Goal: Task Accomplishment & Management: Manage account settings

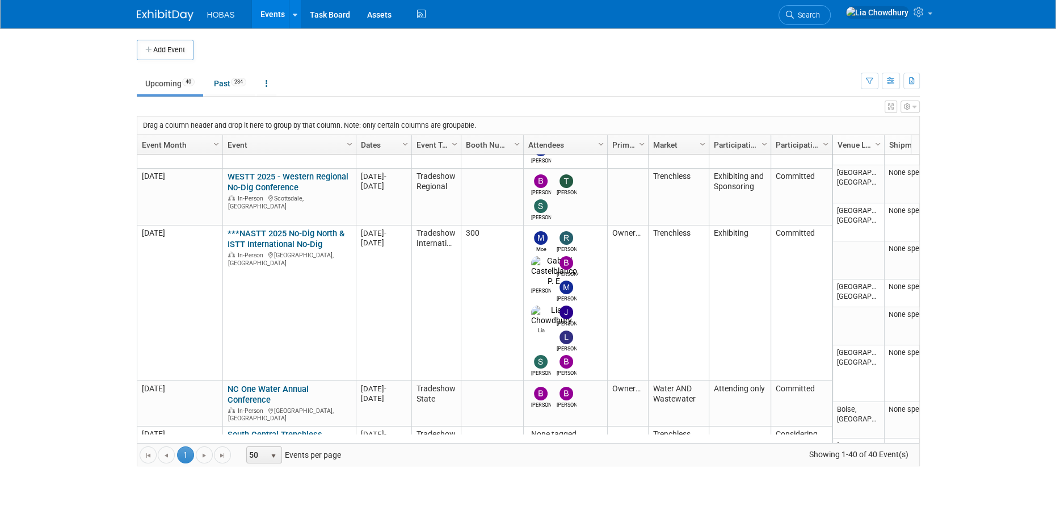
scroll to position [1077, 0]
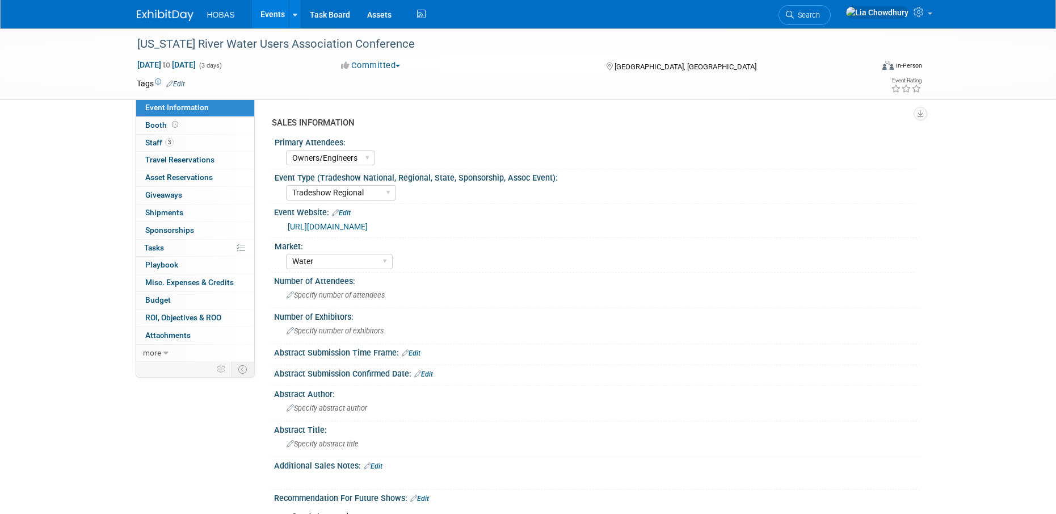
select select "Owners/Engineers"
select select "Tradeshow Regional"
select select "Water"
select select "Exhibiting"
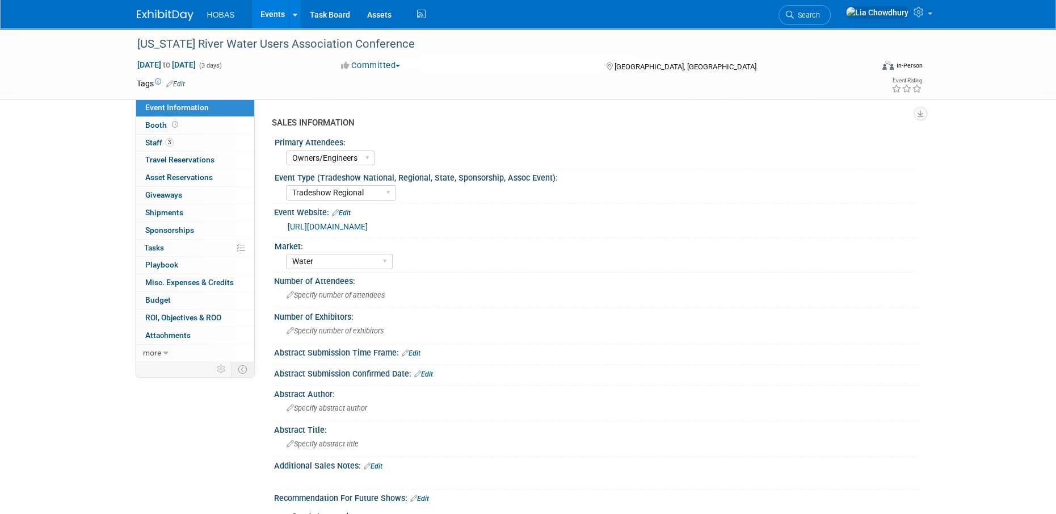
click at [345, 212] on link "Edit" at bounding box center [341, 213] width 19 height 8
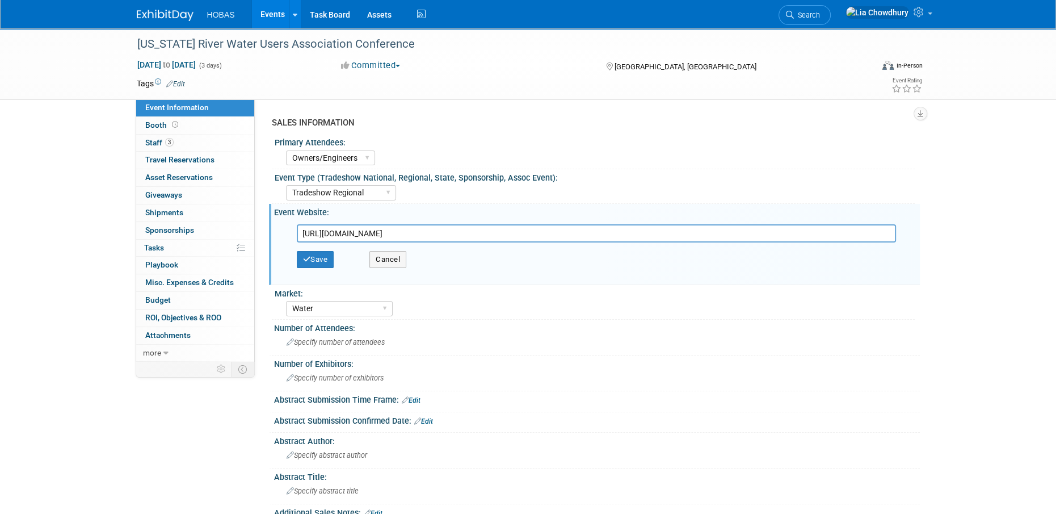
drag, startPoint x: 456, startPoint y: 231, endPoint x: 132, endPoint y: 249, distance: 324.5
type input "https://web.cvent.com/event/ff3568f1-8578-42e5-9651-f708814cca5e/summary"
click at [317, 258] on button "Save" at bounding box center [315, 259] width 37 height 17
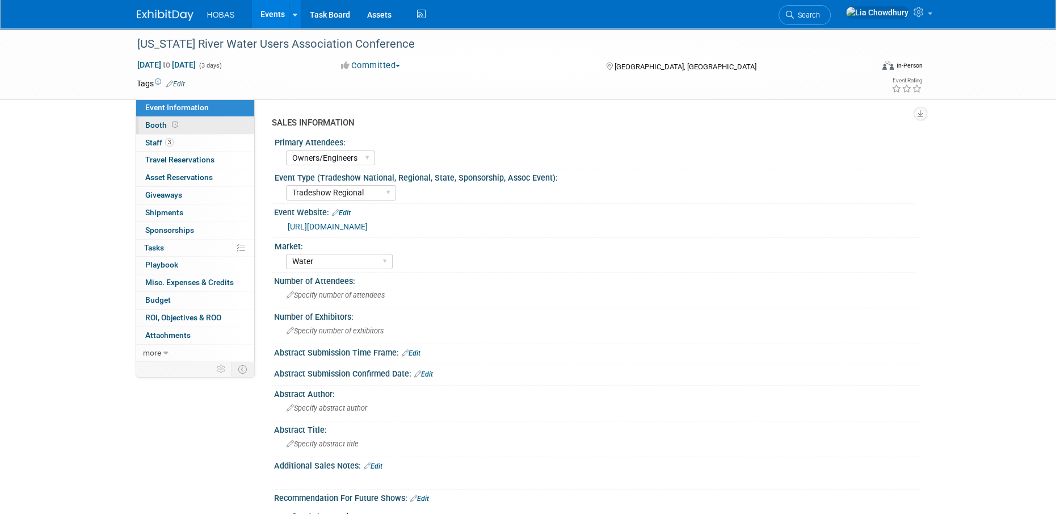
click at [141, 123] on link "Booth" at bounding box center [195, 125] width 118 height 17
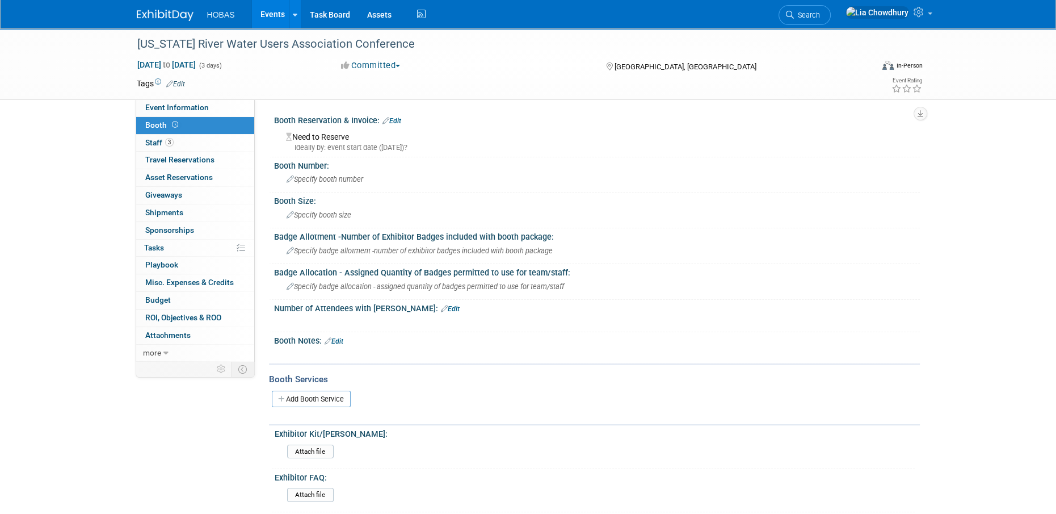
click at [405, 117] on div "Booth Reservation & Invoice: Edit" at bounding box center [597, 119] width 646 height 15
click at [395, 119] on link "Edit" at bounding box center [391, 121] width 19 height 8
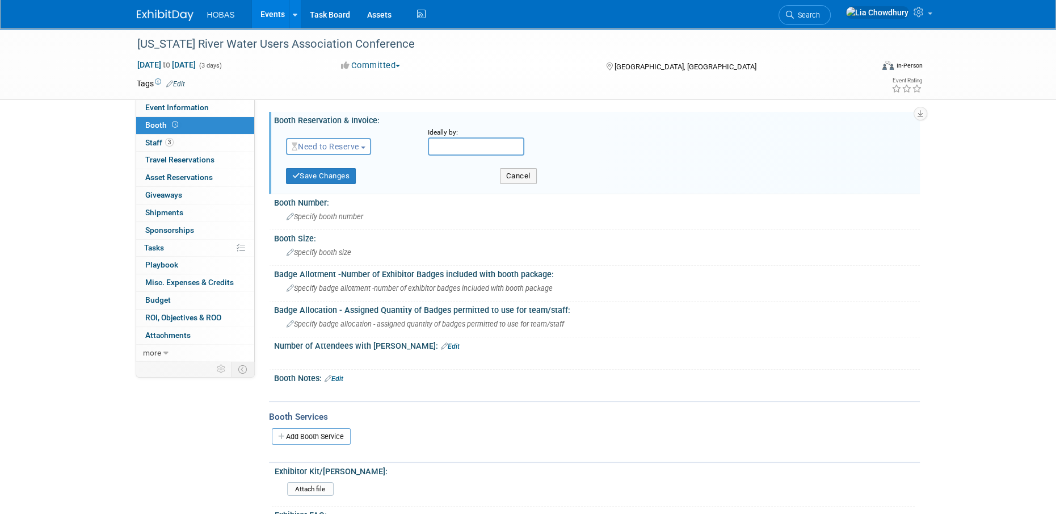
click at [315, 150] on span "Need to Reserve" at bounding box center [326, 146] width 68 height 9
click at [323, 186] on link "Reserved" at bounding box center [347, 182] width 121 height 16
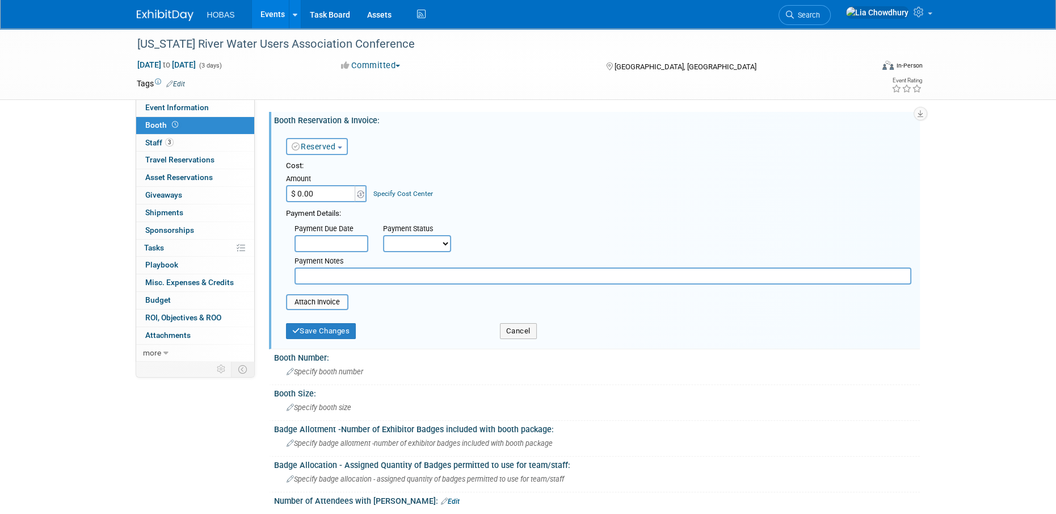
click at [324, 192] on input "$ 0.00" at bounding box center [321, 193] width 71 height 17
type input "$ 900.00"
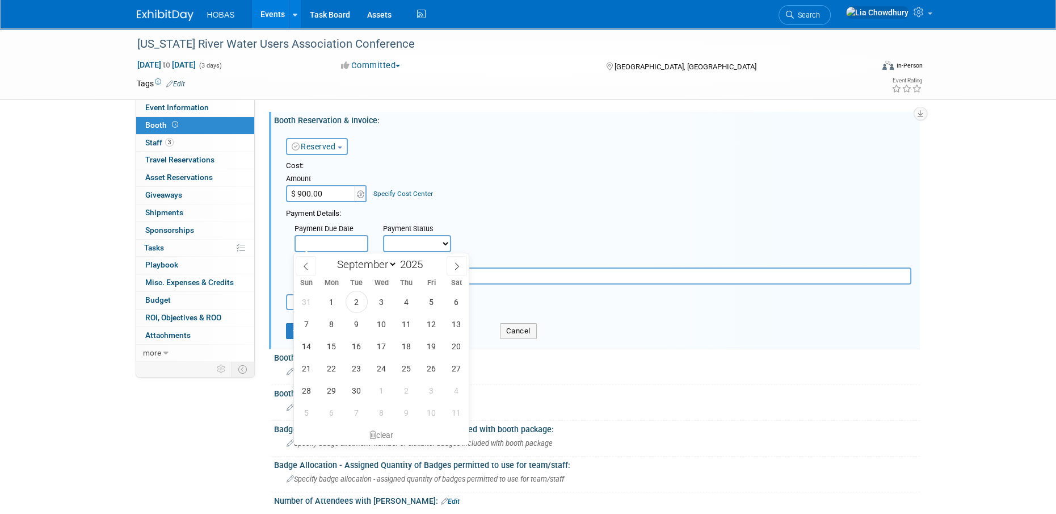
click at [343, 245] on input "text" at bounding box center [331, 243] width 74 height 17
click at [351, 298] on span "2" at bounding box center [357, 302] width 22 height 22
type input "Sep 2, 2025"
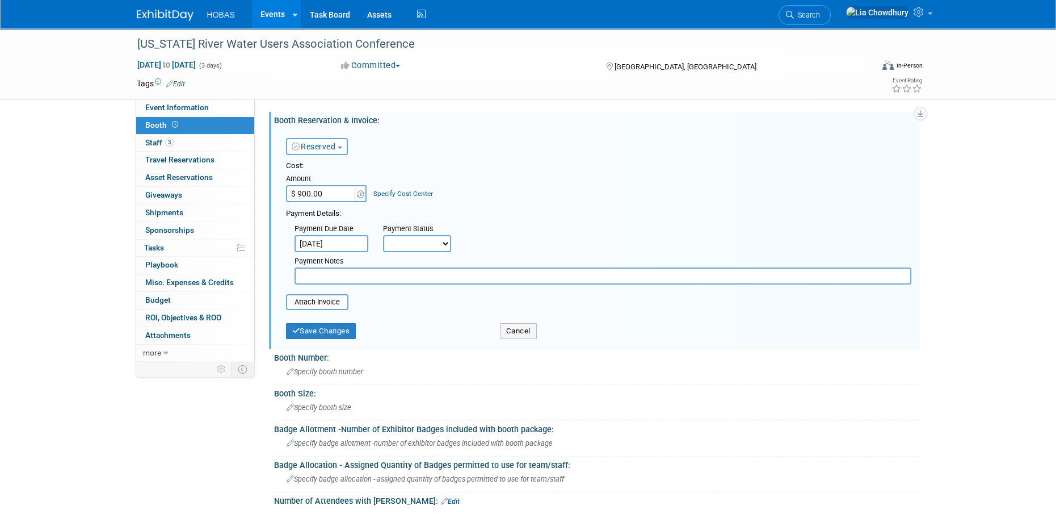
click at [411, 237] on select "Not Paid Yet Partially Paid Paid in Full" at bounding box center [417, 243] width 68 height 17
select select "1"
click at [383, 235] on select "Not Paid Yet Partially Paid Paid in Full" at bounding box center [417, 243] width 68 height 17
click at [314, 307] on input "file" at bounding box center [279, 302] width 135 height 14
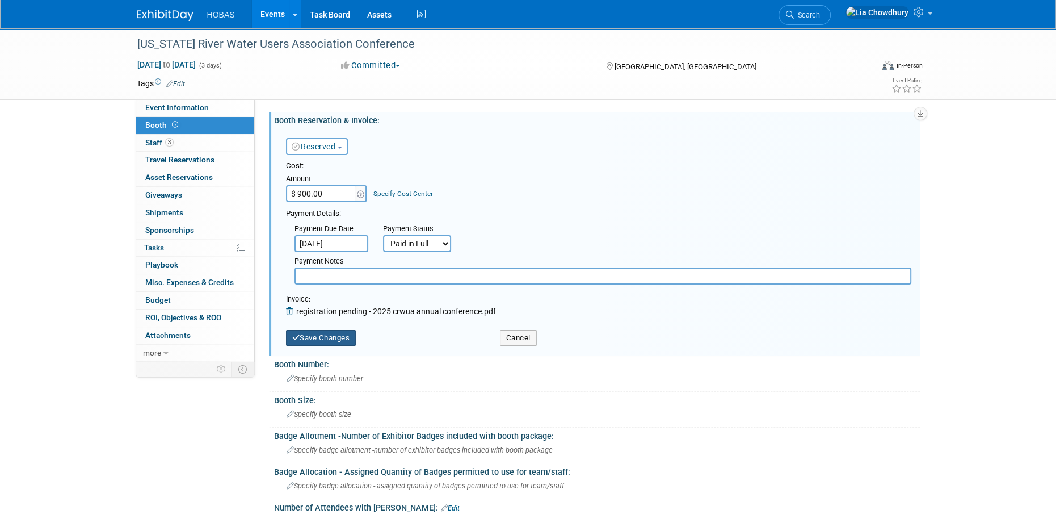
click at [337, 338] on button "Save Changes" at bounding box center [321, 338] width 70 height 16
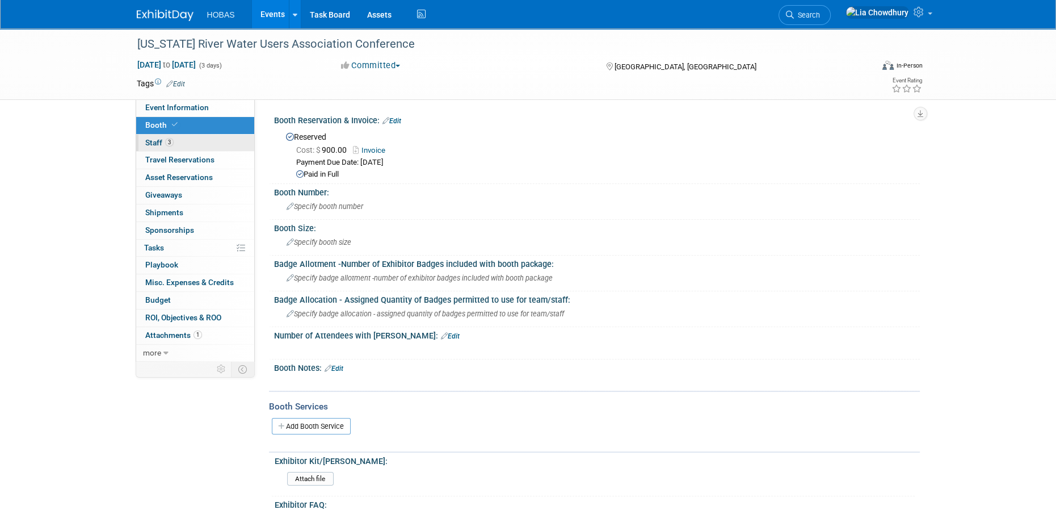
click at [159, 142] on span "Staff 3" at bounding box center [159, 142] width 28 height 9
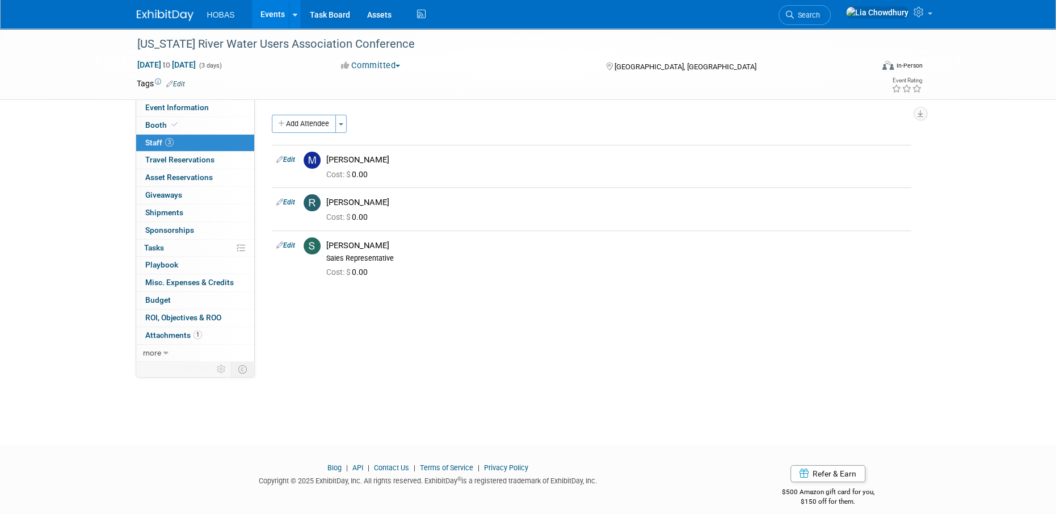
click at [285, 158] on link "Edit" at bounding box center [285, 159] width 19 height 8
select select "48ea6882-31d5-4f85-8e43-60edfe367408"
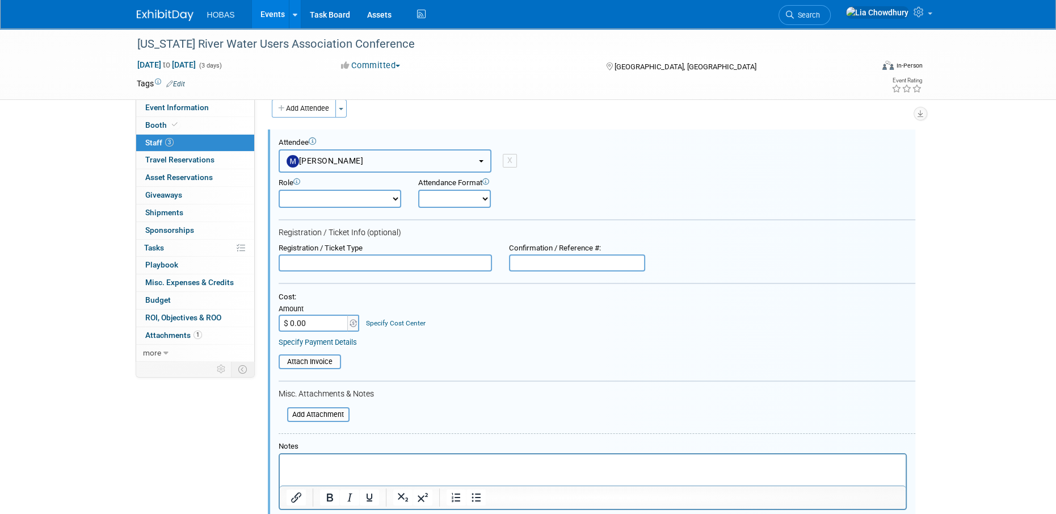
click at [325, 163] on span "Mike Bussio" at bounding box center [325, 160] width 77 height 9
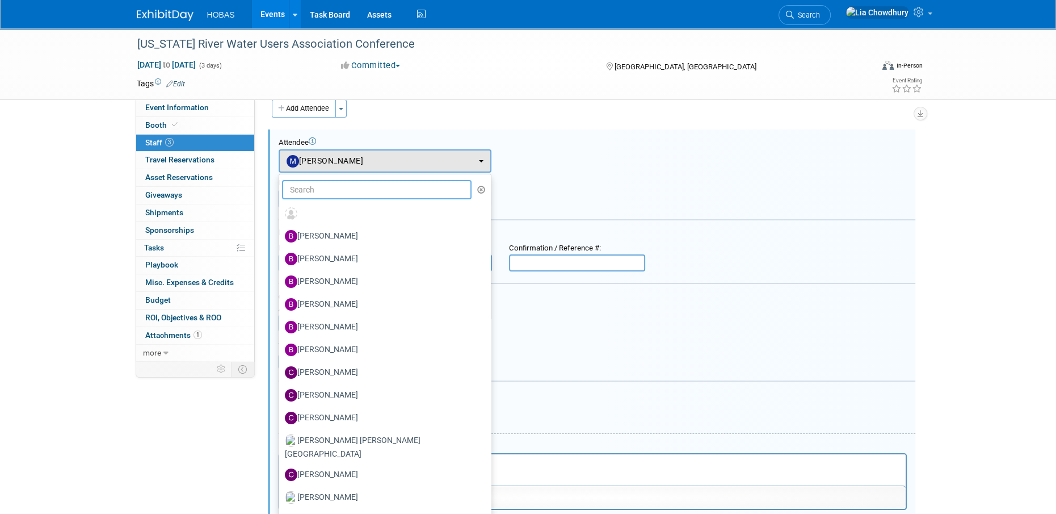
click at [339, 186] on input "text" at bounding box center [377, 189] width 190 height 19
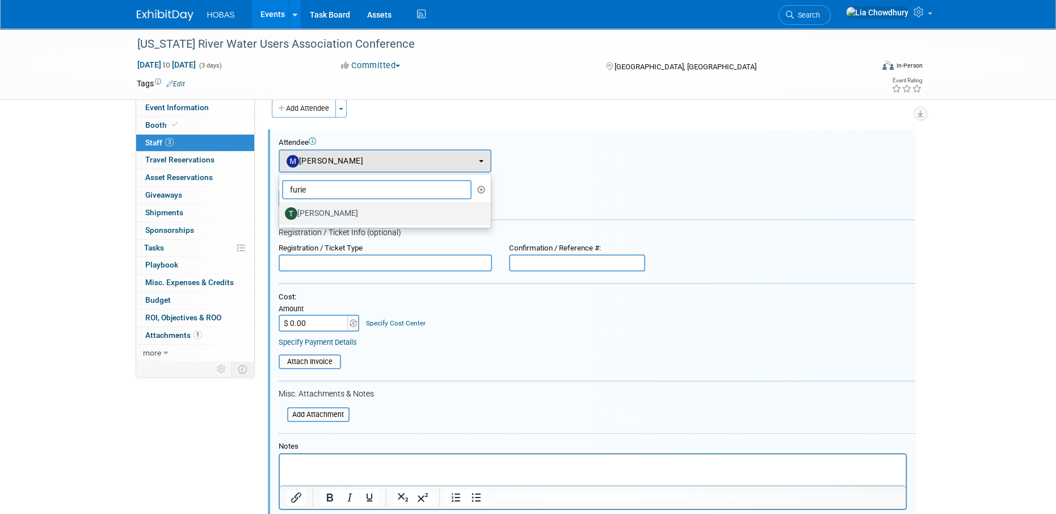
type input "furie"
click at [326, 213] on label "Tom Furie" at bounding box center [382, 213] width 195 height 18
click at [281, 213] on input "[PERSON_NAME]" at bounding box center [276, 211] width 7 height 7
select select "55e15210-f13d-4a66-9caf-73990cf33349"
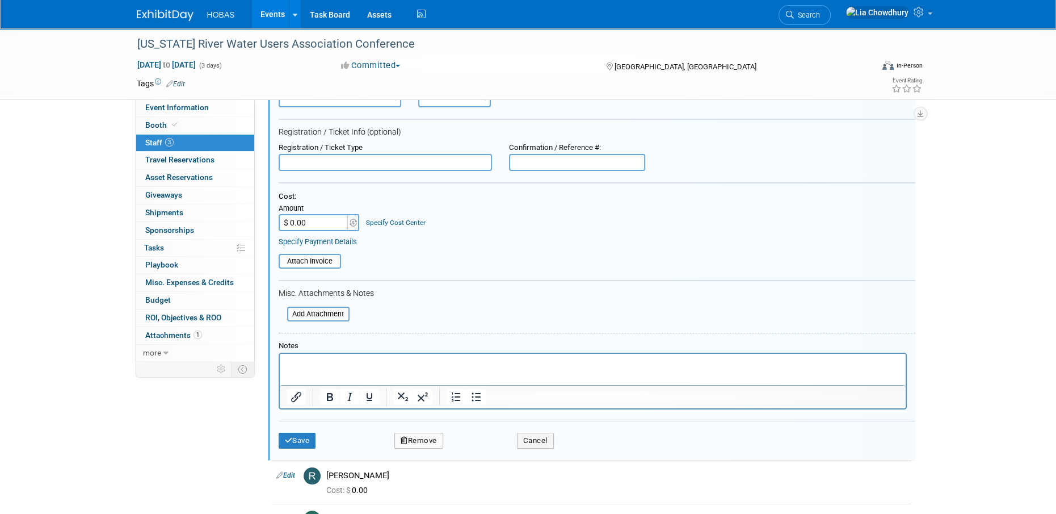
scroll to position [242, 0]
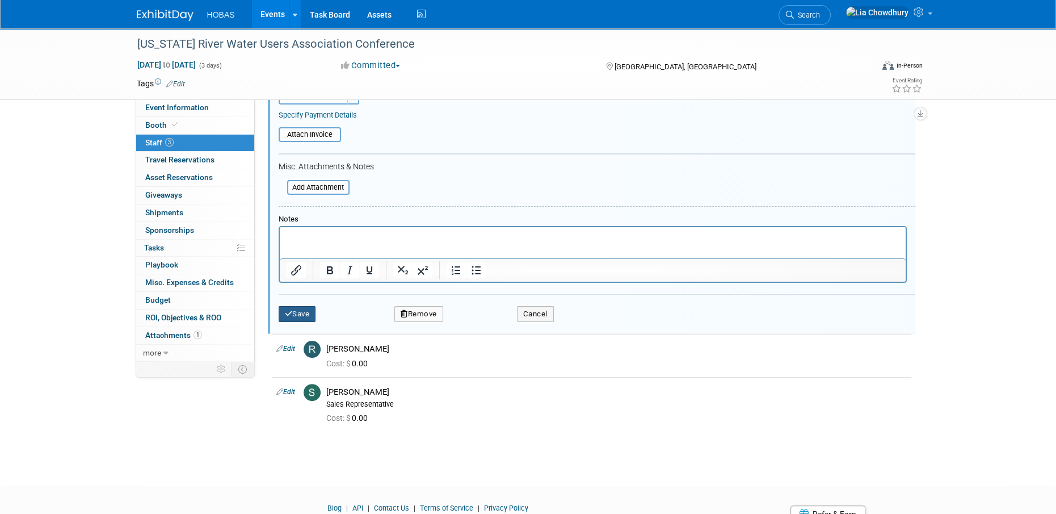
click at [311, 312] on button "Save" at bounding box center [297, 314] width 37 height 16
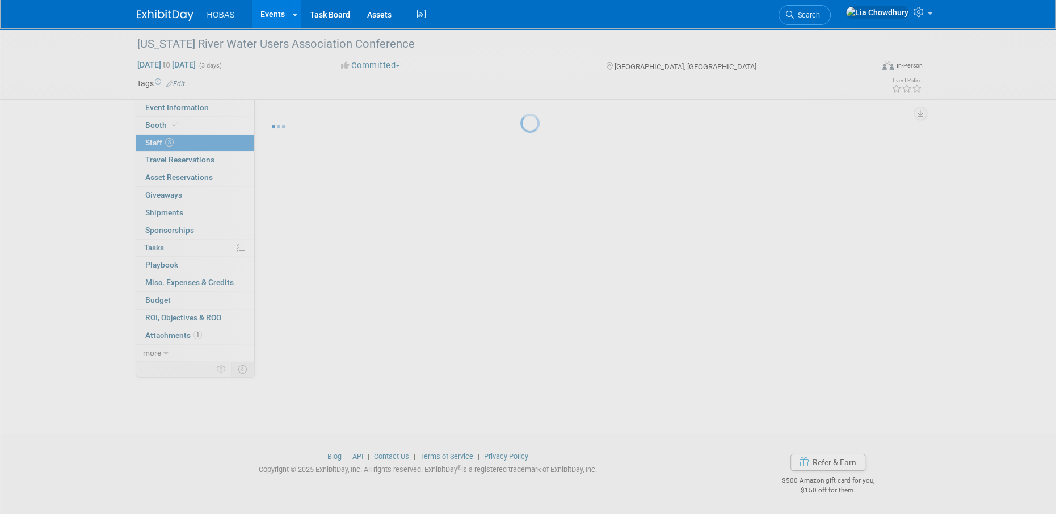
scroll to position [11, 0]
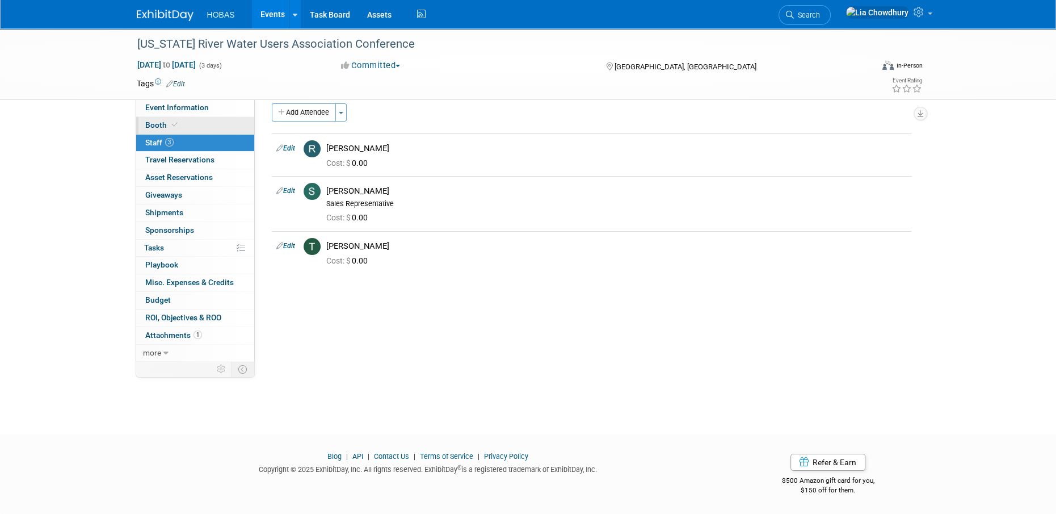
click at [150, 119] on link "Booth" at bounding box center [195, 125] width 118 height 17
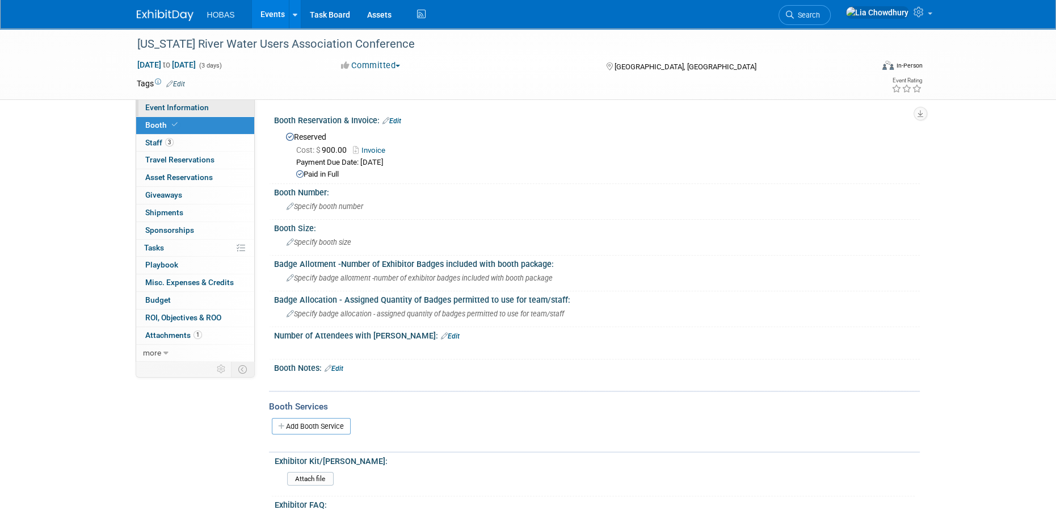
click at [150, 113] on link "Event Information" at bounding box center [195, 107] width 118 height 17
select select "Owners/Engineers"
select select "Tradeshow Regional"
select select "Water"
select select "Exhibiting"
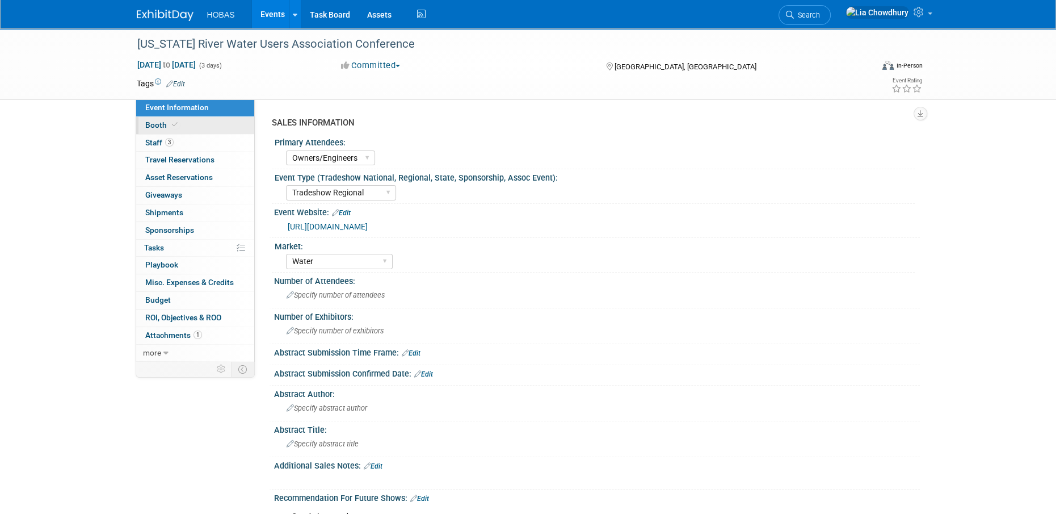
click at [229, 124] on link "Booth" at bounding box center [195, 125] width 118 height 17
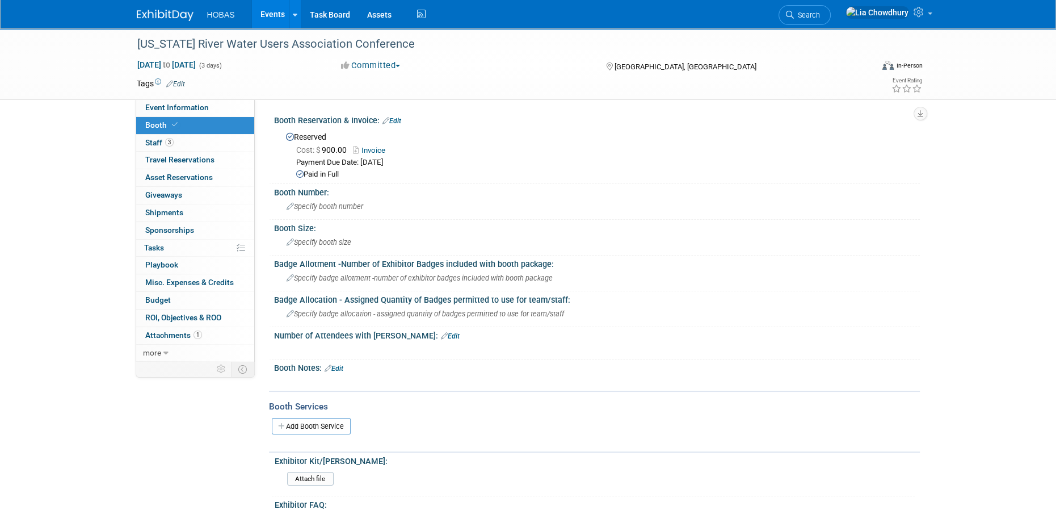
click at [333, 364] on link "Edit" at bounding box center [334, 368] width 19 height 8
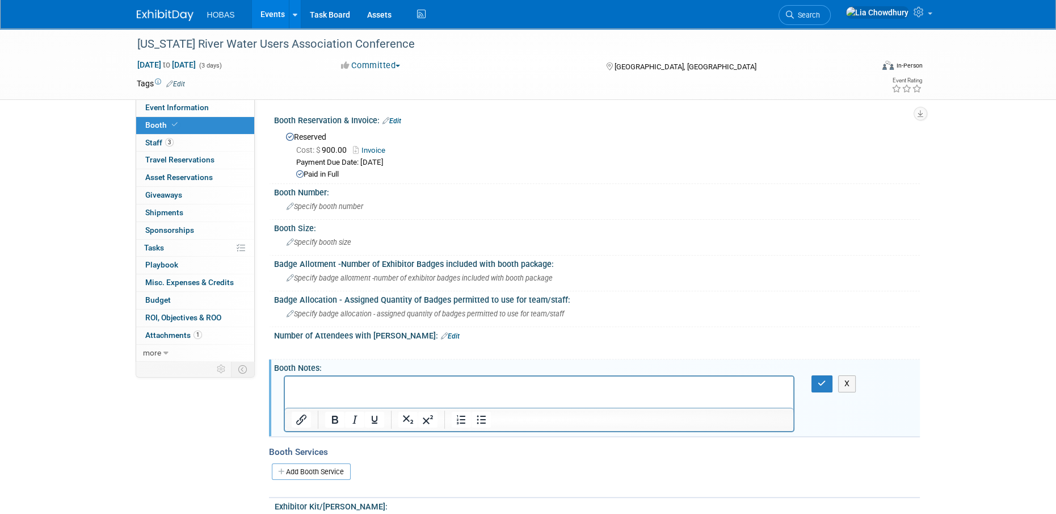
click at [398, 116] on div "Booth Reservation & Invoice: Edit" at bounding box center [597, 119] width 646 height 15
click at [398, 123] on link "Edit" at bounding box center [391, 121] width 19 height 8
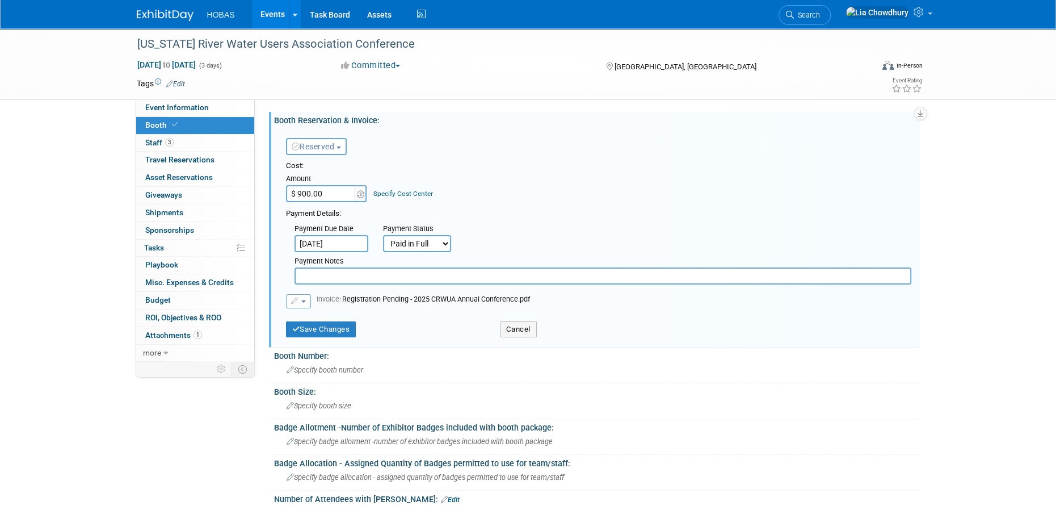
click at [369, 272] on input "text" at bounding box center [602, 275] width 617 height 17
paste input "10’ x 10’ booth with an 8’ high blue back drape, 3’ high blue side dividers 7" …"
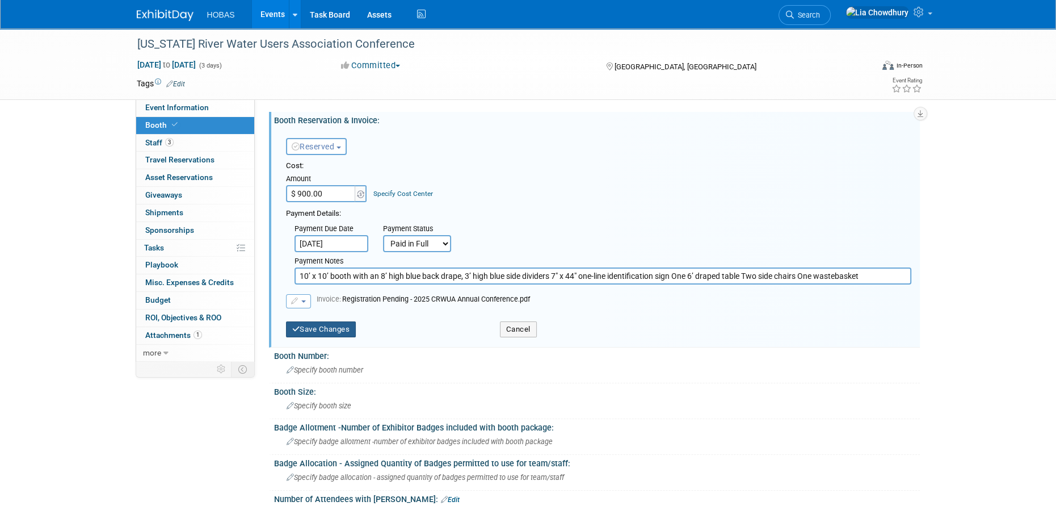
type input "10’ x 10’ booth with an 8’ high blue back drape, 3’ high blue side dividers 7" …"
click at [327, 331] on button "Save Changes" at bounding box center [321, 329] width 70 height 16
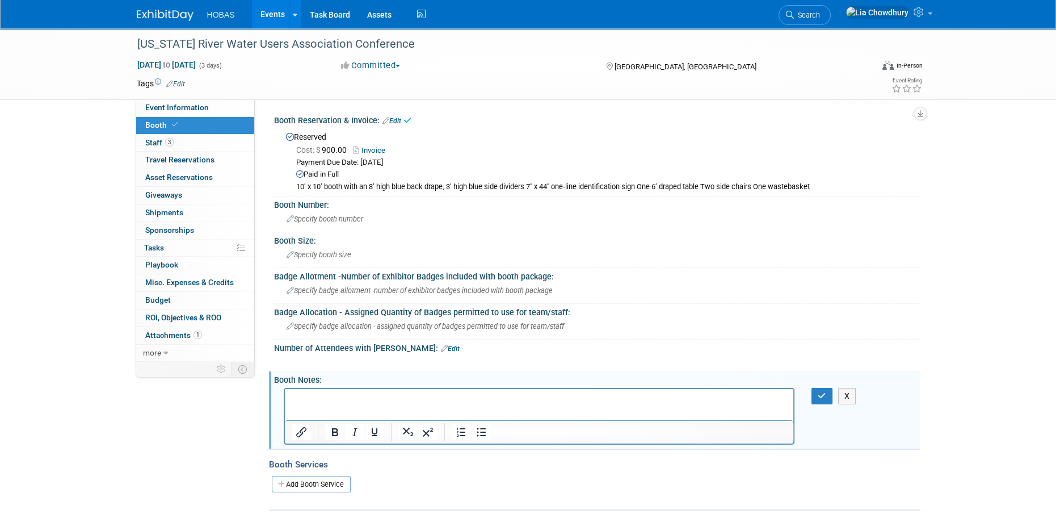
click at [365, 183] on div "10’ x 10’ booth with an 8’ high blue back drape, 3’ high blue side dividers 7" …" at bounding box center [603, 187] width 615 height 10
click at [393, 122] on link "Edit" at bounding box center [391, 121] width 19 height 8
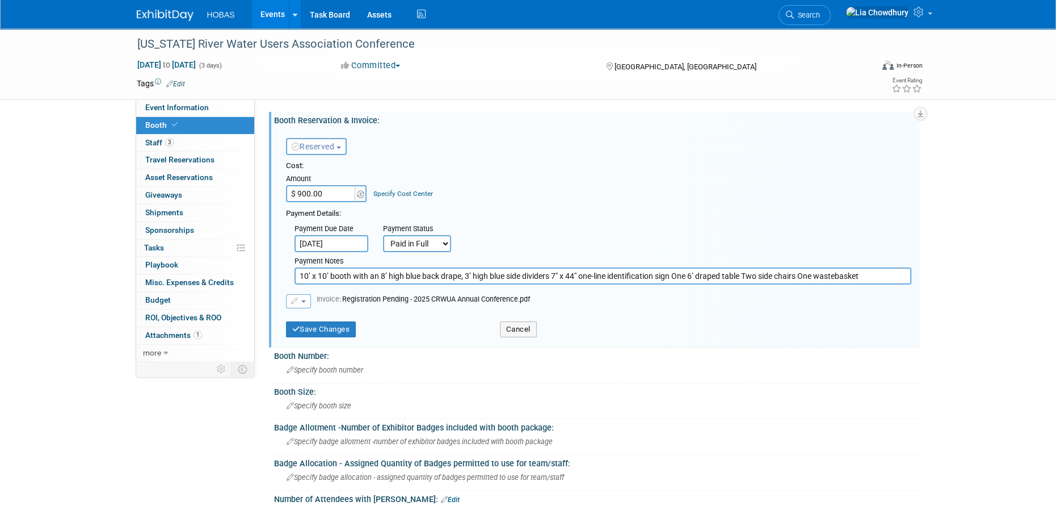
click at [344, 268] on input "10’ x 10’ booth with an 8’ high blue back drape, 3’ high blue side dividers 7" …" at bounding box center [602, 275] width 617 height 17
click at [364, 264] on div "Payment Notes" at bounding box center [602, 261] width 617 height 11
drag, startPoint x: 364, startPoint y: 264, endPoint x: 367, endPoint y: 275, distance: 11.0
click at [366, 267] on div "Payment Notes" at bounding box center [602, 261] width 617 height 11
click at [367, 275] on input "10’ x 10’ booth with an 8’ high blue back drape, 3’ high blue side dividers 7" …" at bounding box center [602, 275] width 617 height 17
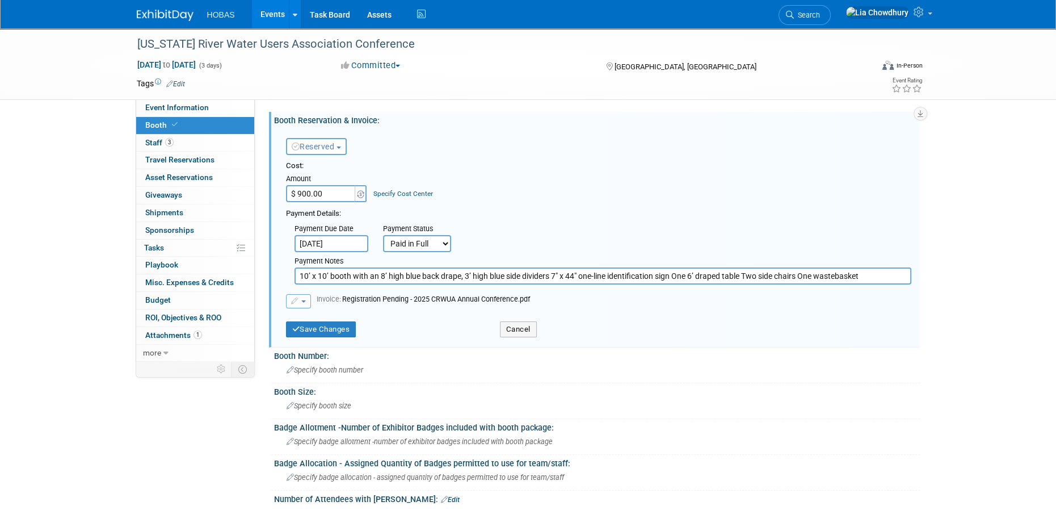
click at [367, 275] on input "10’ x 10’ booth with an 8’ high blue back drape, 3’ high blue side dividers 7" …" at bounding box center [602, 275] width 617 height 17
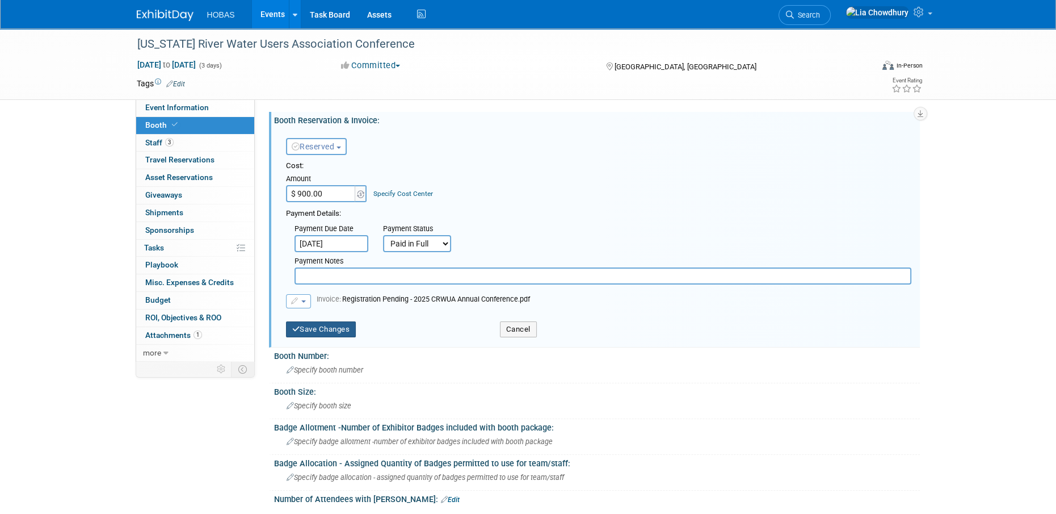
click at [329, 334] on button "Save Changes" at bounding box center [321, 329] width 70 height 16
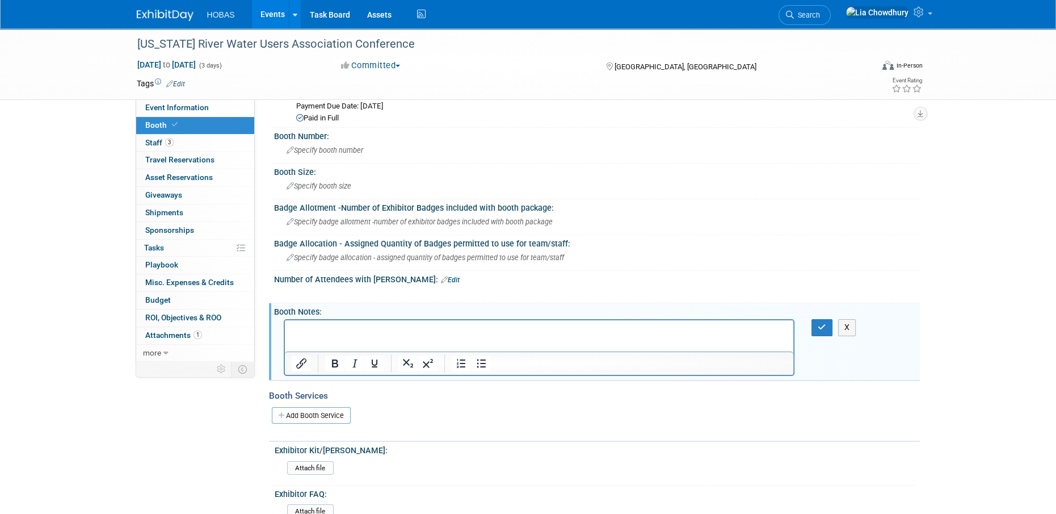
scroll to position [57, 0]
click at [333, 322] on html at bounding box center [538, 327] width 509 height 16
paste body "Rich Text Area. Press ALT-0 for help."
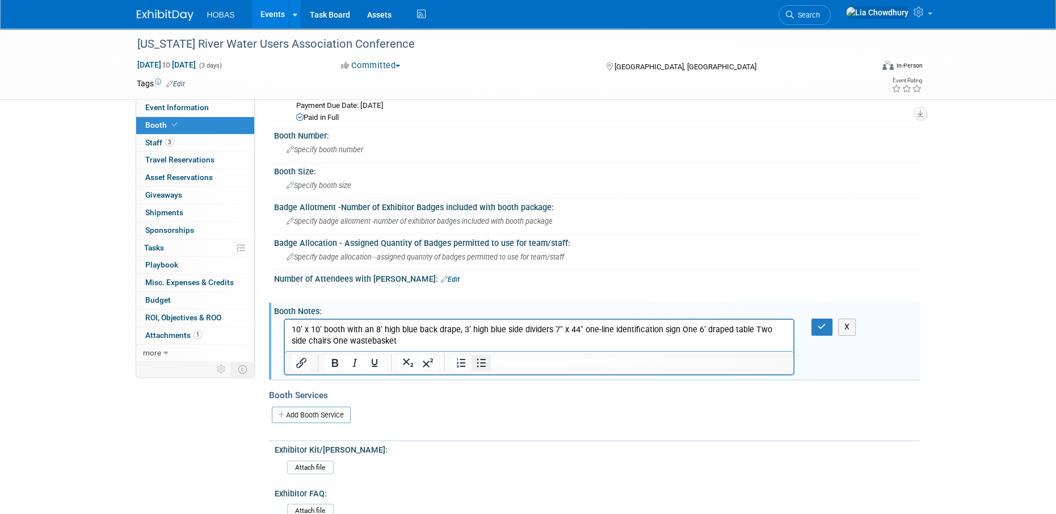
click at [478, 357] on icon "Bullet list" at bounding box center [481, 363] width 14 height 14
click at [476, 333] on li "10’ x 10’ booth with an 8’ high blue back drape, 3’ high blue side dividers 7" …" at bounding box center [550, 335] width 473 height 23
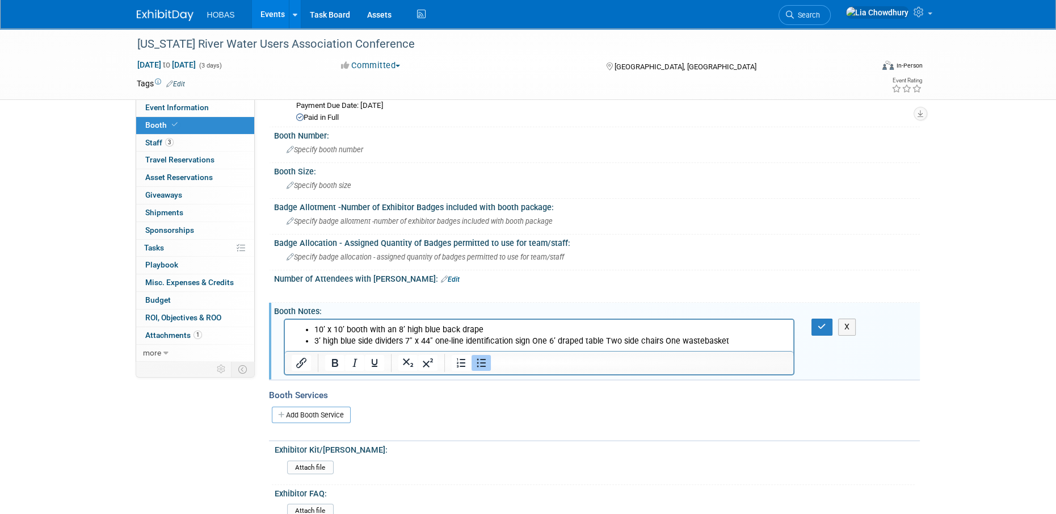
click at [434, 341] on li "3’ high blue side dividers 7" x 44" one-line identification sign One 6’ draped …" at bounding box center [550, 340] width 473 height 11
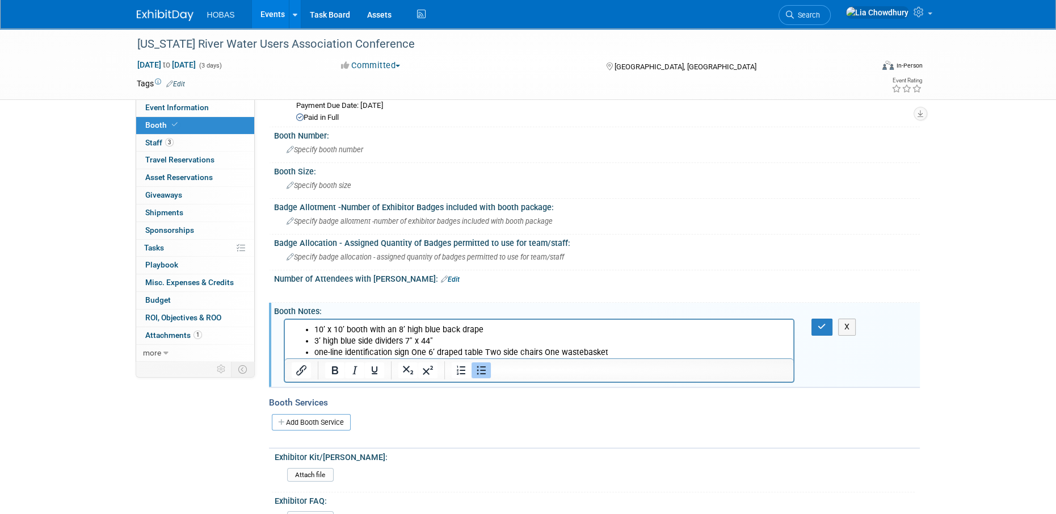
click at [485, 350] on li "one-line identification sign One 6’ draped table Two side chairs One wastebasket" at bounding box center [550, 352] width 473 height 11
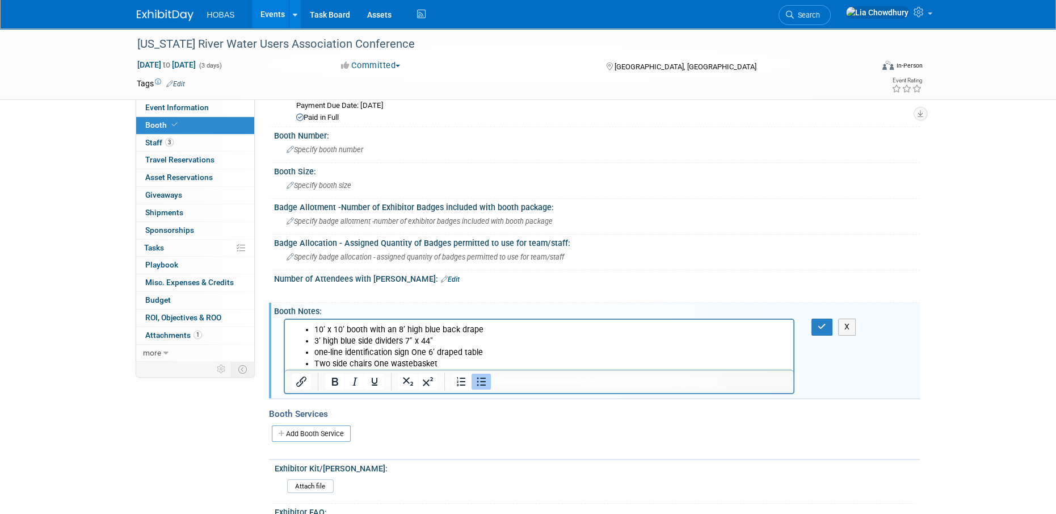
click at [413, 349] on li "one-line identification sign One 6’ draped table" at bounding box center [550, 352] width 473 height 11
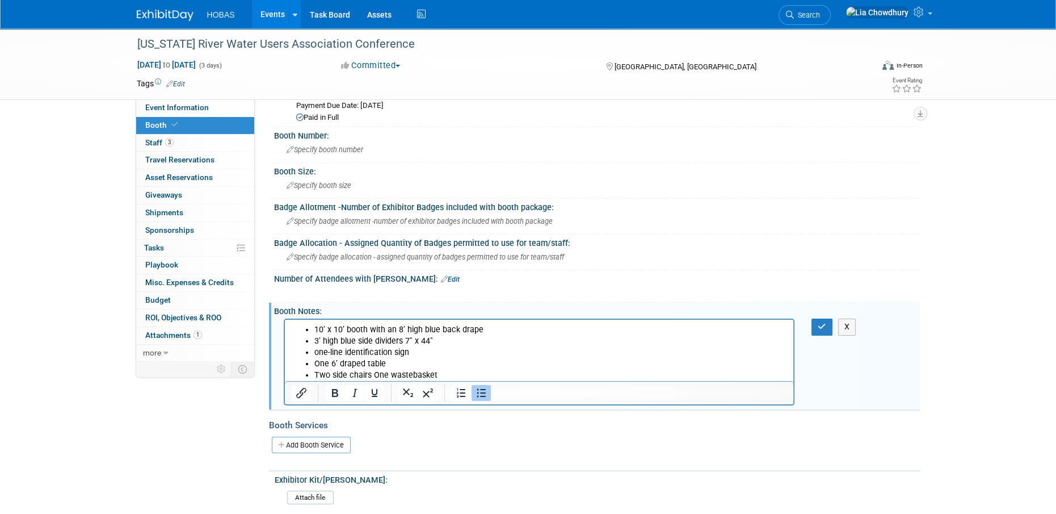
click at [372, 372] on li "Two side chairs One wastebasket" at bounding box center [550, 374] width 473 height 11
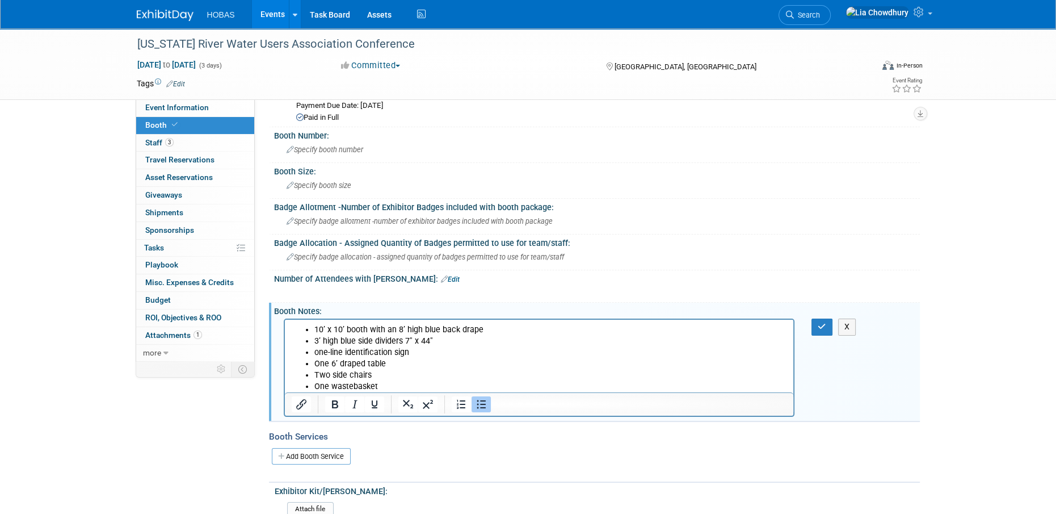
click at [436, 372] on li "Two side chairs" at bounding box center [550, 374] width 473 height 11
click at [436, 373] on li "Two side chairs" at bounding box center [550, 374] width 473 height 11
click at [443, 384] on li "One wastebasket" at bounding box center [550, 386] width 473 height 11
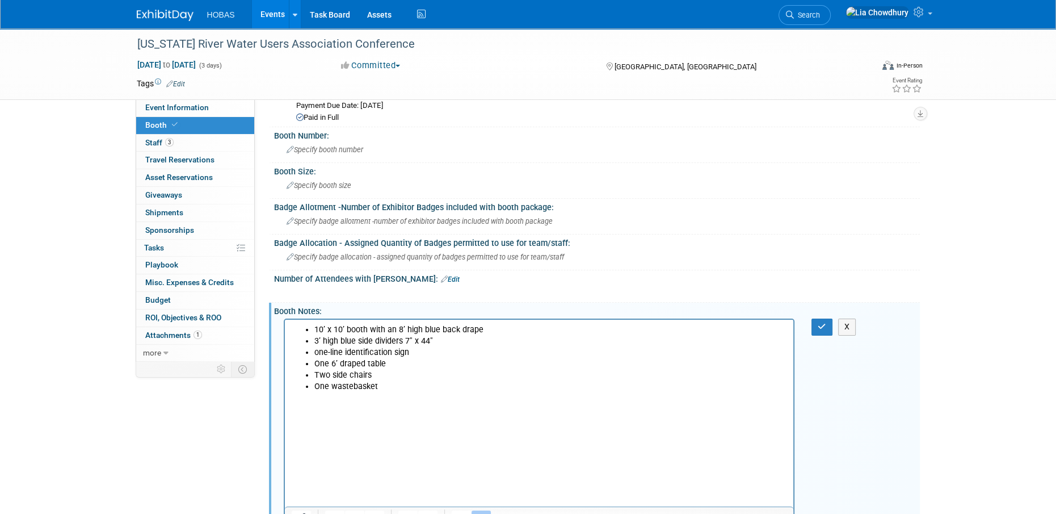
scroll to position [71, 0]
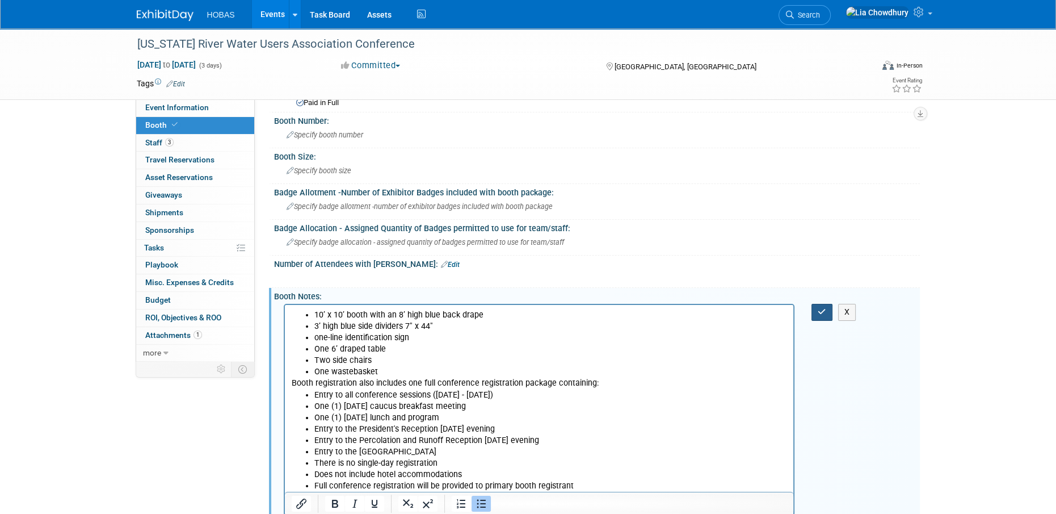
click at [822, 309] on icon "button" at bounding box center [822, 312] width 9 height 8
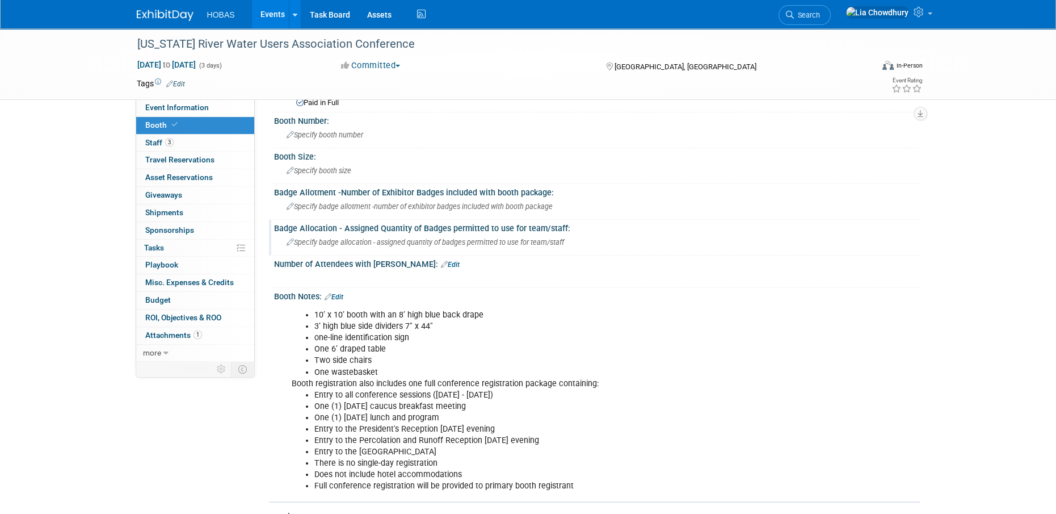
click at [387, 233] on div "Specify badge allocation - assigned quantity of badges permitted to use for tea…" at bounding box center [597, 242] width 629 height 18
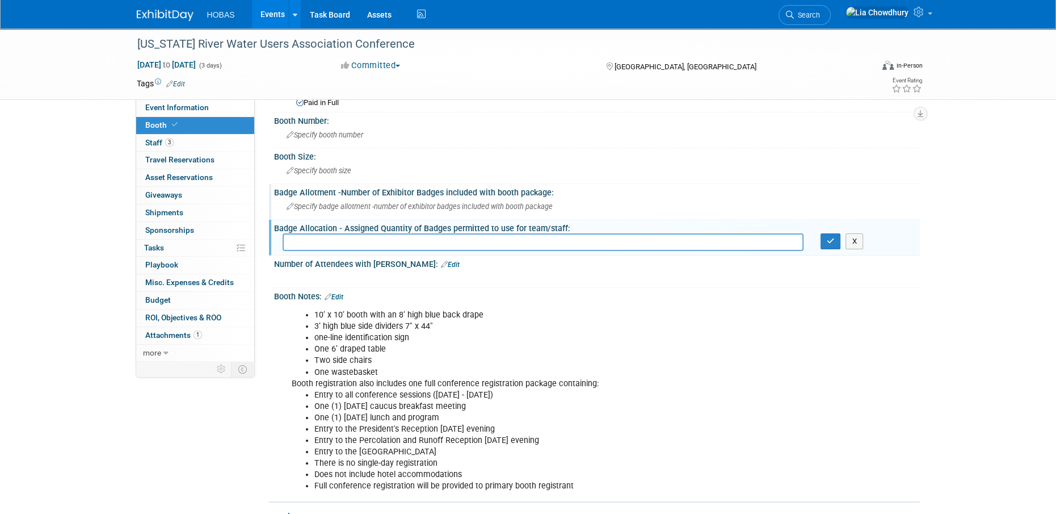
click at [382, 204] on span "Specify badge allotment -number of exhibitor badges included with booth package" at bounding box center [420, 206] width 266 height 9
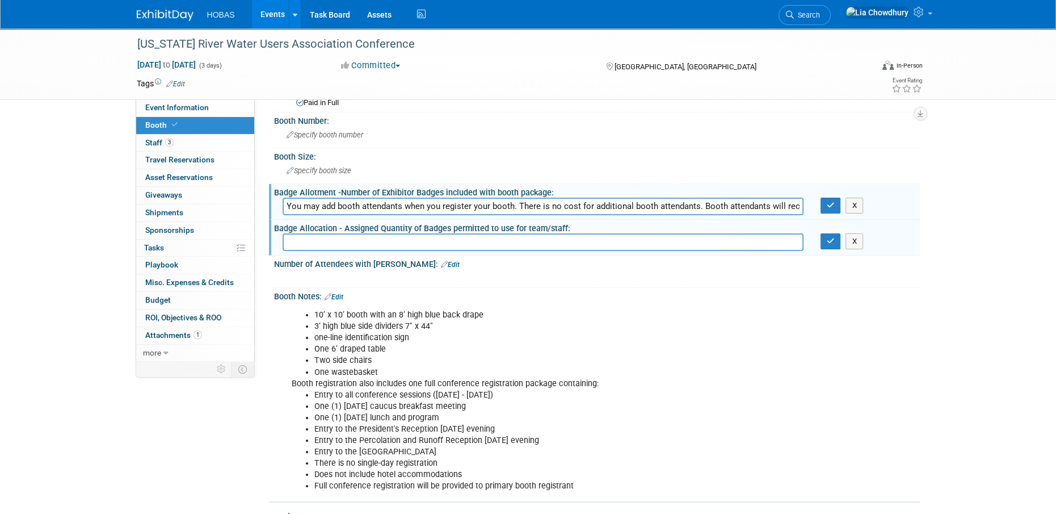
scroll to position [0, 642]
click at [287, 201] on input "You may add booth attendants when you register your booth. There is no cost for…" at bounding box center [543, 206] width 521 height 18
click at [342, 204] on input "You may add booth attendants when you register your booth. There is no cost for…" at bounding box center [543, 206] width 521 height 18
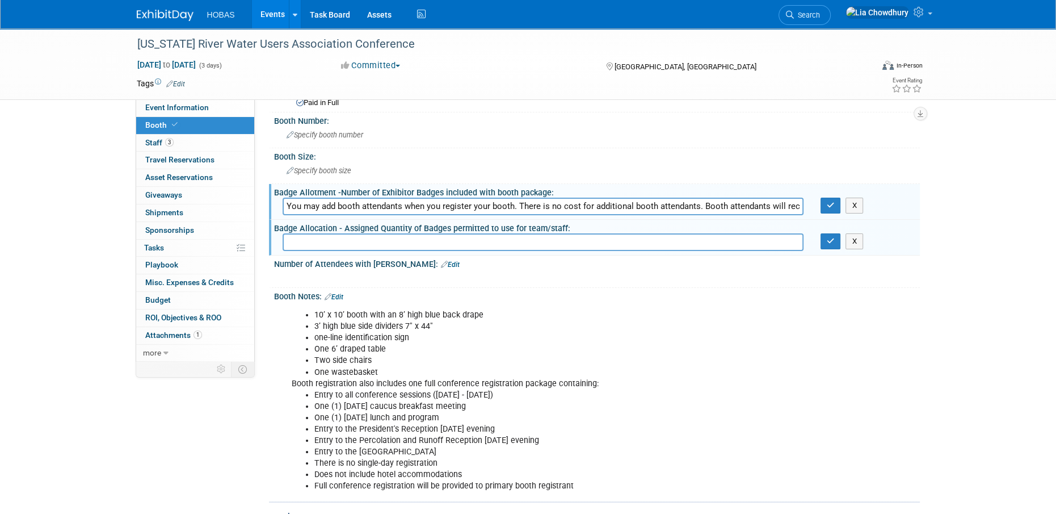
drag, startPoint x: 517, startPoint y: 206, endPoint x: 22, endPoint y: 190, distance: 495.6
click at [22, 190] on div "Colorado River Water Users Association Conference Dec 16, 2025 to Dec 18, 2025 …" at bounding box center [528, 336] width 1056 height 759
type input "There is no cost for additional booth attendants. Booth attendants will receive…"
click at [825, 204] on button "button" at bounding box center [830, 205] width 20 height 16
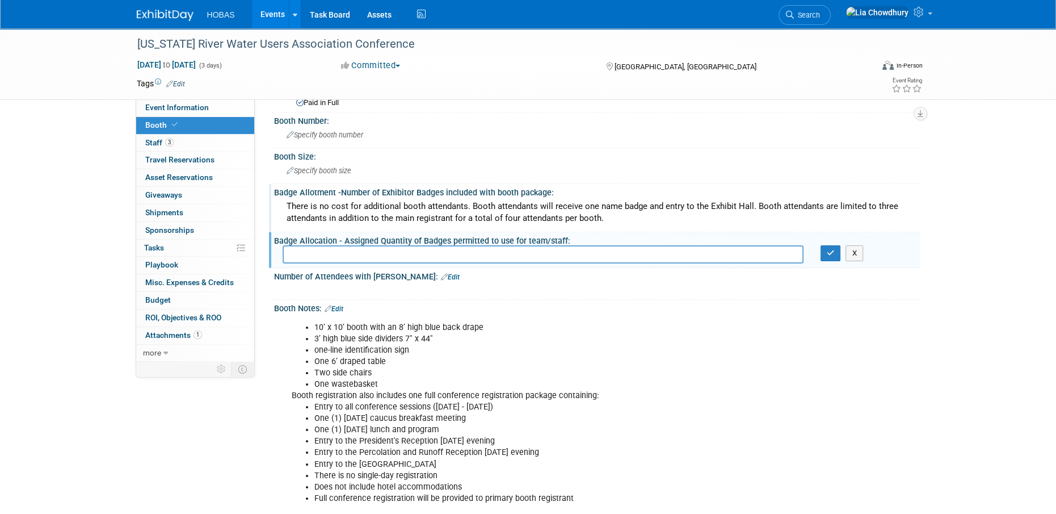
click at [509, 247] on input "text" at bounding box center [543, 254] width 521 height 18
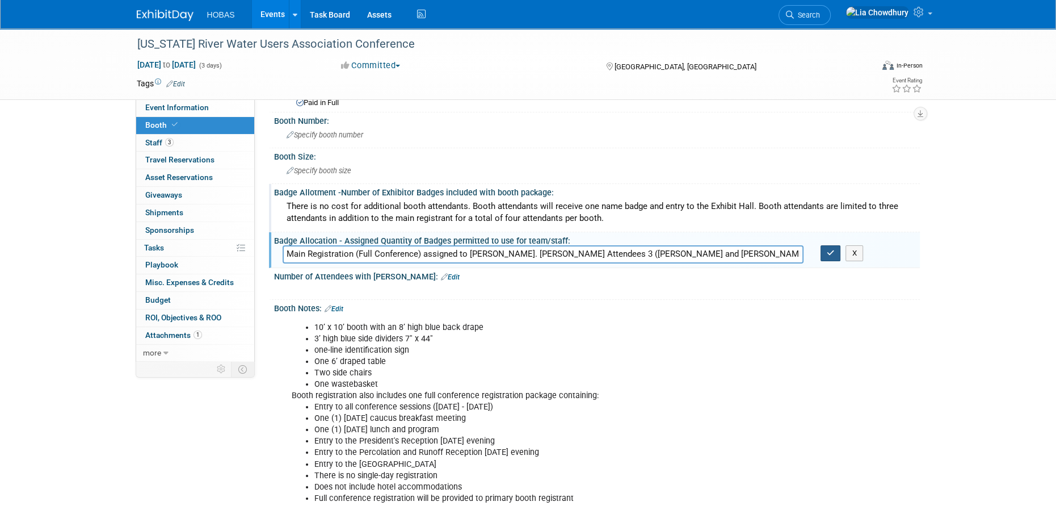
type input "Main Registration (Full Conference) assigned to Stephen Alston. Booth Attendees…"
click at [831, 245] on button "button" at bounding box center [830, 253] width 20 height 16
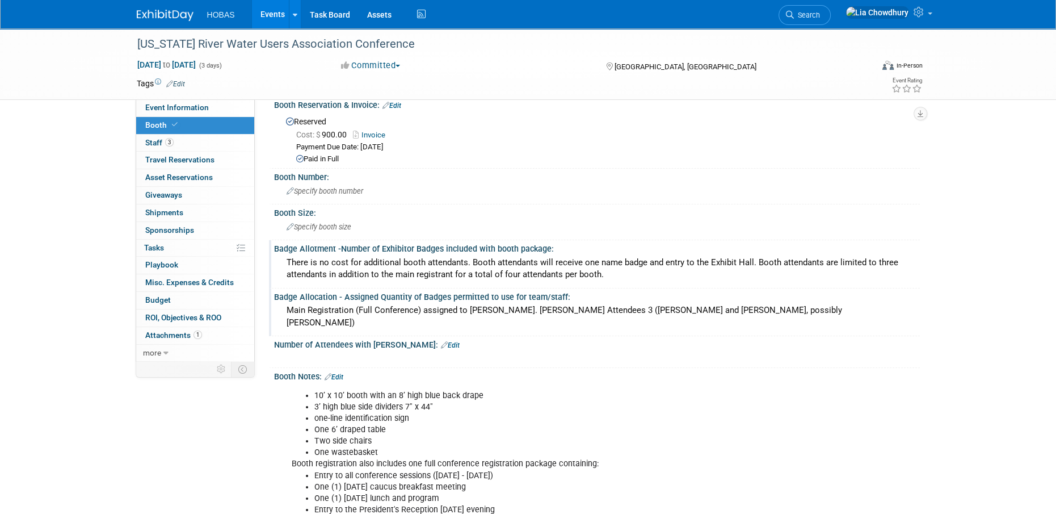
scroll to position [15, 0]
click at [395, 225] on div "Specify booth size" at bounding box center [597, 227] width 629 height 18
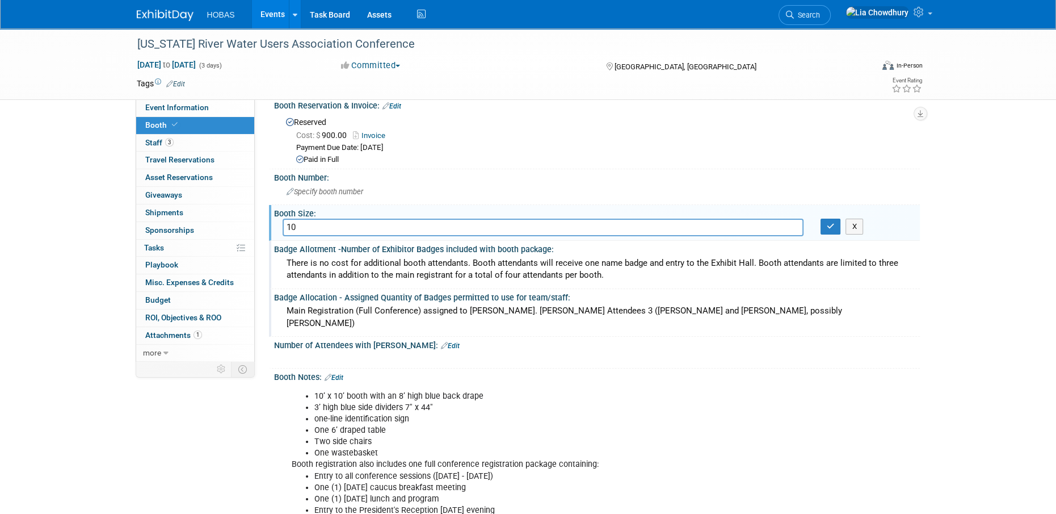
click at [385, 226] on input "10" at bounding box center [543, 227] width 521 height 18
type input "10x10"
click at [830, 225] on icon "button" at bounding box center [831, 225] width 8 height 7
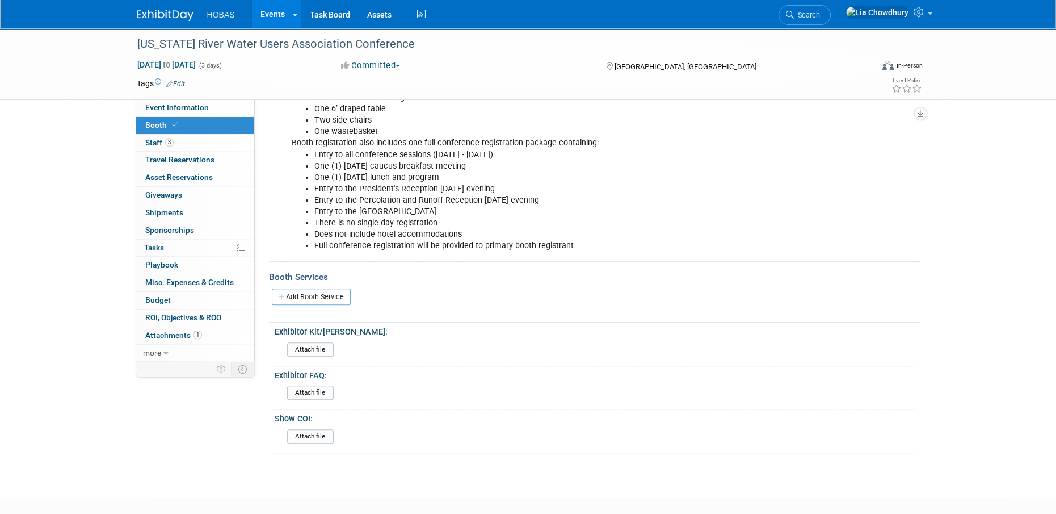
scroll to position [340, 0]
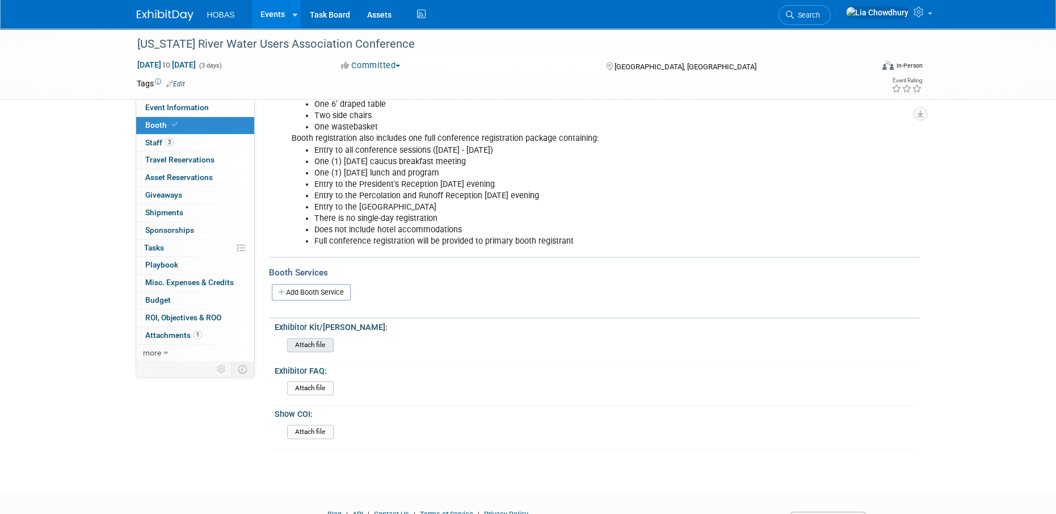
click at [323, 338] on input "file" at bounding box center [256, 344] width 154 height 13
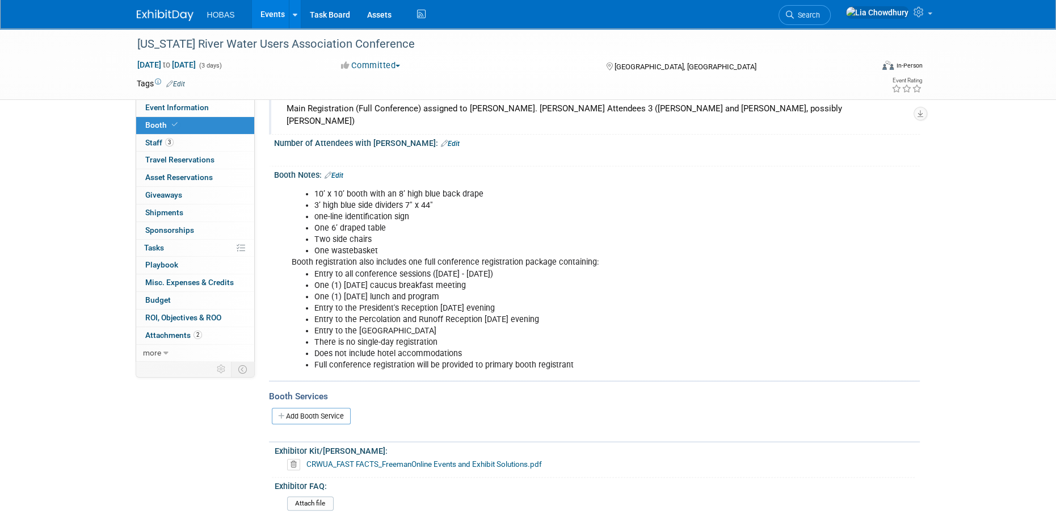
scroll to position [113, 0]
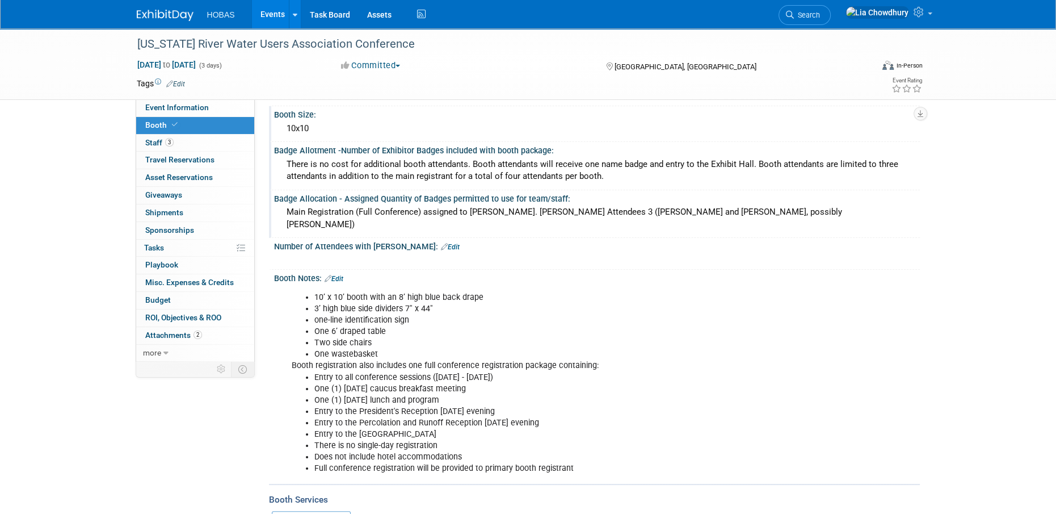
click at [337, 270] on div "Booth Notes: Edit" at bounding box center [597, 277] width 646 height 15
click at [337, 275] on link "Edit" at bounding box center [334, 279] width 19 height 8
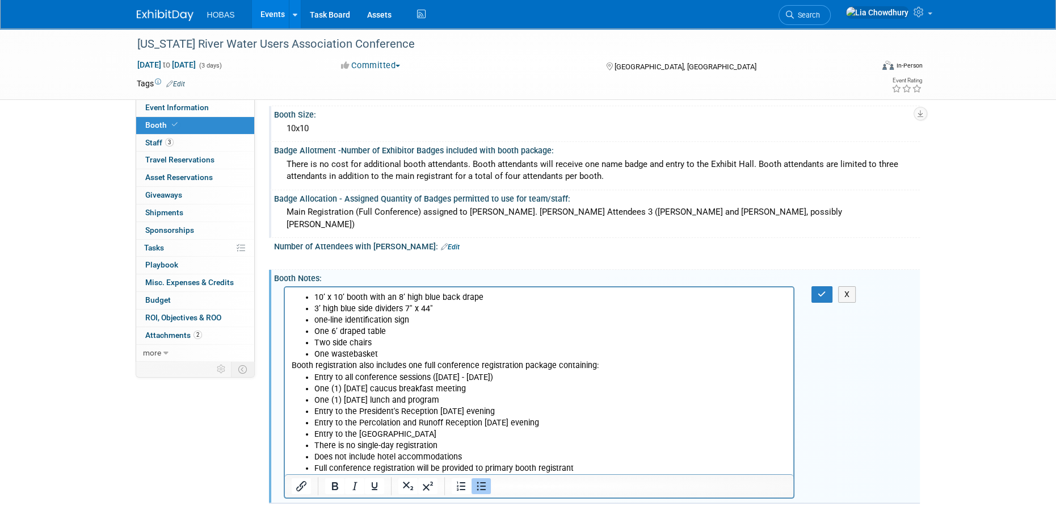
scroll to position [0, 0]
click at [391, 350] on li "One wastebasket" at bounding box center [550, 353] width 473 height 11
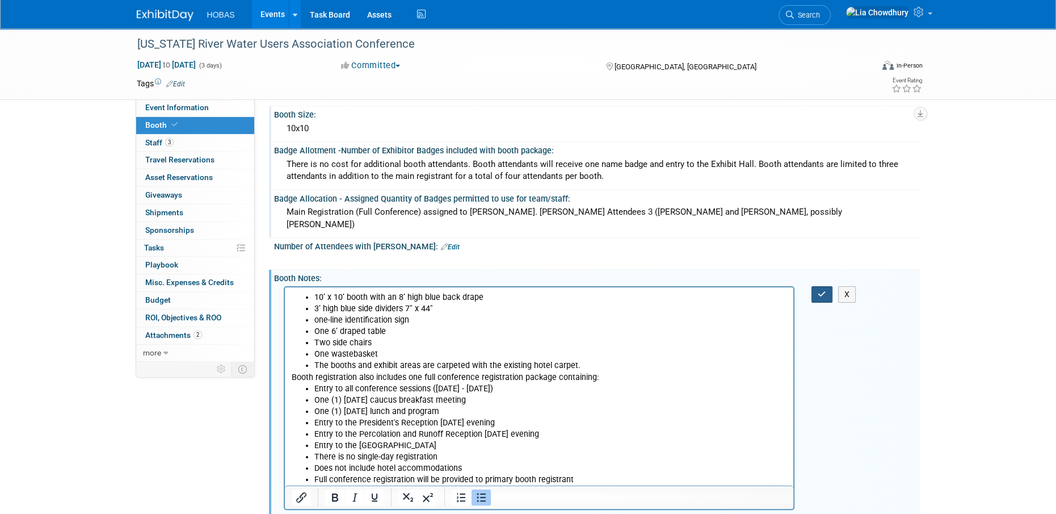
click at [813, 286] on button "button" at bounding box center [821, 294] width 21 height 16
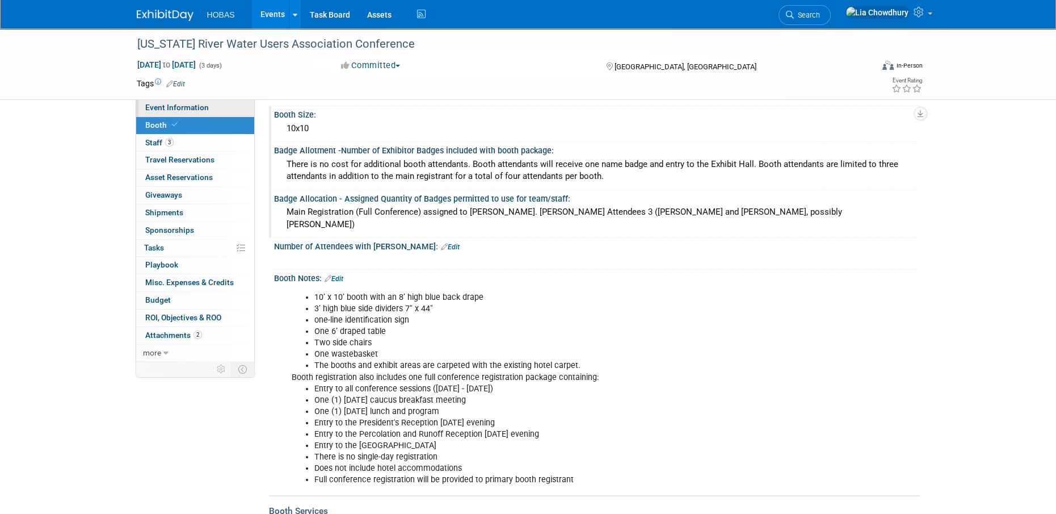
click at [199, 101] on link "Event Information" at bounding box center [195, 107] width 118 height 17
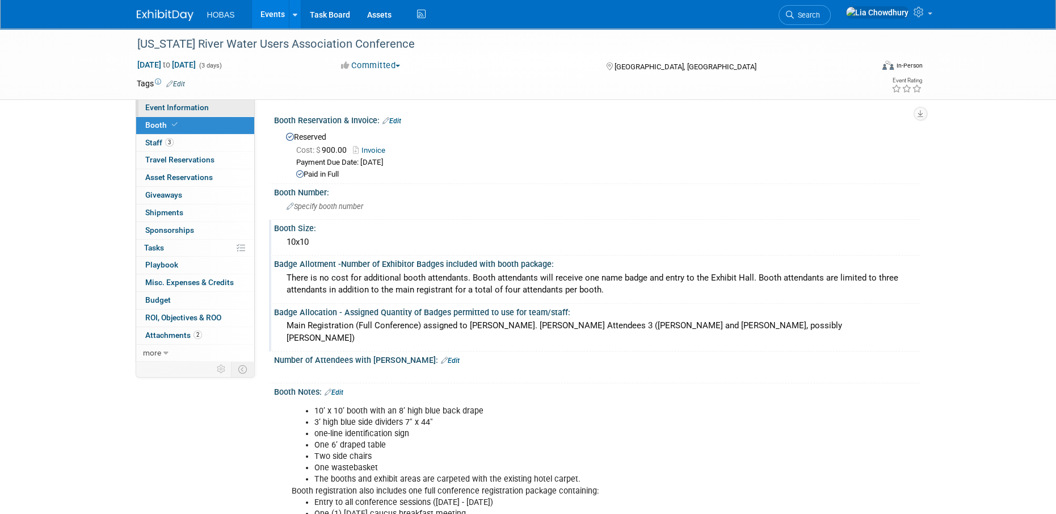
select select "Owners/Engineers"
select select "Tradeshow Regional"
select select "Water"
select select "Exhibiting"
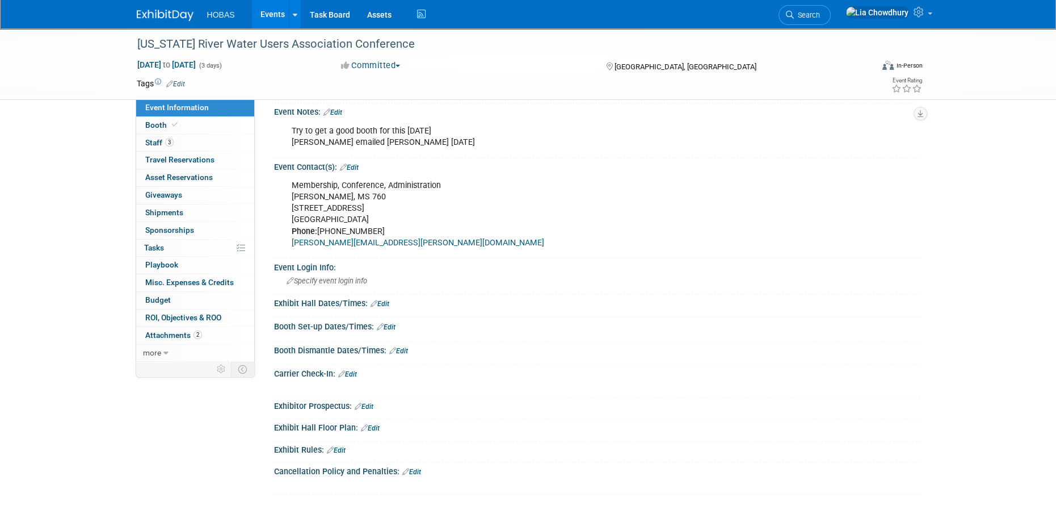
scroll to position [624, 0]
click at [391, 322] on link "Edit" at bounding box center [386, 326] width 19 height 8
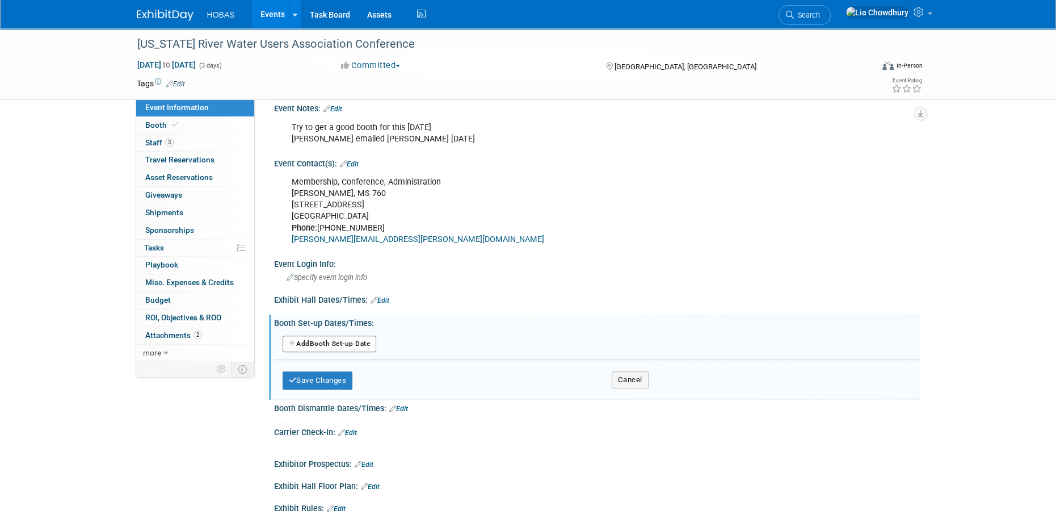
scroll to position [738, 0]
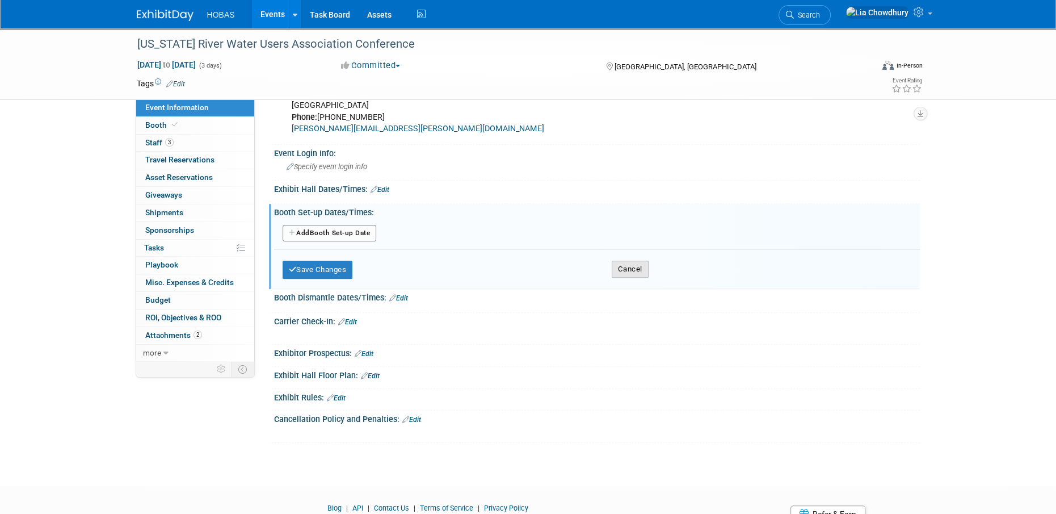
click at [617, 268] on button "Cancel" at bounding box center [630, 268] width 37 height 17
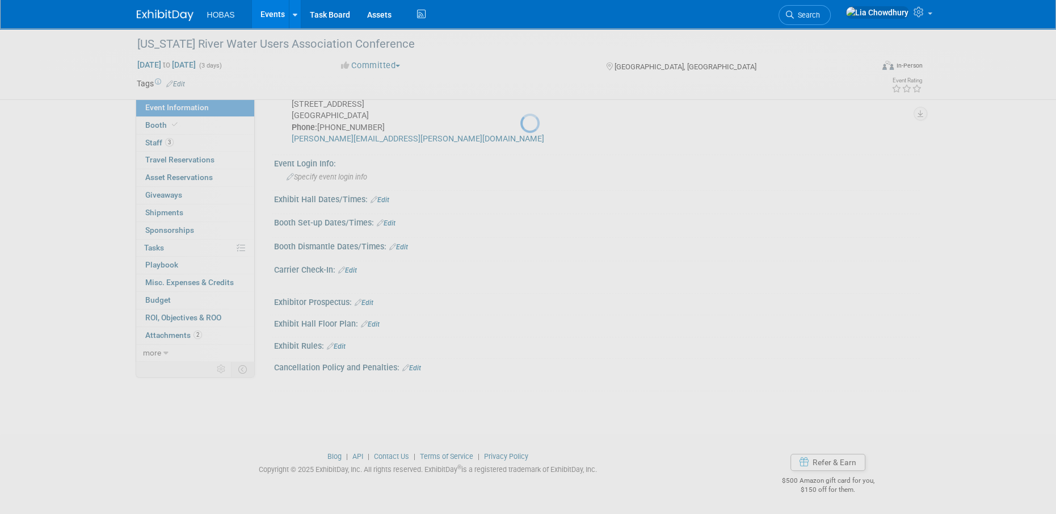
scroll to position [725, 0]
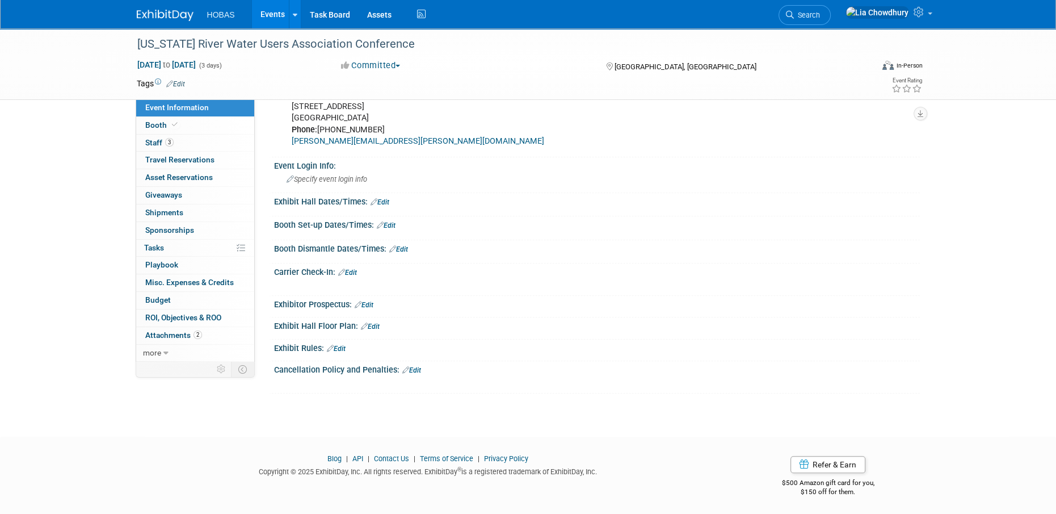
click at [378, 201] on link "Edit" at bounding box center [380, 202] width 19 height 8
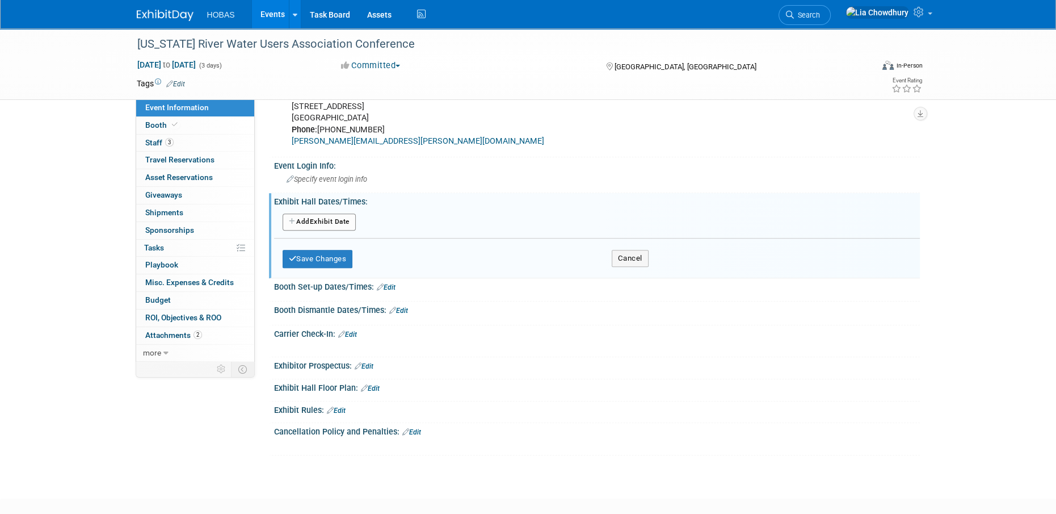
click at [323, 218] on button "Add Another Exhibit Date" at bounding box center [319, 221] width 73 height 17
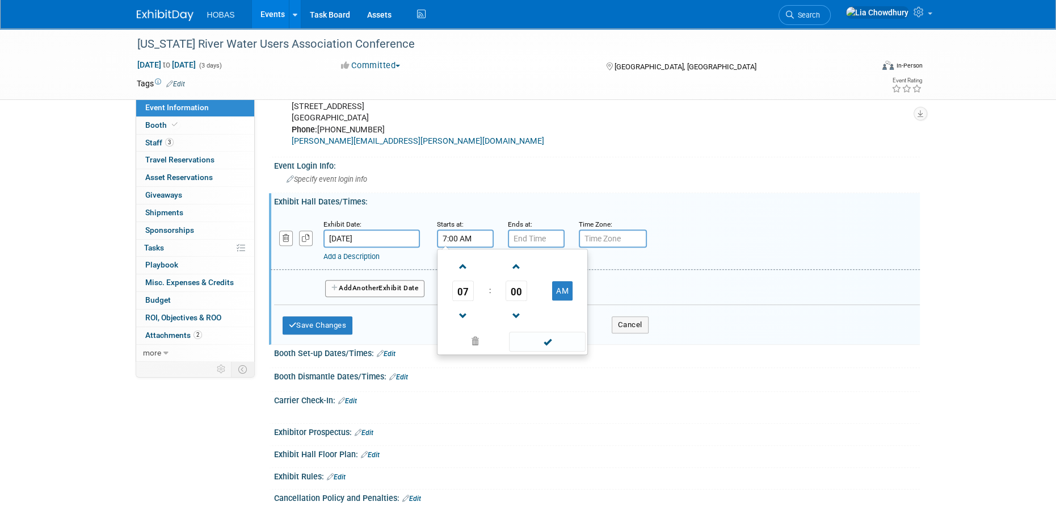
click at [464, 232] on input "7:00 AM" at bounding box center [465, 238] width 57 height 18
click at [473, 232] on input "7:00 AM" at bounding box center [465, 238] width 57 height 18
click at [465, 294] on span "07" at bounding box center [463, 290] width 22 height 20
click at [529, 267] on td "02" at bounding box center [530, 266] width 36 height 31
click at [555, 288] on button "AM" at bounding box center [562, 290] width 20 height 19
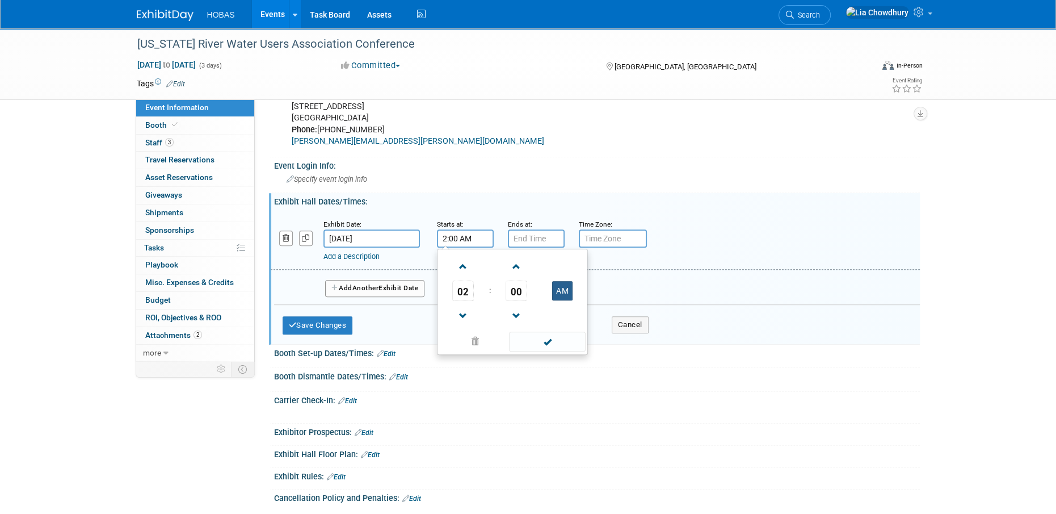
type input "2:00 PM"
type input "7:00 PM"
click at [545, 232] on input "7:00 PM" at bounding box center [536, 238] width 57 height 18
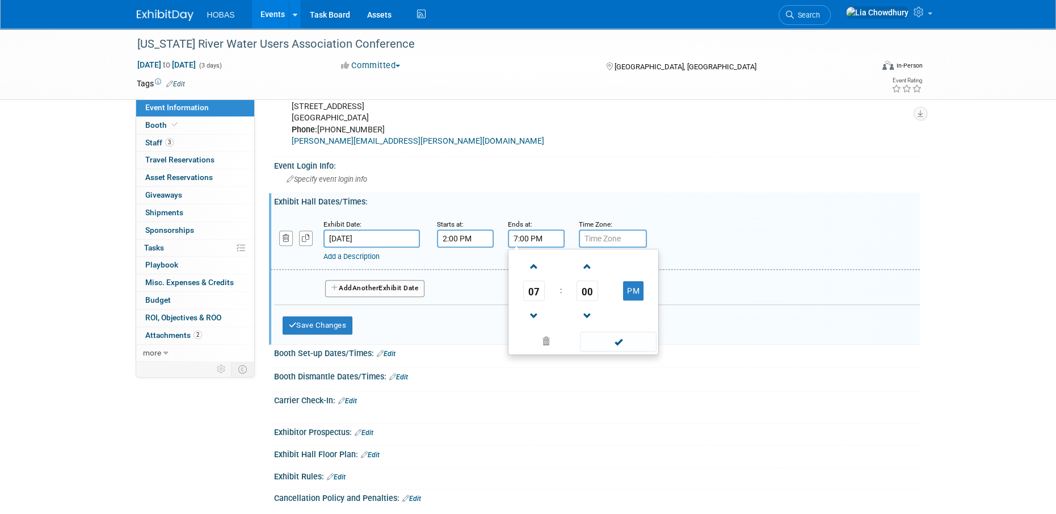
click at [697, 212] on div "Exhibit Date: Dec 16, 2025 Starts at: 2:00 PM Ends at: 7:00 PM 07 : 00 PM 12 01…" at bounding box center [595, 241] width 649 height 58
click at [348, 284] on button "Add Another Exhibit Date" at bounding box center [375, 288] width 100 height 17
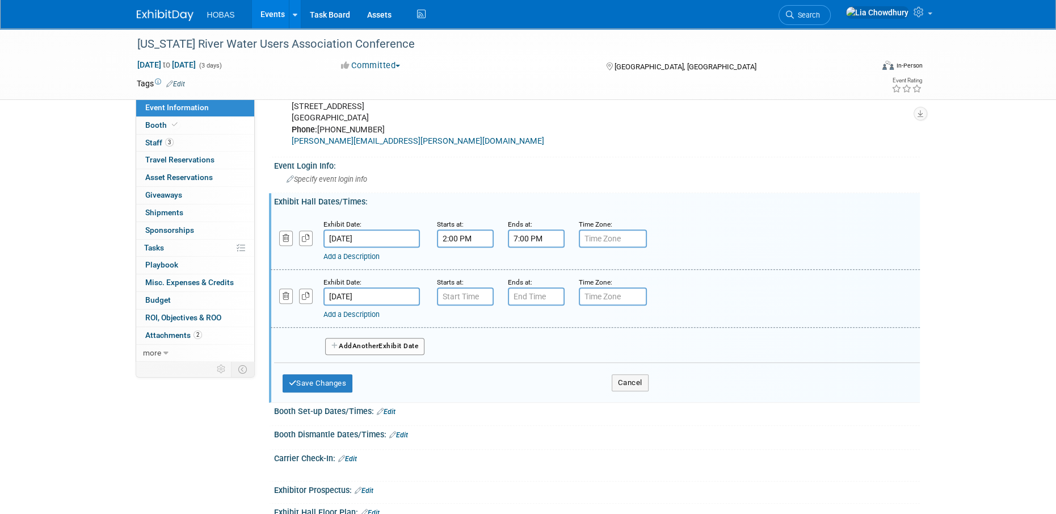
click at [351, 293] on input "Dec 17, 2025" at bounding box center [371, 296] width 96 height 18
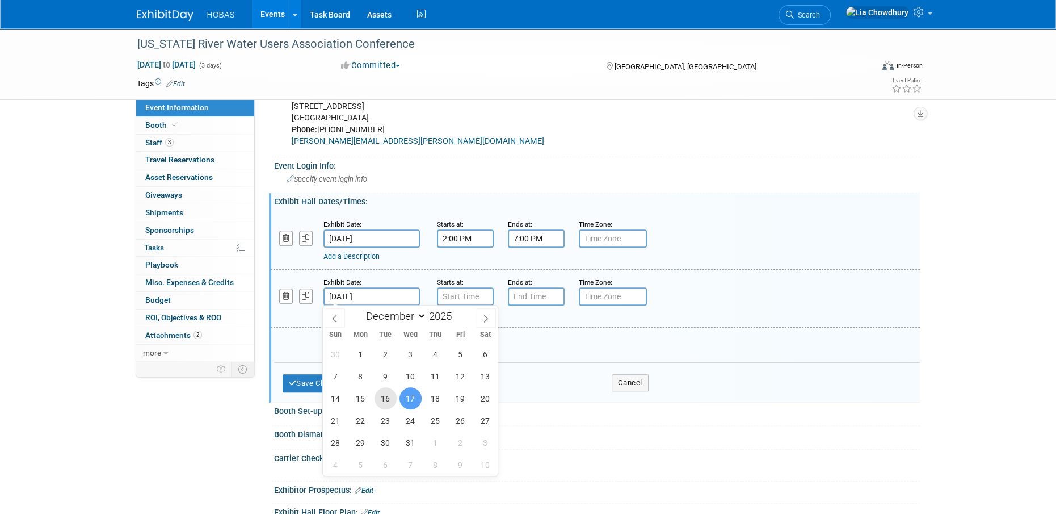
click at [388, 395] on span "16" at bounding box center [385, 398] width 22 height 22
type input "Dec 16, 2025"
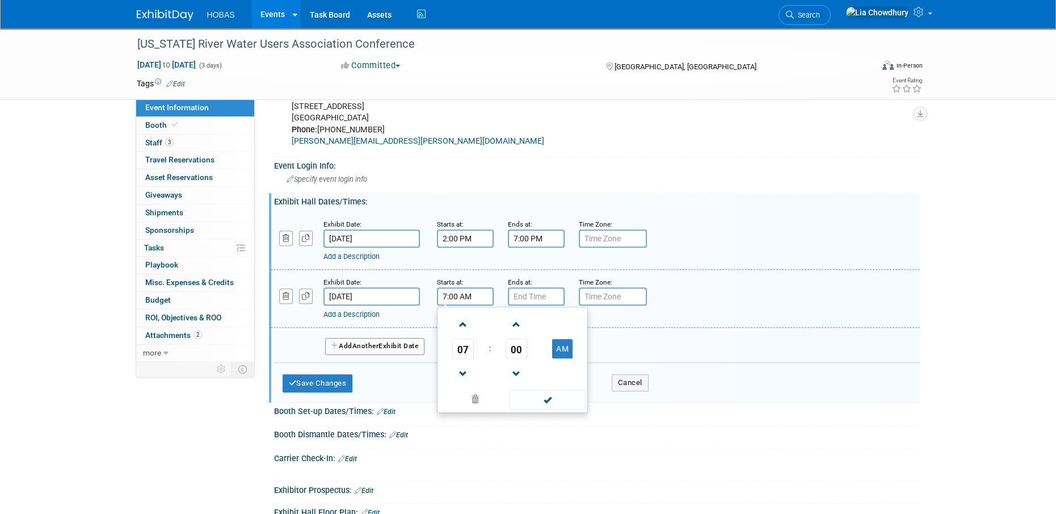
click at [461, 294] on input "7:00 AM" at bounding box center [465, 296] width 57 height 18
click at [463, 343] on span "07" at bounding box center [463, 348] width 22 height 20
click at [503, 349] on td "05" at bounding box center [494, 355] width 36 height 31
type input "5:00 AM"
type input "7:00 PM"
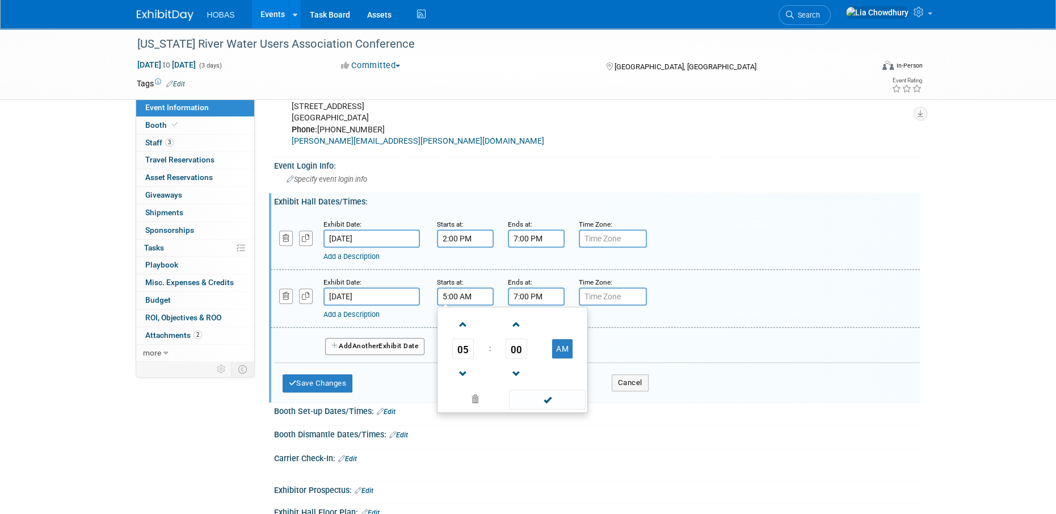
click at [527, 292] on input "7:00 PM" at bounding box center [536, 296] width 57 height 18
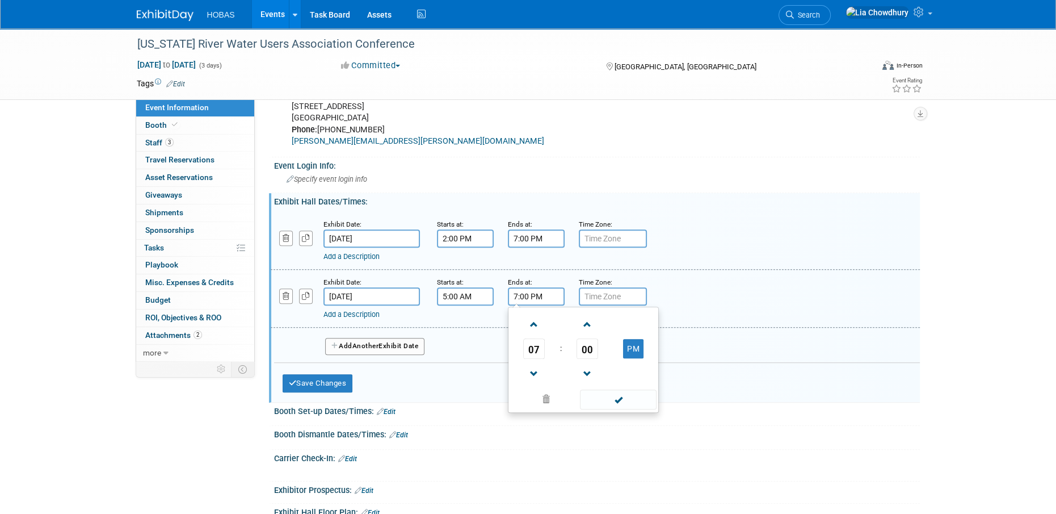
click at [460, 289] on input "5:00 AM" at bounding box center [465, 296] width 57 height 18
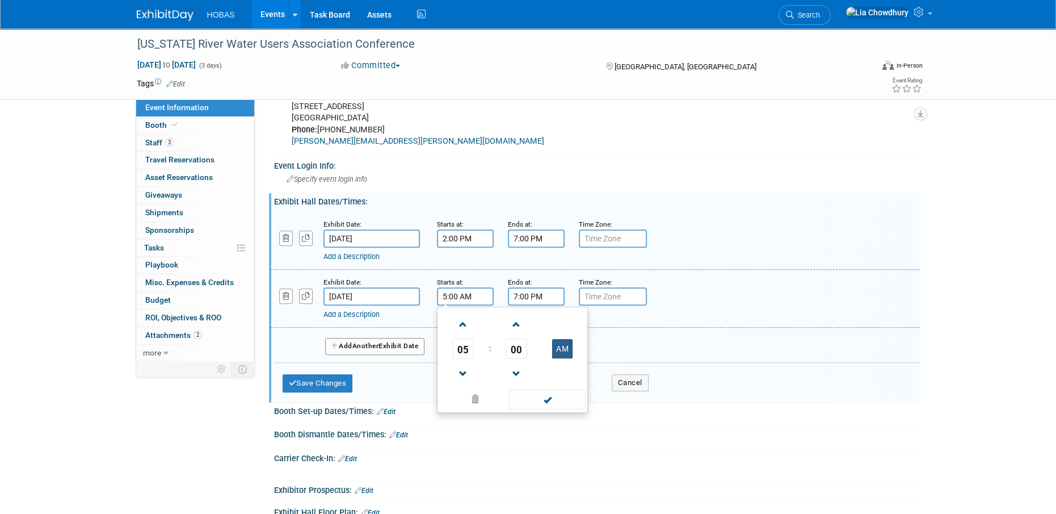
click at [571, 340] on button "AM" at bounding box center [562, 348] width 20 height 19
type input "5:00 PM"
click at [393, 330] on div "Add Another Exhibit Date" at bounding box center [597, 342] width 646 height 30
click at [362, 310] on link "Add a Description" at bounding box center [351, 314] width 56 height 9
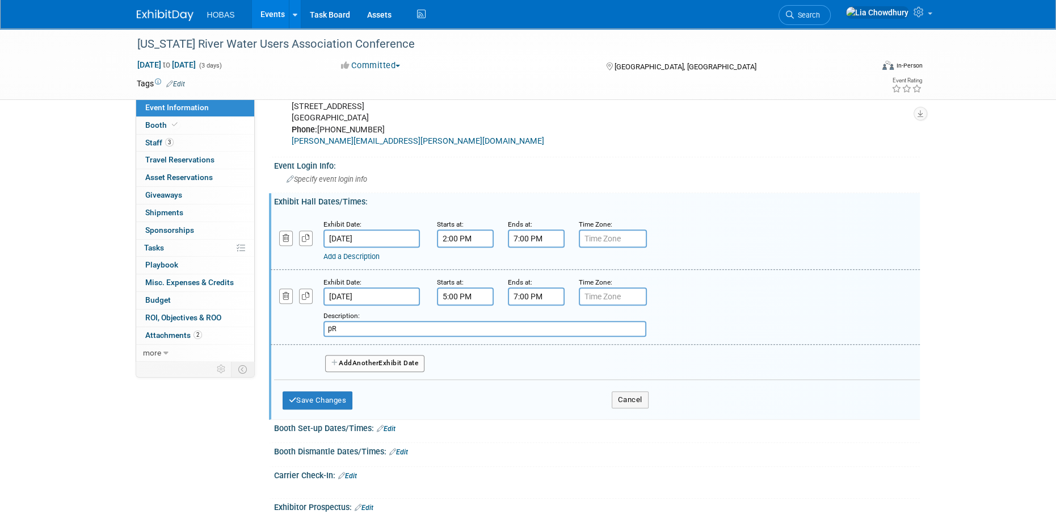
type input "p"
click at [397, 319] on div "Description: P" at bounding box center [565, 322] width 485 height 27
click at [399, 328] on input "P" at bounding box center [484, 329] width 323 height 16
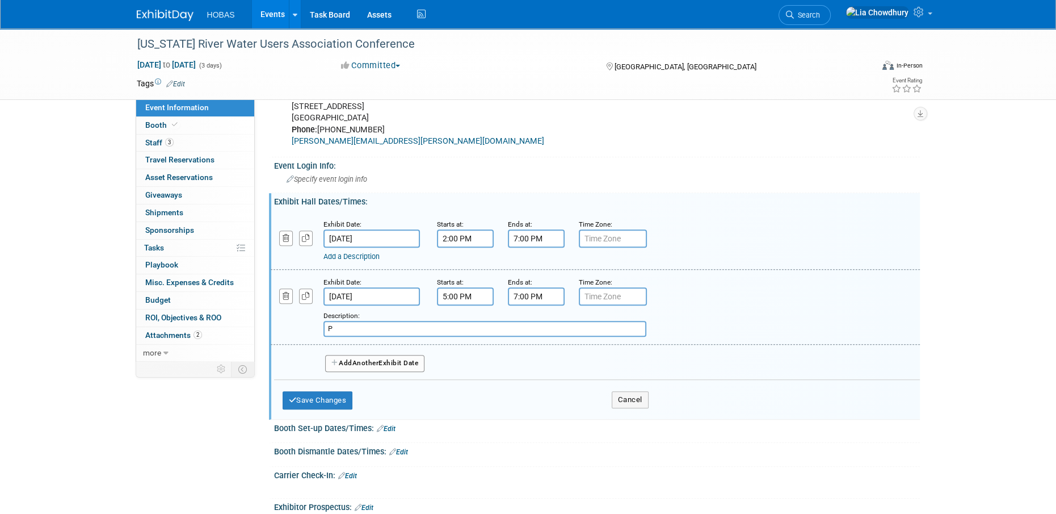
paste input "Exhibit Hall open during President's Reception)"
type input "Exhibit Hall open during President's Reception)"
click at [587, 355] on div "Add Another Exhibit Date" at bounding box center [597, 359] width 646 height 30
click at [380, 356] on button "Add Another Exhibit Date" at bounding box center [375, 363] width 100 height 17
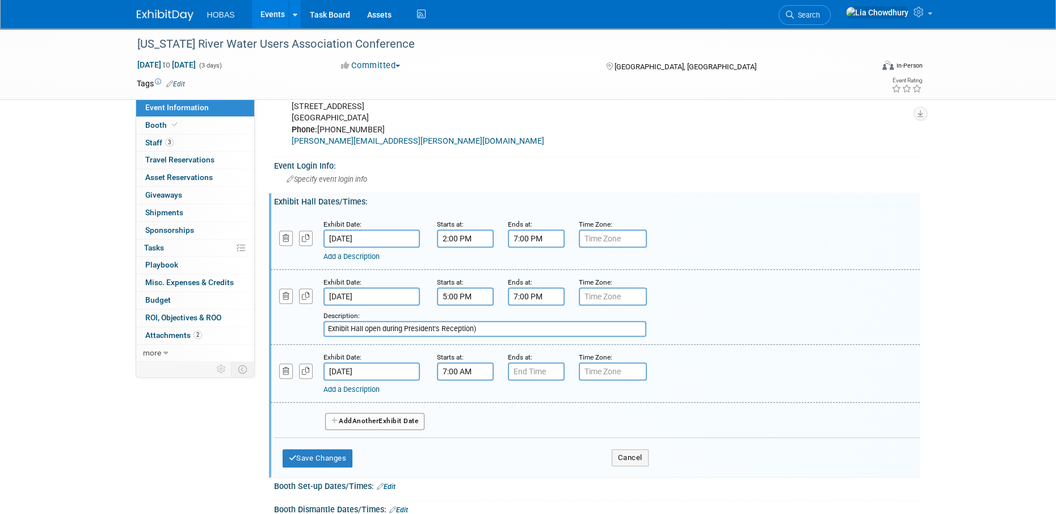
click at [489, 369] on input "7:00 AM" at bounding box center [465, 371] width 57 height 18
click at [464, 400] on span at bounding box center [463, 399] width 20 height 20
type input "8:00 AM"
click at [538, 373] on input "7:00 PM" at bounding box center [536, 371] width 57 height 18
click at [535, 447] on span at bounding box center [534, 449] width 20 height 20
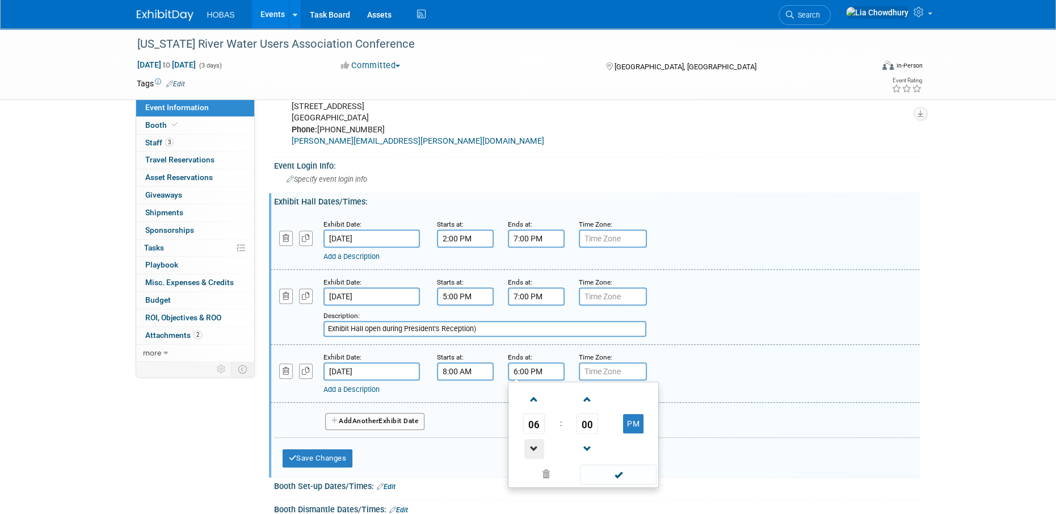
click at [534, 447] on span at bounding box center [534, 449] width 20 height 20
type input "5:00 PM"
click at [687, 360] on div "Add a Description Description:" at bounding box center [595, 373] width 666 height 44
click at [316, 449] on button "Save Changes" at bounding box center [318, 458] width 70 height 18
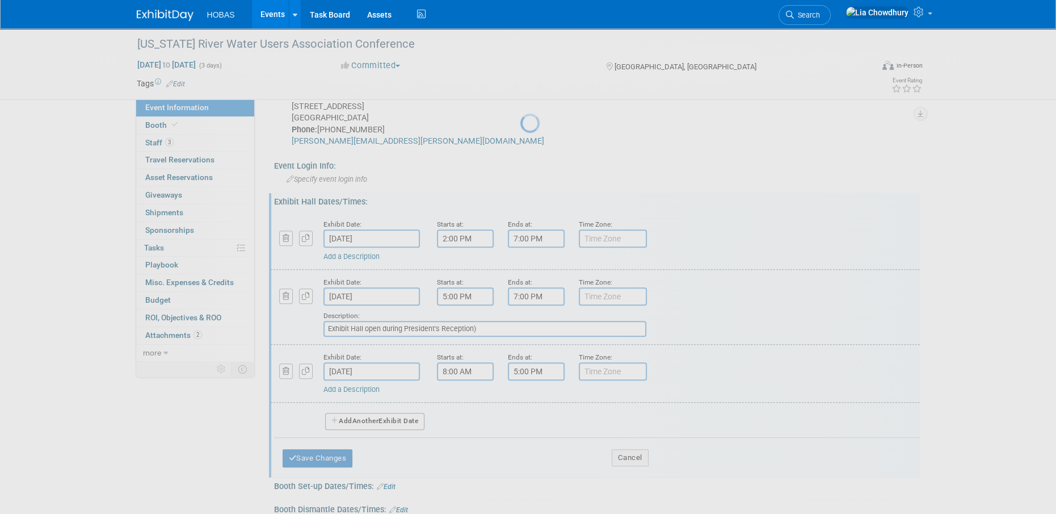
scroll to position [723, 0]
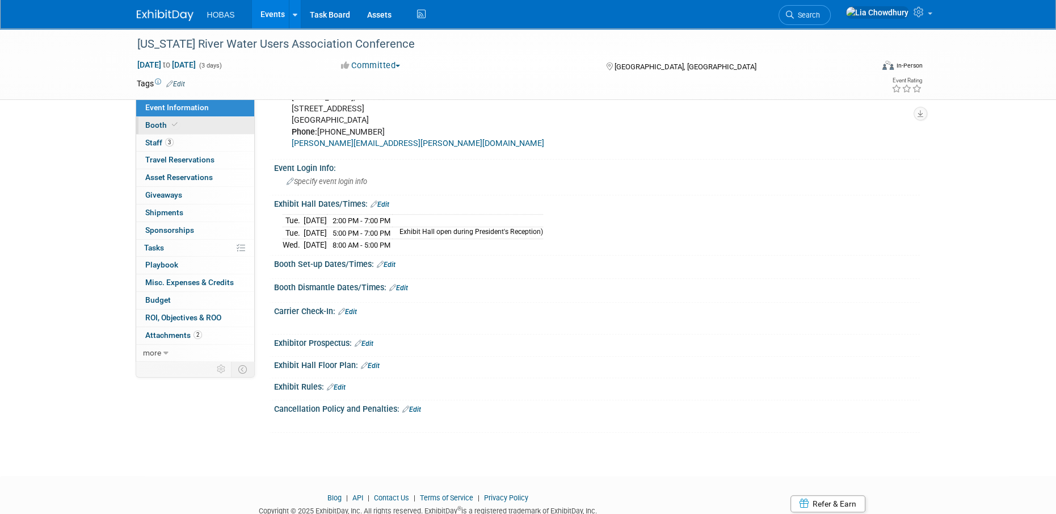
click at [170, 120] on link "Booth" at bounding box center [195, 125] width 118 height 17
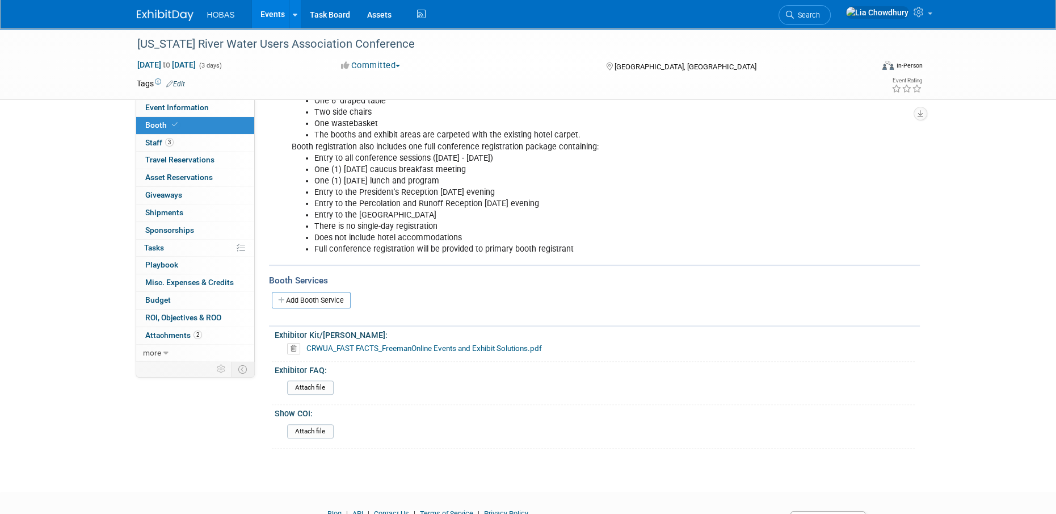
scroll to position [387, 0]
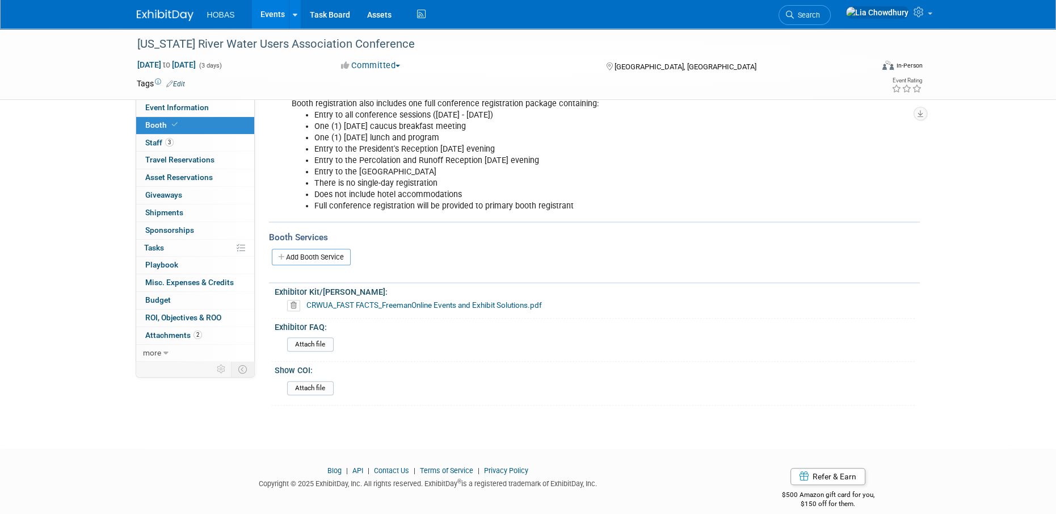
click at [289, 300] on icon at bounding box center [293, 305] width 13 height 11
click at [287, 330] on link "Yes" at bounding box center [280, 335] width 33 height 18
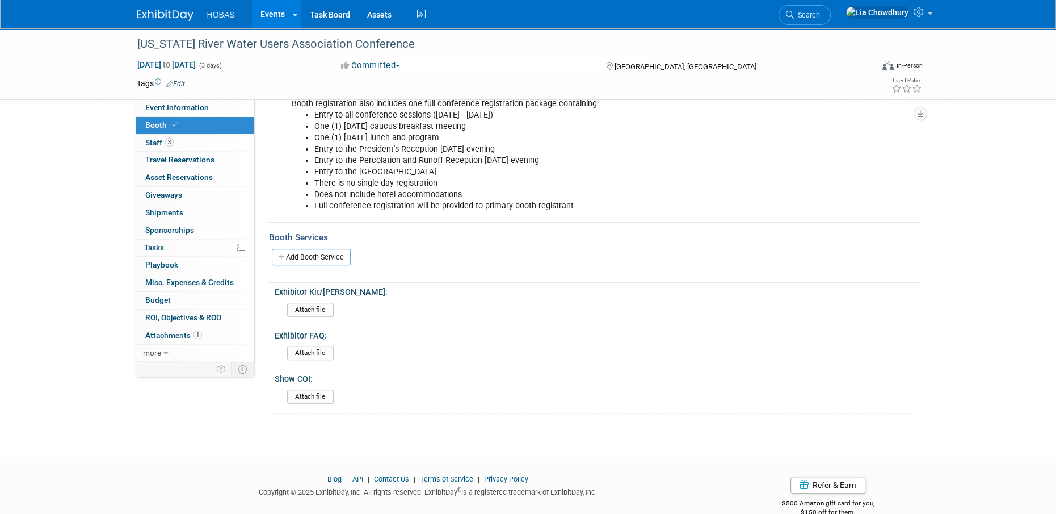
click at [293, 297] on div "Attach file" at bounding box center [599, 310] width 632 height 27
click at [296, 303] on input "file" at bounding box center [256, 309] width 154 height 13
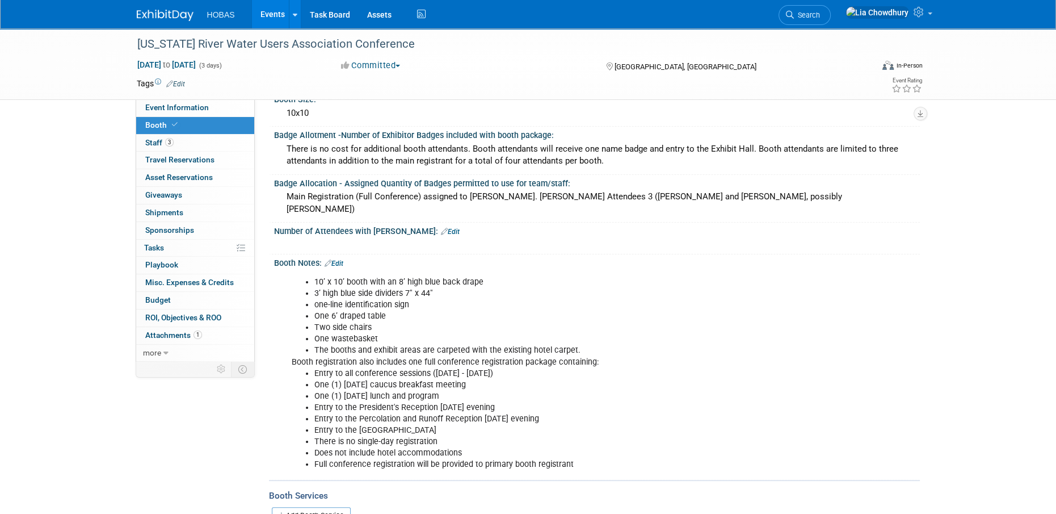
scroll to position [103, 0]
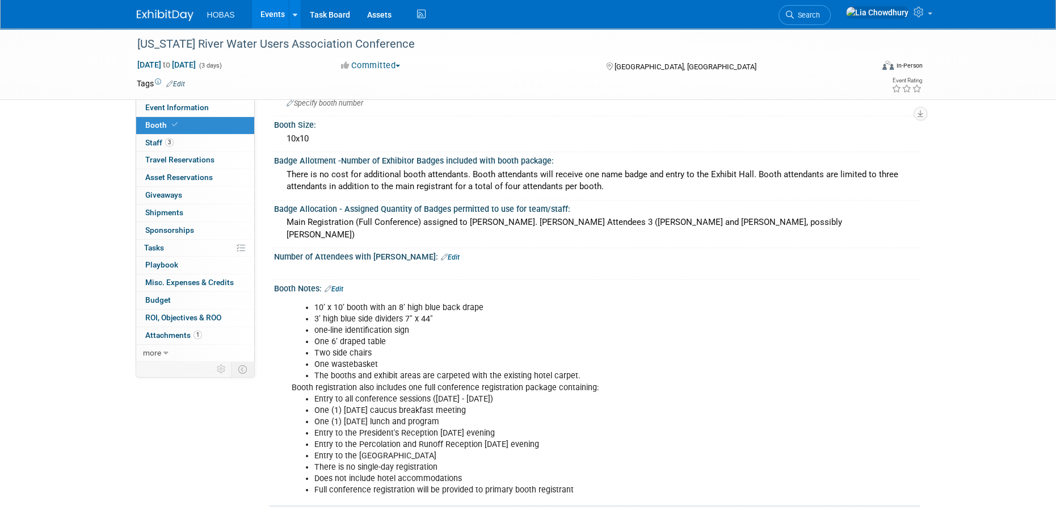
click at [339, 280] on div "Booth Notes: Edit" at bounding box center [597, 287] width 646 height 15
click at [339, 285] on link "Edit" at bounding box center [334, 289] width 19 height 8
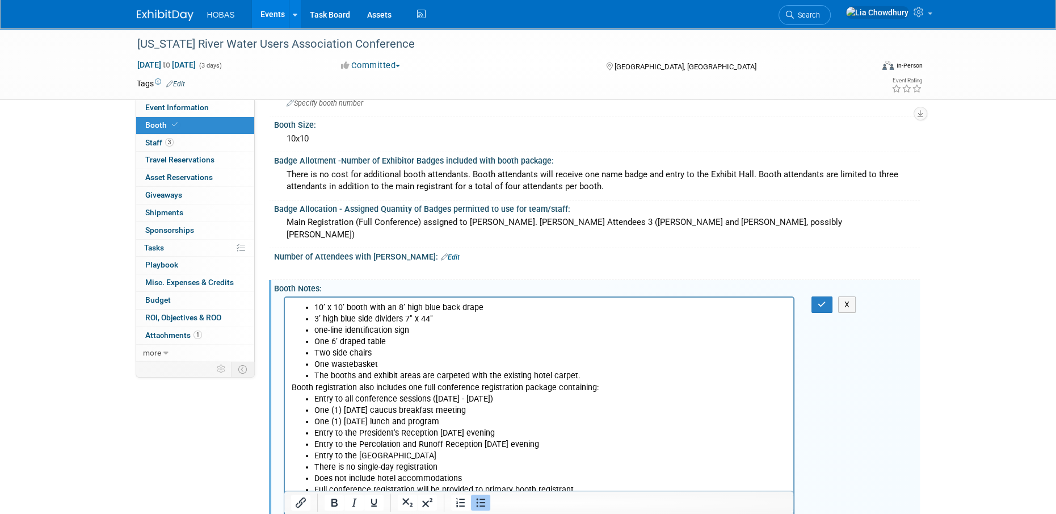
scroll to position [0, 0]
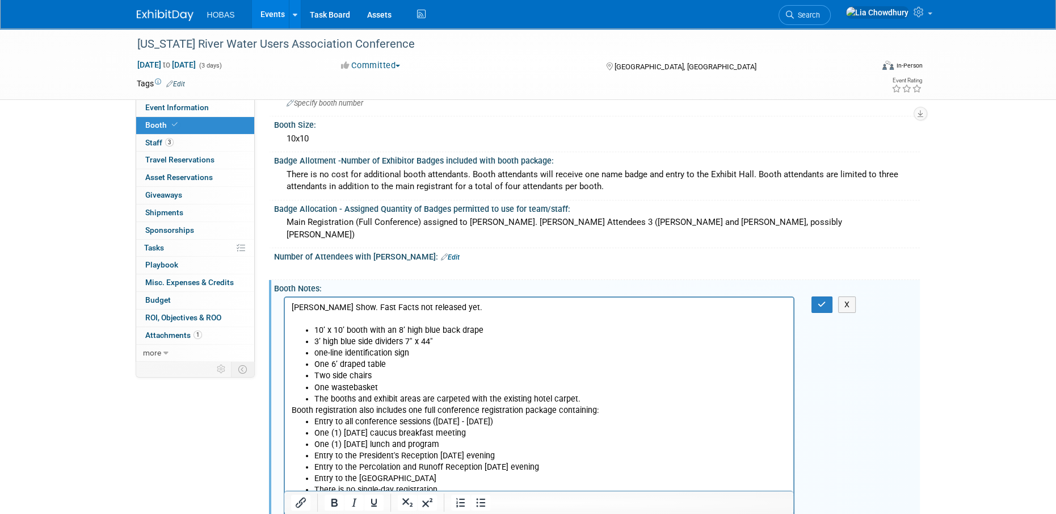
click at [348, 313] on body "Freeman Show. Fast Facts not released yet. 10’ x 10’ booth with an 8’ high blue…" at bounding box center [539, 410] width 497 height 216
click at [349, 311] on p "Freeman Show. Fast Facts not released yet." at bounding box center [539, 307] width 496 height 11
click at [827, 296] on button "button" at bounding box center [821, 304] width 21 height 16
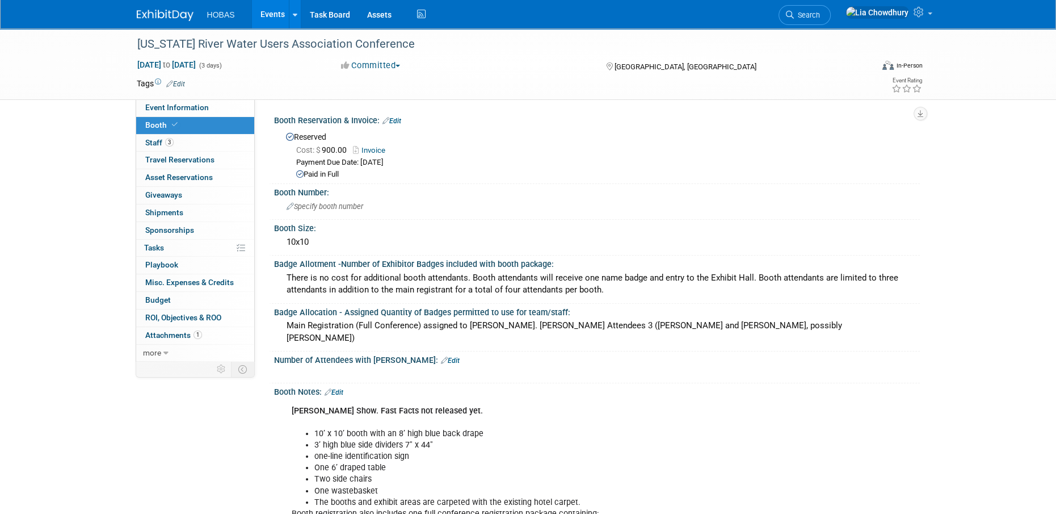
click at [338, 388] on link "Edit" at bounding box center [334, 392] width 19 height 8
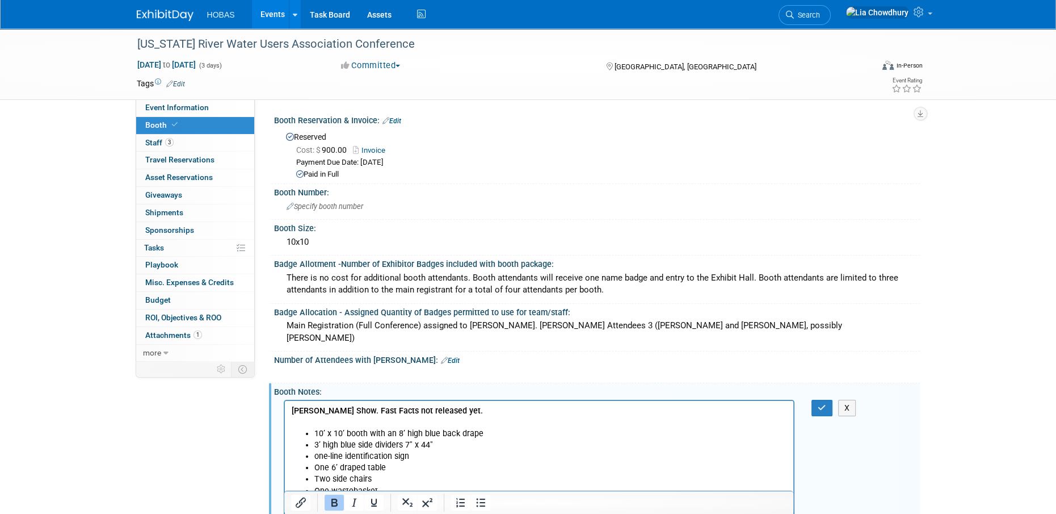
click at [465, 415] on p "Freeman Show. Fast Facts not released yet." at bounding box center [539, 416] width 496 height 23
click at [828, 399] on button "button" at bounding box center [821, 407] width 21 height 16
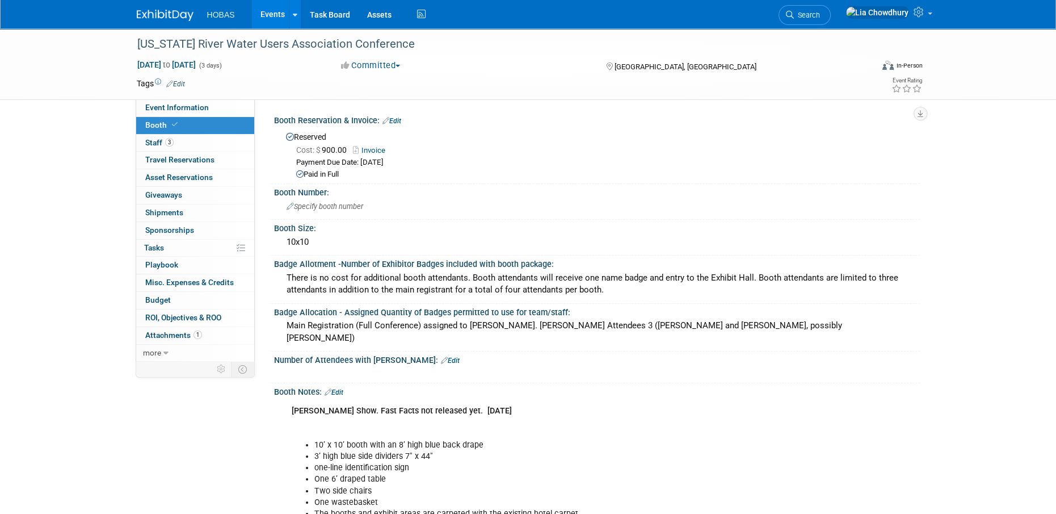
click at [377, 351] on div "Number of Attendees with Booth: Edit" at bounding box center [597, 358] width 646 height 15
click at [342, 388] on link "Edit" at bounding box center [334, 392] width 19 height 8
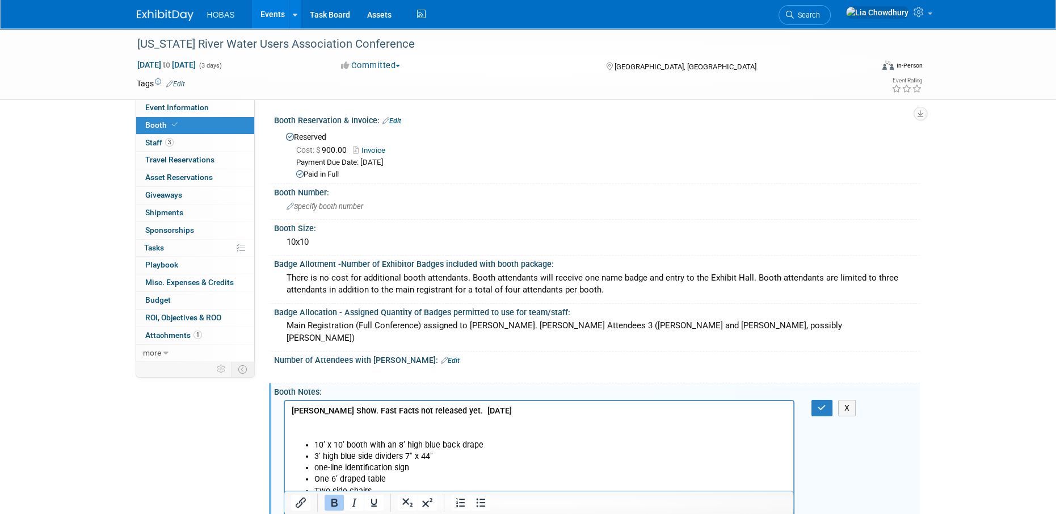
drag, startPoint x: 513, startPoint y: 399, endPoint x: 797, endPoint y: 787, distance: 480.3
click at [513, 401] on html "Freeman Show. Fast Facts not released yet. 9/2/25 10’ x 10’ booth with an 8’ hi…" at bounding box center [538, 517] width 509 height 233
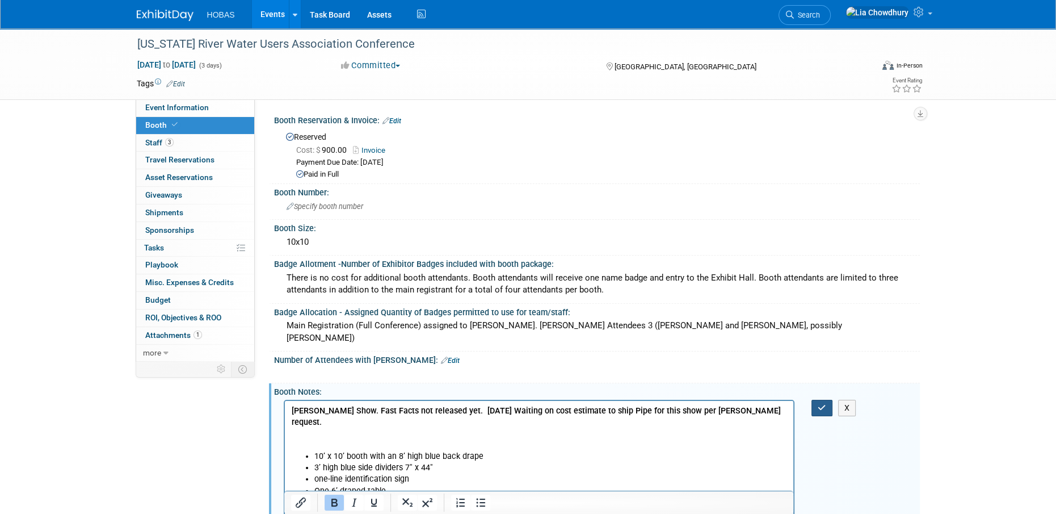
drag, startPoint x: 821, startPoint y: 377, endPoint x: 823, endPoint y: 389, distance: 12.0
click at [823, 399] on button "button" at bounding box center [821, 407] width 21 height 16
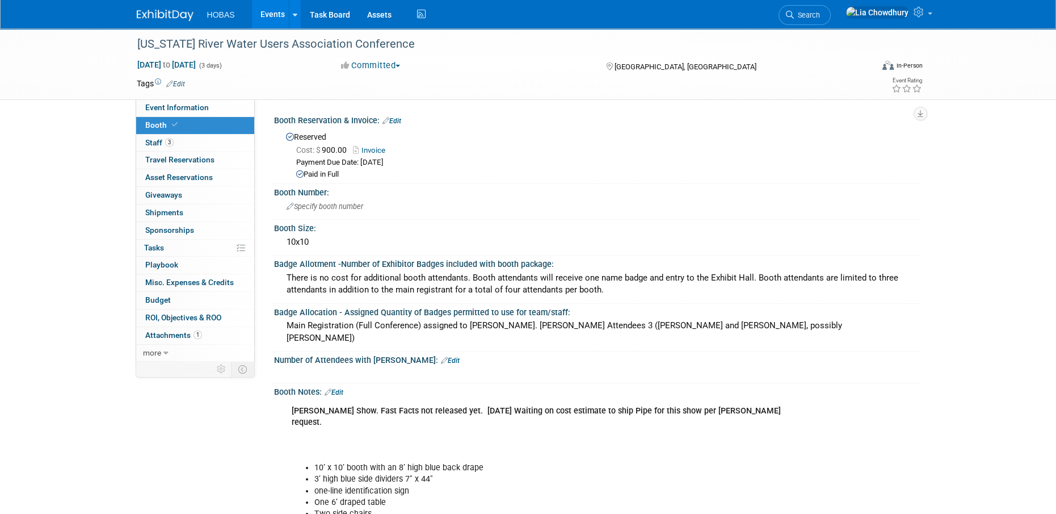
click at [273, 14] on link "Events" at bounding box center [272, 14] width 41 height 28
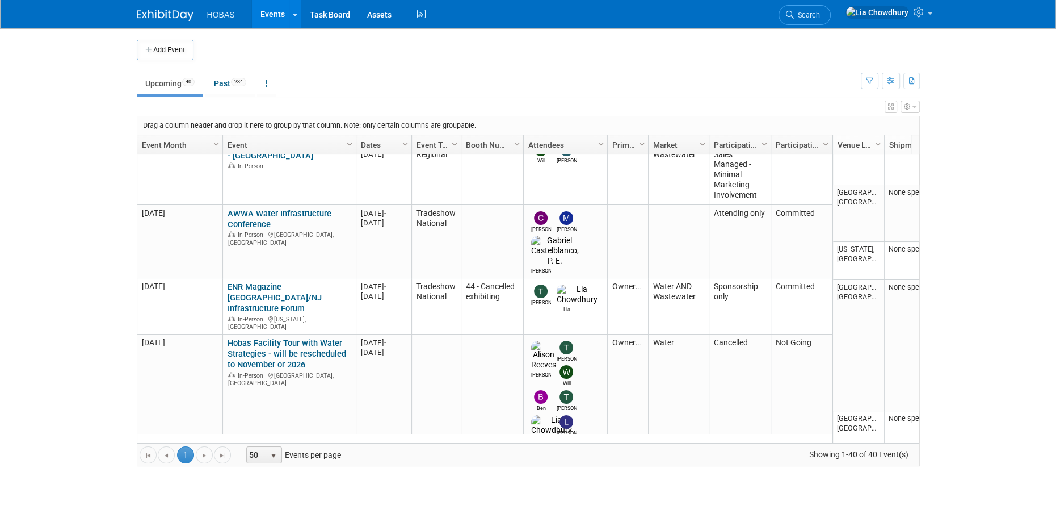
scroll to position [403, 0]
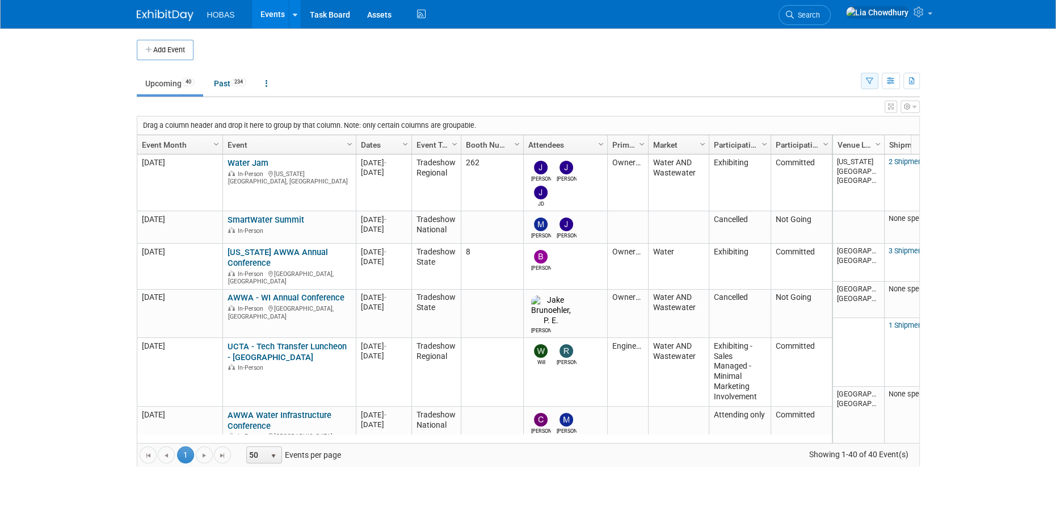
click at [876, 79] on button "button" at bounding box center [870, 81] width 18 height 16
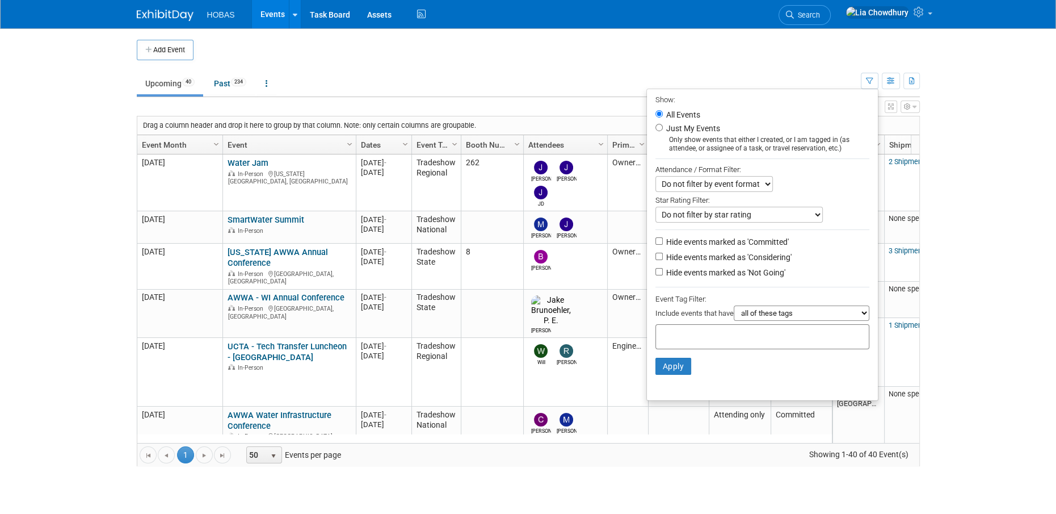
click at [660, 267] on li "Hide events marked as 'Not Going'" at bounding box center [762, 273] width 231 height 15
click at [664, 276] on label "Hide events marked as 'Not Going'" at bounding box center [724, 272] width 121 height 11
click at [660, 275] on input "Hide events marked as 'Not Going'" at bounding box center [658, 271] width 7 height 7
checkbox input "true"
click at [660, 374] on button "Apply" at bounding box center [673, 365] width 36 height 17
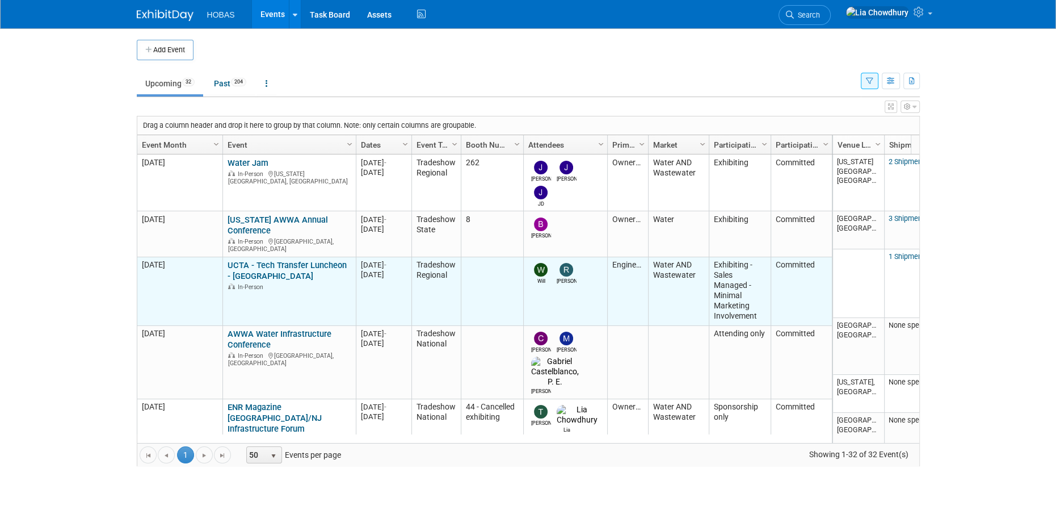
click at [256, 260] on link "UCTA - Tech Transfer Luncheon - [GEOGRAPHIC_DATA]" at bounding box center [287, 270] width 119 height 21
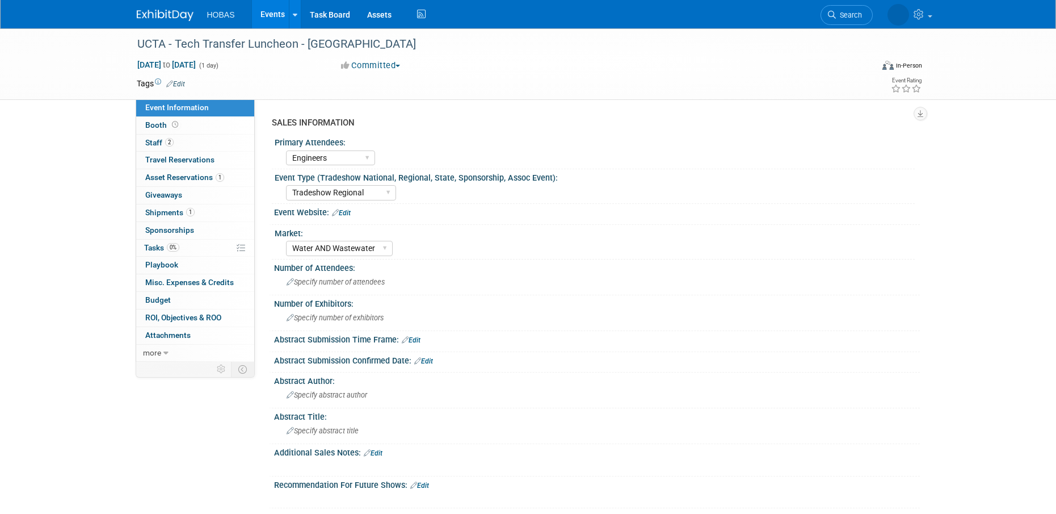
select select "Engineers"
select select "Tradeshow Regional"
select select "Water AND Wastewater"
select select "Exhibiting - Sales Managed - Minimal Marketing Involvement"
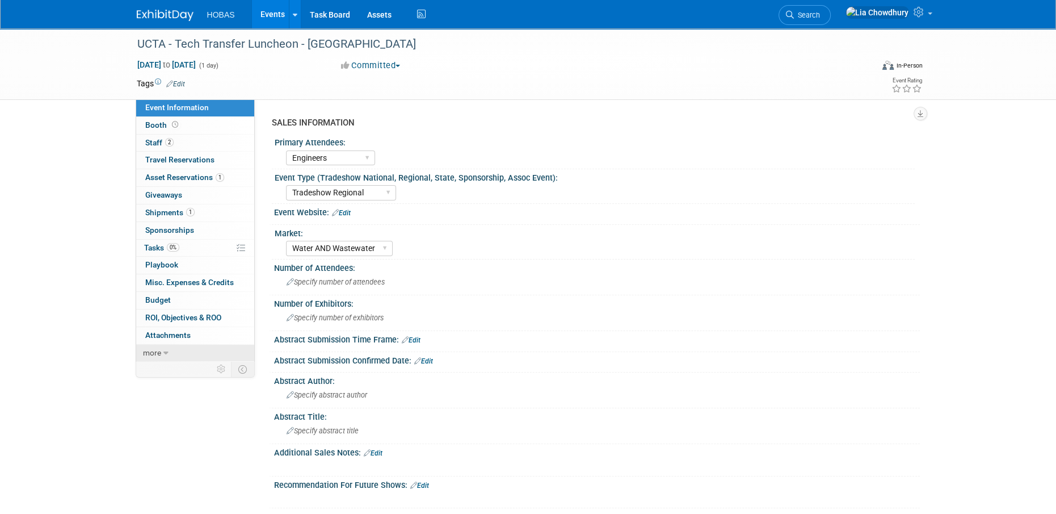
click at [155, 356] on span "more" at bounding box center [152, 352] width 18 height 9
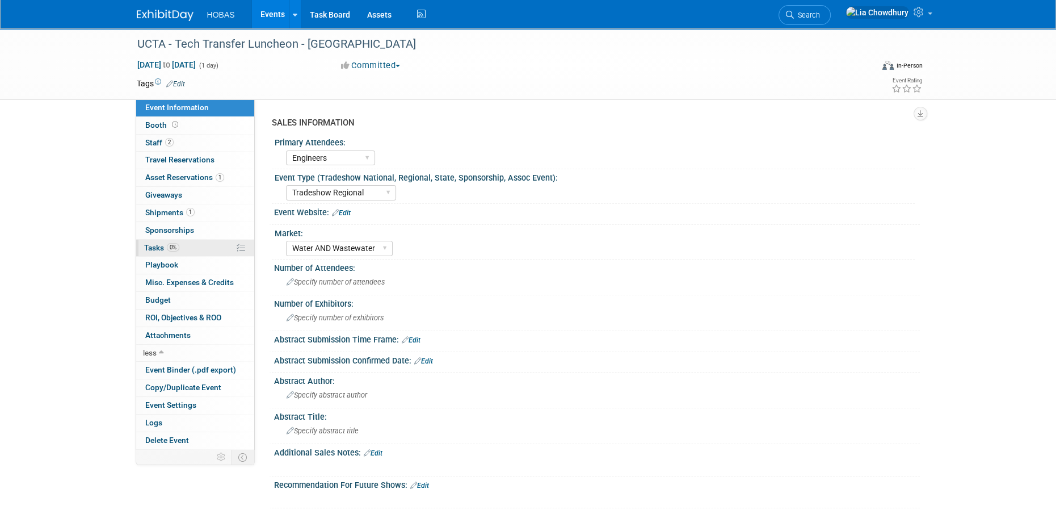
click at [154, 247] on span "Tasks 0%" at bounding box center [161, 247] width 35 height 9
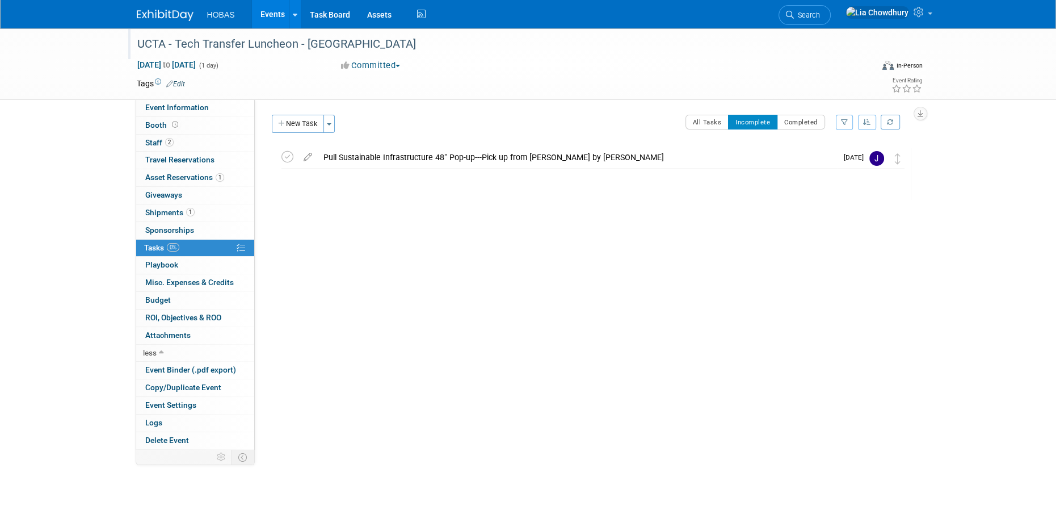
click at [296, 49] on div "UCTA - Tech Transfer Luncheon - [GEOGRAPHIC_DATA]" at bounding box center [494, 44] width 722 height 20
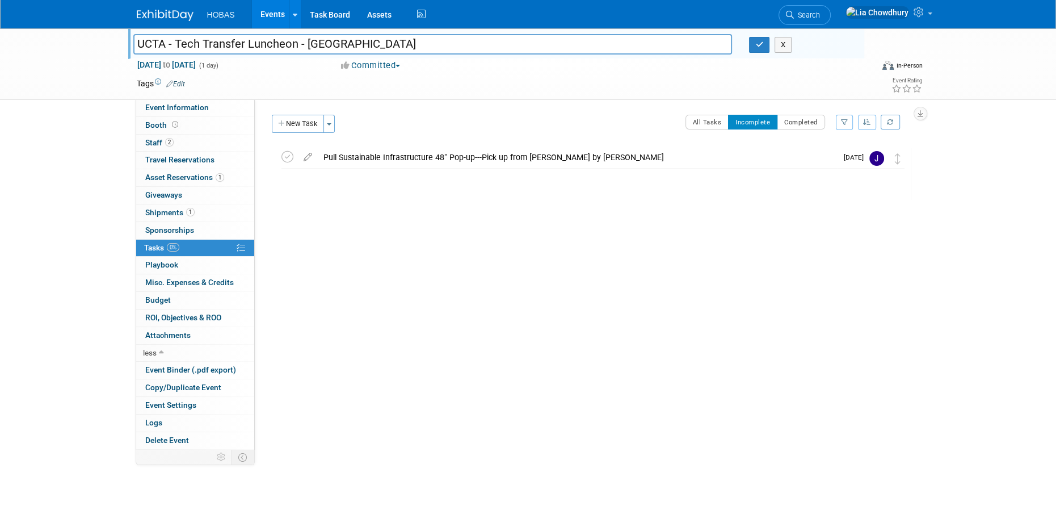
click at [295, 50] on input "UCTA - Tech Transfer Luncheon - [GEOGRAPHIC_DATA]" at bounding box center [432, 44] width 599 height 20
click at [272, 43] on input "UCTA - Tech Transfer Luncheon - [GEOGRAPHIC_DATA]" at bounding box center [432, 44] width 599 height 20
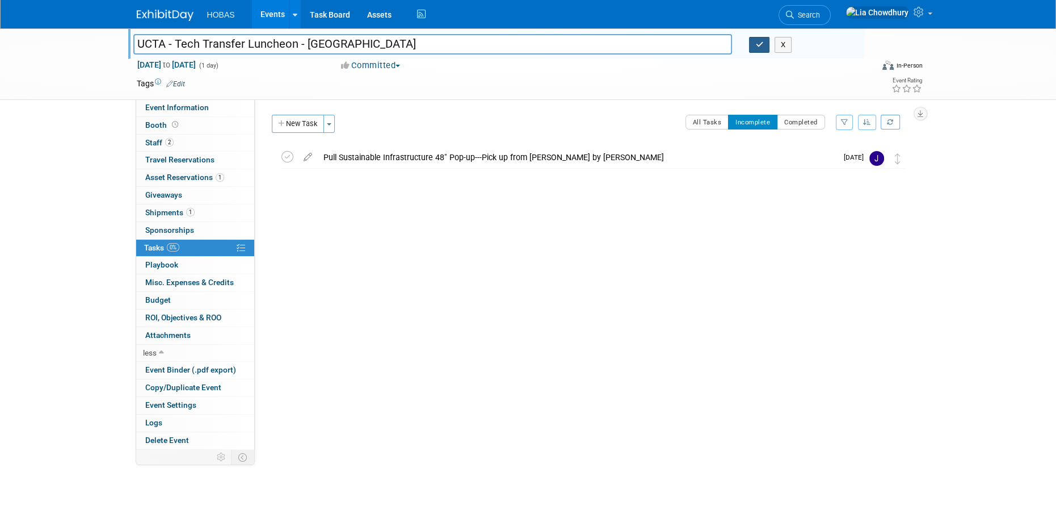
drag, startPoint x: 754, startPoint y: 48, endPoint x: 718, endPoint y: 47, distance: 36.4
click at [755, 48] on button "button" at bounding box center [759, 45] width 20 height 16
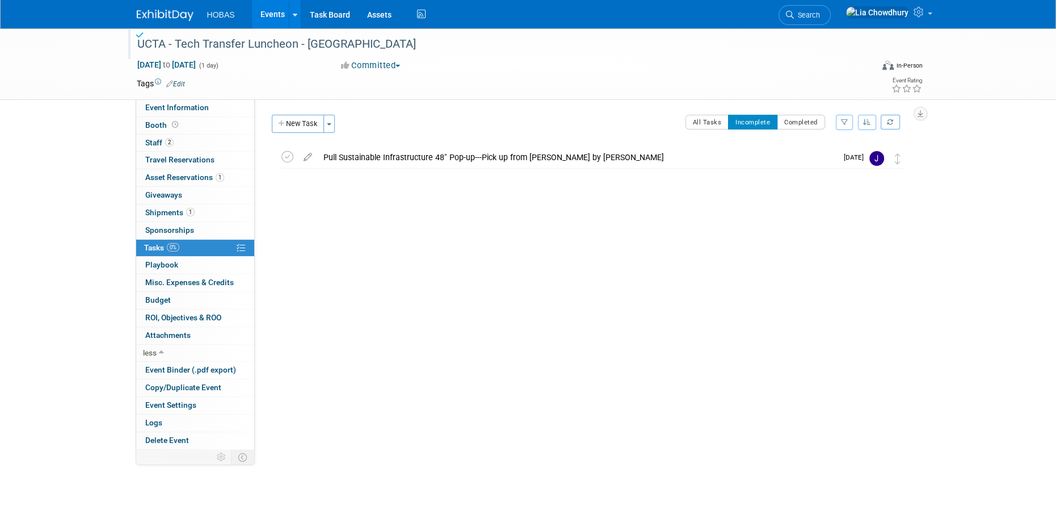
click at [277, 18] on link "Events" at bounding box center [272, 14] width 41 height 28
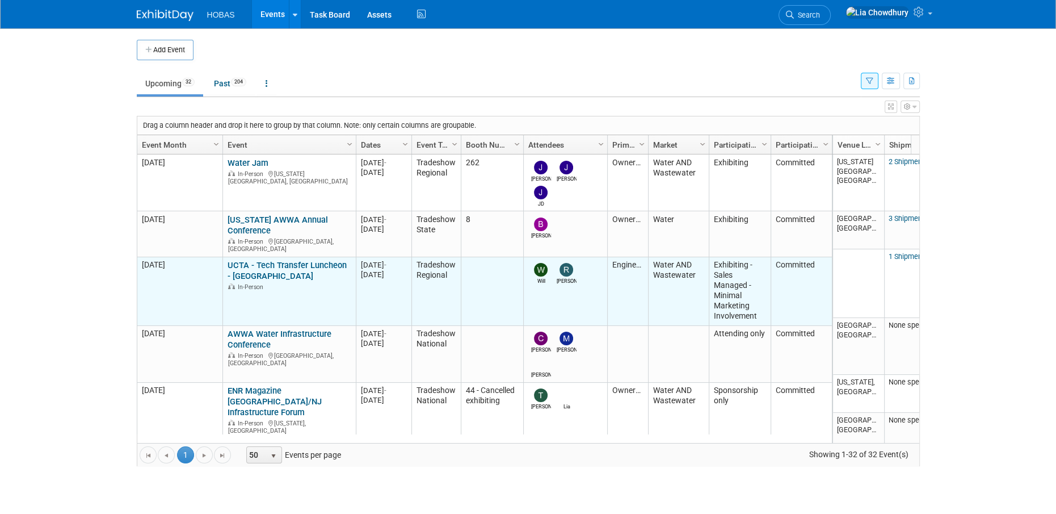
scroll to position [134, 0]
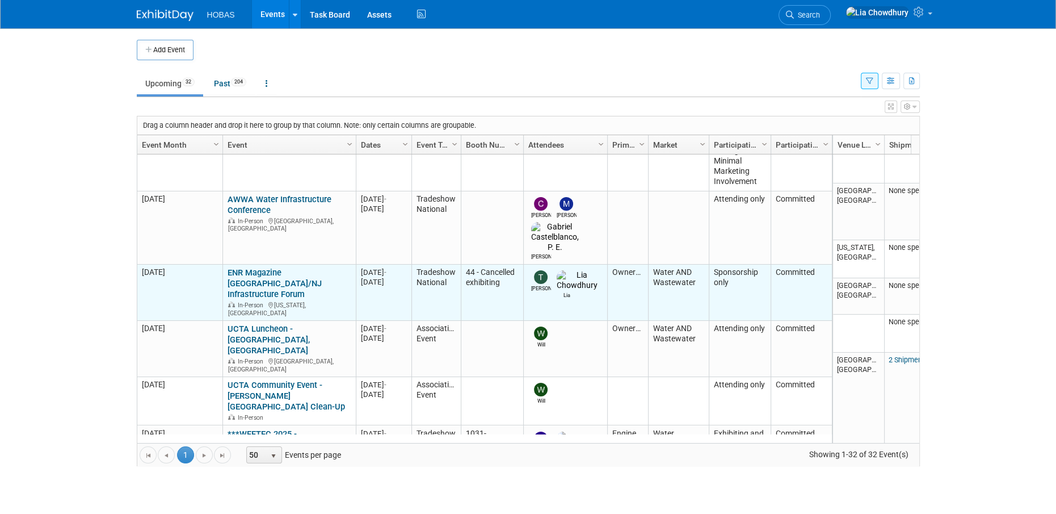
click at [289, 267] on link "ENR Magazine [GEOGRAPHIC_DATA]/NJ Infrastructure Forum" at bounding box center [275, 283] width 94 height 32
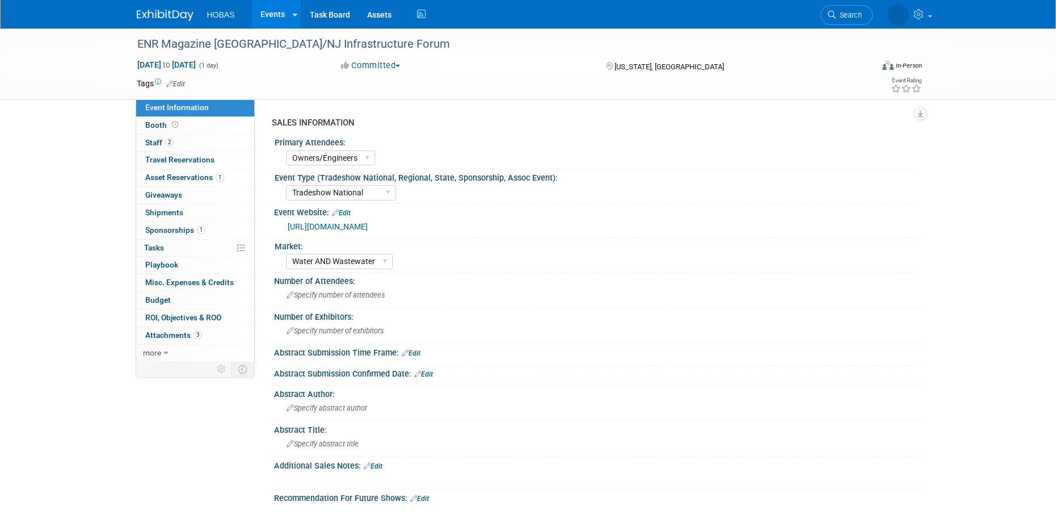
select select "Owners/Engineers"
select select "Tradeshow National"
select select "Water AND Wastewater"
select select "Sponsorship only"
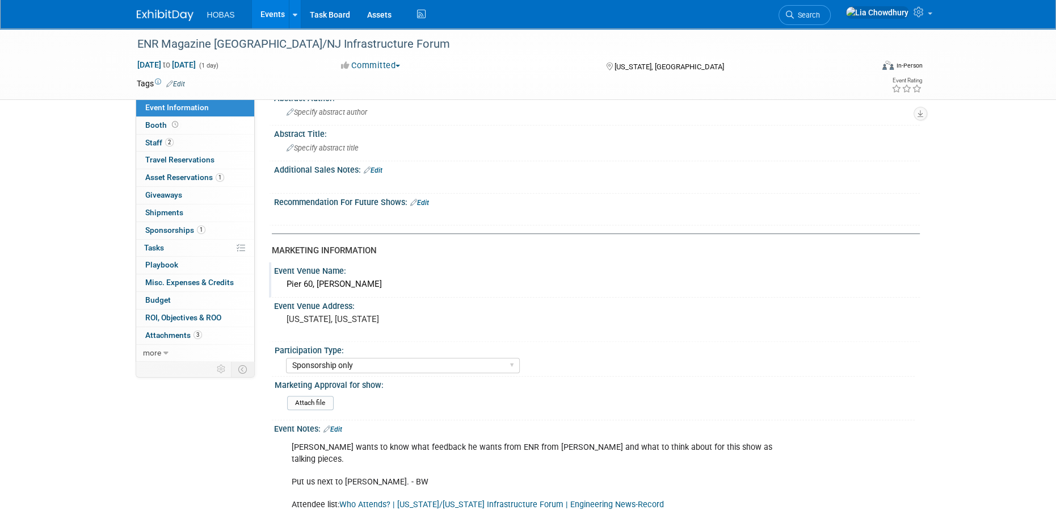
scroll to position [397, 0]
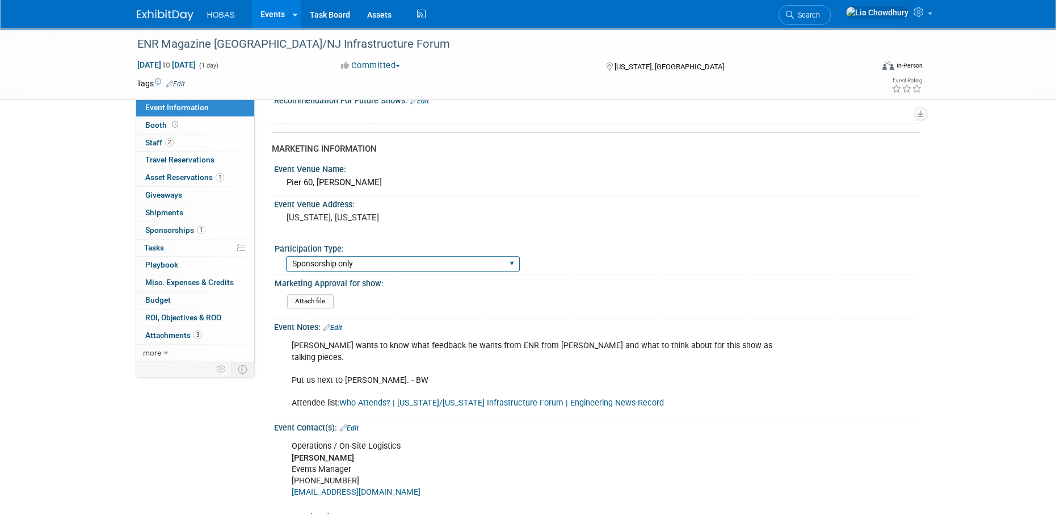
click at [395, 266] on select "Attending only Exhibiting Sponsorship only Exhibiting and Sponsoring Exhibiting…" at bounding box center [403, 263] width 234 height 15
click at [544, 196] on div "Event Venue Address:" at bounding box center [597, 203] width 646 height 14
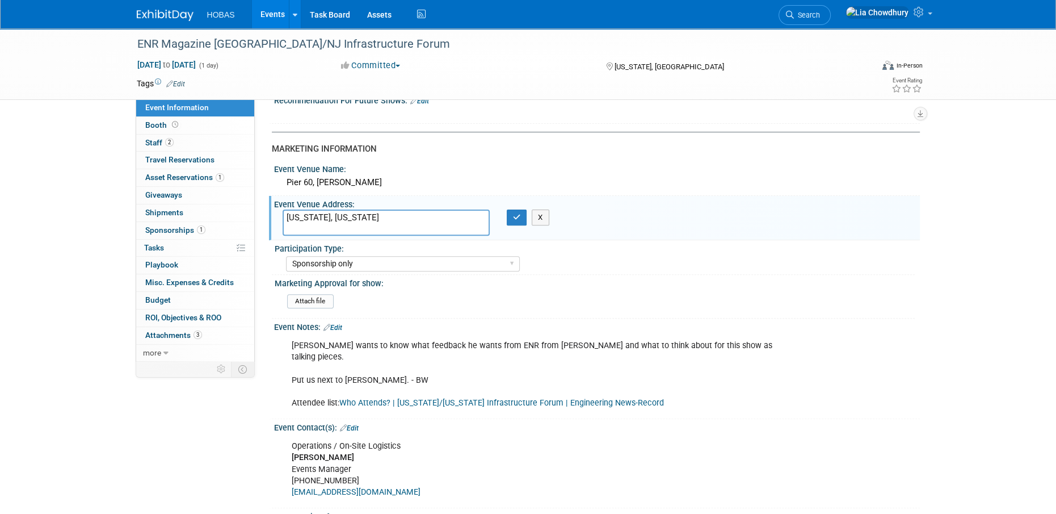
click at [679, 276] on div "Marketing Approval for show:" at bounding box center [595, 282] width 640 height 14
click at [373, 68] on button "Committed" at bounding box center [371, 66] width 68 height 12
click at [369, 117] on link "Not Going" at bounding box center [383, 116] width 90 height 16
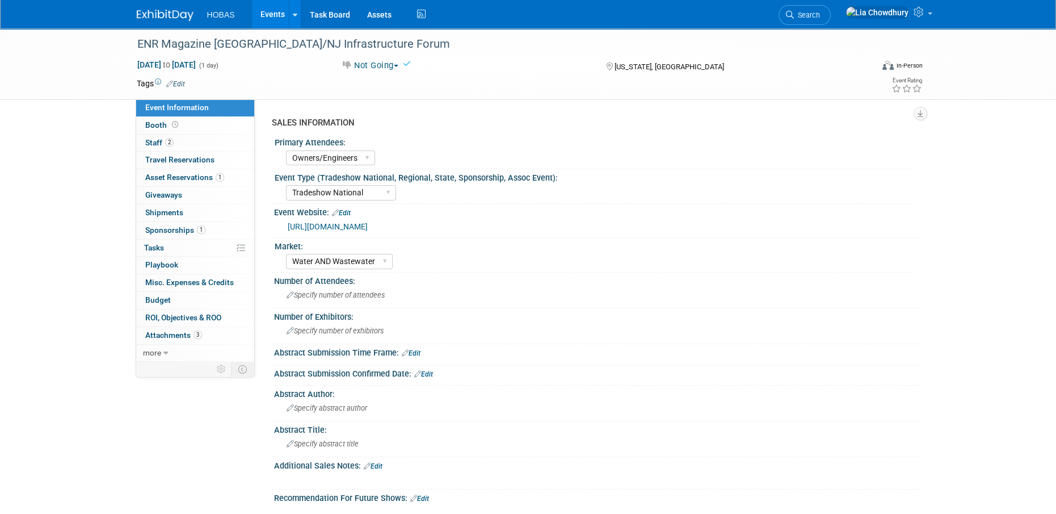
click at [263, 20] on link "Events" at bounding box center [272, 14] width 41 height 28
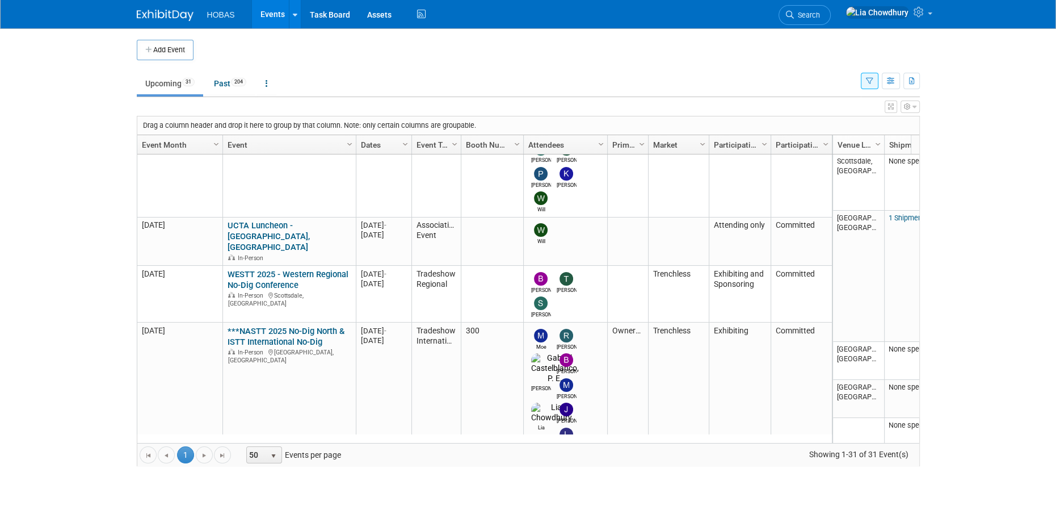
scroll to position [673, 0]
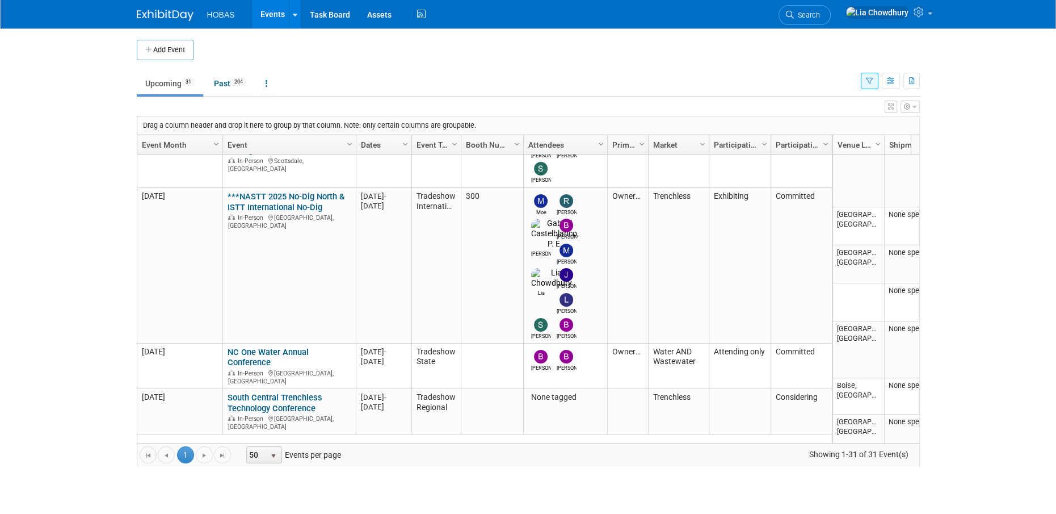
click at [270, 437] on link "HWEA 2025 Collection Systems Conference" at bounding box center [287, 447] width 119 height 21
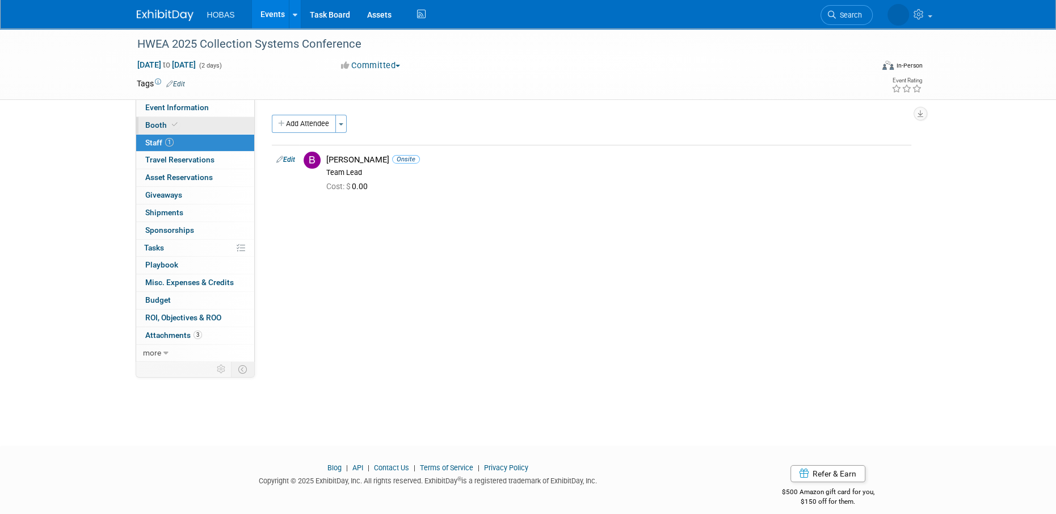
click at [157, 123] on span "Booth" at bounding box center [162, 124] width 35 height 9
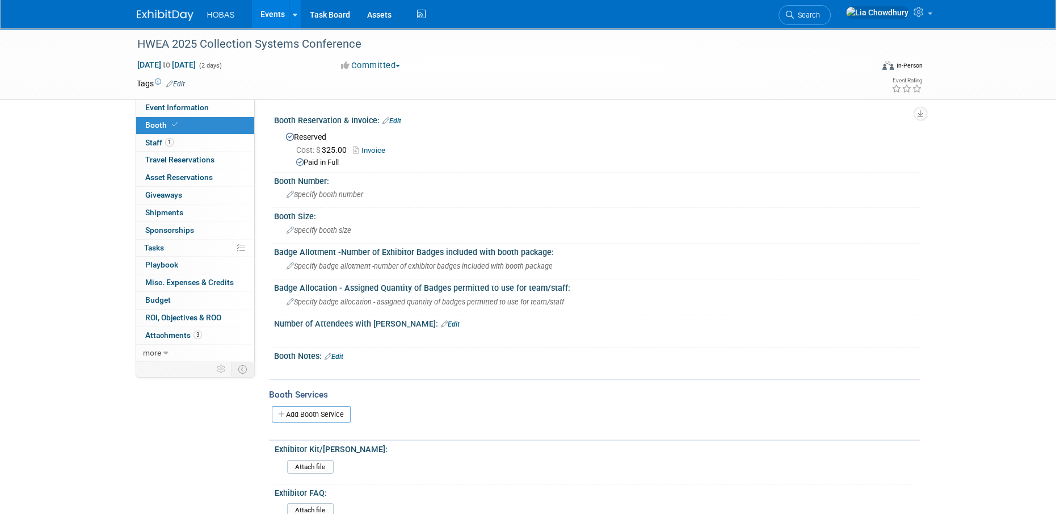
click at [384, 146] on link "Invoice" at bounding box center [372, 150] width 38 height 9
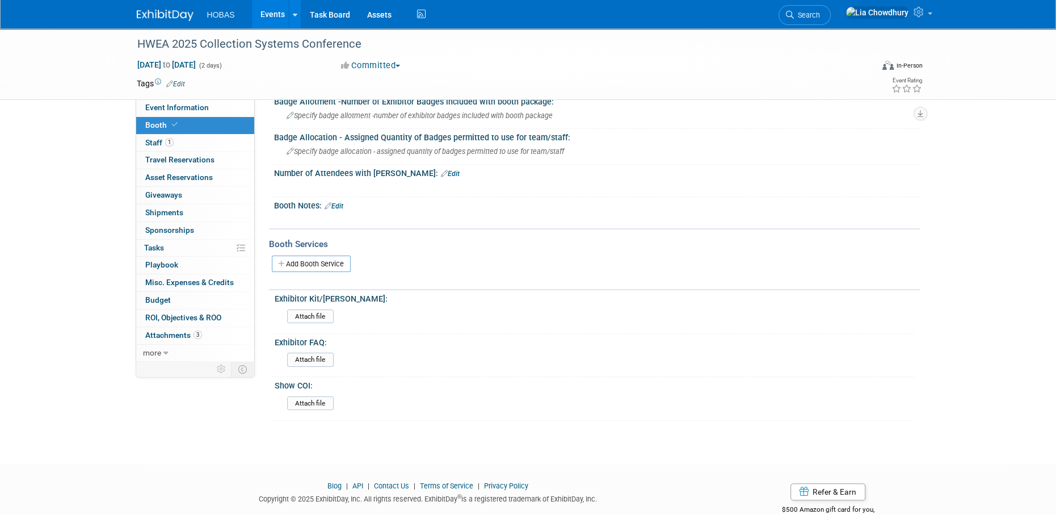
scroll to position [178, 0]
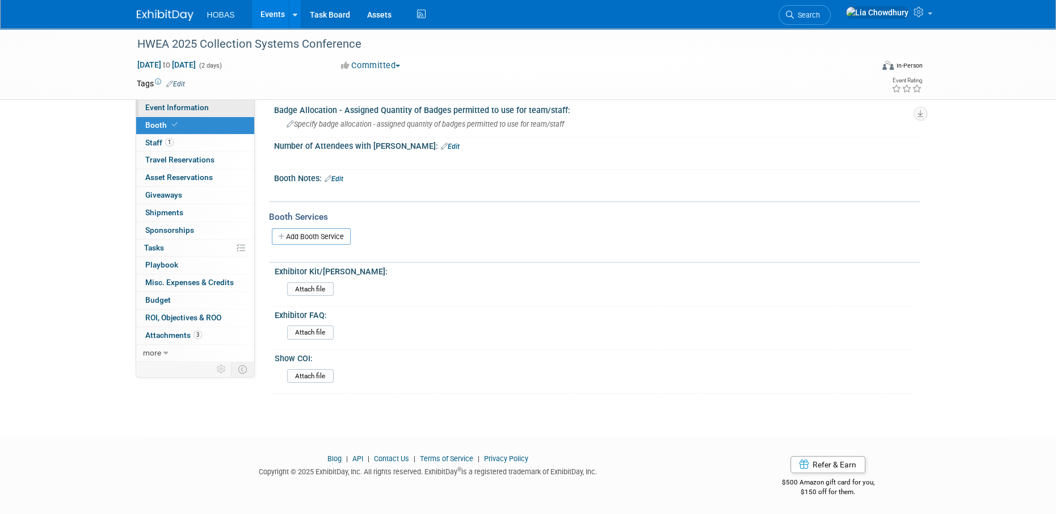
click at [178, 99] on div "HWEA 2025 Collection Systems Conference Nov 4, 2025 to Nov 5, 2025 (2 days) Nov…" at bounding box center [528, 63] width 1056 height 71
click at [182, 111] on span "Event Information" at bounding box center [177, 107] width 64 height 9
select select "Exhibiting and Sponsoring"
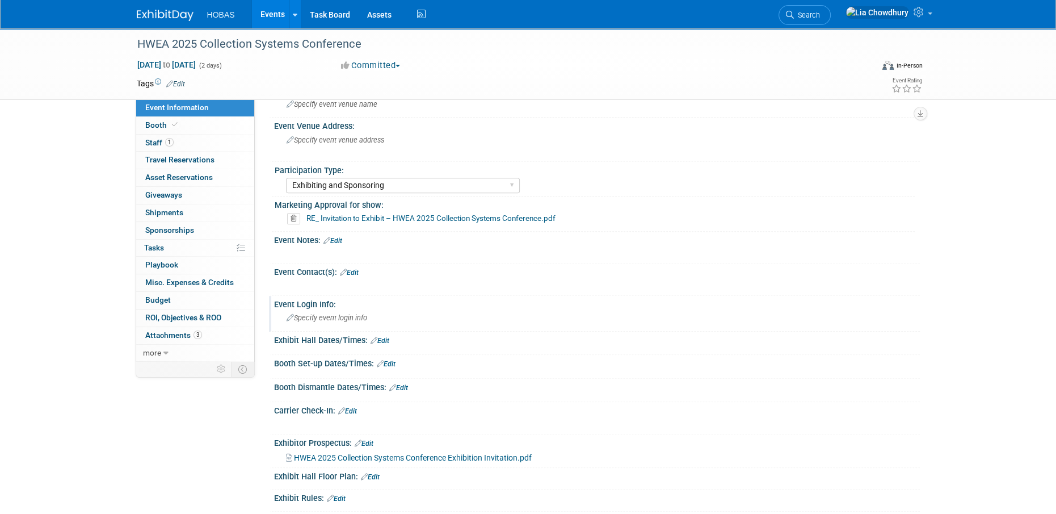
scroll to position [567, 0]
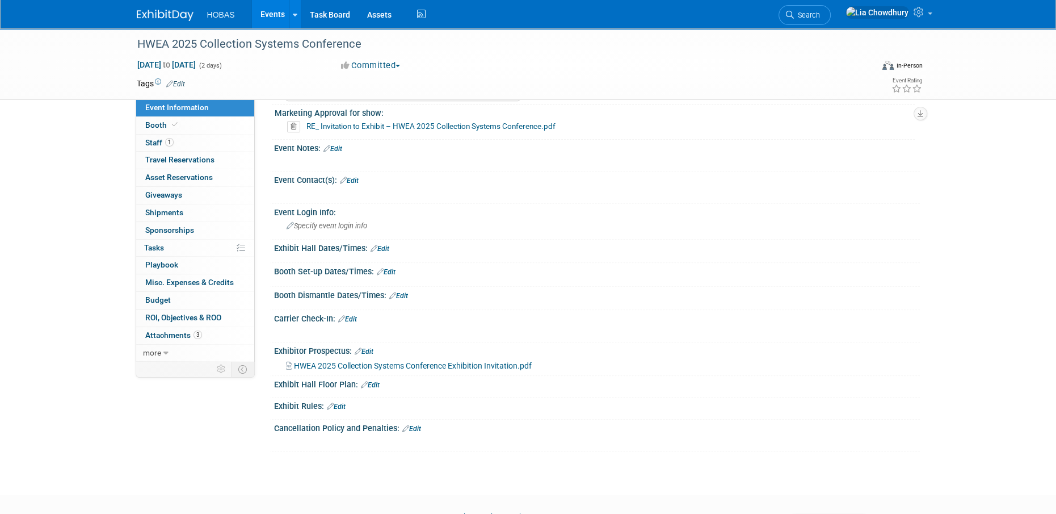
click at [352, 180] on link "Edit" at bounding box center [349, 180] width 19 height 8
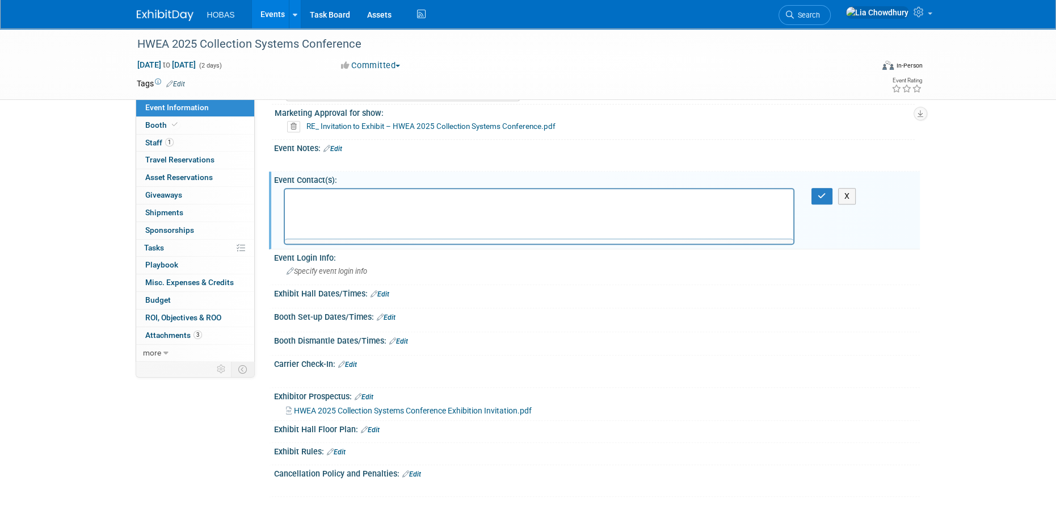
scroll to position [0, 0]
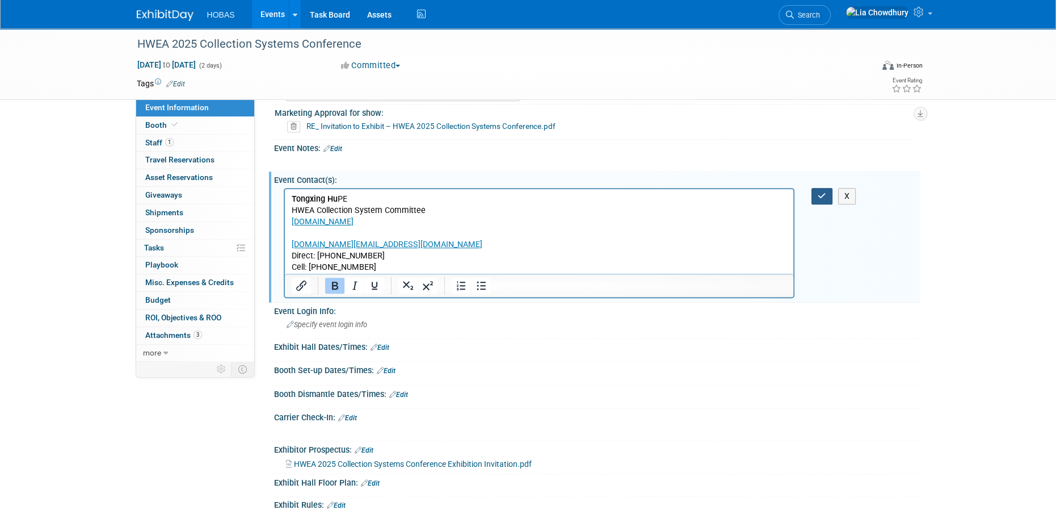
click at [819, 197] on icon "button" at bounding box center [822, 196] width 9 height 8
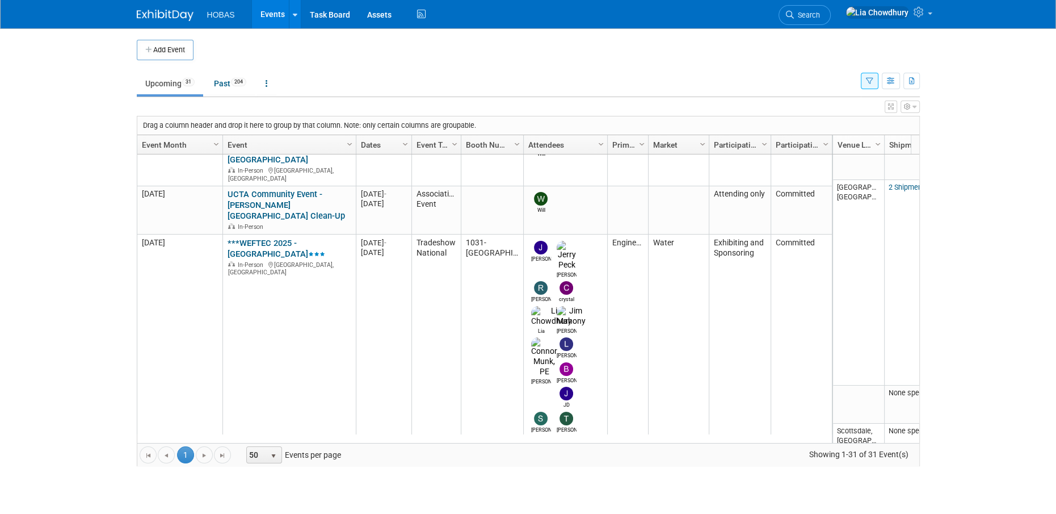
scroll to position [471, 0]
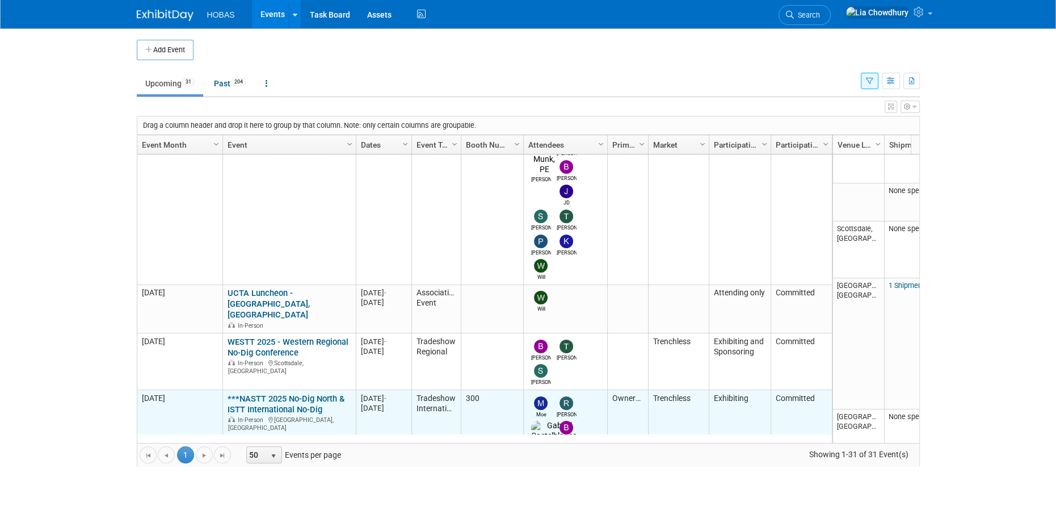
click at [250, 393] on link "***NASTT 2025 No-Dig North & ISTT International No-Dig" at bounding box center [286, 403] width 117 height 21
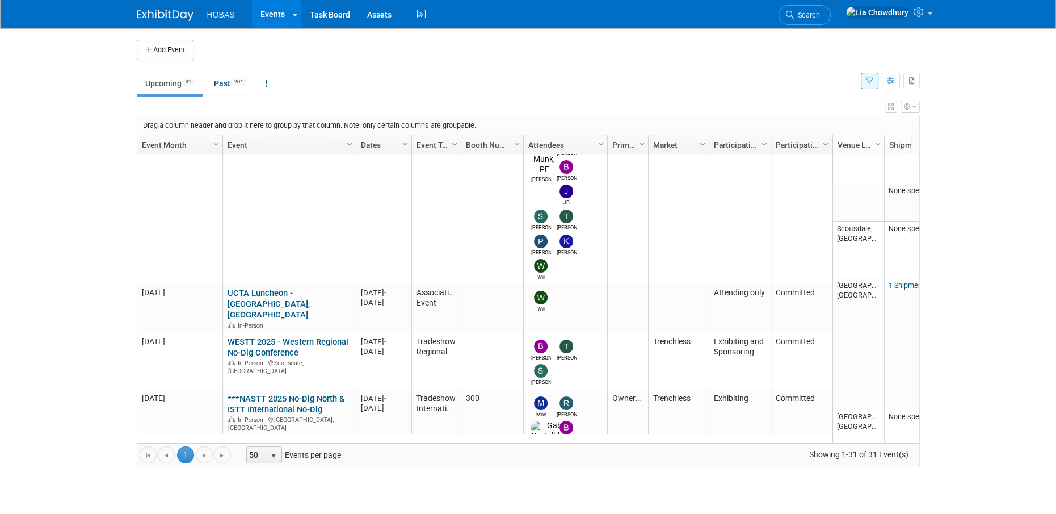
click at [263, 336] on link "WESTT 2025 - Western Regional No-Dig Conference" at bounding box center [288, 346] width 121 height 21
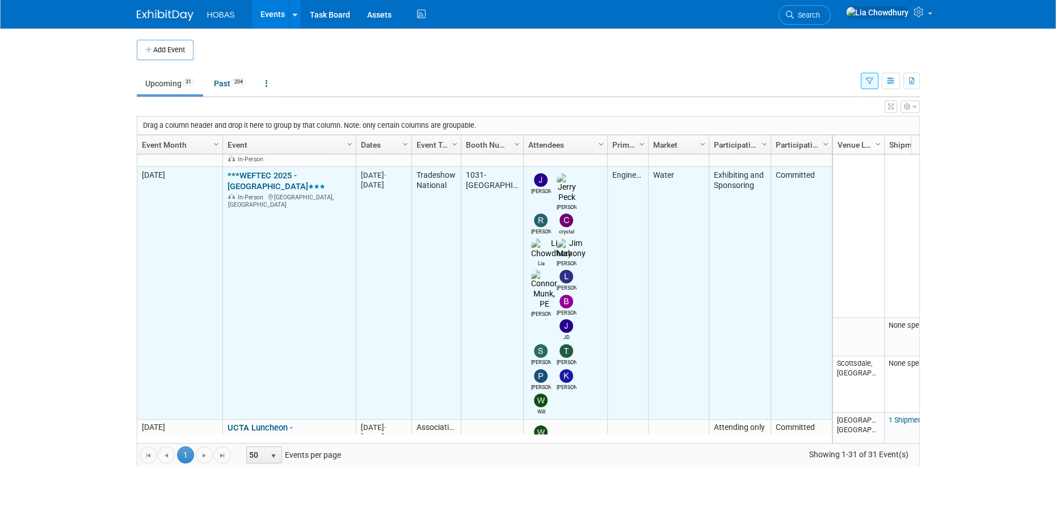
scroll to position [201, 0]
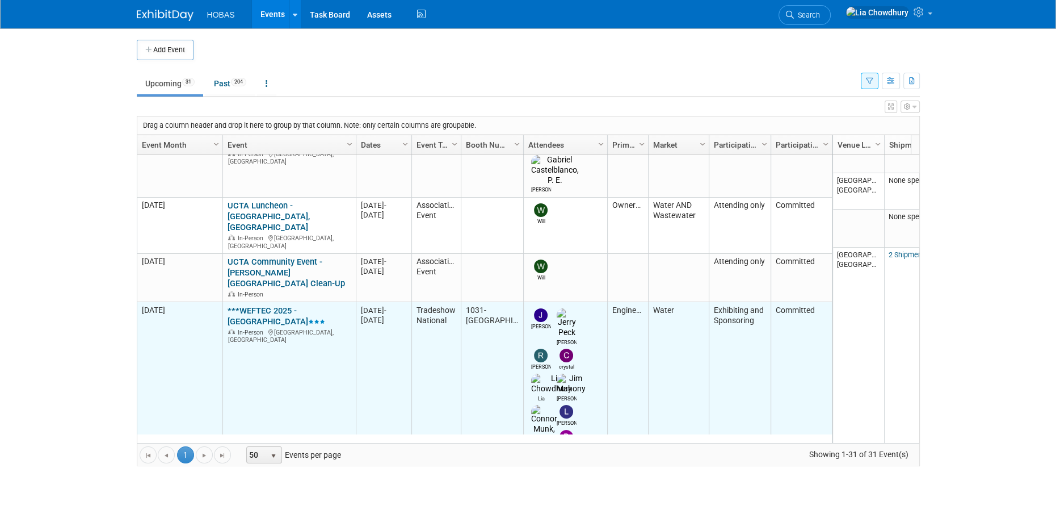
click at [289, 305] on link "***WEFTEC 2025 - [GEOGRAPHIC_DATA]" at bounding box center [277, 315] width 98 height 21
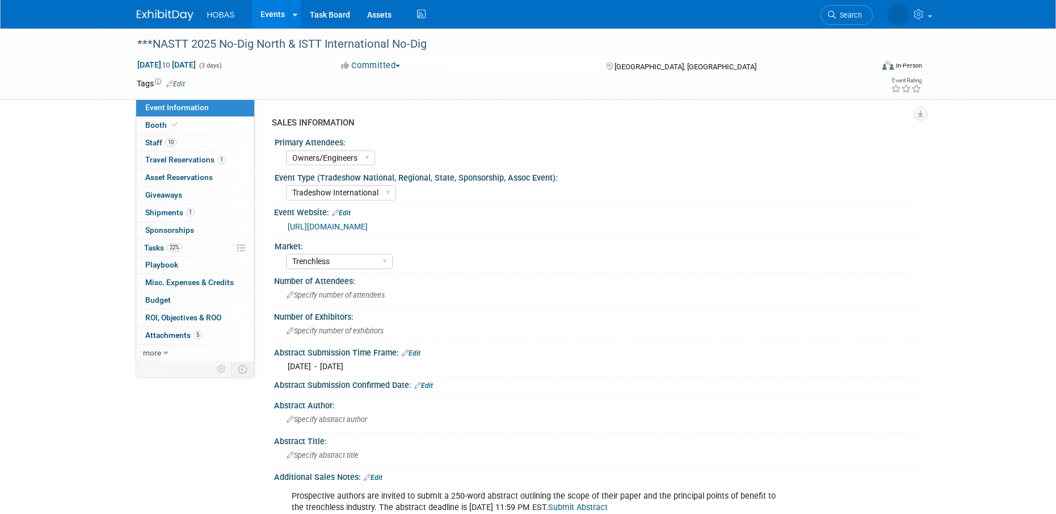
select select "Owners/Engineers"
select select "Tradeshow International"
select select "Trenchless"
select select "Exhibiting"
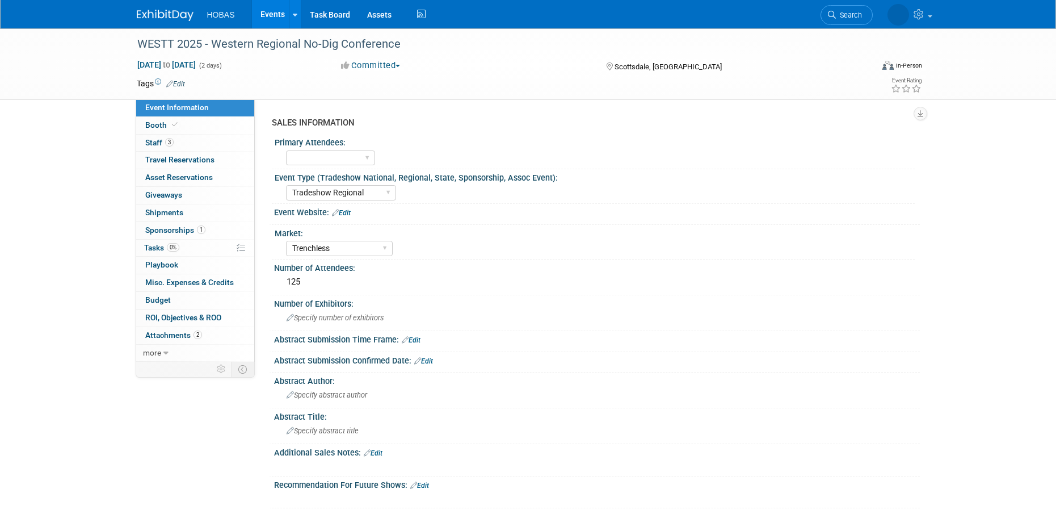
select select "Tradeshow Regional"
select select "Trenchless"
select select "Exhibiting and Sponsoring"
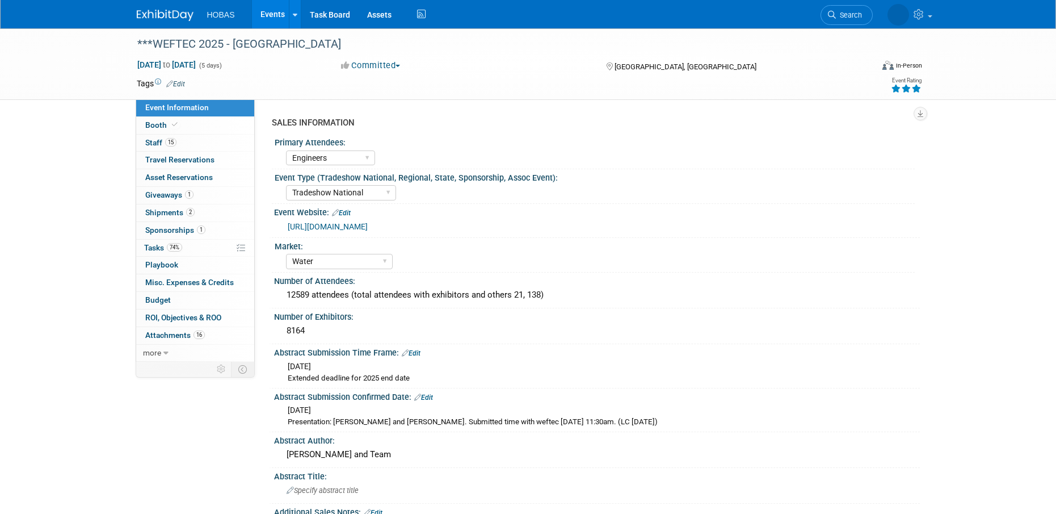
select select "Engineers"
select select "Tradeshow National"
select select "Water"
select select "Exhibiting and Sponsoring"
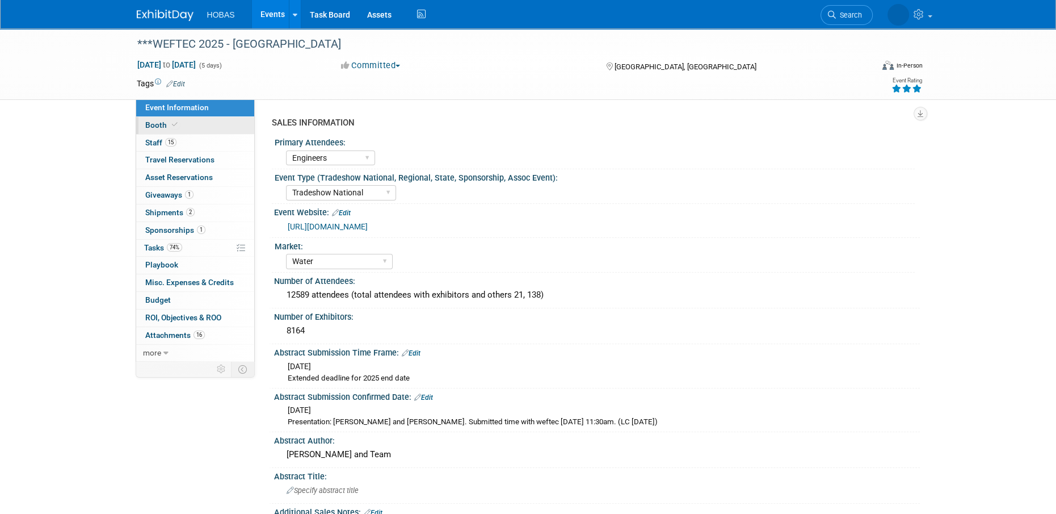
click at [150, 124] on span "Booth" at bounding box center [162, 124] width 35 height 9
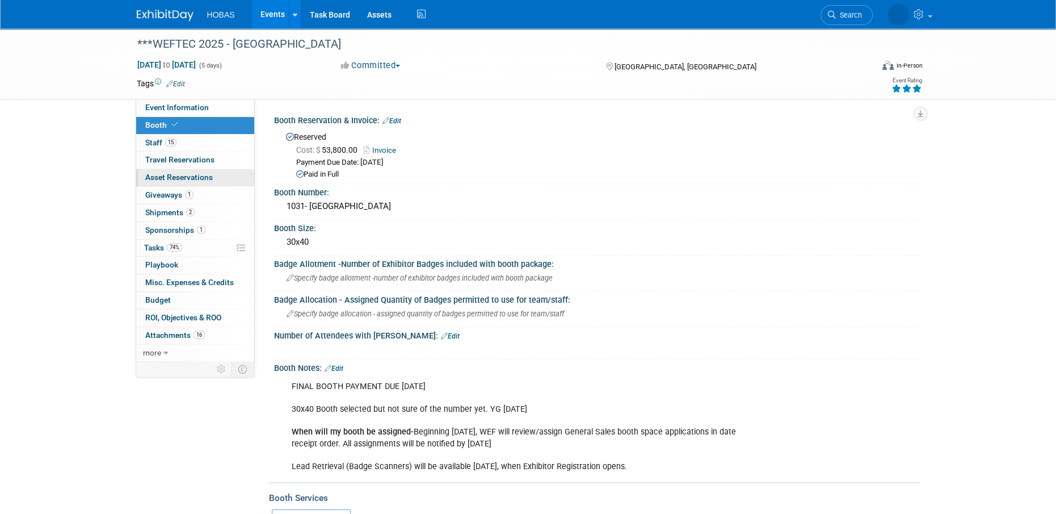
click at [159, 179] on span "Asset Reservations 0" at bounding box center [179, 176] width 68 height 9
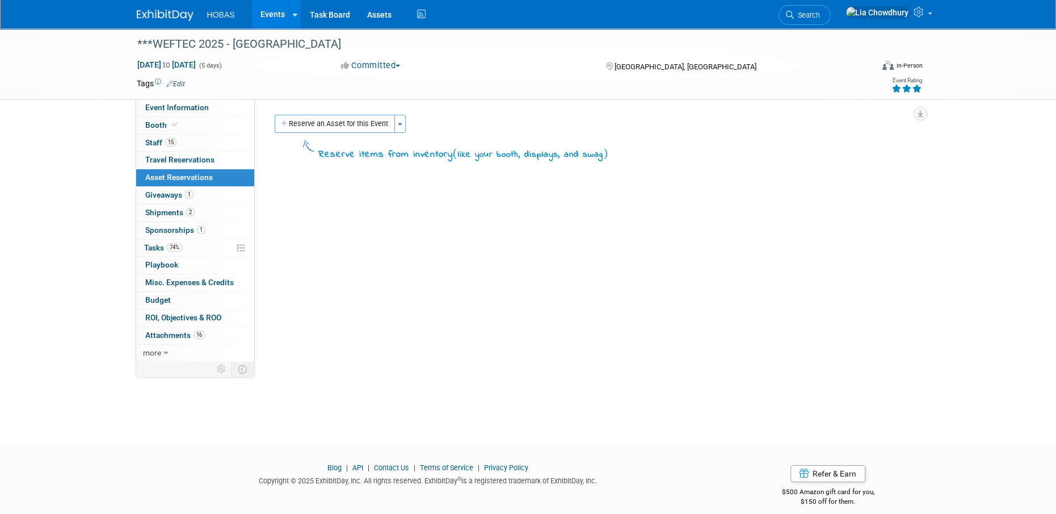
click at [346, 117] on button "Reserve an Asset for this Event" at bounding box center [335, 124] width 120 height 18
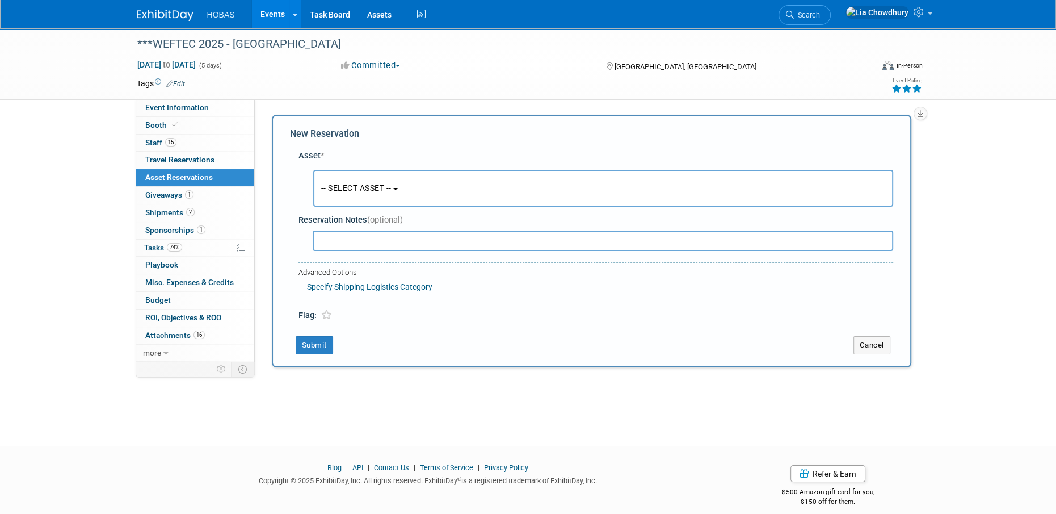
scroll to position [10, 0]
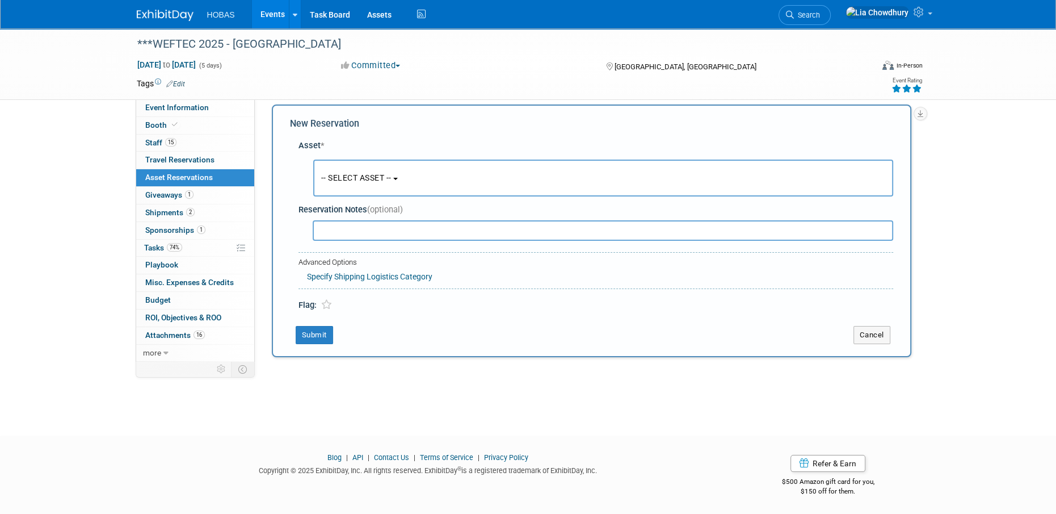
click at [553, 174] on button "-- SELECT ASSET --" at bounding box center [603, 177] width 580 height 37
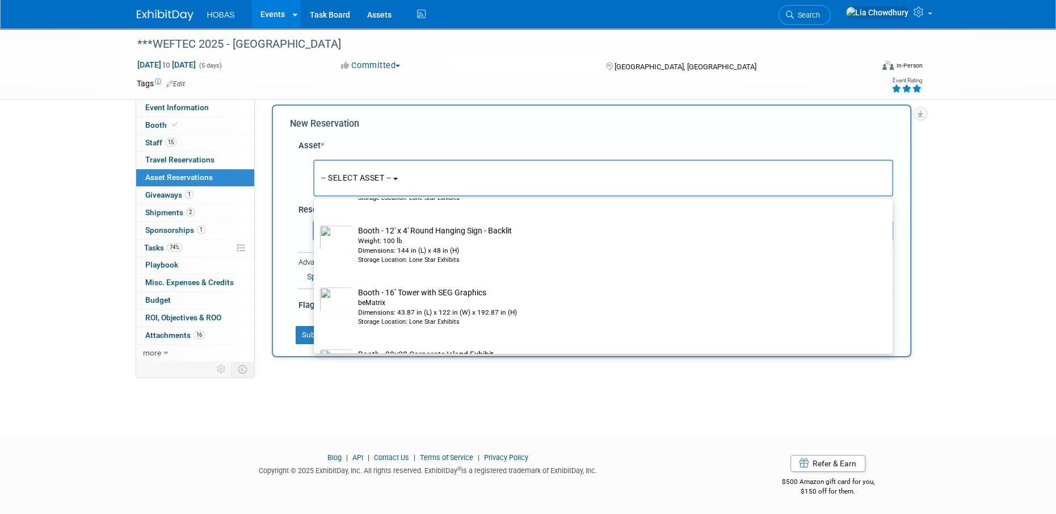
scroll to position [726, 0]
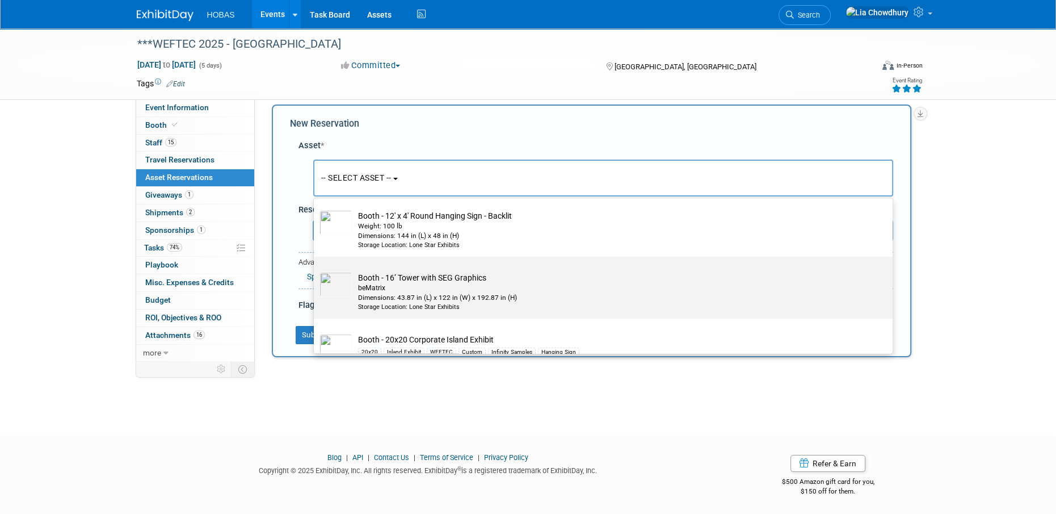
click at [518, 280] on td "Booth - 16’ Tower with SEG Graphics beMatrix Dimensions: 43.87 in (L) x 122 in …" at bounding box center [610, 292] width 517 height 40
click at [315, 270] on input "Booth - 16’ Tower with SEG Graphics beMatrix Dimensions: 43.87 in (L) x 122 in …" at bounding box center [311, 266] width 7 height 7
select select "10727645"
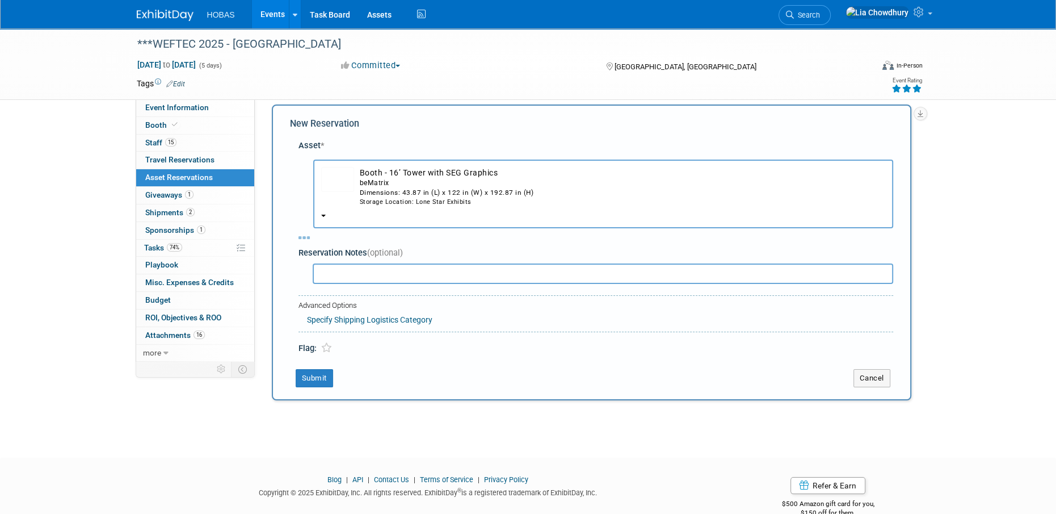
select select "8"
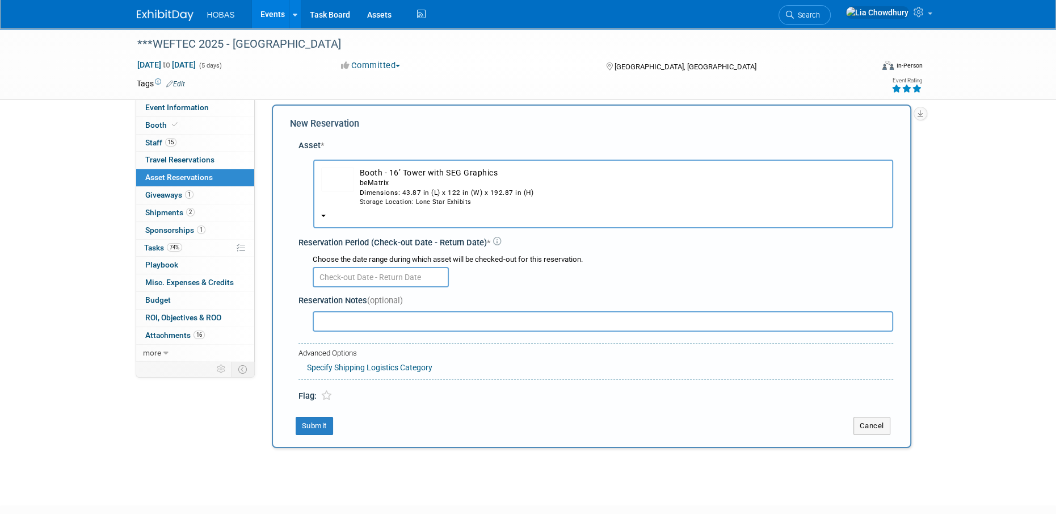
click at [361, 262] on div "Choose the date range during which asset will be checked-out for this reservati…" at bounding box center [603, 259] width 580 height 11
click at [416, 272] on input "text" at bounding box center [381, 277] width 136 height 20
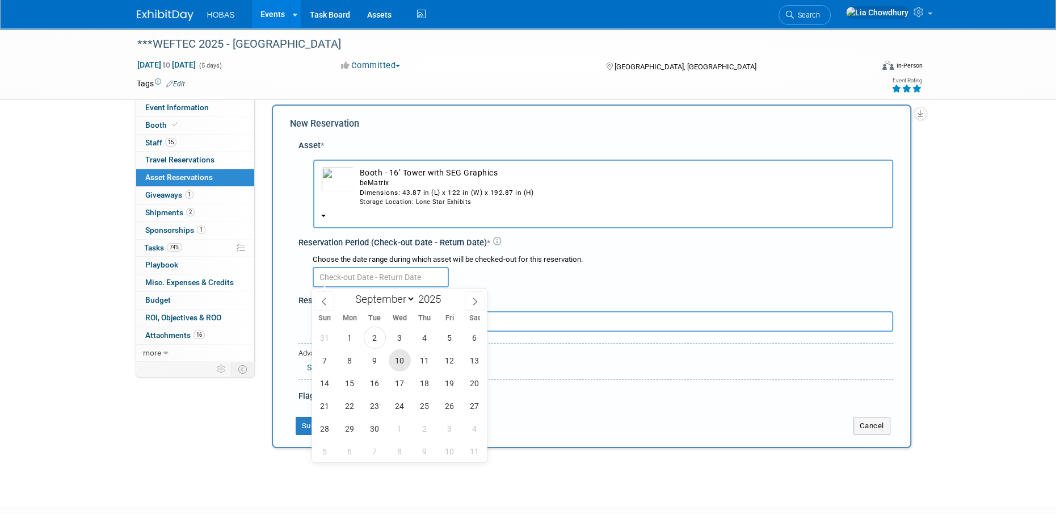
click at [402, 357] on span "10" at bounding box center [400, 360] width 22 height 22
type input "Sep 10, 2025"
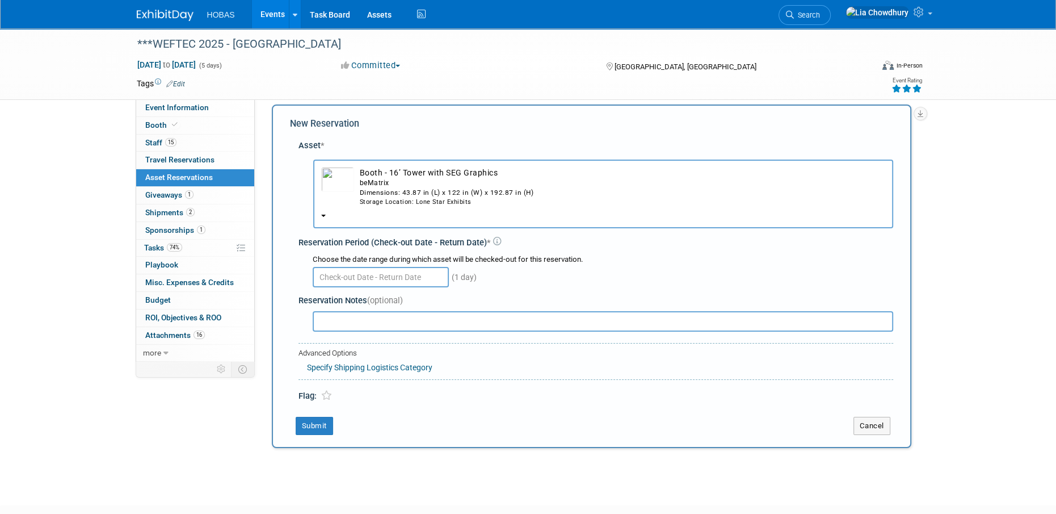
click at [554, 275] on div "(1 day)" at bounding box center [603, 276] width 580 height 22
click at [365, 275] on input "text" at bounding box center [381, 277] width 136 height 20
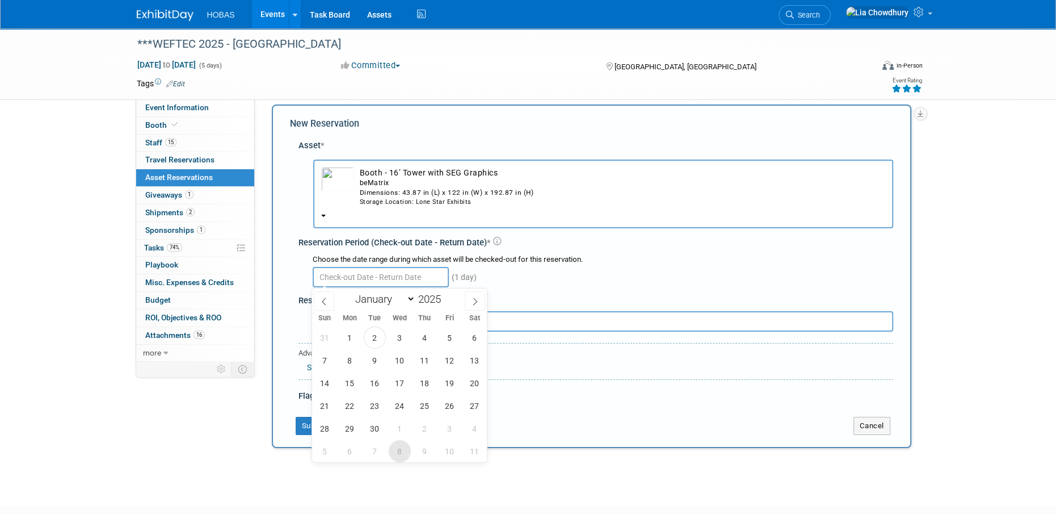
click at [406, 445] on span "8" at bounding box center [400, 451] width 22 height 22
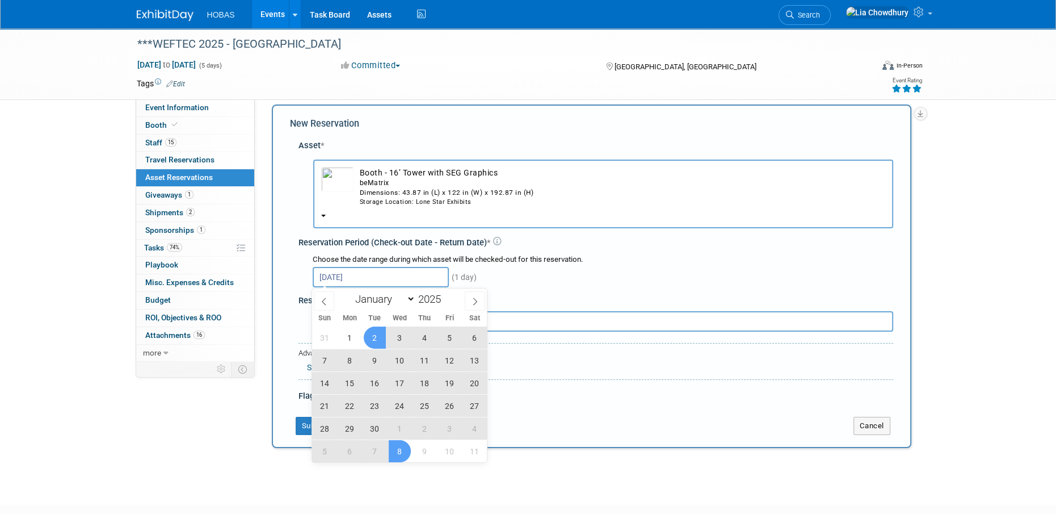
click at [368, 340] on span "2" at bounding box center [375, 337] width 22 height 22
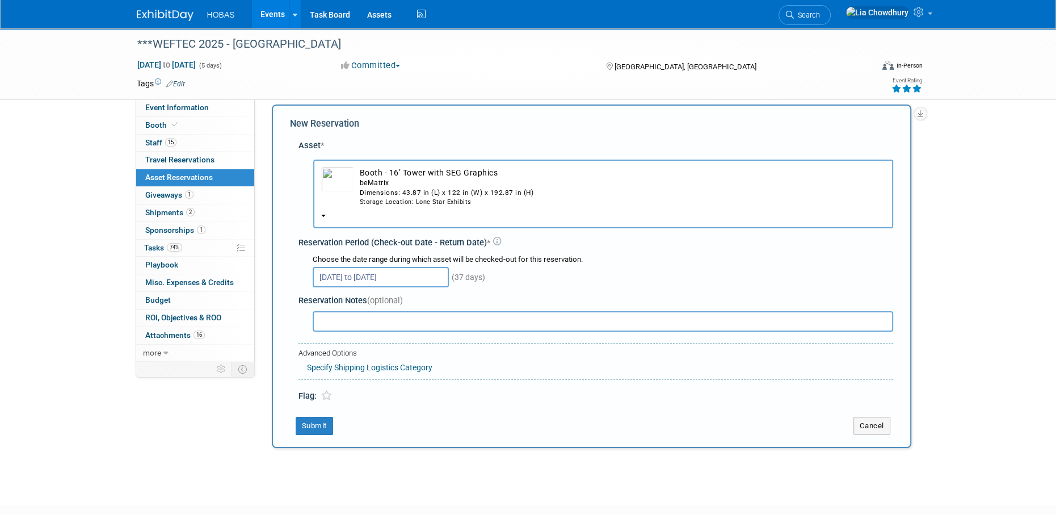
click at [397, 276] on input "Sep 2, 2025 to Oct 8, 2025" at bounding box center [381, 277] width 136 height 20
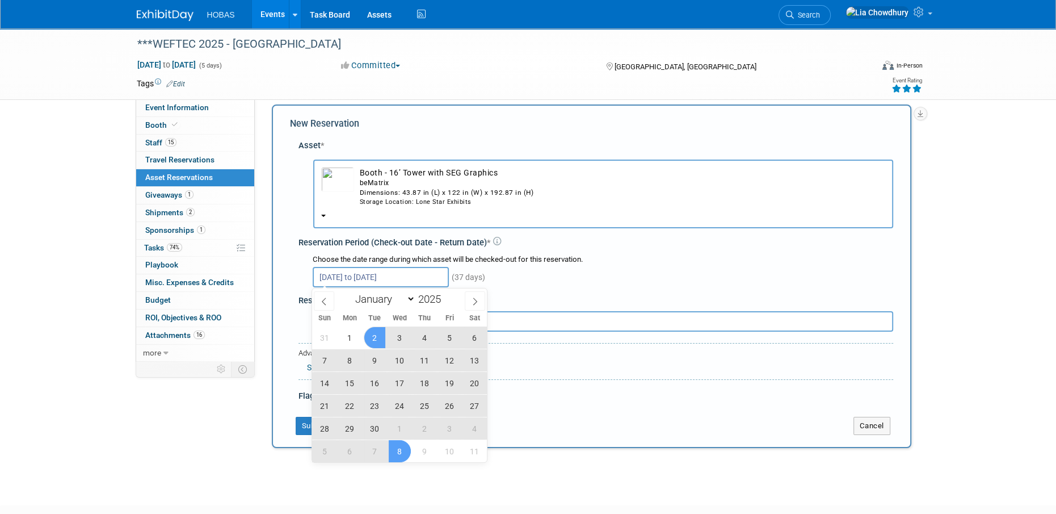
click at [398, 360] on span "10" at bounding box center [400, 360] width 22 height 22
click at [403, 456] on span "8" at bounding box center [400, 451] width 22 height 22
type input "Sep 10, 2025 to Oct 8, 2025"
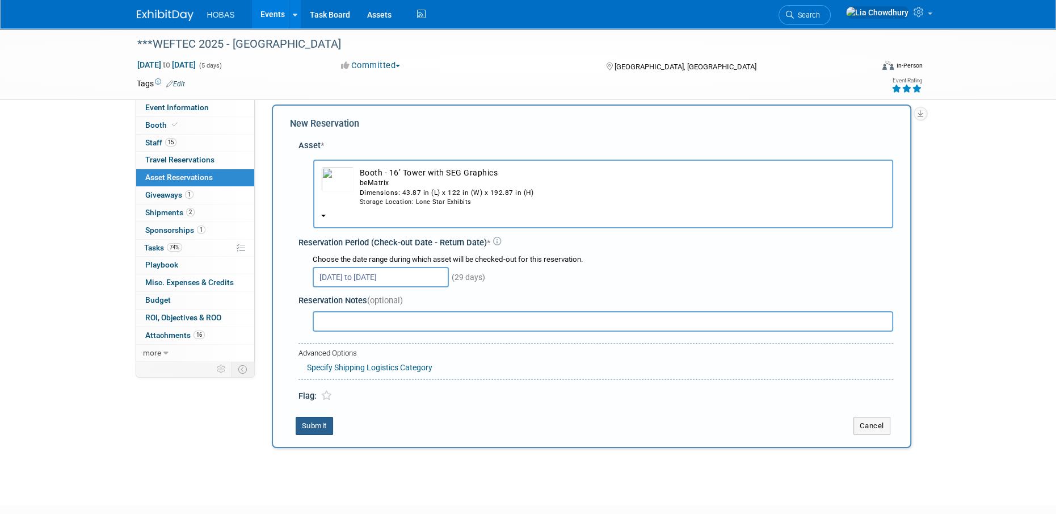
click at [309, 427] on button "Submit" at bounding box center [314, 425] width 37 height 18
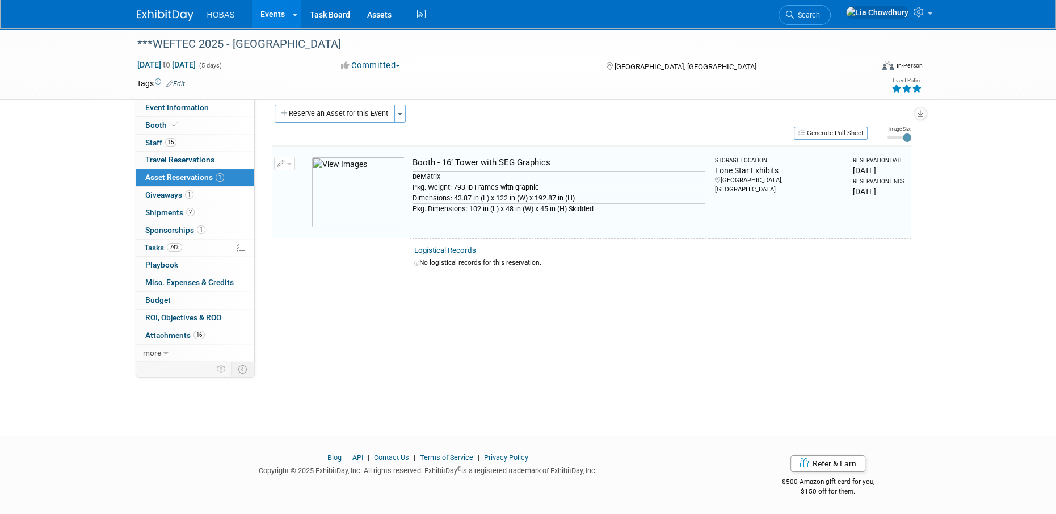
scroll to position [11, 0]
click at [312, 120] on button "Reserve an Asset for this Event" at bounding box center [335, 112] width 120 height 18
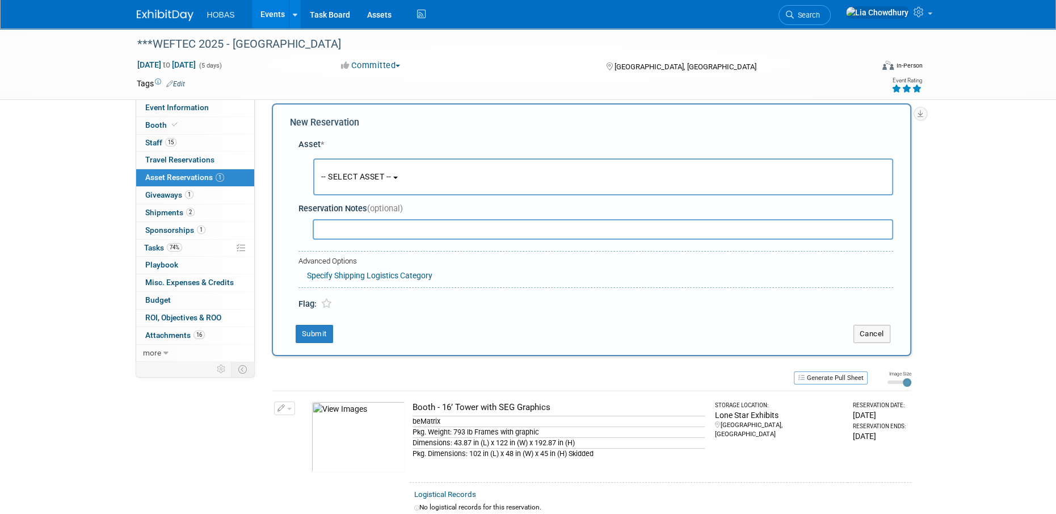
scroll to position [10, 0]
click at [343, 197] on div "-- SELECT ASSET -- <table style='display: inline-block; border-style:none;'><tr…" at bounding box center [598, 178] width 590 height 42
click at [341, 182] on span "-- SELECT ASSET --" at bounding box center [356, 177] width 70 height 9
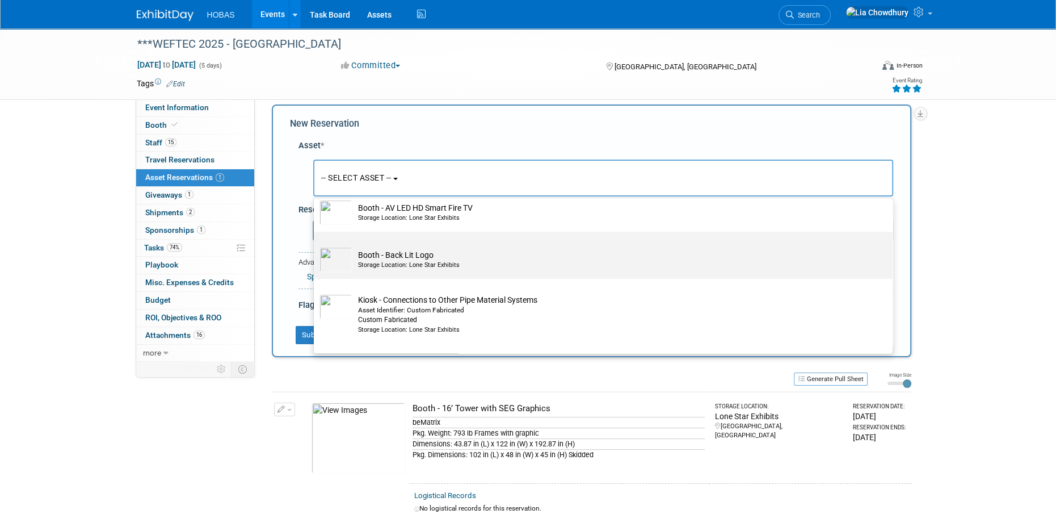
scroll to position [1078, 0]
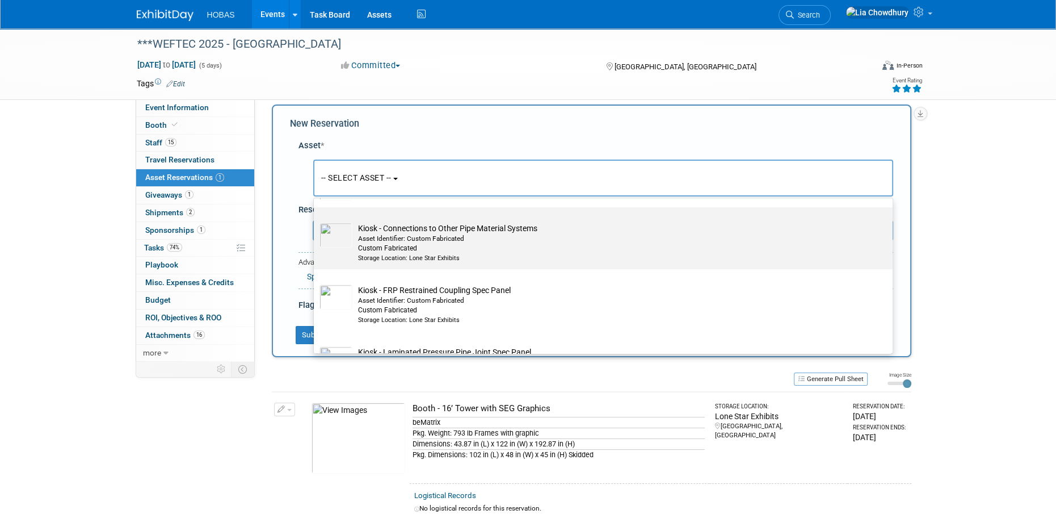
click at [449, 237] on div "Asset Identifier: Custom Fabricated" at bounding box center [614, 239] width 512 height 10
click at [315, 221] on input "Kiosk - Connections to Other Pipe Material Systems Asset Identifier: Custom Fab…" at bounding box center [311, 216] width 7 height 7
select select "10718959"
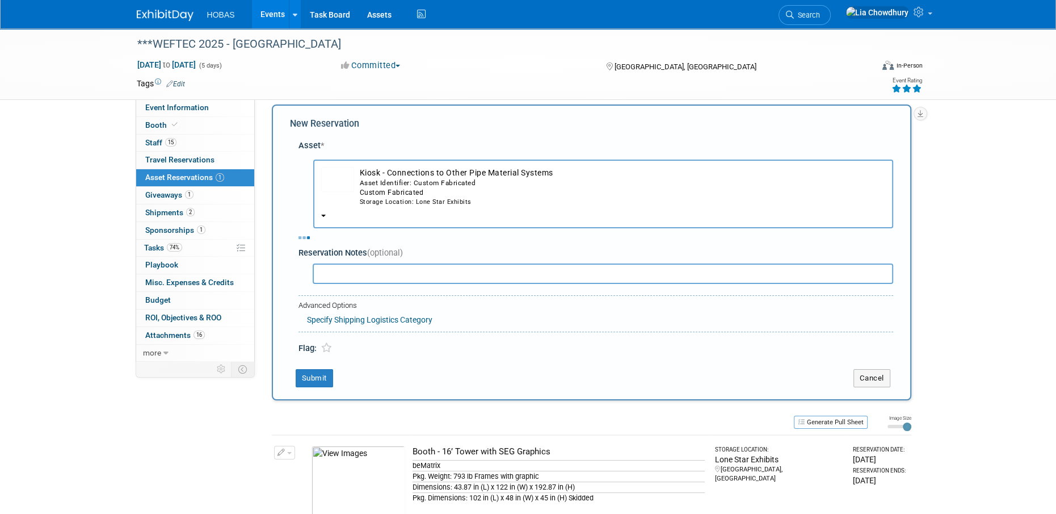
select select "8"
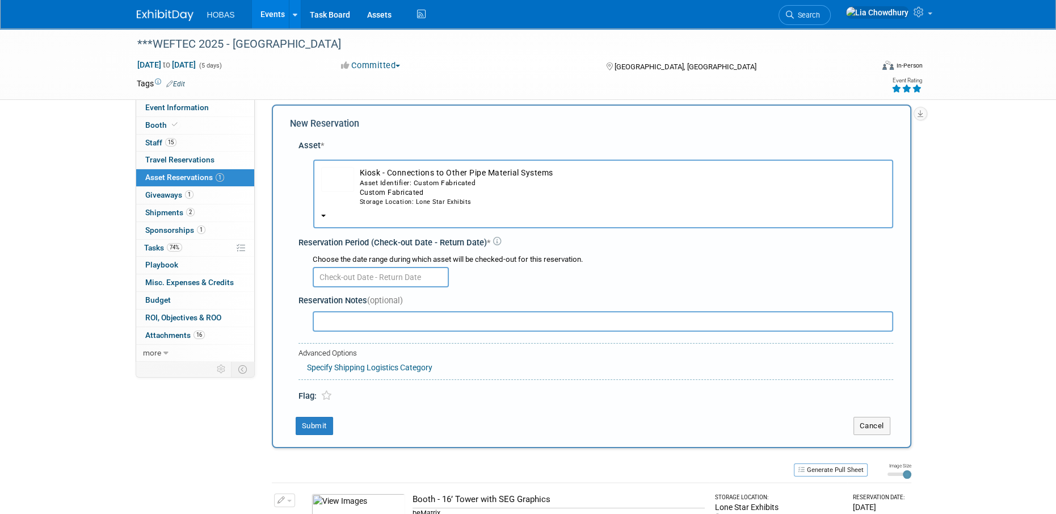
click at [350, 279] on input "text" at bounding box center [381, 277] width 136 height 20
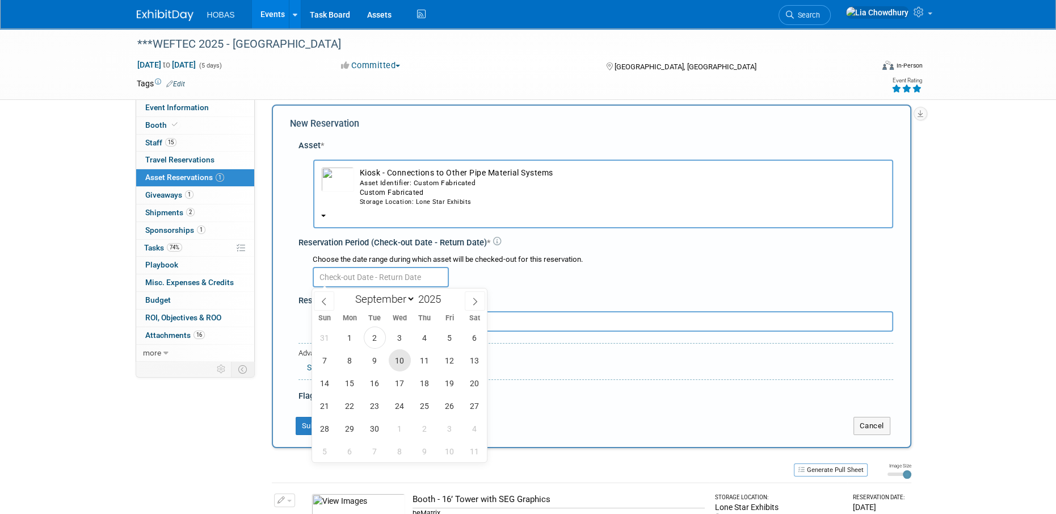
click at [399, 359] on span "10" at bounding box center [400, 360] width 22 height 22
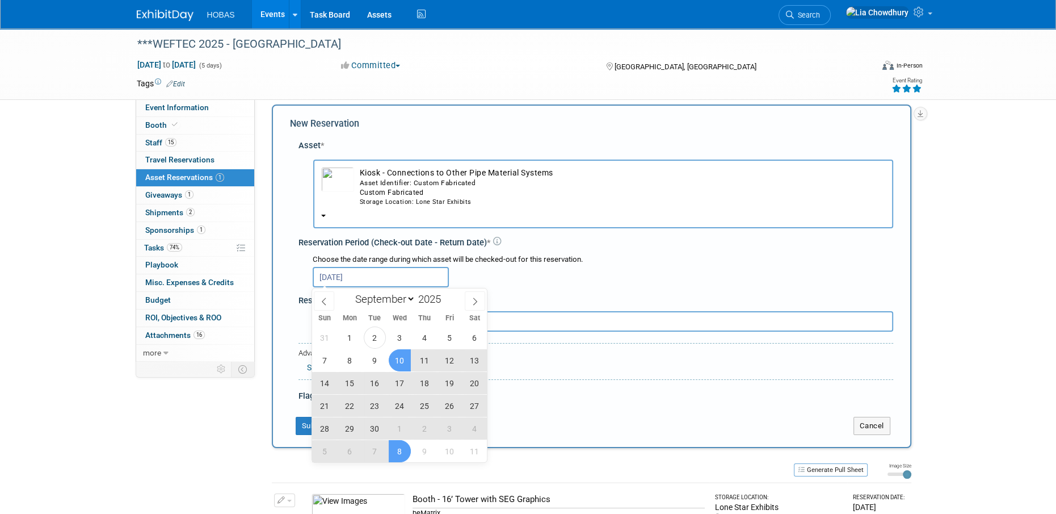
click at [400, 444] on span "8" at bounding box center [400, 451] width 22 height 22
type input "Sep 10, 2025 to Oct 8, 2025"
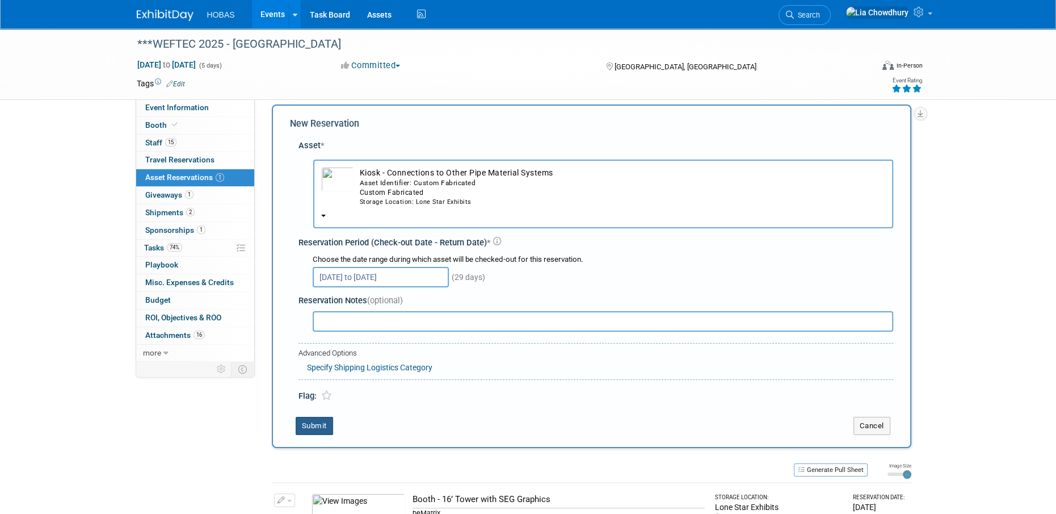
click at [323, 422] on button "Submit" at bounding box center [314, 425] width 37 height 18
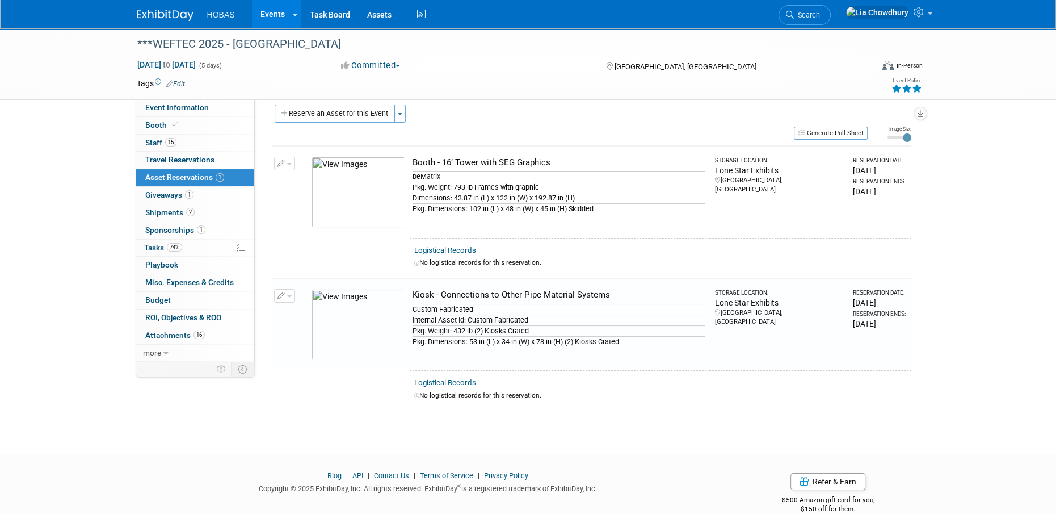
scroll to position [28, 0]
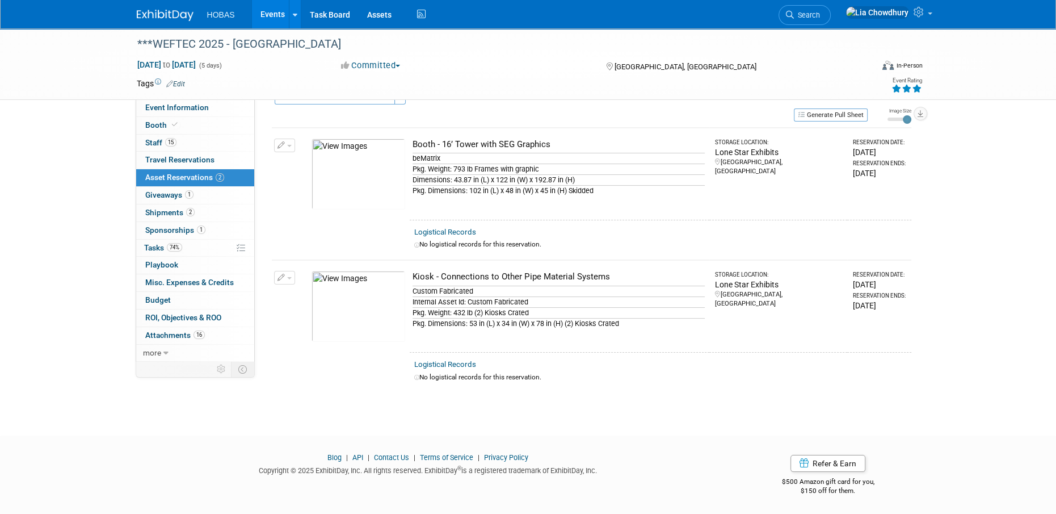
click at [346, 101] on button "Reserve an Asset for this Event" at bounding box center [335, 95] width 120 height 18
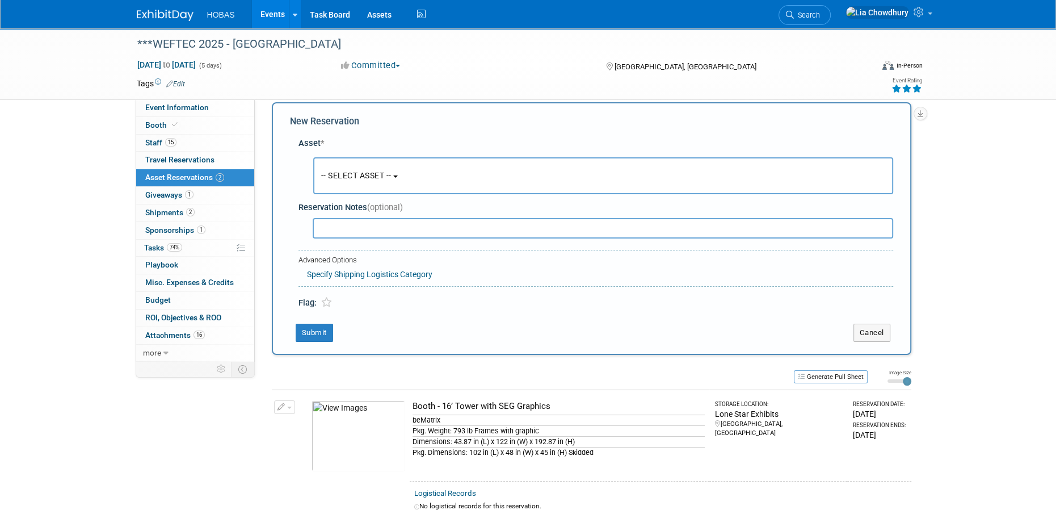
scroll to position [10, 0]
click at [342, 167] on button "-- SELECT ASSET --" at bounding box center [603, 177] width 580 height 37
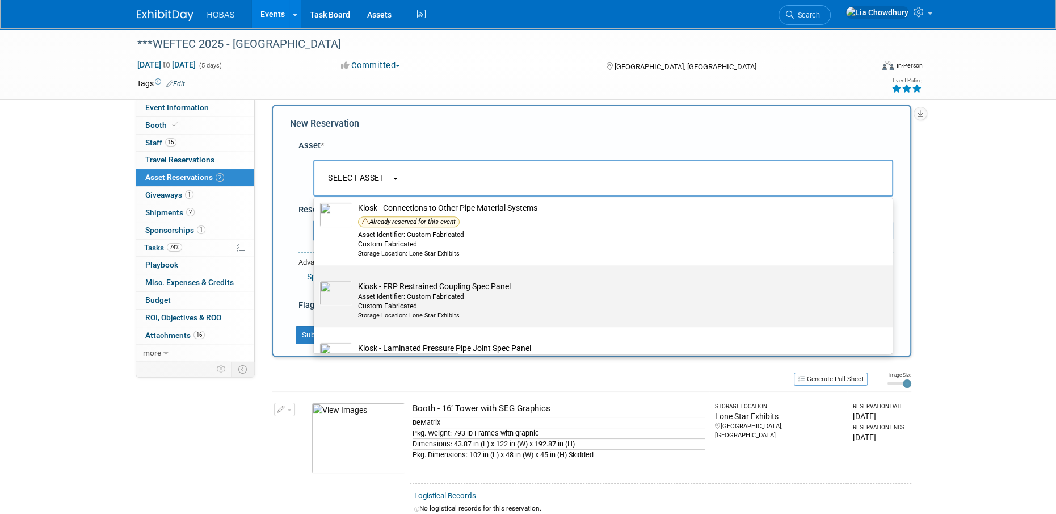
scroll to position [1135, 0]
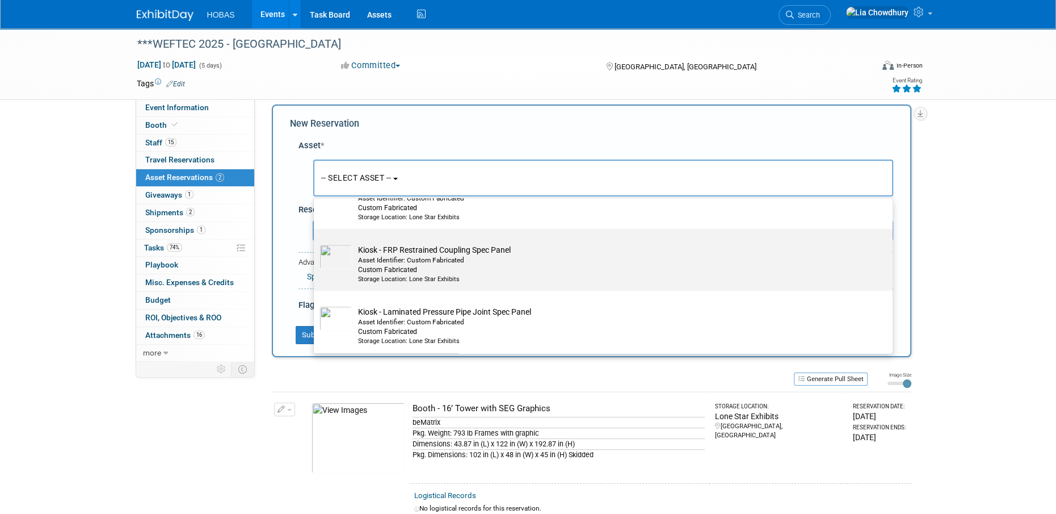
click at [420, 263] on div "Asset Identifier: Custom Fabricated" at bounding box center [614, 260] width 512 height 10
click at [315, 242] on input "Kiosk - FRP Restrained Coupling Spec Panel Asset Identifier: Custom Fabricated …" at bounding box center [311, 238] width 7 height 7
select select "10718957"
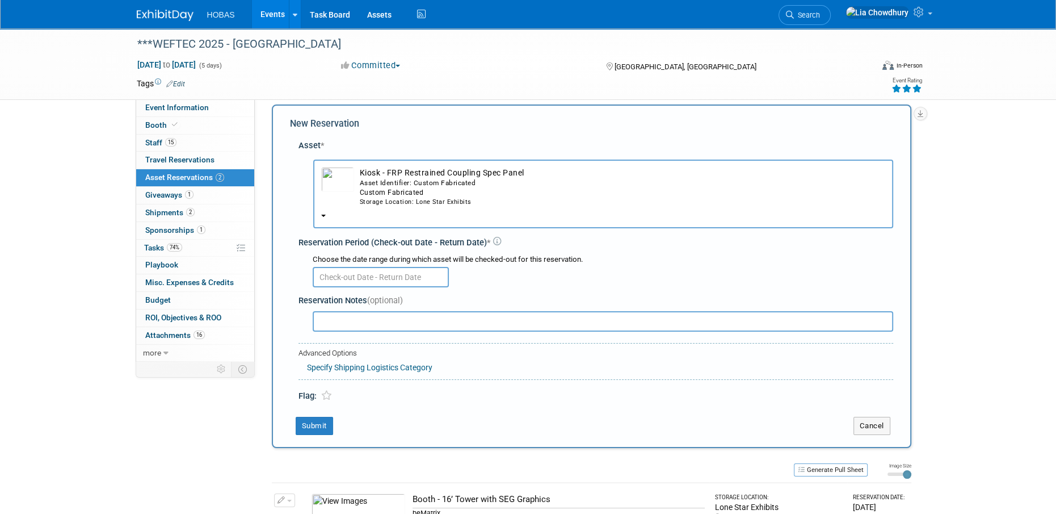
click at [350, 277] on input "text" at bounding box center [381, 277] width 136 height 20
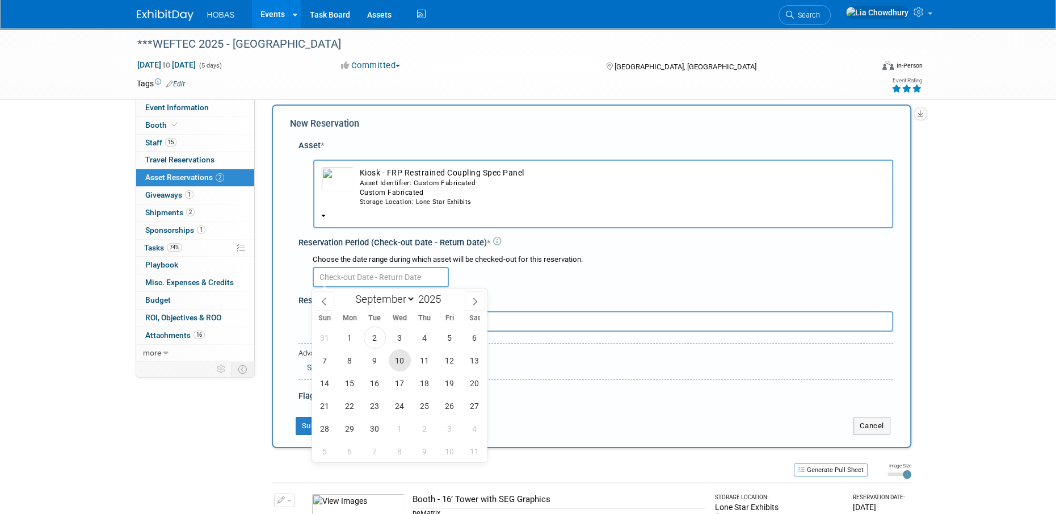
click at [392, 366] on span "10" at bounding box center [400, 360] width 22 height 22
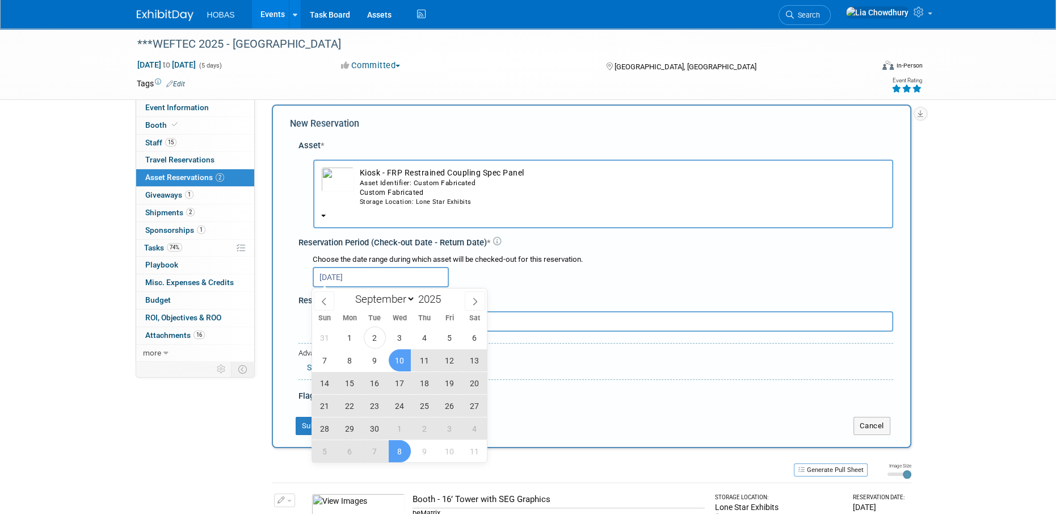
click at [399, 447] on span "8" at bounding box center [400, 451] width 22 height 22
type input "Sep 10, 2025 to Oct 8, 2025"
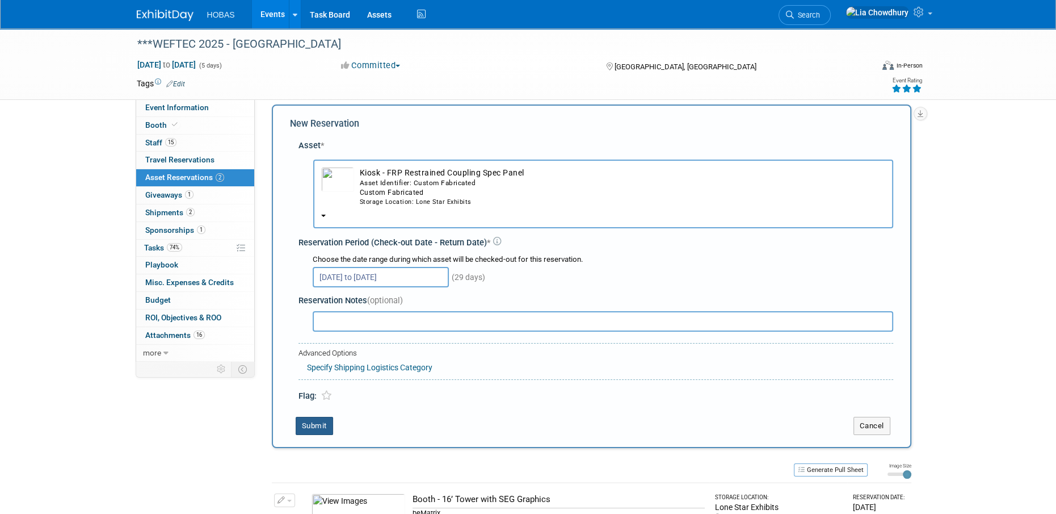
click at [310, 423] on button "Submit" at bounding box center [314, 425] width 37 height 18
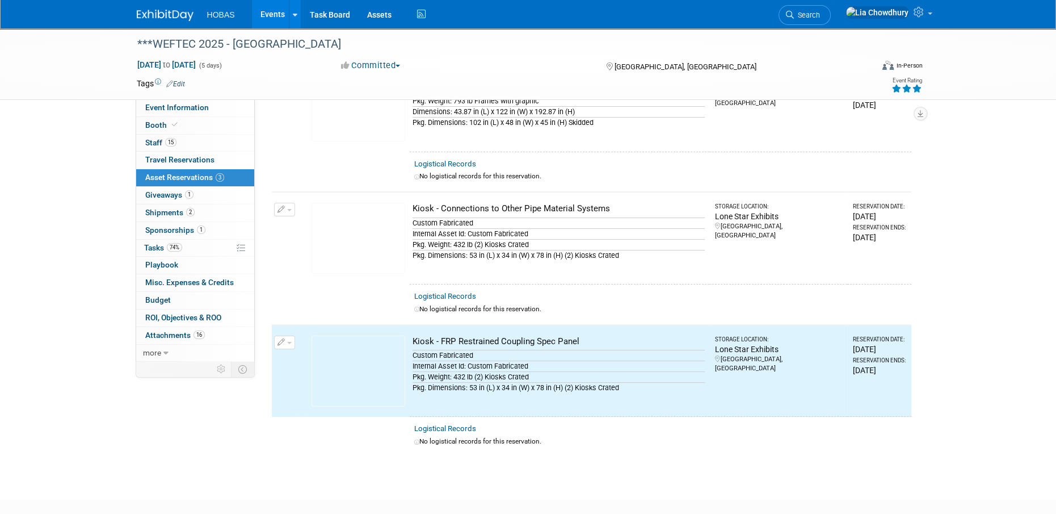
scroll to position [0, 0]
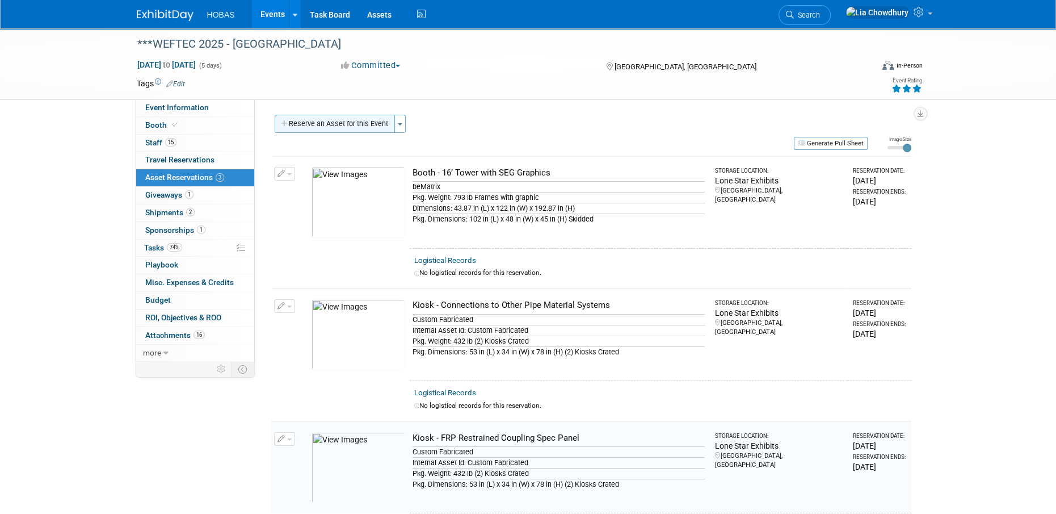
click at [337, 125] on button "Reserve an Asset for this Event" at bounding box center [335, 124] width 120 height 18
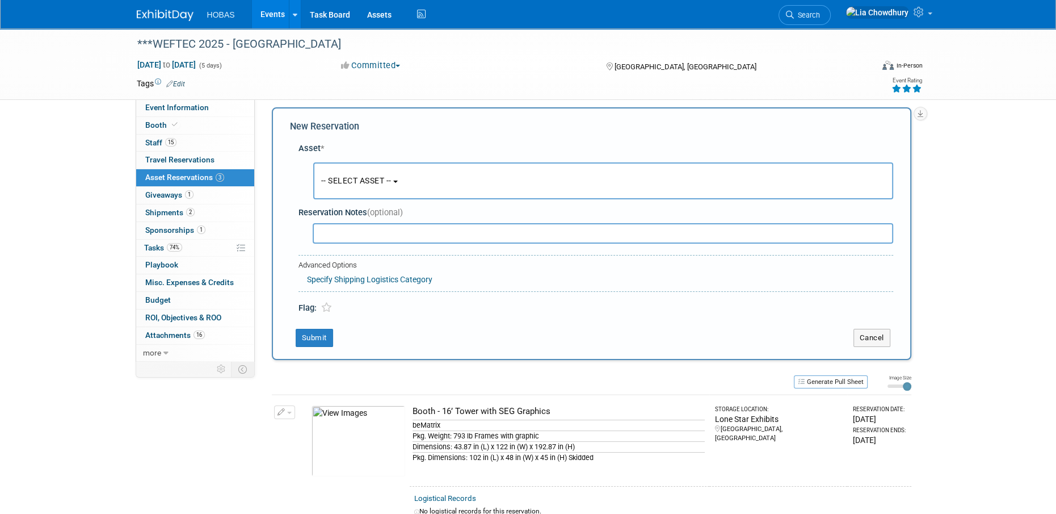
scroll to position [10, 0]
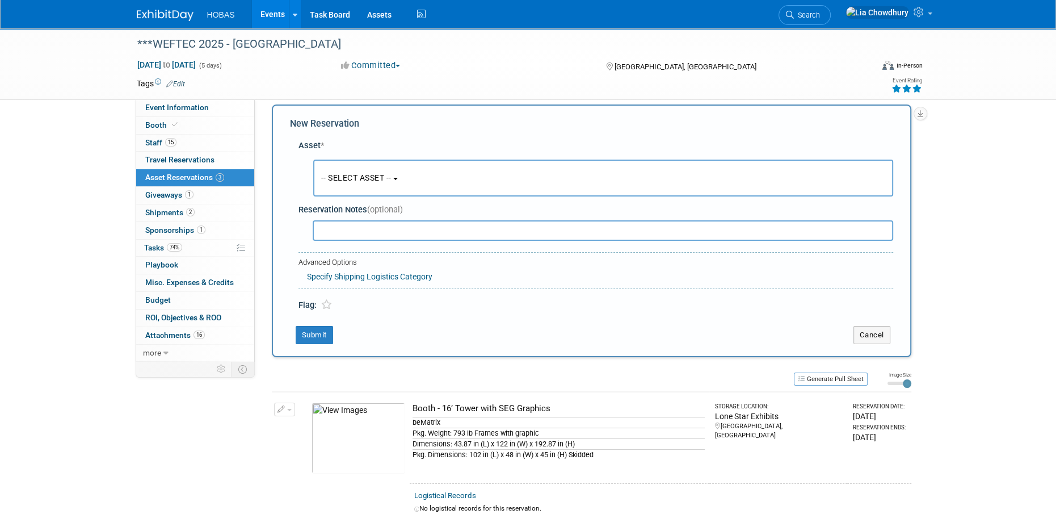
click at [344, 182] on span "-- SELECT ASSET --" at bounding box center [356, 177] width 70 height 9
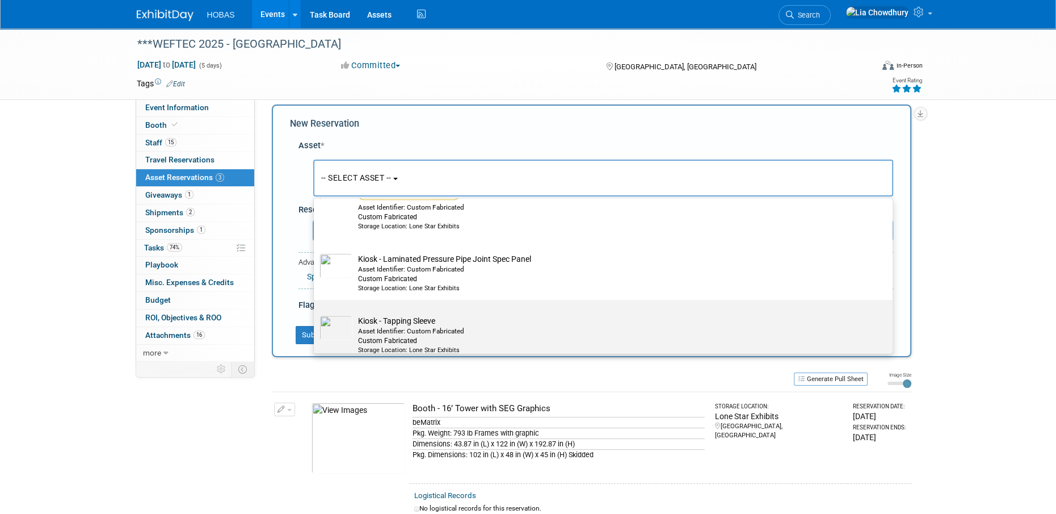
scroll to position [1135, 0]
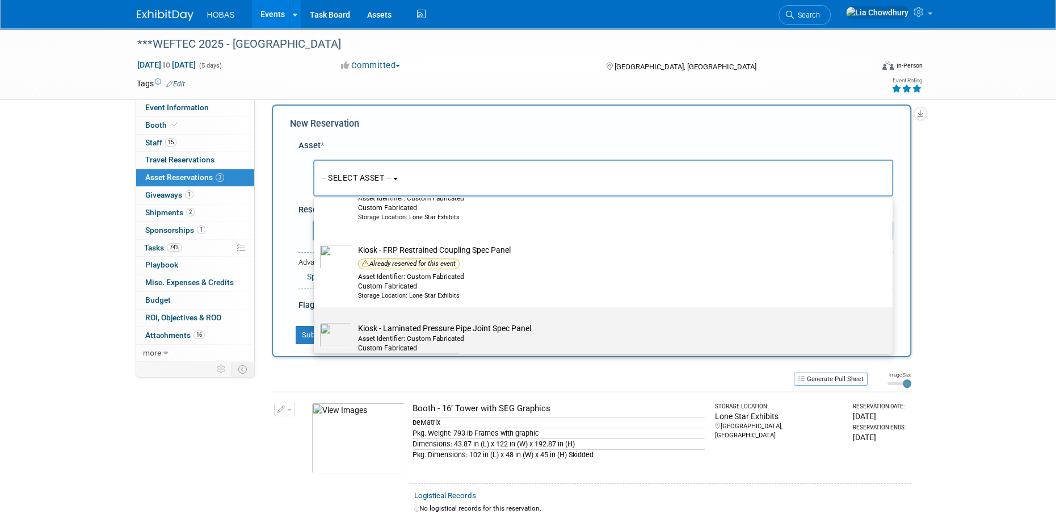
click at [418, 336] on div "Asset Identifier: Custom Fabricated" at bounding box center [614, 339] width 512 height 10
click at [315, 321] on input "Kiosk - Laminated Pressure Pipe Joint Spec Panel Asset Identifier: Custom Fabri…" at bounding box center [311, 316] width 7 height 7
select select "10718958"
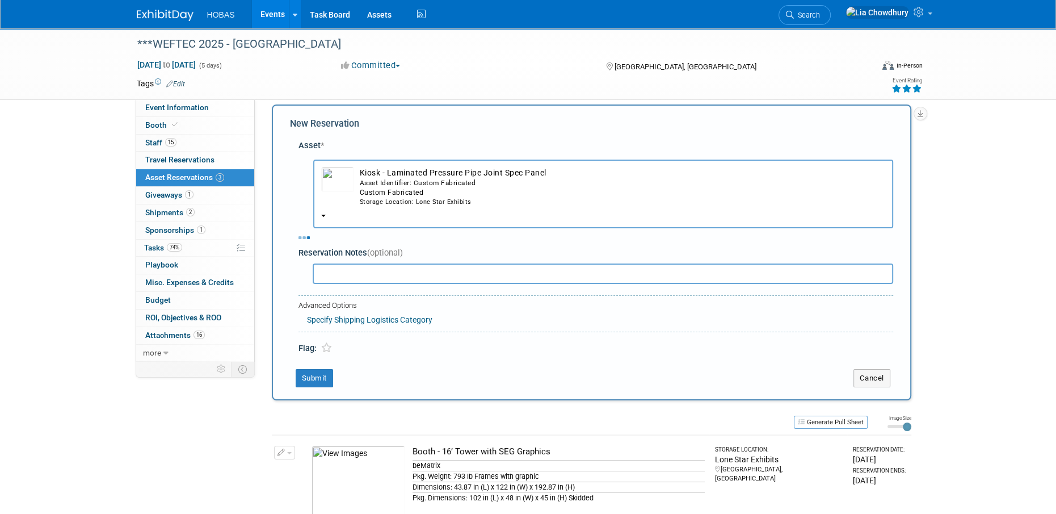
select select "8"
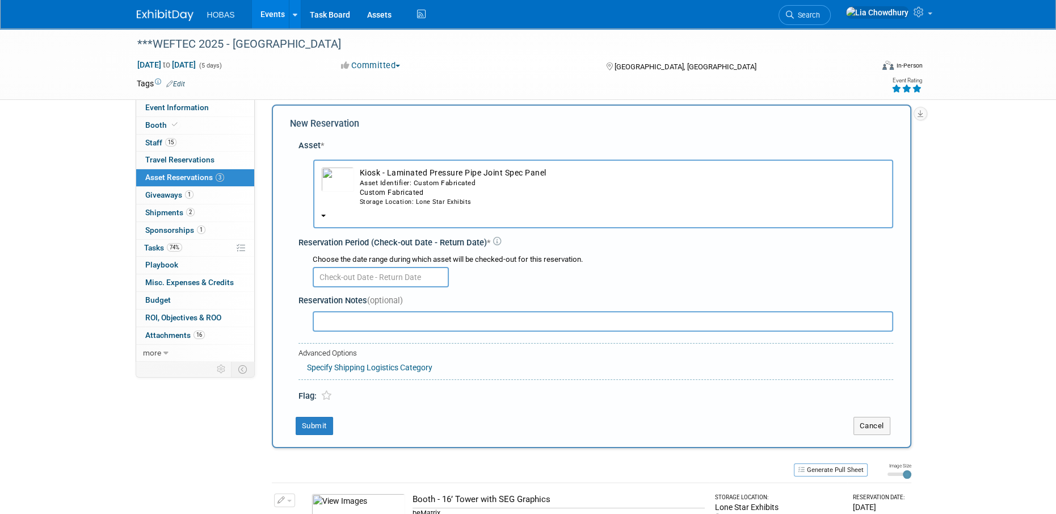
click at [382, 281] on input "text" at bounding box center [381, 277] width 136 height 20
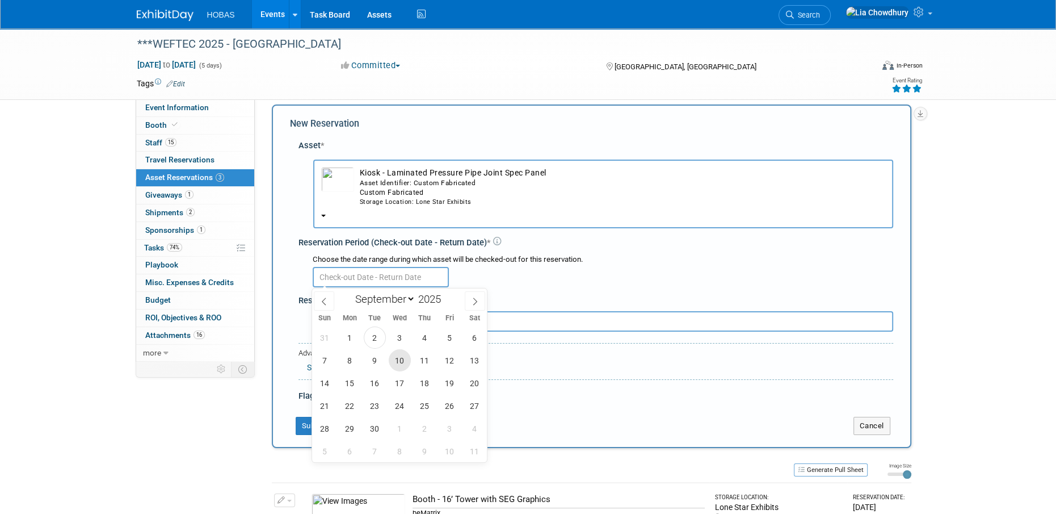
click at [399, 355] on span "10" at bounding box center [400, 360] width 22 height 22
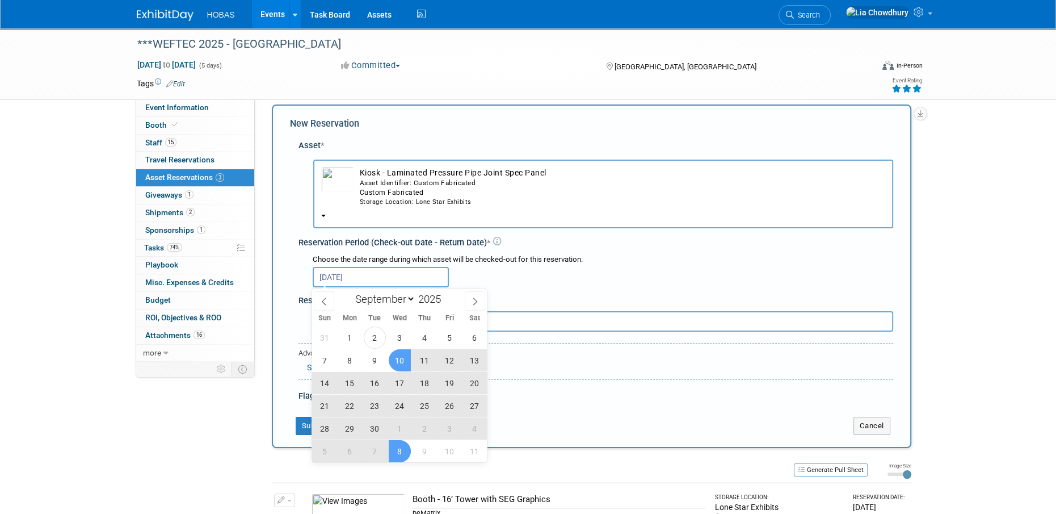
click at [403, 448] on span "8" at bounding box center [400, 451] width 22 height 22
type input "Sep 10, 2025 to Oct 8, 2025"
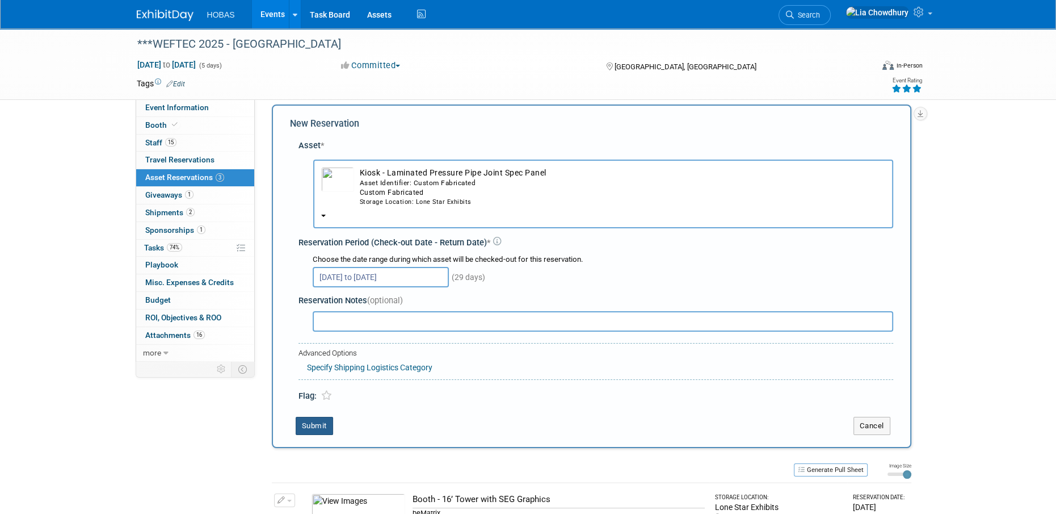
click at [327, 422] on button "Submit" at bounding box center [314, 425] width 37 height 18
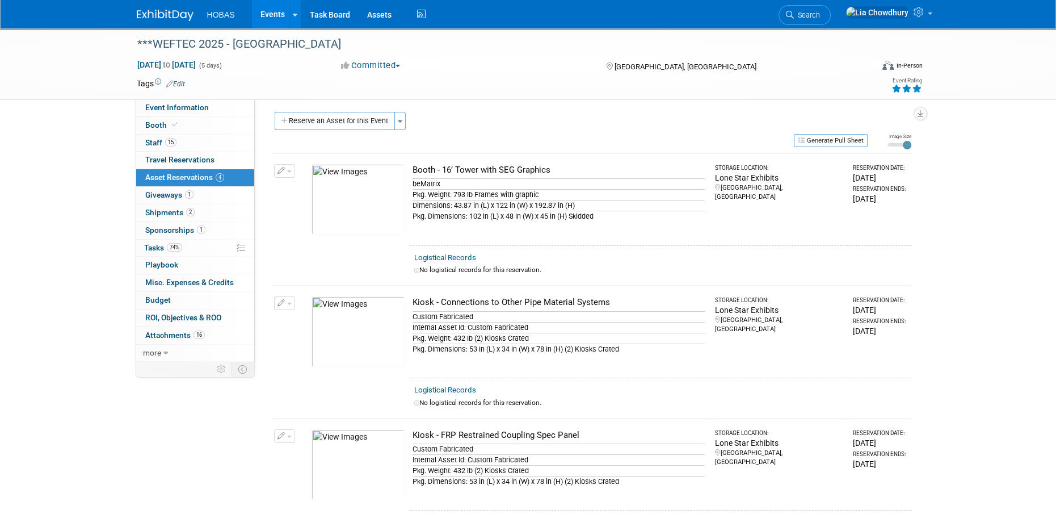
scroll to position [0, 0]
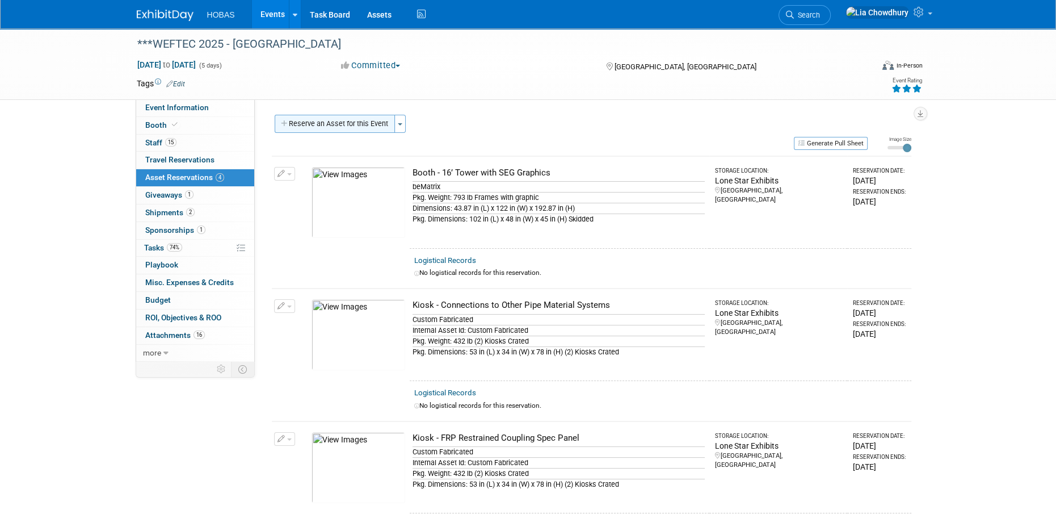
click at [338, 116] on button "Reserve an Asset for this Event" at bounding box center [335, 124] width 120 height 18
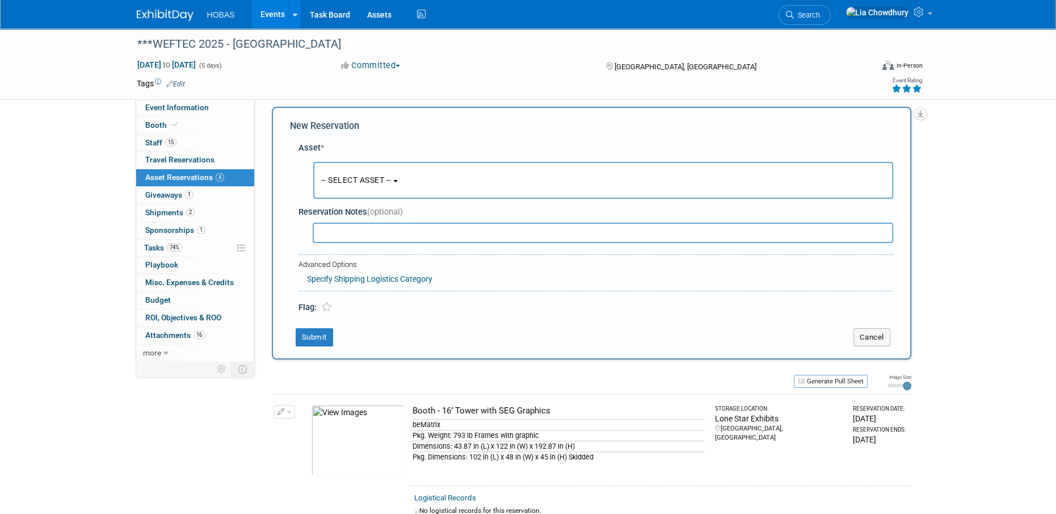
scroll to position [10, 0]
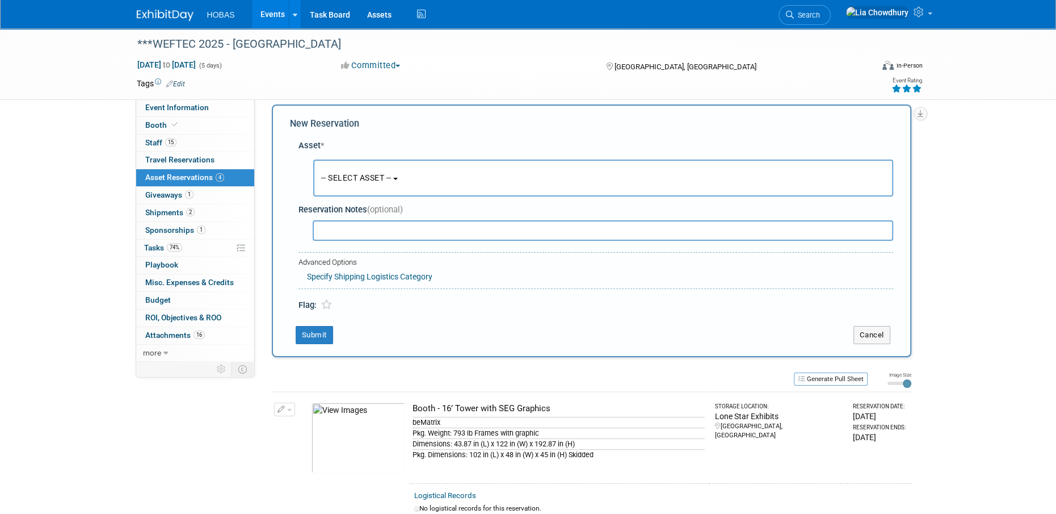
click at [364, 178] on span "-- SELECT ASSET --" at bounding box center [356, 177] width 70 height 9
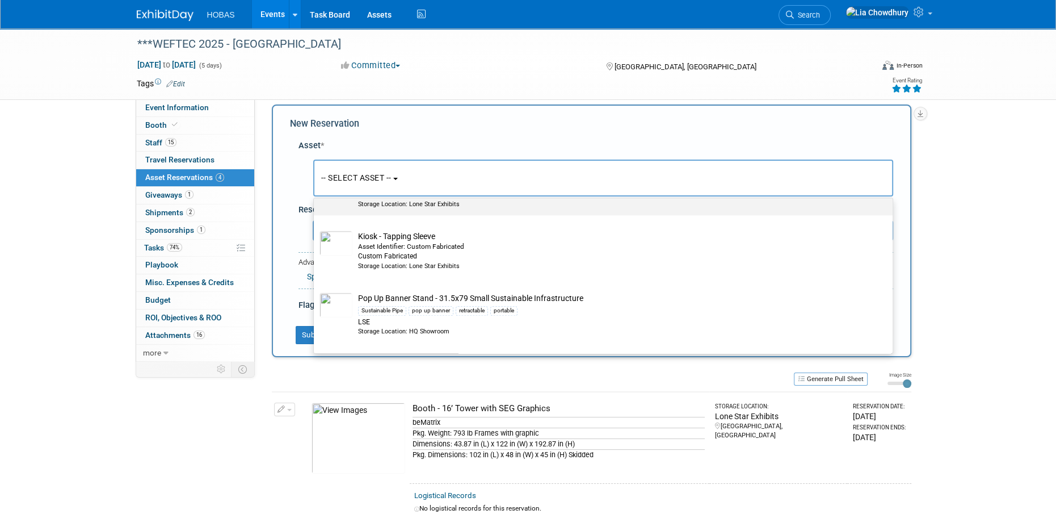
scroll to position [1305, 0]
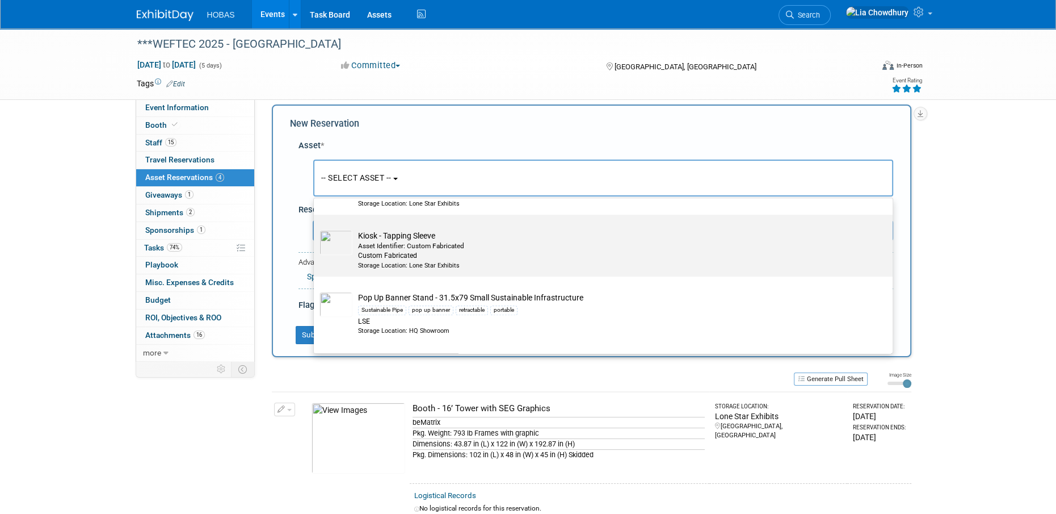
click at [407, 246] on div "Asset Identifier: Custom Fabricated" at bounding box center [614, 246] width 512 height 10
click at [315, 228] on input "Kiosk - Tapping Sleeve Asset Identifier: Custom Fabricated Custom Fabricated St…" at bounding box center [311, 224] width 7 height 7
select select "10718960"
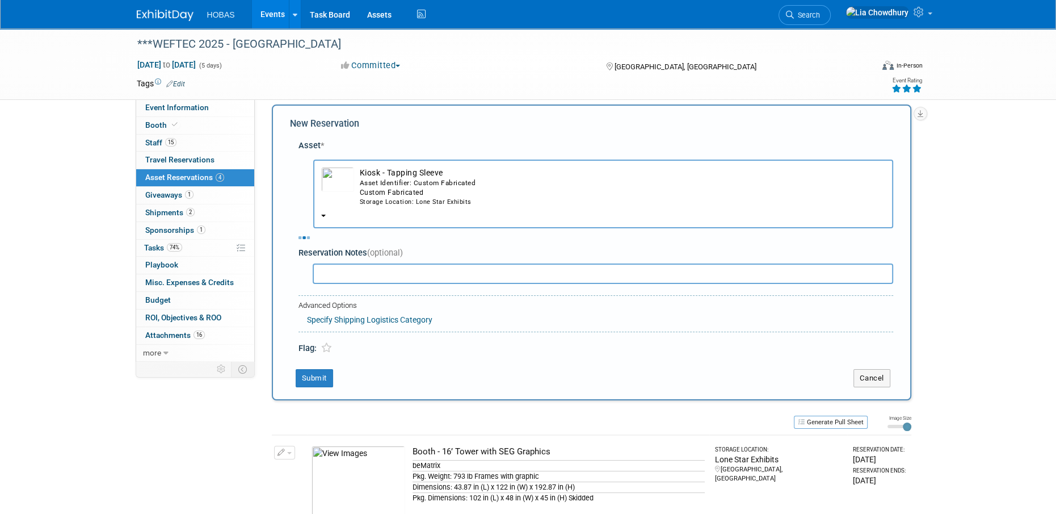
select select "8"
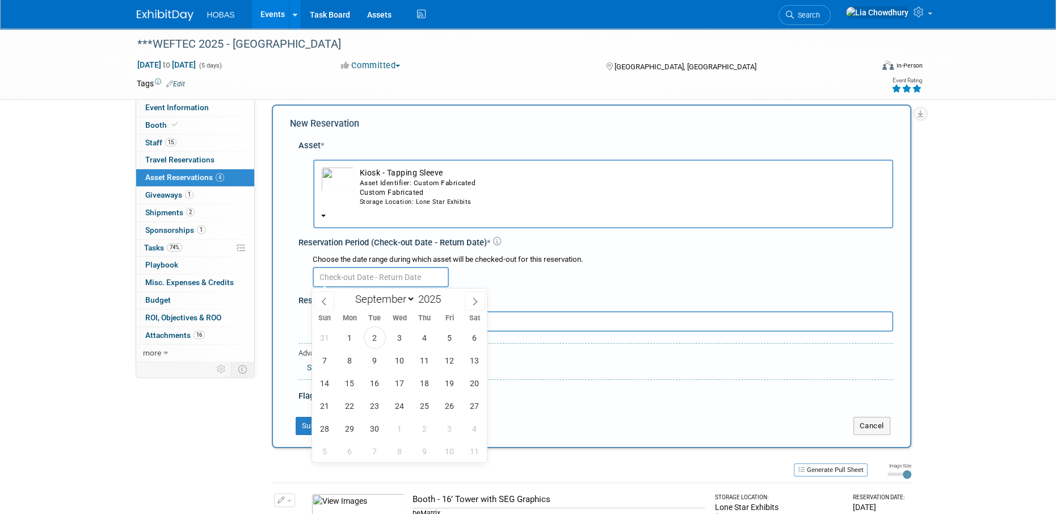
click at [374, 274] on input "text" at bounding box center [381, 277] width 136 height 20
click at [400, 369] on span "10" at bounding box center [400, 360] width 22 height 22
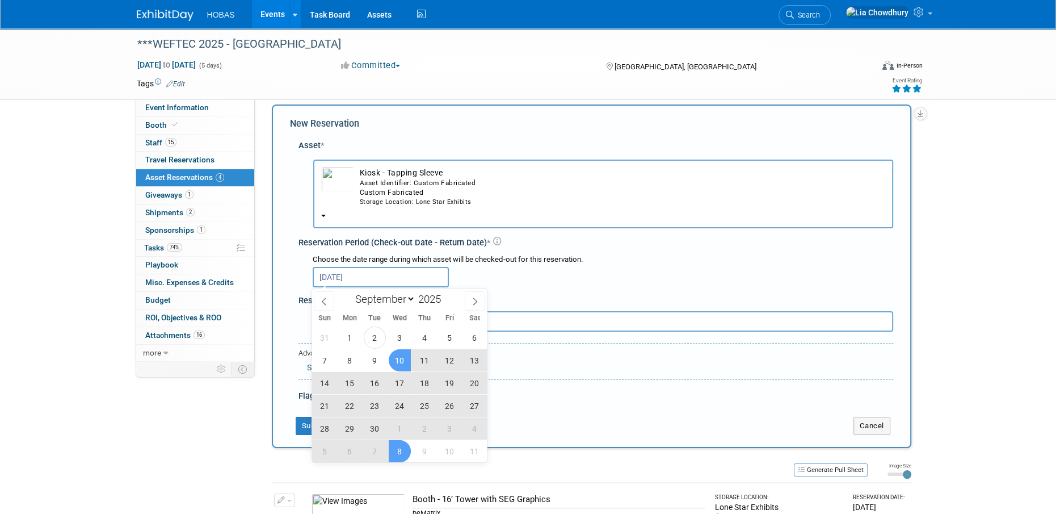
click at [392, 450] on span "8" at bounding box center [400, 451] width 22 height 22
type input "Sep 10, 2025 to Oct 8, 2025"
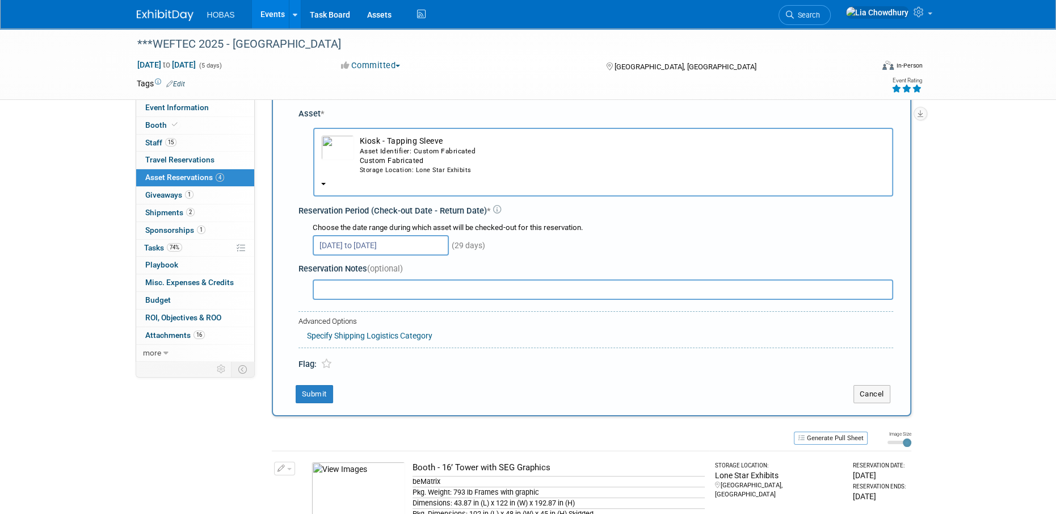
scroll to position [67, 0]
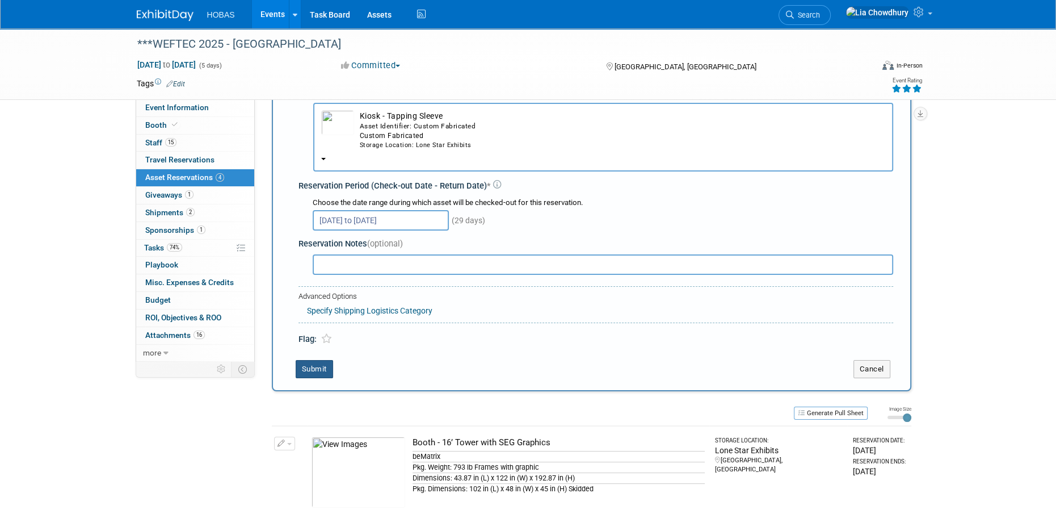
click at [309, 370] on button "Submit" at bounding box center [314, 369] width 37 height 18
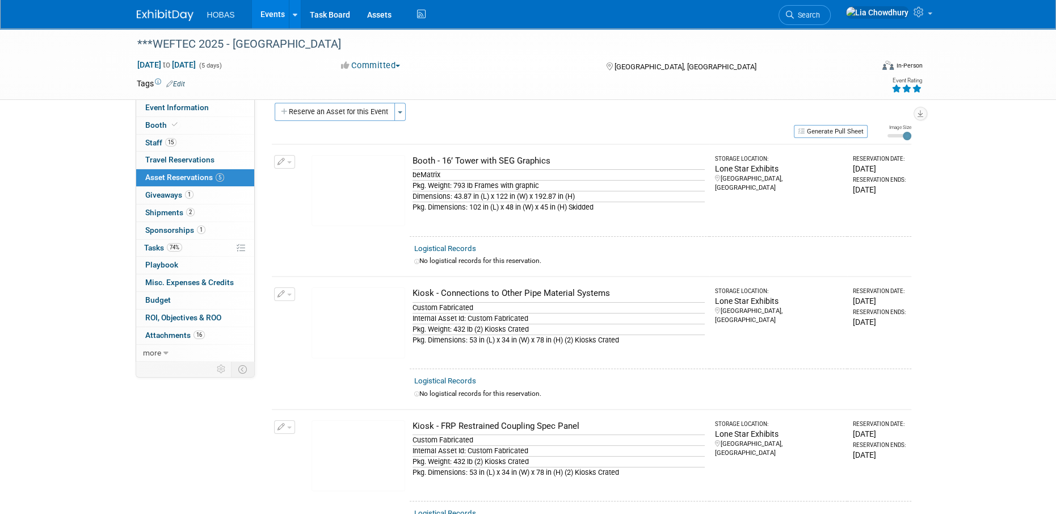
scroll to position [0, 0]
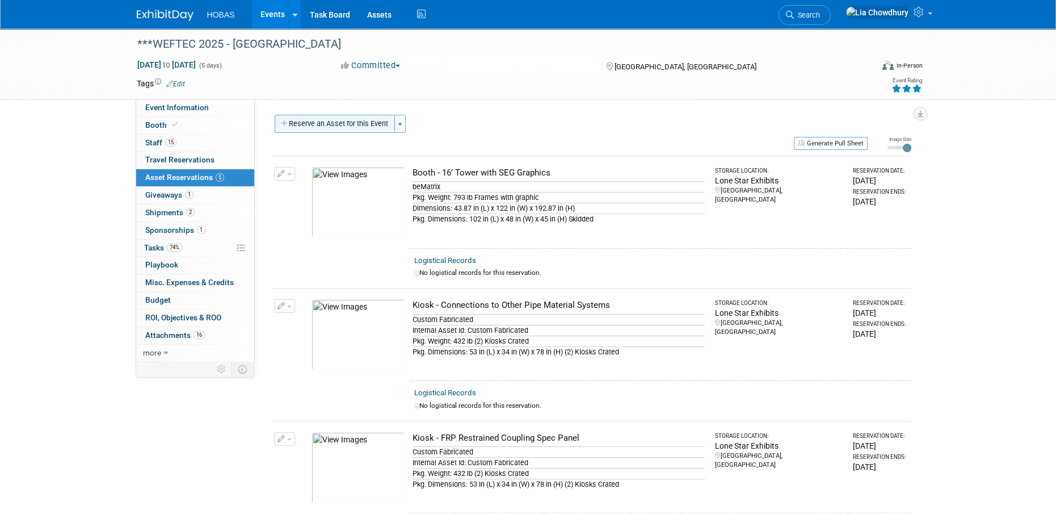
click at [362, 120] on button "Reserve an Asset for this Event" at bounding box center [335, 124] width 120 height 18
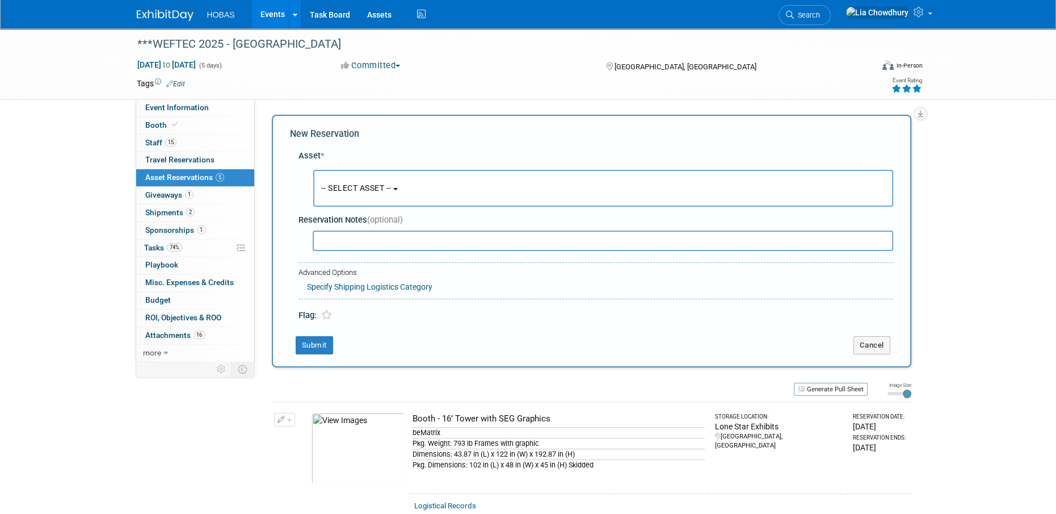
scroll to position [10, 0]
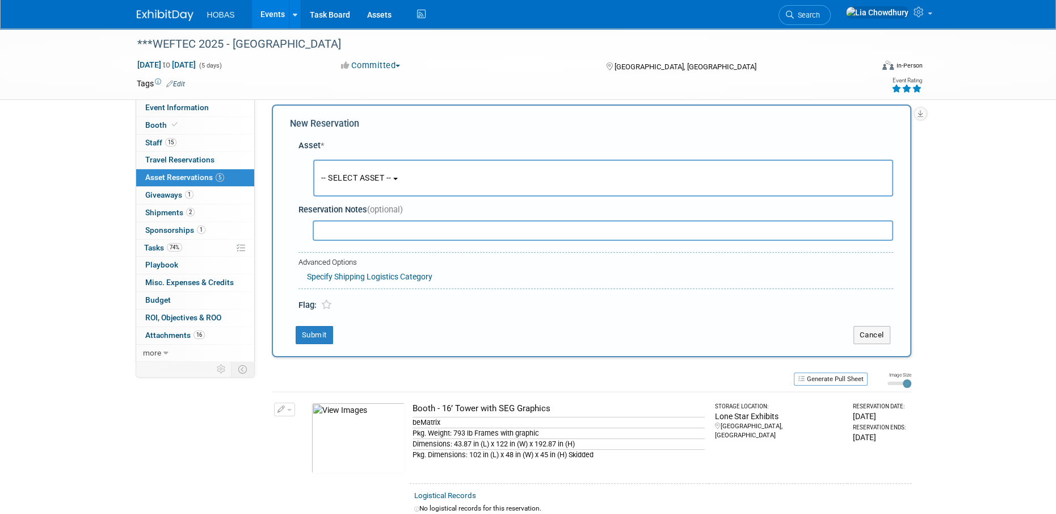
click at [361, 181] on span "-- SELECT ASSET --" at bounding box center [356, 177] width 70 height 9
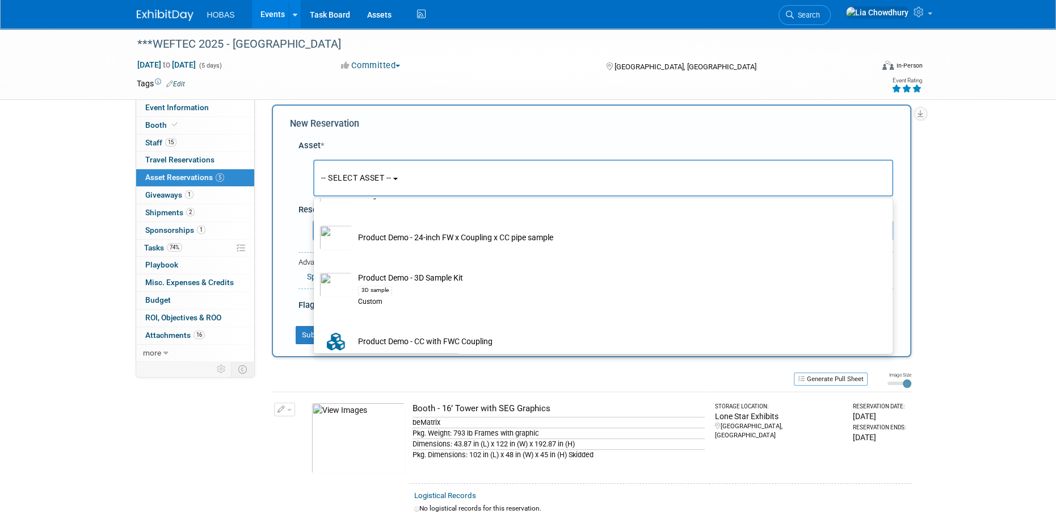
scroll to position [2307, 0]
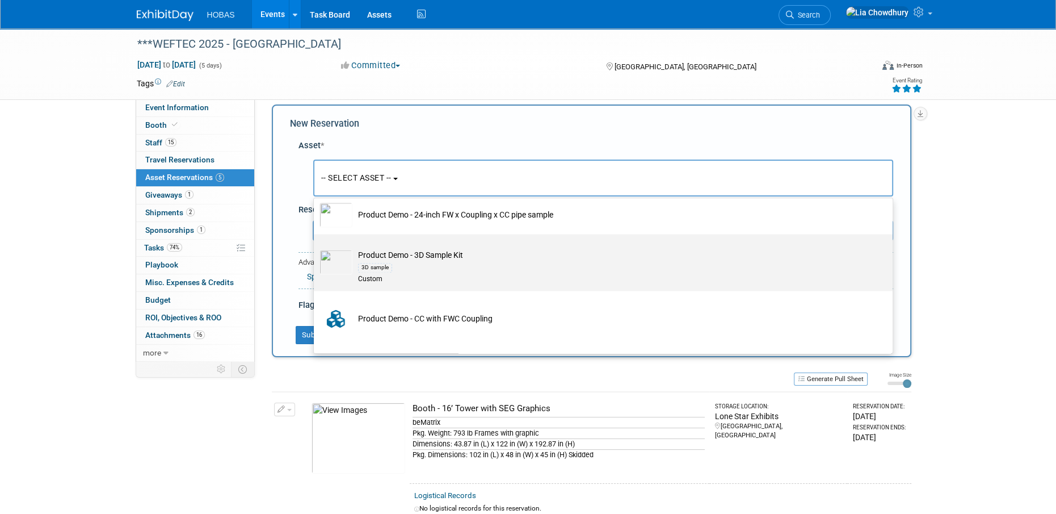
click at [401, 262] on div "3D sample" at bounding box center [614, 266] width 512 height 13
click at [315, 247] on input "Product Demo - 3D Sample Kit 3D sample Custom" at bounding box center [311, 243] width 7 height 7
select select "10716823"
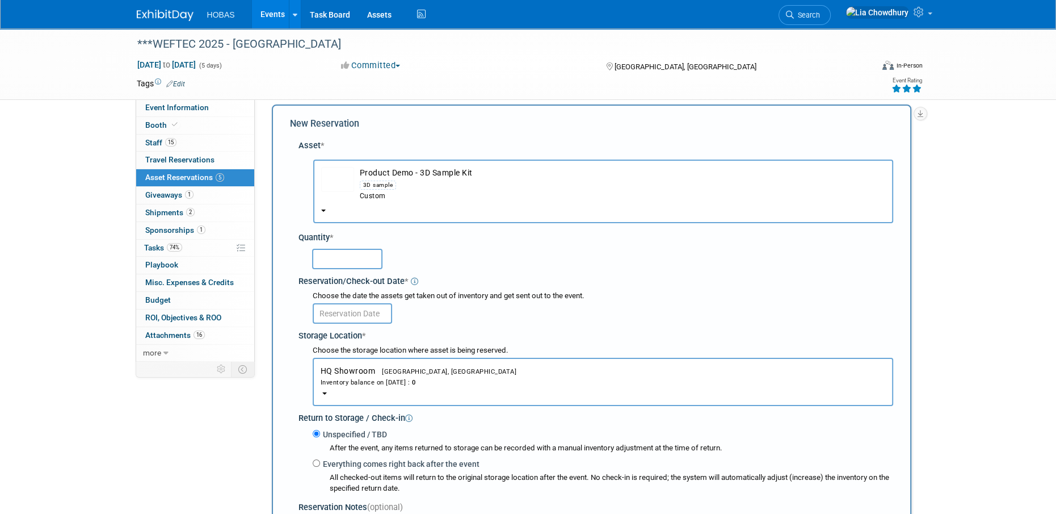
click at [326, 262] on input "text" at bounding box center [347, 259] width 70 height 20
type input "1"
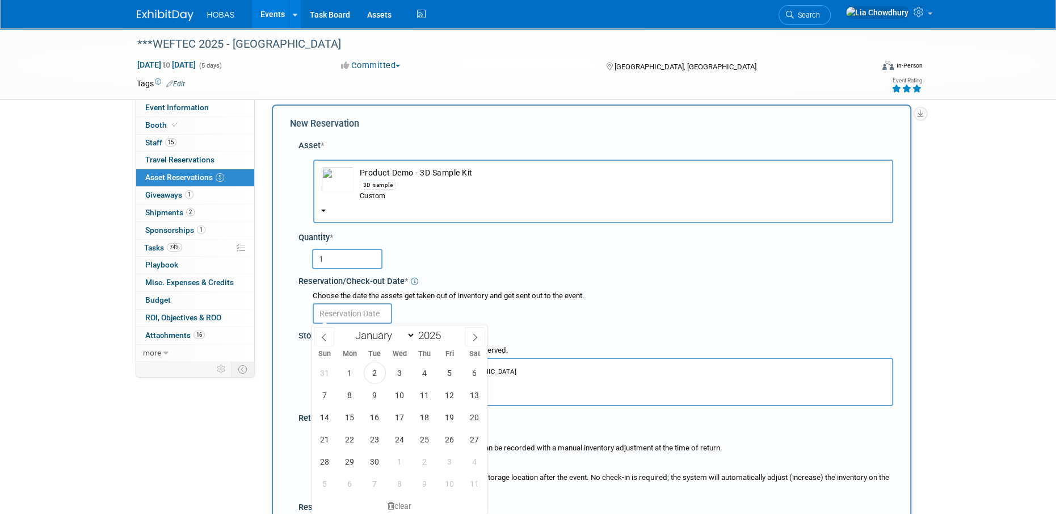
click at [338, 321] on input "text" at bounding box center [352, 313] width 79 height 20
click at [403, 393] on span "10" at bounding box center [400, 395] width 22 height 22
type input "[DATE]"
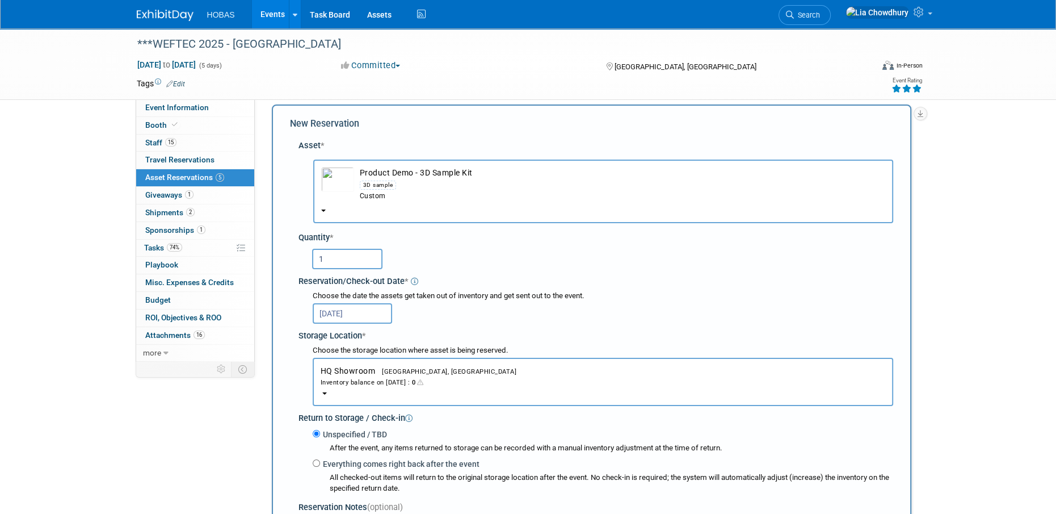
click at [364, 367] on span "HQ Showroom Houston, TX Inventory balance on Sep 10, 2025 : 0" at bounding box center [603, 376] width 565 height 21
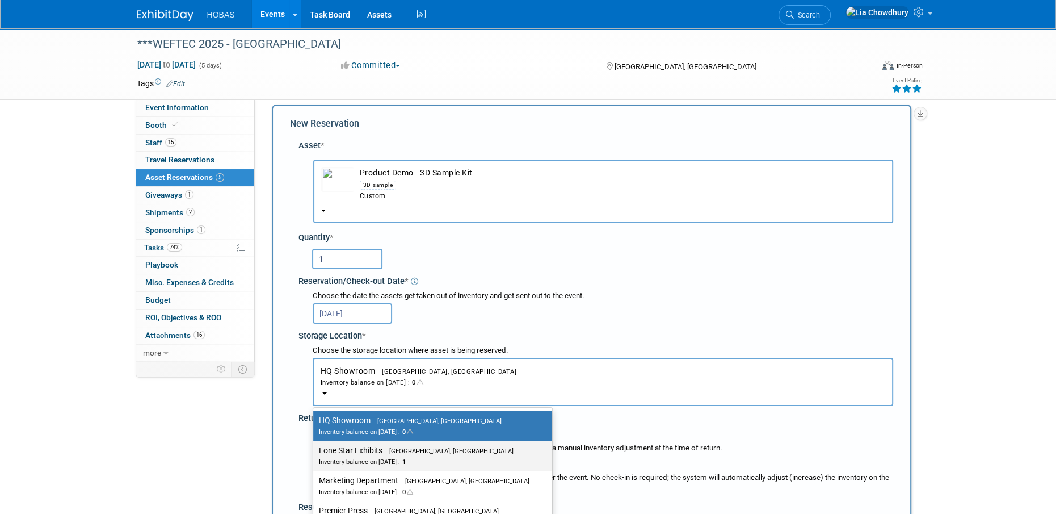
click at [428, 448] on label "Lone Star Exhibits Houston, TX Inventory balance on Sep 10, 2025 : 1" at bounding box center [430, 456] width 222 height 26
click at [315, 448] on input "Lone Star Exhibits Houston, TX Inventory balance on Sep 10, 2025 : 1" at bounding box center [311, 450] width 7 height 7
select select "11223138"
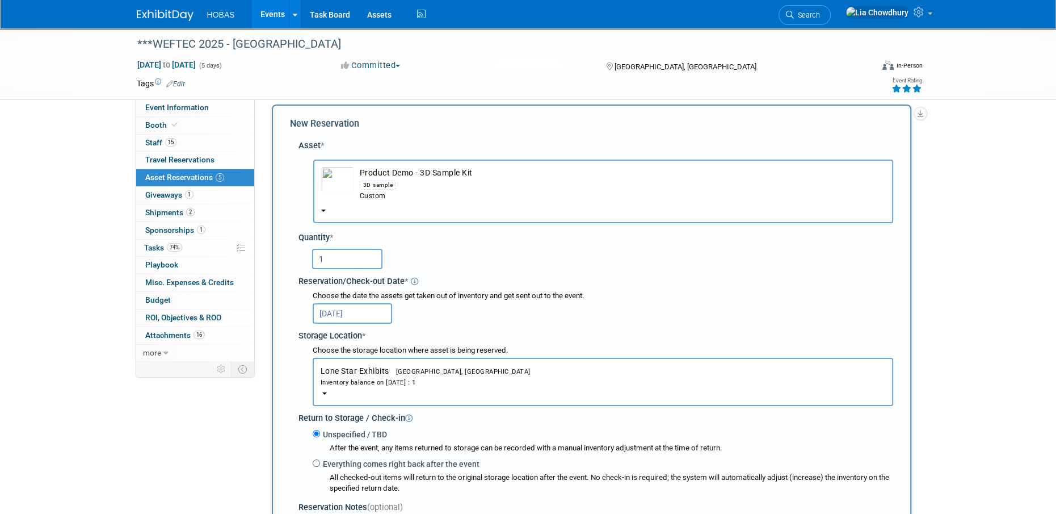
click at [634, 255] on div "1" at bounding box center [602, 258] width 581 height 22
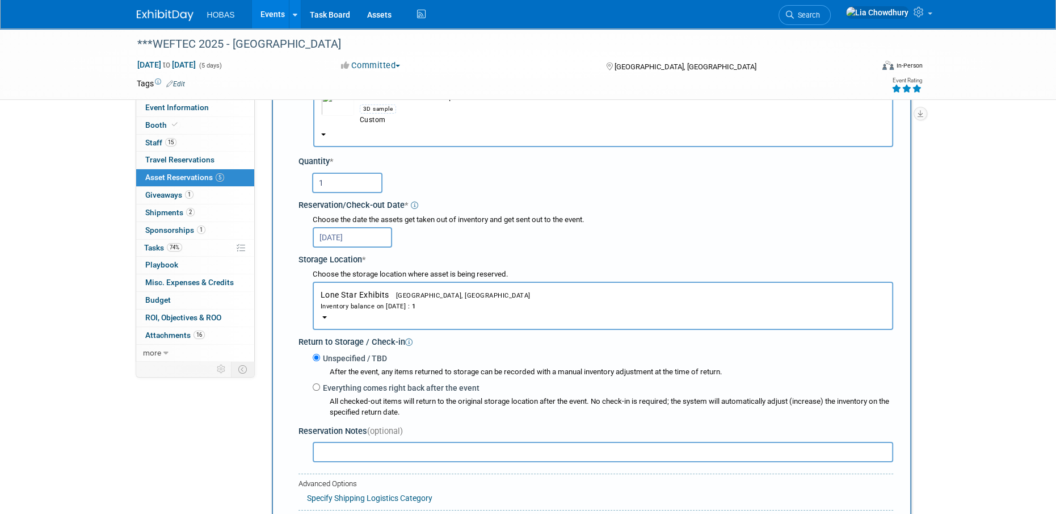
scroll to position [180, 0]
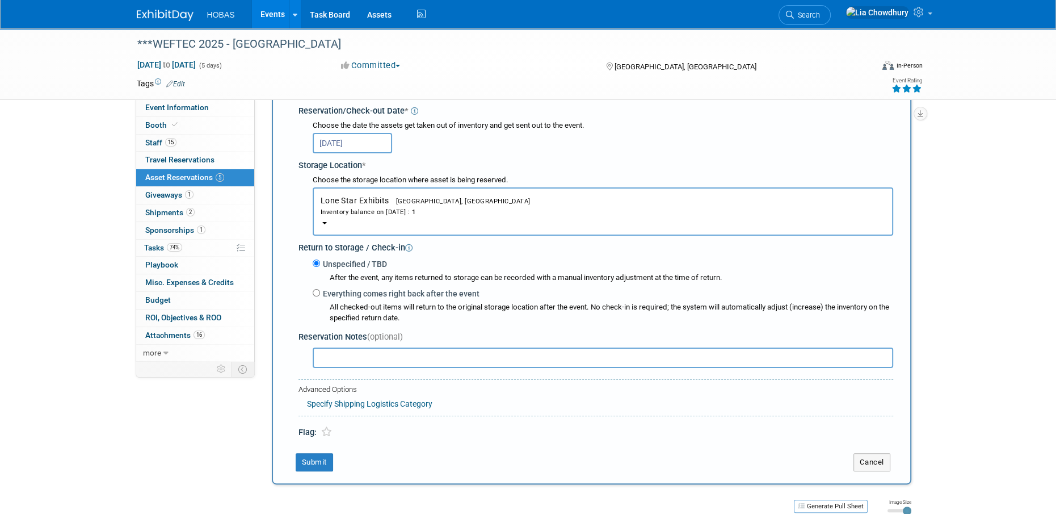
click at [321, 292] on label "Everything comes right back after the event" at bounding box center [399, 293] width 159 height 11
click at [320, 292] on input "Everything comes right back after the event" at bounding box center [316, 292] width 7 height 7
radio input "true"
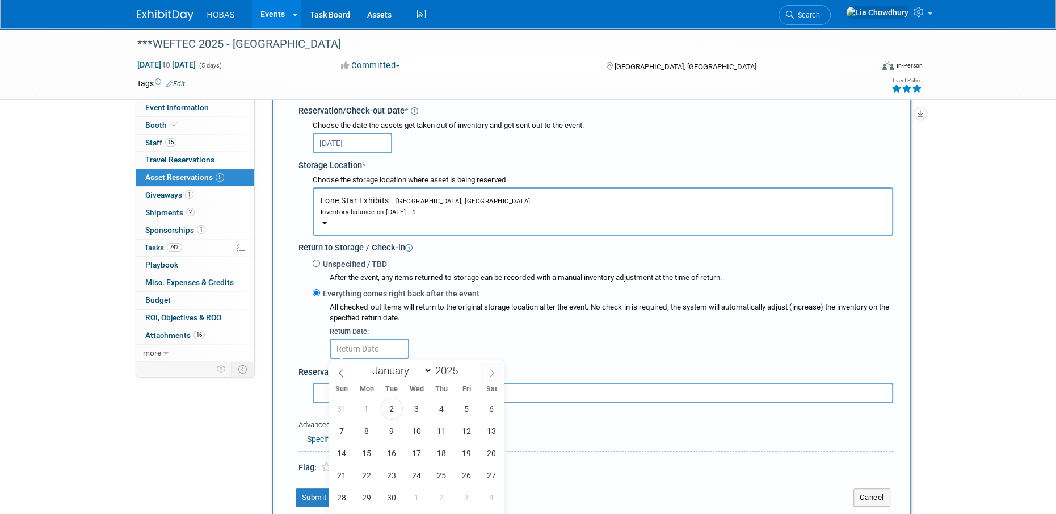
click at [488, 369] on icon at bounding box center [492, 373] width 8 height 8
select select "9"
click at [416, 427] on span "8" at bounding box center [417, 430] width 22 height 22
type input "[DATE]"
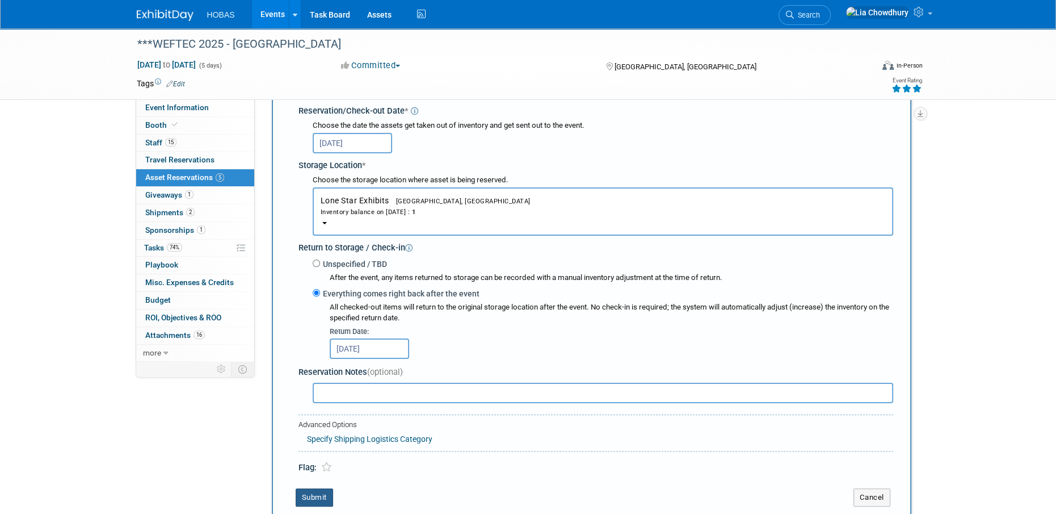
click at [300, 491] on button "Submit" at bounding box center [314, 497] width 37 height 18
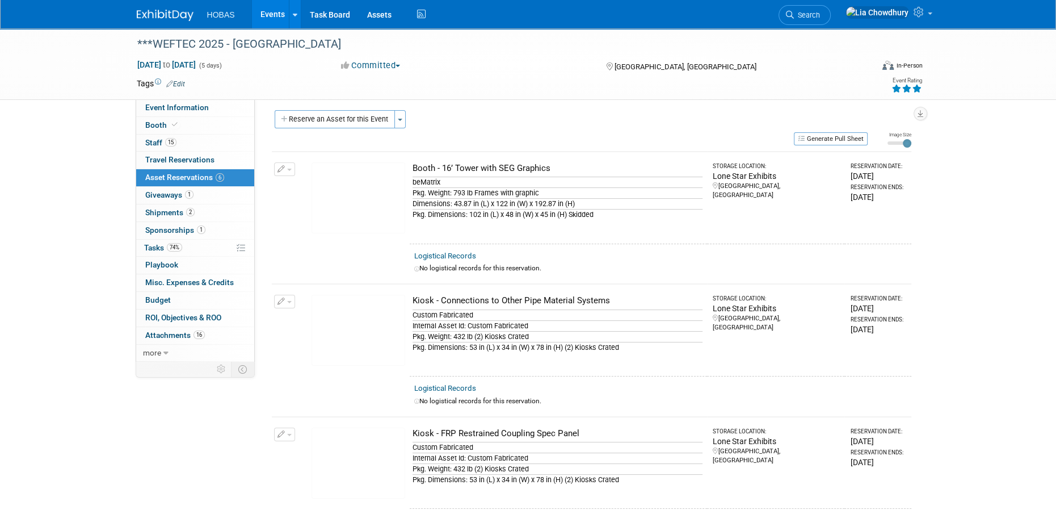
scroll to position [0, 0]
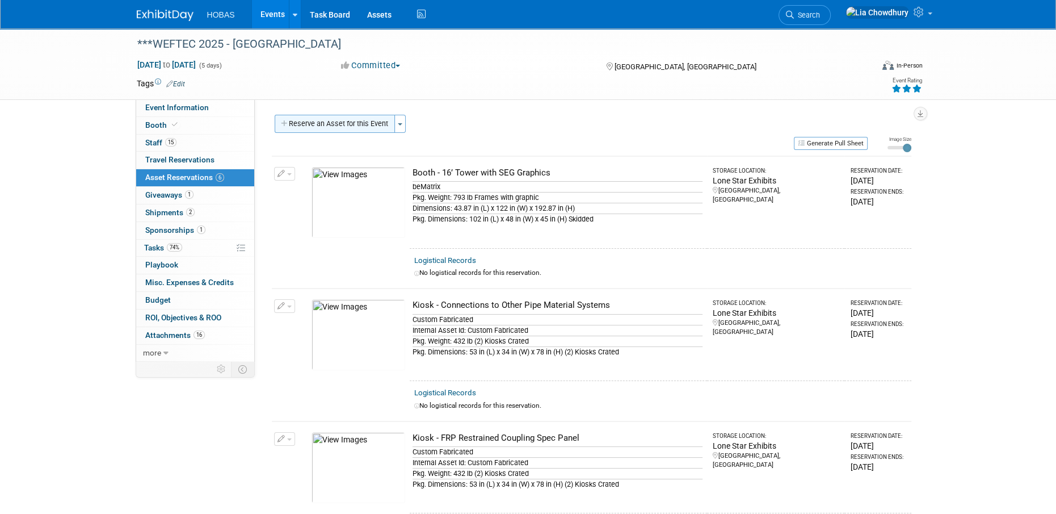
click at [354, 119] on button "Reserve an Asset for this Event" at bounding box center [335, 124] width 120 height 18
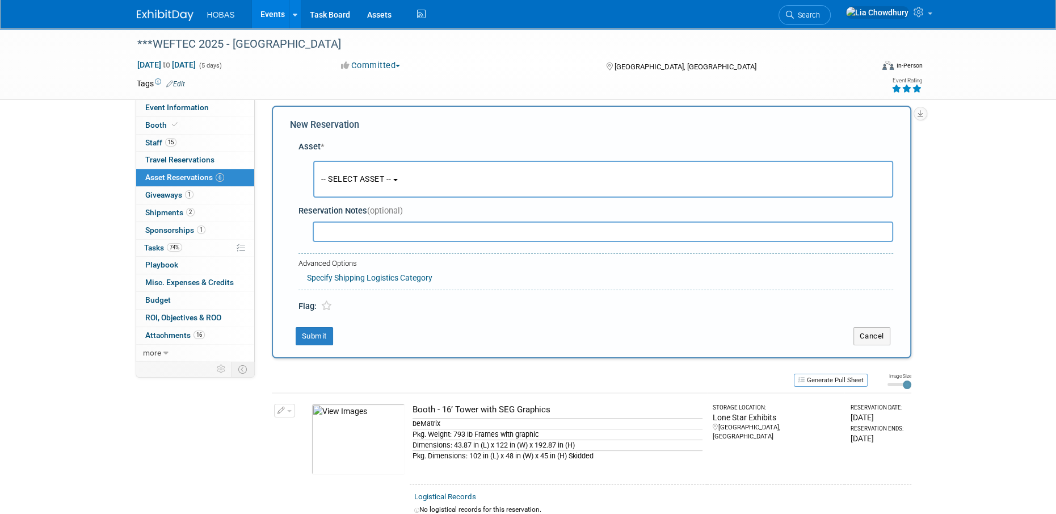
scroll to position [10, 0]
click at [367, 180] on span "-- SELECT ASSET --" at bounding box center [356, 177] width 70 height 9
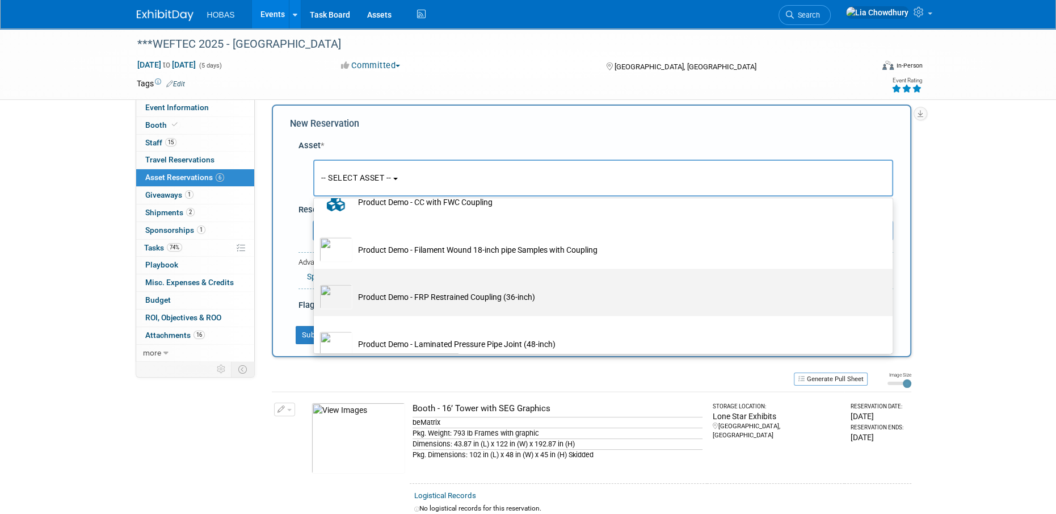
scroll to position [2497, 0]
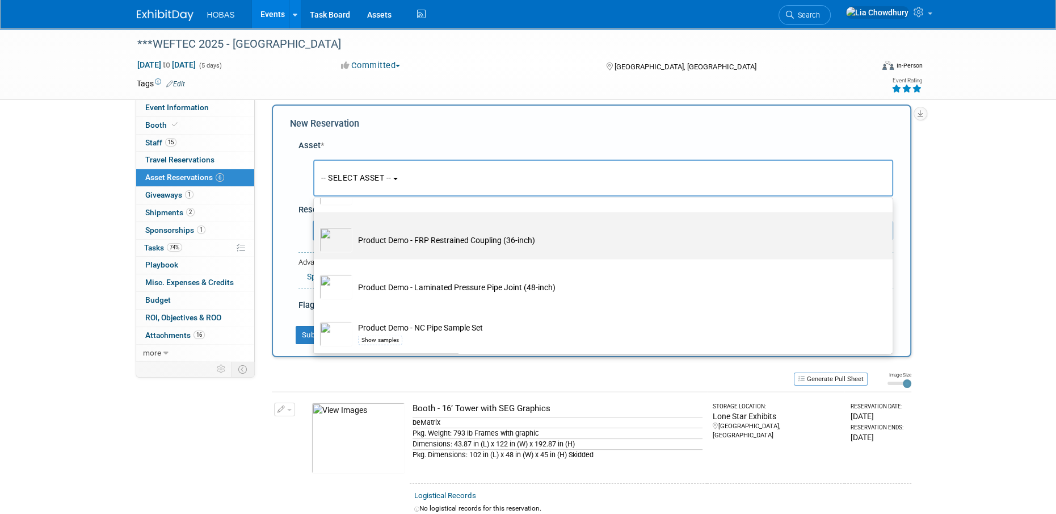
click at [558, 251] on td "Product Demo - FRP Restrained Coupling (36-inch)" at bounding box center [610, 239] width 517 height 25
click at [315, 225] on input "Product Demo - FRP Restrained Coupling (36-inch)" at bounding box center [311, 221] width 7 height 7
select select "10713603"
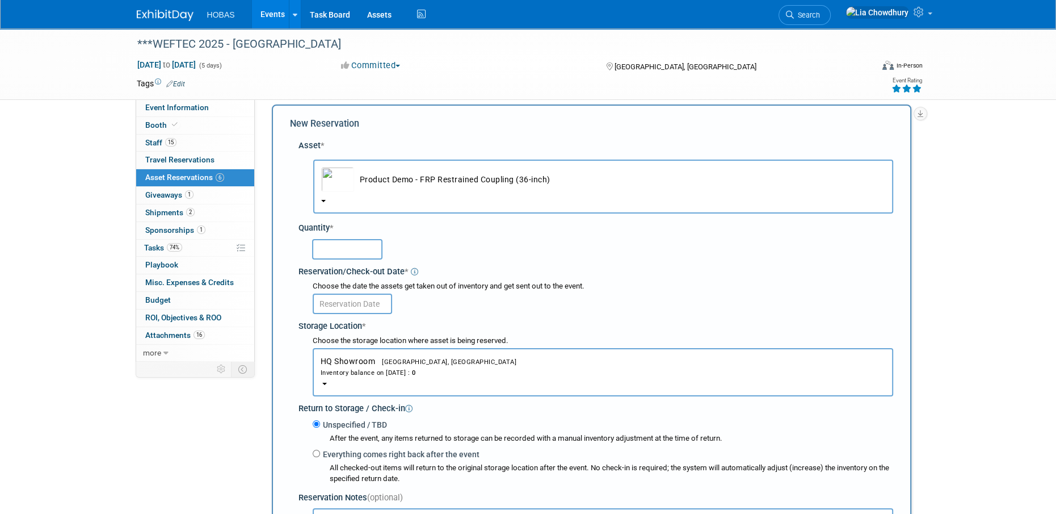
click at [352, 251] on input "text" at bounding box center [347, 249] width 70 height 20
type input "1"
click at [355, 302] on input "text" at bounding box center [352, 303] width 79 height 20
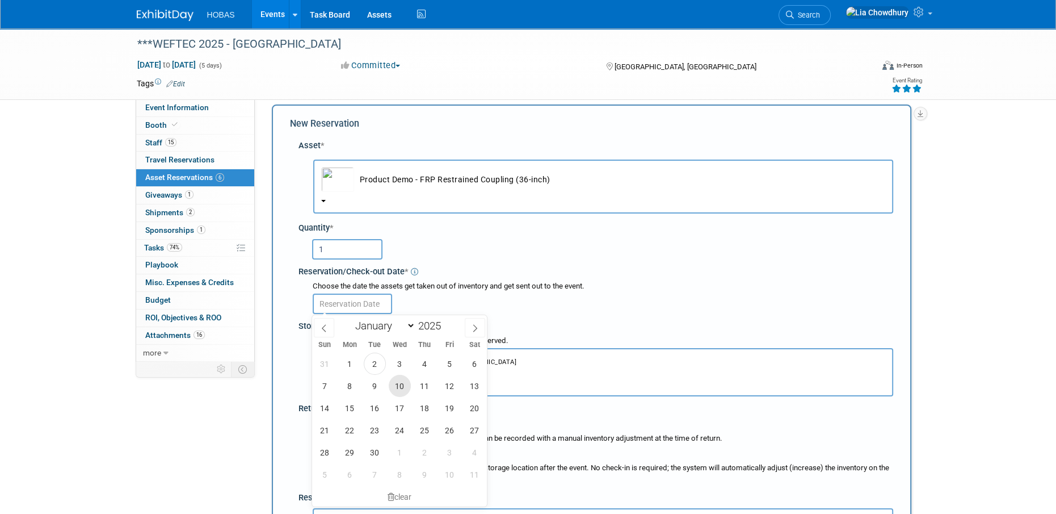
click at [403, 390] on span "10" at bounding box center [400, 385] width 22 height 22
type input "[DATE]"
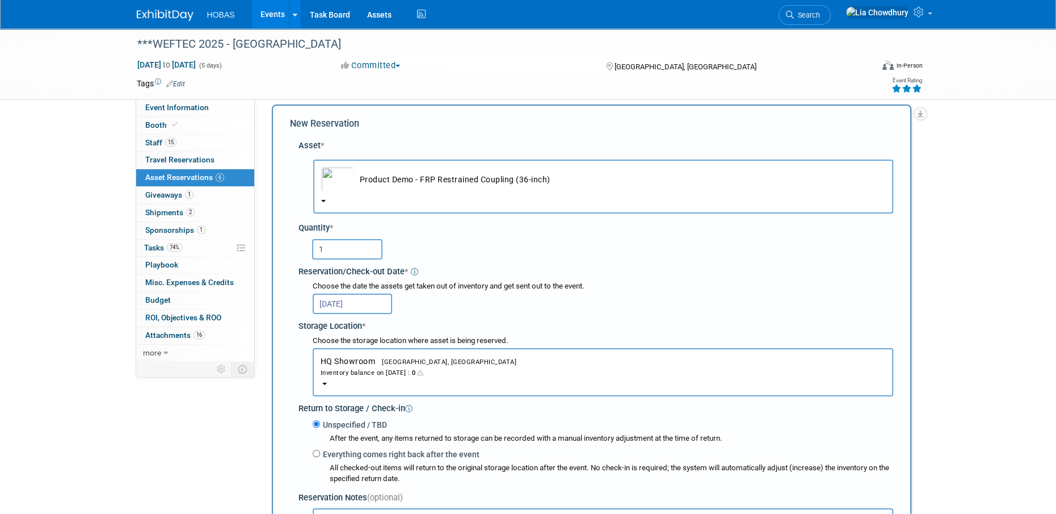
click at [373, 367] on div "Inventory balance on Sep 10, 2025 : 0" at bounding box center [603, 372] width 565 height 11
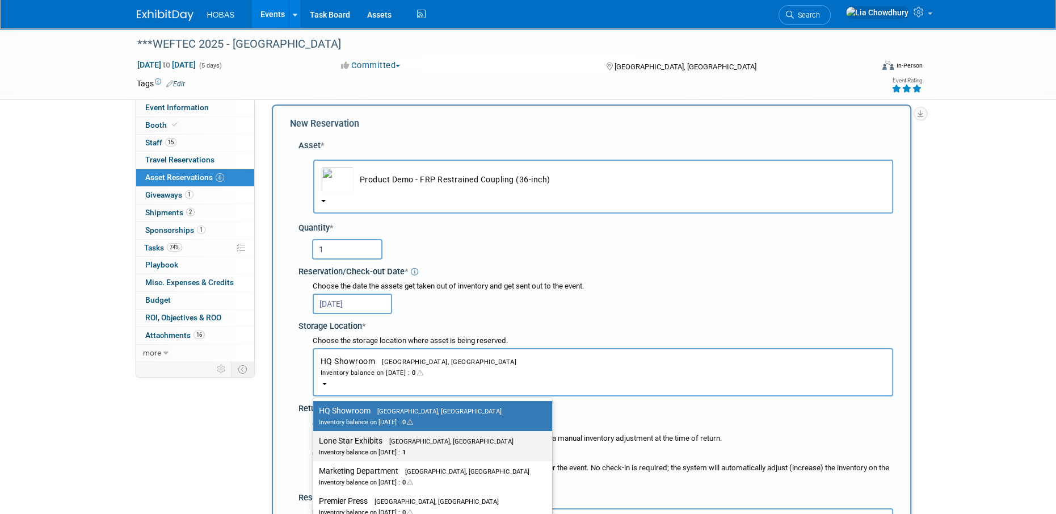
click at [424, 437] on span "[GEOGRAPHIC_DATA], [GEOGRAPHIC_DATA]" at bounding box center [447, 440] width 131 height 7
click at [315, 437] on input "Lone Star Exhibits Houston, TX Inventory balance on Sep 10, 2025 : 1" at bounding box center [311, 440] width 7 height 7
select select "11223138"
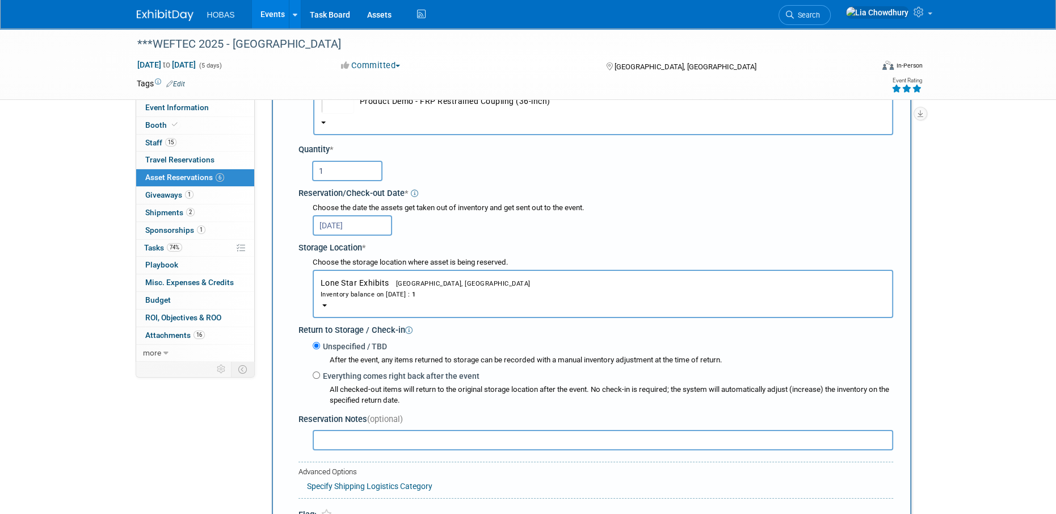
scroll to position [180, 0]
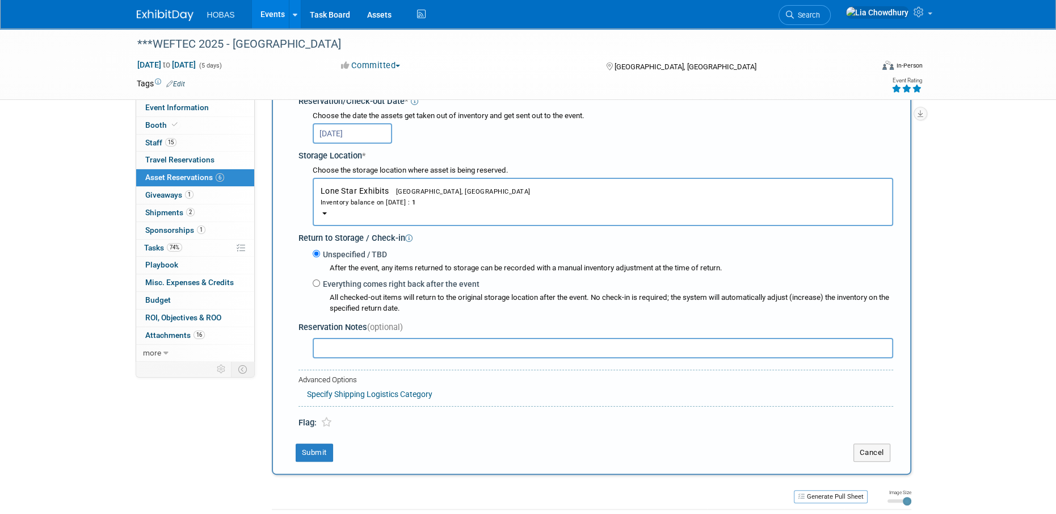
click at [337, 279] on label "Everything comes right back after the event" at bounding box center [399, 283] width 159 height 11
click at [320, 279] on input "Everything comes right back after the event" at bounding box center [316, 282] width 7 height 7
radio input "true"
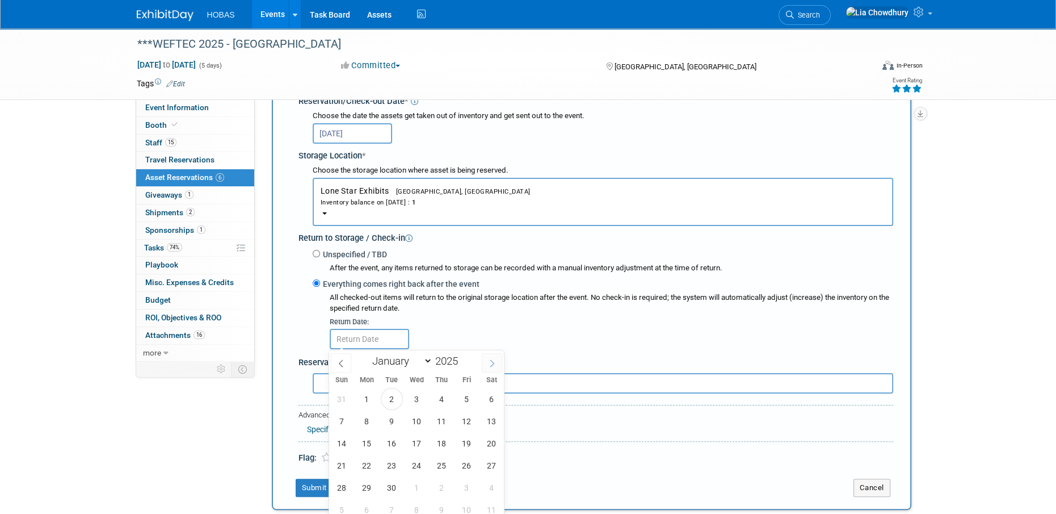
click at [498, 357] on span at bounding box center [492, 362] width 20 height 19
select select "9"
click at [411, 417] on span "8" at bounding box center [417, 421] width 22 height 22
type input "Oct 8, 2025"
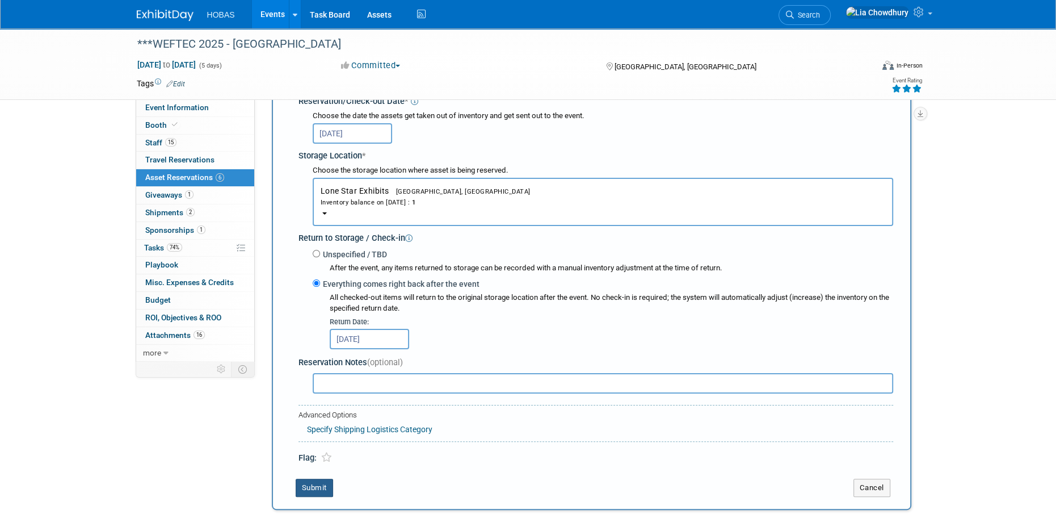
click at [316, 484] on button "Submit" at bounding box center [314, 487] width 37 height 18
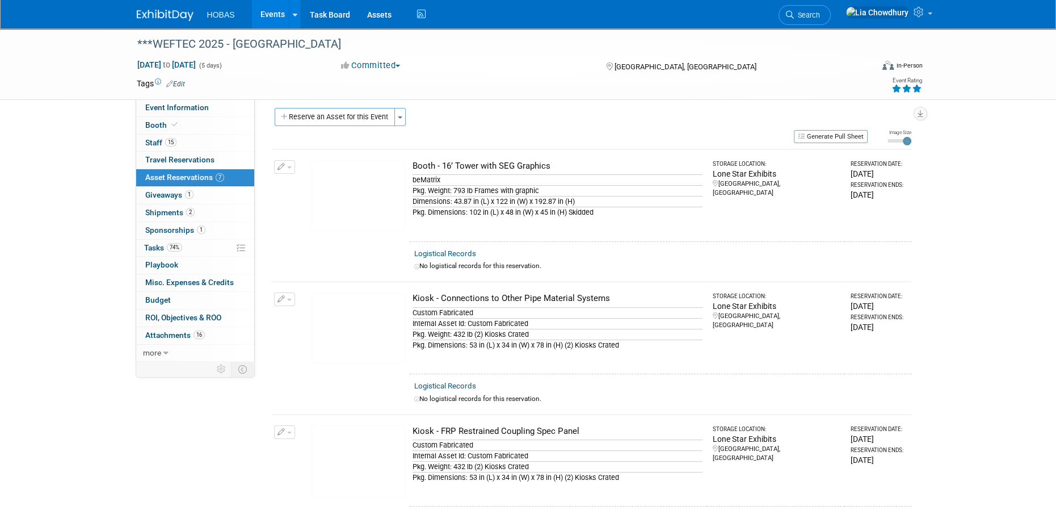
scroll to position [6, 0]
click at [383, 119] on button "Reserve an Asset for this Event" at bounding box center [335, 117] width 120 height 18
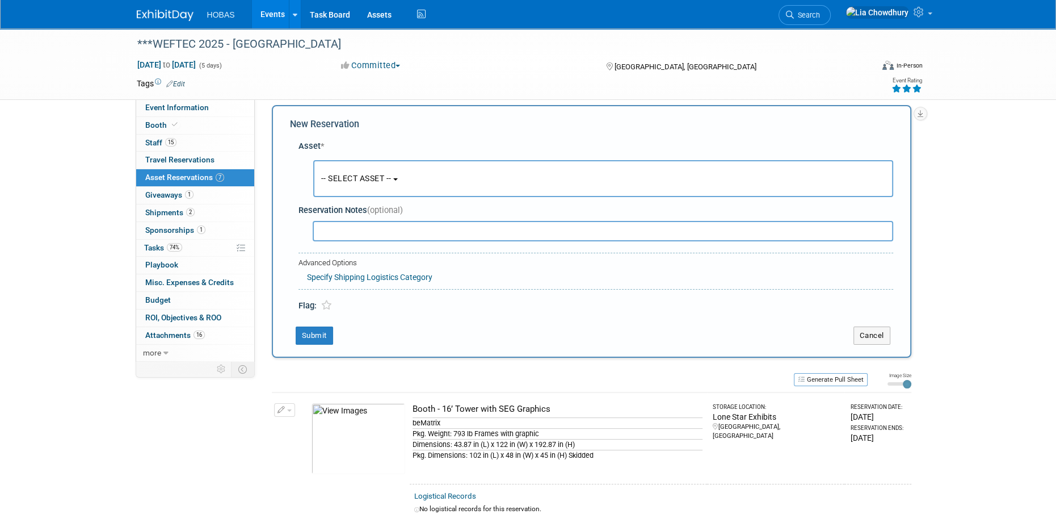
scroll to position [10, 0]
click at [390, 180] on button "-- SELECT ASSET --" at bounding box center [603, 177] width 580 height 37
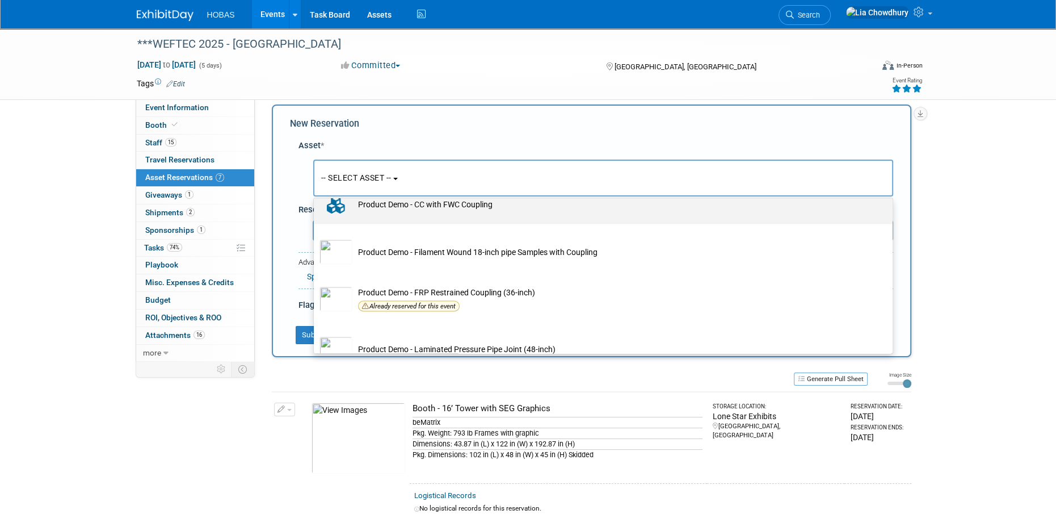
scroll to position [2497, 0]
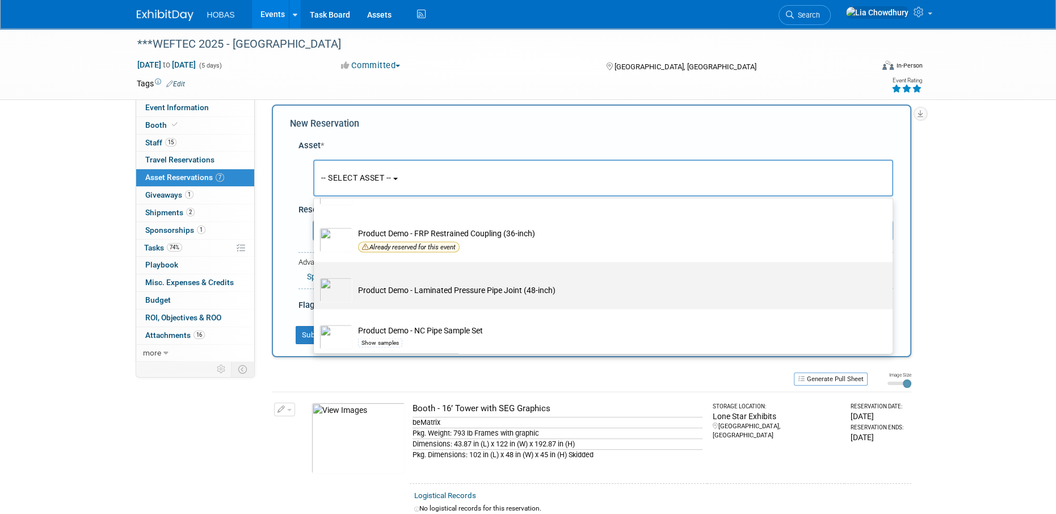
click at [447, 294] on td "Product Demo - Laminated Pressure Pipe Joint (48-inch)" at bounding box center [610, 289] width 517 height 25
click at [315, 275] on input "Product Demo - Laminated Pressure Pipe Joint (48-inch)" at bounding box center [311, 271] width 7 height 7
select select "10713695"
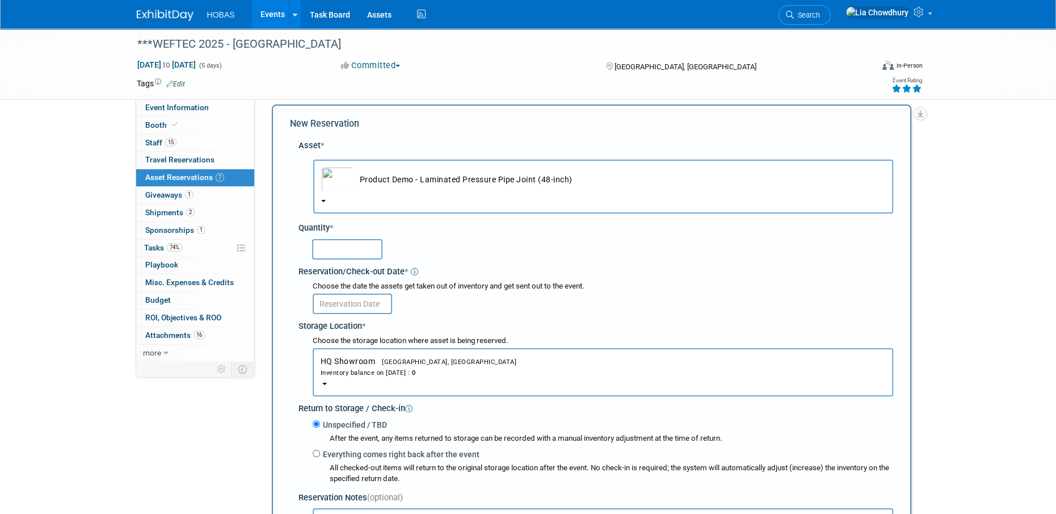
click at [328, 245] on input "text" at bounding box center [347, 249] width 70 height 20
type input "1"
click at [384, 356] on span "HQ Showroom Houston, TX Inventory balance on Sep 2, 2025 : 0" at bounding box center [603, 366] width 565 height 21
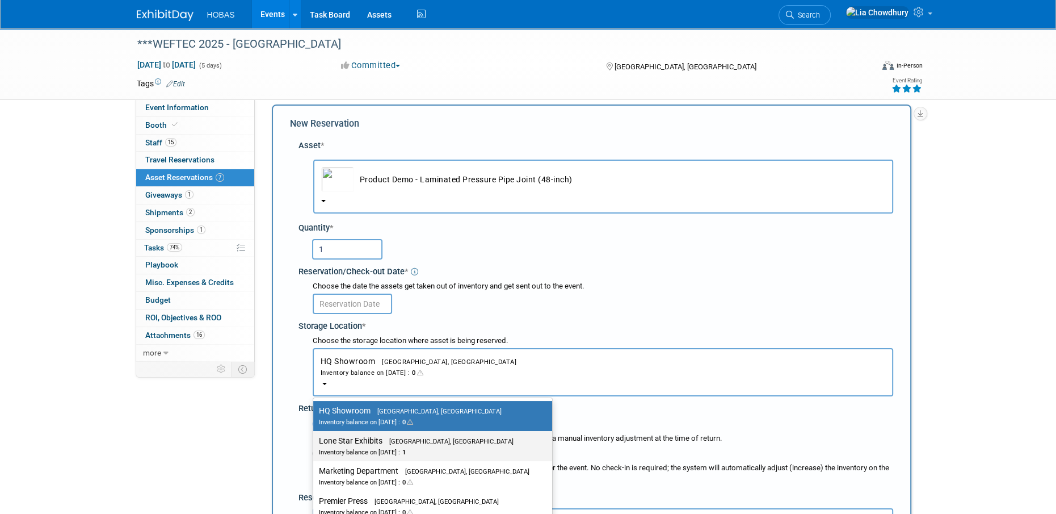
click at [395, 443] on span "Houston, TX" at bounding box center [447, 440] width 131 height 7
click at [315, 443] on input "Lone Star Exhibits Houston, TX Inventory balance on Sep 2, 2025 : 1" at bounding box center [311, 440] width 7 height 7
select select "11223138"
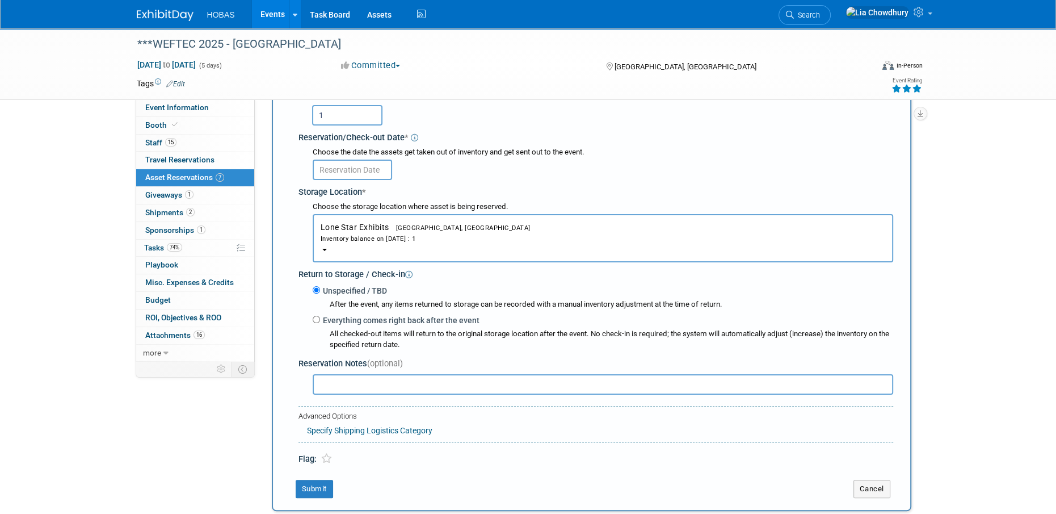
scroll to position [237, 0]
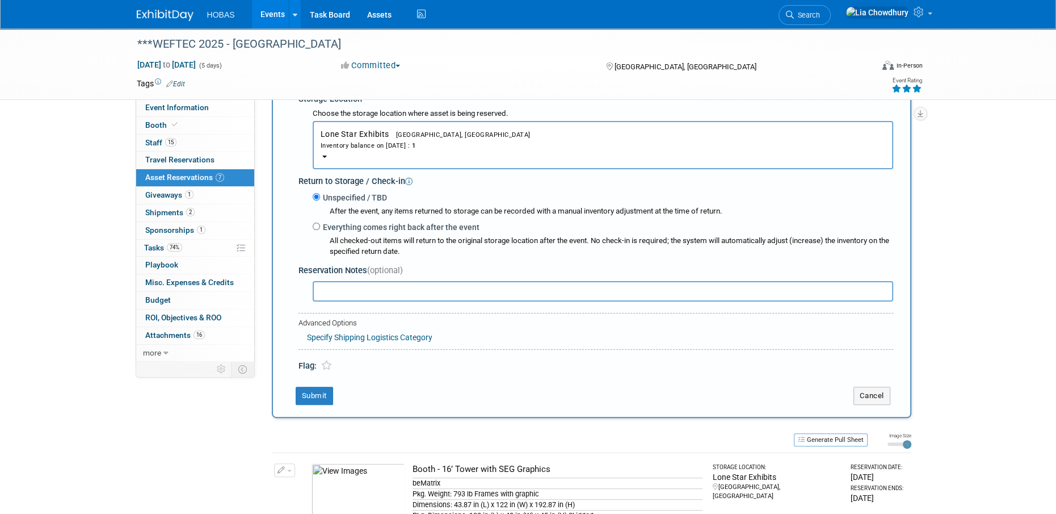
click at [335, 224] on label "Everything comes right back after the event" at bounding box center [399, 226] width 159 height 11
click at [320, 224] on input "Everything comes right back after the event" at bounding box center [316, 225] width 7 height 7
radio input "true"
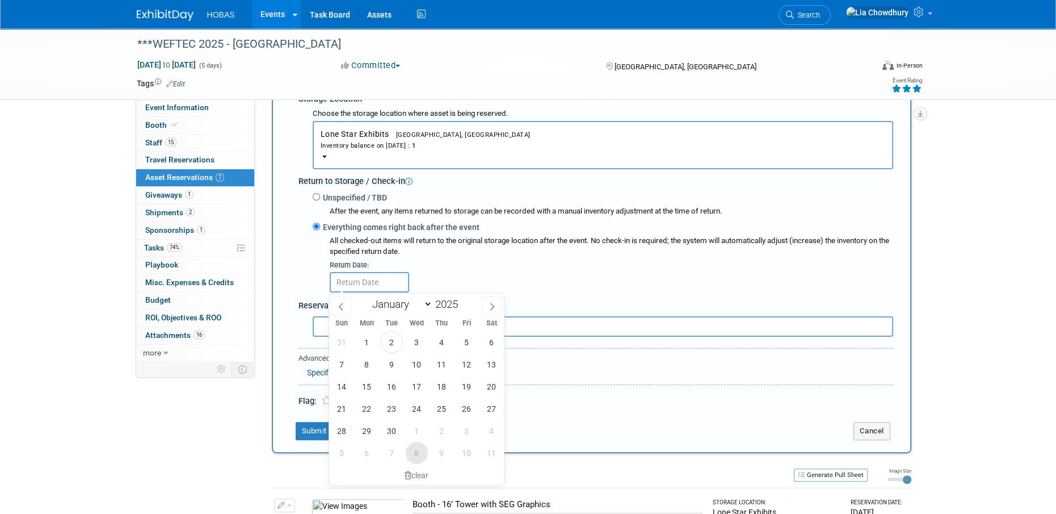
click at [414, 445] on span "8" at bounding box center [417, 452] width 22 height 22
type input "Oct 8, 2025"
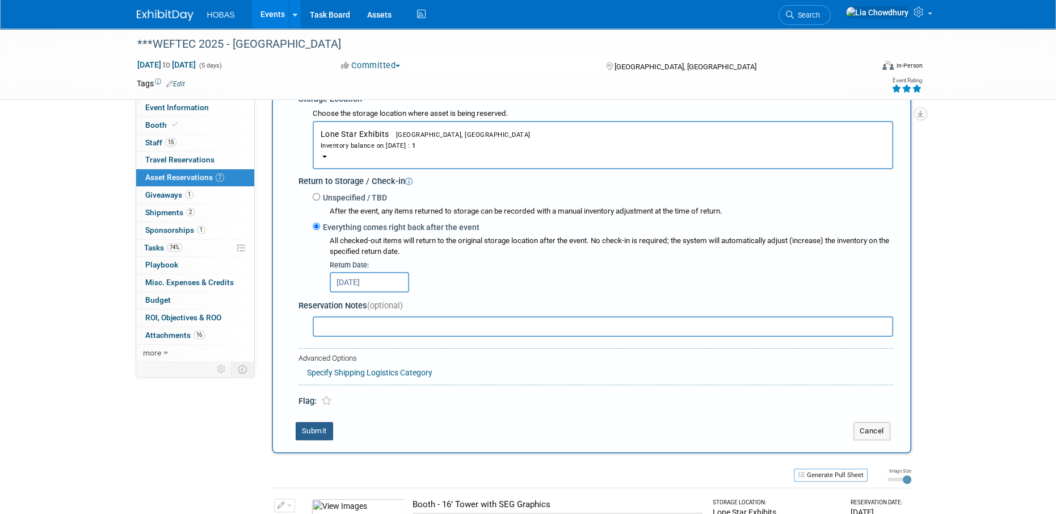
click at [313, 432] on button "Submit" at bounding box center [314, 431] width 37 height 18
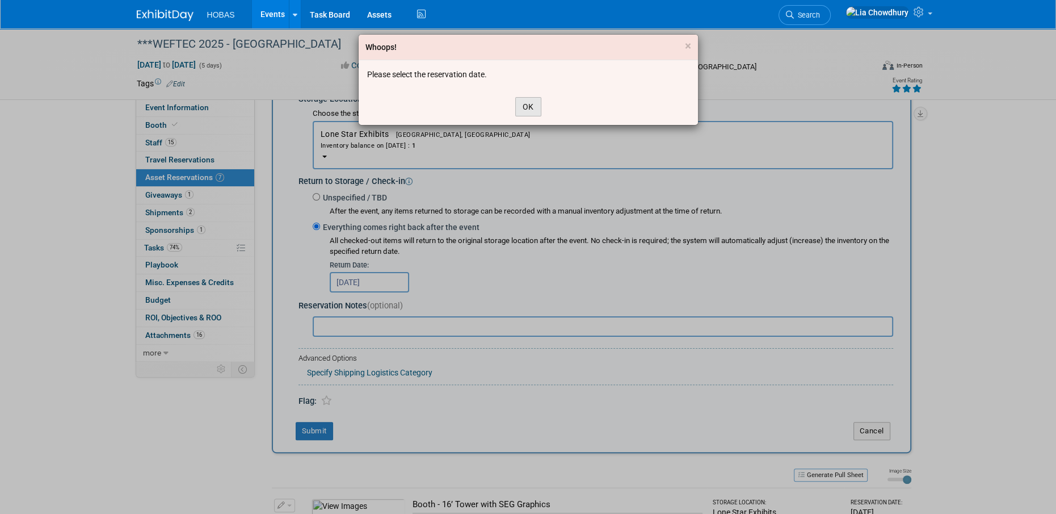
click at [520, 104] on button "OK" at bounding box center [528, 106] width 26 height 19
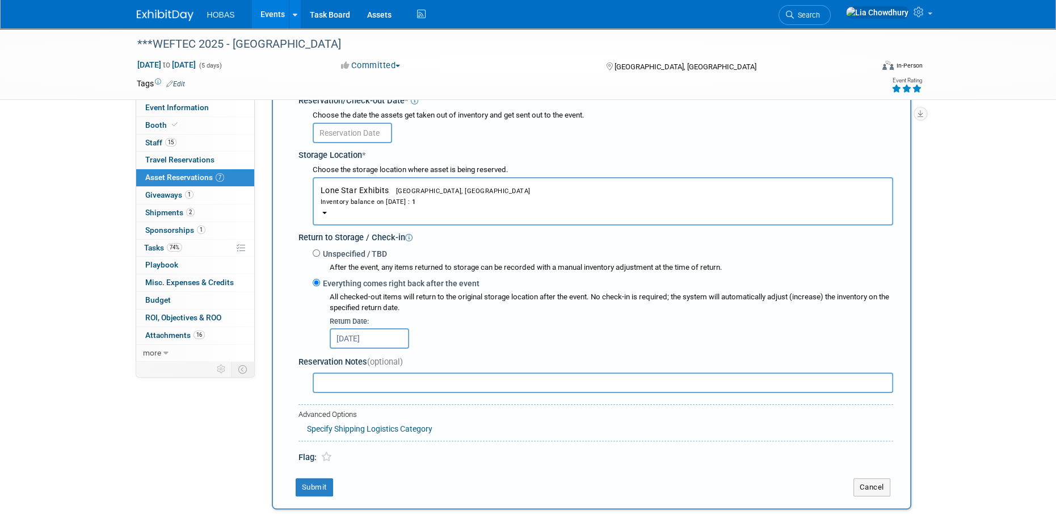
scroll to position [180, 0]
click at [347, 135] on input "text" at bounding box center [352, 133] width 79 height 20
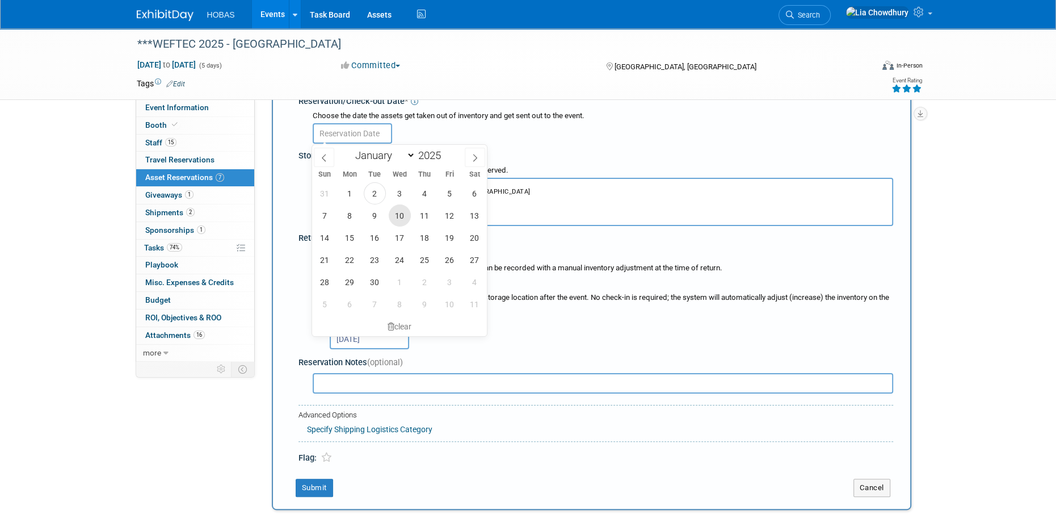
click at [397, 218] on span "10" at bounding box center [400, 215] width 22 height 22
type input "[DATE]"
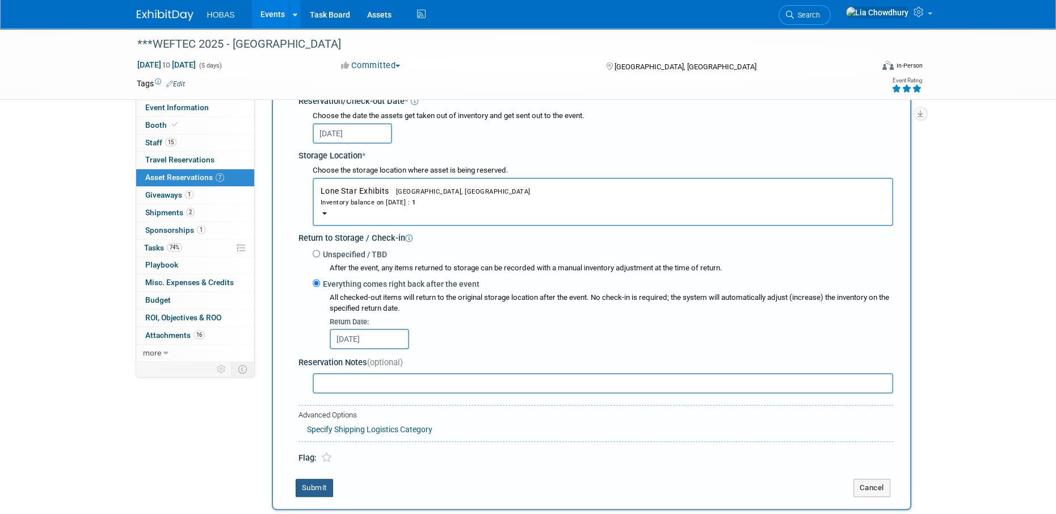
click at [320, 486] on button "Submit" at bounding box center [314, 487] width 37 height 18
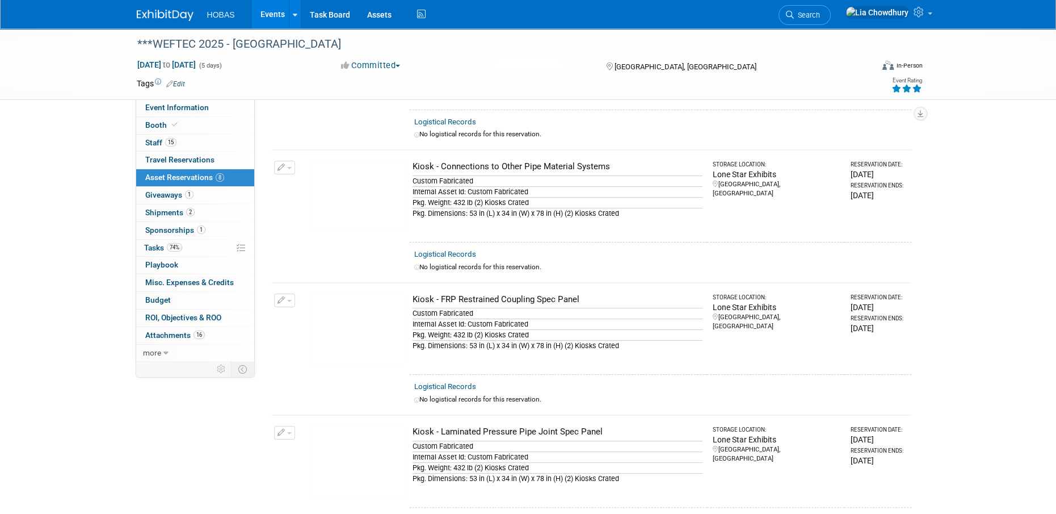
scroll to position [0, 0]
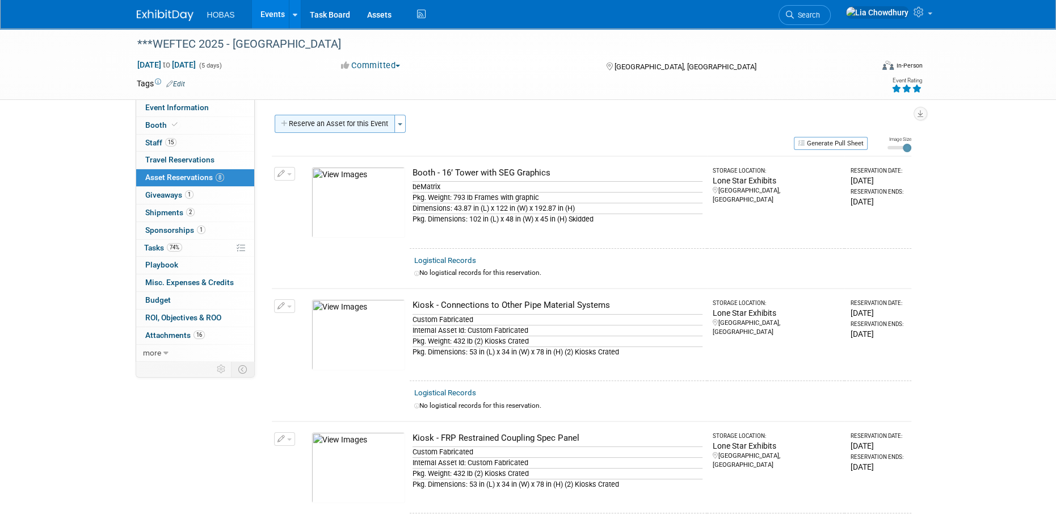
click at [323, 123] on button "Reserve an Asset for this Event" at bounding box center [335, 124] width 120 height 18
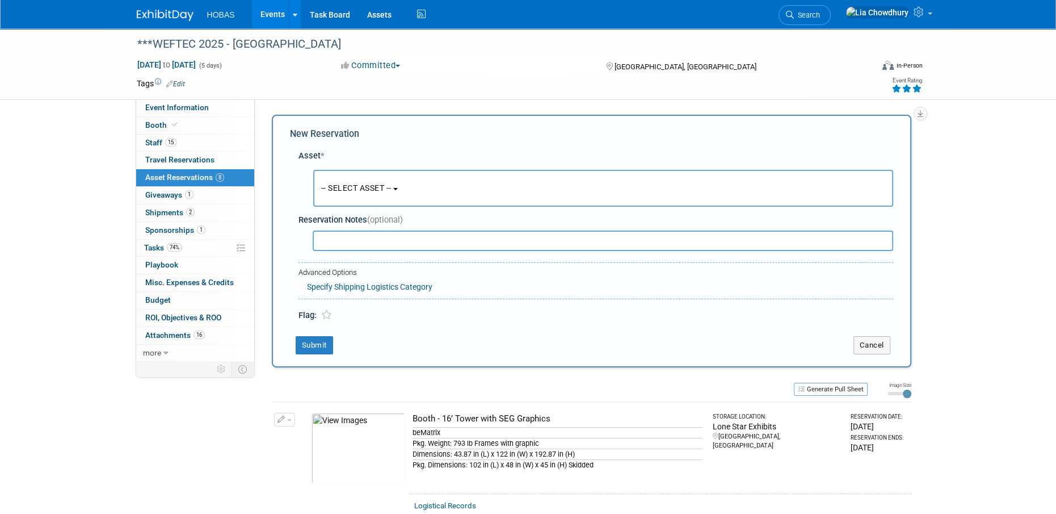
scroll to position [10, 0]
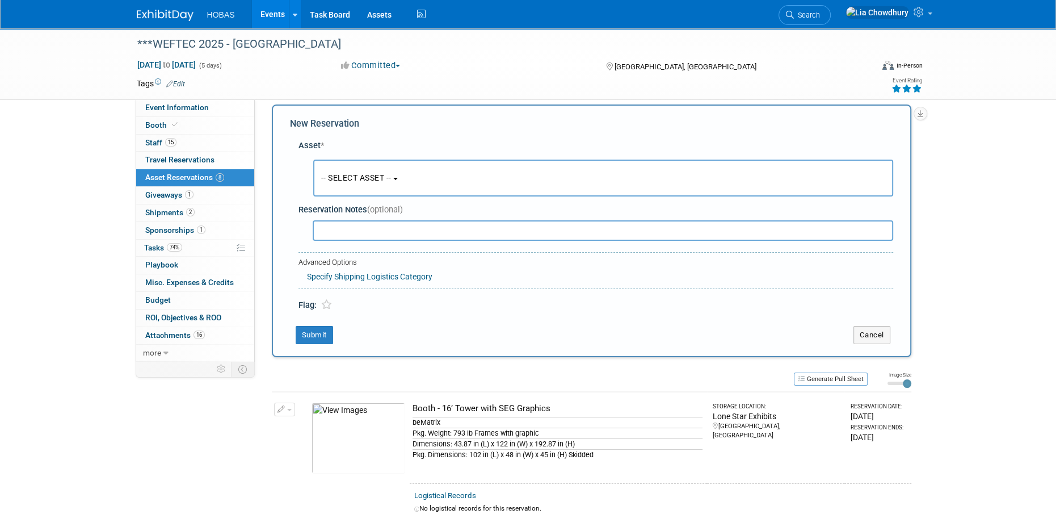
click at [344, 195] on button "-- SELECT ASSET --" at bounding box center [603, 177] width 580 height 37
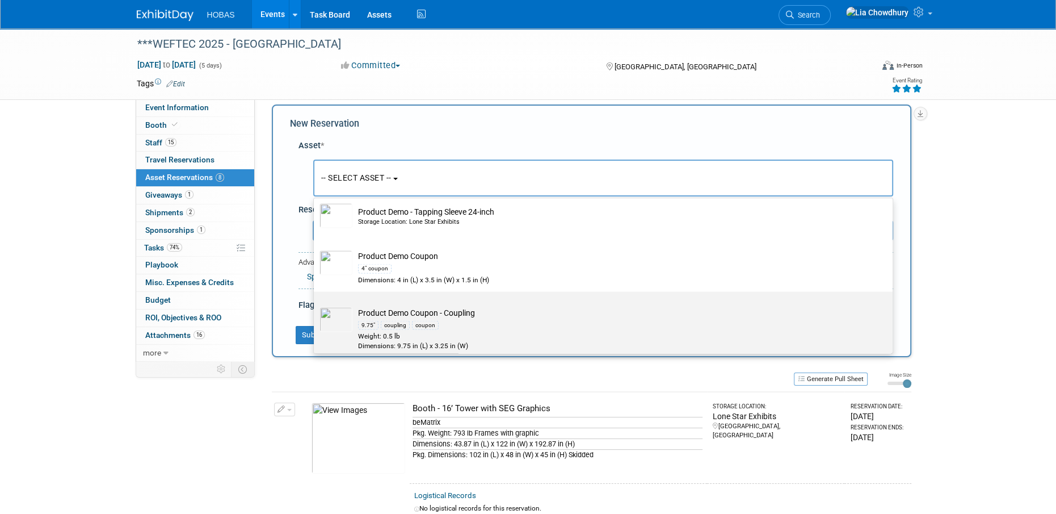
scroll to position [2667, 0]
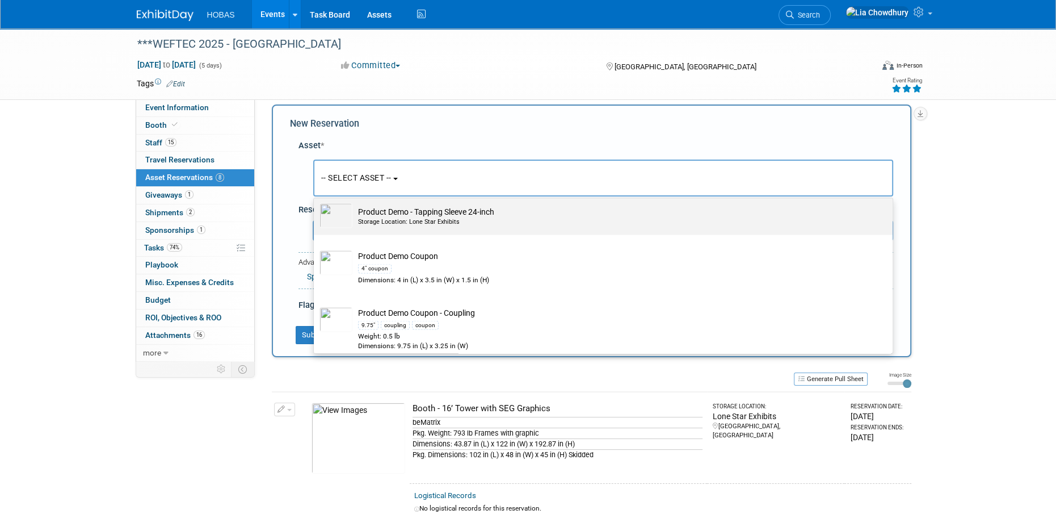
click at [464, 212] on td "Product Demo - Tapping Sleeve 24-inch Storage Location: Lone Star Exhibits" at bounding box center [610, 215] width 517 height 25
click at [315, 201] on input "Product Demo - Tapping Sleeve 24-inch Storage Location: Lone Star Exhibits" at bounding box center [311, 197] width 7 height 7
select select "10713598"
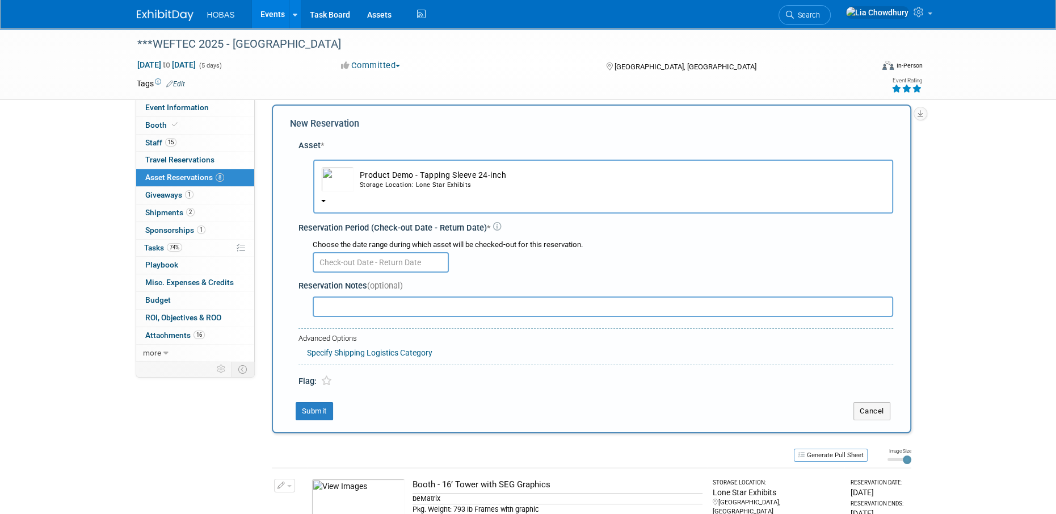
click at [363, 270] on input "text" at bounding box center [381, 262] width 136 height 20
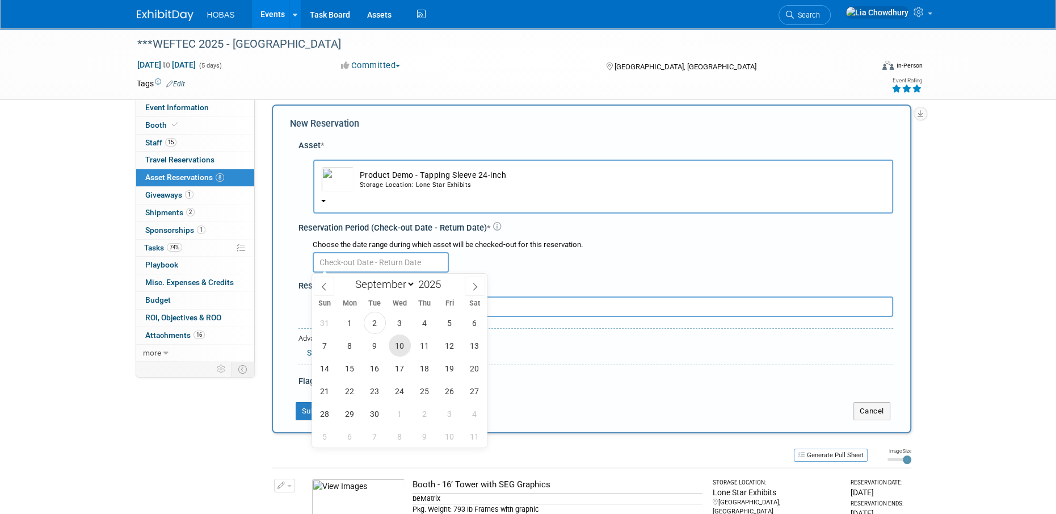
click at [401, 337] on span "10" at bounding box center [400, 345] width 22 height 22
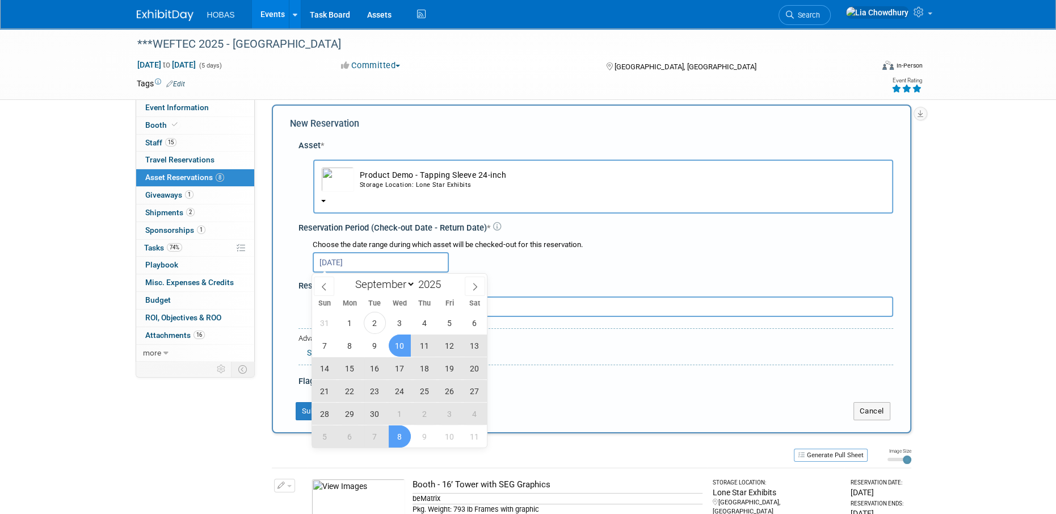
click at [398, 432] on span "8" at bounding box center [400, 436] width 22 height 22
type input "Sep 10, 2025 to Oct 8, 2025"
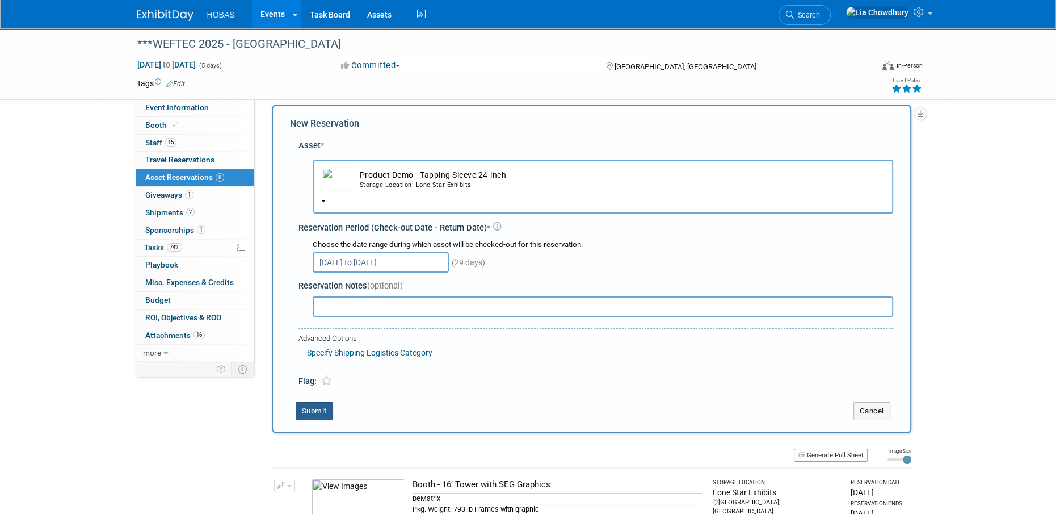
click at [324, 404] on button "Submit" at bounding box center [314, 411] width 37 height 18
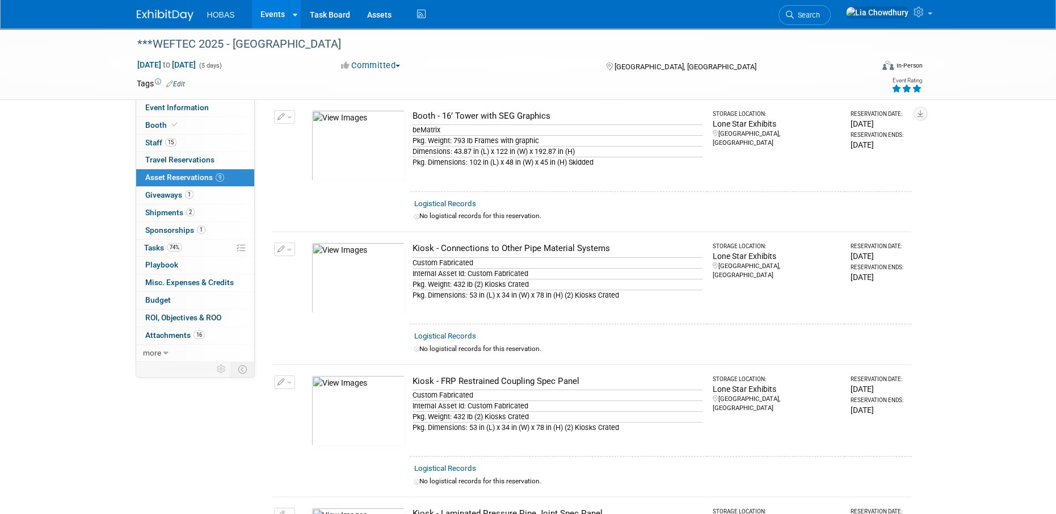
scroll to position [0, 0]
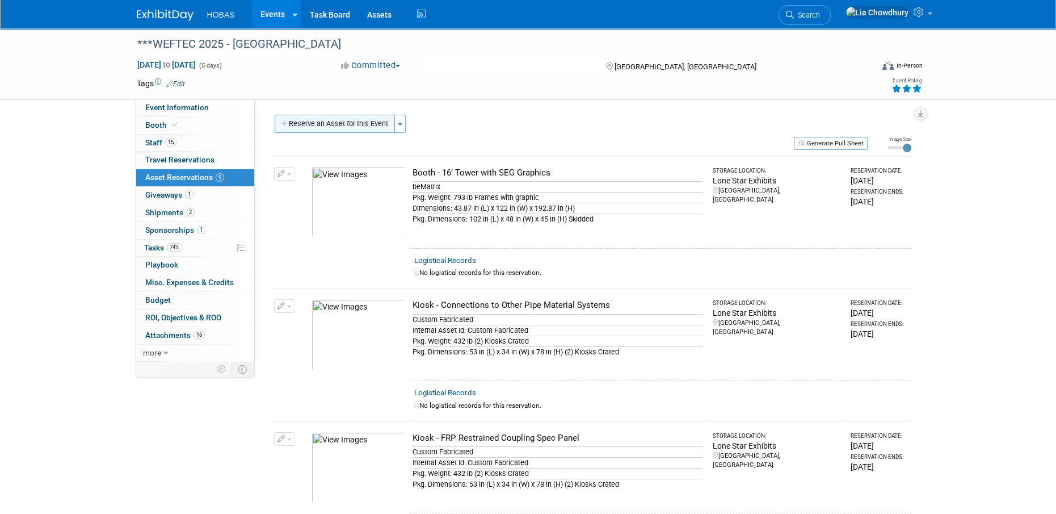
click at [347, 121] on button "Reserve an Asset for this Event" at bounding box center [335, 124] width 120 height 18
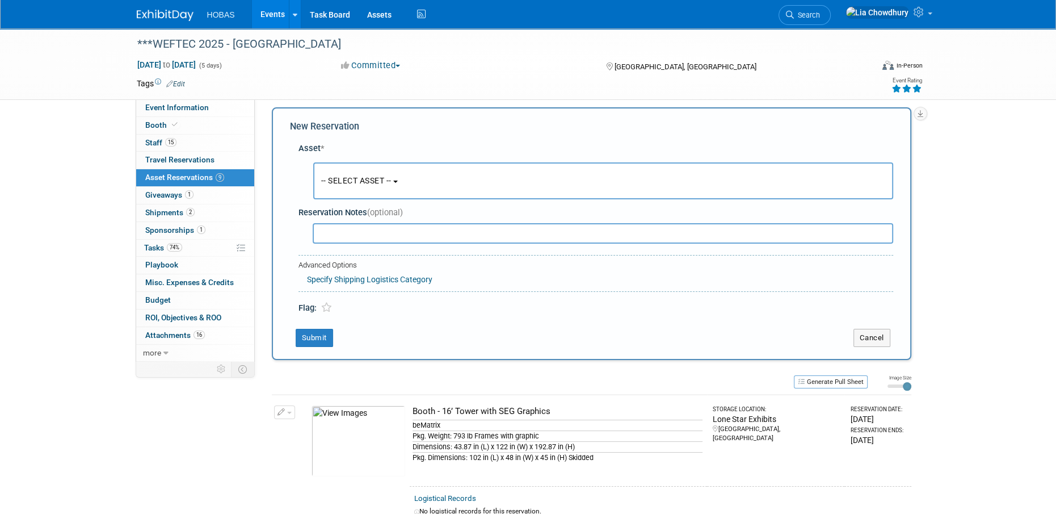
scroll to position [10, 0]
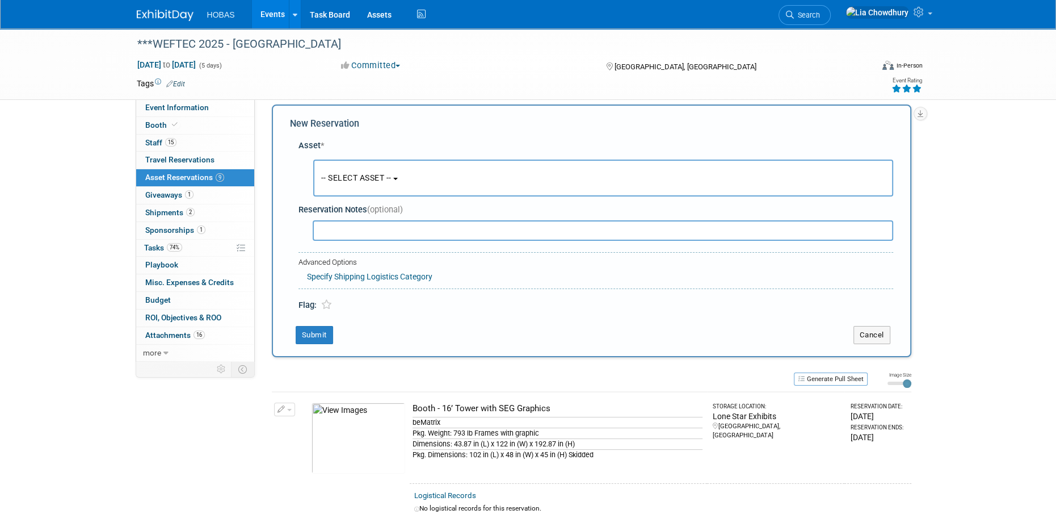
click at [329, 189] on button "-- SELECT ASSET --" at bounding box center [603, 177] width 580 height 37
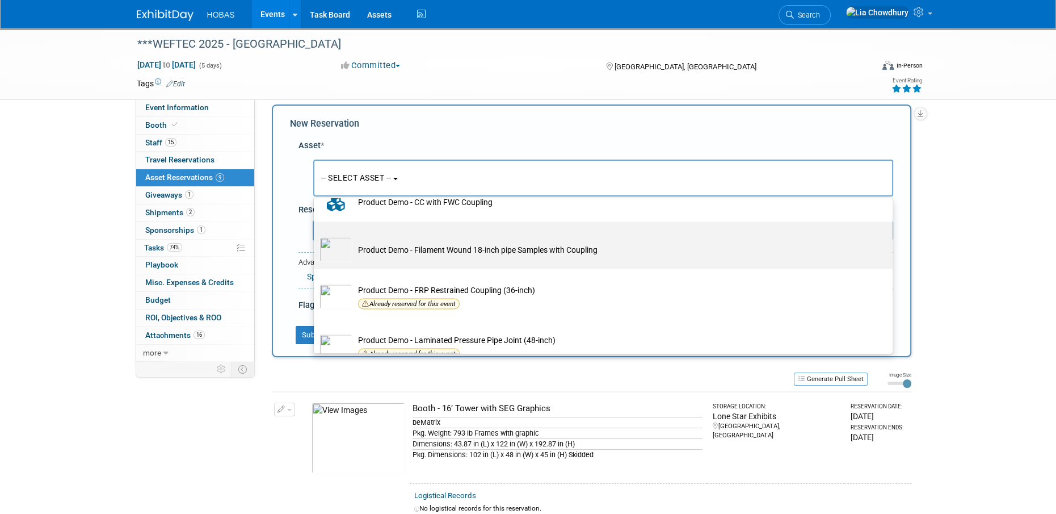
scroll to position [2440, 0]
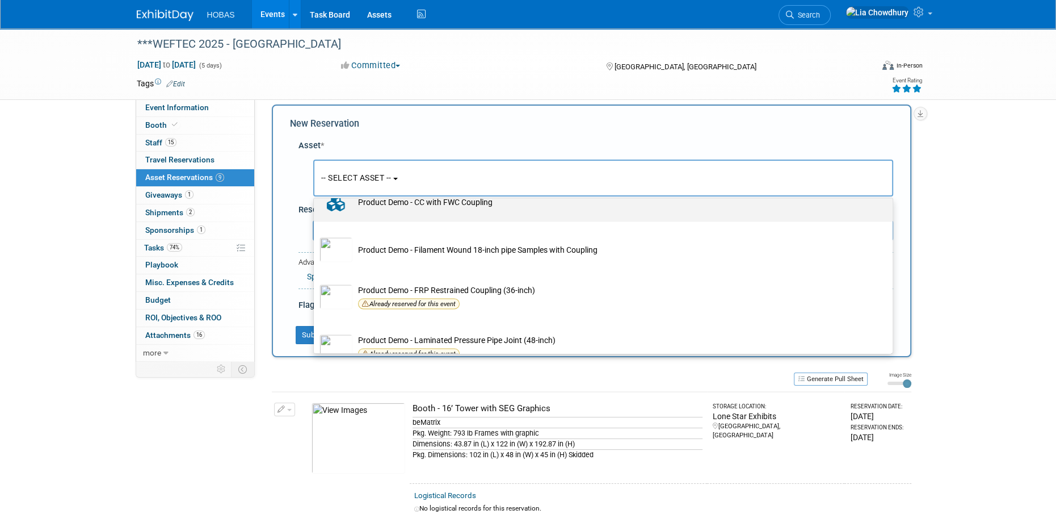
click at [458, 197] on td "Product Demo - CC with FWC Coupling" at bounding box center [610, 202] width 517 height 25
click at [315, 188] on input "Product Demo - CC with FWC Coupling" at bounding box center [311, 183] width 7 height 7
select select "10713112"
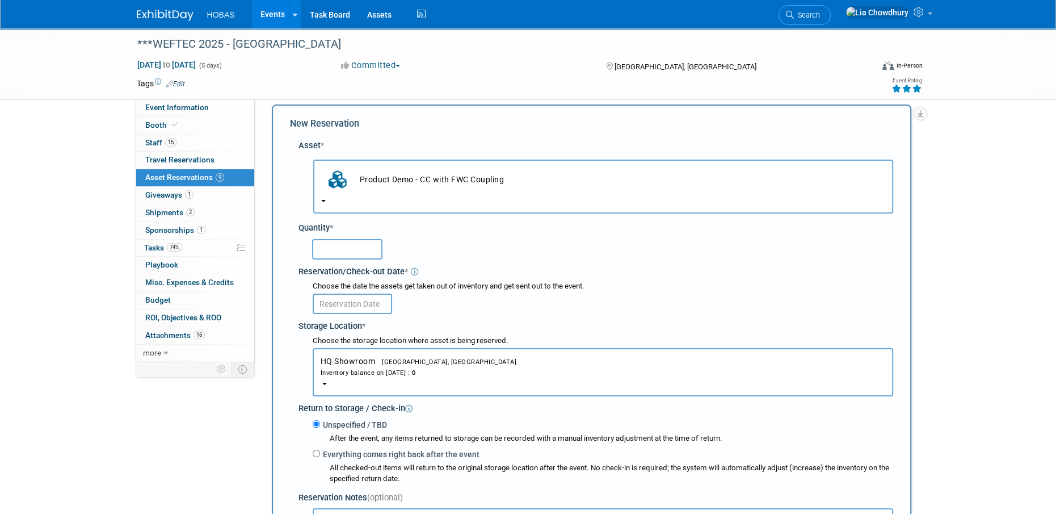
click at [357, 361] on span "HQ Showroom Houston, TX Inventory balance on Sep 2, 2025 : 0" at bounding box center [603, 366] width 565 height 21
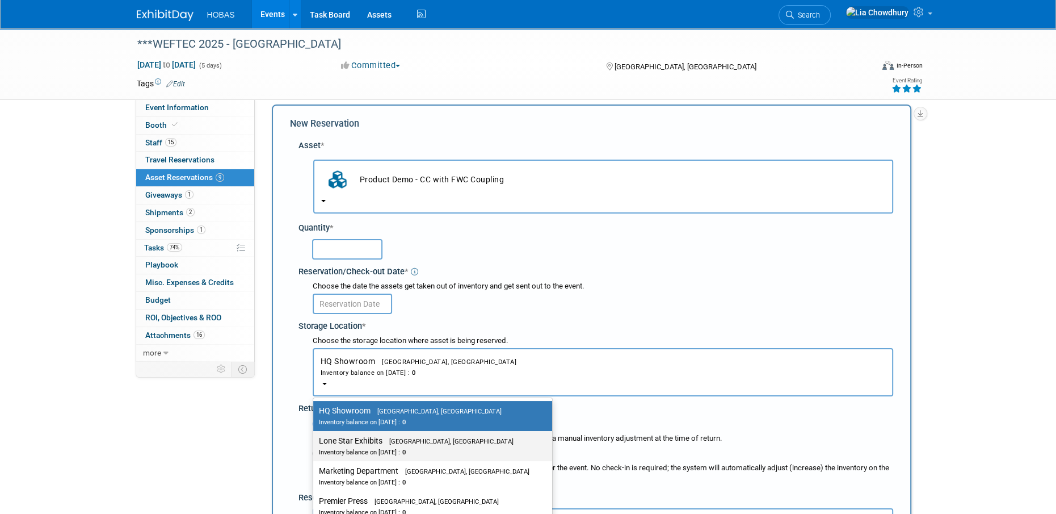
click at [411, 451] on label "Lone Star Exhibits Houston, TX Inventory balance on Sep 2, 2025 : 0" at bounding box center [430, 446] width 222 height 26
drag, startPoint x: 411, startPoint y: 451, endPoint x: 406, endPoint y: 446, distance: 6.8
click at [407, 446] on div "Inventory balance on Sep 2, 2025 : 0" at bounding box center [424, 451] width 211 height 11
click at [315, 444] on input "Lone Star Exhibits Houston, TX Inventory balance on Sep 2, 2025 : 0" at bounding box center [311, 440] width 7 height 7
select select "11223138"
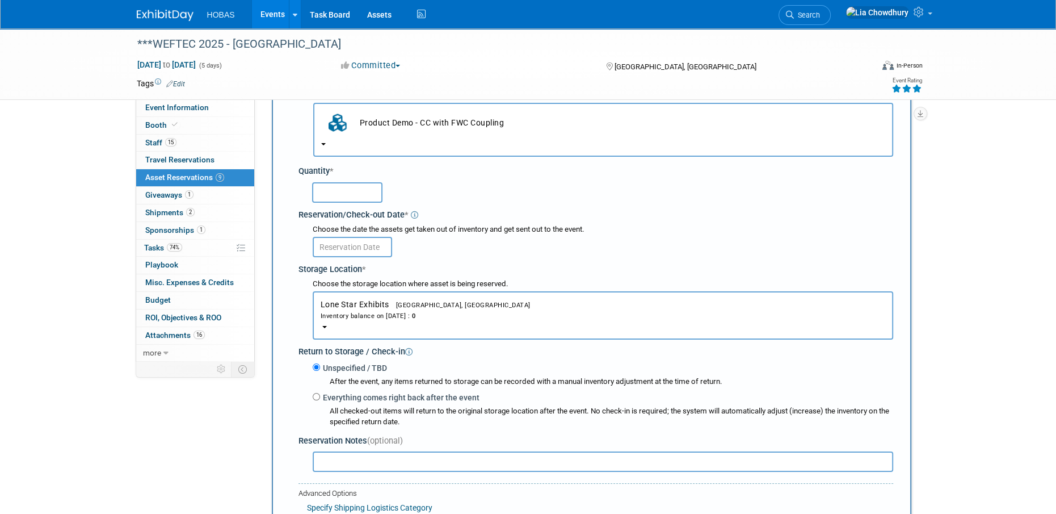
scroll to position [180, 0]
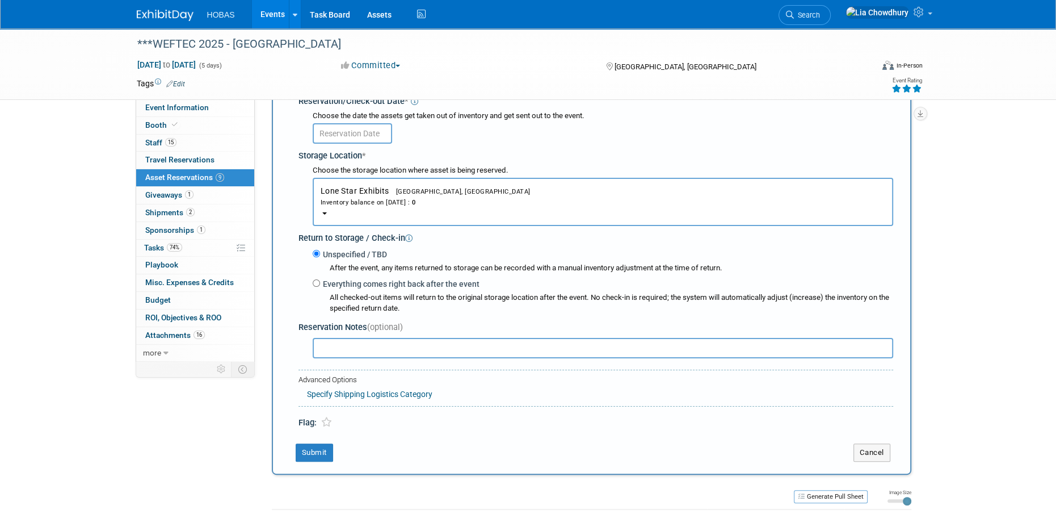
click at [342, 280] on label "Everything comes right back after the event" at bounding box center [399, 283] width 159 height 11
click at [320, 280] on input "Everything comes right back after the event" at bounding box center [316, 282] width 7 height 7
radio input "true"
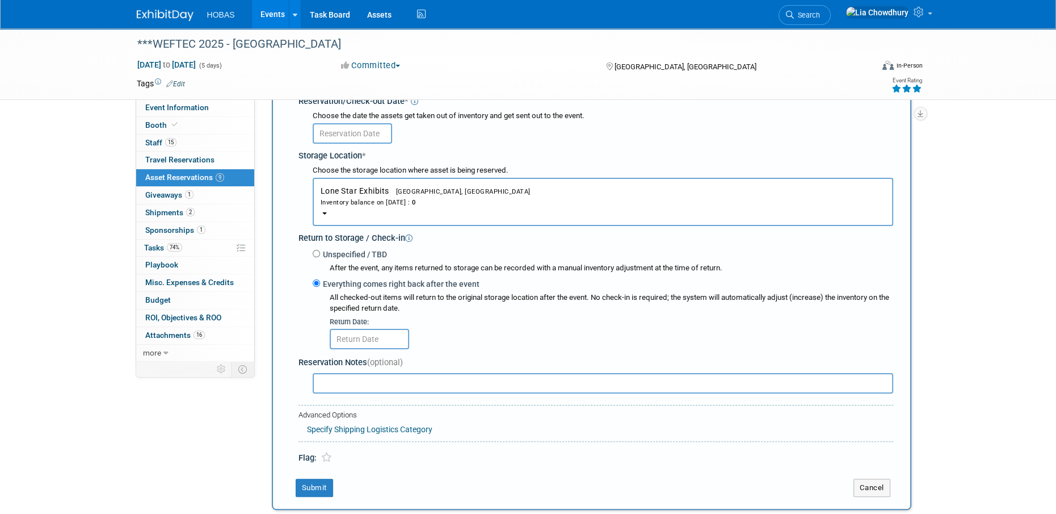
click at [275, 343] on div "New Reservation Asset * -- SELECT ASSET --" at bounding box center [591, 221] width 639 height 575
click at [356, 330] on input "text" at bounding box center [369, 339] width 79 height 20
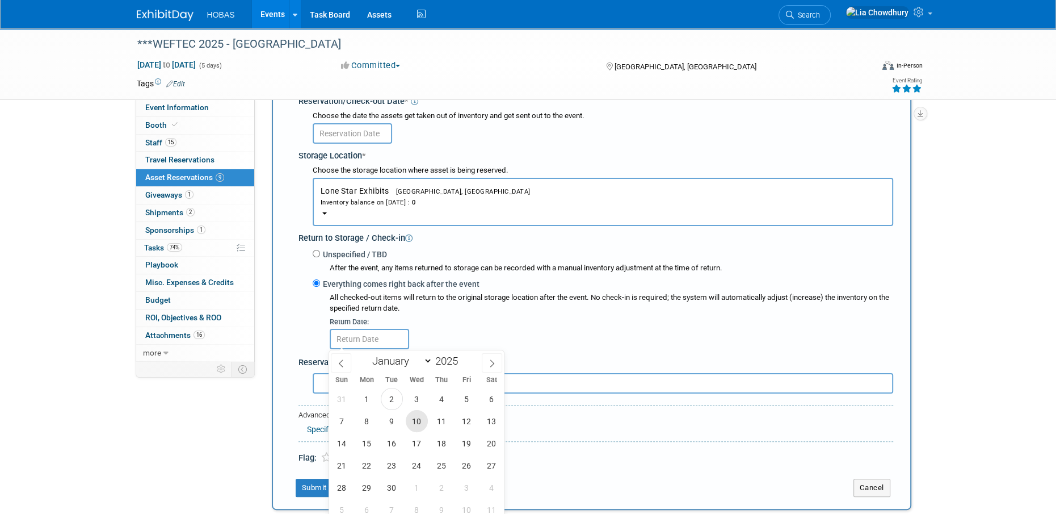
click at [412, 421] on span "10" at bounding box center [417, 421] width 22 height 22
type input "[DATE]"
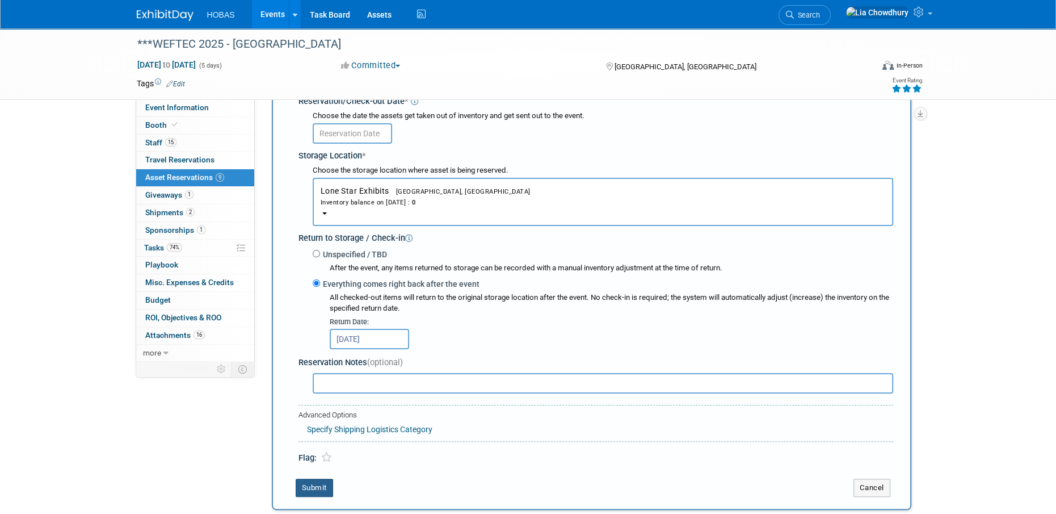
click at [310, 488] on button "Submit" at bounding box center [314, 487] width 37 height 18
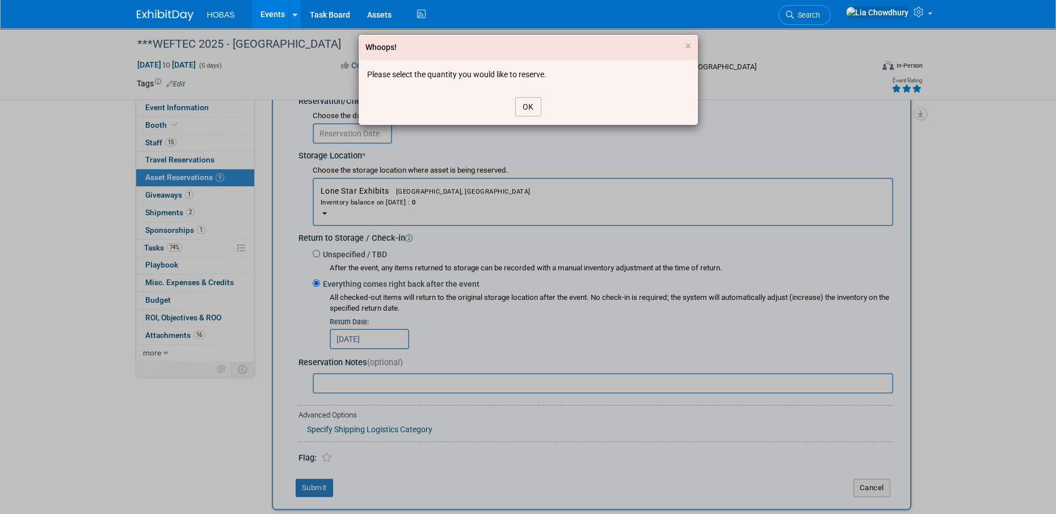
click at [531, 105] on button "OK" at bounding box center [528, 106] width 26 height 19
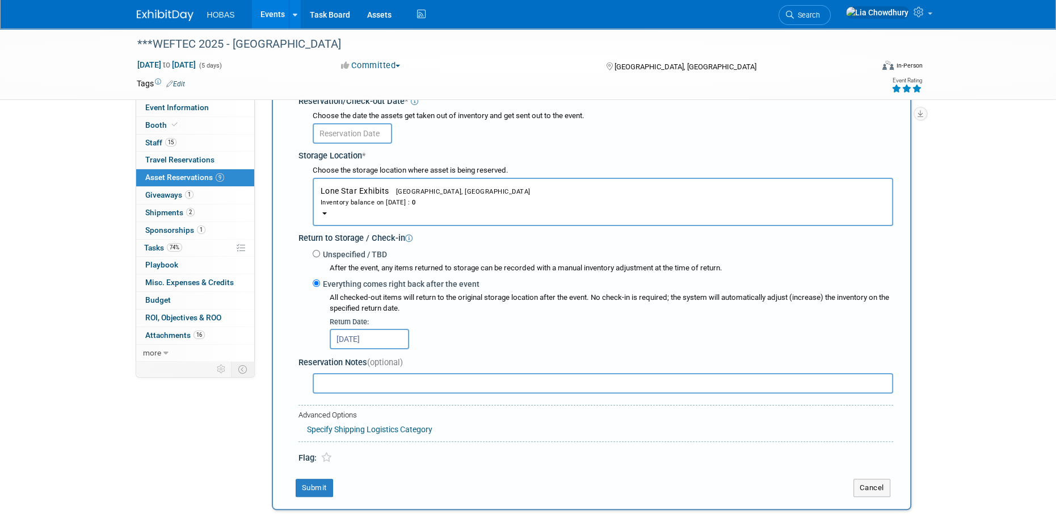
click at [330, 139] on input "text" at bounding box center [352, 133] width 79 height 20
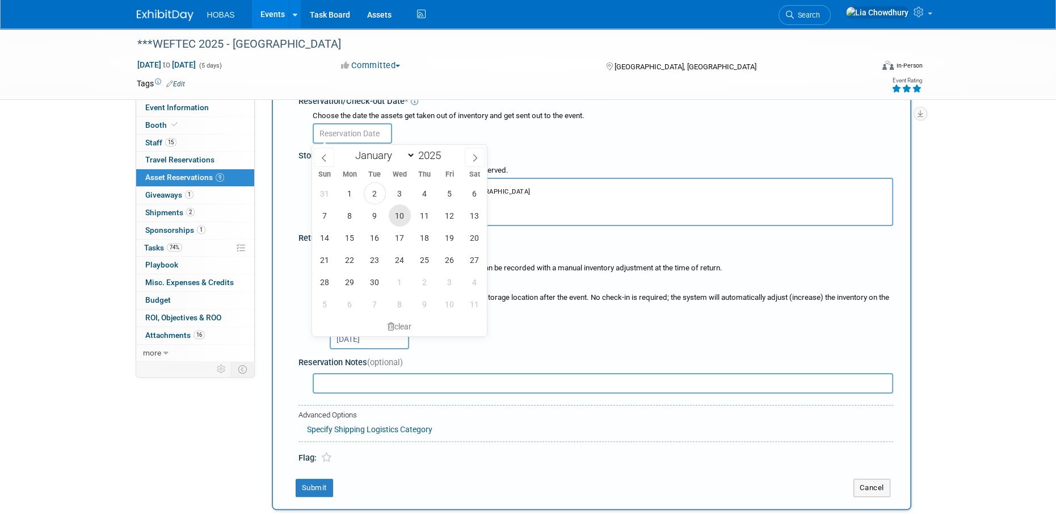
click at [398, 213] on span "10" at bounding box center [400, 215] width 22 height 22
type input "[DATE]"
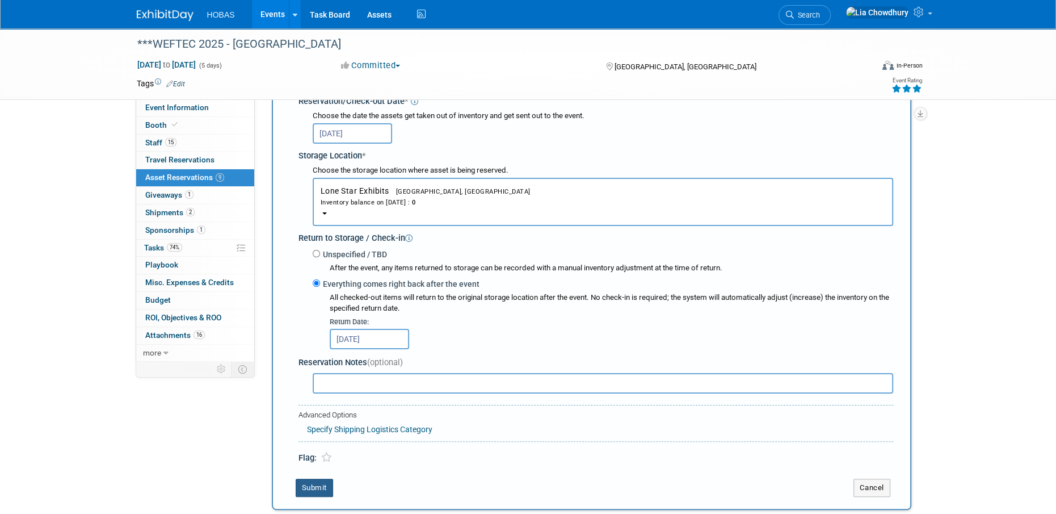
click at [304, 480] on button "Submit" at bounding box center [314, 487] width 37 height 18
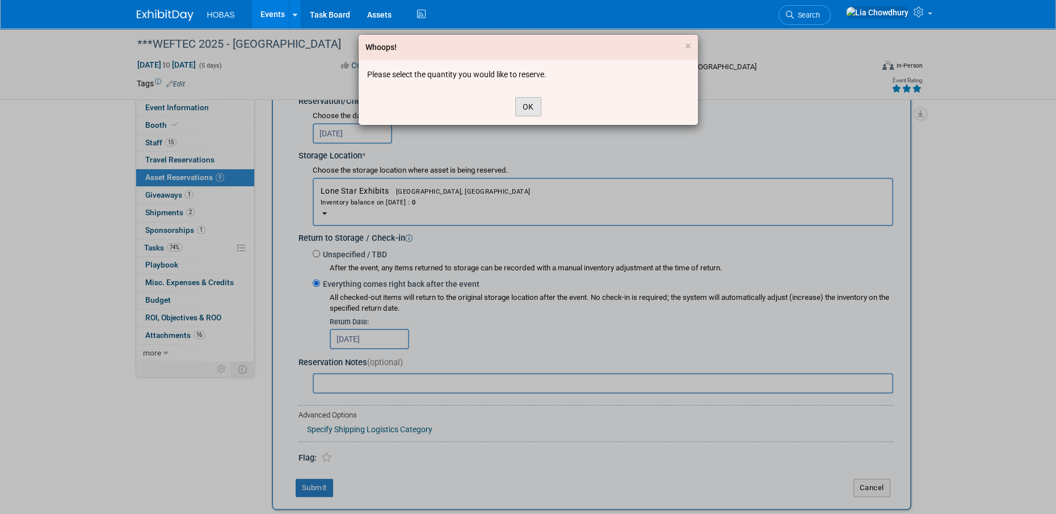
click at [533, 104] on button "OK" at bounding box center [528, 106] width 26 height 19
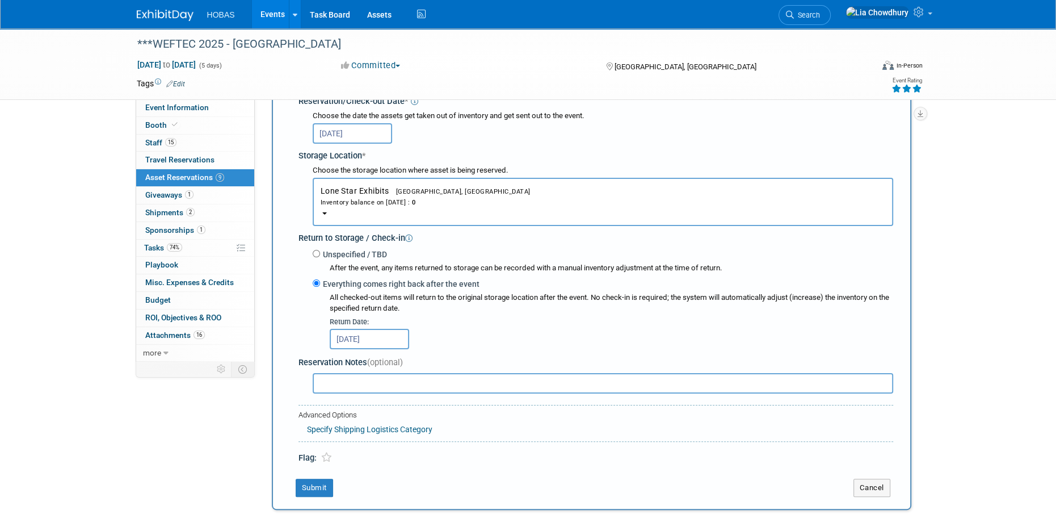
scroll to position [67, 0]
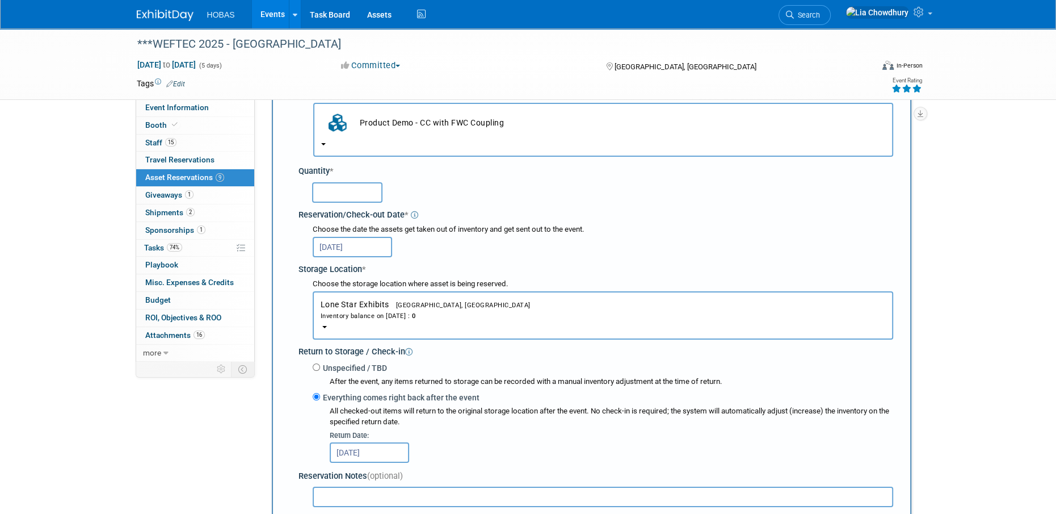
click at [371, 186] on input "text" at bounding box center [347, 192] width 70 height 20
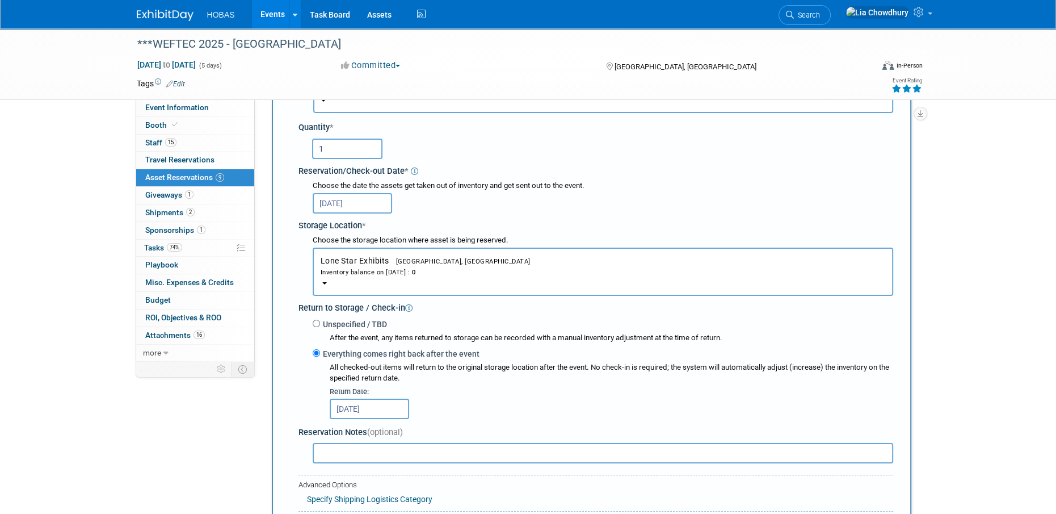
scroll to position [407, 0]
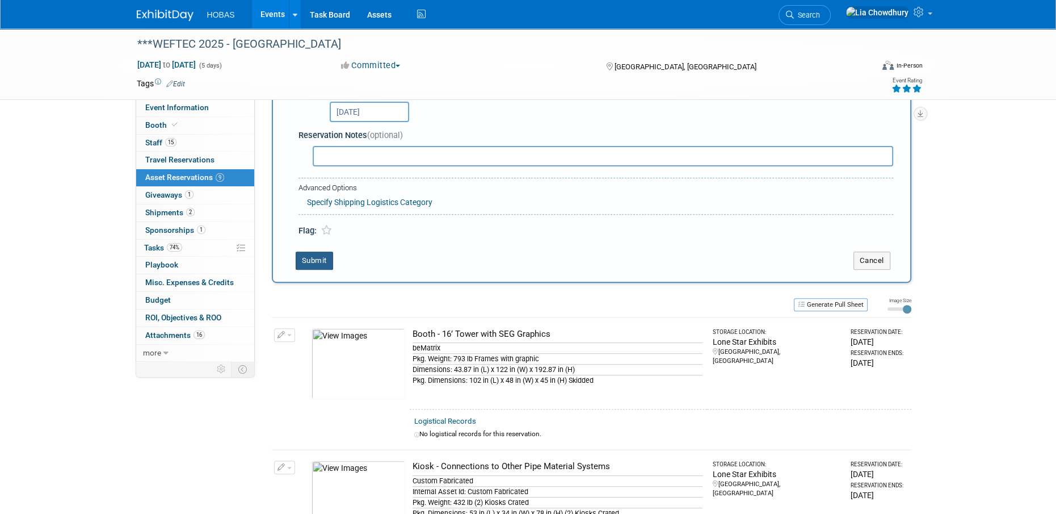
type input "1"
drag, startPoint x: 314, startPoint y: 257, endPoint x: 317, endPoint y: 263, distance: 6.6
click at [314, 258] on button "Submit" at bounding box center [314, 260] width 37 height 18
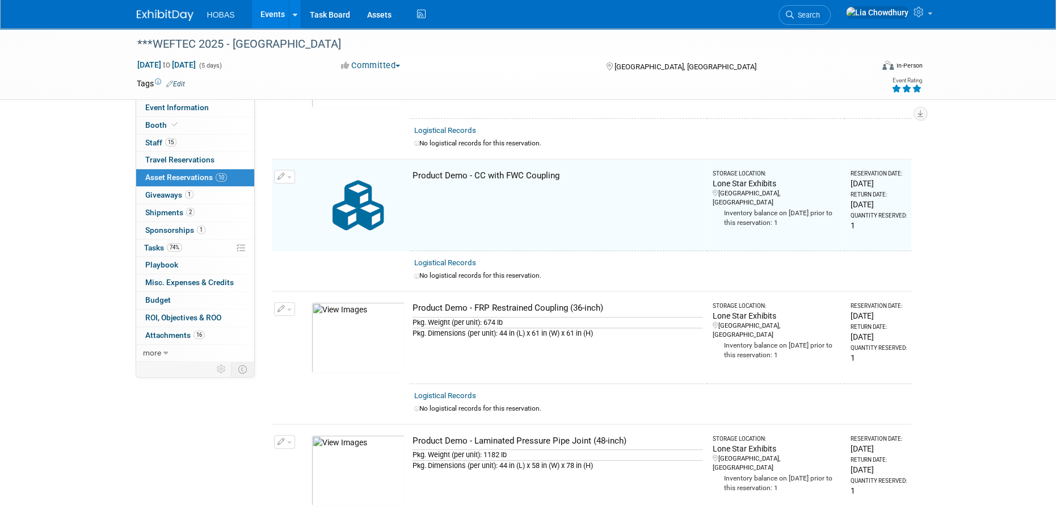
scroll to position [805, 0]
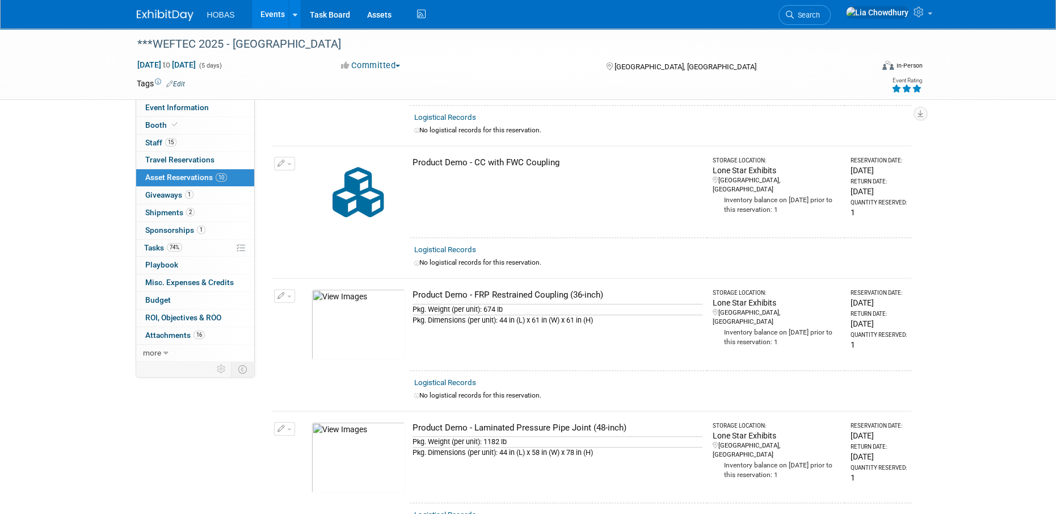
click at [280, 160] on icon "button" at bounding box center [281, 163] width 8 height 7
click at [308, 212] on span "Cancel Reservation" at bounding box center [332, 216] width 73 height 9
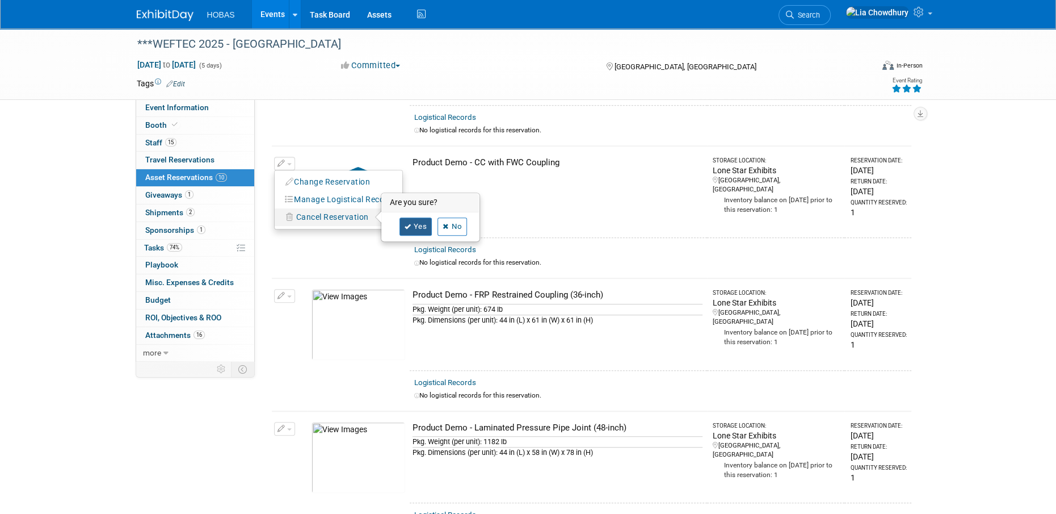
click at [415, 220] on link "Yes" at bounding box center [415, 226] width 33 height 18
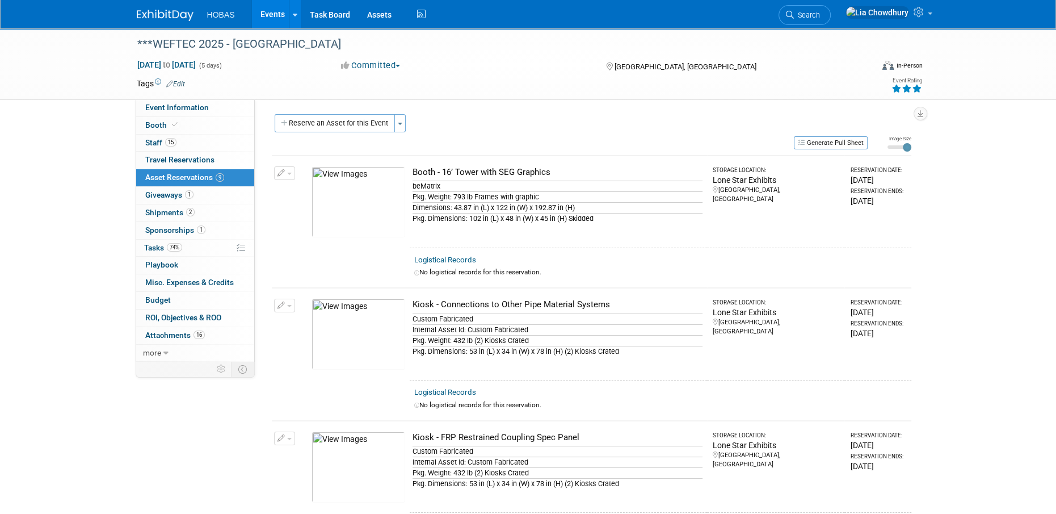
scroll to position [0, 0]
click at [379, 125] on button "Reserve an Asset for this Event" at bounding box center [335, 124] width 120 height 18
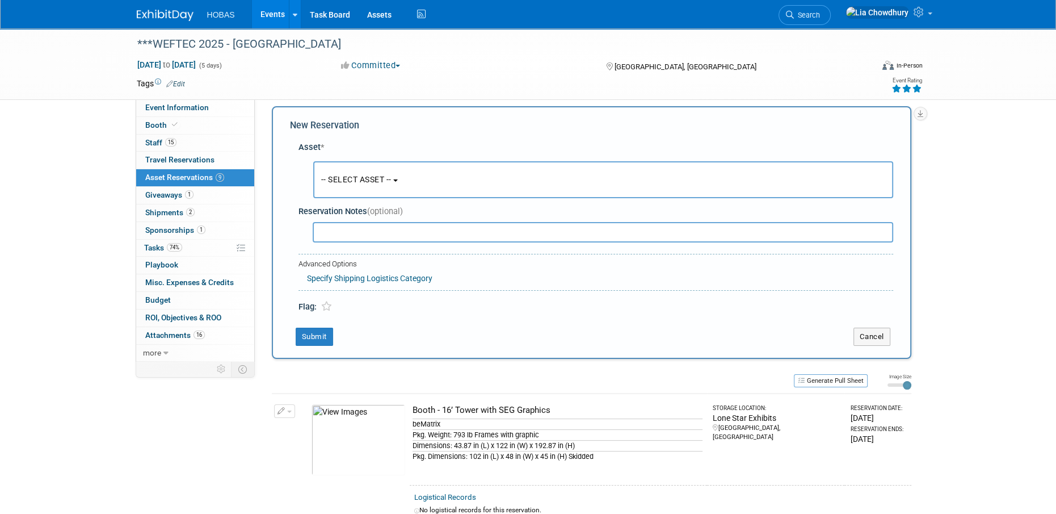
scroll to position [10, 0]
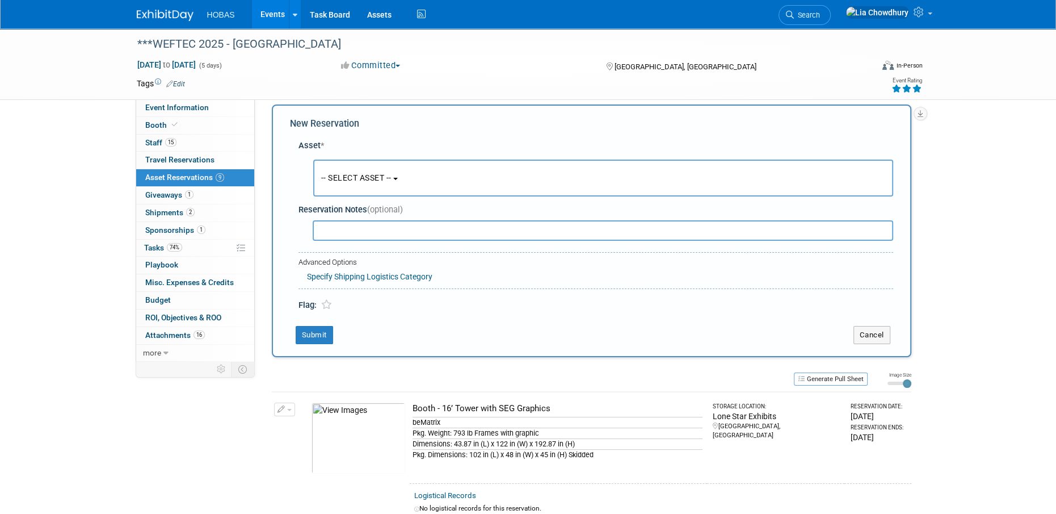
click at [385, 187] on button "-- SELECT ASSET --" at bounding box center [603, 177] width 580 height 37
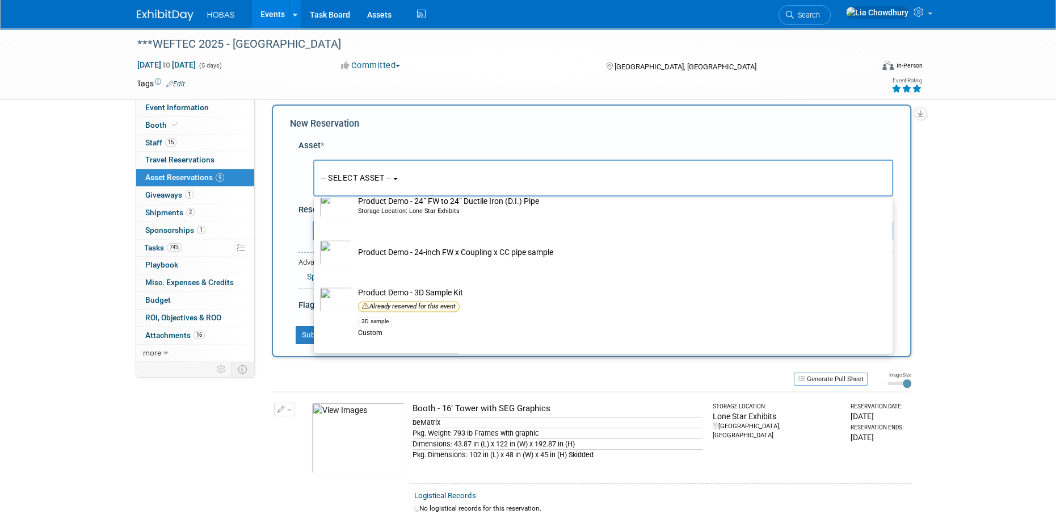
scroll to position [2270, 0]
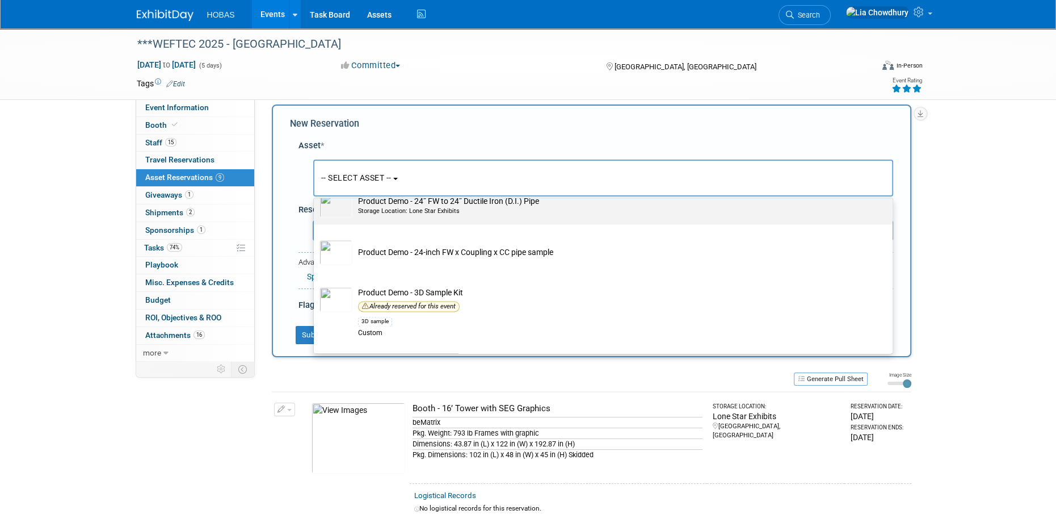
click at [382, 211] on div "Storage Location: Lone Star Exhibits" at bounding box center [614, 211] width 512 height 9
click at [315, 191] on input "Product Demo - 24” FW to 24” Ductile Iron (D.I.) Pipe Storage Location: Lone St…" at bounding box center [311, 186] width 7 height 7
select select "10713109"
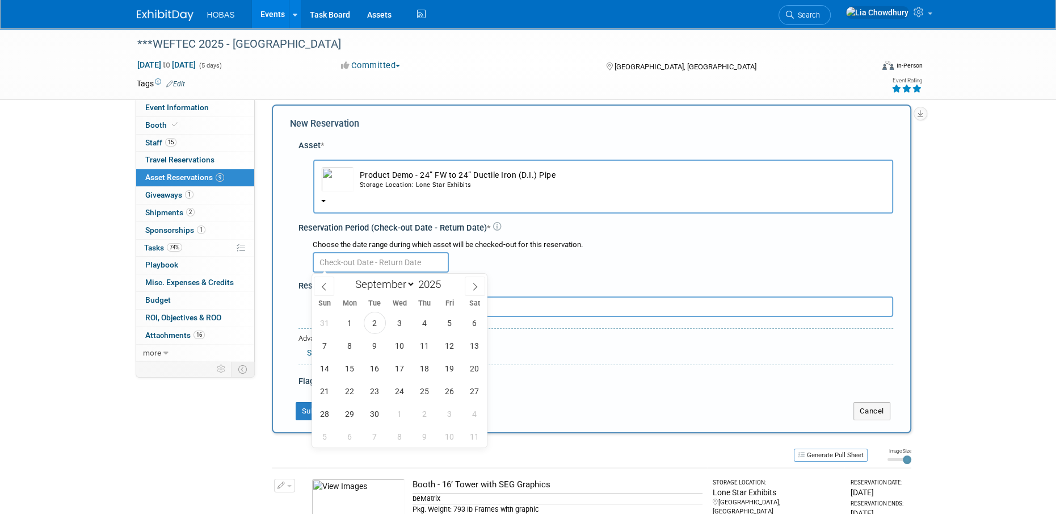
click at [344, 252] on input "text" at bounding box center [381, 262] width 136 height 20
click at [405, 343] on span "10" at bounding box center [400, 345] width 22 height 22
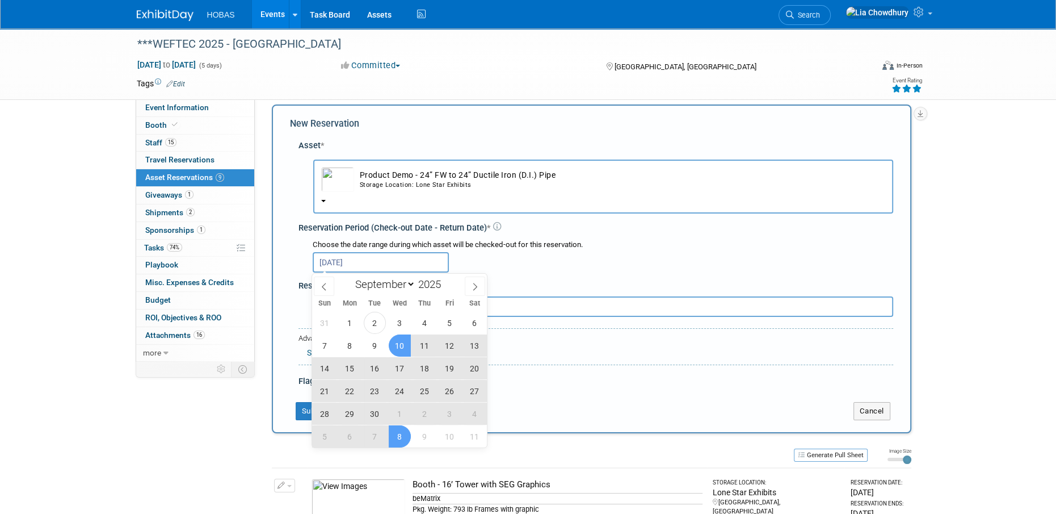
click at [407, 436] on span "8" at bounding box center [400, 436] width 22 height 22
type input "Sep 10, 2025 to Oct 8, 2025"
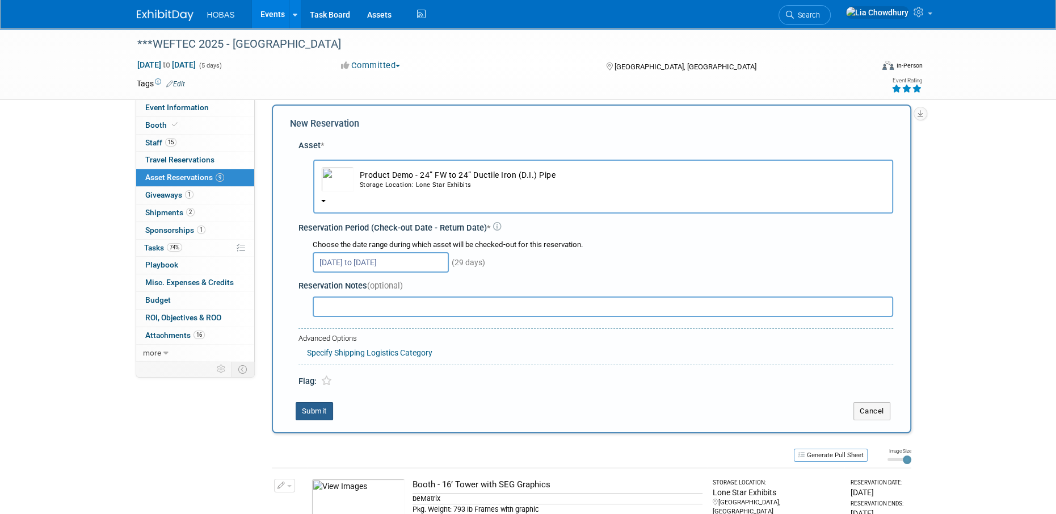
click at [301, 411] on button "Submit" at bounding box center [314, 411] width 37 height 18
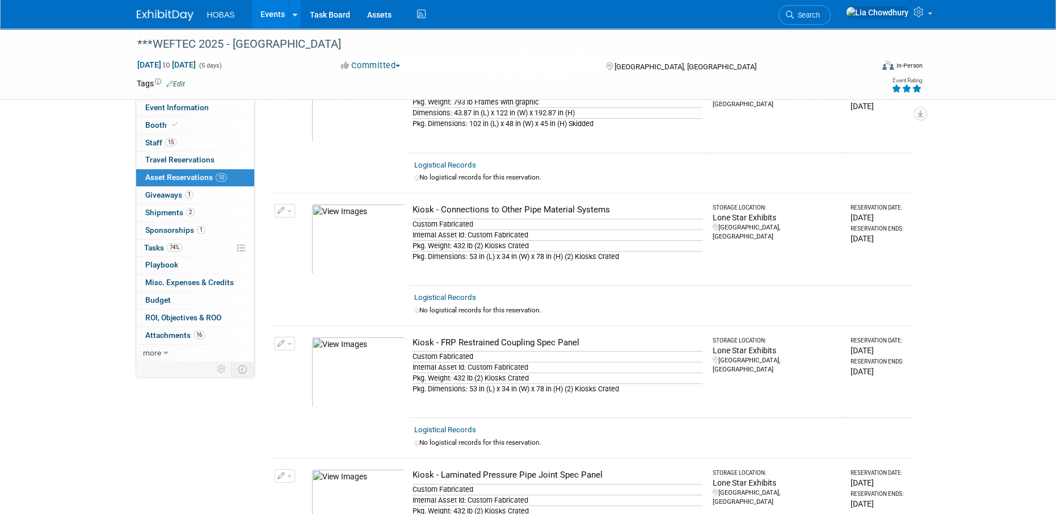
scroll to position [0, 0]
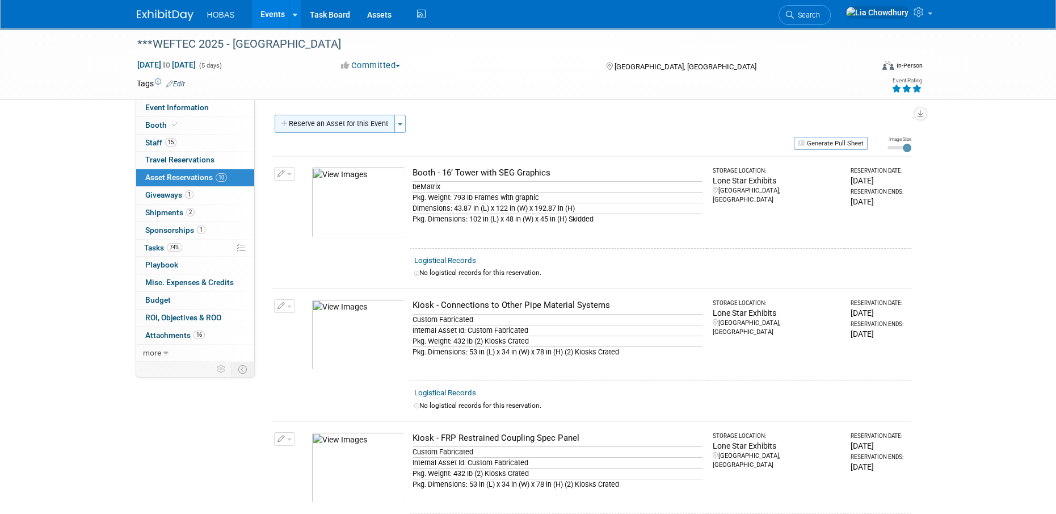
click at [342, 127] on button "Reserve an Asset for this Event" at bounding box center [335, 124] width 120 height 18
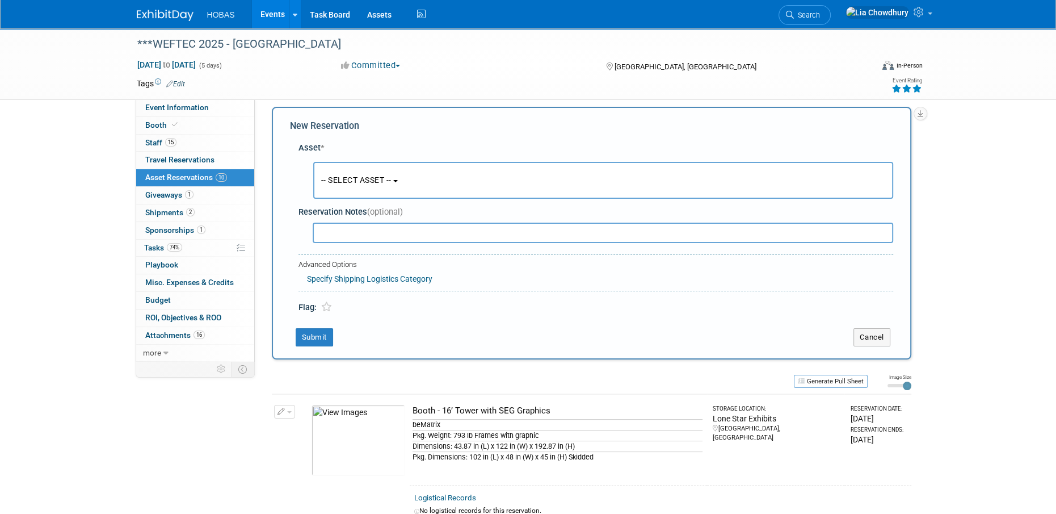
scroll to position [10, 0]
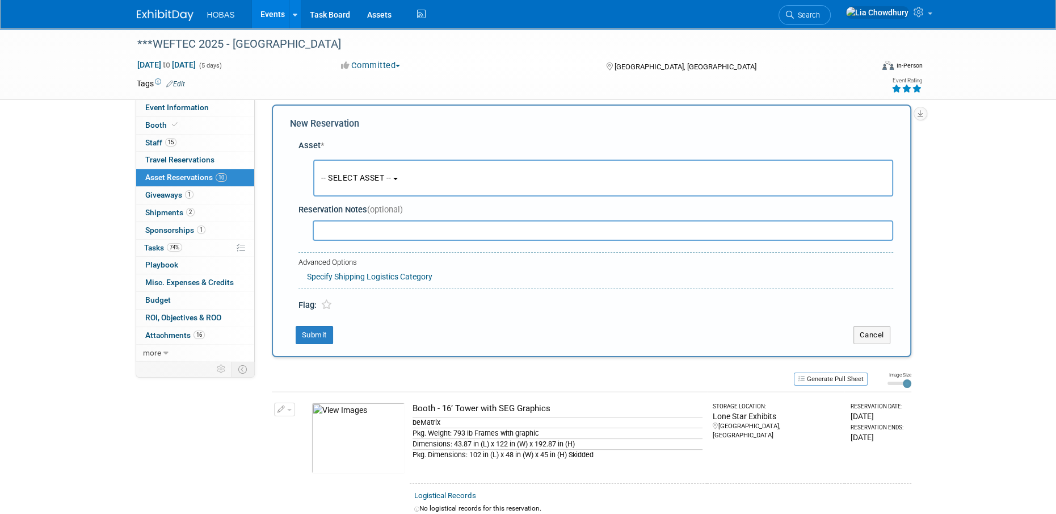
click at [363, 185] on button "-- SELECT ASSET --" at bounding box center [603, 177] width 580 height 37
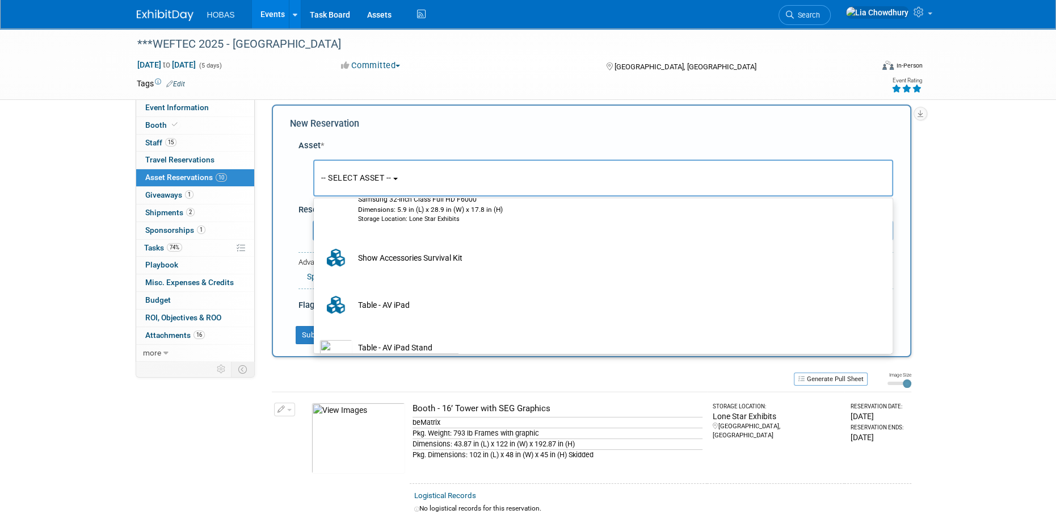
scroll to position [3495, 0]
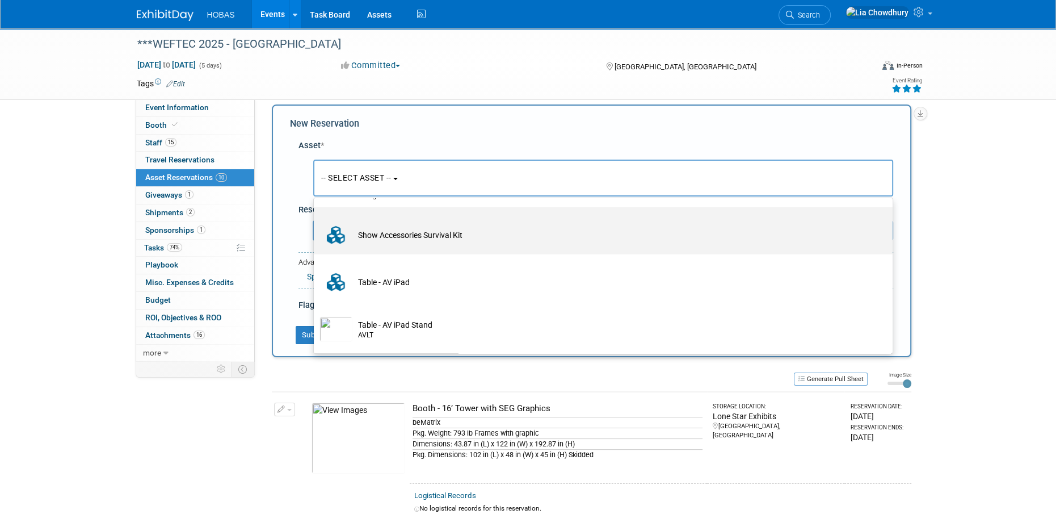
click at [390, 232] on td "Show Accessories Survival Kit" at bounding box center [610, 234] width 517 height 25
click at [315, 221] on input "Show Accessories Survival Kit" at bounding box center [311, 216] width 7 height 7
select select "10726494"
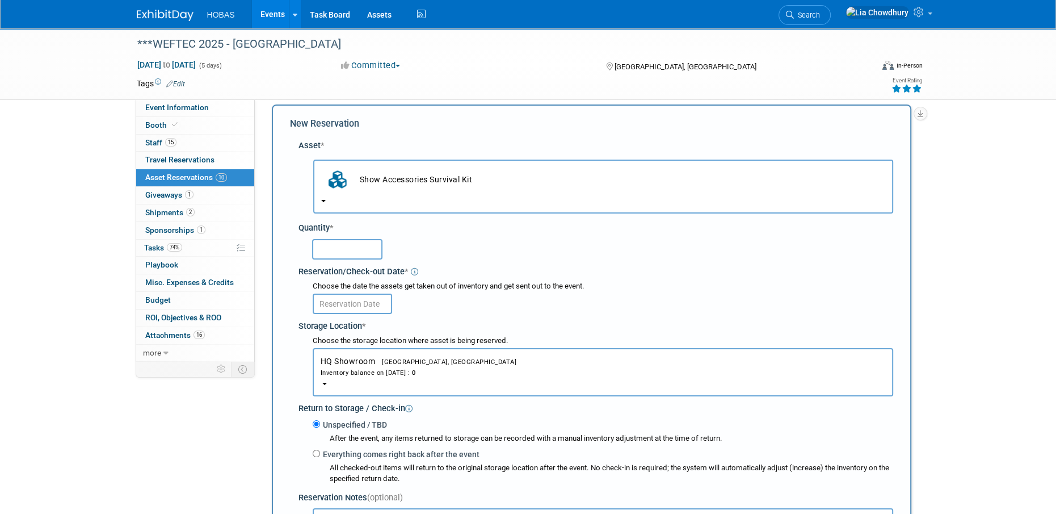
click at [362, 255] on input "text" at bounding box center [347, 249] width 70 height 20
type input "0"
click at [371, 304] on input "text" at bounding box center [352, 303] width 79 height 20
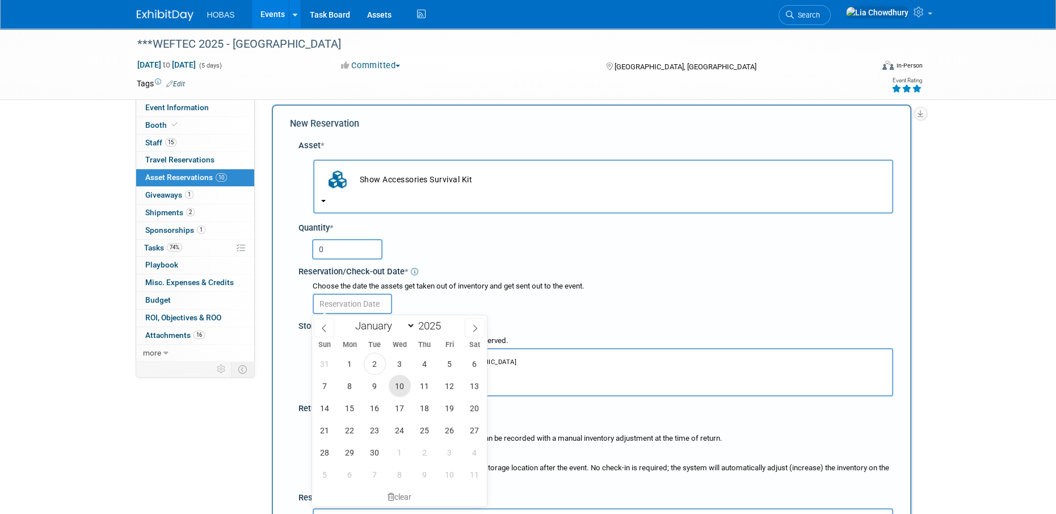
click at [405, 390] on span "10" at bounding box center [400, 385] width 22 height 22
type input "[DATE]"
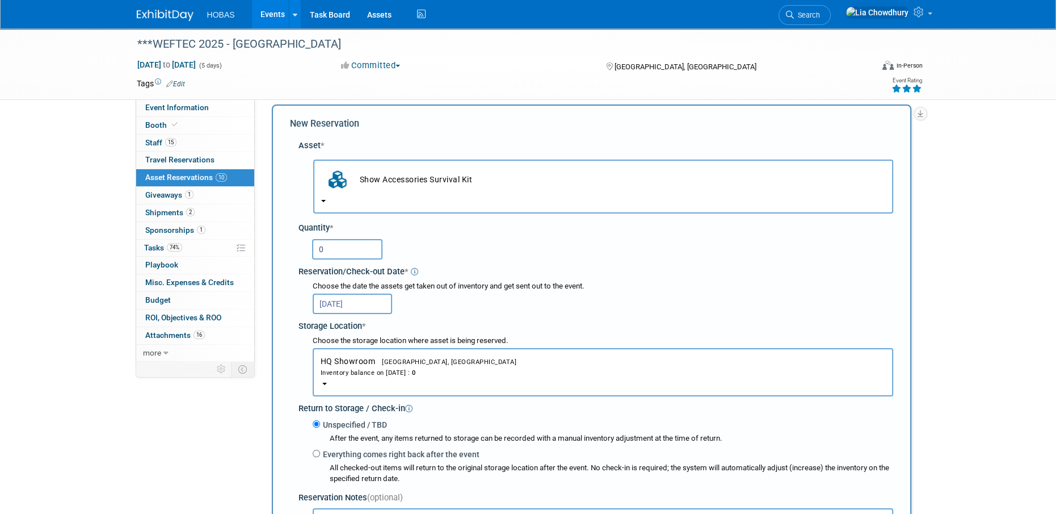
click at [378, 363] on span "Houston, TX" at bounding box center [445, 361] width 141 height 7
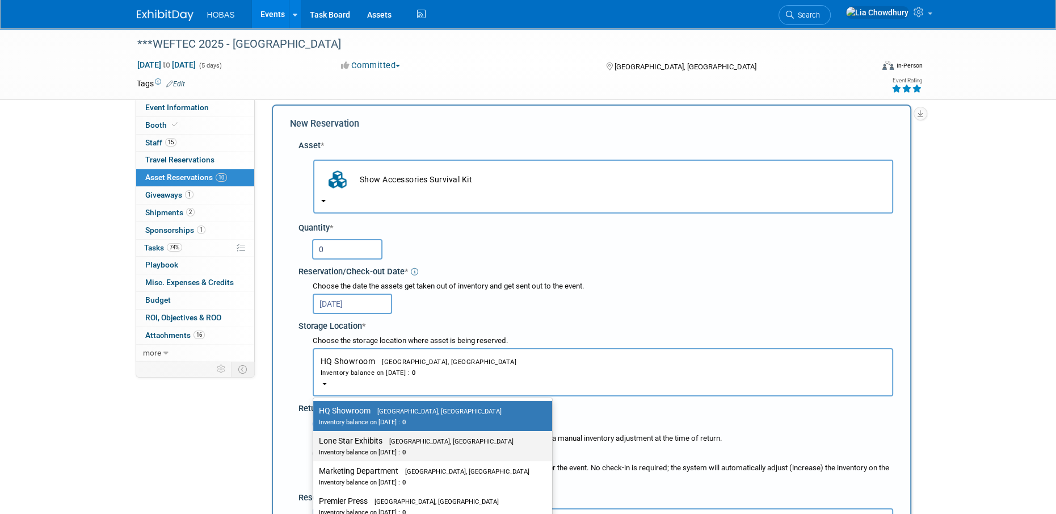
click at [385, 441] on span "Houston, TX" at bounding box center [447, 440] width 131 height 7
click at [315, 441] on input "Lone Star Exhibits Houston, TX Inventory balance on Sep 10, 2025 : 0" at bounding box center [311, 440] width 7 height 7
select select "11223138"
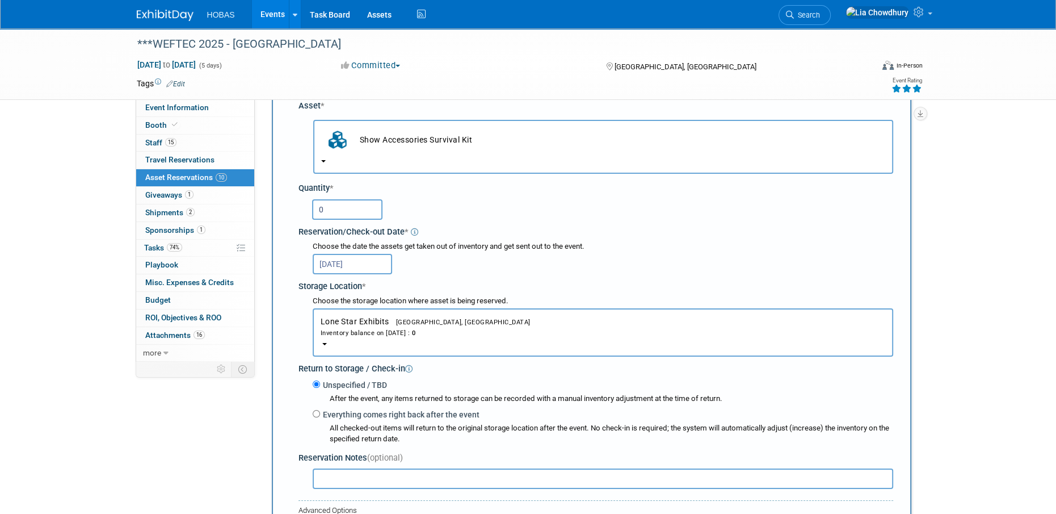
scroll to position [124, 0]
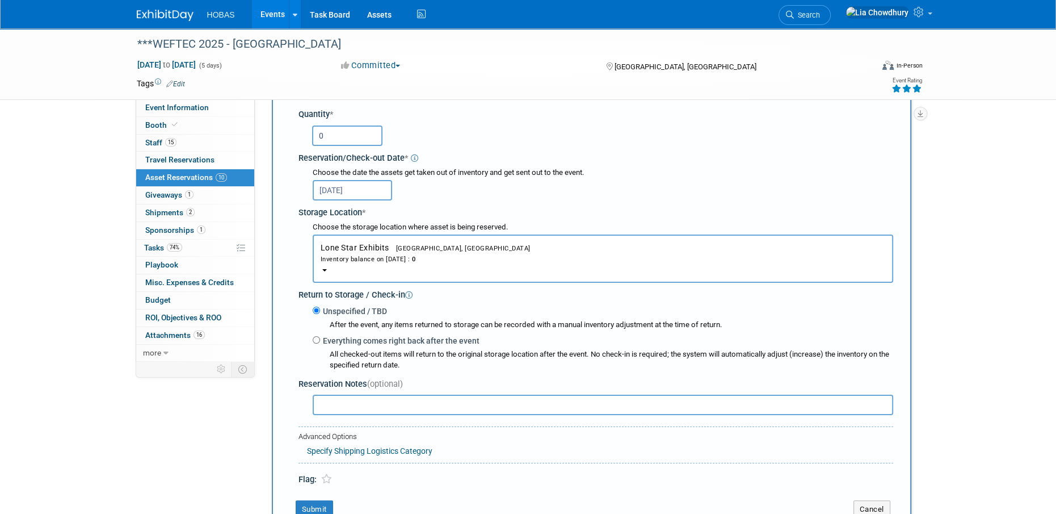
click at [339, 343] on label "Everything comes right back after the event" at bounding box center [399, 340] width 159 height 11
click at [320, 343] on input "Everything comes right back after the event" at bounding box center [316, 339] width 7 height 7
radio input "true"
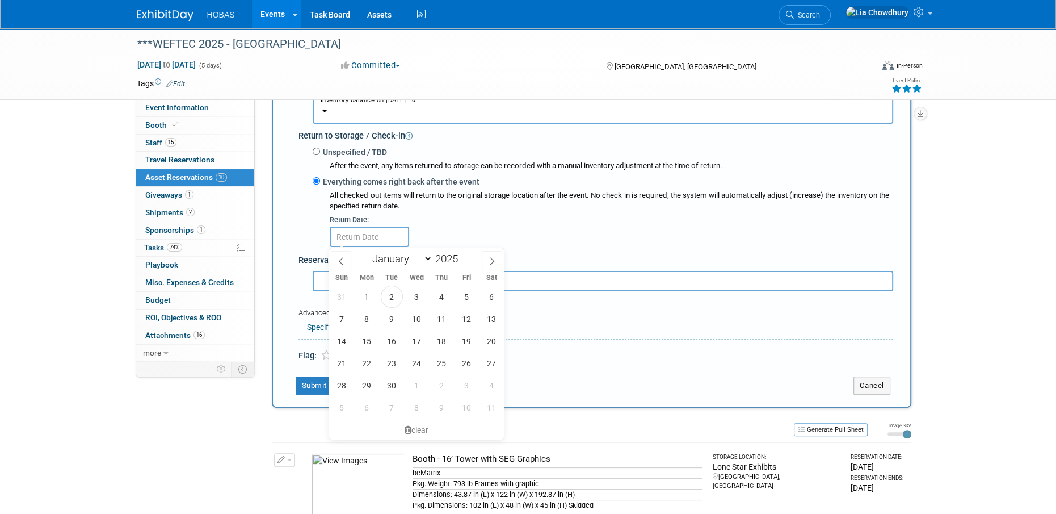
scroll to position [294, 0]
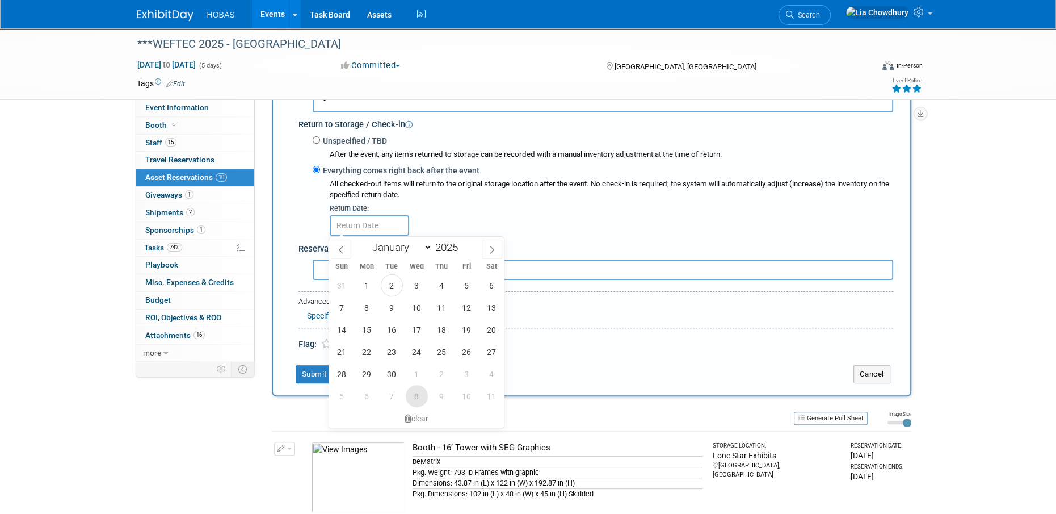
click at [418, 402] on span "8" at bounding box center [417, 396] width 22 height 22
type input "Oct 8, 2025"
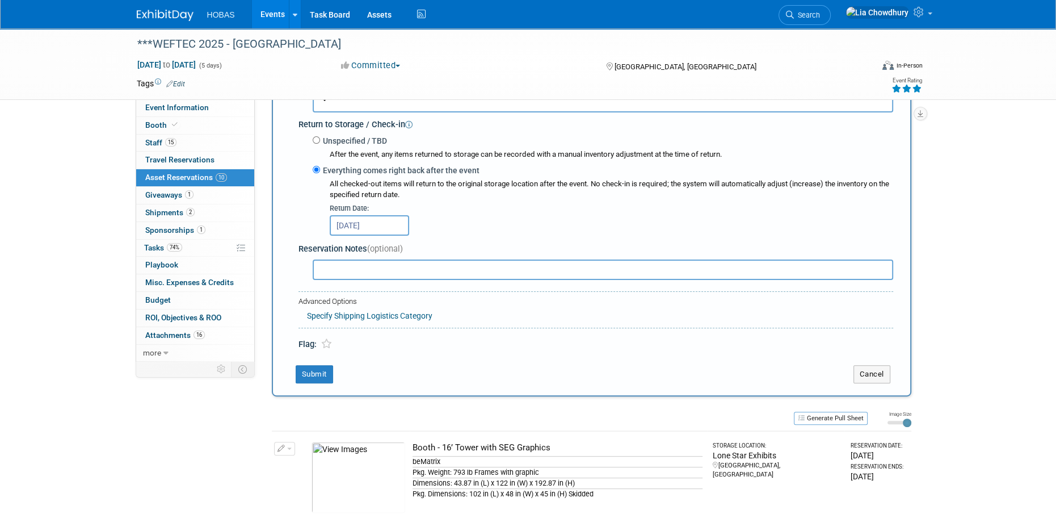
click at [372, 271] on input "text" at bounding box center [603, 269] width 580 height 20
type input "Same survival Kit from Pipelines - put tower/reception keys in this survival ki…"
click at [316, 367] on button "Submit" at bounding box center [314, 374] width 37 height 18
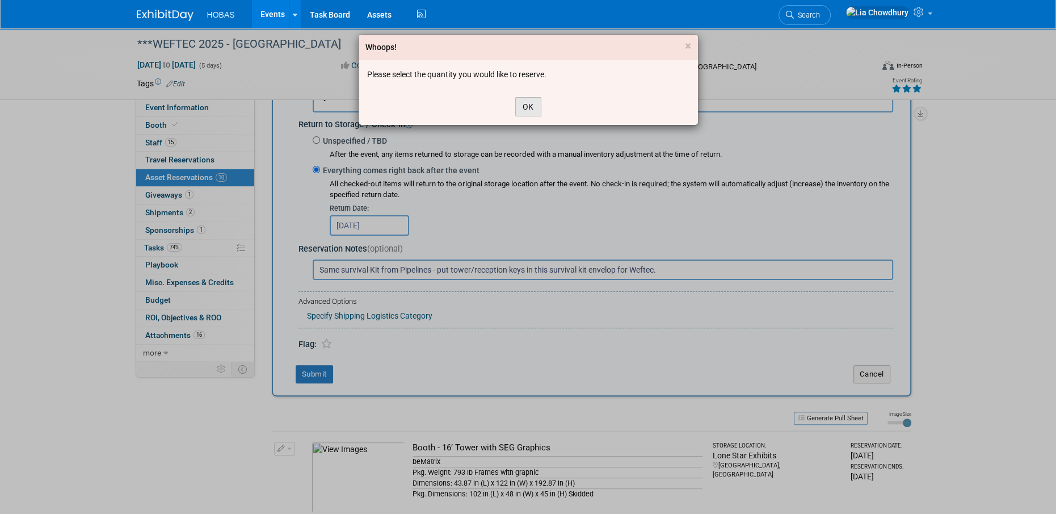
click at [537, 109] on button "OK" at bounding box center [528, 106] width 26 height 19
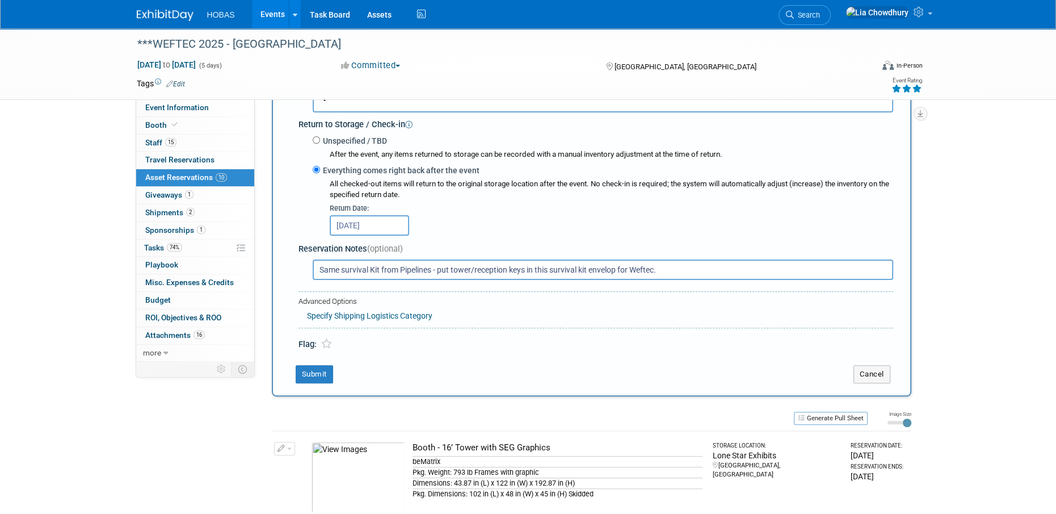
scroll to position [124, 0]
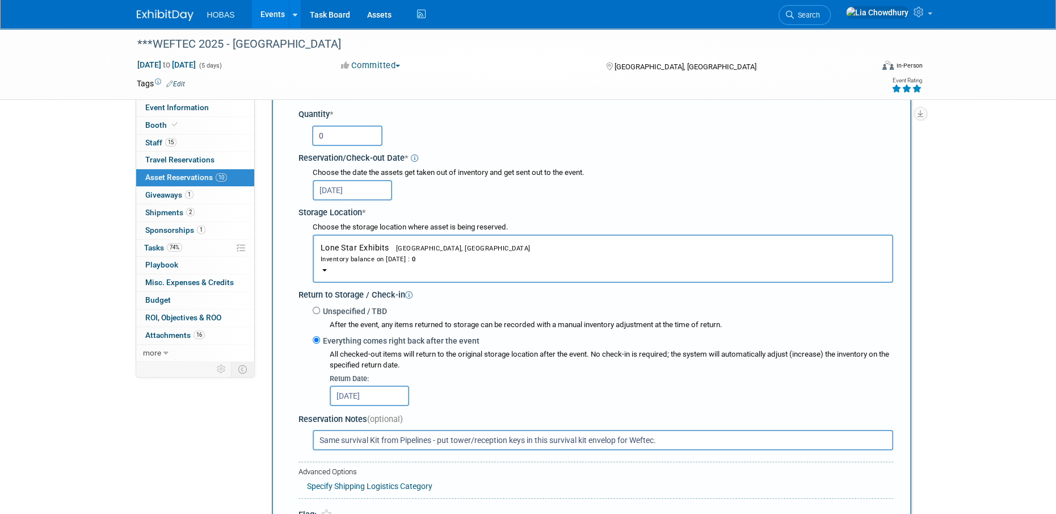
click at [368, 142] on input "0" at bounding box center [347, 135] width 70 height 20
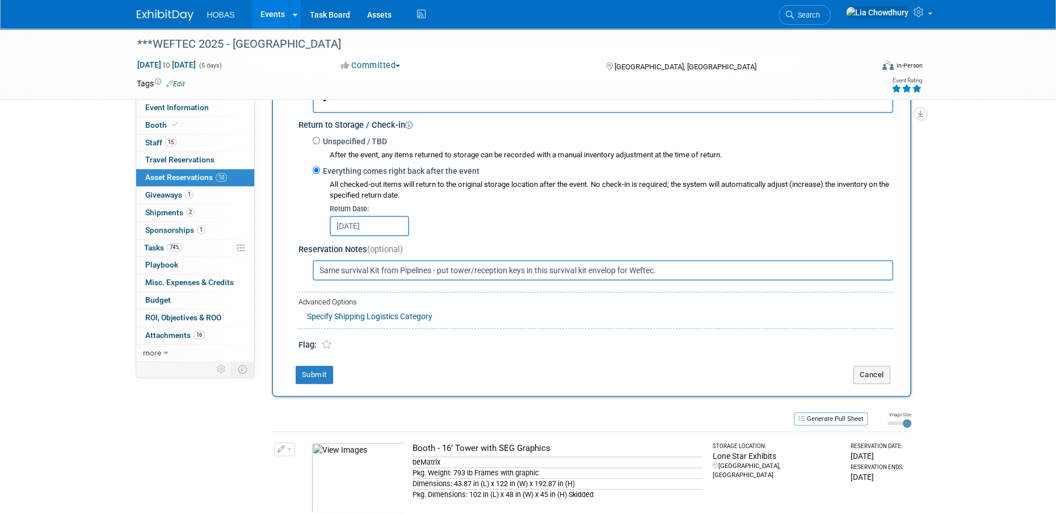
scroll to position [294, 0]
type input "1"
click at [301, 367] on button "Submit" at bounding box center [314, 374] width 37 height 18
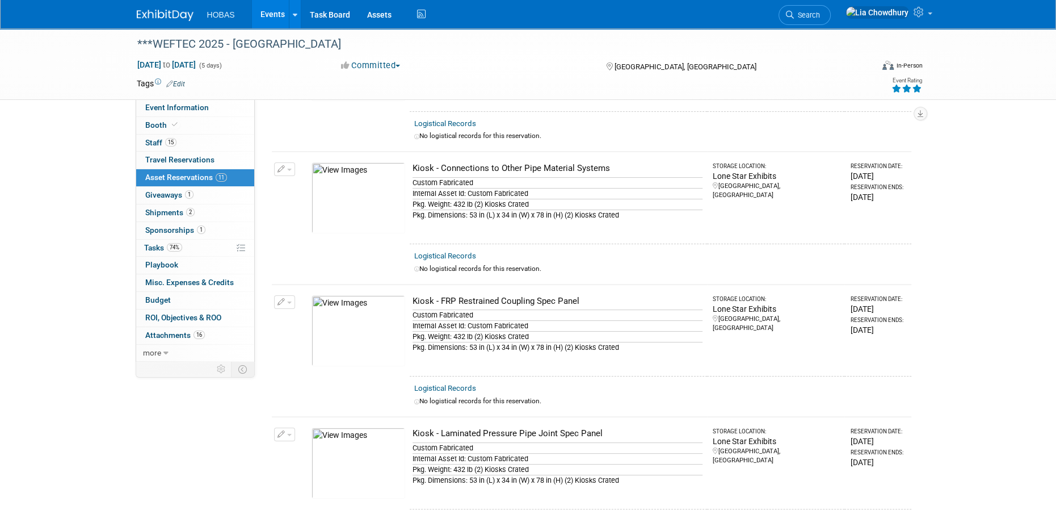
scroll to position [0, 0]
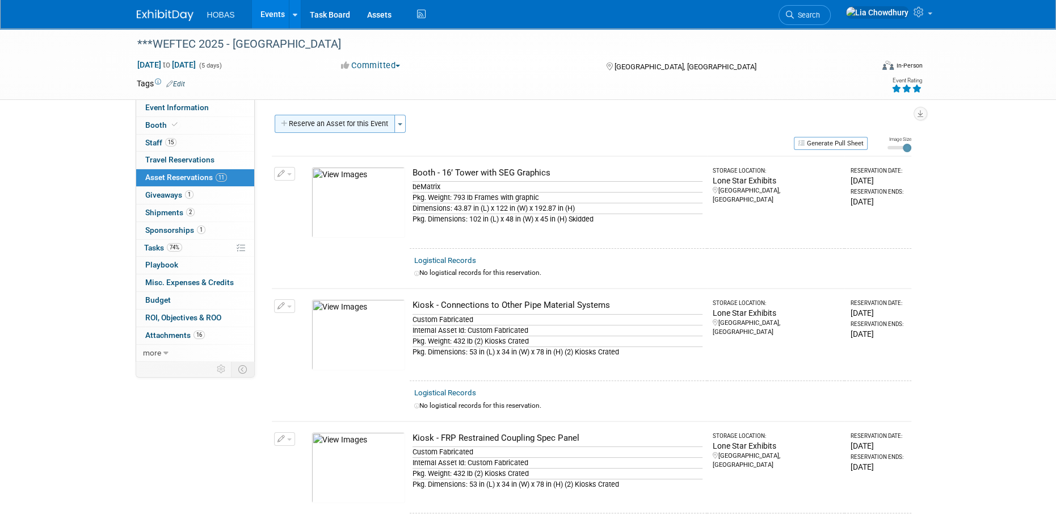
click at [340, 131] on button "Reserve an Asset for this Event" at bounding box center [335, 124] width 120 height 18
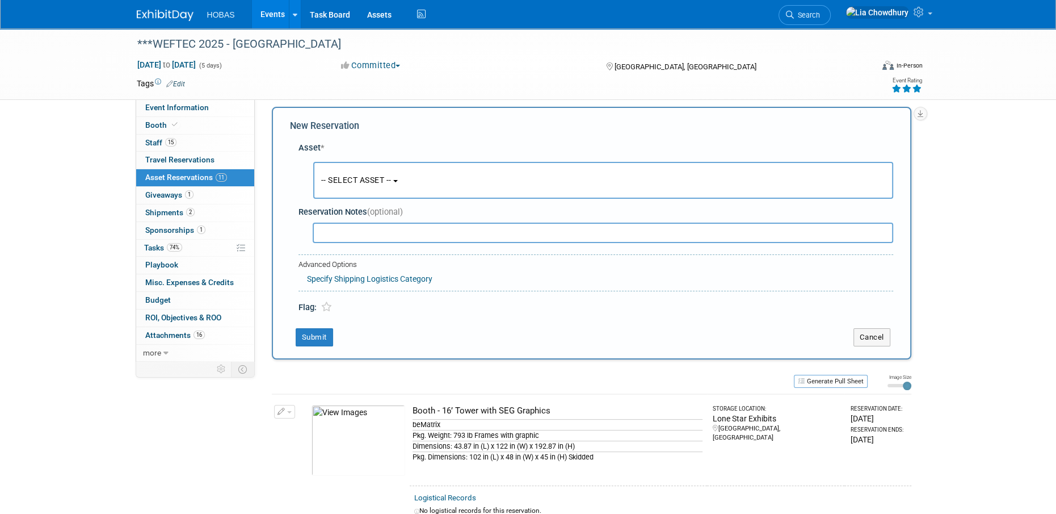
scroll to position [10, 0]
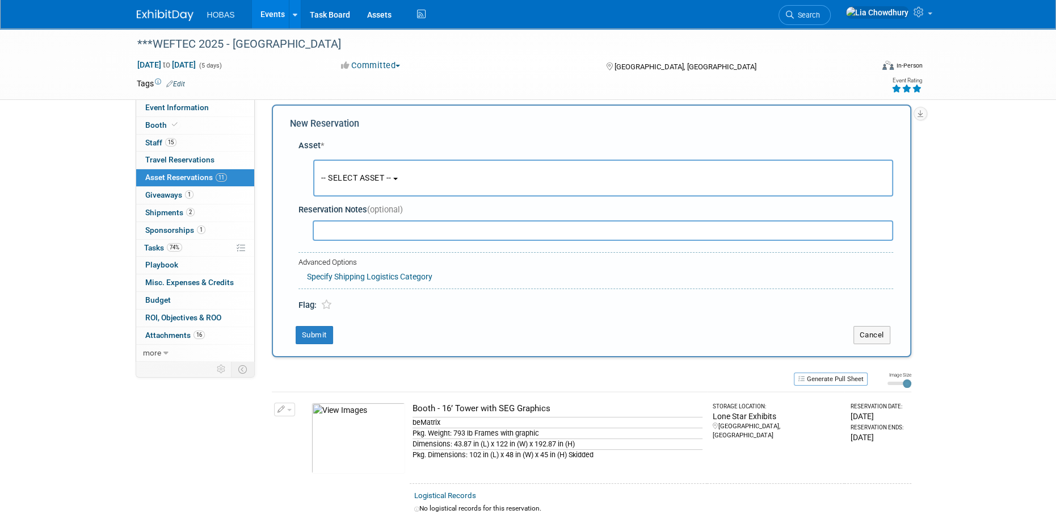
click at [339, 178] on span "-- SELECT ASSET --" at bounding box center [356, 177] width 70 height 9
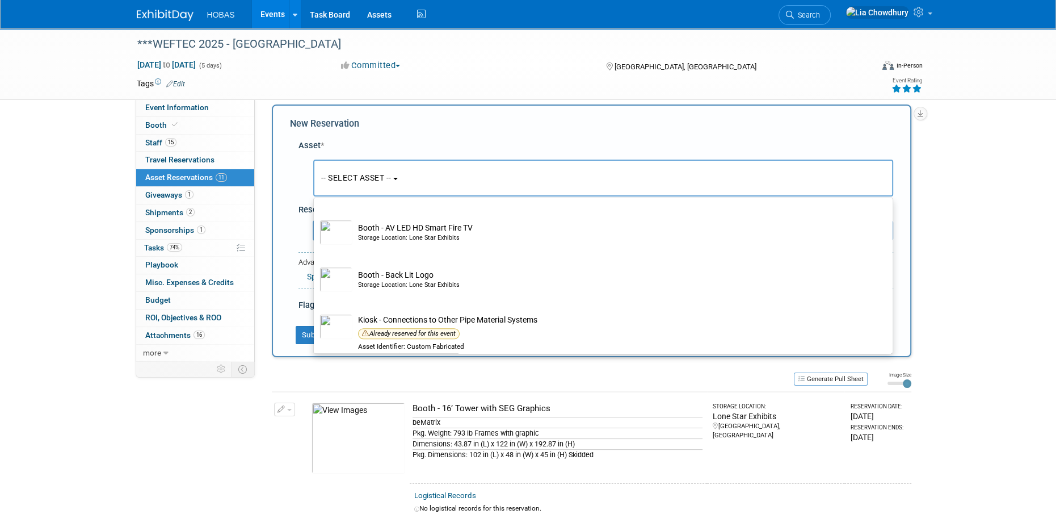
scroll to position [987, 0]
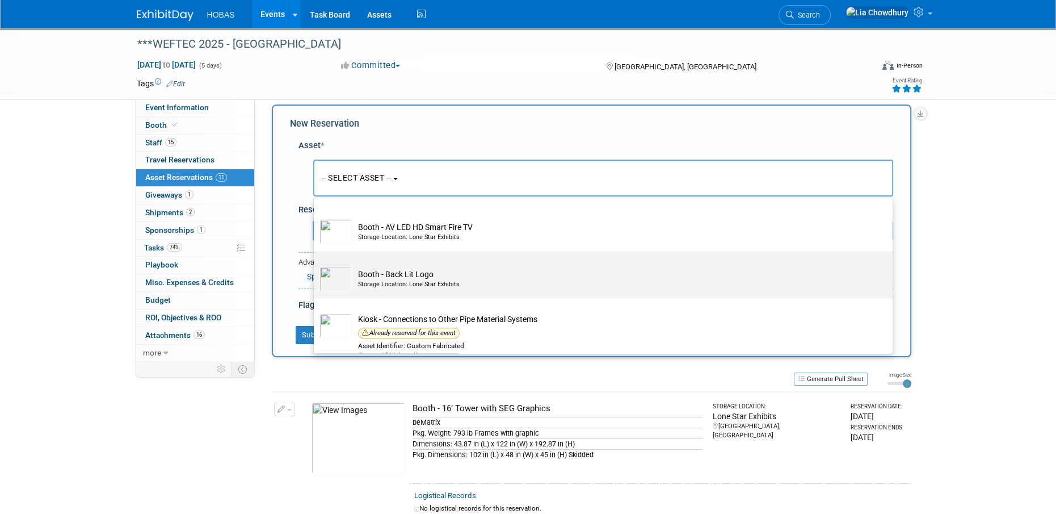
click at [379, 275] on td "Booth - Back Lit Logo Storage Location: Lone Star Exhibits" at bounding box center [610, 278] width 517 height 25
click at [315, 264] on input "Booth - Back Lit Logo Storage Location: Lone Star Exhibits" at bounding box center [311, 260] width 7 height 7
select select "10721555"
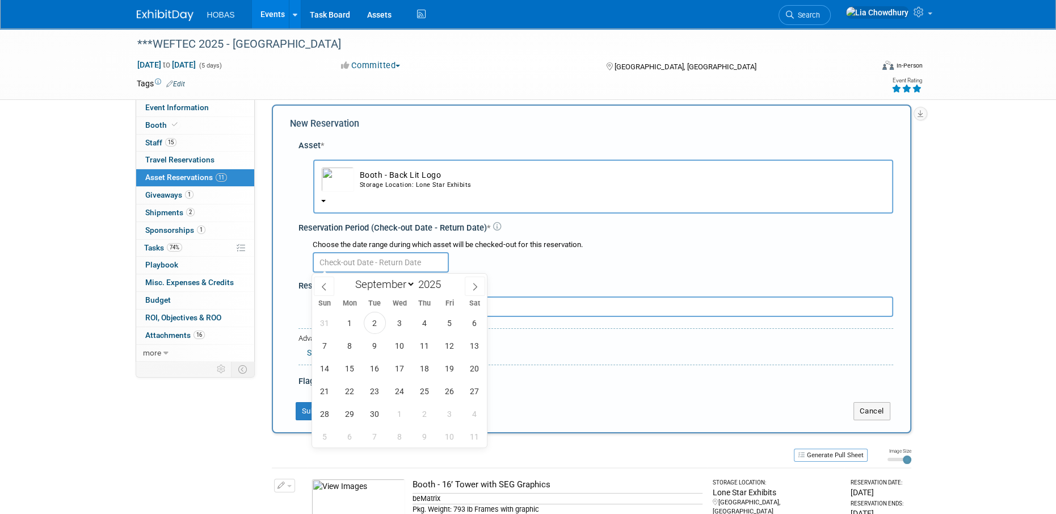
click at [357, 254] on input "text" at bounding box center [381, 262] width 136 height 20
click at [402, 348] on span "10" at bounding box center [400, 345] width 22 height 22
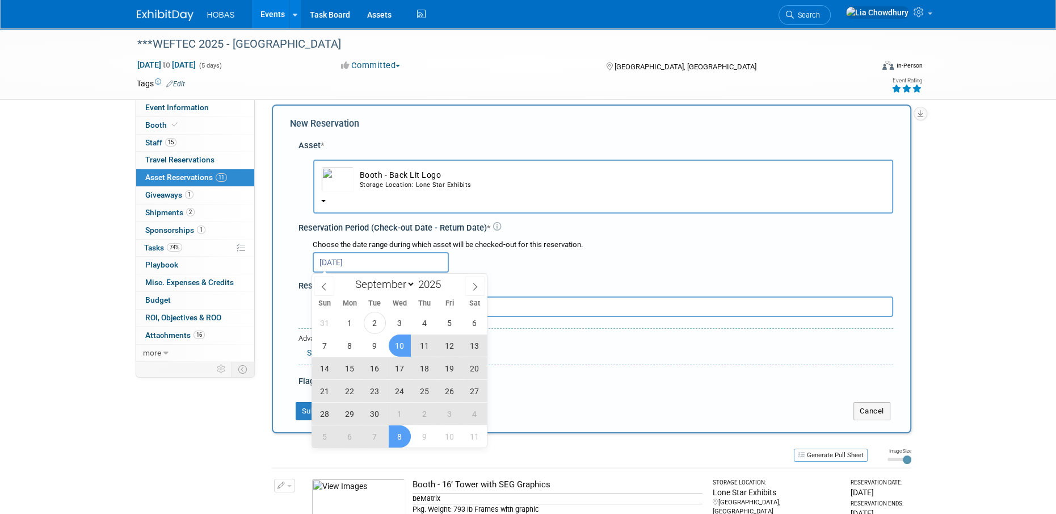
click at [401, 441] on span "8" at bounding box center [400, 436] width 22 height 22
type input "Sep 10, 2025 to Oct 8, 2025"
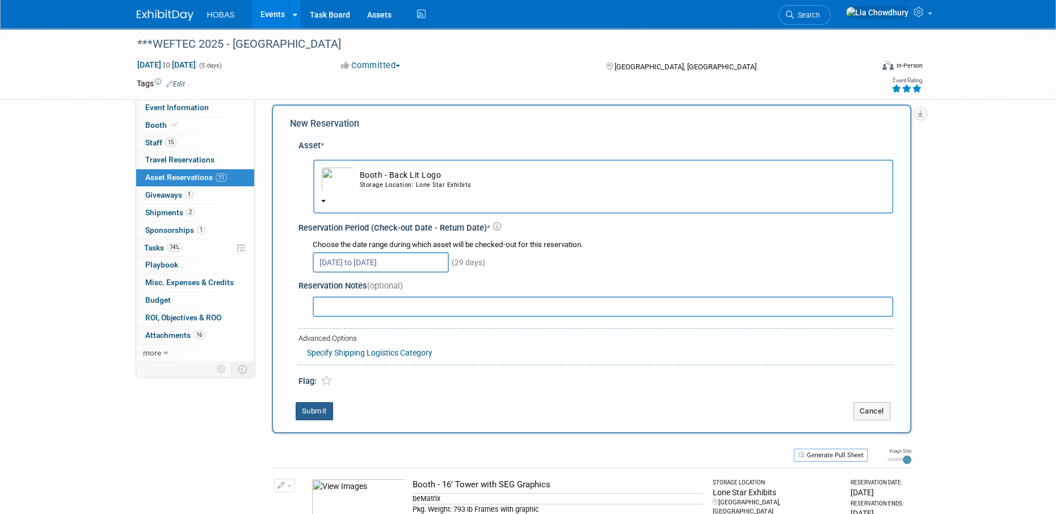
click at [326, 409] on button "Submit" at bounding box center [314, 411] width 37 height 18
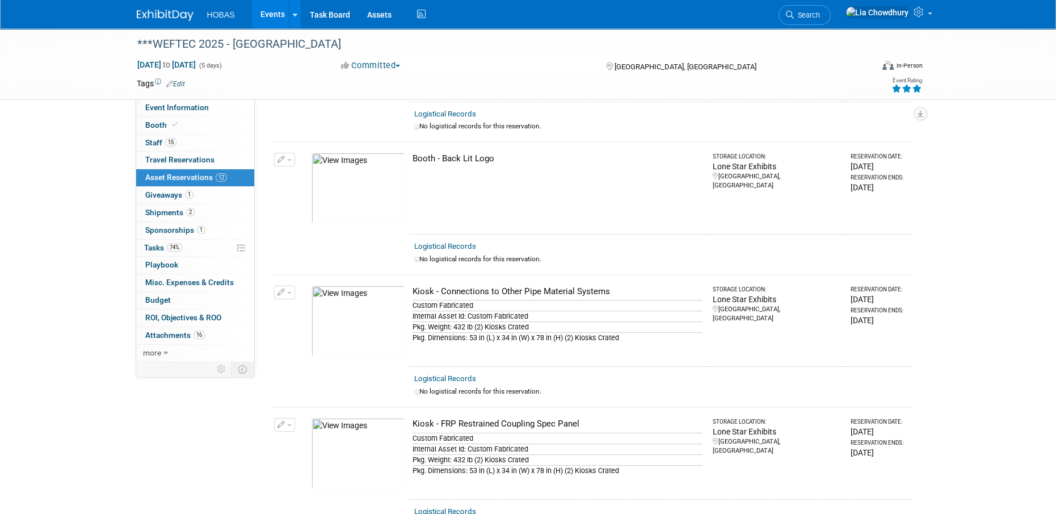
scroll to position [0, 0]
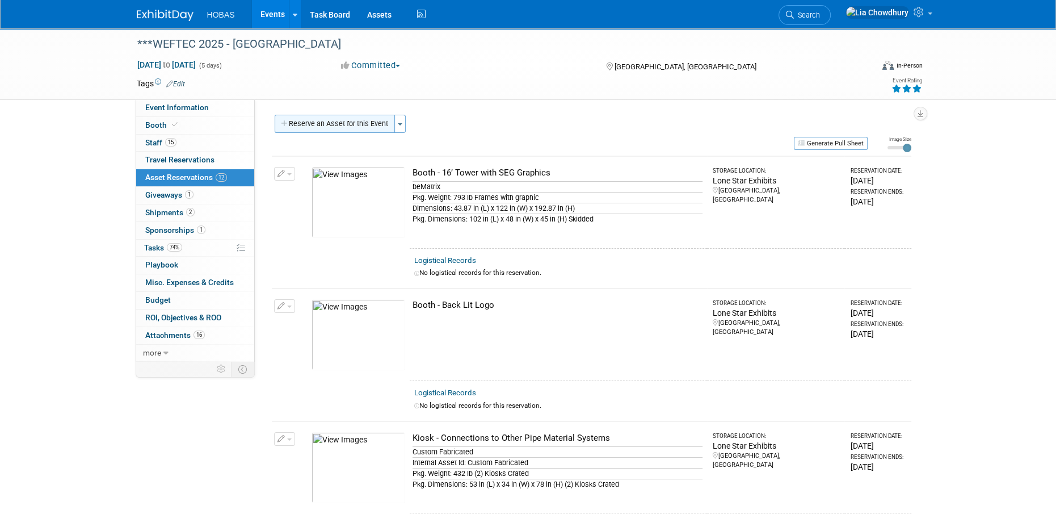
click at [365, 120] on button "Reserve an Asset for this Event" at bounding box center [335, 124] width 120 height 18
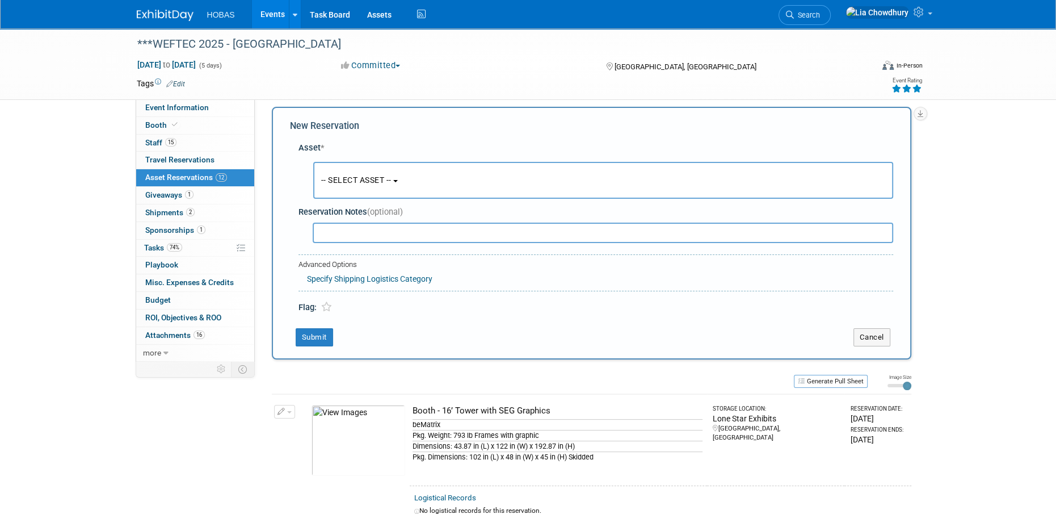
scroll to position [10, 0]
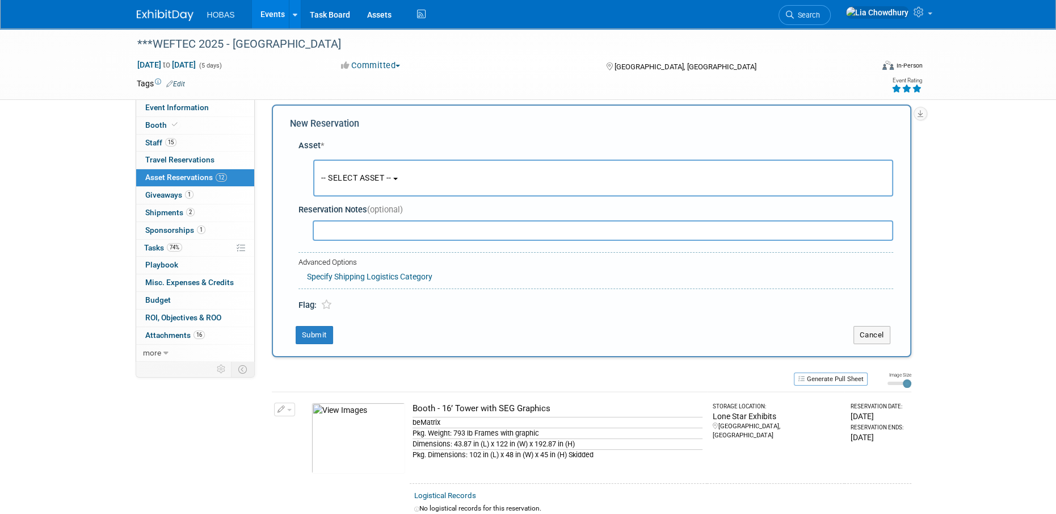
click at [367, 157] on div "-- SELECT ASSET -- <table style='display: inline-block; border-style:none;'><tr…" at bounding box center [598, 175] width 590 height 48
click at [369, 173] on span "-- SELECT ASSET --" at bounding box center [356, 177] width 70 height 9
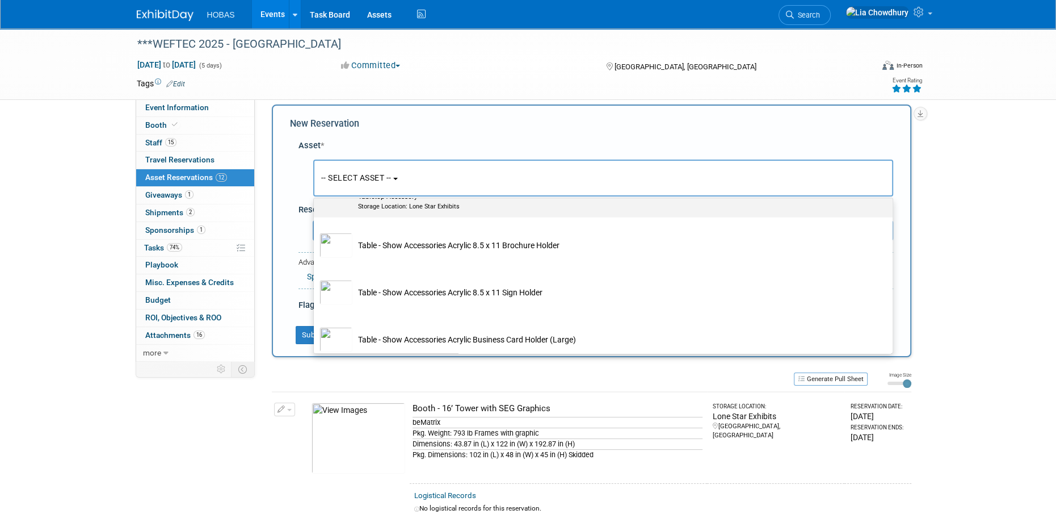
scroll to position [3812, 0]
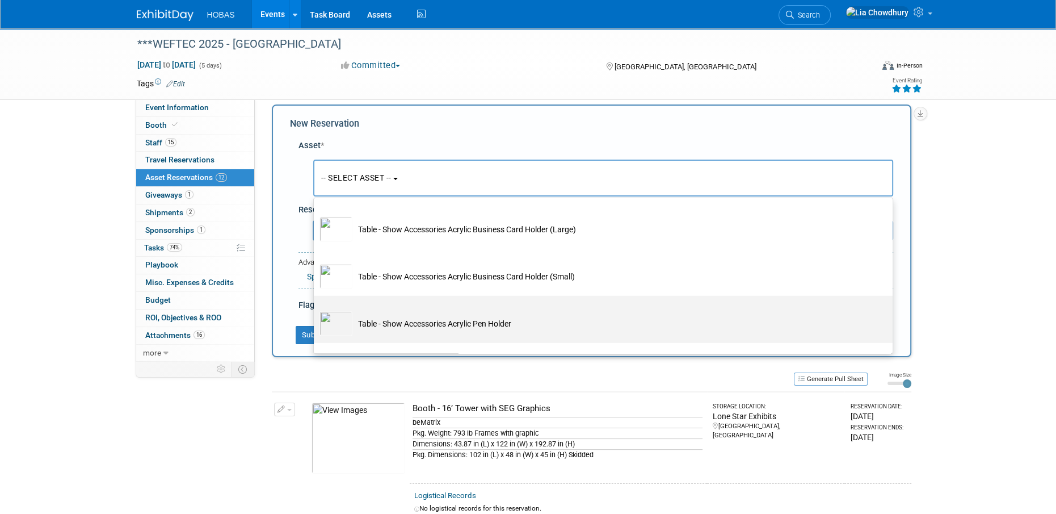
click at [412, 325] on td "Table - Show Accessories Acrylic Pen Holder" at bounding box center [610, 323] width 517 height 25
click at [315, 309] on input "Table - Show Accessories Acrylic Pen Holder" at bounding box center [311, 305] width 7 height 7
select select "10725872"
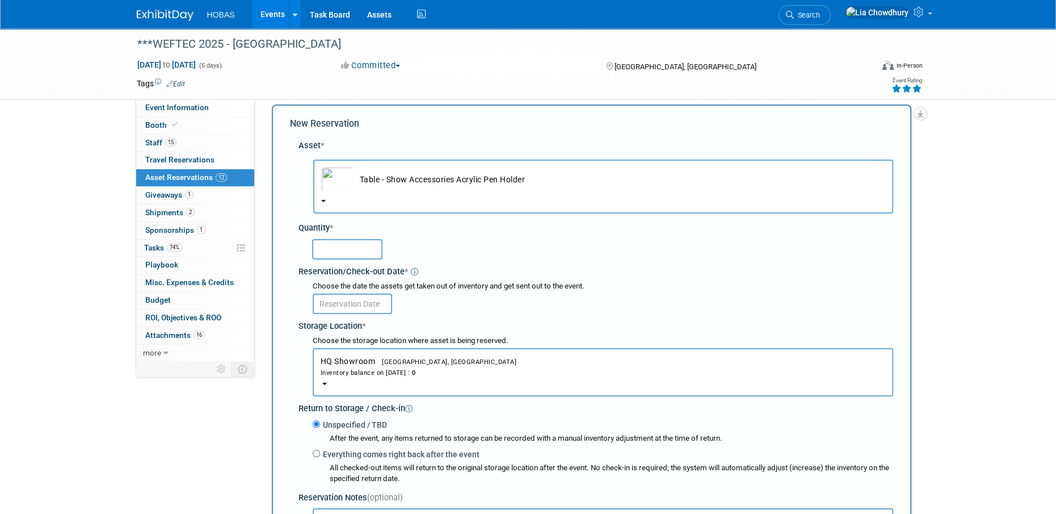
click at [340, 242] on input "text" at bounding box center [347, 249] width 70 height 20
type input "3"
click at [357, 302] on input "text" at bounding box center [352, 303] width 79 height 20
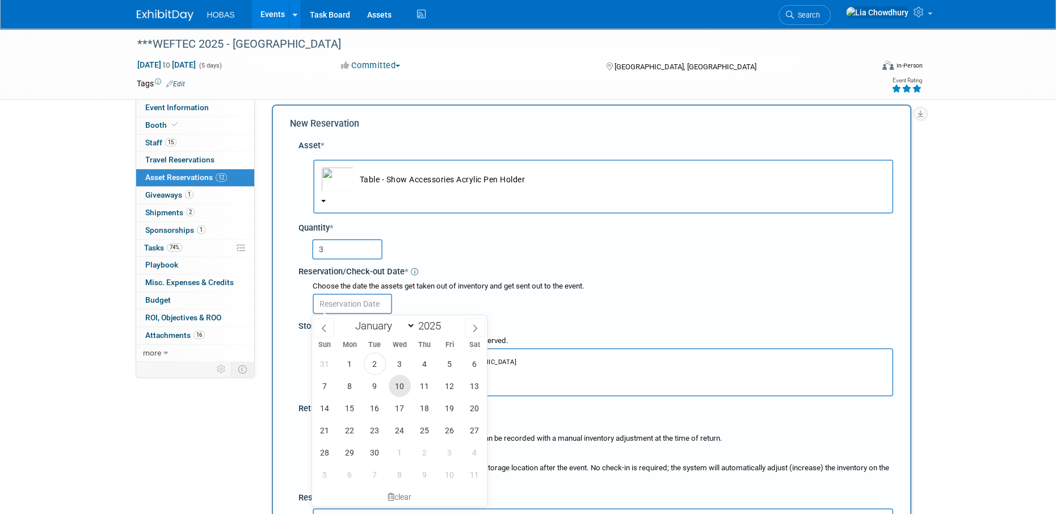
click at [402, 380] on span "10" at bounding box center [400, 385] width 22 height 22
type input "Sep 10, 2025"
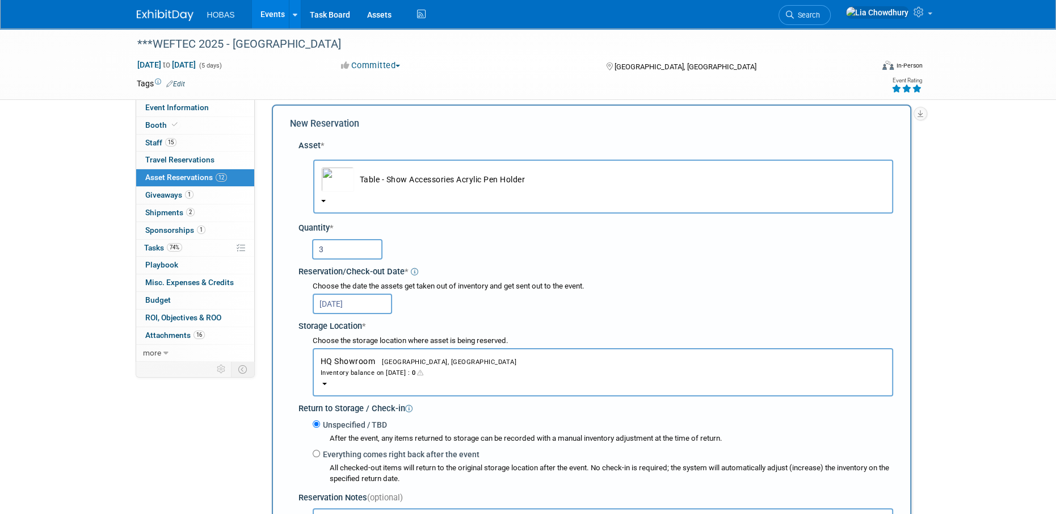
click at [386, 367] on div "Inventory balance on Sep 10, 2025 : 0" at bounding box center [603, 372] width 565 height 11
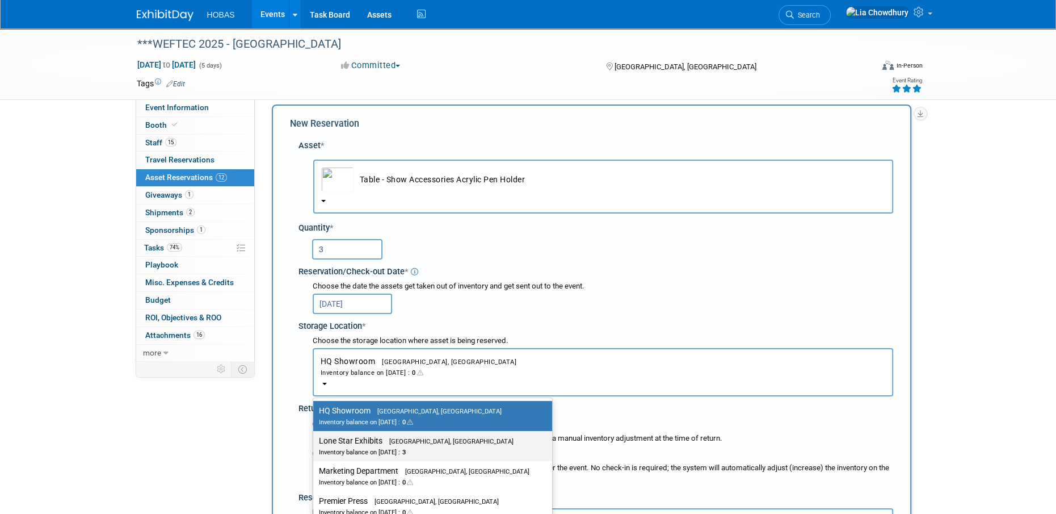
click at [403, 450] on div "Inventory balance on Sep 10, 2025 : 3" at bounding box center [424, 451] width 211 height 11
click at [315, 444] on input "Lone Star Exhibits Houston, TX Inventory balance on Sep 10, 2025 : 3" at bounding box center [311, 440] width 7 height 7
select select "11223138"
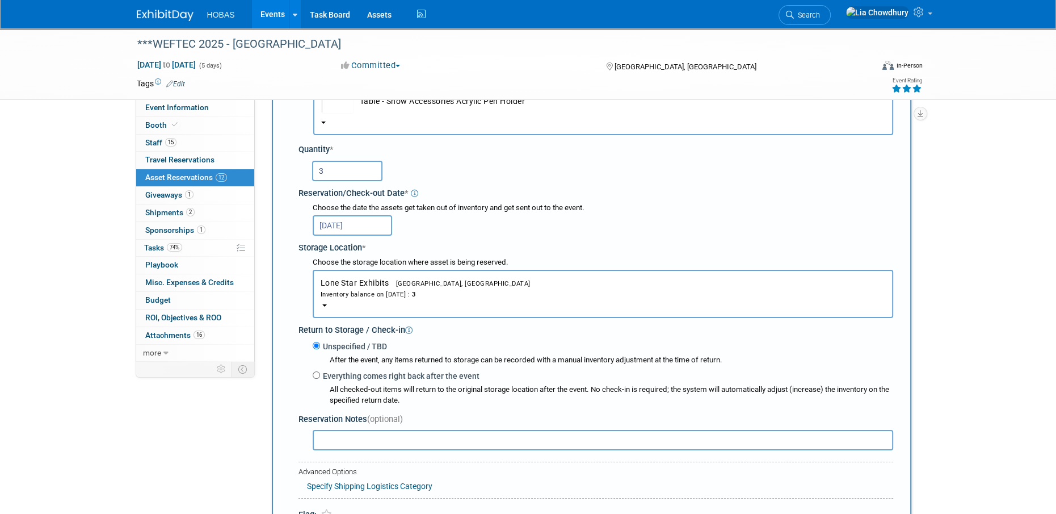
scroll to position [180, 0]
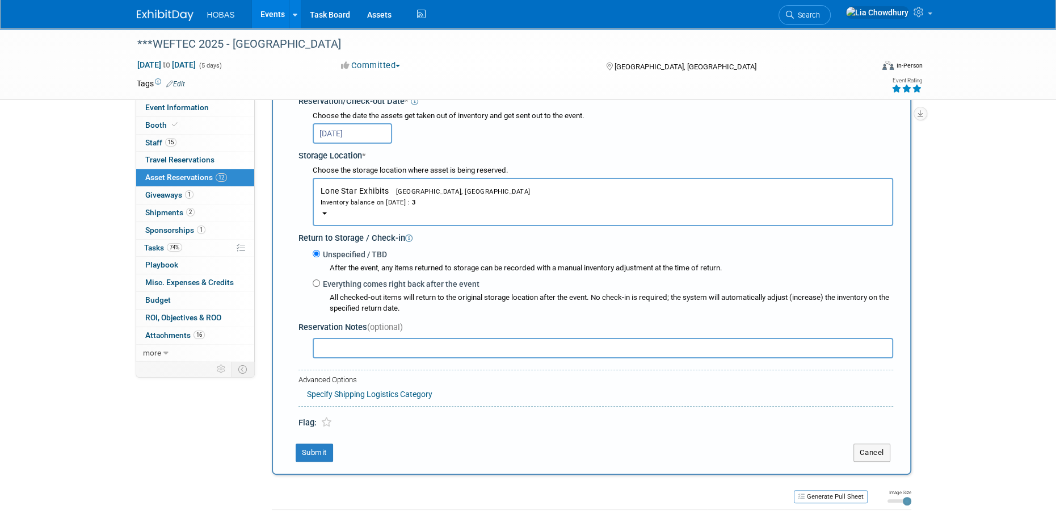
click at [363, 285] on label "Everything comes right back after the event" at bounding box center [399, 283] width 159 height 11
click at [320, 285] on input "Everything comes right back after the event" at bounding box center [316, 282] width 7 height 7
radio input "true"
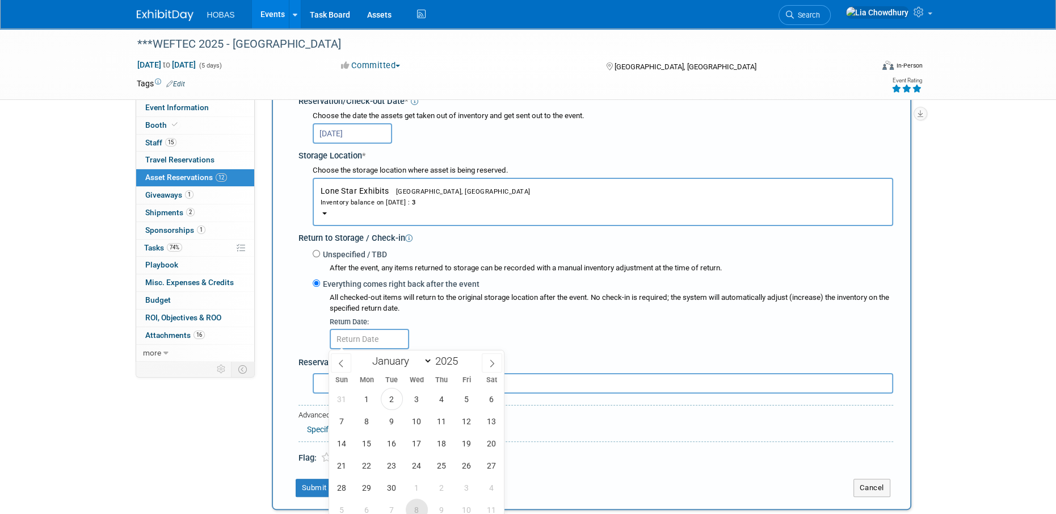
click at [422, 503] on span "8" at bounding box center [417, 509] width 22 height 22
type input "Oct 8, 2025"
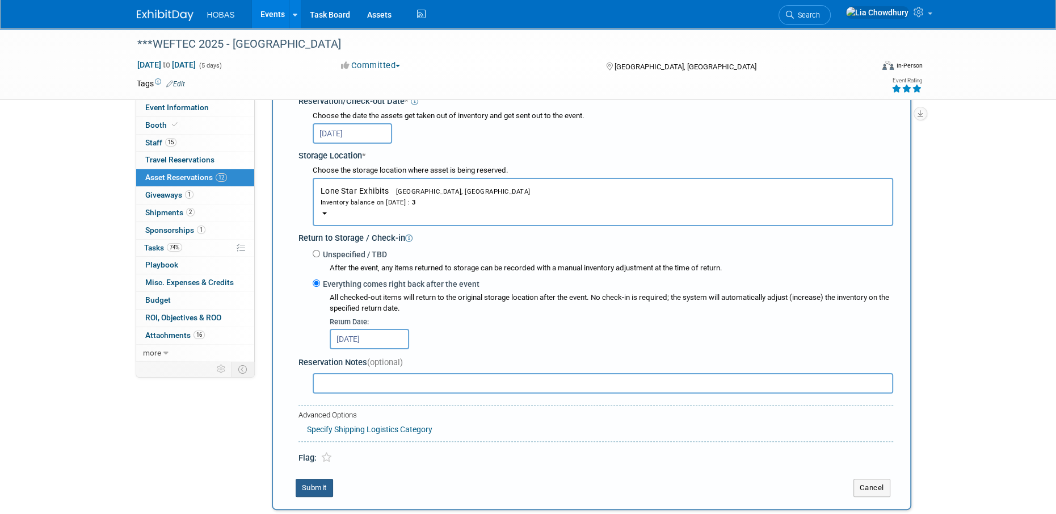
click at [318, 489] on button "Submit" at bounding box center [314, 487] width 37 height 18
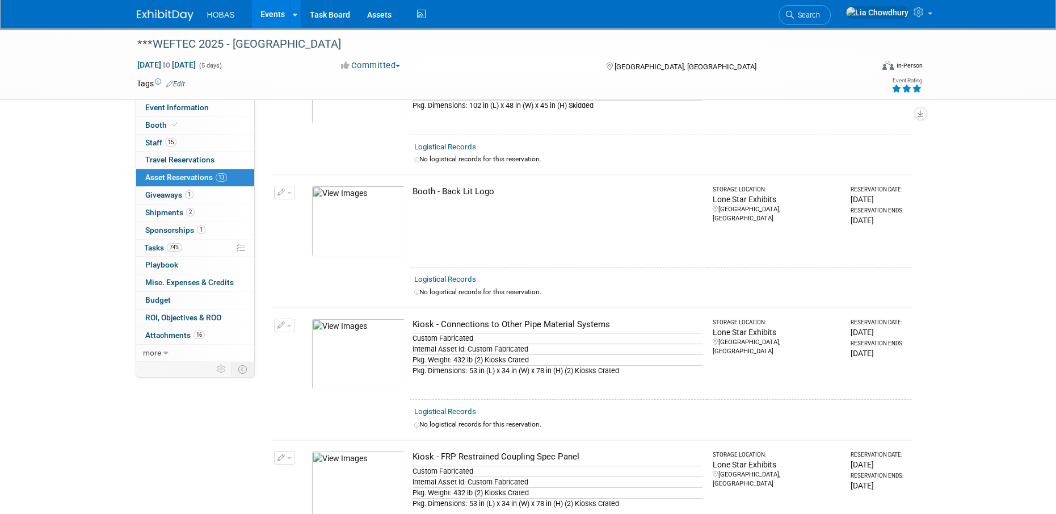
scroll to position [0, 0]
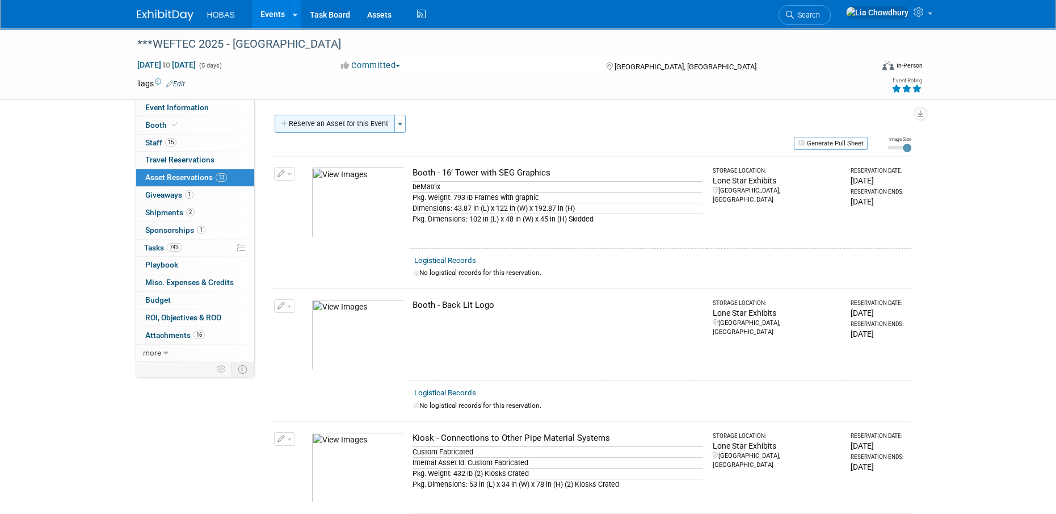
click at [351, 122] on button "Reserve an Asset for this Event" at bounding box center [335, 124] width 120 height 18
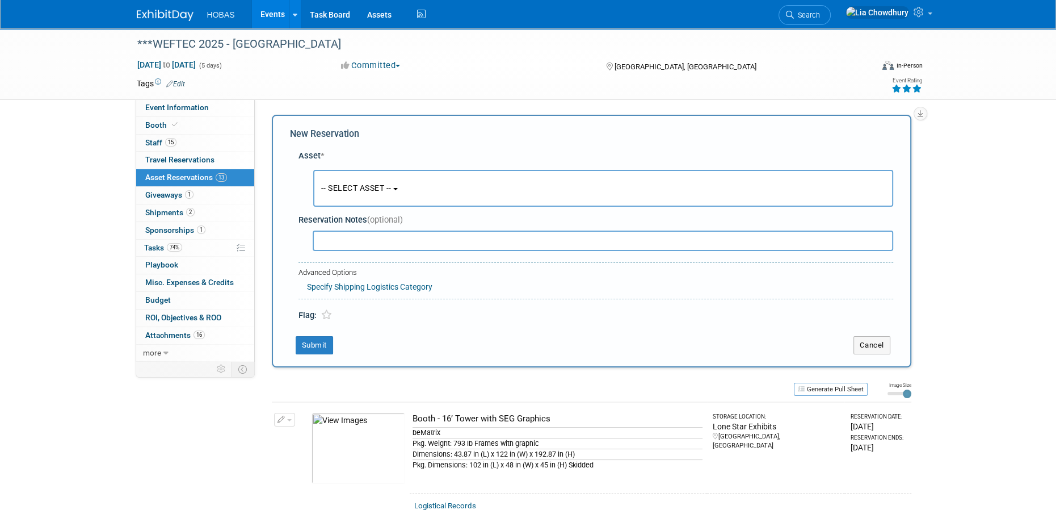
scroll to position [10, 0]
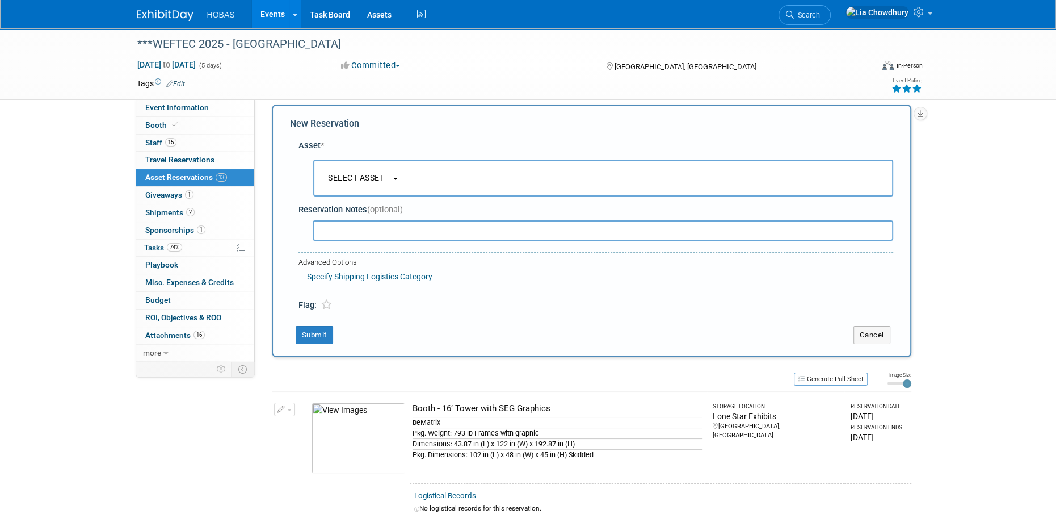
click at [344, 175] on span "-- SELECT ASSET --" at bounding box center [356, 177] width 70 height 9
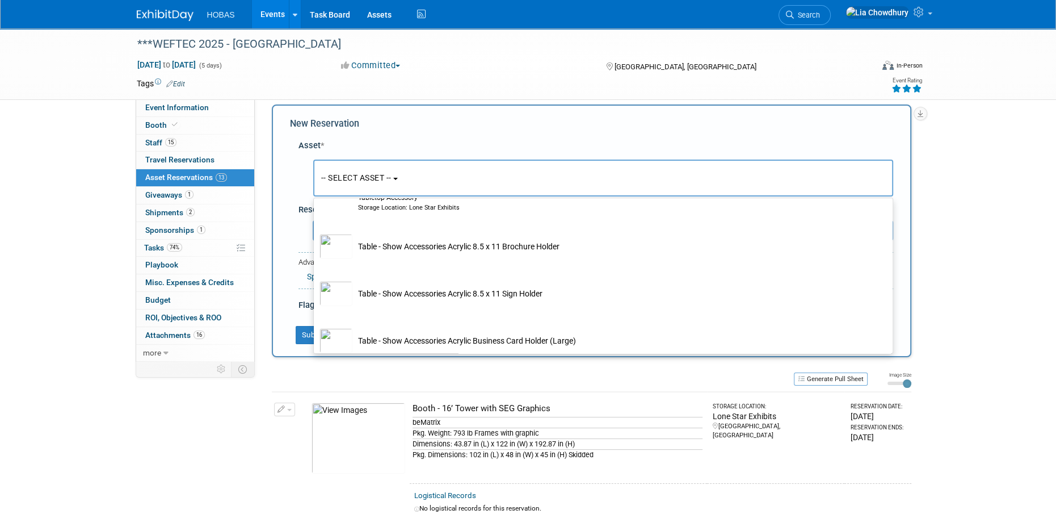
scroll to position [3711, 0]
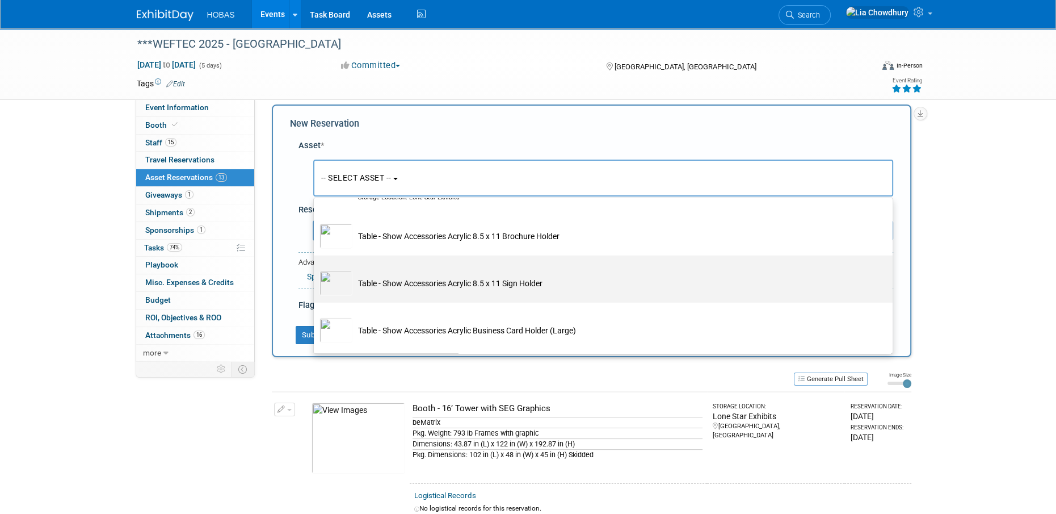
click at [428, 287] on td "Table - Show Accessories Acrylic 8.5 x 11 Sign Holder" at bounding box center [610, 283] width 517 height 25
click at [315, 269] on input "Table - Show Accessories Acrylic 8.5 x 11 Sign Holder" at bounding box center [311, 265] width 7 height 7
select select "10719748"
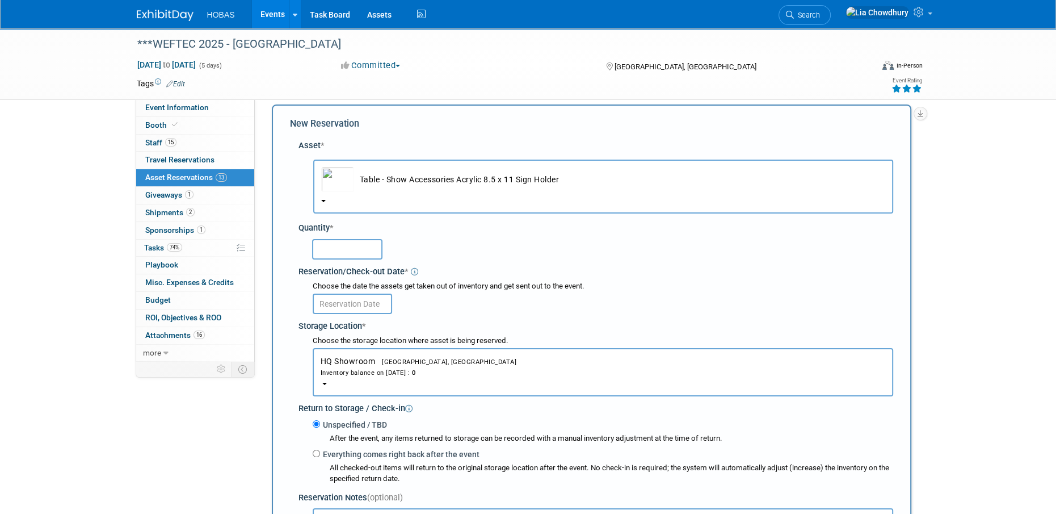
click at [352, 254] on input "text" at bounding box center [347, 249] width 70 height 20
type input "3"
click at [365, 306] on input "text" at bounding box center [352, 303] width 79 height 20
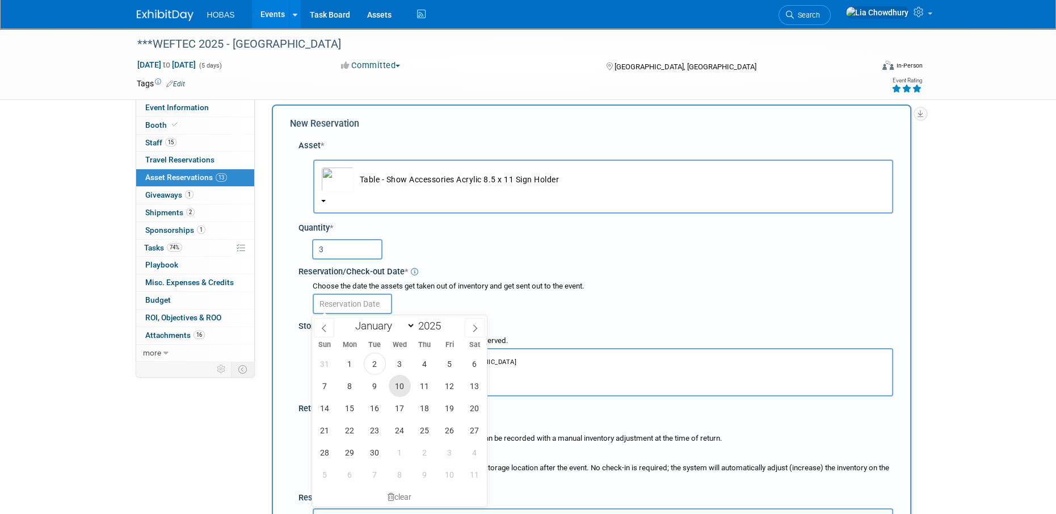
click at [396, 386] on span "10" at bounding box center [400, 385] width 22 height 22
type input "Sep 10, 2025"
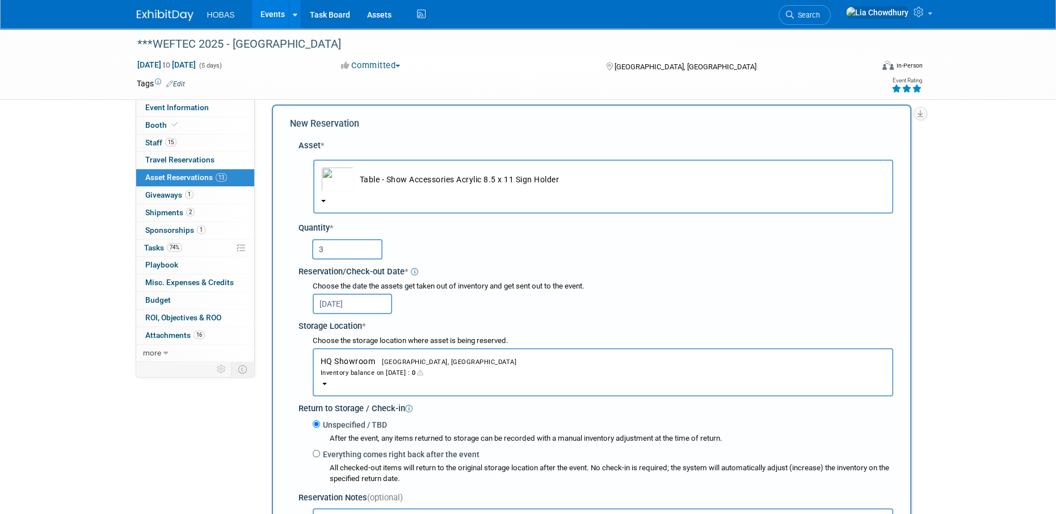
click at [389, 358] on span "Houston, TX" at bounding box center [445, 361] width 141 height 7
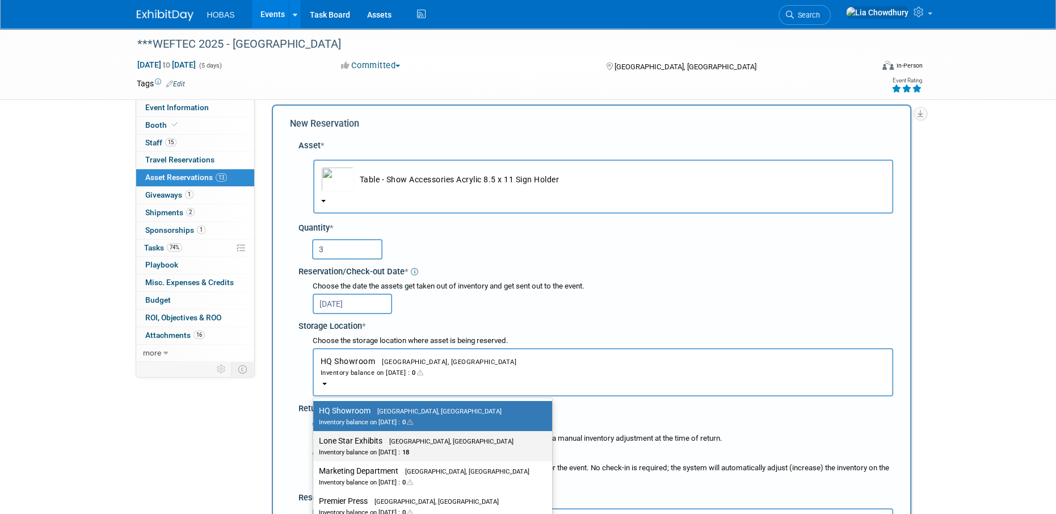
click at [398, 441] on span "Houston, TX" at bounding box center [447, 440] width 131 height 7
click at [315, 441] on input "Lone Star Exhibits Houston, TX Inventory balance on Sep 10, 2025 : 18" at bounding box center [311, 440] width 7 height 7
select select "11223138"
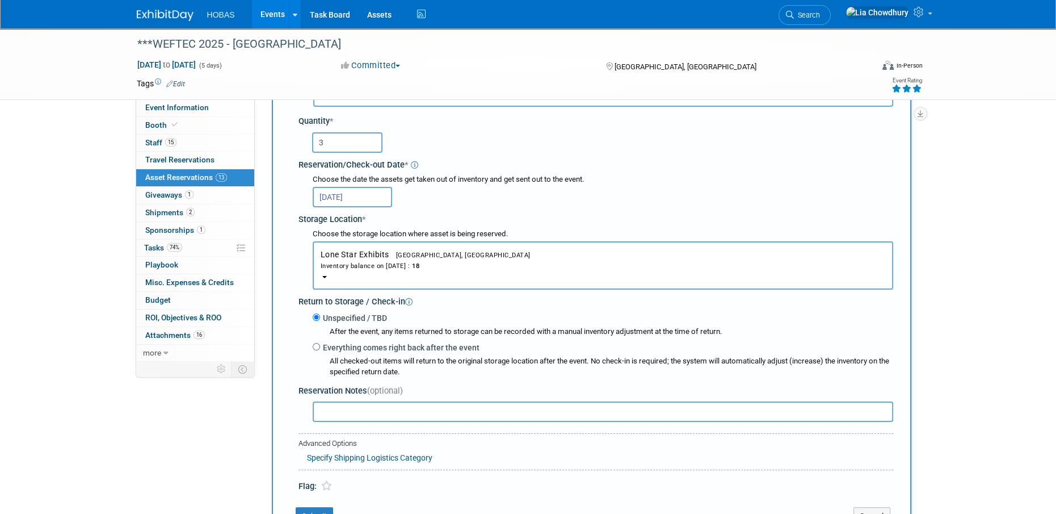
scroll to position [124, 0]
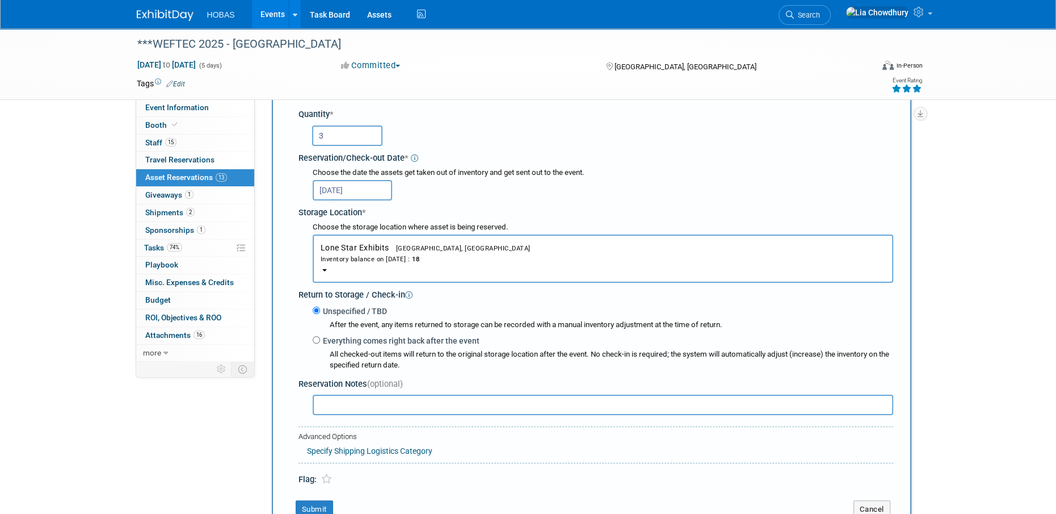
click at [359, 341] on label "Everything comes right back after the event" at bounding box center [399, 340] width 159 height 11
click at [320, 341] on input "Everything comes right back after the event" at bounding box center [316, 339] width 7 height 7
radio input "true"
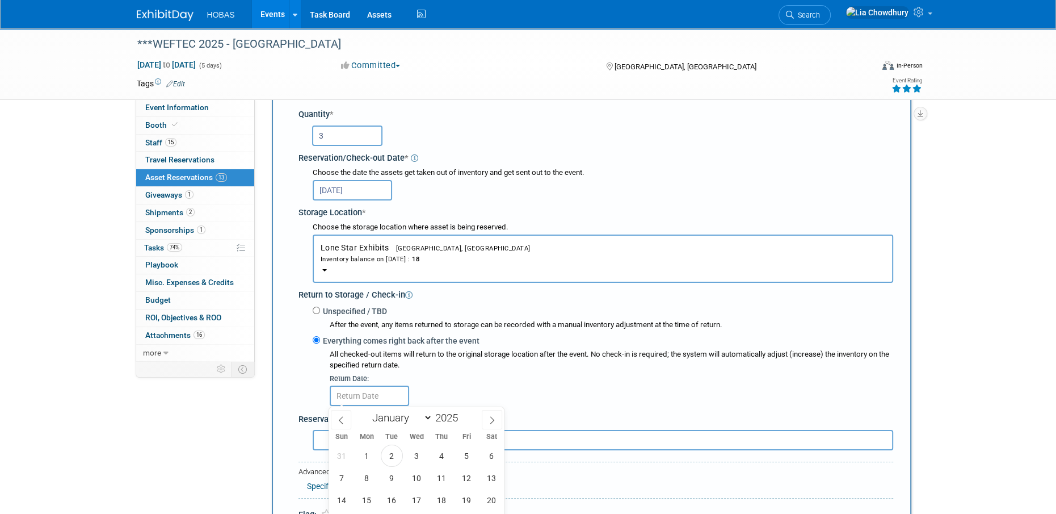
click at [587, 409] on div "Reservation Notes (optional)" at bounding box center [595, 431] width 595 height 44
click at [366, 388] on input "text" at bounding box center [369, 395] width 79 height 20
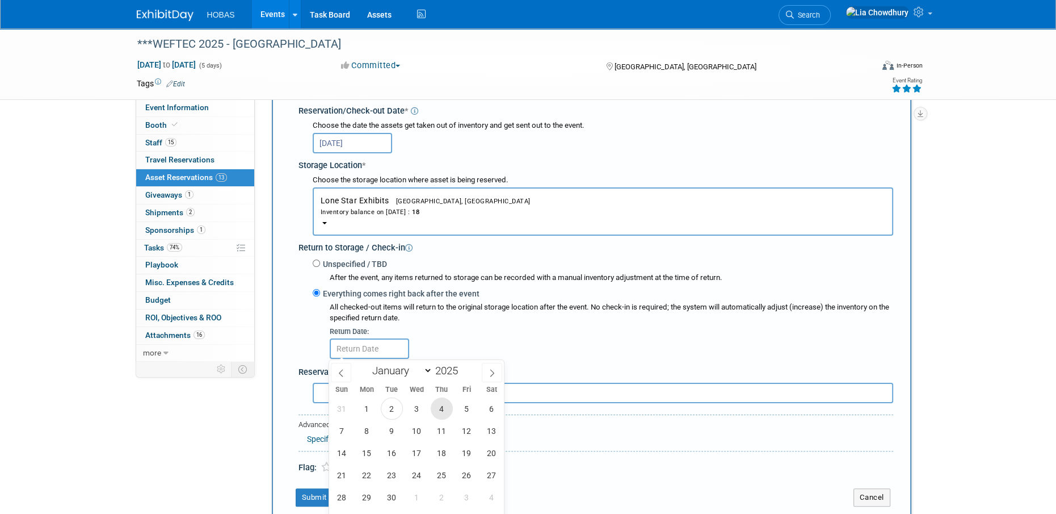
scroll to position [294, 0]
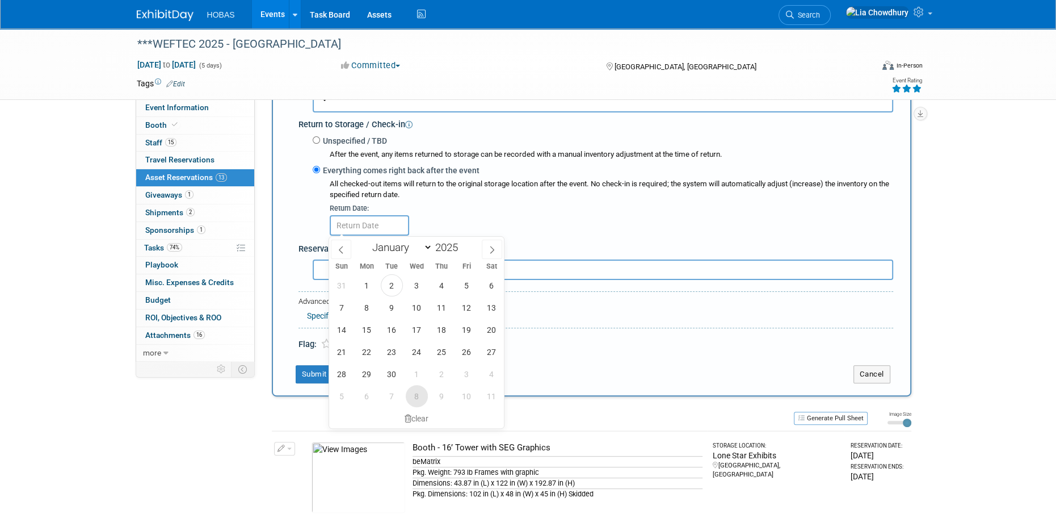
click at [418, 392] on span "8" at bounding box center [417, 396] width 22 height 22
type input "Oct 8, 2025"
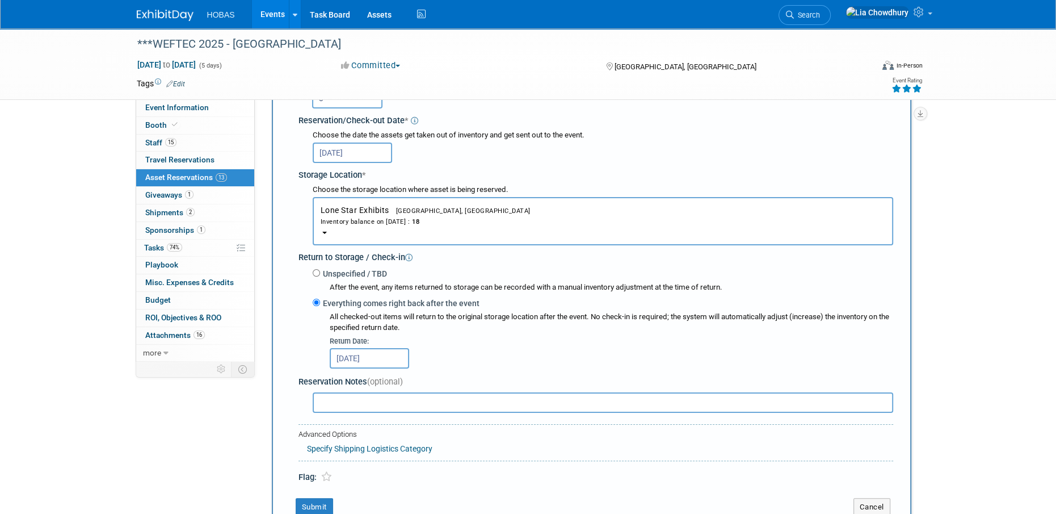
scroll to position [180, 0]
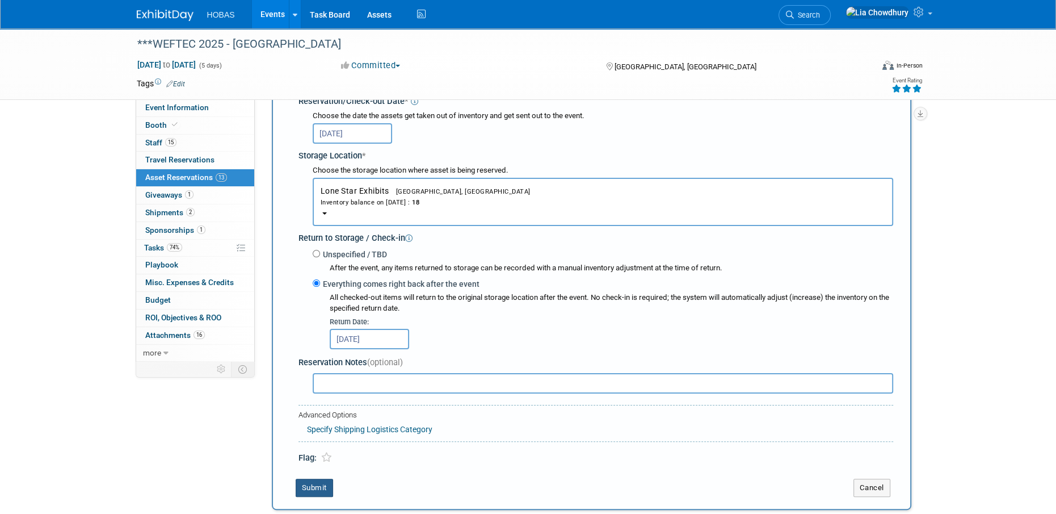
click at [320, 488] on button "Submit" at bounding box center [314, 487] width 37 height 18
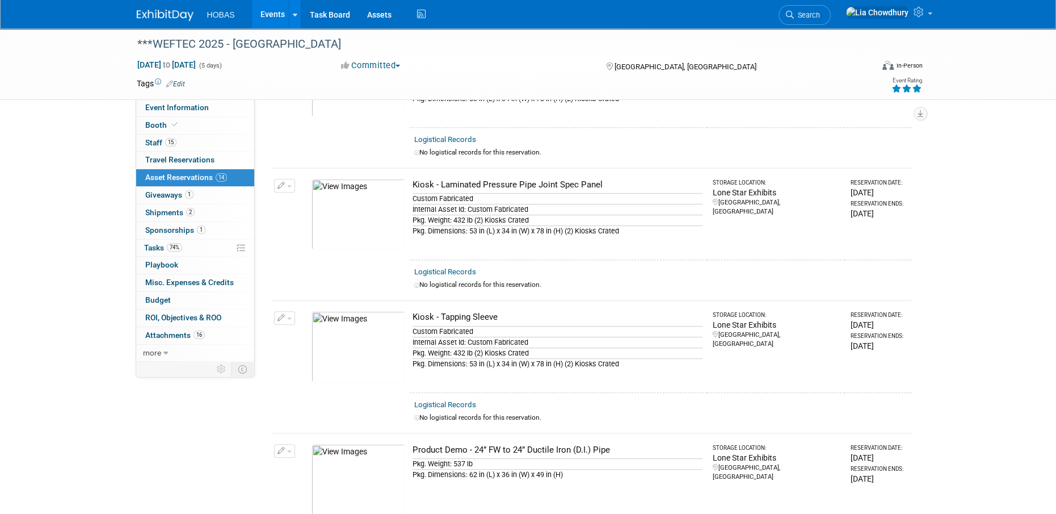
scroll to position [802, 0]
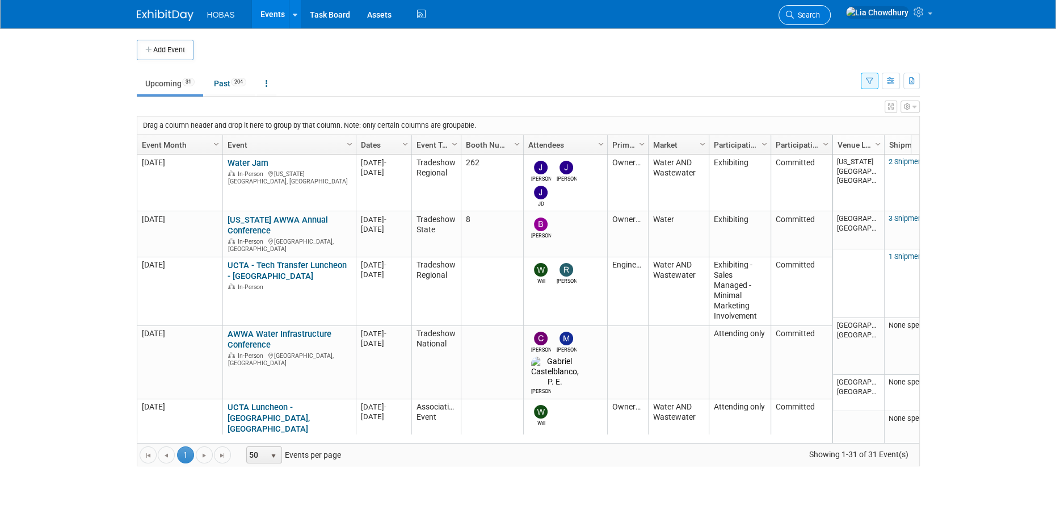
click at [831, 7] on link "Search" at bounding box center [804, 15] width 52 height 20
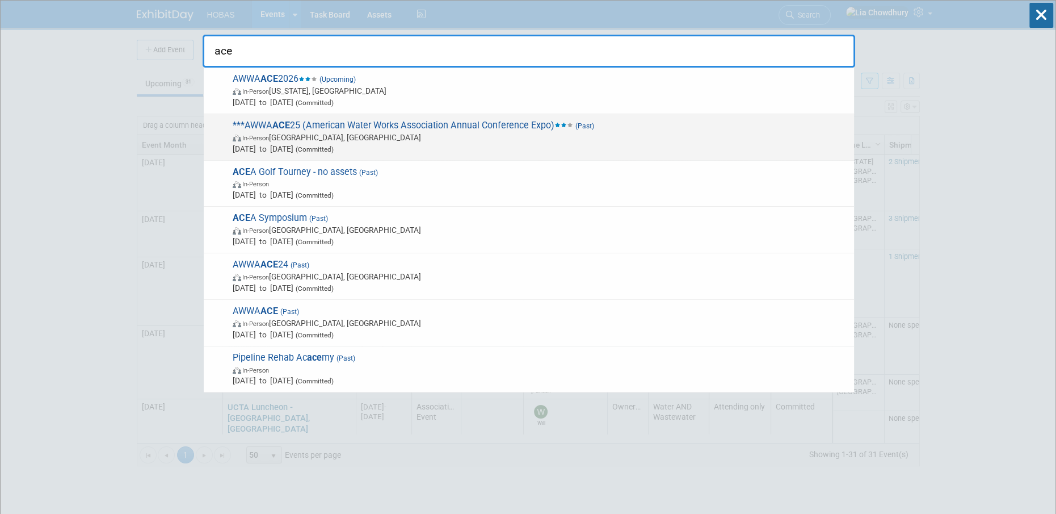
type input "ace"
click at [454, 133] on span "In-Person [GEOGRAPHIC_DATA], [GEOGRAPHIC_DATA]" at bounding box center [541, 137] width 616 height 11
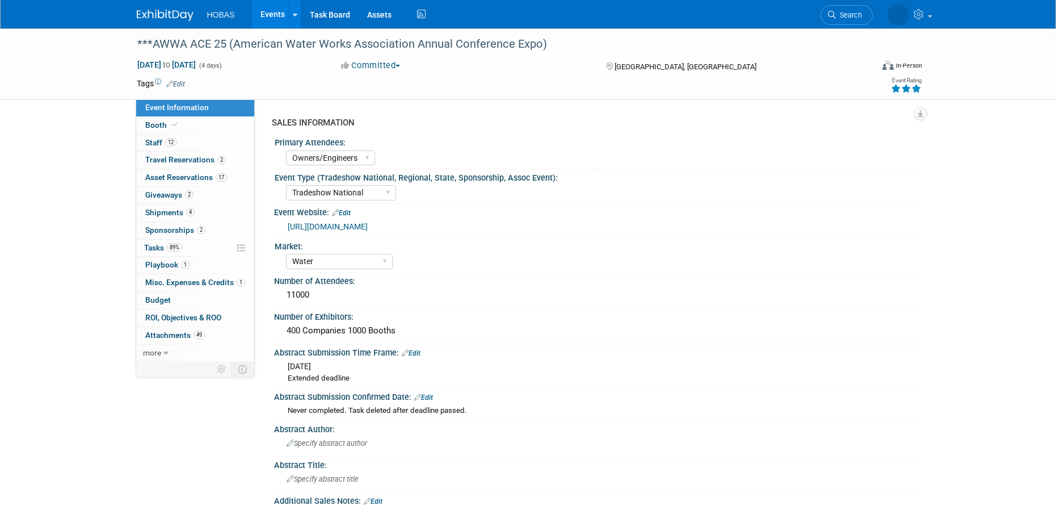
select select "Owners/Engineers"
select select "Tradeshow National"
select select "Water"
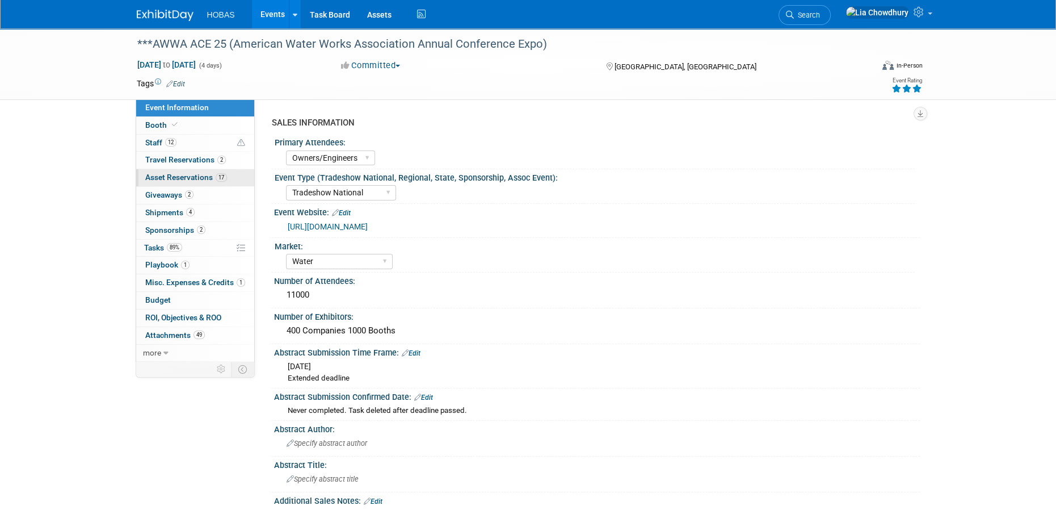
click at [218, 176] on span "17" at bounding box center [221, 177] width 11 height 9
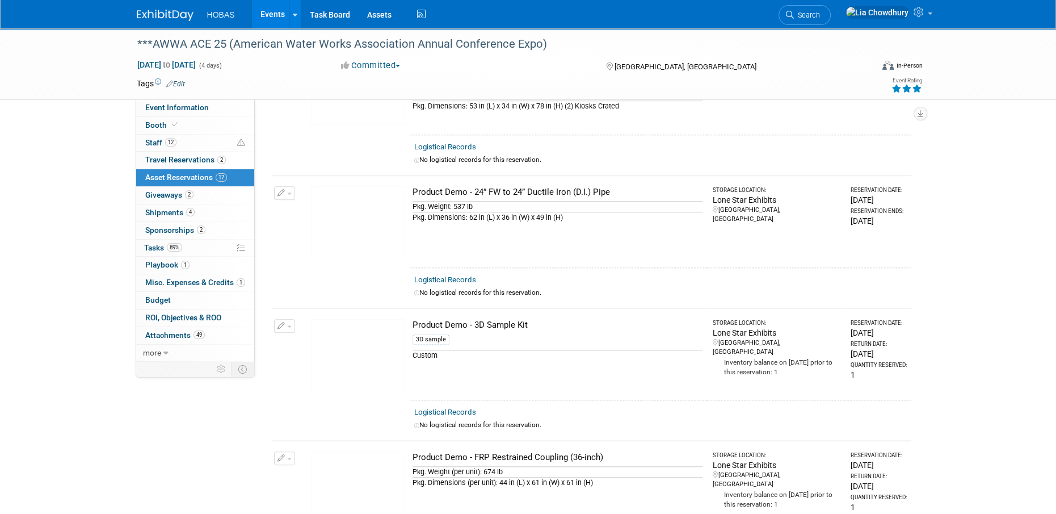
scroll to position [908, 0]
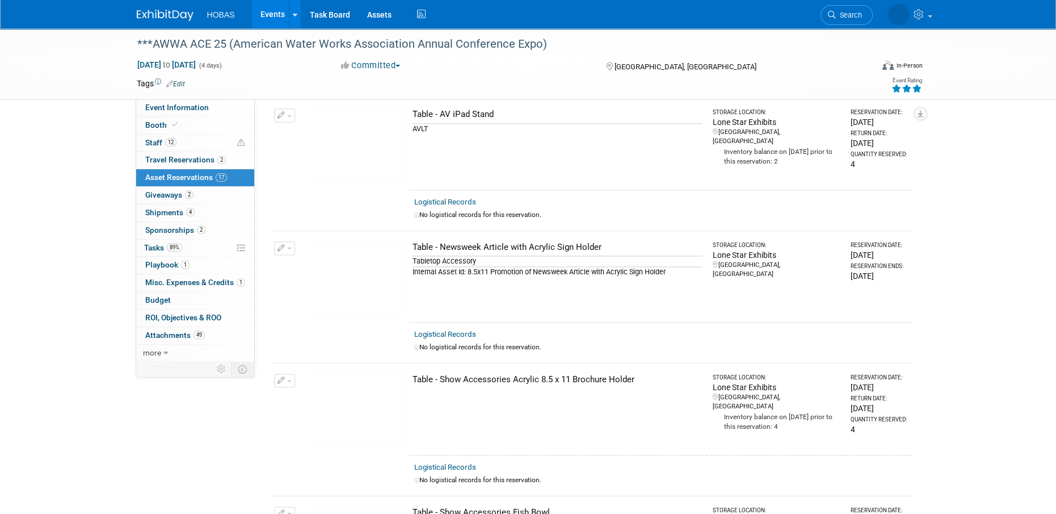
scroll to position [1872, 0]
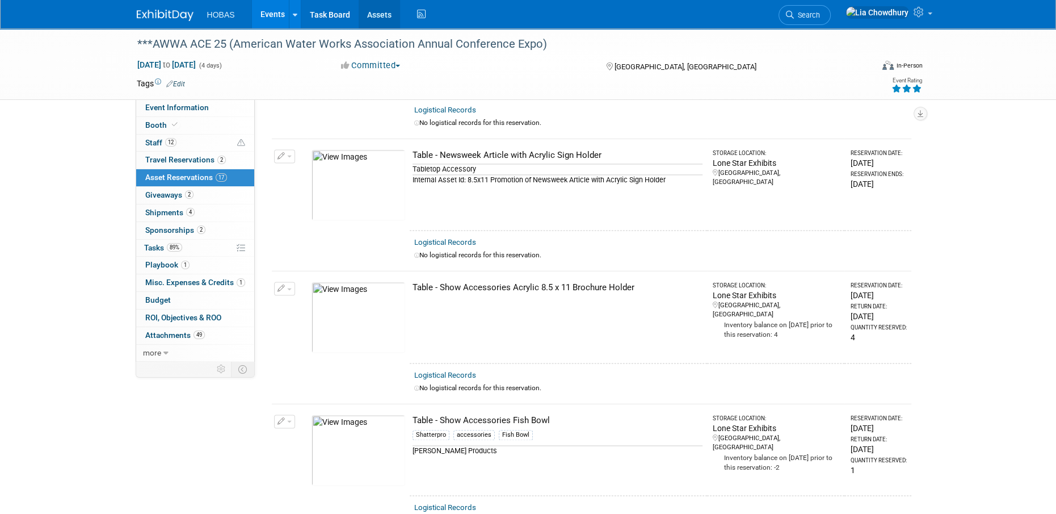
click at [386, 15] on link "Assets" at bounding box center [379, 14] width 41 height 28
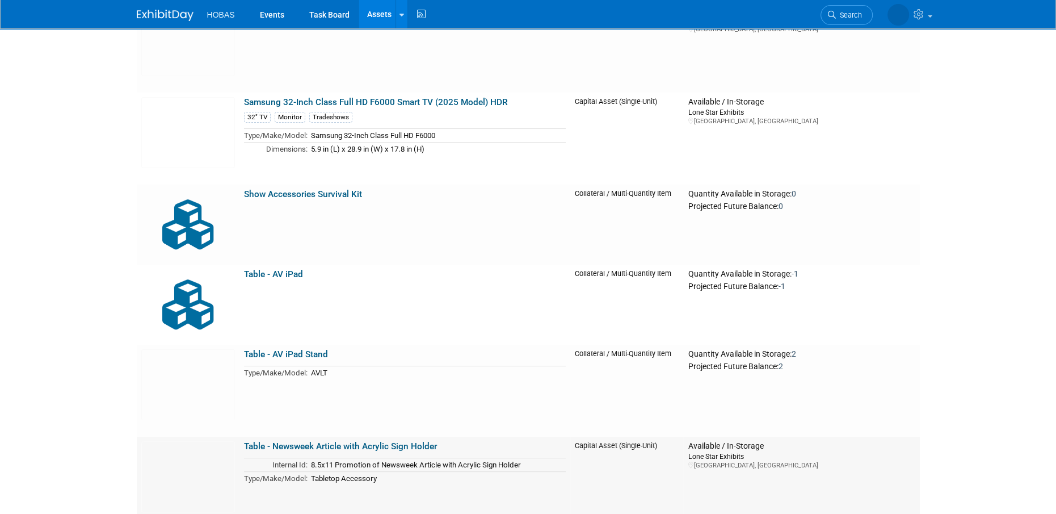
scroll to position [5277, 0]
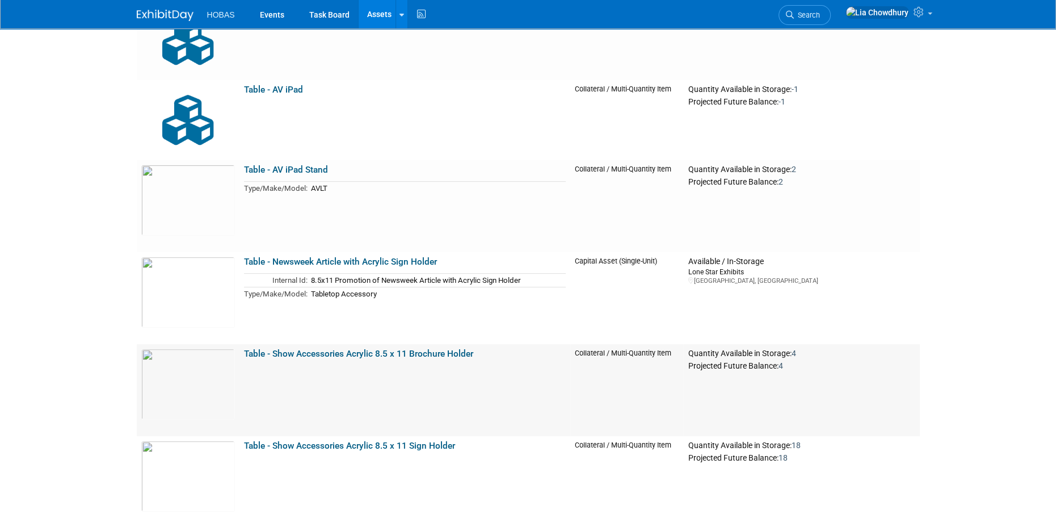
click at [426, 356] on link "Table - Show Accessories Acrylic 8.5 x 11 Brochure Holder" at bounding box center [358, 353] width 229 height 10
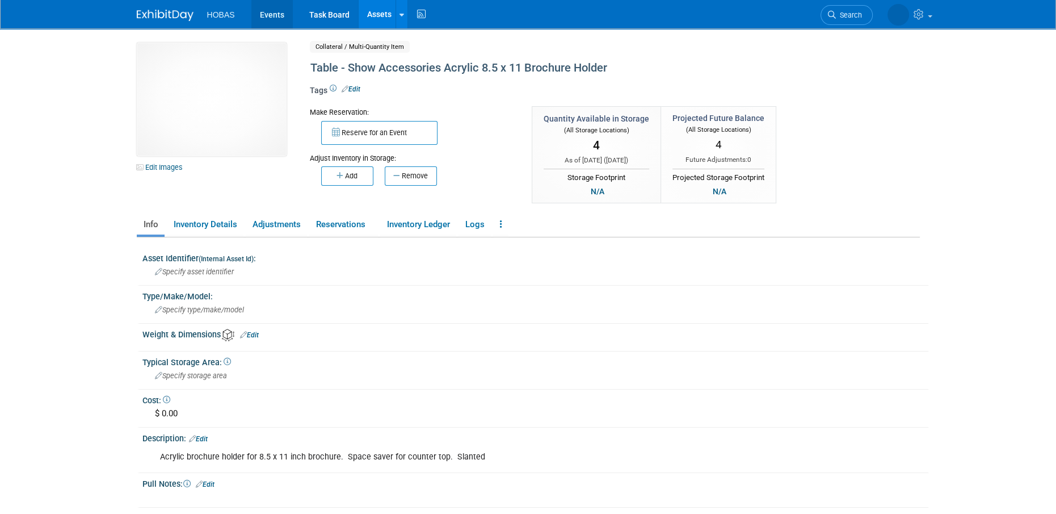
click at [267, 13] on link "Events" at bounding box center [271, 14] width 41 height 28
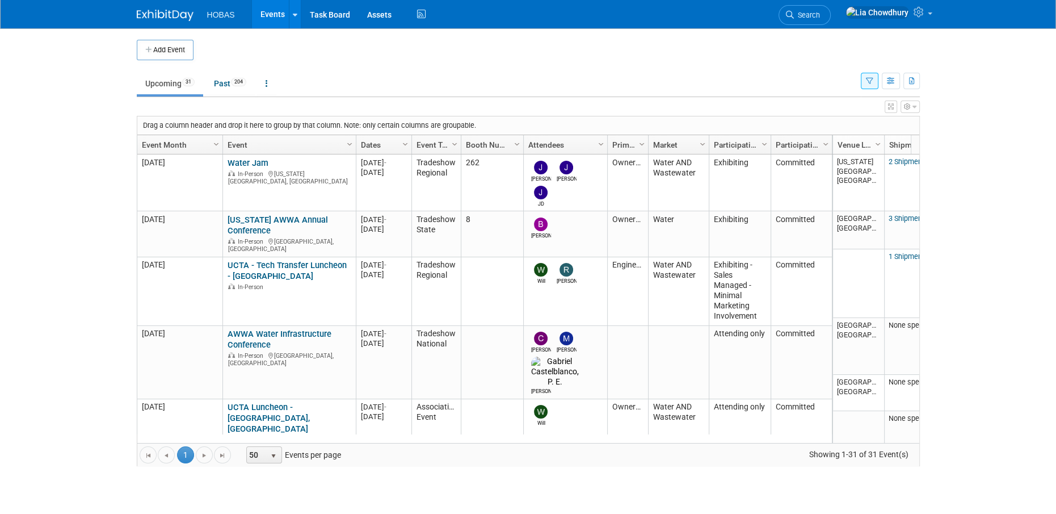
click at [153, 44] on button "Add Event" at bounding box center [165, 50] width 57 height 20
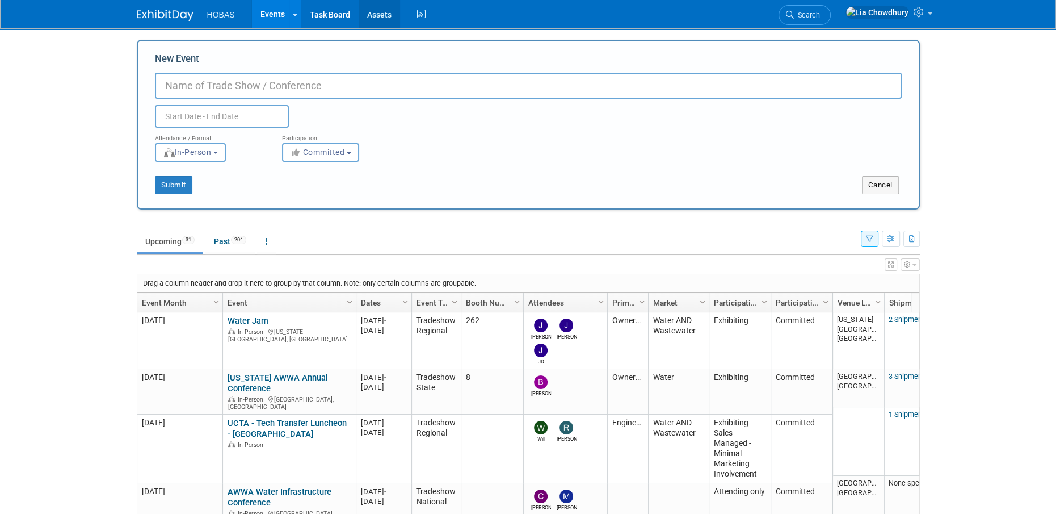
click at [363, 16] on link "Assets" at bounding box center [379, 14] width 41 height 28
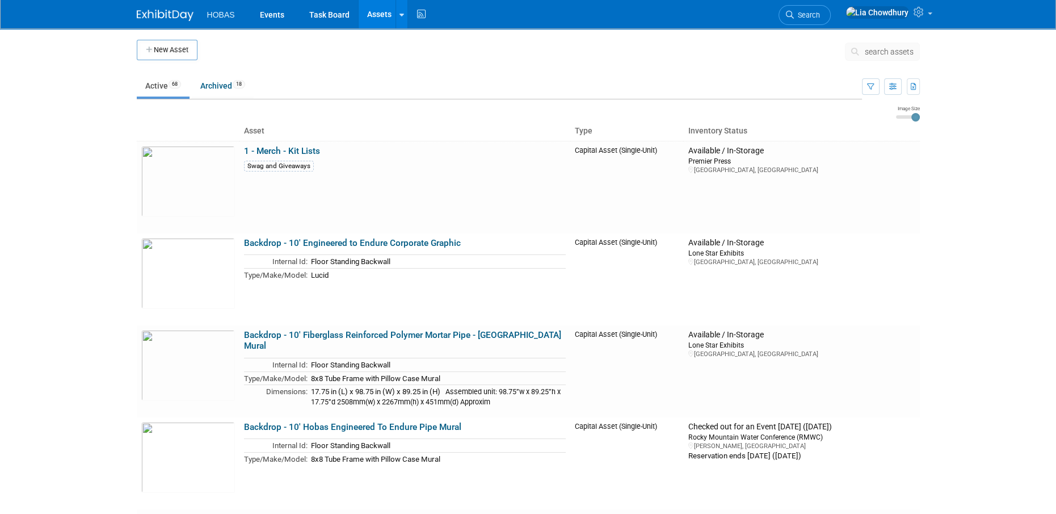
click at [179, 55] on button "New Asset" at bounding box center [167, 50] width 61 height 20
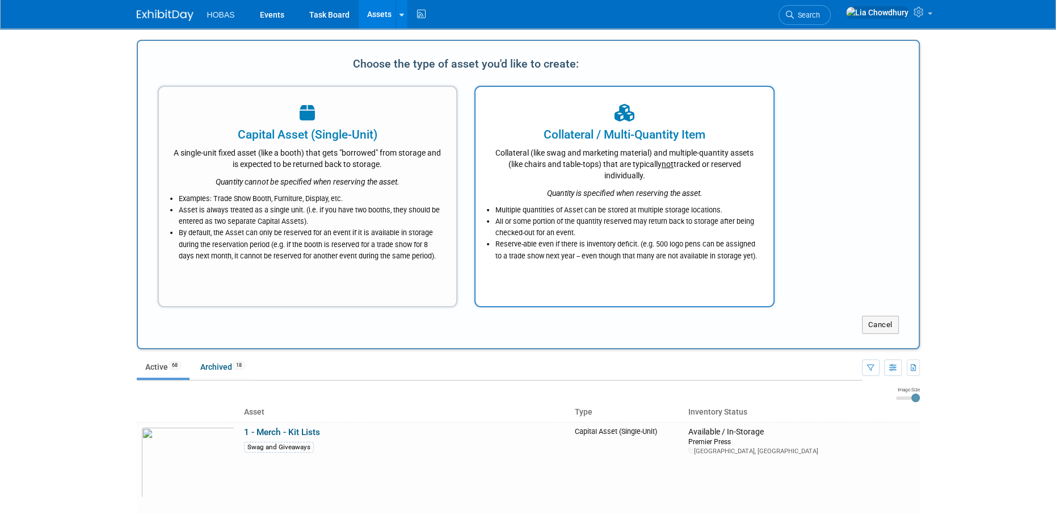
click at [692, 90] on div "Collateral / Multi-Quantity Item Collateral (like swag and marketing material) …" at bounding box center [624, 196] width 300 height 221
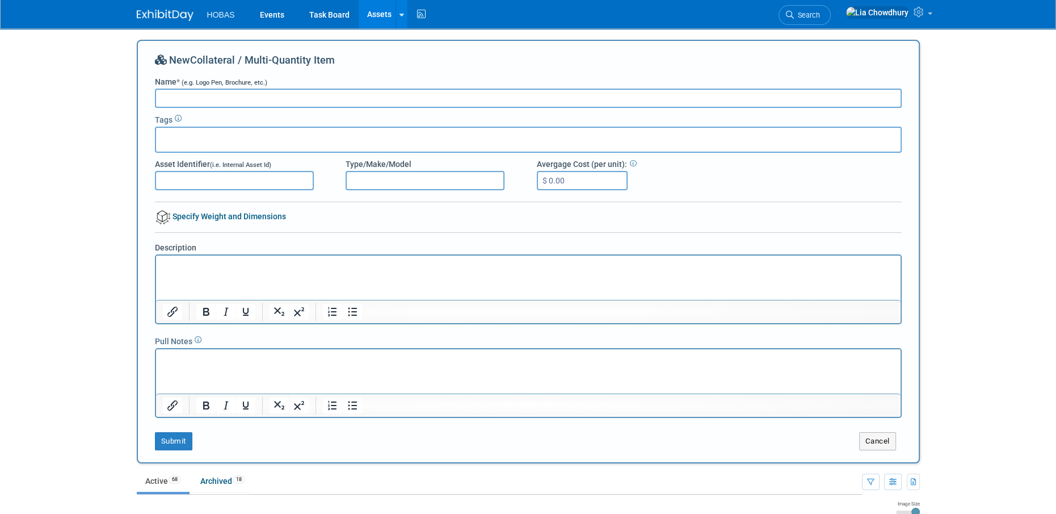
click at [255, 100] on input "Name * (e.g. Logo Pen, Brochure, etc.)" at bounding box center [528, 98] width 747 height 19
paste input "MaxGear Brochure Holder 8.5x11 inch Acrylic Pamphlet Holder Clear Plastic Flyer…"
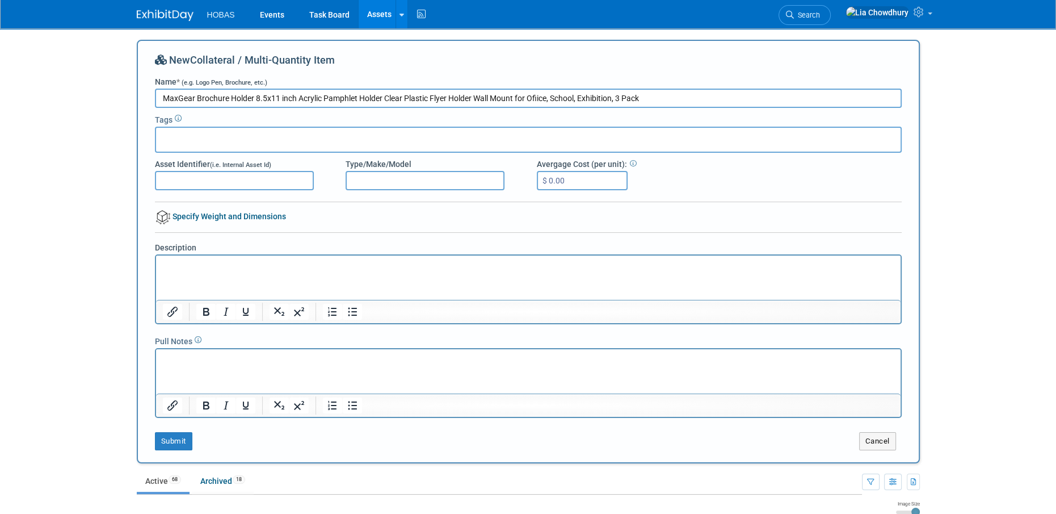
type input "MaxGear Brochure Holder 8.5x11 inch Acrylic Pamphlet Holder Clear Plastic Flyer…"
click at [428, 176] on input "Type/Make/Model" at bounding box center [425, 180] width 159 height 19
click at [165, 105] on input "MaxGear Brochure Holder 8.5x11 inch Acrylic Pamphlet Holder Clear Plastic Flyer…" at bounding box center [528, 98] width 747 height 19
drag, startPoint x: 164, startPoint y: 96, endPoint x: 256, endPoint y: 99, distance: 92.0
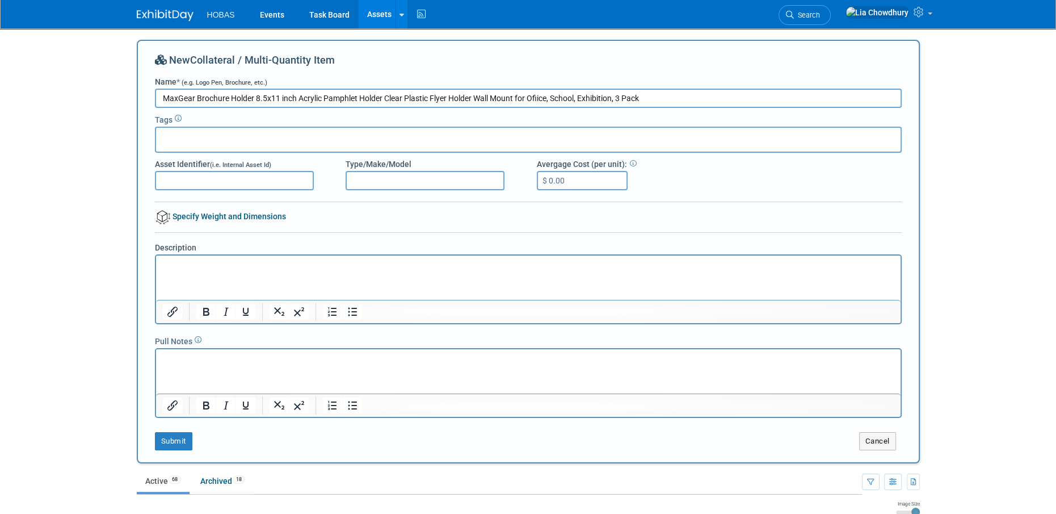
click at [256, 99] on input "MaxGear Brochure Holder 8.5x11 inch Acrylic Pamphlet Holder Clear Plastic Flyer…" at bounding box center [528, 98] width 747 height 19
click at [365, 174] on input "Type/Make/Model" at bounding box center [425, 180] width 159 height 19
paste input "MaxGear Brochure Holder"
type input "MaxGear Brochure Holder"
click at [557, 190] on input "$ 0.00" at bounding box center [582, 180] width 91 height 19
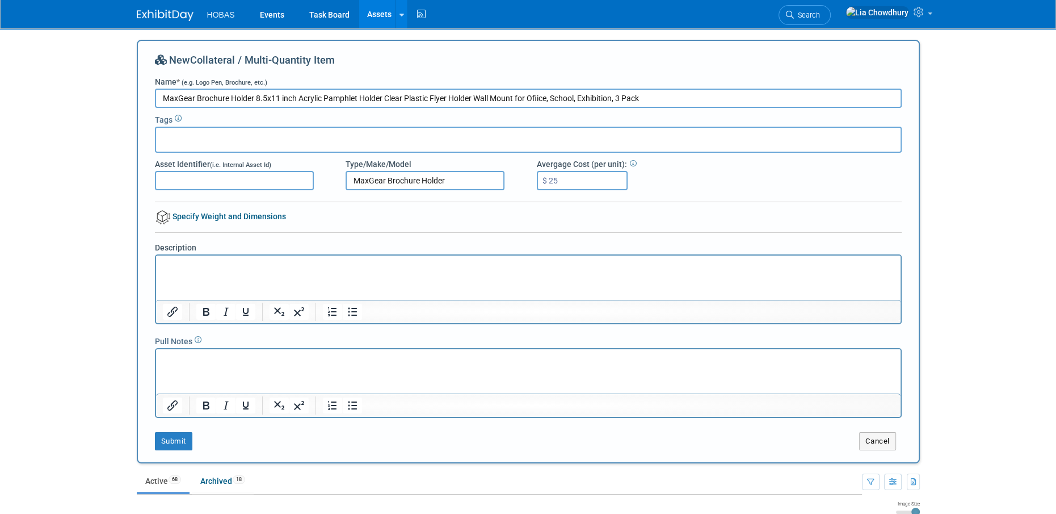
type input "$ 25.00"
click at [223, 216] on link "Specify Weight and Dimensions" at bounding box center [220, 216] width 131 height 9
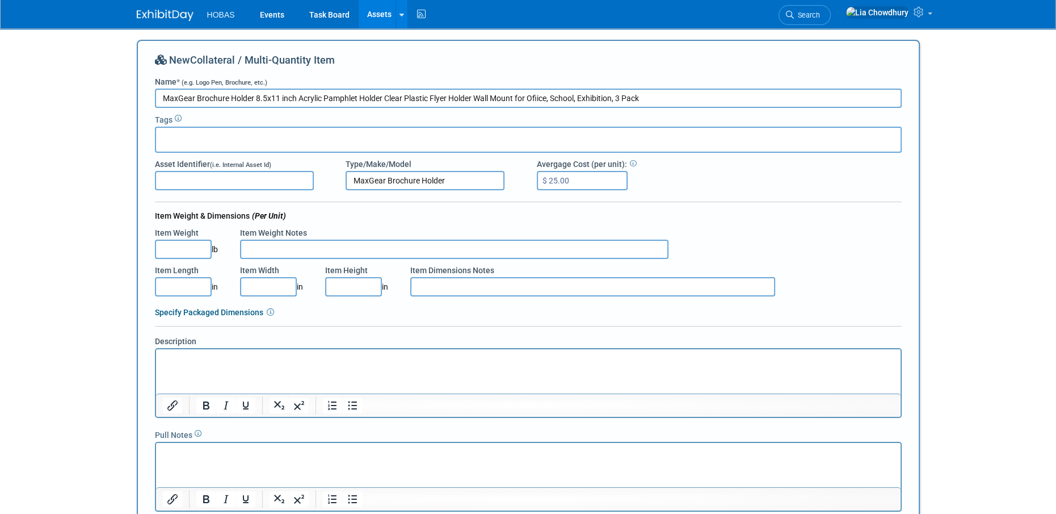
click at [190, 292] on input "Item Length" at bounding box center [183, 286] width 57 height 19
click at [267, 298] on div "Item Weight & Dimensions (Per Unit) Item Weight lb Item Weight Notes Item Lengt…" at bounding box center [528, 264] width 747 height 108
click at [382, 274] on div "Item Height in" at bounding box center [359, 280] width 85 height 32
click at [283, 284] on input "Item Width" at bounding box center [268, 286] width 57 height 19
type input "8.50"
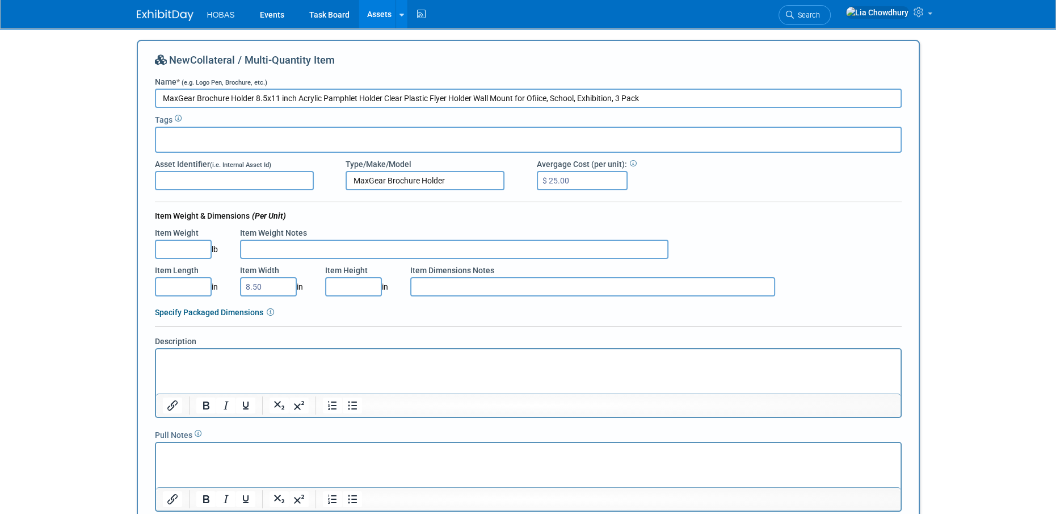
click at [336, 284] on input "Item Height" at bounding box center [353, 286] width 57 height 19
type input "11.00"
click at [274, 282] on input "8.50" at bounding box center [268, 286] width 57 height 19
click at [196, 280] on input "Item Length" at bounding box center [183, 286] width 57 height 19
type input "8.80"
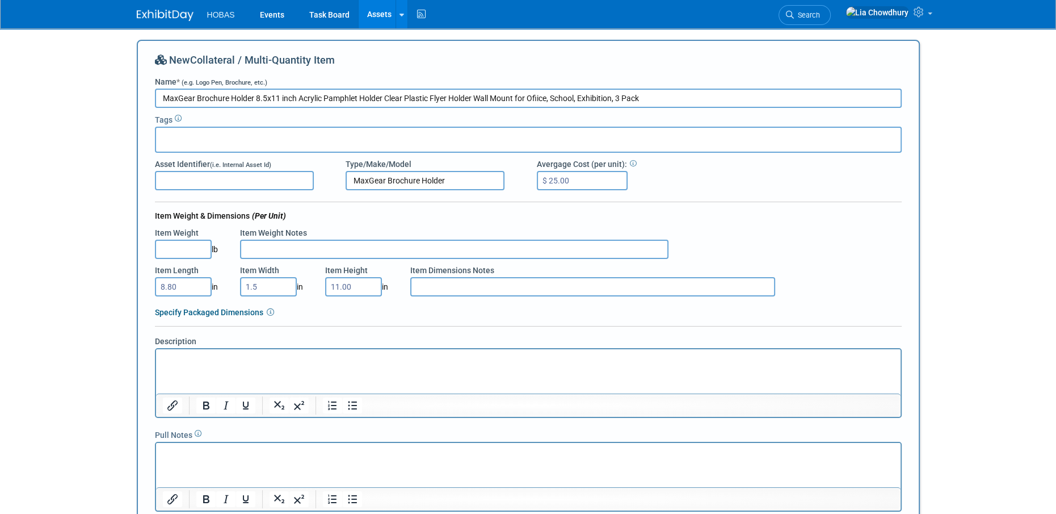
type input "1.50"
click at [343, 285] on input "11.00" at bounding box center [353, 286] width 57 height 19
type input "9.90"
click at [172, 252] on input "Item Weight" at bounding box center [183, 248] width 57 height 19
paste input "0.40"
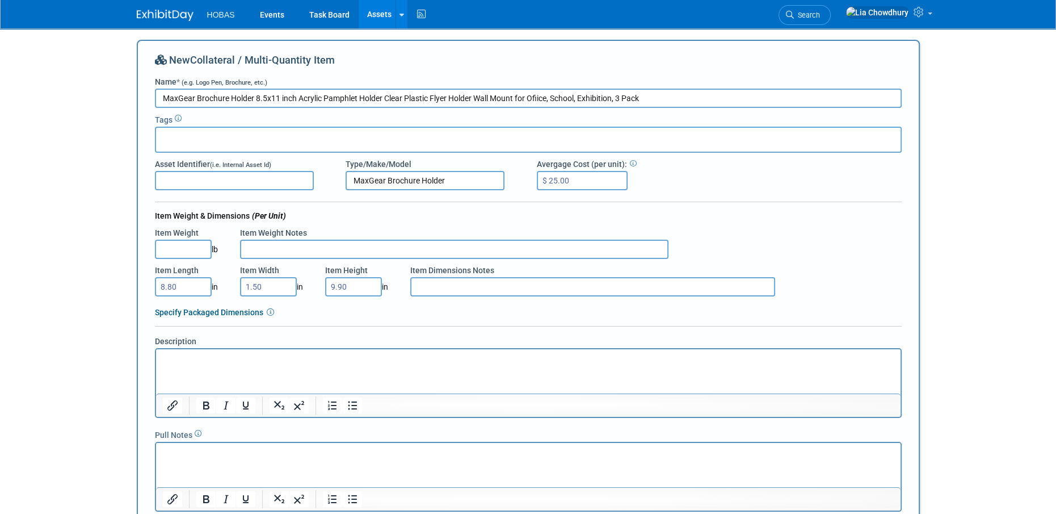
type input "0.40"
click at [257, 247] on input "Item Weight Notes" at bounding box center [454, 248] width 428 height 19
type input "Qty 3 - pack"
click at [272, 358] on p "Rich Text Area. Press ALT-0 for help." at bounding box center [527, 358] width 731 height 11
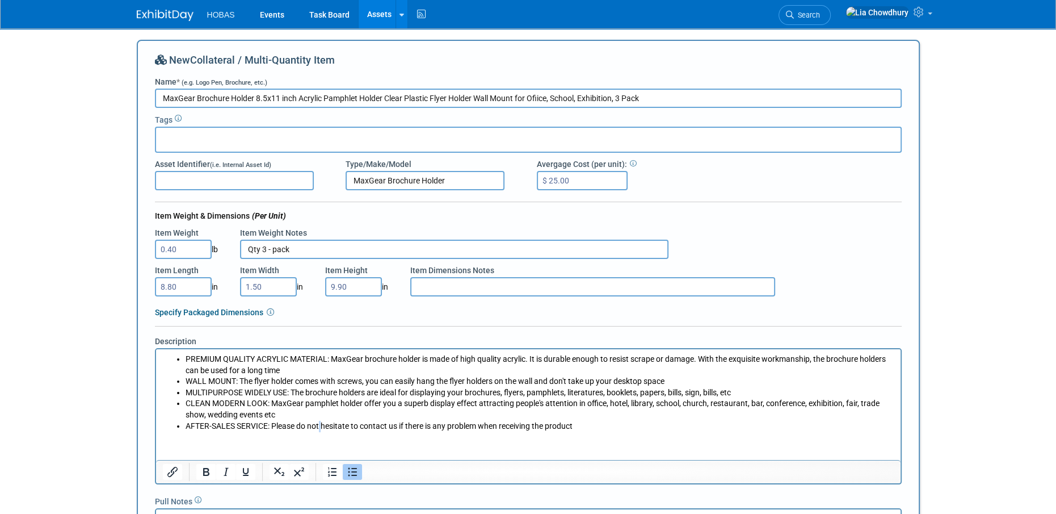
click at [321, 424] on li "AFTER-SALES SERVICE: Please do not hesitate to contact us if there is any probl…" at bounding box center [539, 425] width 709 height 11
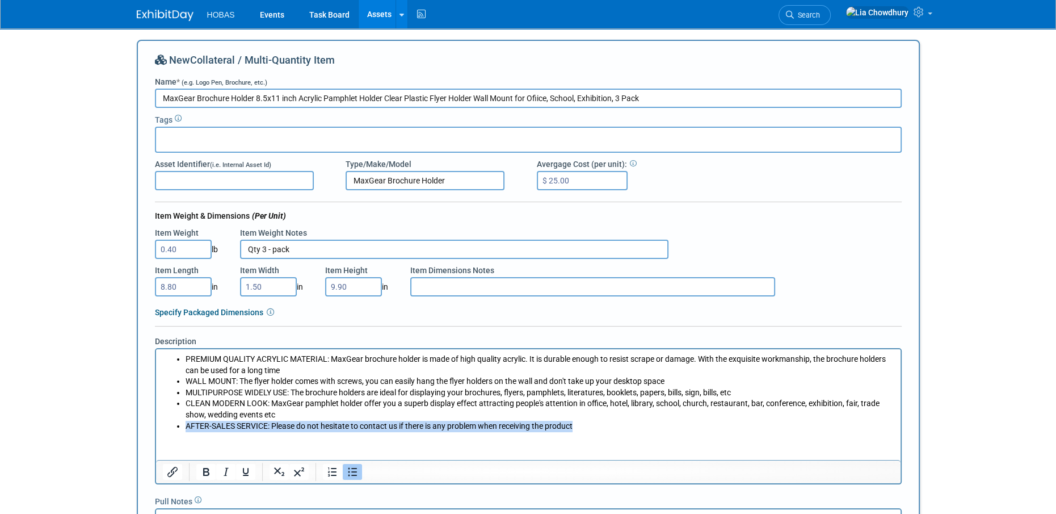
click at [321, 424] on li "AFTER-SALES SERVICE: Please do not hesitate to contact us if there is any probl…" at bounding box center [539, 425] width 709 height 11
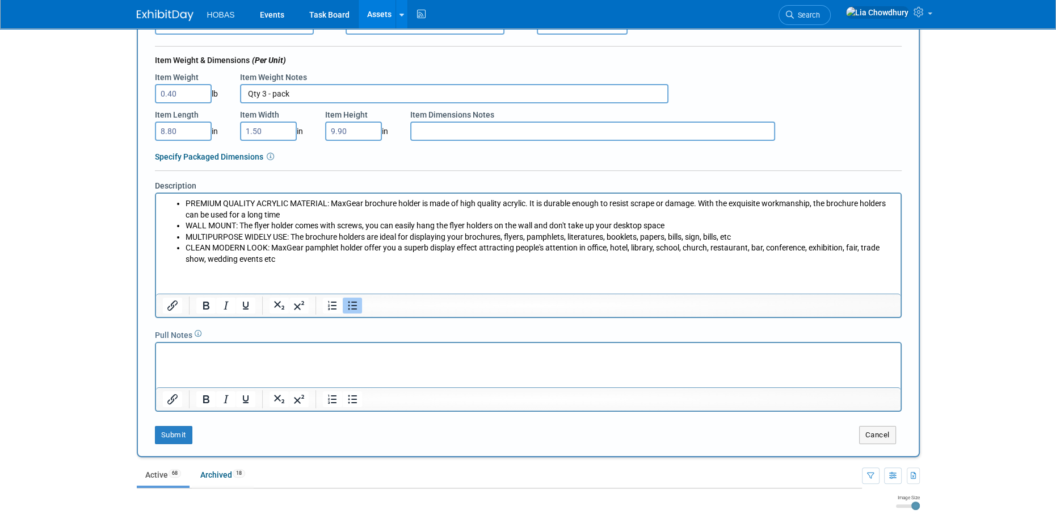
scroll to position [284, 0]
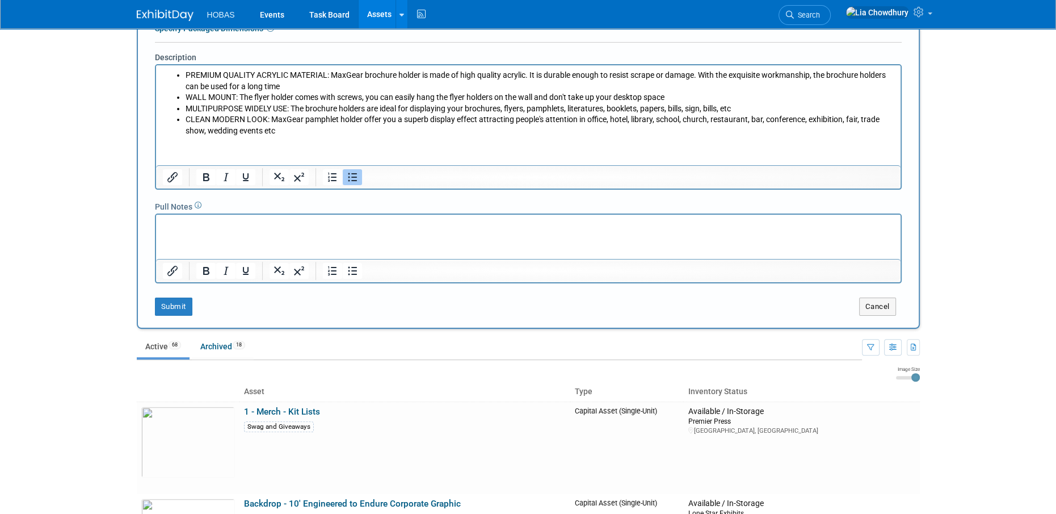
click at [302, 228] on p "Rich Text Area. Press ALT-0 for help." at bounding box center [527, 224] width 731 height 11
click at [224, 228] on p "Rich Text Area. Press ALT-0 for help." at bounding box center [527, 224] width 731 height 11
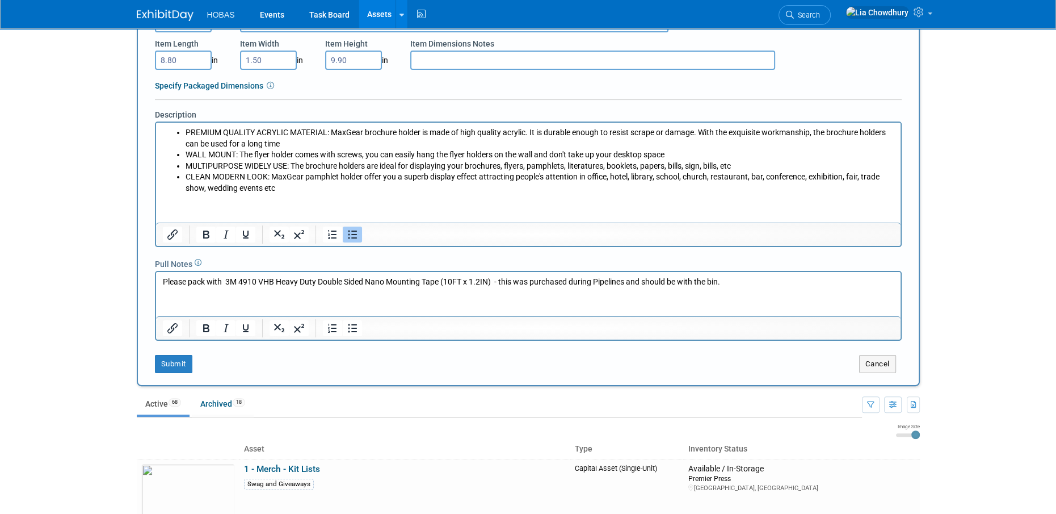
scroll to position [227, 0]
click at [323, 271] on html "Please pack with 3M 4910 VHB Heavy Duty Double Sided Nano Mounting Tape (10FT x…" at bounding box center [527, 279] width 744 height 16
click at [330, 284] on p "Please pack with 3M 4910 VHB Heavy Duty Double Sided Nano Mounting Tape (10FT x…" at bounding box center [527, 281] width 731 height 11
click at [331, 283] on p "Please pack with 3M 4910 VHB Heavy Duty Double Sided Nano Mounting Tape (10FT x…" at bounding box center [527, 281] width 731 height 11
click at [332, 283] on p "Please pack with 3M 4910 VHB Heavy Duty Double Sided Nano Mounting Tape (10FT x…" at bounding box center [527, 281] width 731 height 11
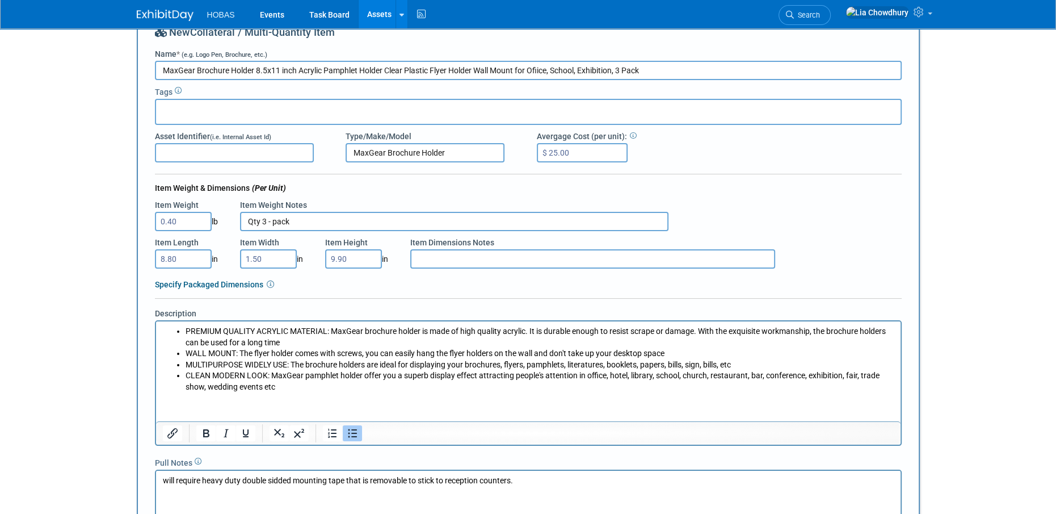
scroll to position [0, 0]
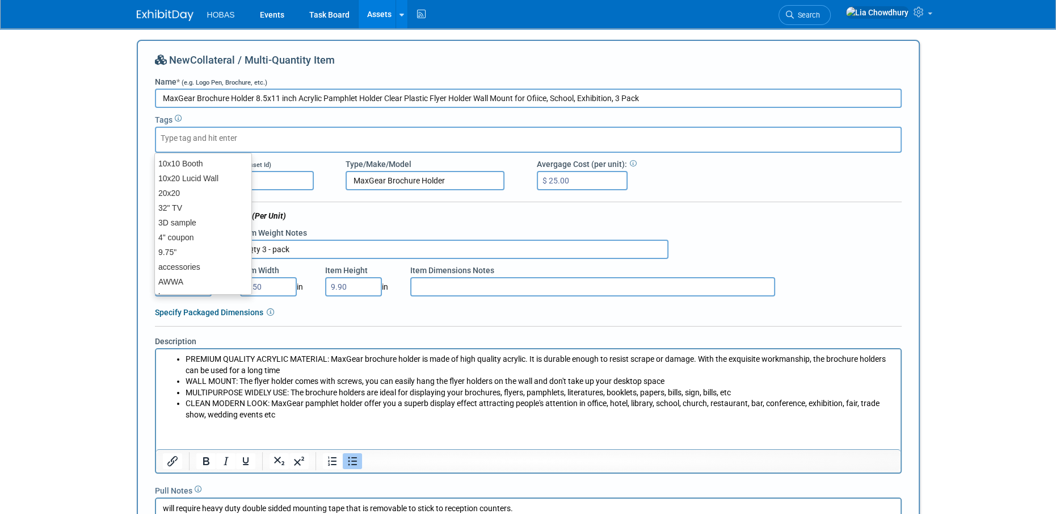
click at [243, 142] on input "text" at bounding box center [206, 137] width 91 height 11
click at [205, 269] on div "accessories" at bounding box center [203, 267] width 98 height 16
type input "accessories"
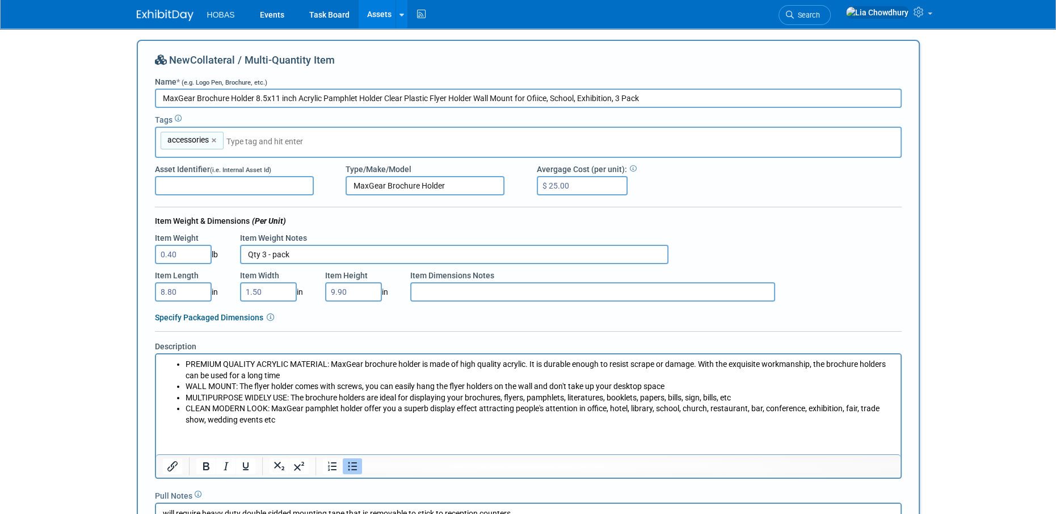
click at [245, 144] on input "text" at bounding box center [305, 141] width 159 height 11
click at [245, 137] on input "text" at bounding box center [305, 141] width 159 height 11
type input "b"
type input "p"
type input "brochure holder"
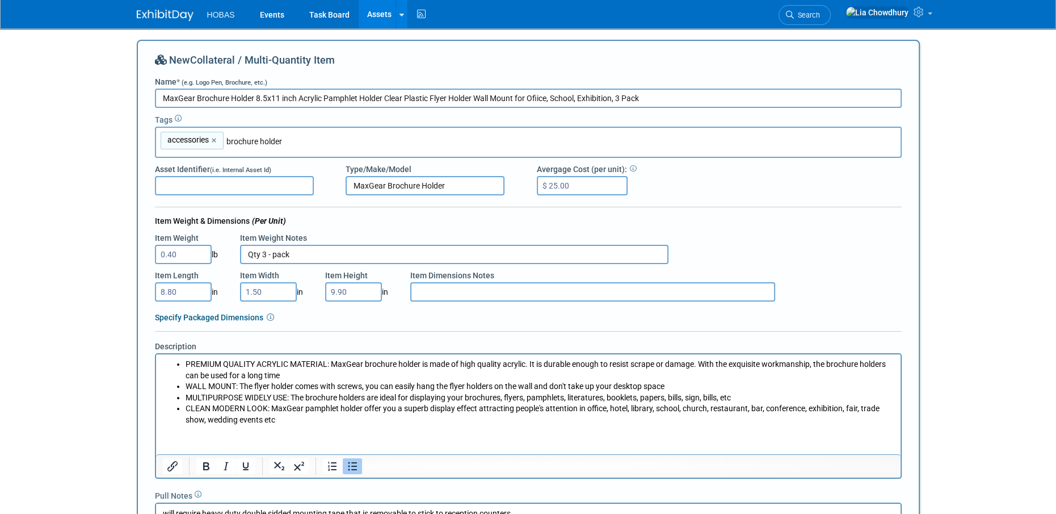
click at [233, 180] on input "Asset Identifier (i.e. Internal Asset Id)" at bounding box center [234, 185] width 159 height 19
click at [261, 134] on div "accessories accessories × brochure holder" at bounding box center [528, 142] width 747 height 31
drag, startPoint x: 282, startPoint y: 138, endPoint x: 225, endPoint y: 138, distance: 56.7
click at [225, 138] on div "accessories accessories × brochure holder" at bounding box center [528, 142] width 747 height 31
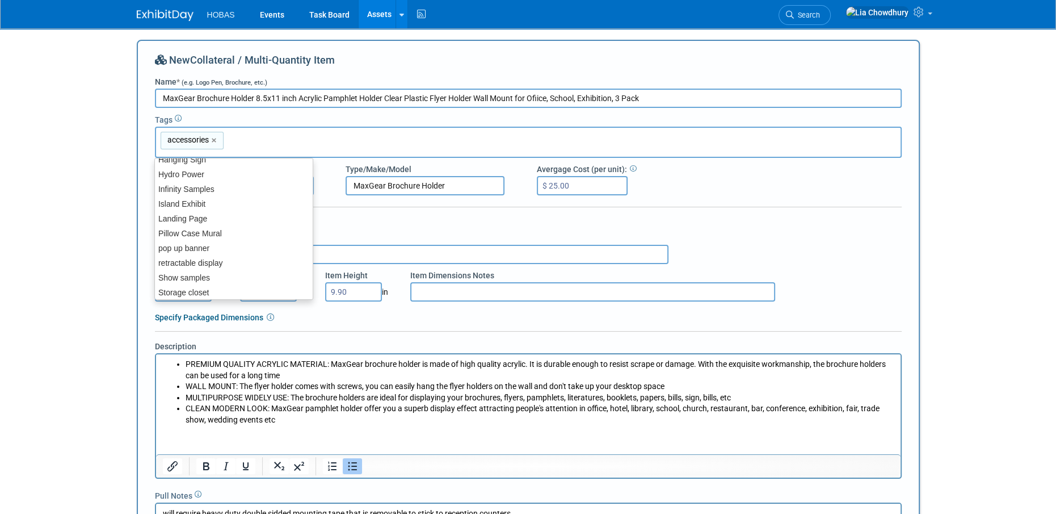
scroll to position [189, 0]
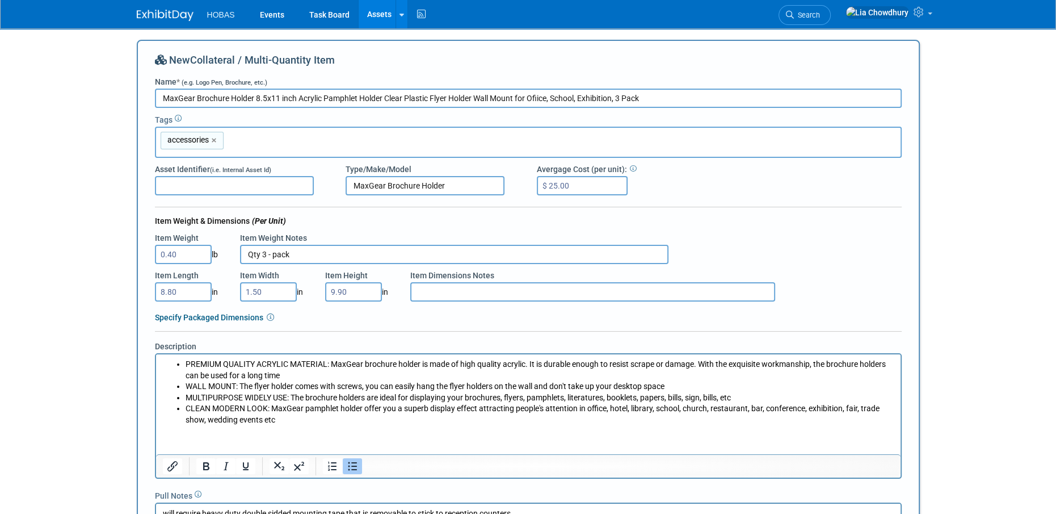
drag, startPoint x: 365, startPoint y: 255, endPoint x: 393, endPoint y: 242, distance: 30.5
click at [367, 255] on input "Qty 3 - pack" at bounding box center [454, 254] width 428 height 19
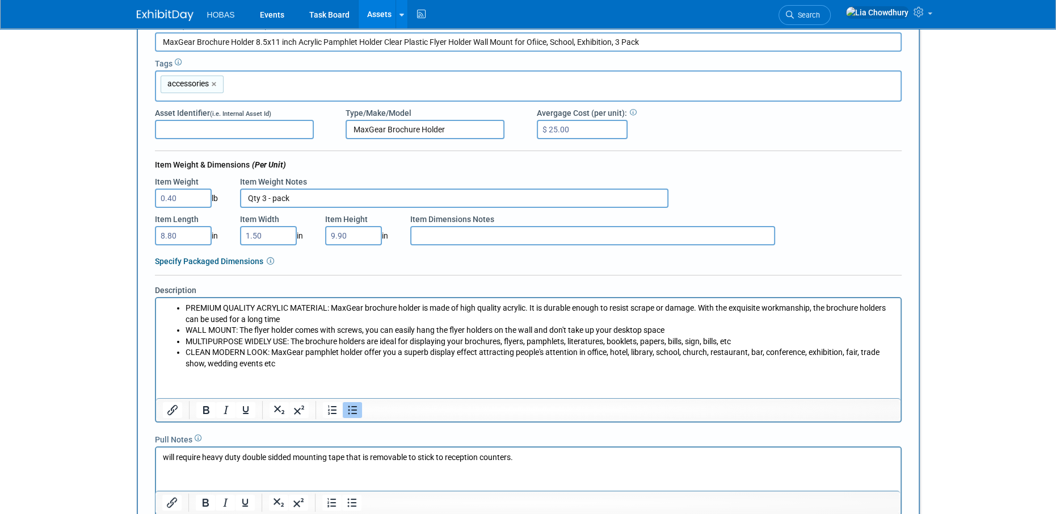
scroll to position [170, 0]
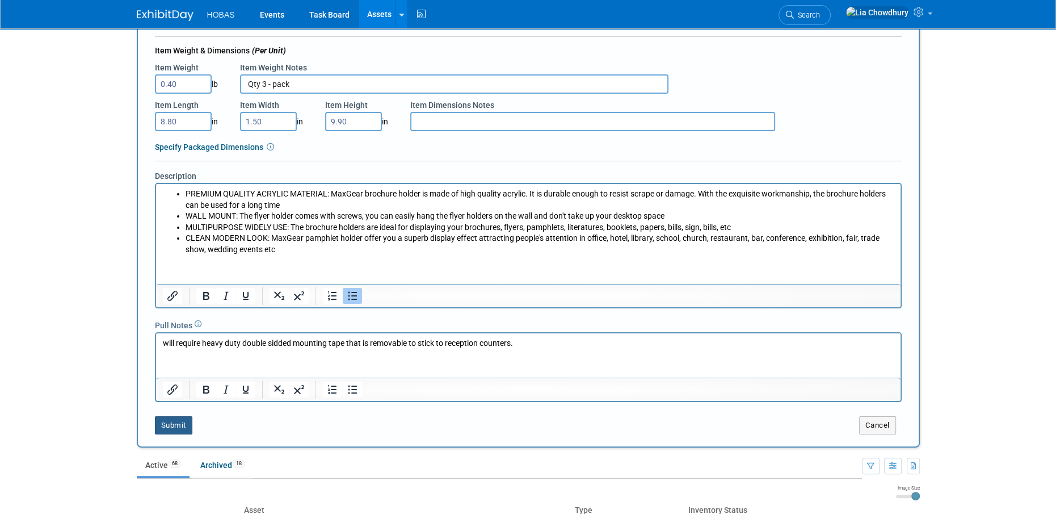
click at [184, 427] on button "Submit" at bounding box center [173, 425] width 37 height 18
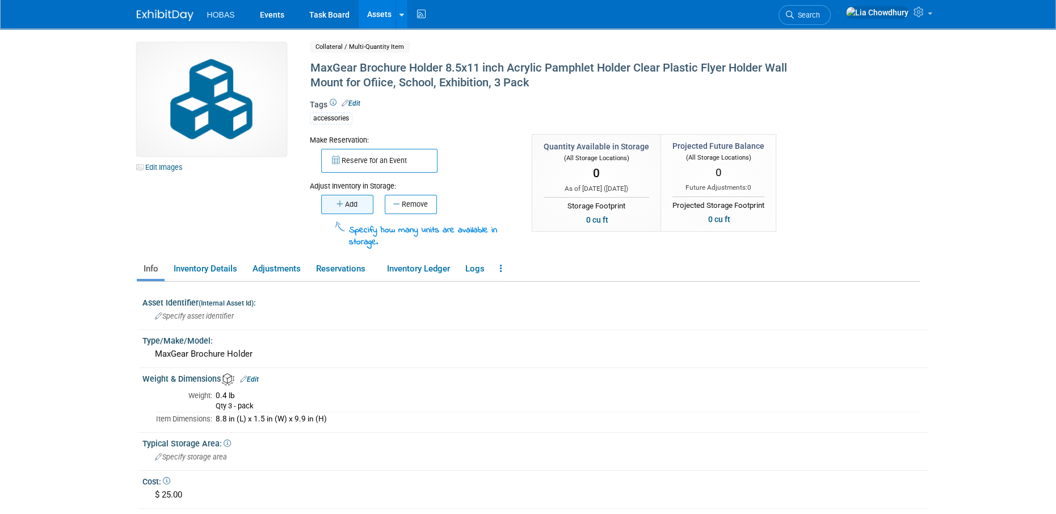
click at [351, 204] on button "Add" at bounding box center [347, 204] width 52 height 19
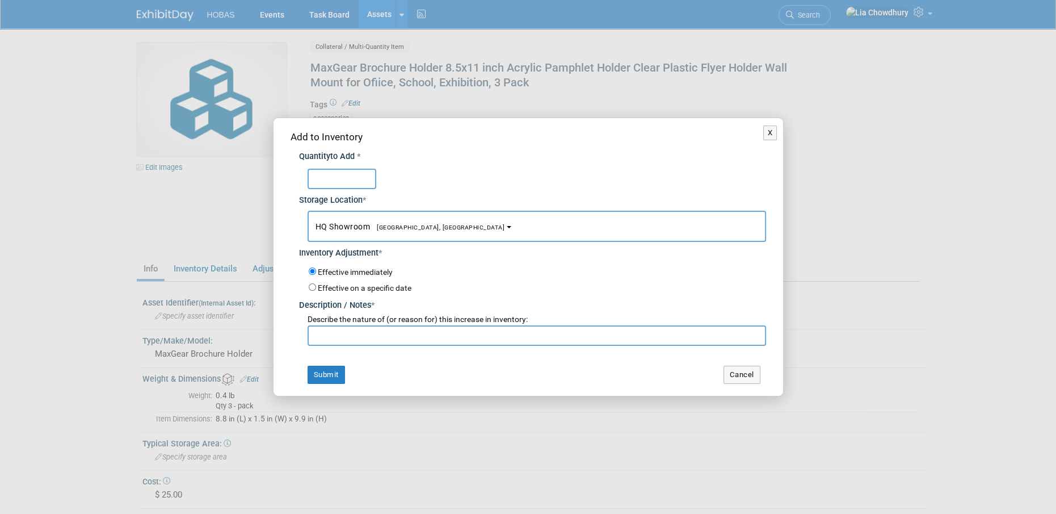
click at [337, 227] on span "HQ Showroom [GEOGRAPHIC_DATA], [GEOGRAPHIC_DATA]" at bounding box center [410, 226] width 190 height 9
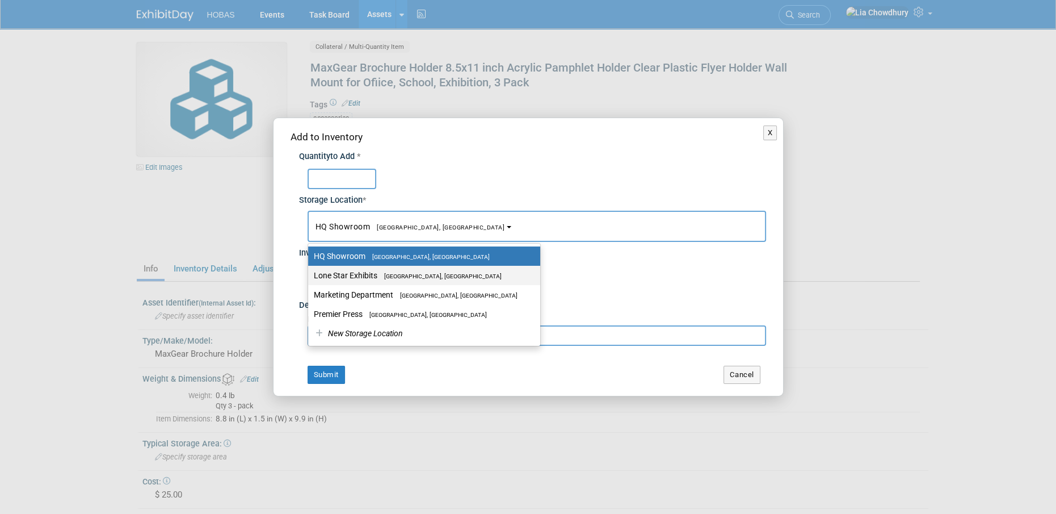
click at [379, 268] on label "Lone Star Exhibits [GEOGRAPHIC_DATA], [GEOGRAPHIC_DATA]" at bounding box center [421, 275] width 215 height 15
click at [310, 272] on input "Lone Star Exhibits [GEOGRAPHIC_DATA], [GEOGRAPHIC_DATA]" at bounding box center [305, 275] width 7 height 7
select select "11223138"
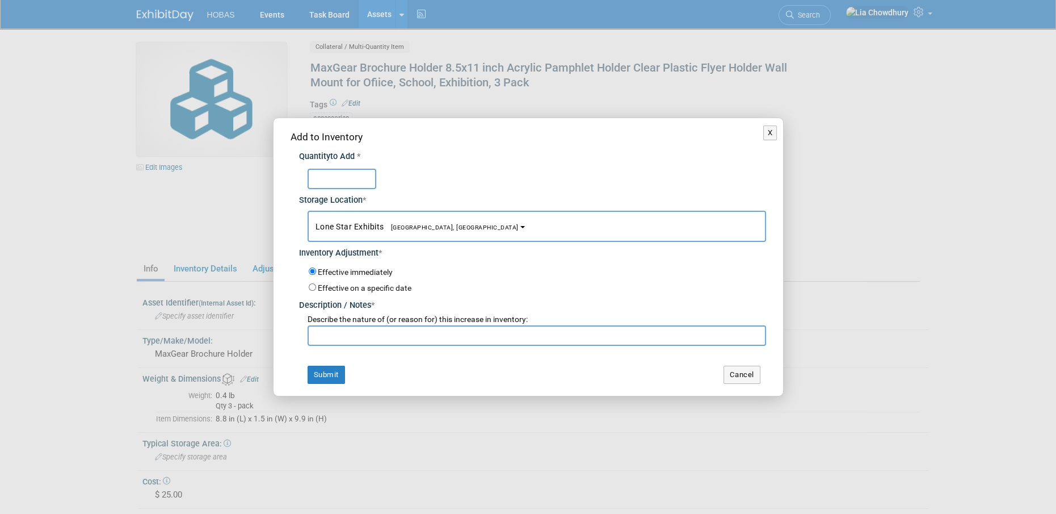
click at [331, 172] on input "text" at bounding box center [342, 179] width 69 height 20
type input "3"
click at [328, 330] on input "text" at bounding box center [537, 335] width 458 height 20
type input "a"
drag, startPoint x: 661, startPoint y: 319, endPoint x: 661, endPoint y: 330, distance: 10.8
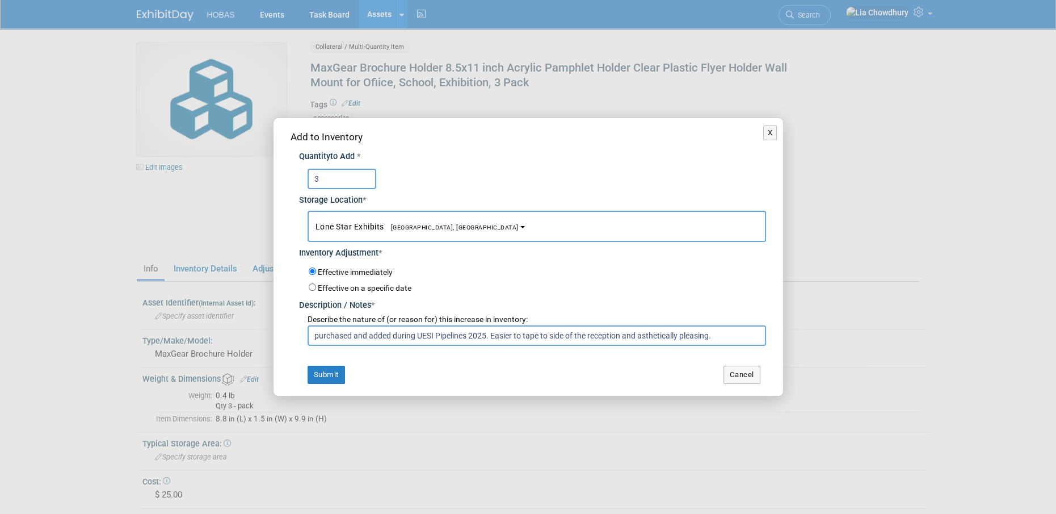
drag, startPoint x: 661, startPoint y: 330, endPoint x: 631, endPoint y: 383, distance: 61.2
click at [631, 383] on td "Cancel" at bounding box center [641, 374] width 249 height 18
drag, startPoint x: 670, startPoint y: 331, endPoint x: 619, endPoint y: 334, distance: 50.6
click at [619, 334] on input "purchased and added during UESI Pipelines 2025. Easier to tape to side of the r…" at bounding box center [537, 335] width 458 height 20
type input "purchased and added during UESI Pipelines 2025. Easier to tape to side of the r…"
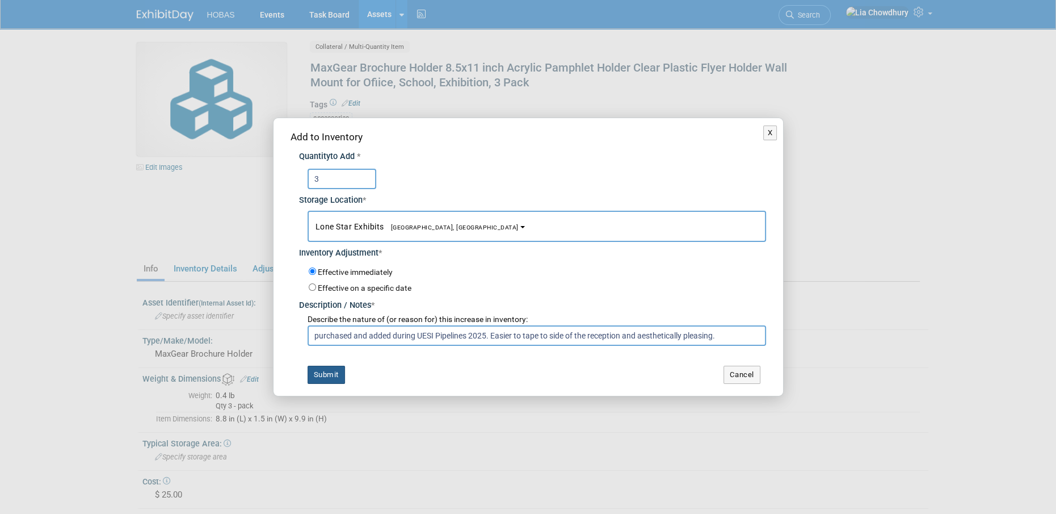
click at [324, 381] on button "Submit" at bounding box center [326, 374] width 37 height 18
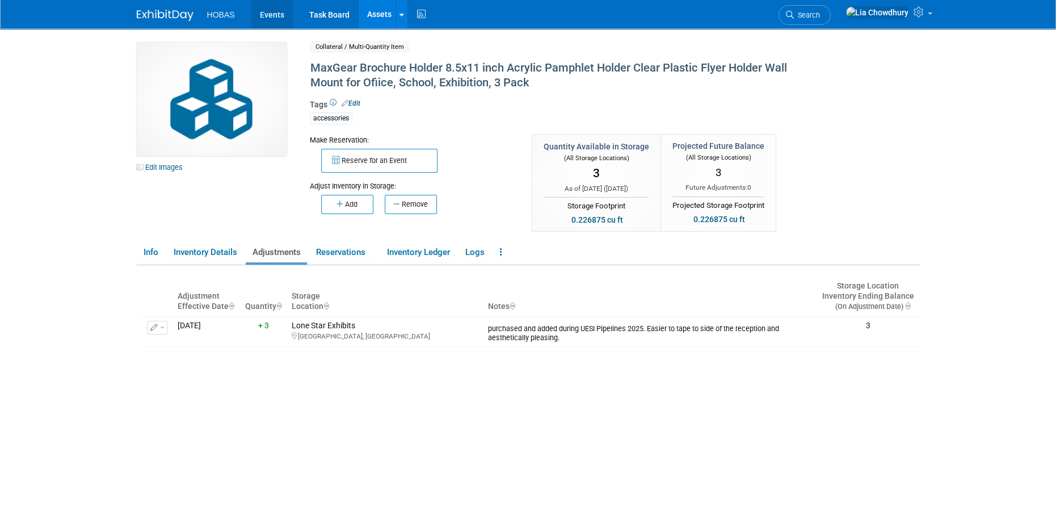
click at [278, 12] on link "Events" at bounding box center [271, 14] width 41 height 28
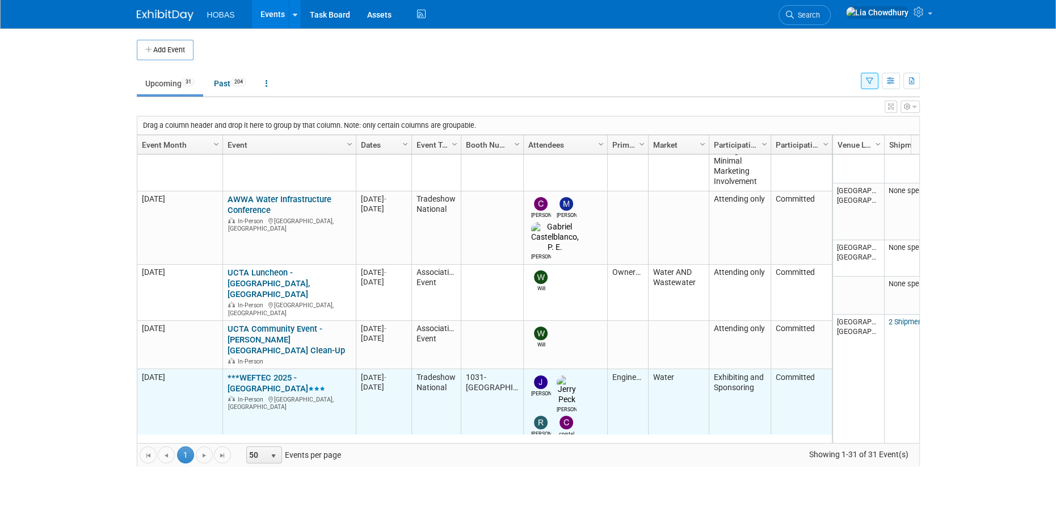
scroll to position [201, 0]
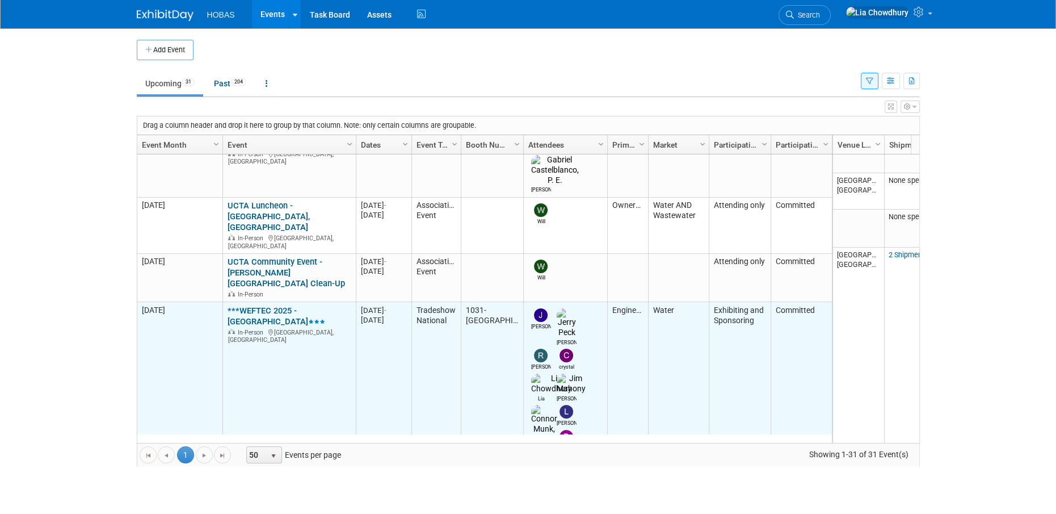
click at [273, 305] on link "***WEFTEC 2025 - [GEOGRAPHIC_DATA]" at bounding box center [277, 315] width 98 height 21
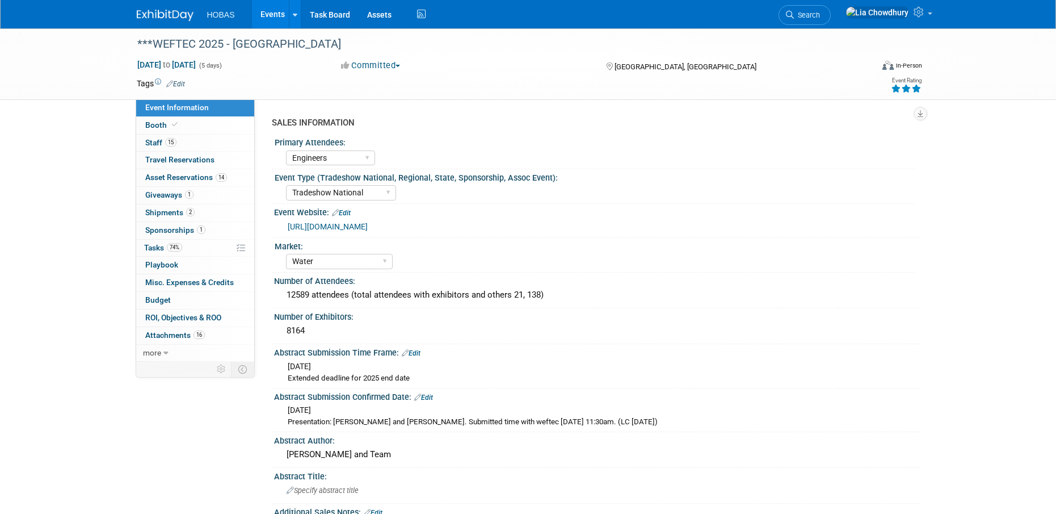
select select "Engineers"
select select "Tradeshow National"
select select "Water"
select select "Exhibiting and Sponsoring"
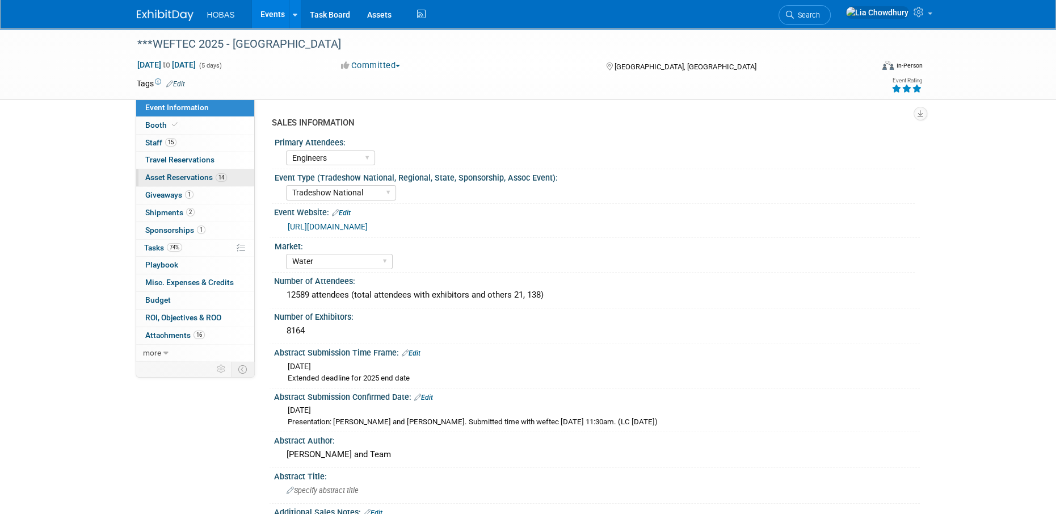
click at [172, 174] on span "Asset Reservations 14" at bounding box center [186, 176] width 82 height 9
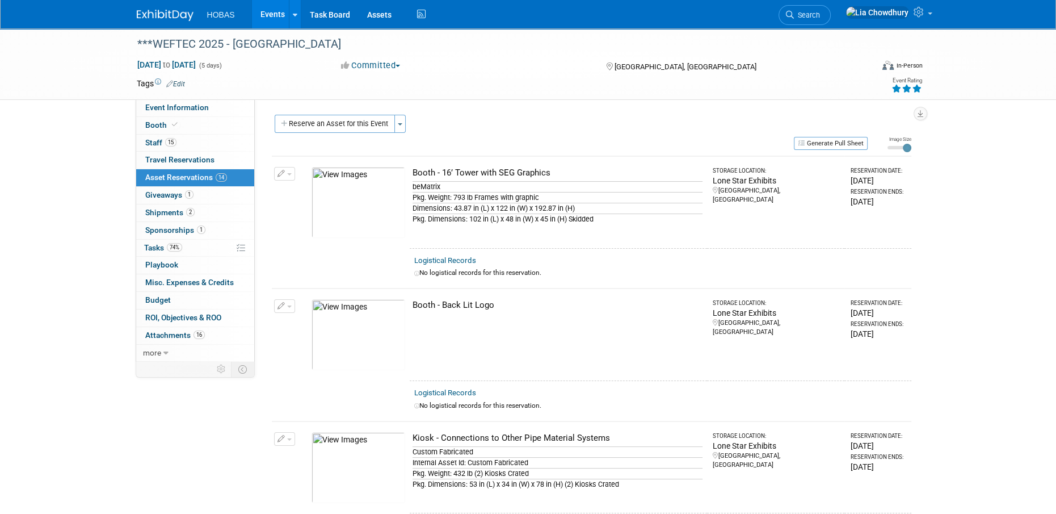
click at [334, 133] on div "Reserve an Asset for this Event Toggle Dropdown New asset reservation Copy asse…" at bounding box center [591, 125] width 639 height 21
click at [333, 125] on button "Reserve an Asset for this Event" at bounding box center [335, 124] width 120 height 18
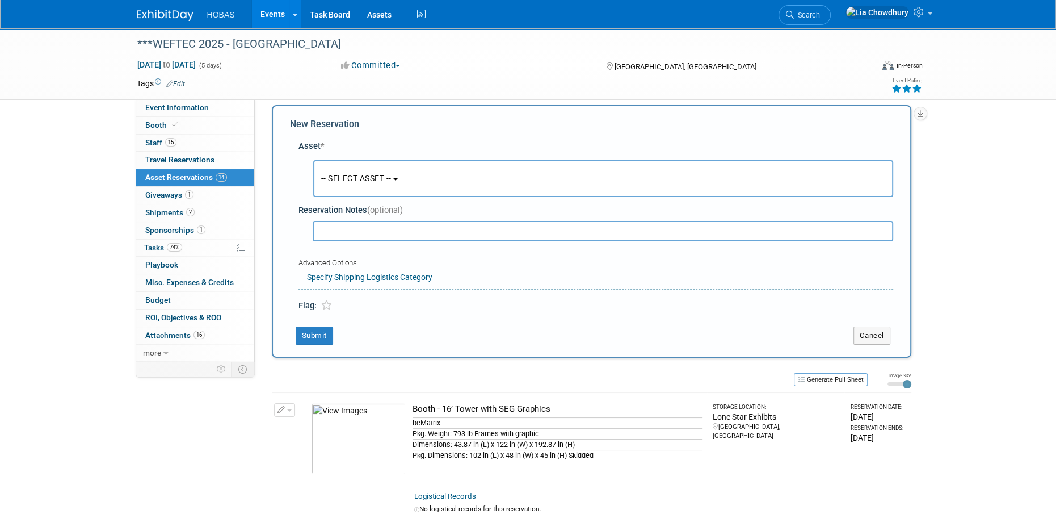
scroll to position [10, 0]
click at [352, 173] on span "-- SELECT ASSET --" at bounding box center [356, 177] width 70 height 9
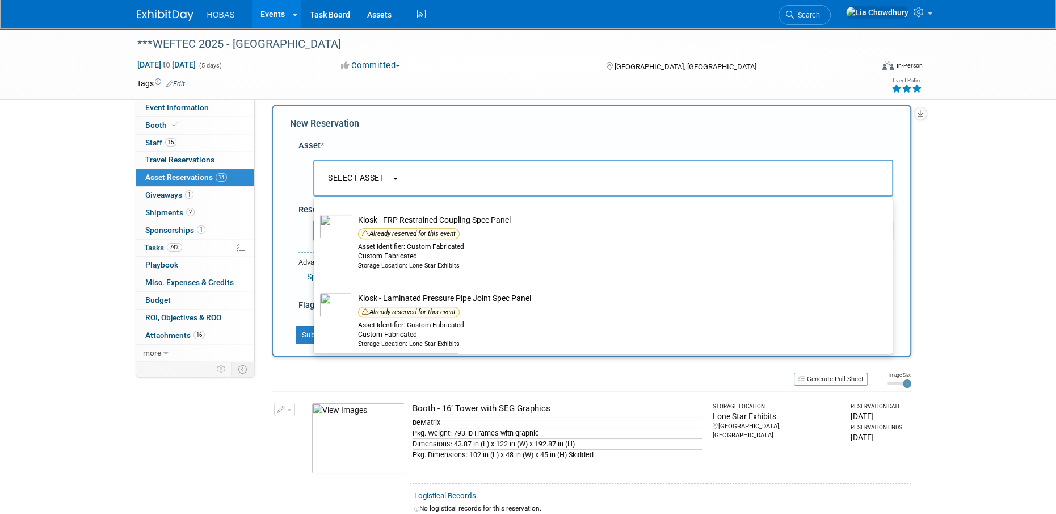
scroll to position [1290, 0]
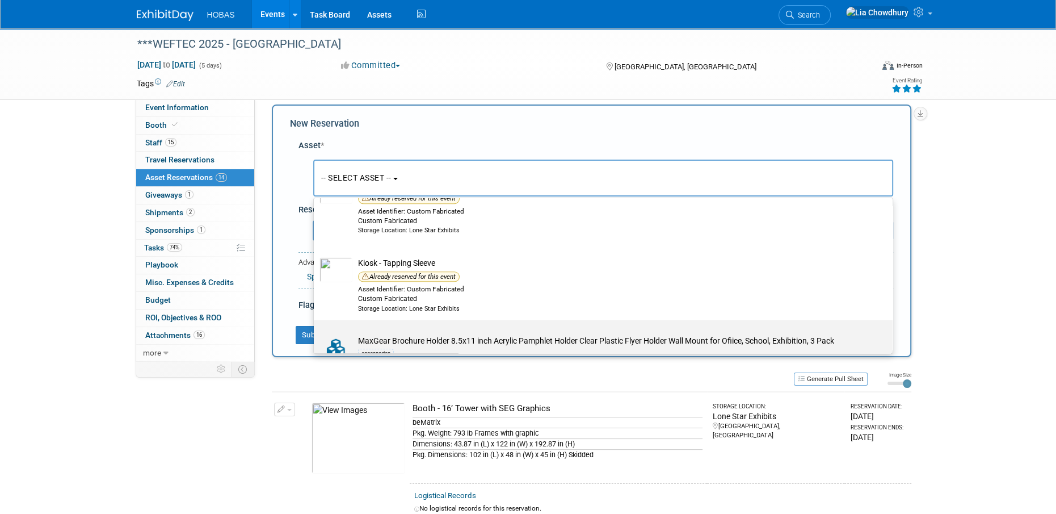
click at [472, 332] on label "MaxGear Brochure Holder 8.5x11 inch Acrylic Pamphlet Holder Clear Plastic Flyer…" at bounding box center [600, 357] width 562 height 71
click at [315, 332] on input "MaxGear Brochure Holder 8.5x11 inch Acrylic Pamphlet Holder Clear Plastic Flyer…" at bounding box center [311, 329] width 7 height 7
select select "10729298"
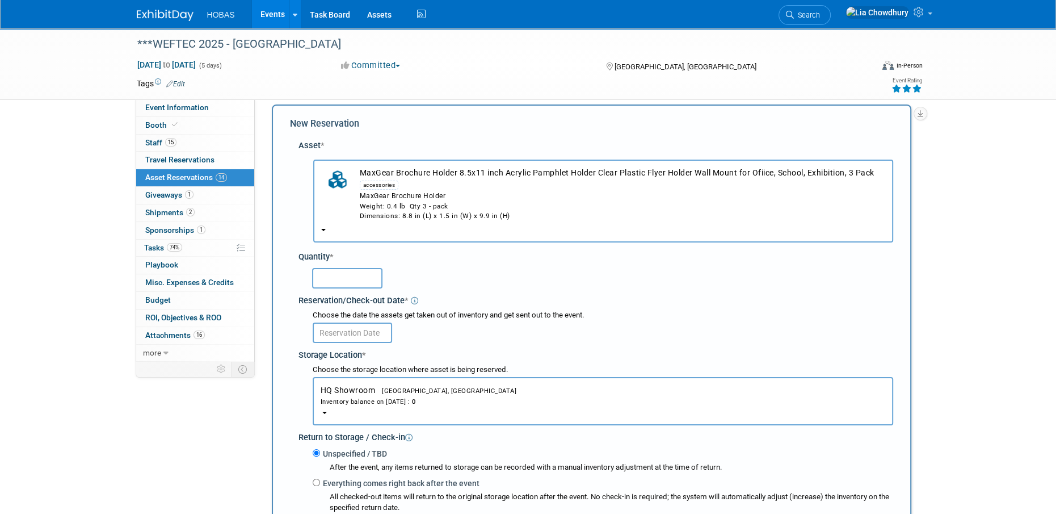
click at [363, 273] on input "text" at bounding box center [347, 278] width 70 height 20
type input "3"
click at [350, 333] on input "text" at bounding box center [352, 332] width 79 height 20
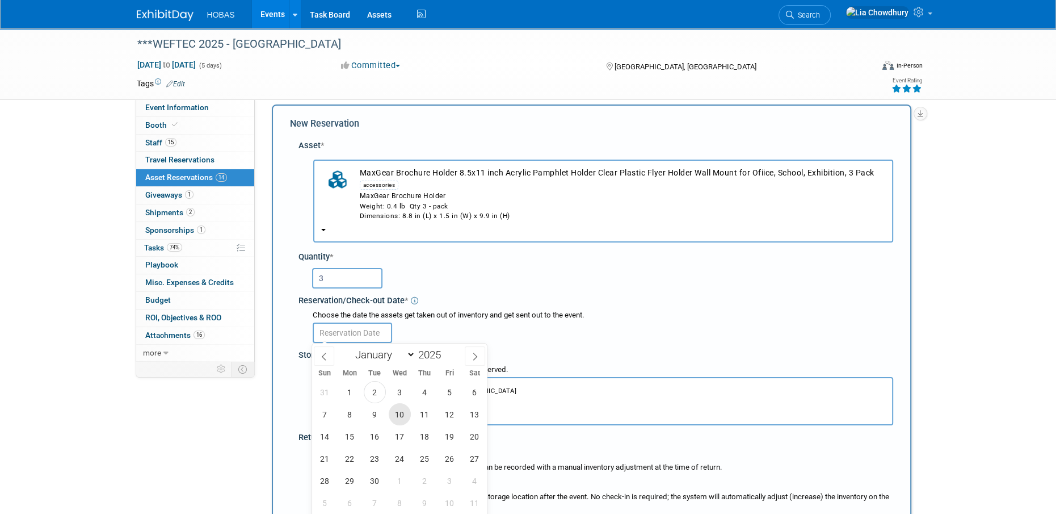
click at [403, 415] on span "10" at bounding box center [400, 414] width 22 height 22
type input "[DATE]"
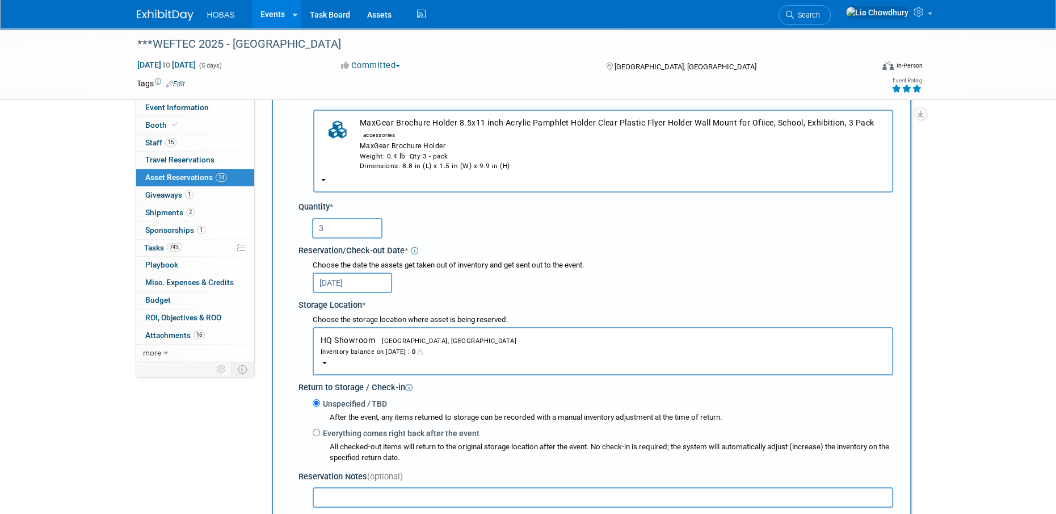
scroll to position [124, 0]
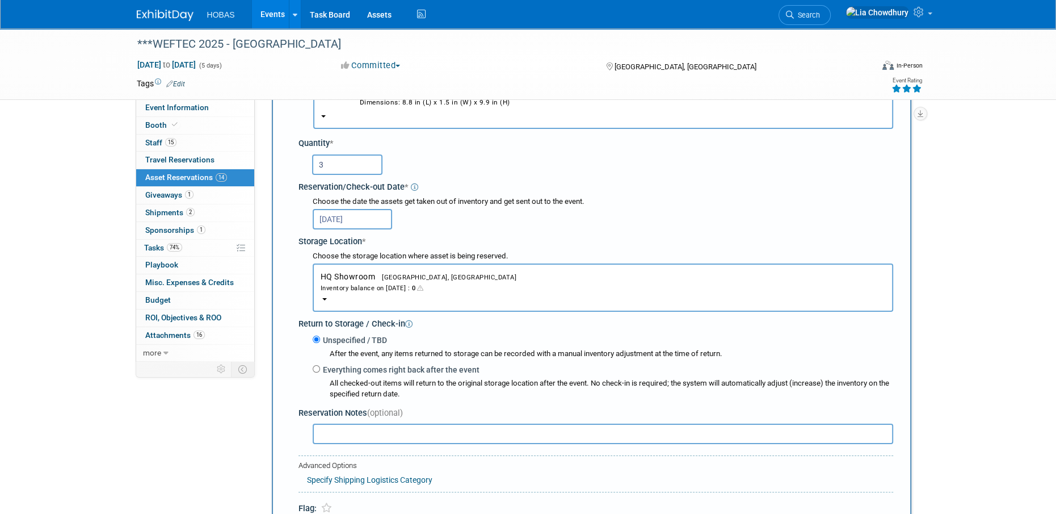
click at [364, 373] on label "Everything comes right back after the event" at bounding box center [399, 369] width 159 height 11
click at [320, 372] on input "Everything comes right back after the event" at bounding box center [316, 368] width 7 height 7
radio input "true"
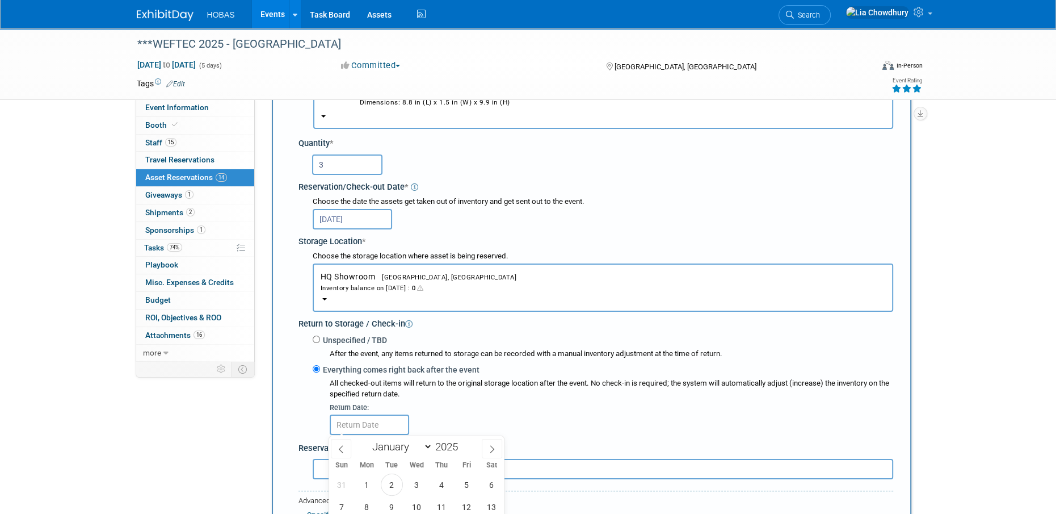
scroll to position [294, 0]
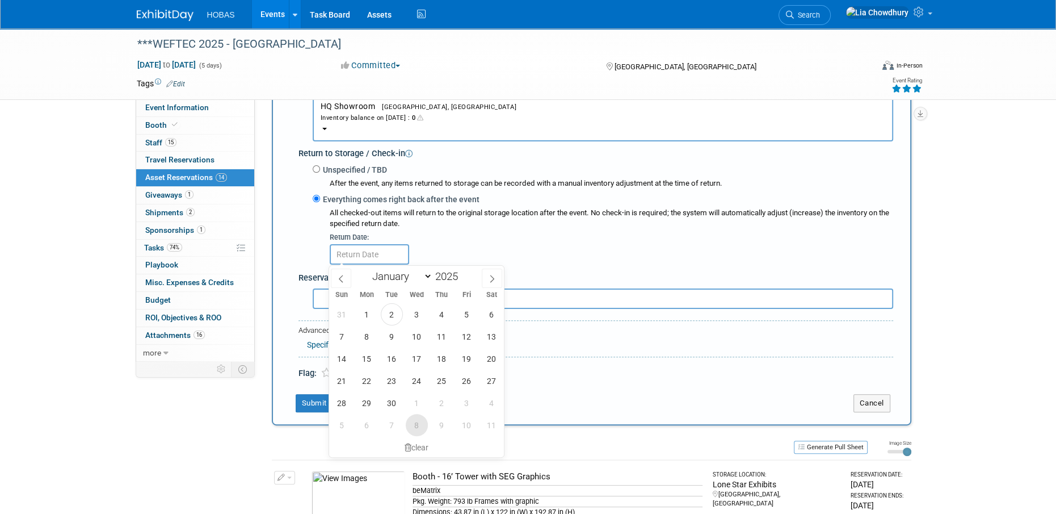
click at [419, 417] on span "8" at bounding box center [417, 425] width 22 height 22
type input "[DATE]"
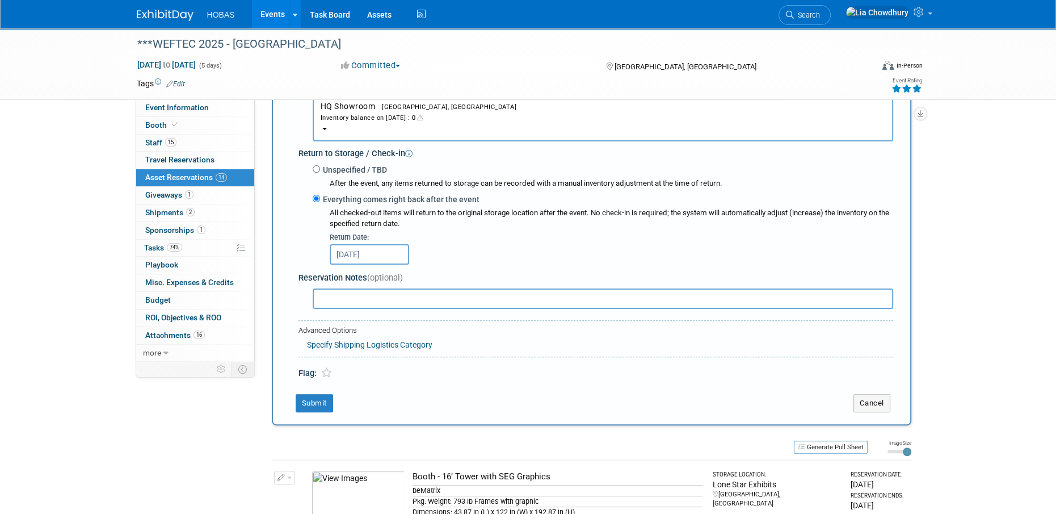
click at [360, 294] on input "text" at bounding box center [603, 298] width 580 height 20
paste input "3M 4910 VHB Heavy Duty Double Sided Nano Mounting Tape (10FT x 1.2IN)"
type input "3M 4910 VHB Heavy Duty Double Sided Nano Mounting Tape (10FT x 1.2IN) - Lia put…"
click at [311, 398] on button "Submit" at bounding box center [314, 403] width 37 height 18
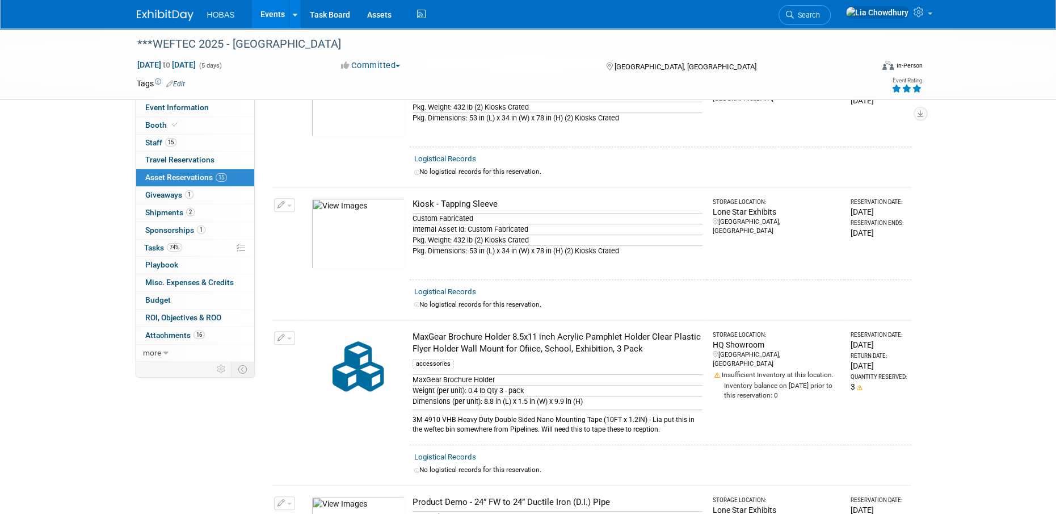
scroll to position [527, 0]
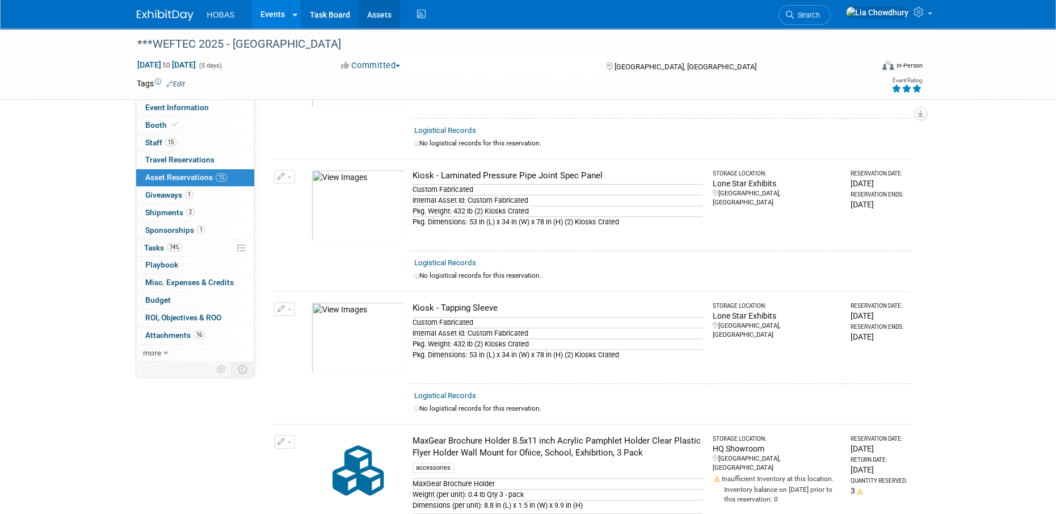
click at [376, 14] on link "Assets" at bounding box center [379, 14] width 41 height 28
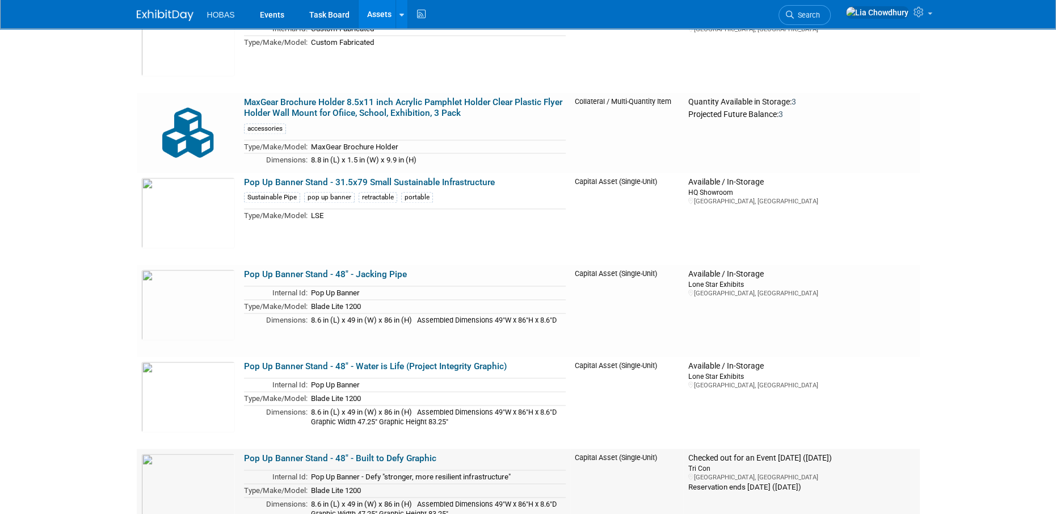
scroll to position [1759, 0]
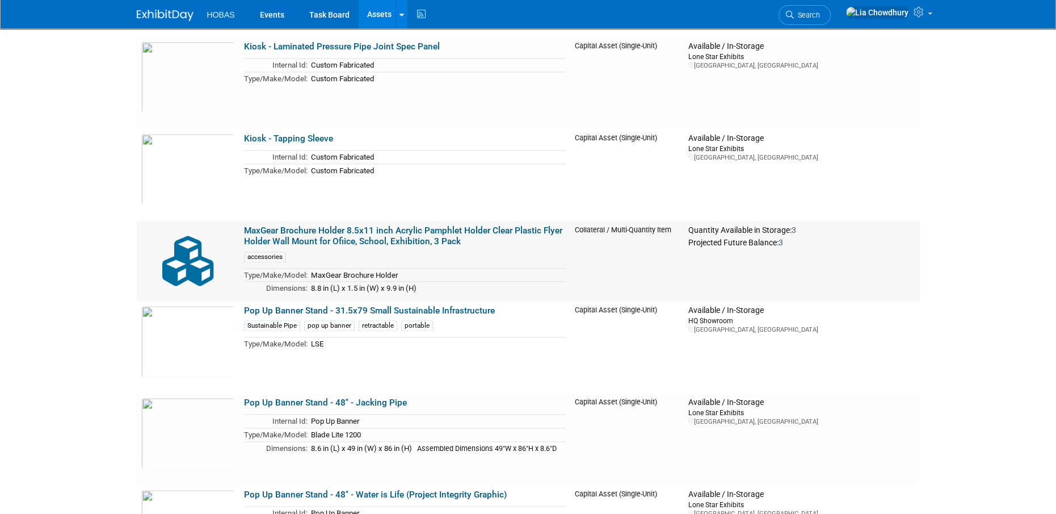
click at [380, 234] on link "MaxGear Brochure Holder 8.5x11 inch Acrylic Pamphlet Holder Clear Plastic Flyer…" at bounding box center [403, 236] width 318 height 22
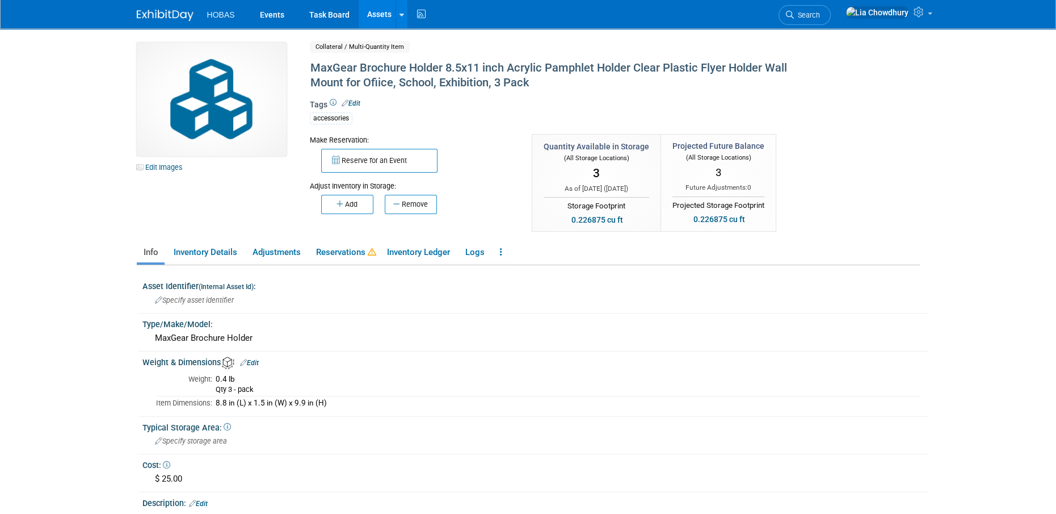
click at [359, 101] on link "Edit" at bounding box center [351, 103] width 19 height 8
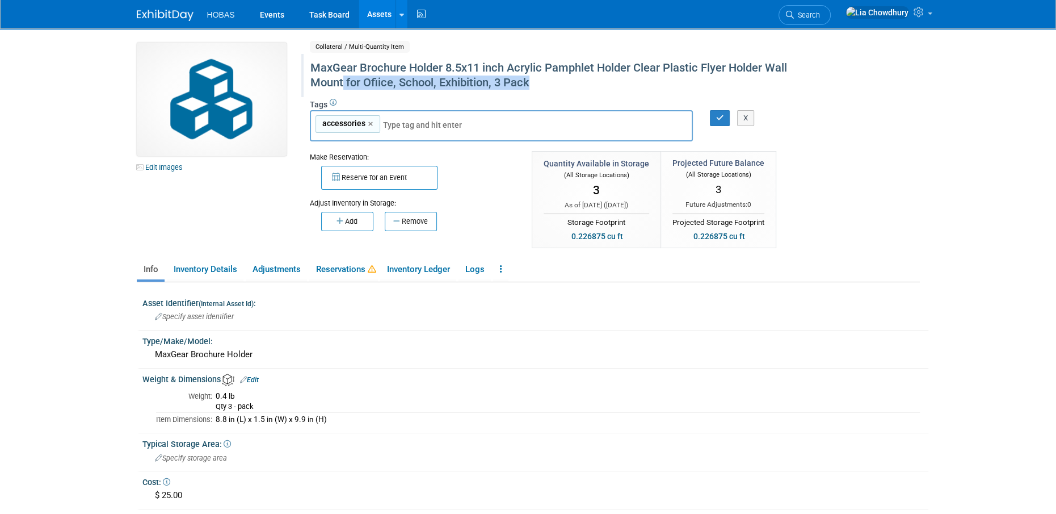
drag, startPoint x: 344, startPoint y: 85, endPoint x: 693, endPoint y: 87, distance: 349.5
click at [693, 87] on div "MaxGear Brochure Holder 8.5x11 inch Acrylic Pamphlet Holder Clear Plastic Flyer…" at bounding box center [566, 75] width 520 height 35
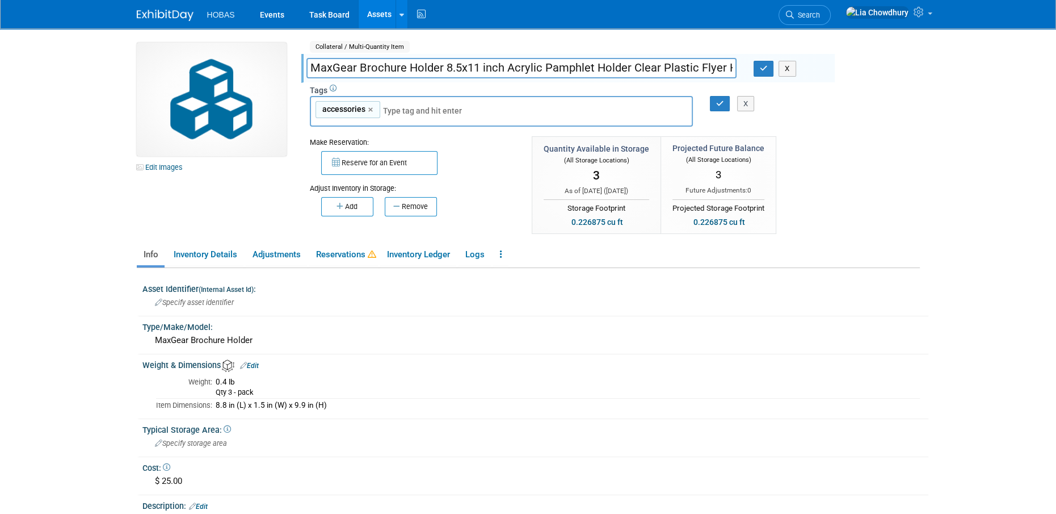
scroll to position [0, 270]
drag, startPoint x: 567, startPoint y: 68, endPoint x: 996, endPoint y: 68, distance: 428.4
click at [996, 68] on body "HOBAS Events Task Board Assets New Asset Search Assets" at bounding box center [528, 257] width 1056 height 514
drag, startPoint x: 552, startPoint y: 69, endPoint x: 882, endPoint y: 47, distance: 331.5
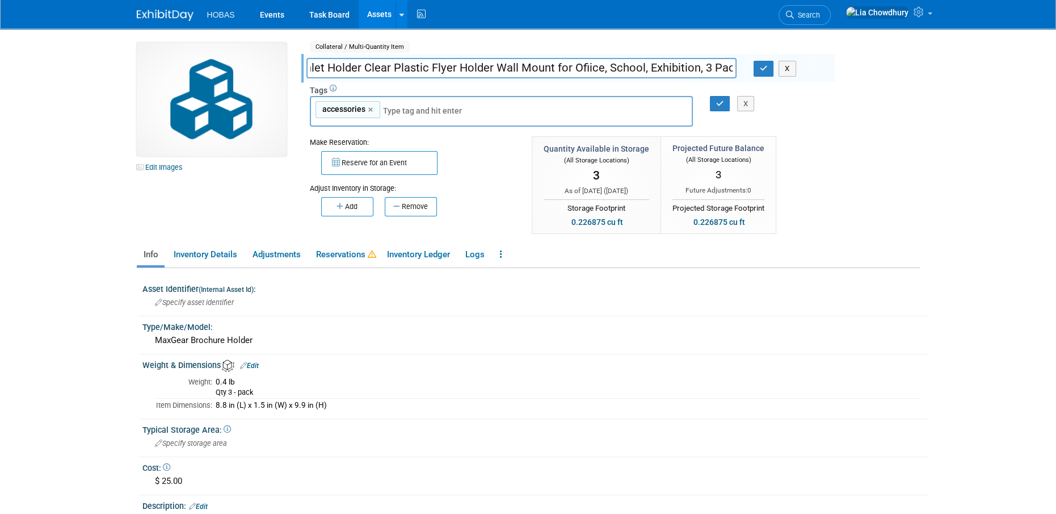
click at [882, 47] on div "Edit Images Collateral / Multi-Quantity Item Shared MaxGear Brochure Holder 8.5…" at bounding box center [528, 139] width 800 height 193
type input "MaxGear Brochure Holder 8.5x11 inch Acrylic Pamphlet Holder Clear Plastic Flyer…"
click at [761, 67] on icon "button" at bounding box center [764, 68] width 8 height 7
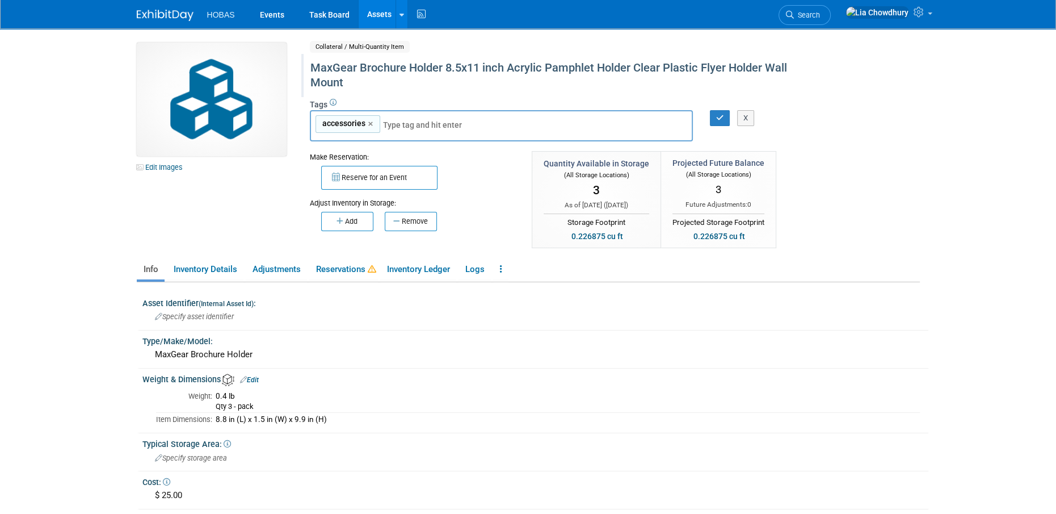
click at [158, 171] on link "Edit Images" at bounding box center [162, 167] width 50 height 14
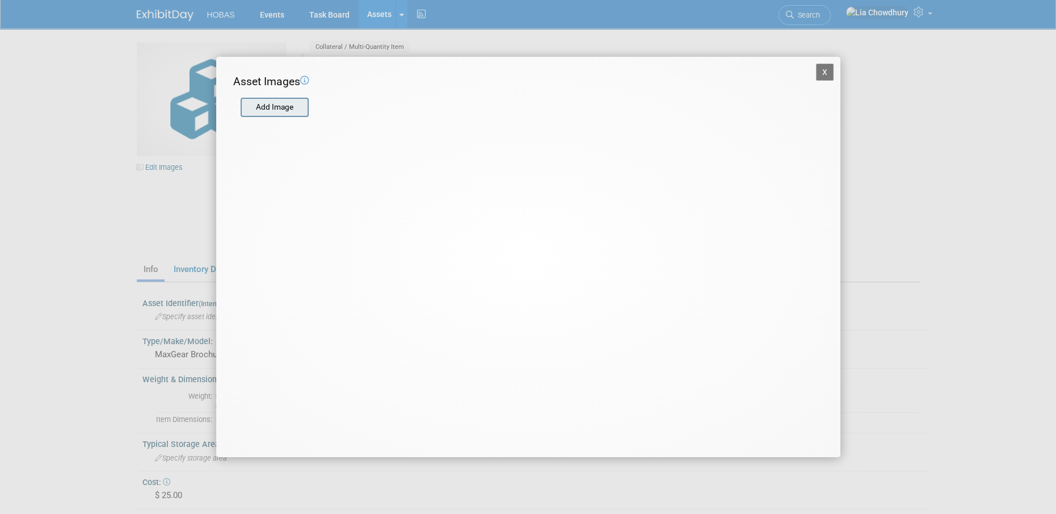
click at [272, 113] on input "file" at bounding box center [239, 107] width 135 height 17
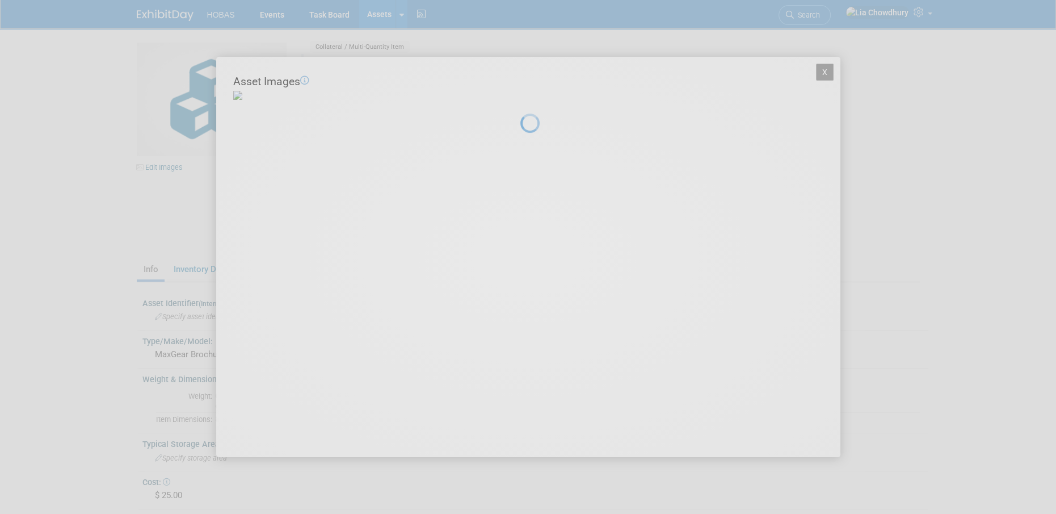
click at [536, 381] on div at bounding box center [528, 257] width 16 height 514
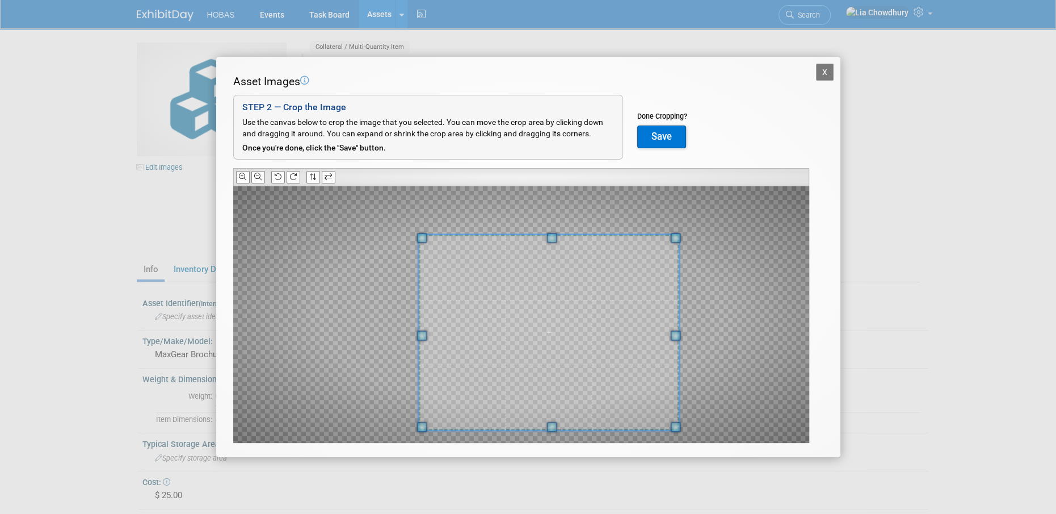
click at [746, 513] on html "HOBAS Events Task Board Assets New Asset Search Assets" at bounding box center [528, 257] width 1056 height 514
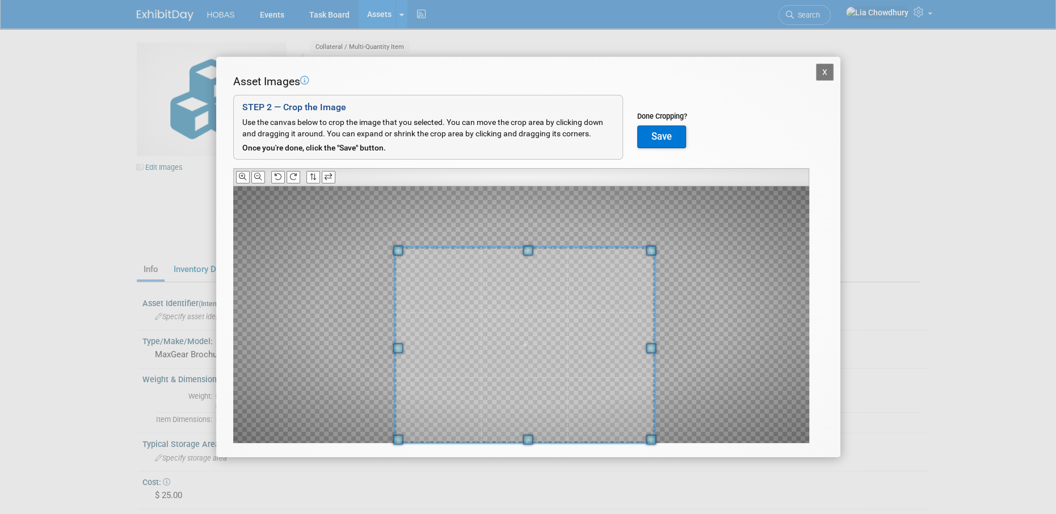
click at [512, 380] on span at bounding box center [524, 345] width 260 height 196
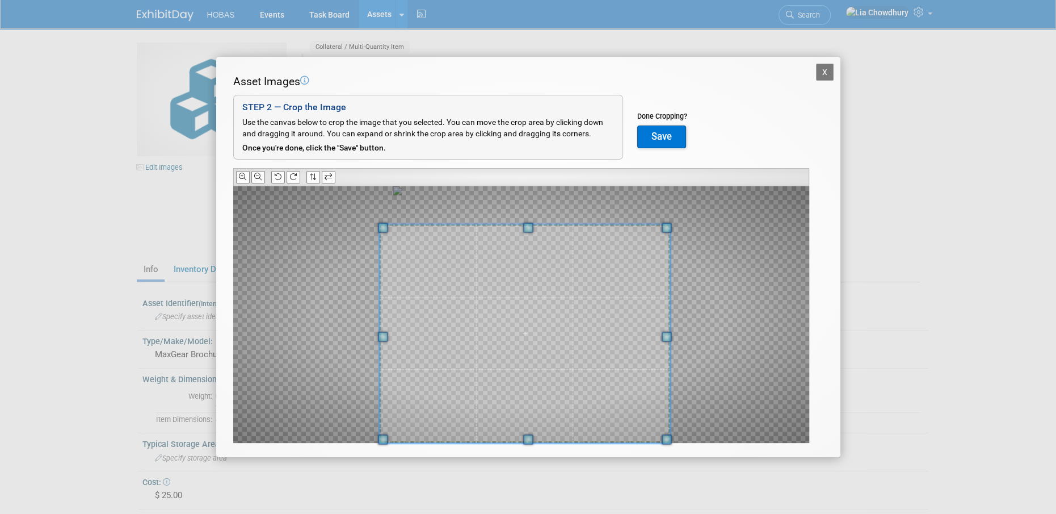
click at [532, 226] on span at bounding box center [528, 227] width 10 height 10
click at [655, 140] on button "Save" at bounding box center [661, 136] width 49 height 23
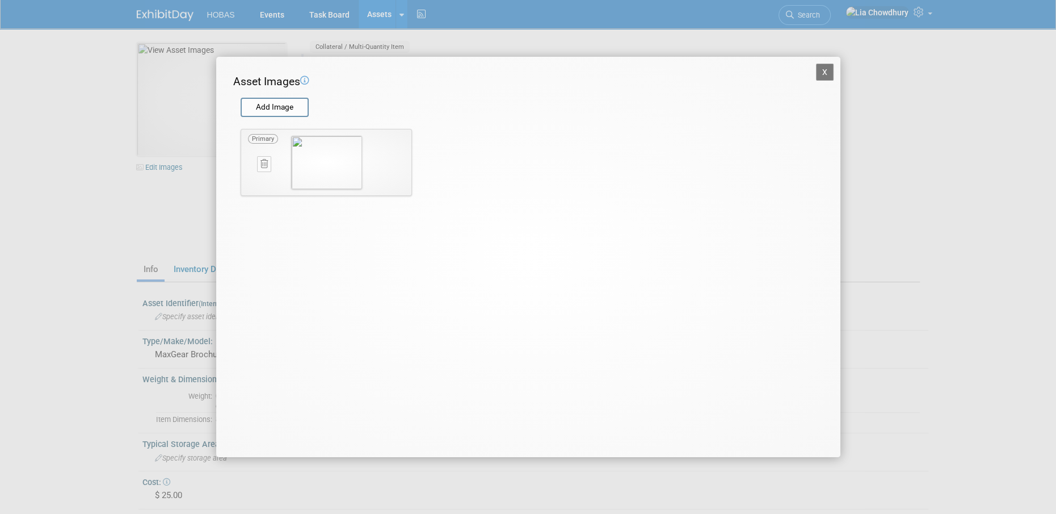
click at [820, 70] on button "X" at bounding box center [825, 72] width 18 height 17
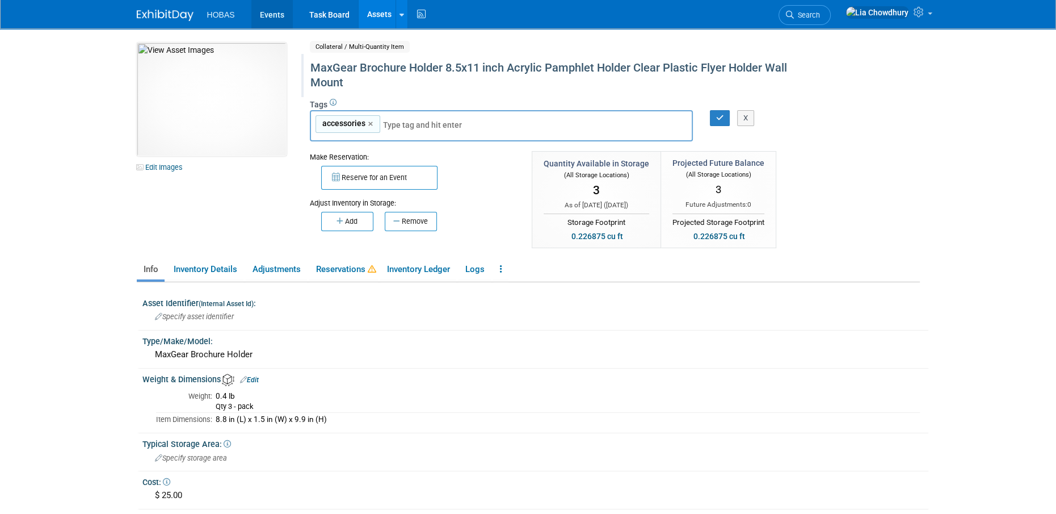
click at [283, 7] on link "Events" at bounding box center [271, 14] width 41 height 28
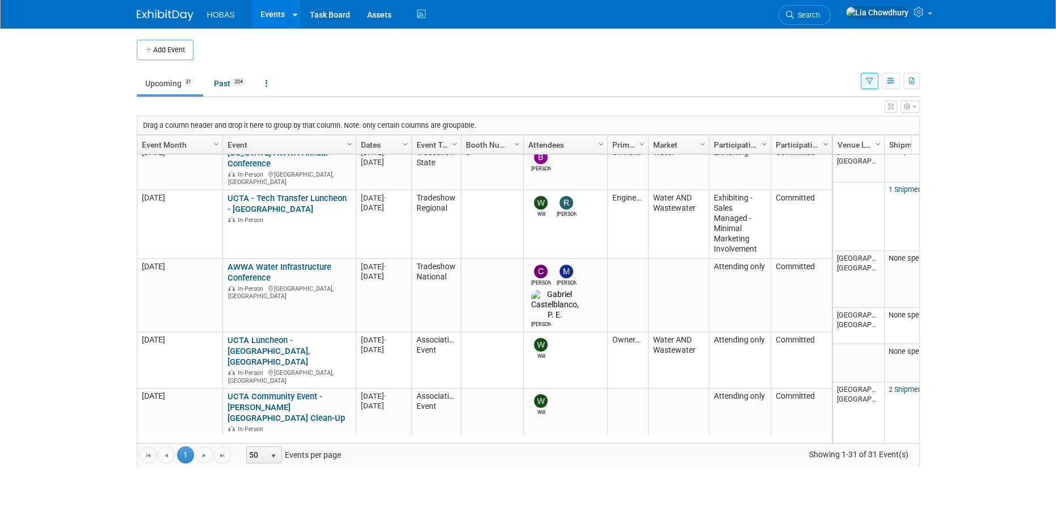
scroll to position [134, 0]
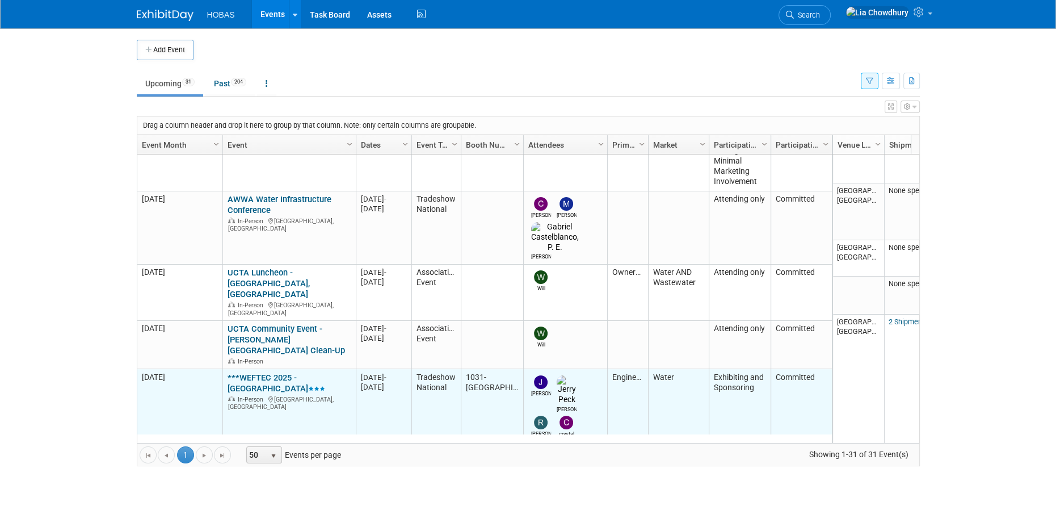
click at [271, 372] on link "***WEFTEC 2025 - [GEOGRAPHIC_DATA]" at bounding box center [277, 382] width 98 height 21
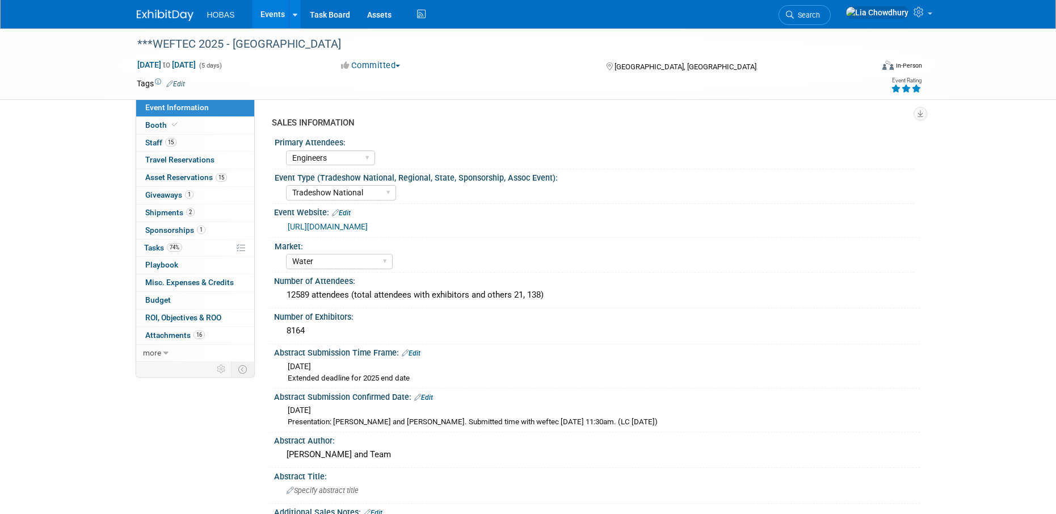
select select "Engineers"
select select "Tradeshow National"
select select "Water"
select select "Exhibiting and Sponsoring"
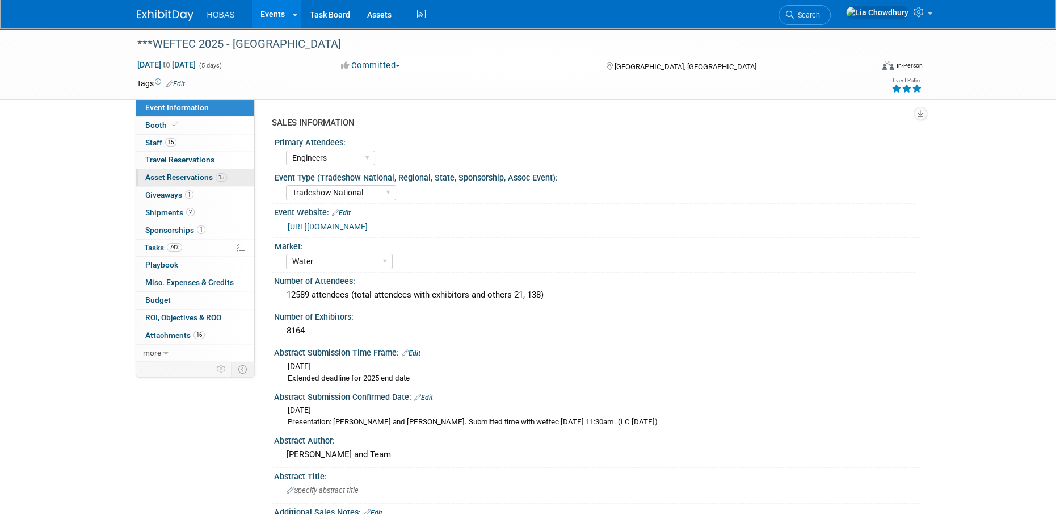
click at [170, 176] on span "Asset Reservations 15" at bounding box center [186, 176] width 82 height 9
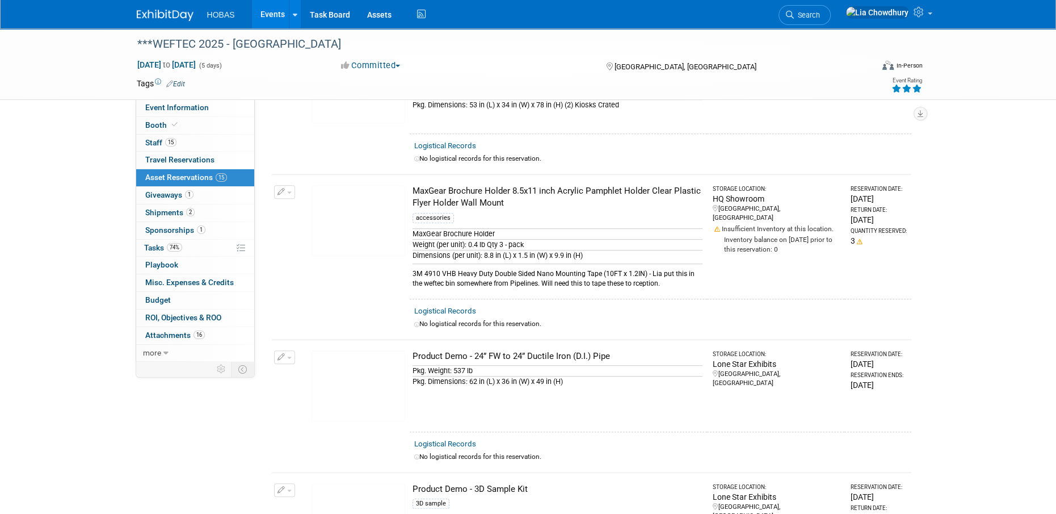
scroll to position [641, 0]
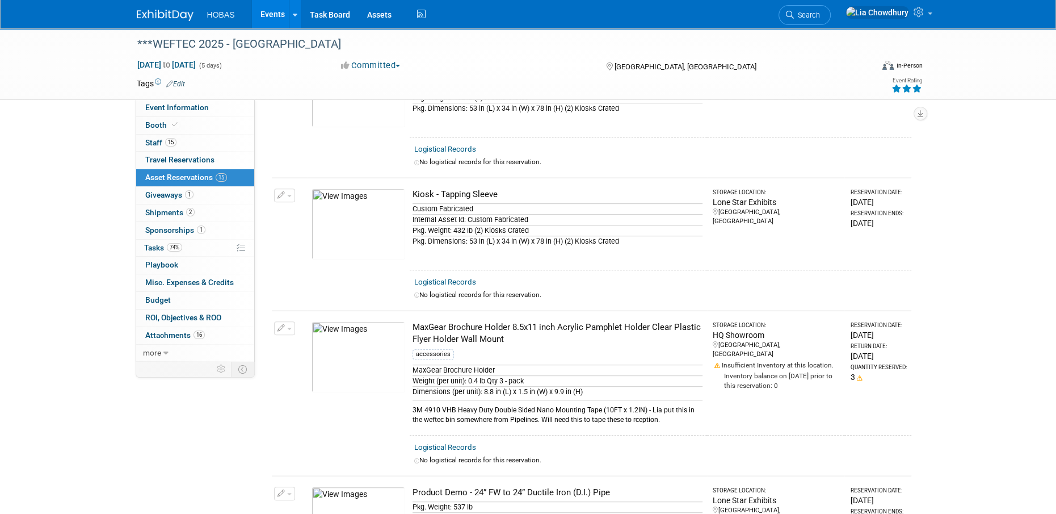
click at [277, 326] on icon "button" at bounding box center [281, 328] width 8 height 7
click at [310, 343] on button "Change Reservation" at bounding box center [328, 346] width 96 height 15
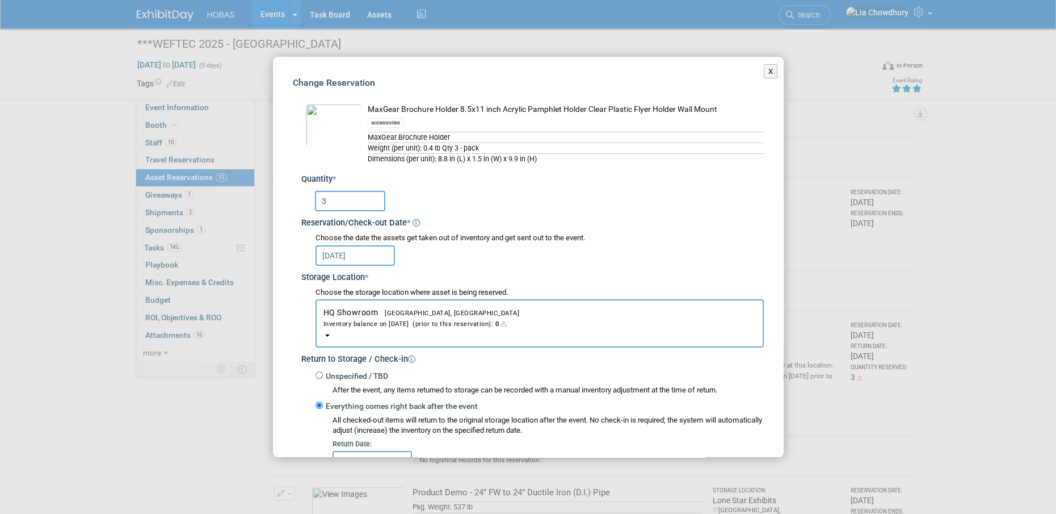
click at [362, 310] on span "HQ Showroom Houston, TX Inventory balance on Sep 10, 2025 (prior to this reserv…" at bounding box center [539, 318] width 432 height 21
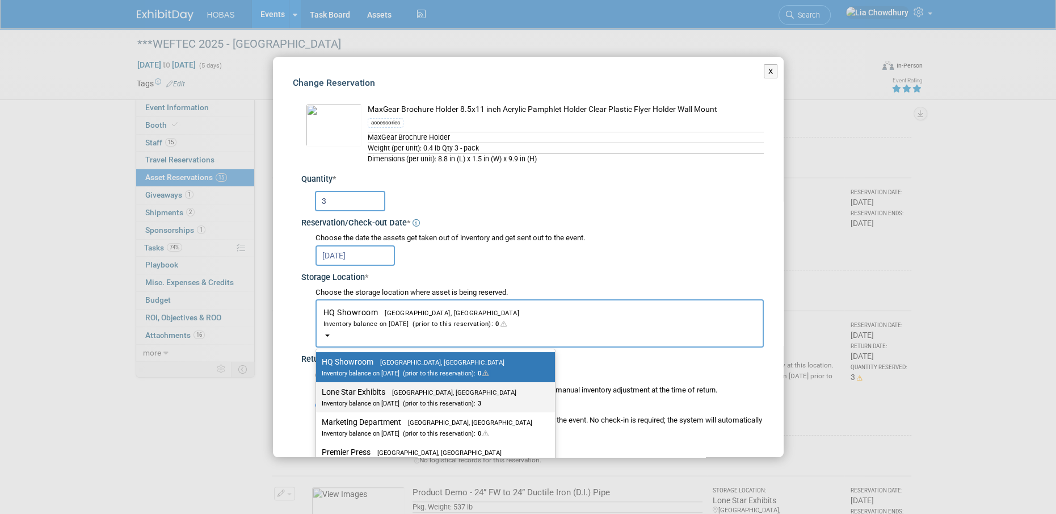
click at [393, 389] on span "Houston, TX" at bounding box center [450, 392] width 131 height 7
click at [318, 388] on input "Lone Star Exhibits Houston, TX Inventory balance on Sep 10, 2025 (prior to this…" at bounding box center [313, 391] width 7 height 7
select select "11223138"
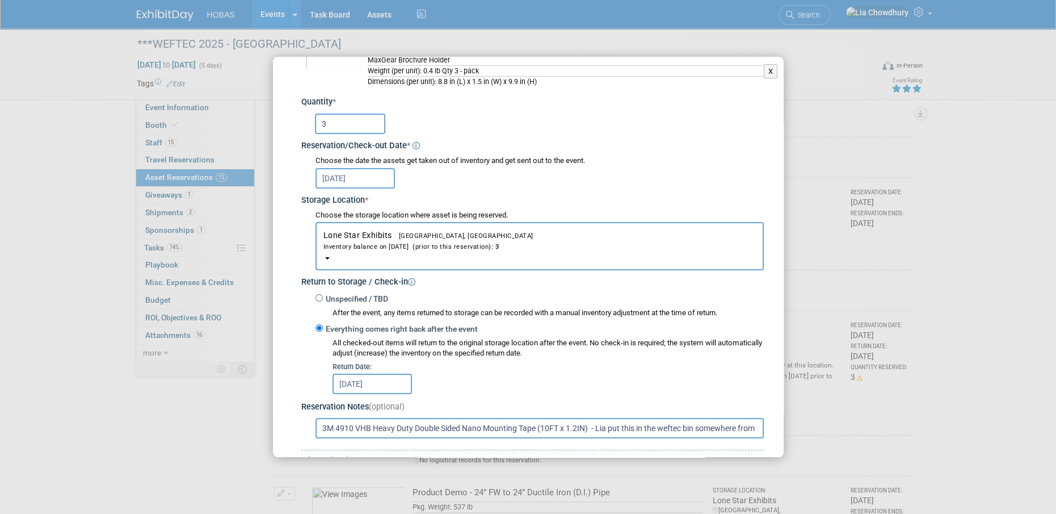
scroll to position [170, 0]
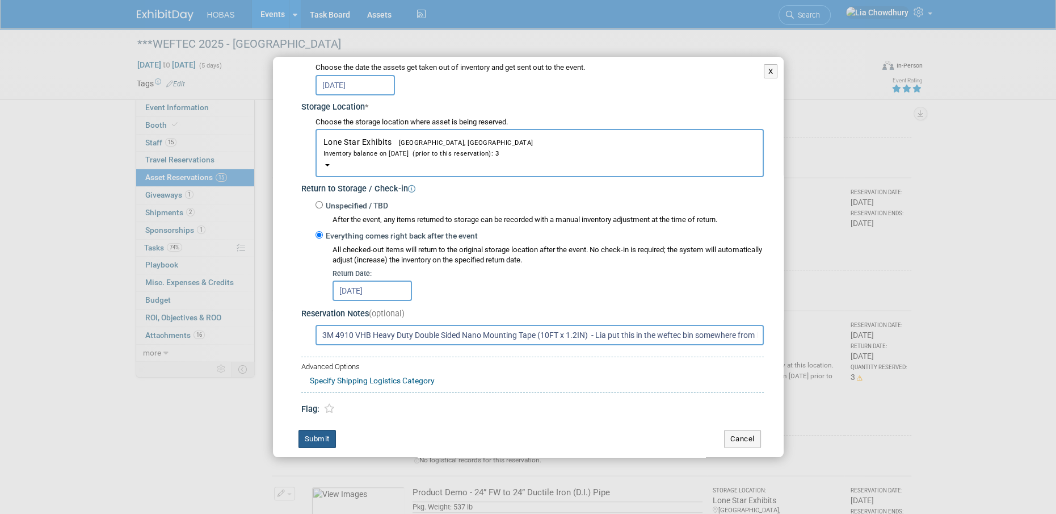
click at [322, 432] on button "Submit" at bounding box center [316, 439] width 37 height 18
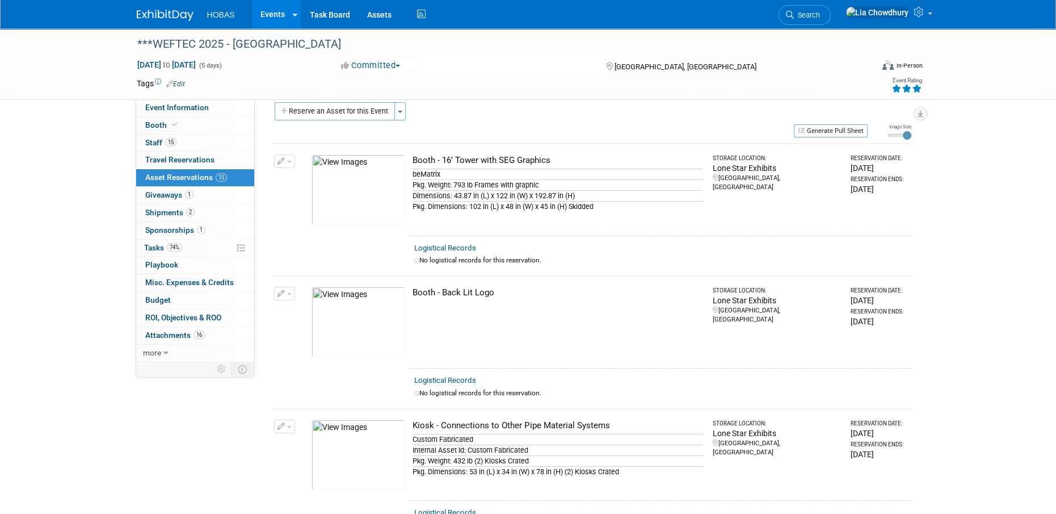
scroll to position [0, 0]
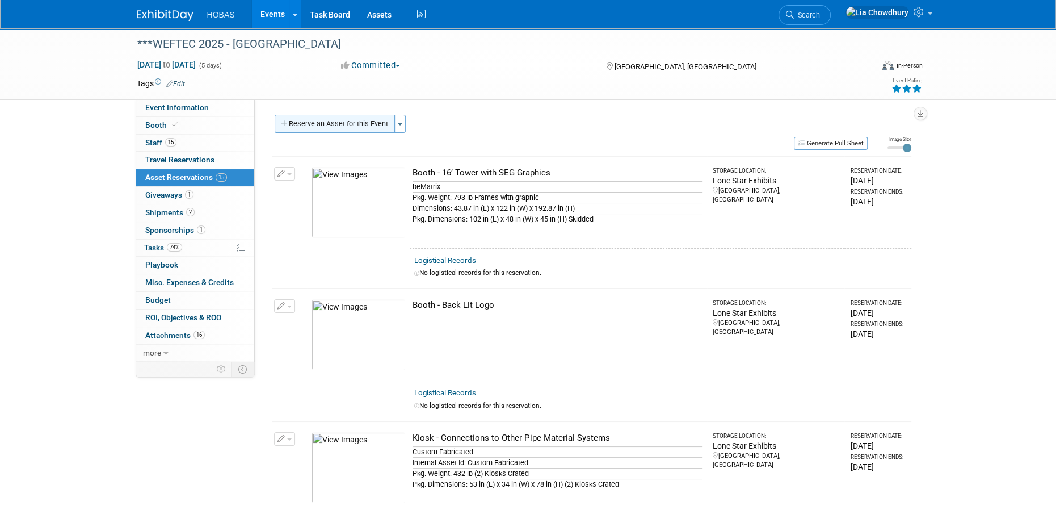
click at [342, 124] on button "Reserve an Asset for this Event" at bounding box center [335, 124] width 120 height 18
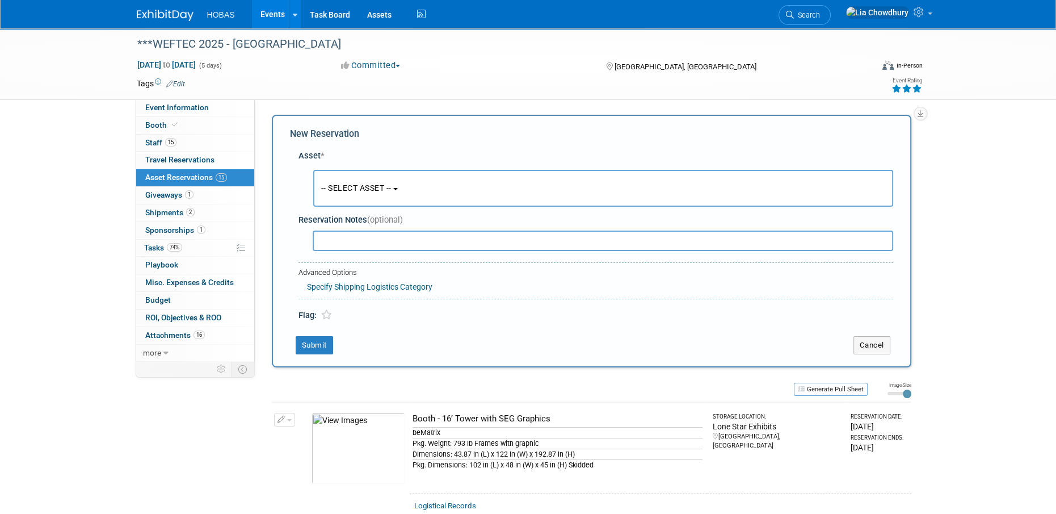
scroll to position [10, 0]
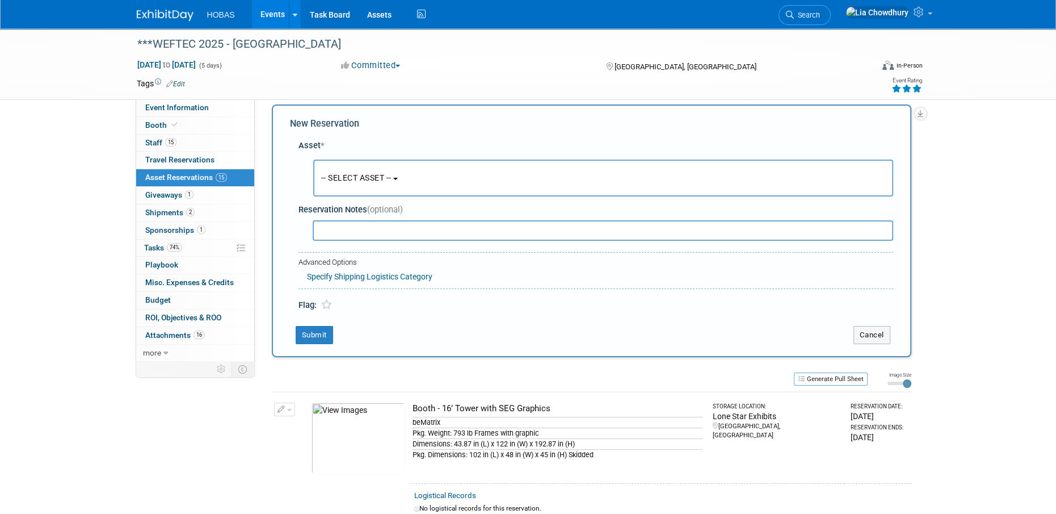
click at [355, 185] on button "-- SELECT ASSET --" at bounding box center [603, 177] width 580 height 37
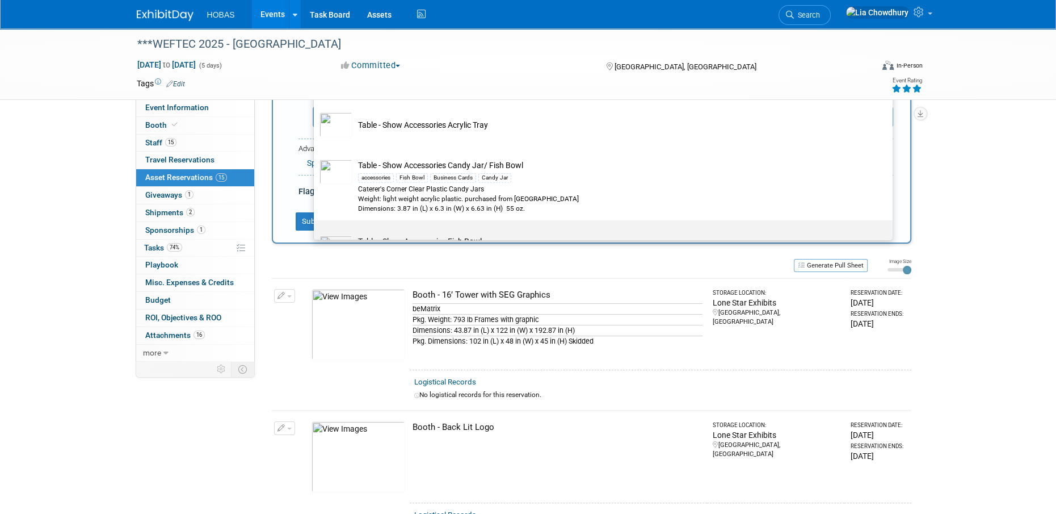
scroll to position [4030, 0]
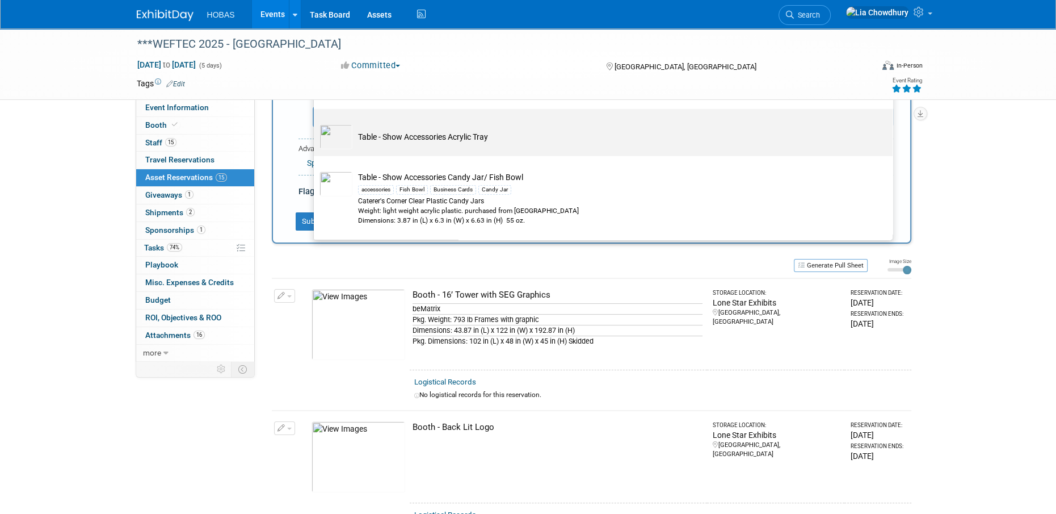
click at [409, 145] on td "Table - Show Accessories Acrylic Tray" at bounding box center [610, 136] width 517 height 25
click at [315, 123] on input "Table - Show Accessories Acrylic Tray" at bounding box center [311, 118] width 7 height 7
select select "10725880"
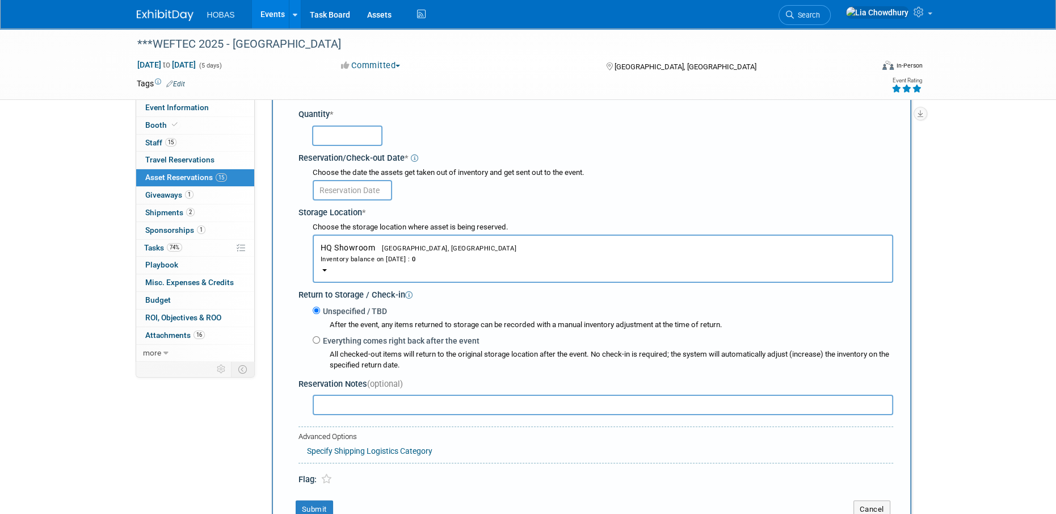
click at [349, 135] on input "text" at bounding box center [347, 135] width 70 height 20
type input "1"
click at [365, 262] on div "Inventory balance on Sep 2, 2025 : 0" at bounding box center [603, 258] width 565 height 11
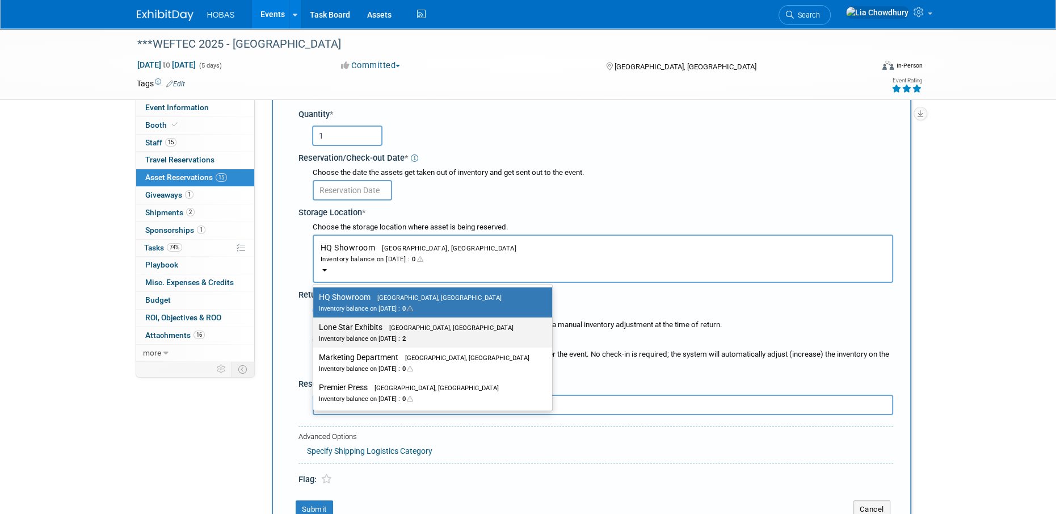
click at [385, 334] on div "Inventory balance on Sep 2, 2025 : 2" at bounding box center [424, 338] width 211 height 11
click at [315, 331] on input "Lone Star Exhibits Houston, TX Inventory balance on Sep 2, 2025 : 2" at bounding box center [311, 326] width 7 height 7
select select "11223138"
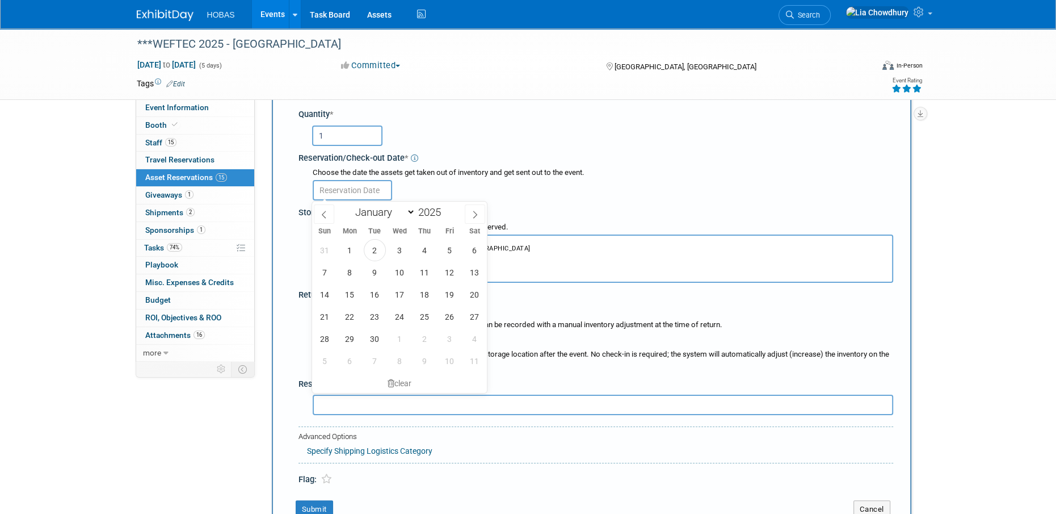
click at [352, 183] on input "text" at bounding box center [352, 190] width 79 height 20
click at [393, 271] on span "10" at bounding box center [400, 272] width 22 height 22
type input "[DATE]"
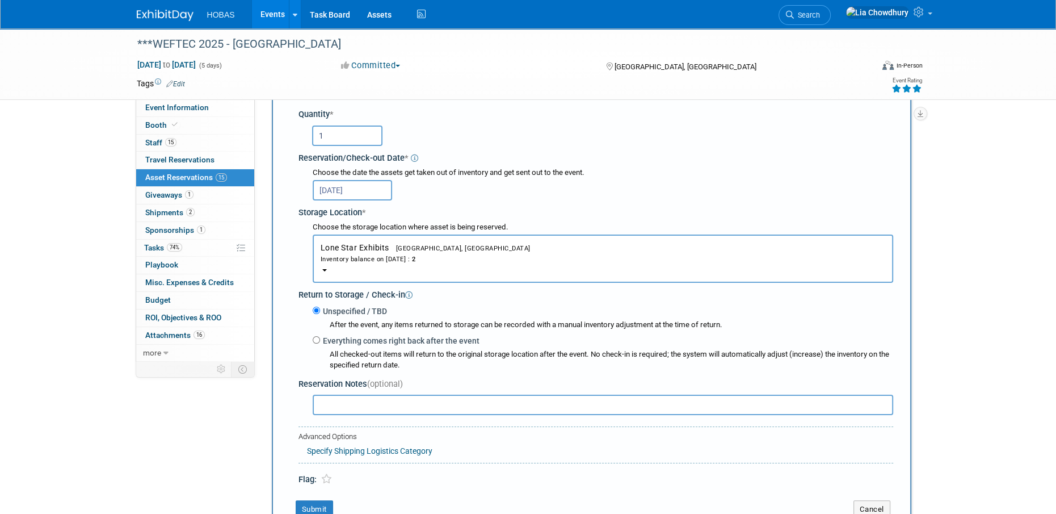
click at [338, 342] on label "Everything comes right back after the event" at bounding box center [399, 340] width 159 height 11
click at [320, 342] on input "Everything comes right back after the event" at bounding box center [316, 339] width 7 height 7
radio input "true"
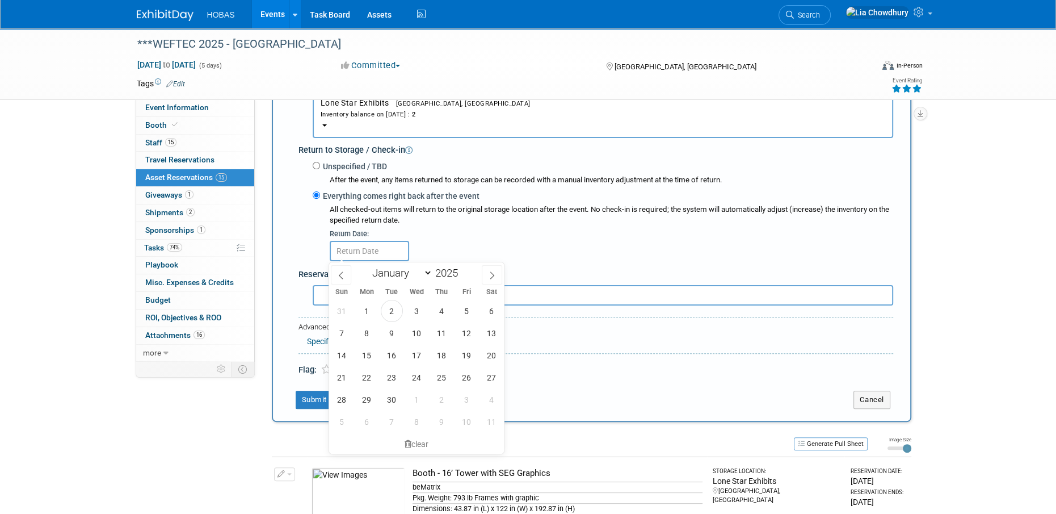
scroll to position [351, 0]
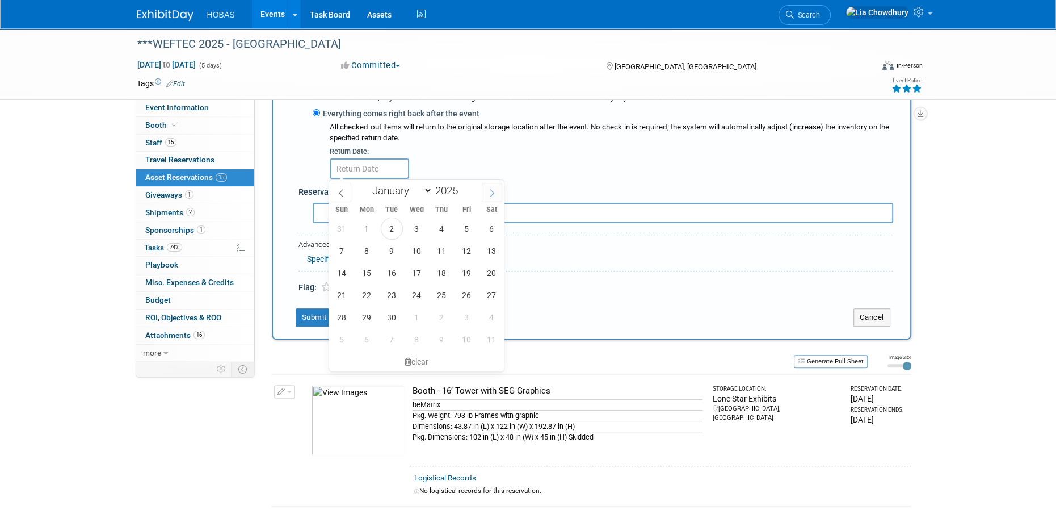
click at [486, 195] on span at bounding box center [492, 192] width 20 height 19
select select "9"
click at [410, 245] on span "8" at bounding box center [417, 250] width 22 height 22
type input "Oct 8, 2025"
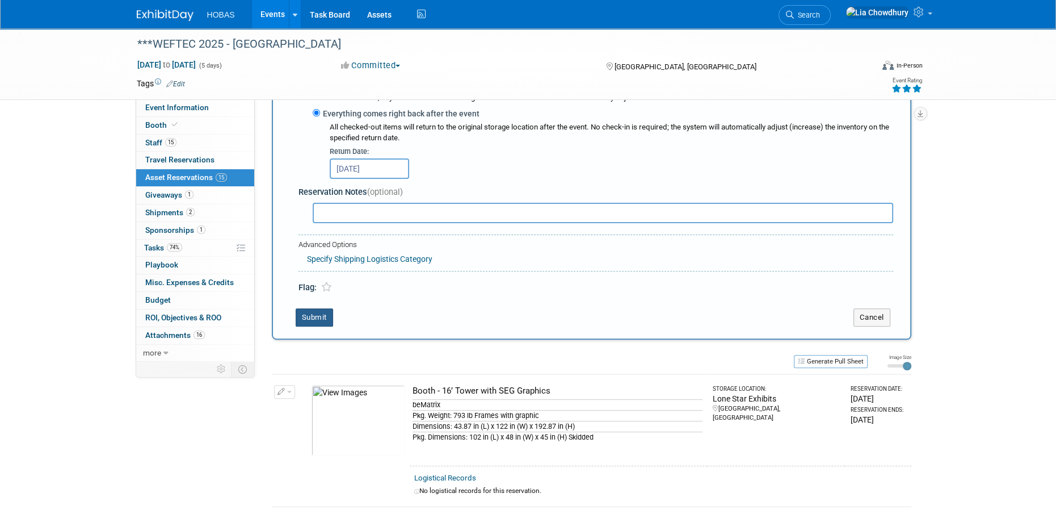
click at [312, 317] on button "Submit" at bounding box center [314, 317] width 37 height 18
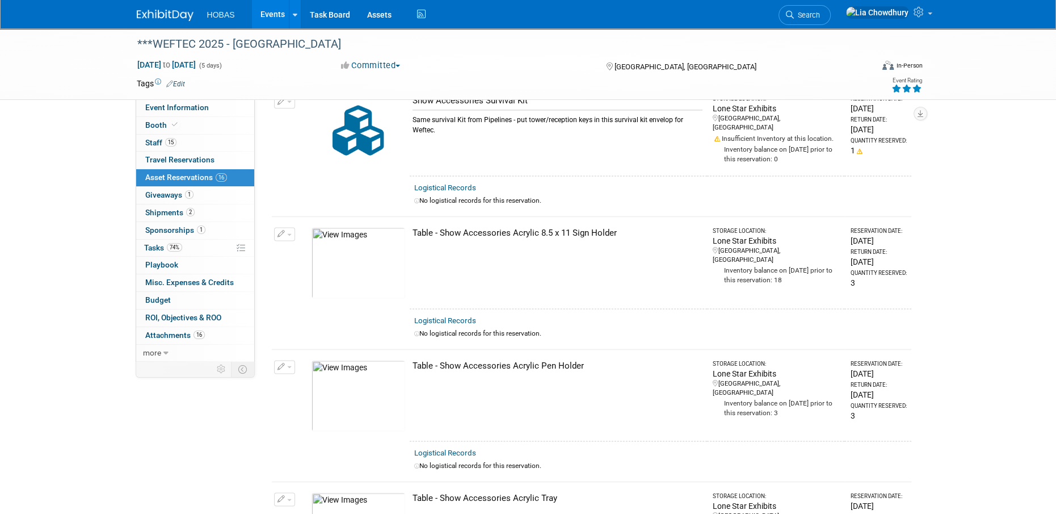
scroll to position [1623, 0]
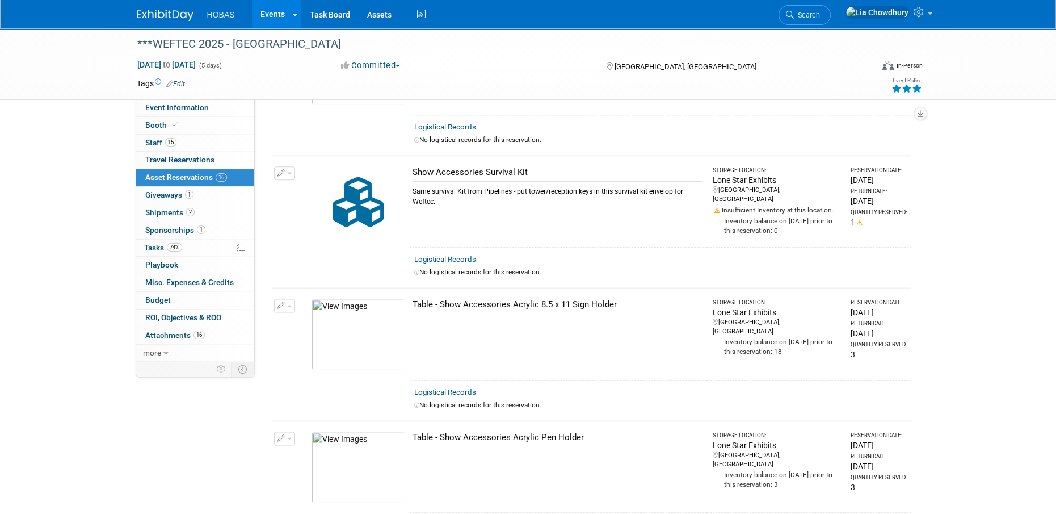
click at [284, 298] on button "button" at bounding box center [284, 305] width 21 height 14
click at [288, 319] on icon "button" at bounding box center [289, 323] width 9 height 8
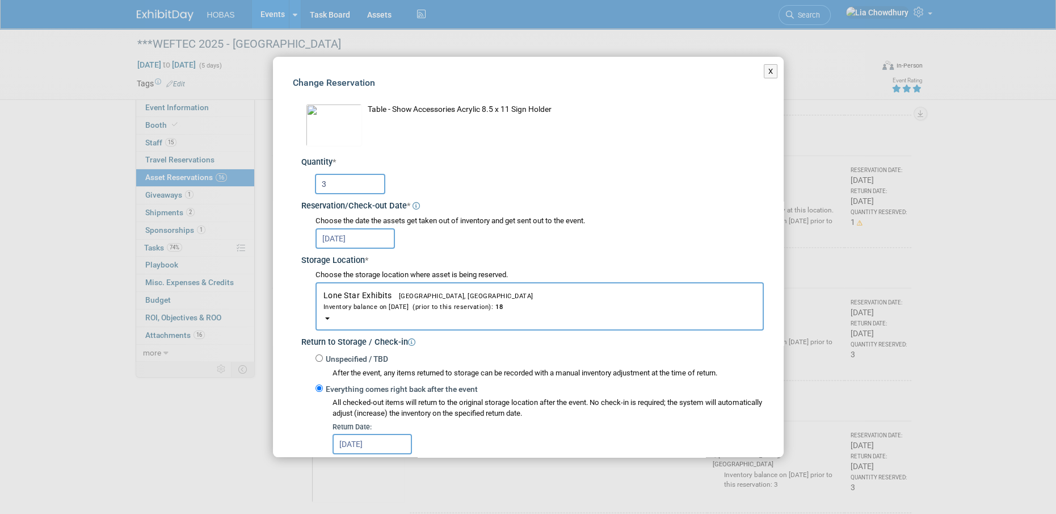
drag, startPoint x: 333, startPoint y: 184, endPoint x: 264, endPoint y: 183, distance: 68.7
click at [264, 183] on div "X Change Reservation * * 3 * * 18" at bounding box center [528, 257] width 1056 height 514
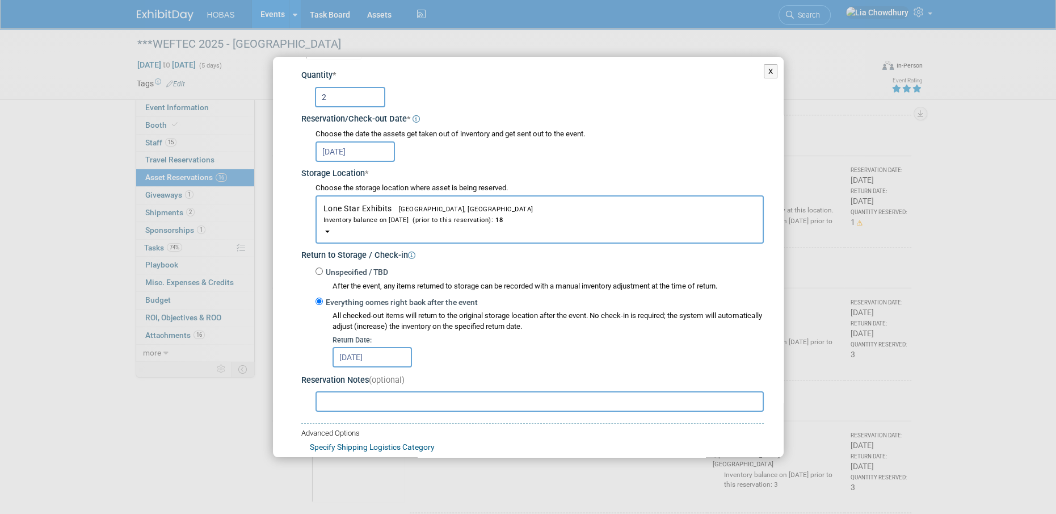
scroll to position [163, 0]
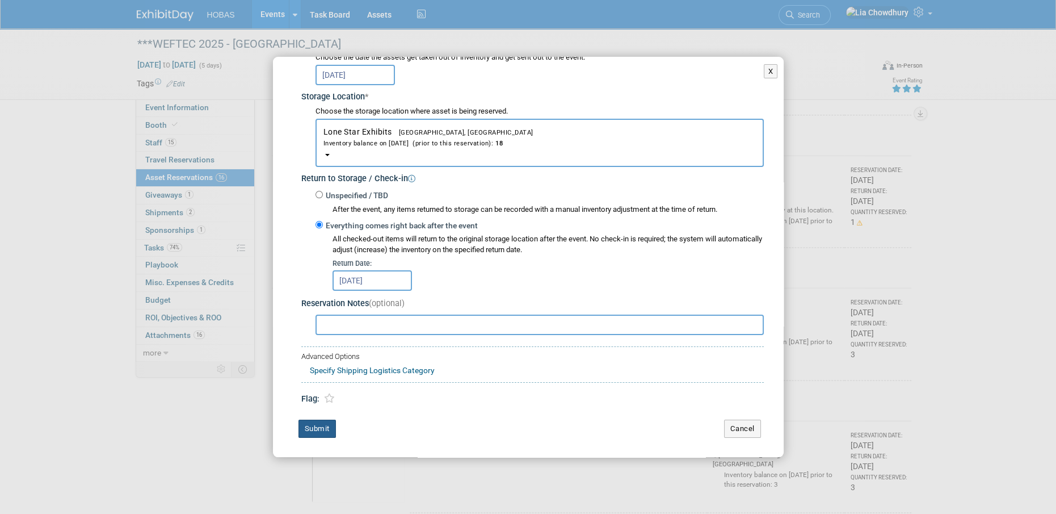
type input "2"
click at [311, 422] on button "Submit" at bounding box center [316, 428] width 37 height 18
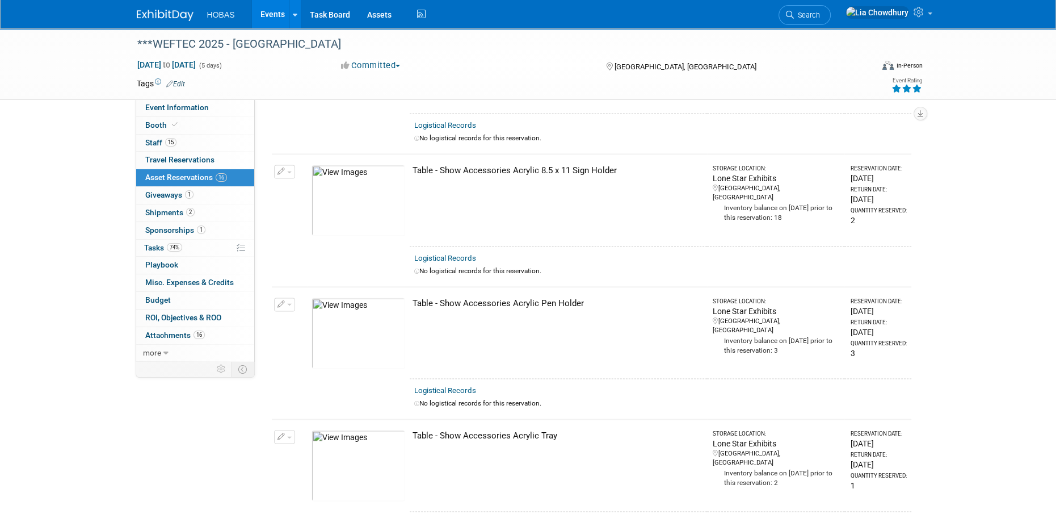
scroll to position [1907, 0]
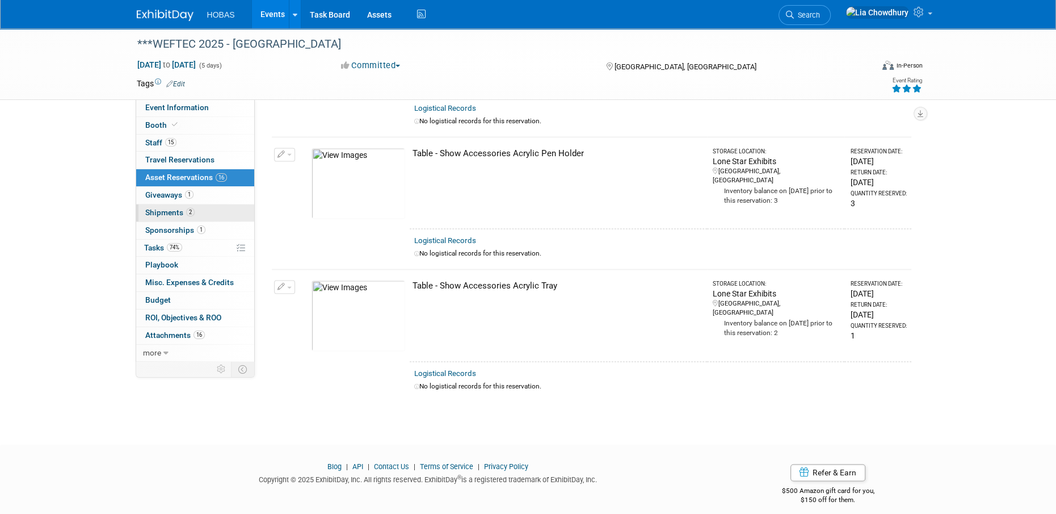
click at [181, 206] on link "2 Shipments 2" at bounding box center [195, 212] width 118 height 17
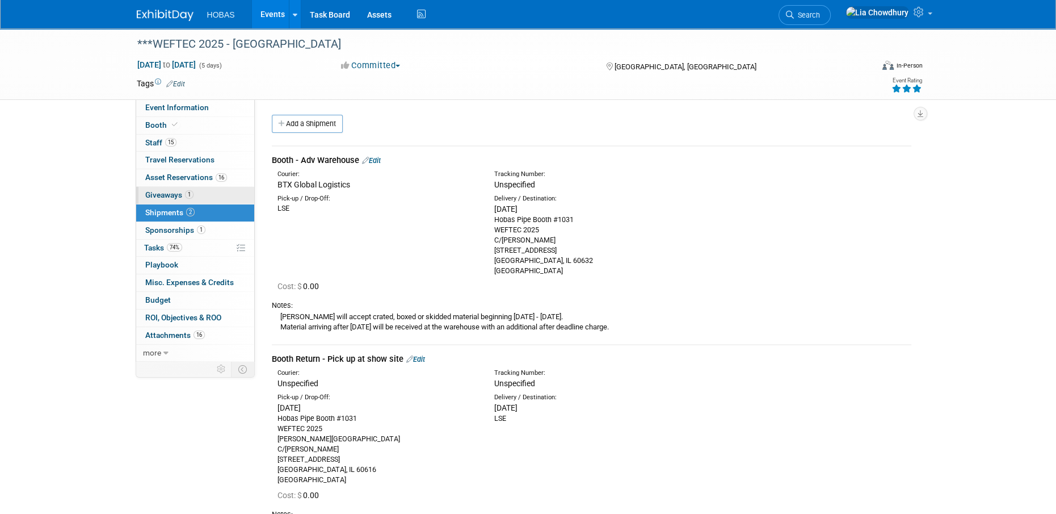
click at [176, 195] on span "Giveaways 1" at bounding box center [169, 194] width 48 height 9
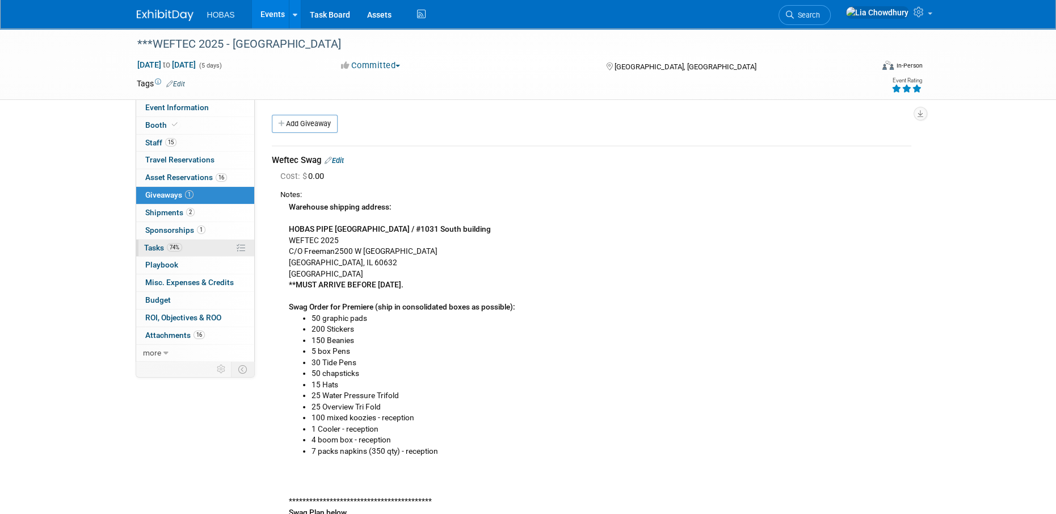
click at [156, 247] on span "Tasks 74%" at bounding box center [163, 247] width 38 height 9
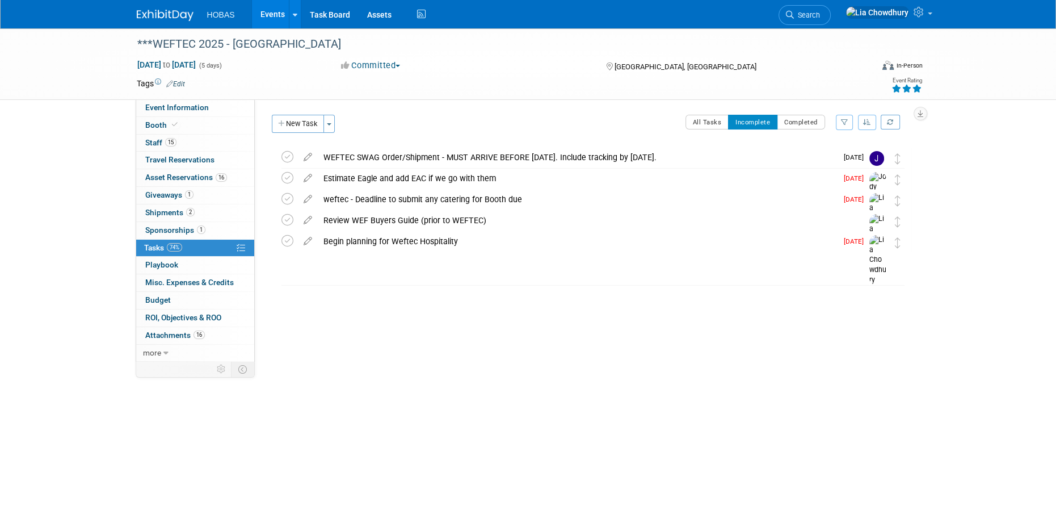
click at [277, 12] on link "Events" at bounding box center [272, 14] width 41 height 28
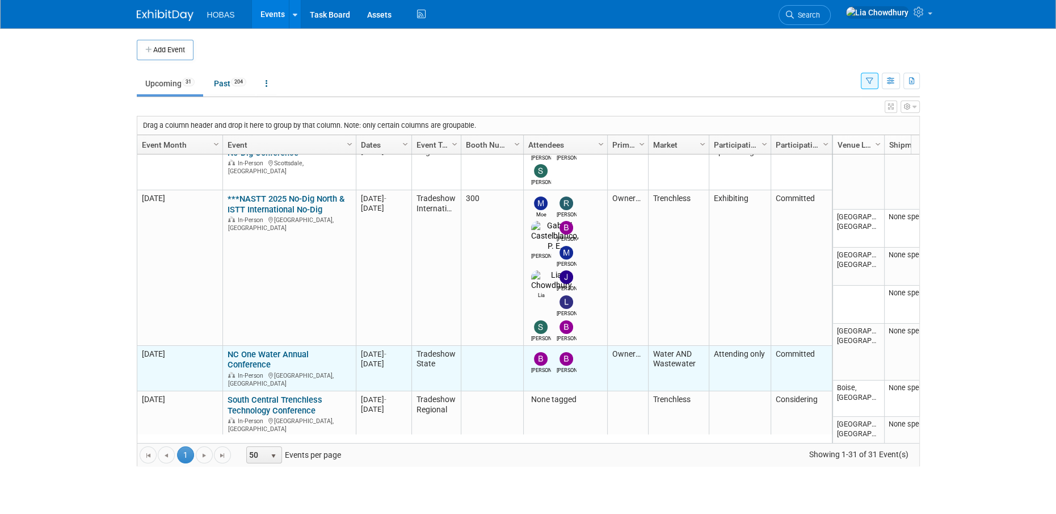
scroll to position [536, 0]
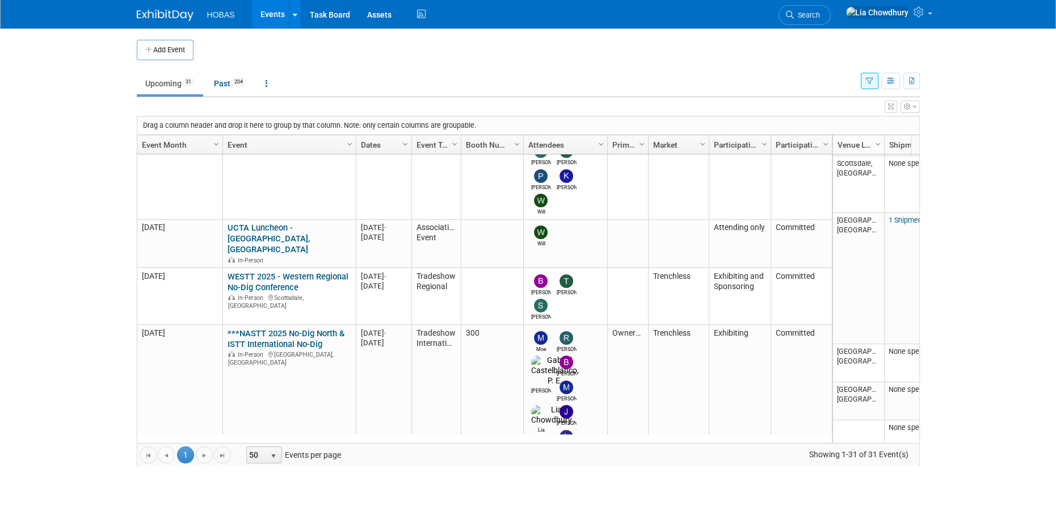
click at [260, 328] on link "***NASTT 2025 No-Dig North & ISTT International No-Dig" at bounding box center [286, 338] width 117 height 21
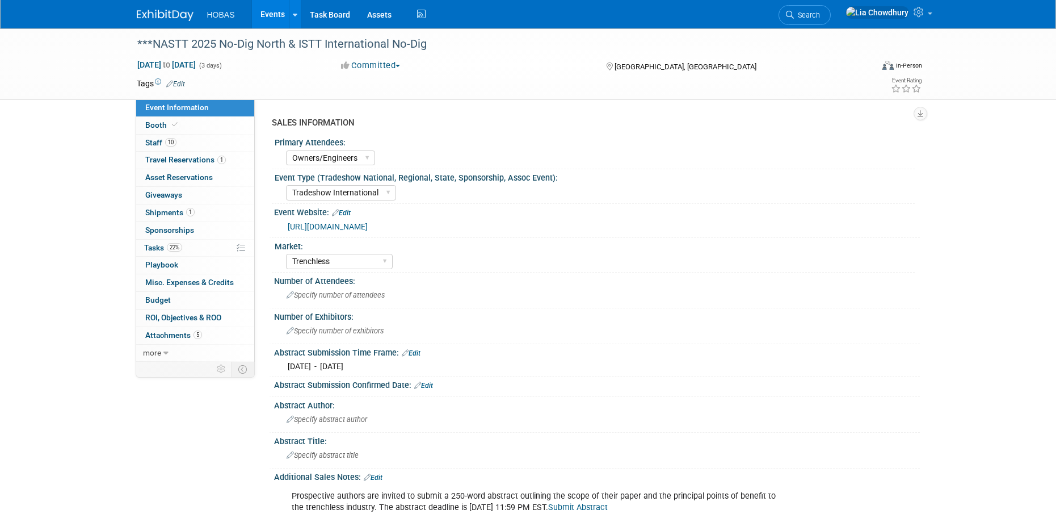
select select "Owners/Engineers"
select select "Tradeshow International"
select select "Trenchless"
select select "Exhibiting"
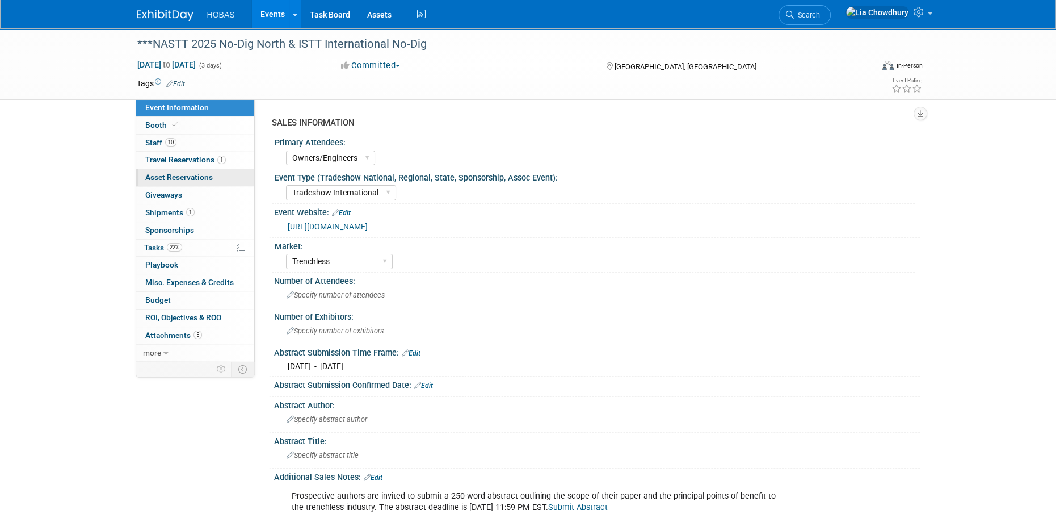
click at [160, 181] on span "Asset Reservations 0" at bounding box center [179, 176] width 68 height 9
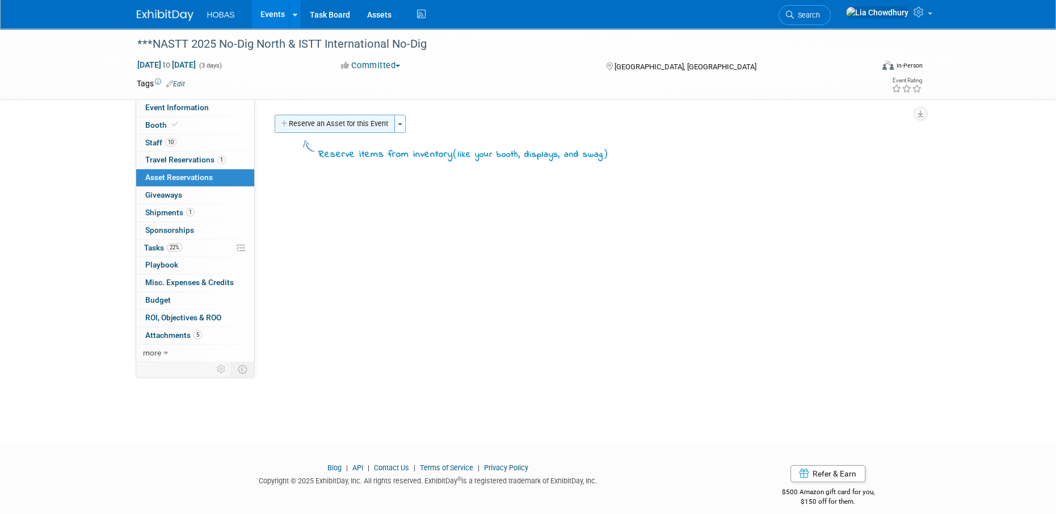
click at [371, 125] on button "Reserve an Asset for this Event" at bounding box center [335, 124] width 120 height 18
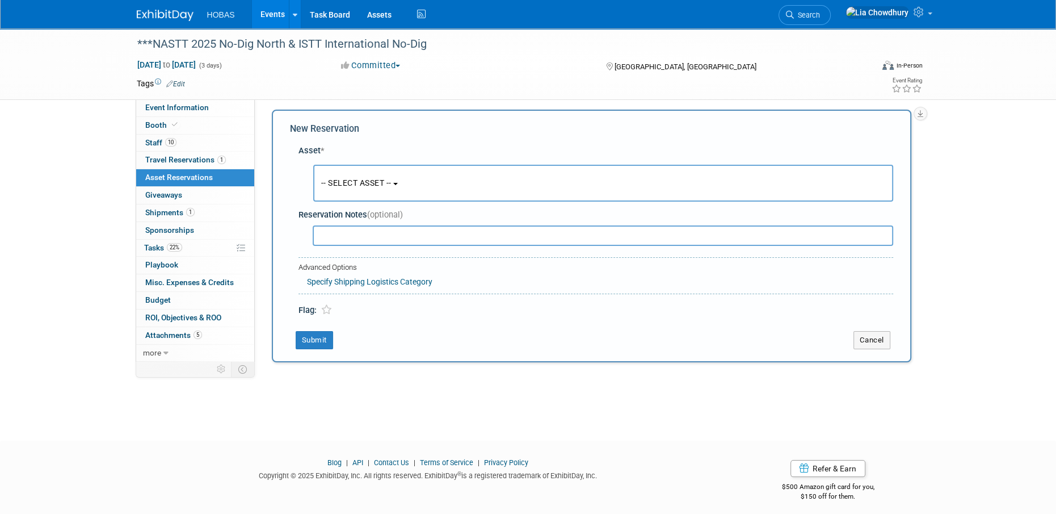
scroll to position [10, 0]
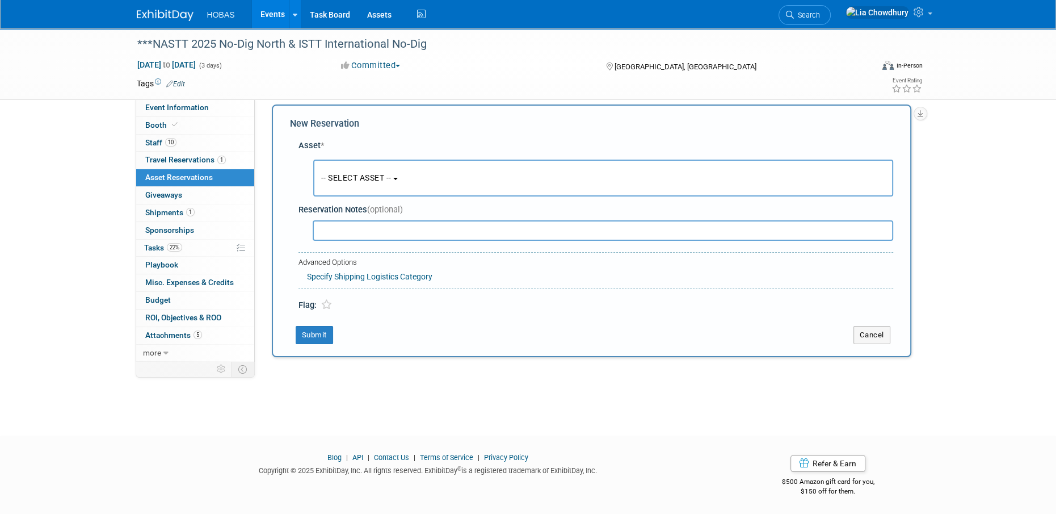
click at [345, 184] on button "-- SELECT ASSET --" at bounding box center [603, 177] width 580 height 37
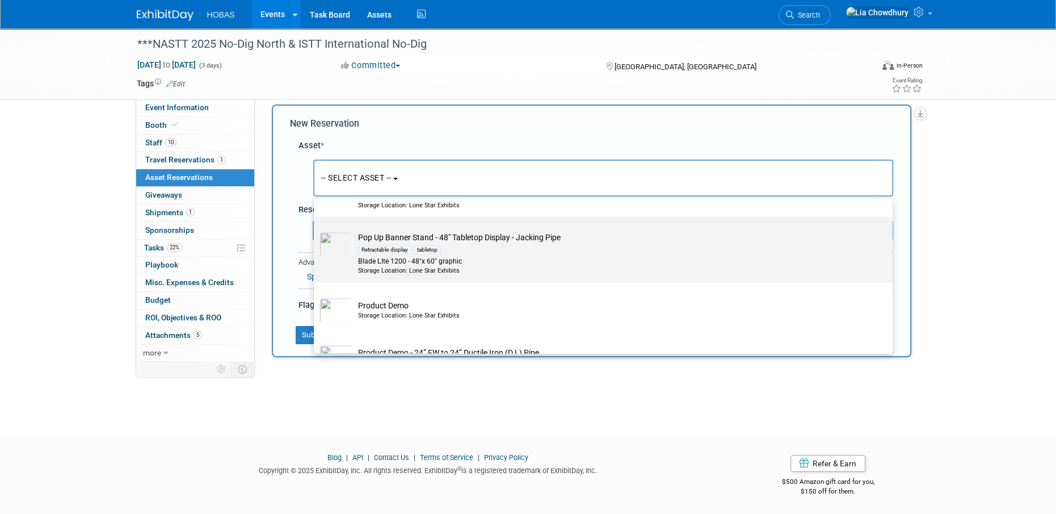
scroll to position [2213, 0]
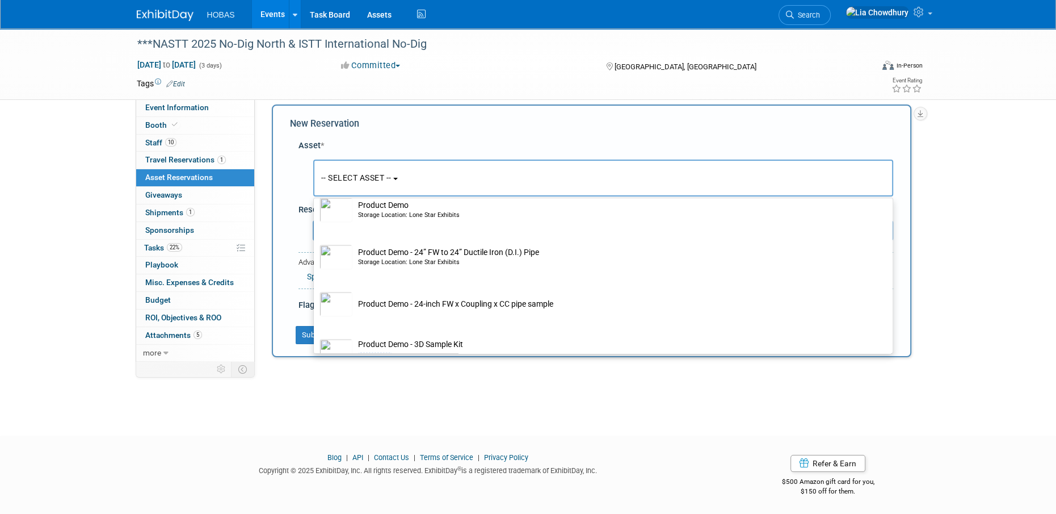
click at [510, 385] on div "***NASTT 2025 No-Dig North & ISTT International No-Dig [DATE] to [DATE] (3 days…" at bounding box center [528, 216] width 1056 height 397
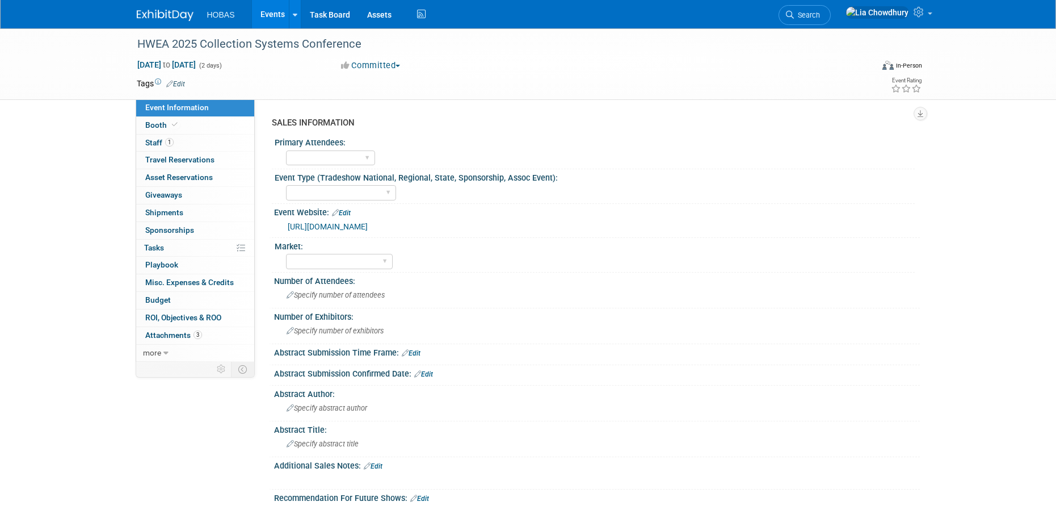
select select "Exhibiting and Sponsoring"
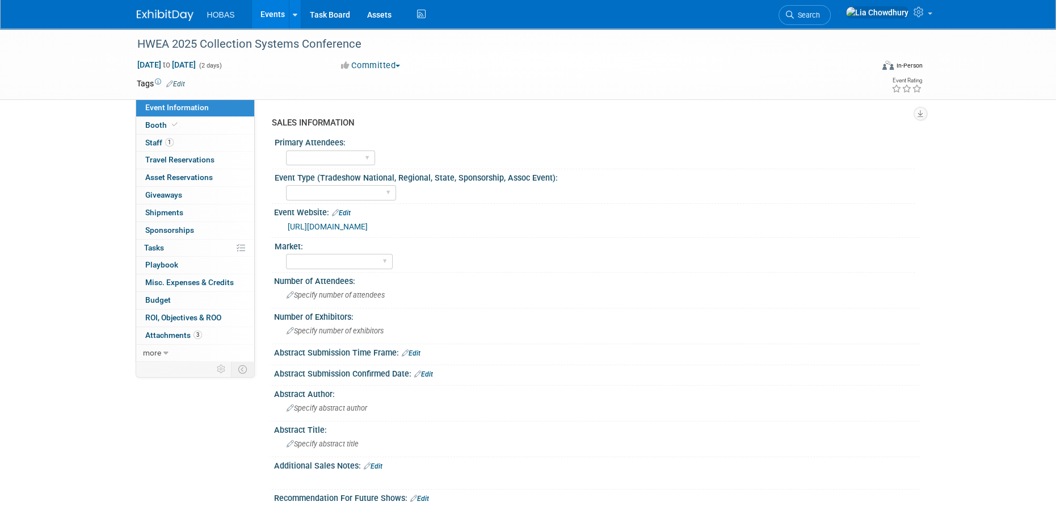
click at [268, 9] on link "Events" at bounding box center [272, 14] width 41 height 28
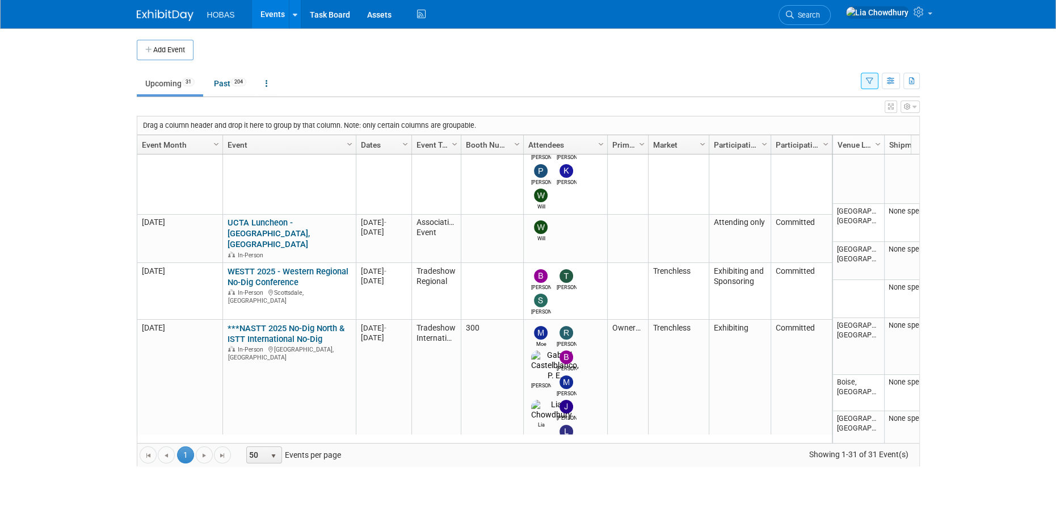
scroll to position [676, 0]
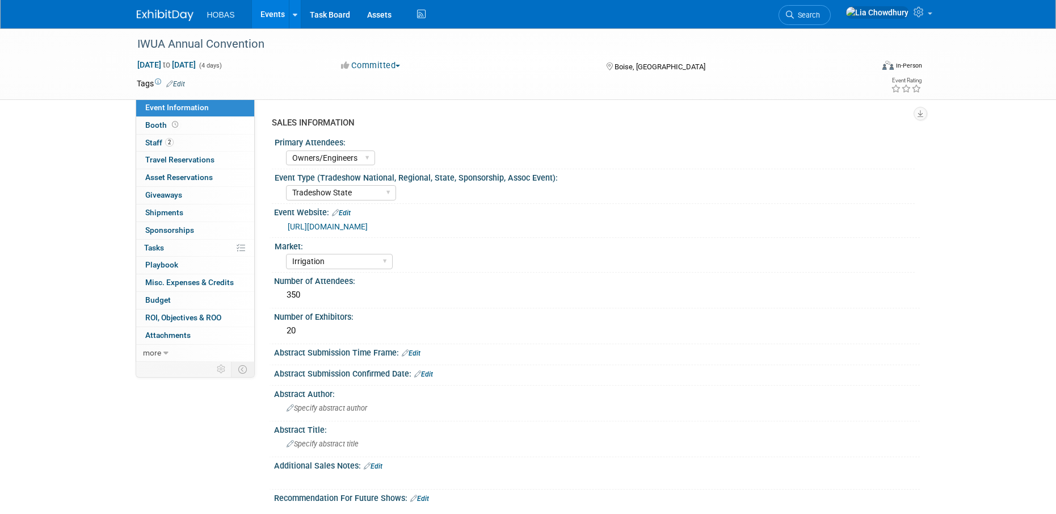
select select "Owners/Engineers"
select select "Tradeshow State"
select select "Irrigation"
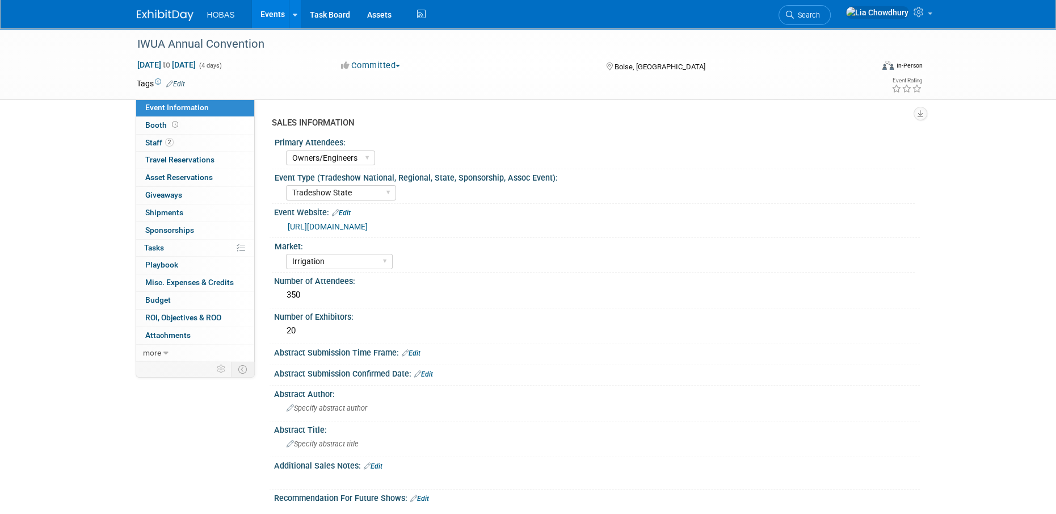
click at [324, 229] on link "[URL][DOMAIN_NAME]" at bounding box center [328, 226] width 80 height 9
click at [170, 251] on link "0% Tasks 0%" at bounding box center [195, 247] width 118 height 17
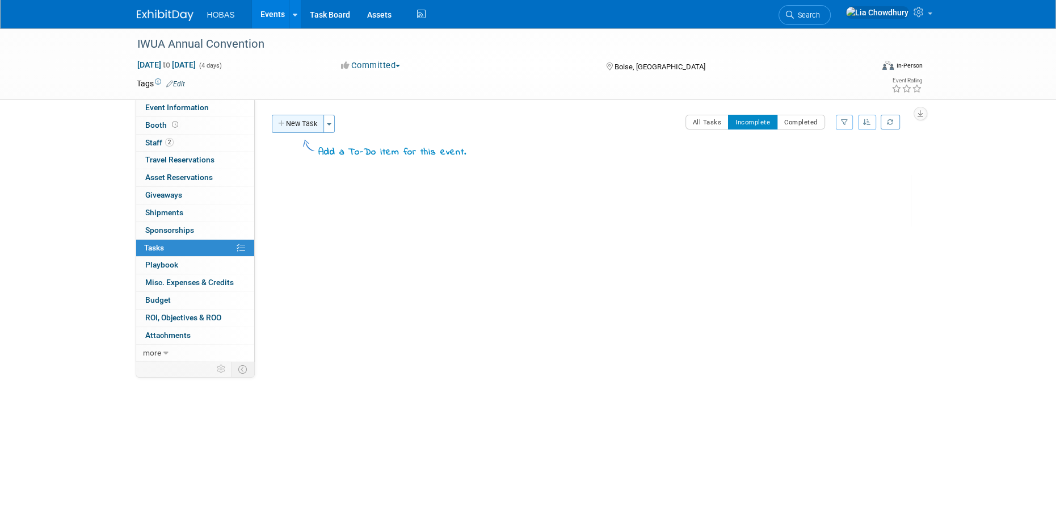
click at [293, 124] on button "New Task" at bounding box center [298, 124] width 52 height 18
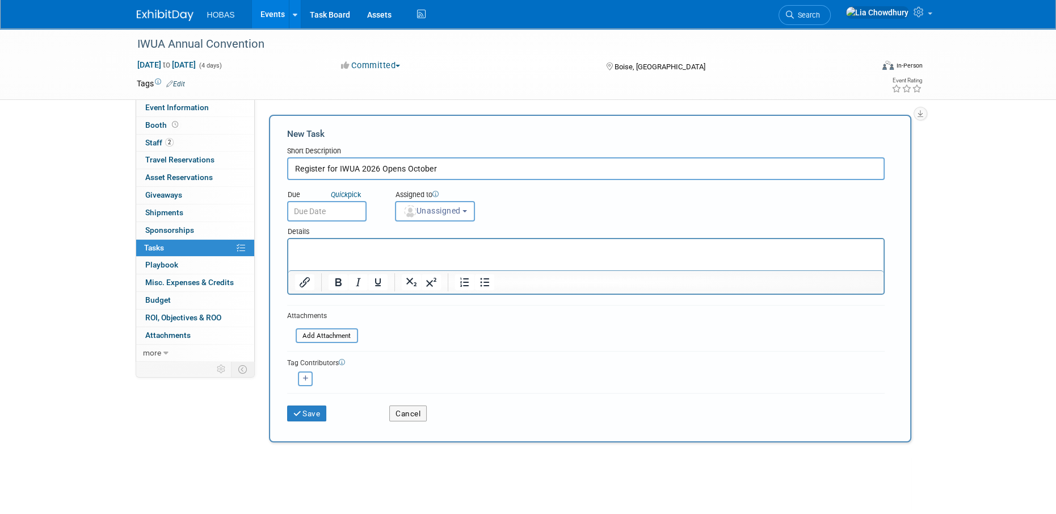
type input "Register for IWUA 2026 Opens October"
click at [310, 219] on input "text" at bounding box center [326, 211] width 79 height 20
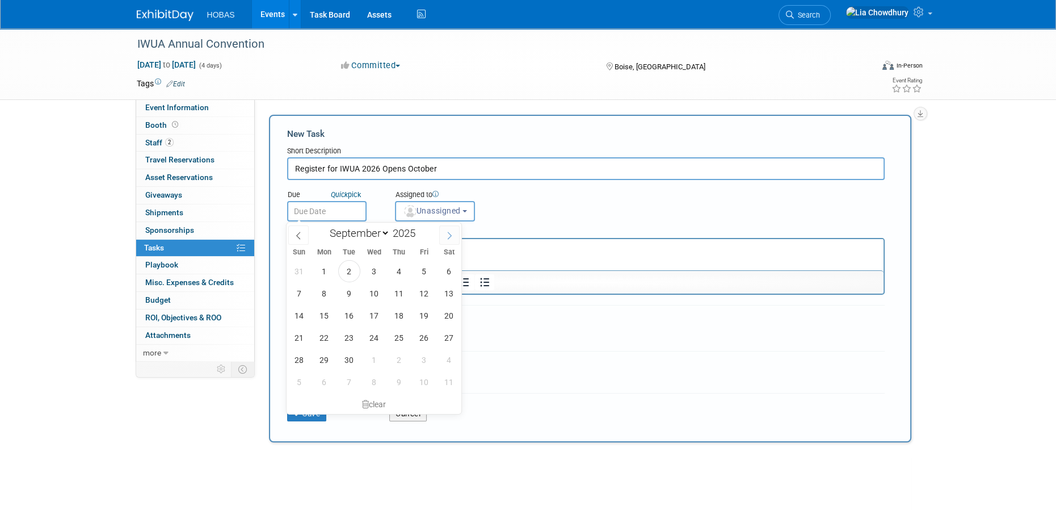
click at [449, 233] on span at bounding box center [449, 234] width 20 height 19
select select "9"
click at [377, 266] on span "1" at bounding box center [374, 271] width 22 height 22
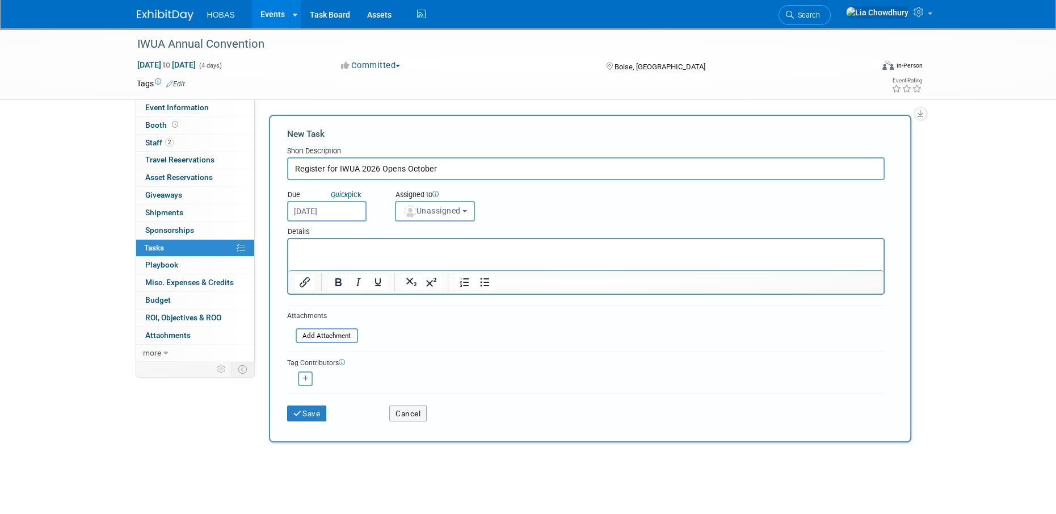
click at [321, 215] on input "[DATE]" at bounding box center [326, 211] width 79 height 20
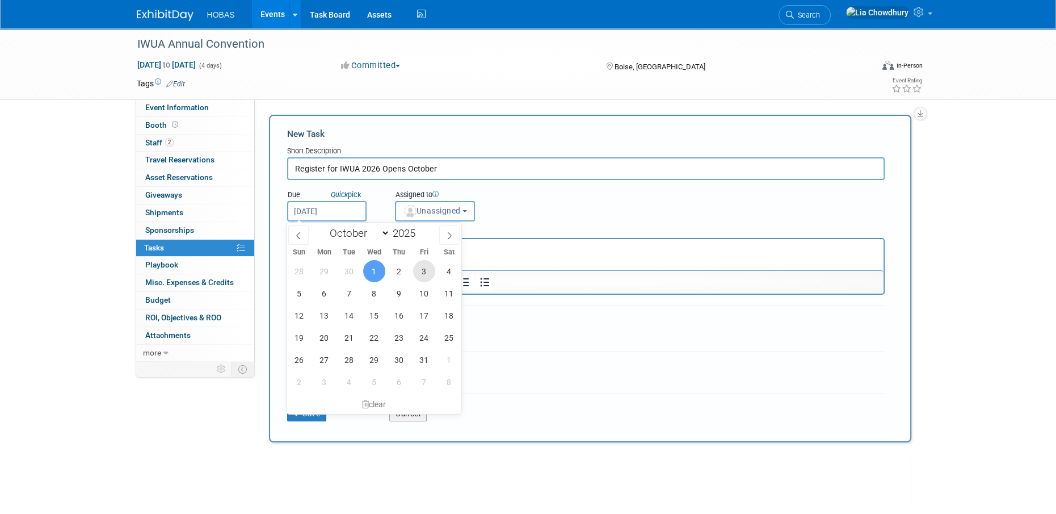
click at [427, 270] on span "3" at bounding box center [424, 271] width 22 height 22
type input "[DATE]"
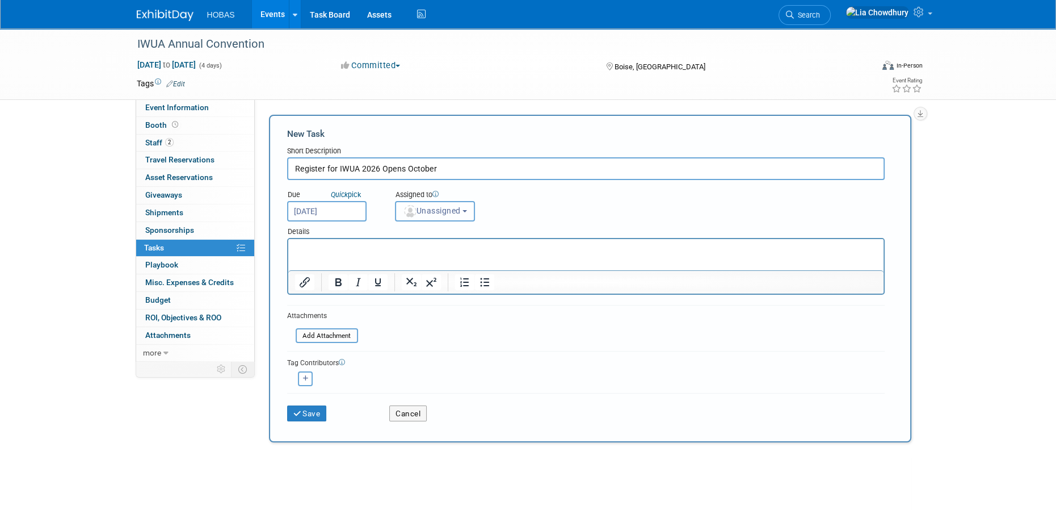
click at [419, 212] on span "Unassigned" at bounding box center [432, 210] width 58 height 9
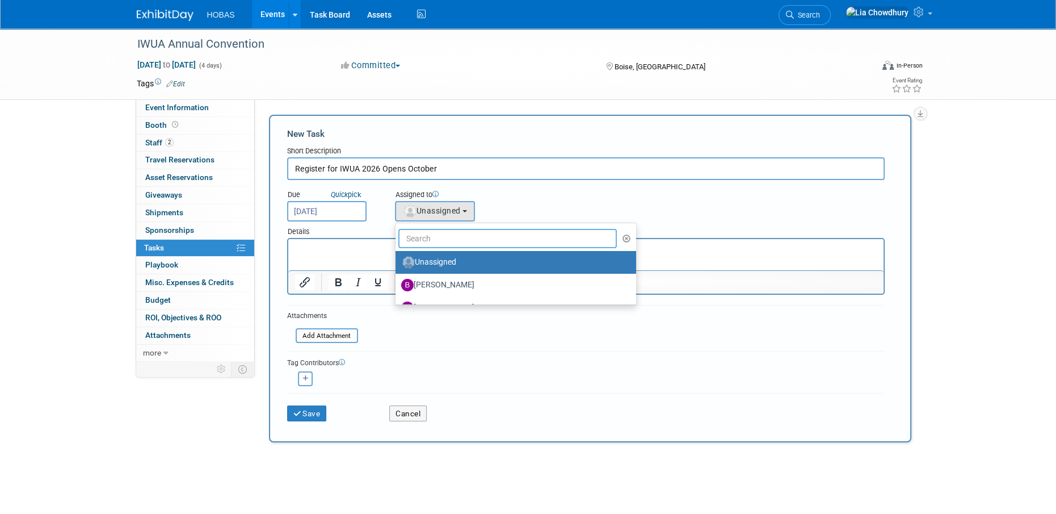
click at [423, 232] on input "text" at bounding box center [507, 238] width 219 height 19
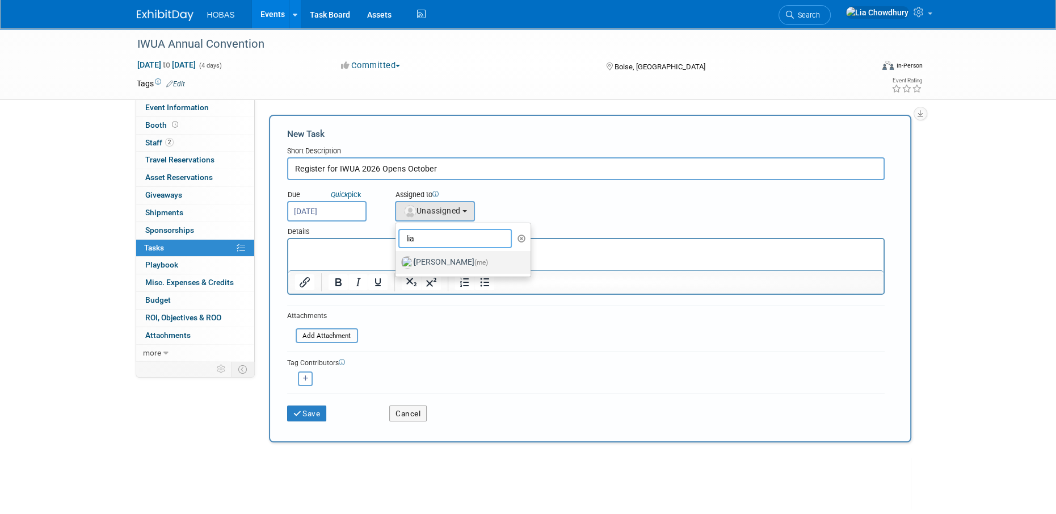
type input "lia"
click at [429, 251] on link "Lia Chowdhury (me)" at bounding box center [463, 262] width 136 height 23
click at [431, 262] on label "Lia Chowdhury (me)" at bounding box center [460, 262] width 119 height 18
click at [397, 262] on input "Lia Chowdhury (me)" at bounding box center [393, 260] width 7 height 7
select select "f5a8240d-6b50-4f68-9d37-aaf90479bf2e"
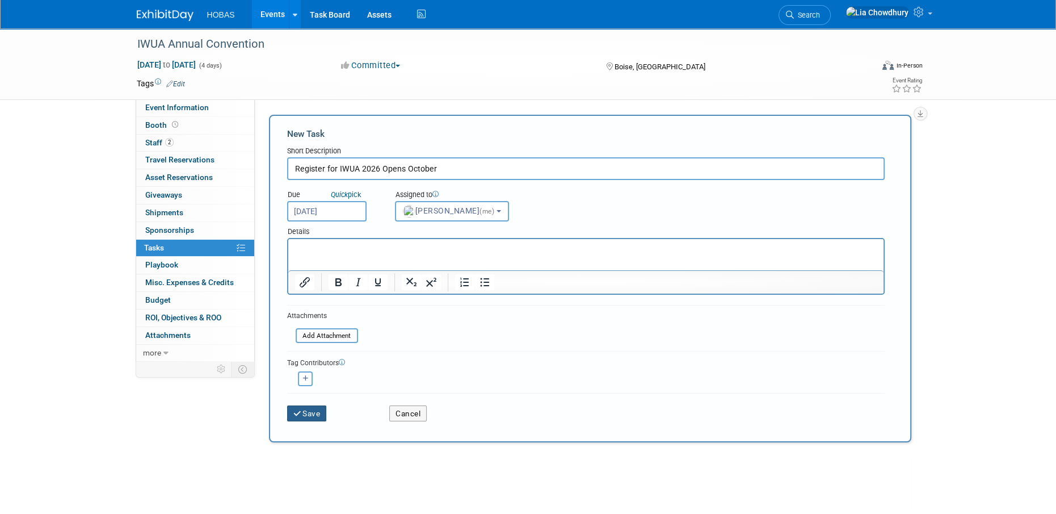
click at [292, 405] on button "Save" at bounding box center [307, 413] width 40 height 16
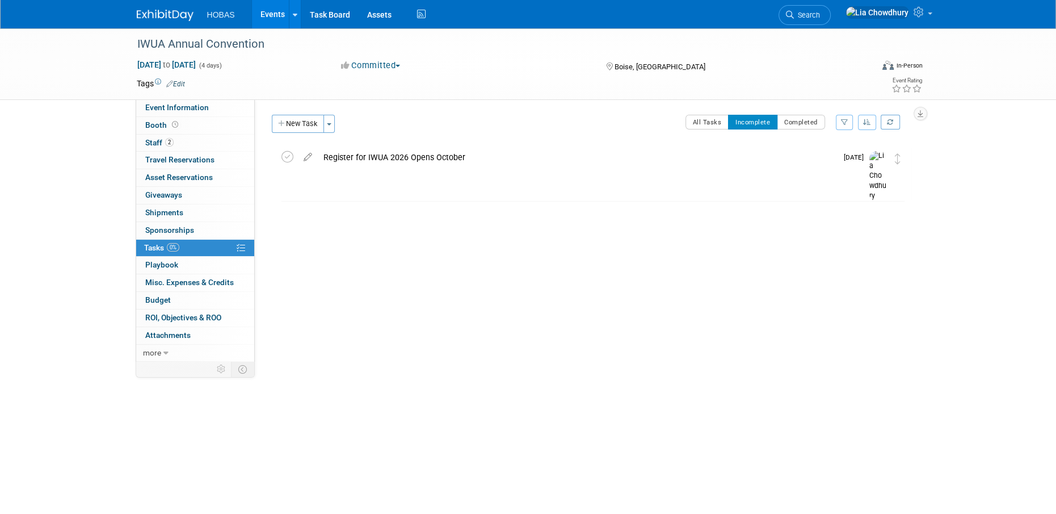
click at [270, 18] on link "Events" at bounding box center [272, 14] width 41 height 28
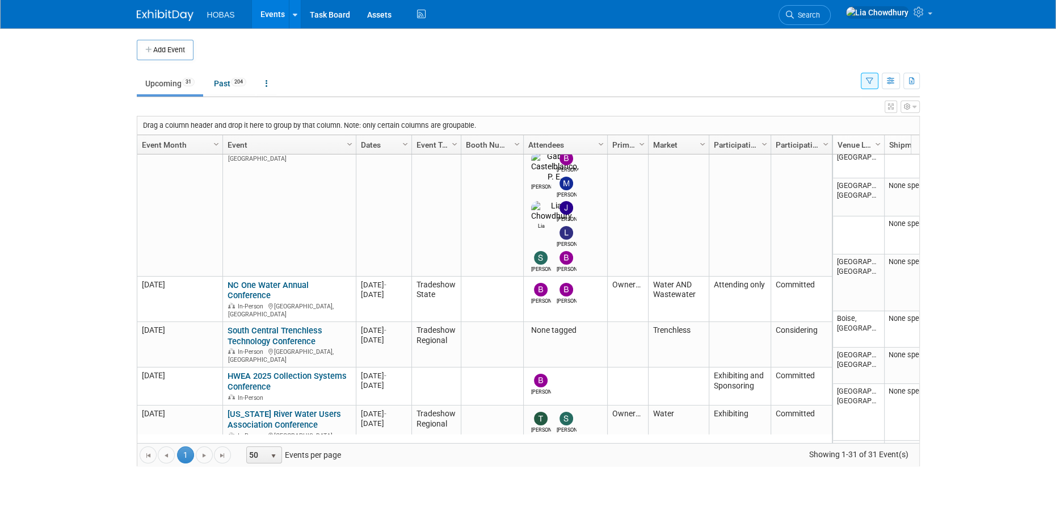
scroll to position [807, 0]
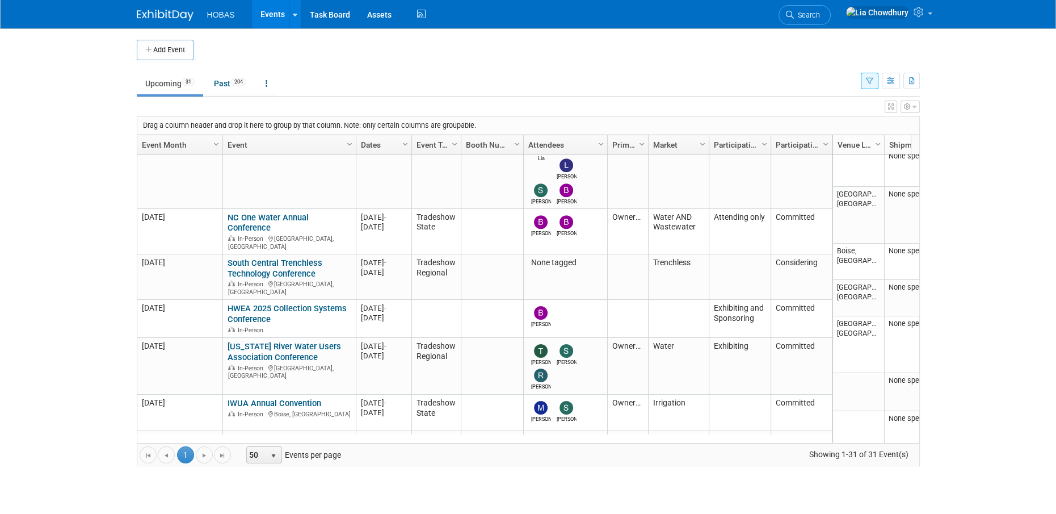
click at [245, 470] on link "Pacific Water Conference - [GEOGRAPHIC_DATA]" at bounding box center [278, 480] width 101 height 21
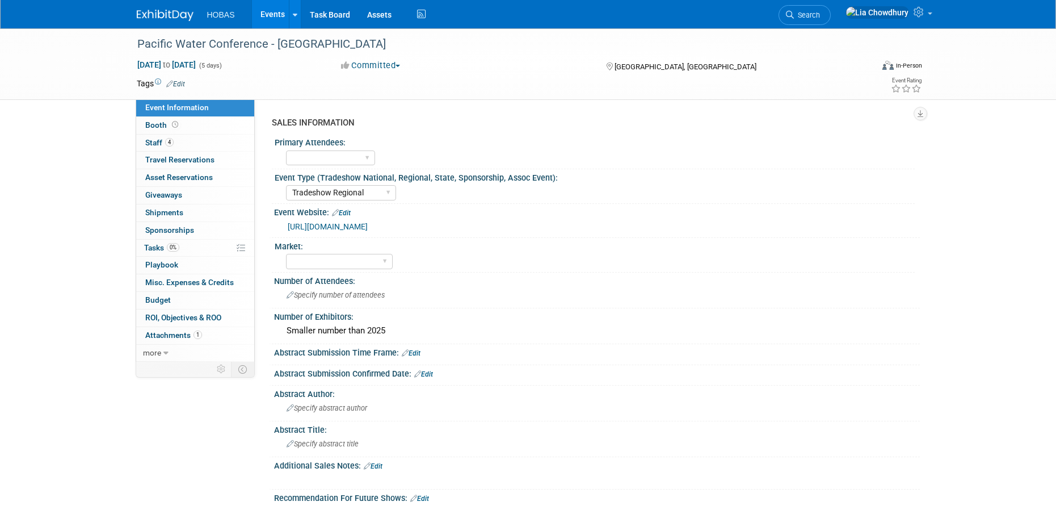
select select "Tradeshow Regional"
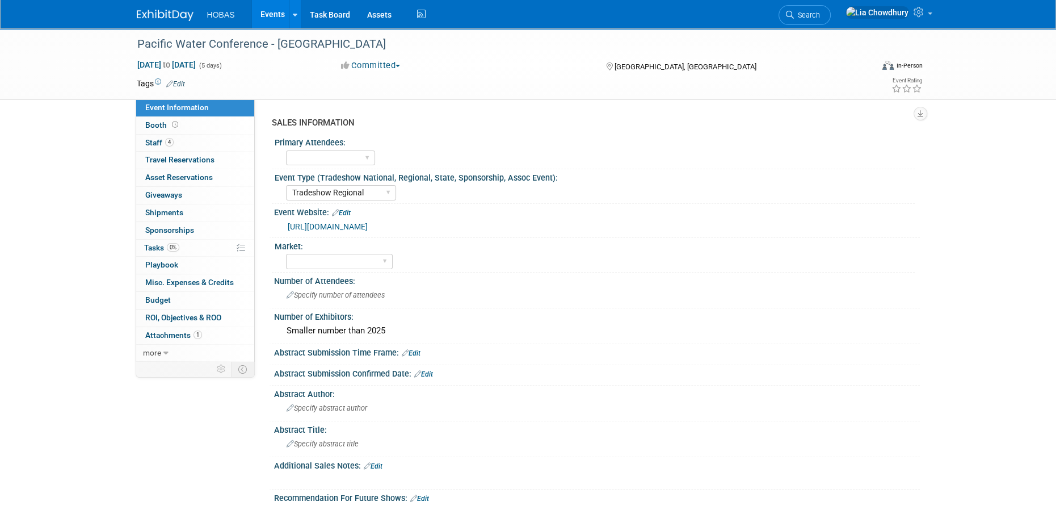
click at [353, 224] on link "[URL][DOMAIN_NAME]" at bounding box center [328, 226] width 80 height 9
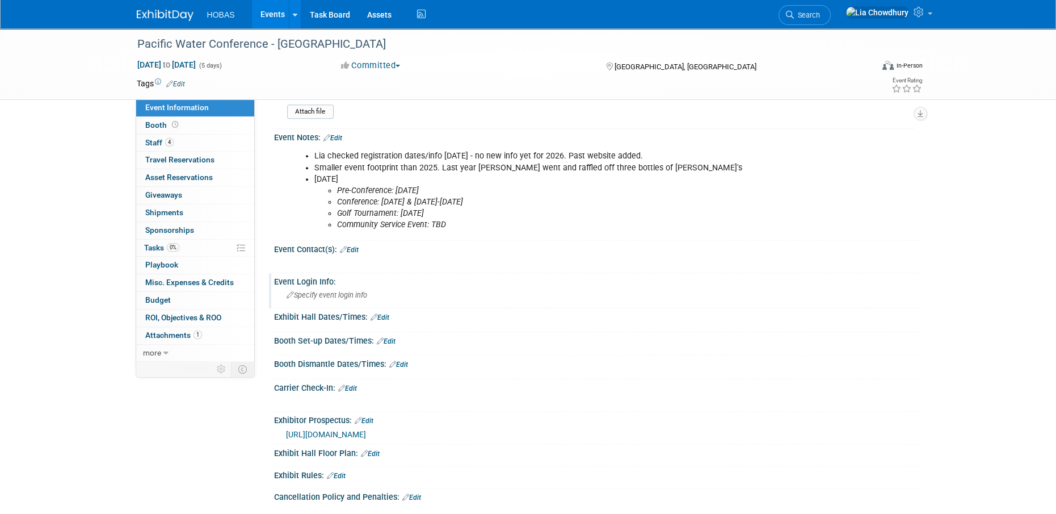
scroll to position [714, 0]
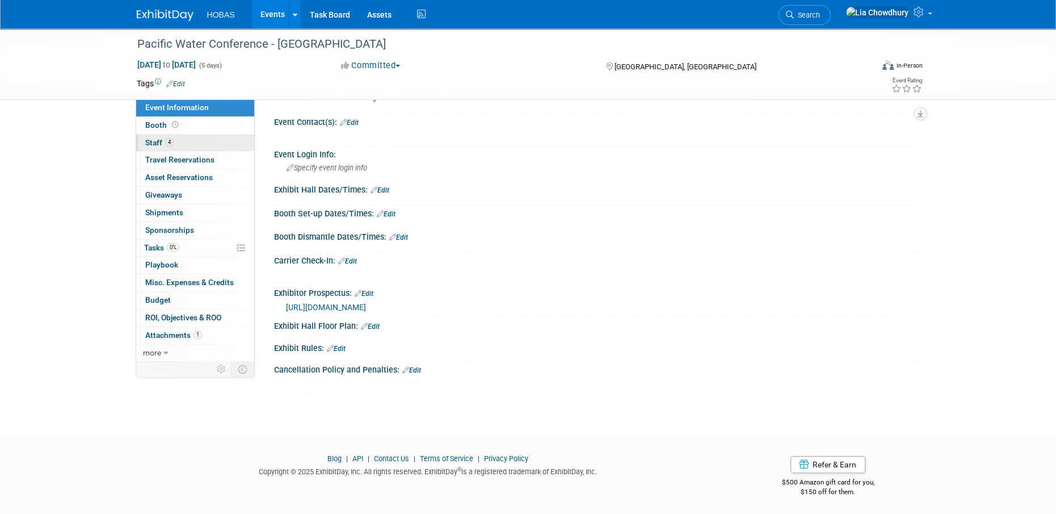
click at [186, 138] on link "4 Staff 4" at bounding box center [195, 142] width 118 height 17
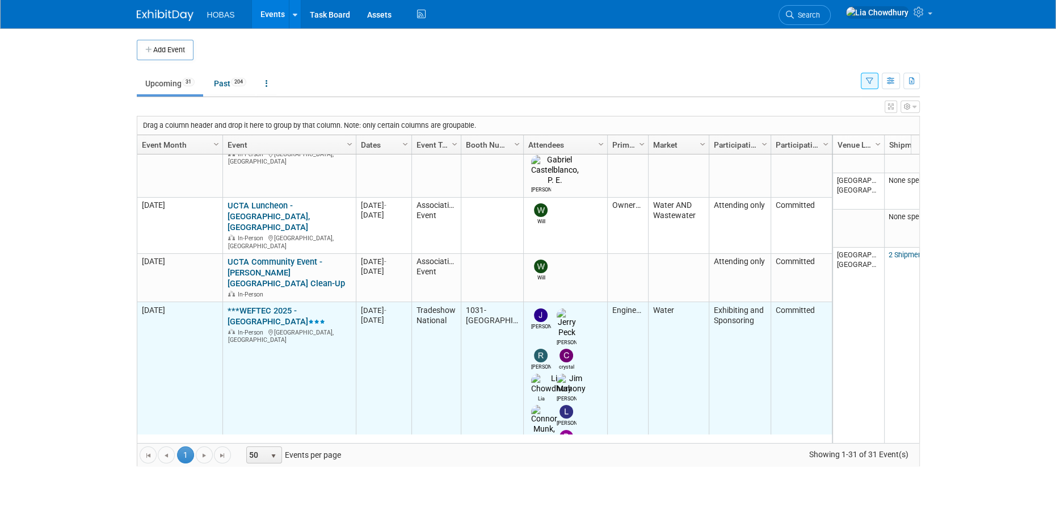
scroll to position [269, 0]
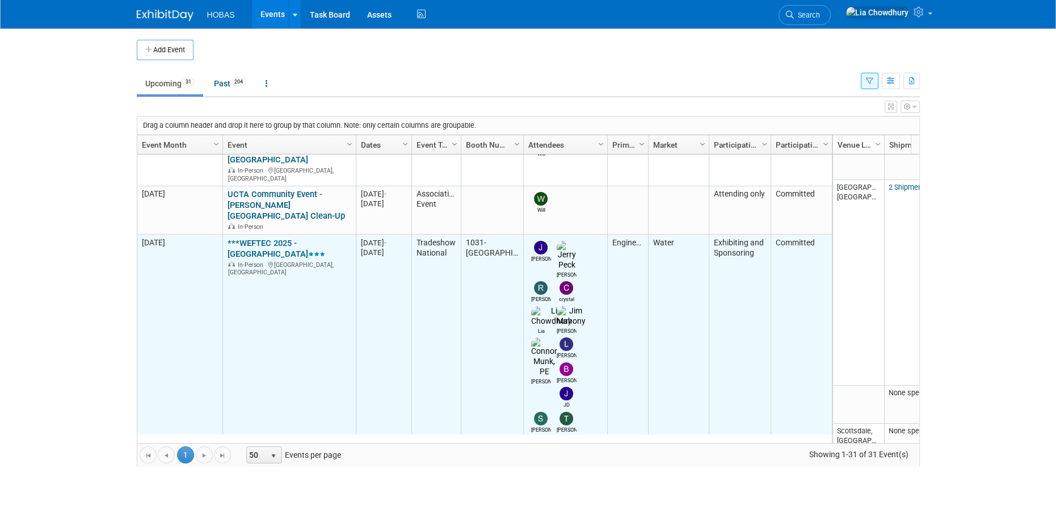
click at [255, 238] on link "***WEFTEC 2025 - [GEOGRAPHIC_DATA]" at bounding box center [277, 248] width 98 height 21
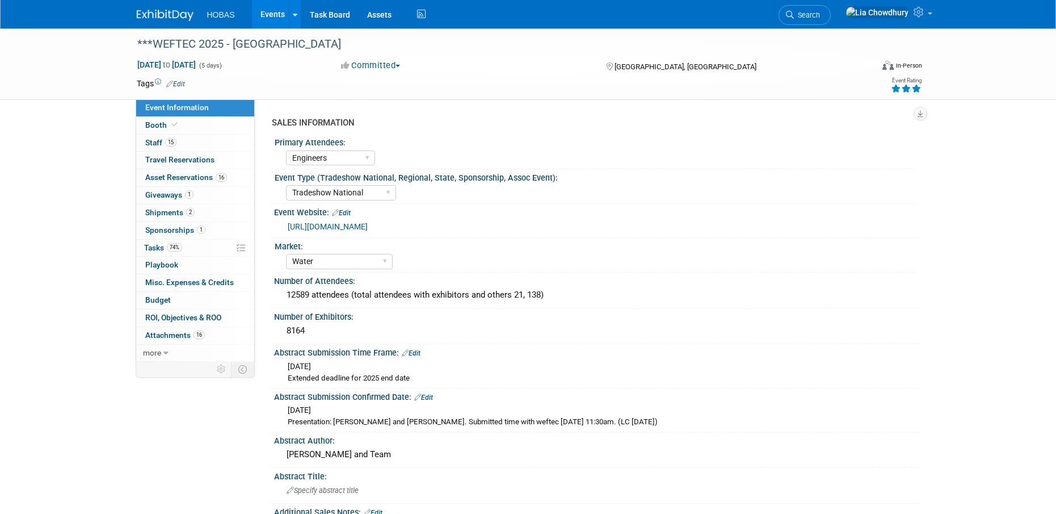
select select "Engineers"
select select "Tradeshow National"
select select "Water"
select select "Exhibiting and Sponsoring"
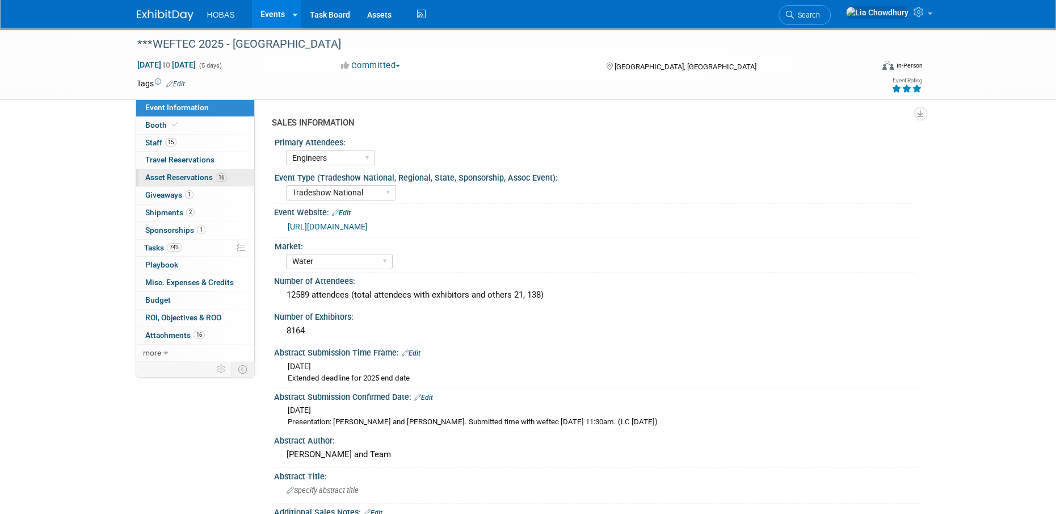
click at [178, 171] on link "16 Asset Reservations 16" at bounding box center [195, 177] width 118 height 17
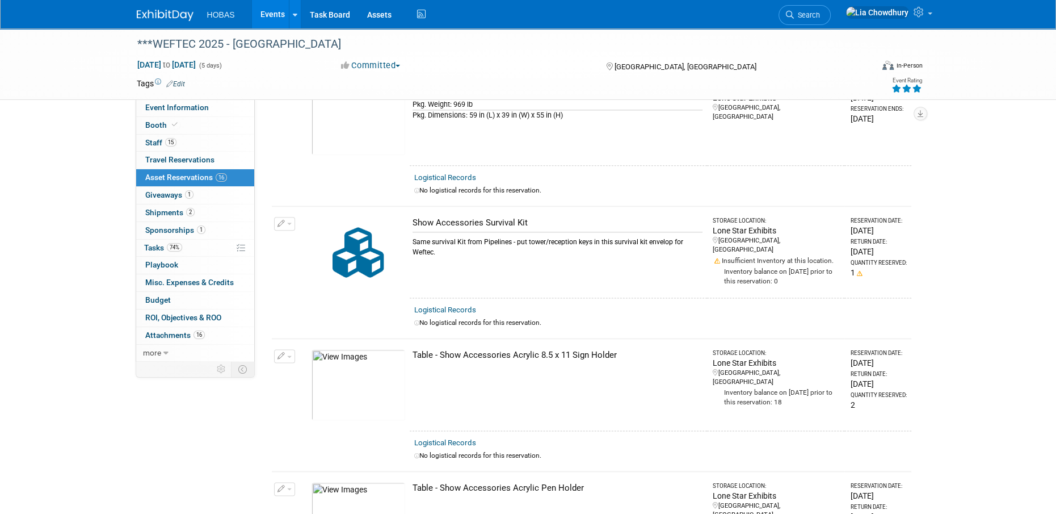
scroll to position [1680, 0]
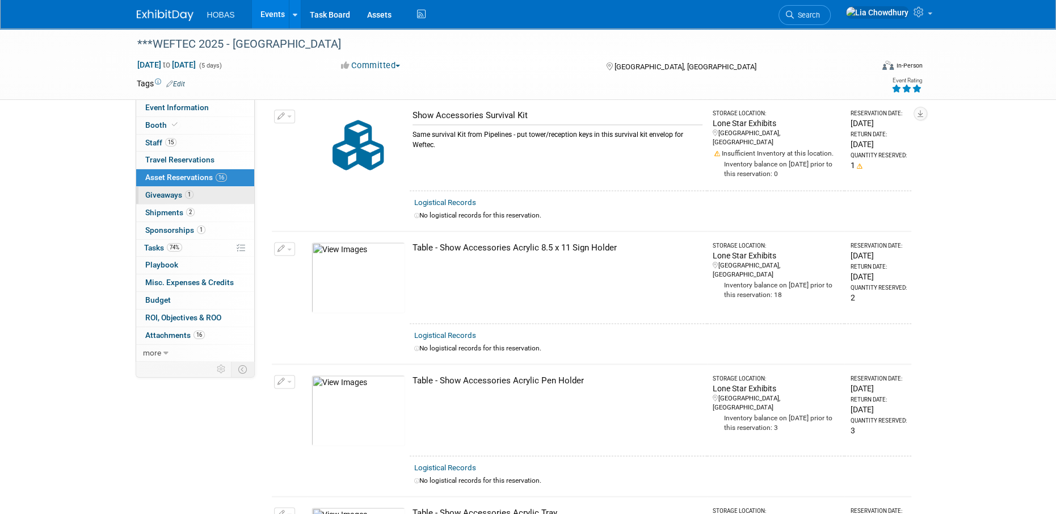
click at [151, 195] on span "Giveaways 1" at bounding box center [169, 194] width 48 height 9
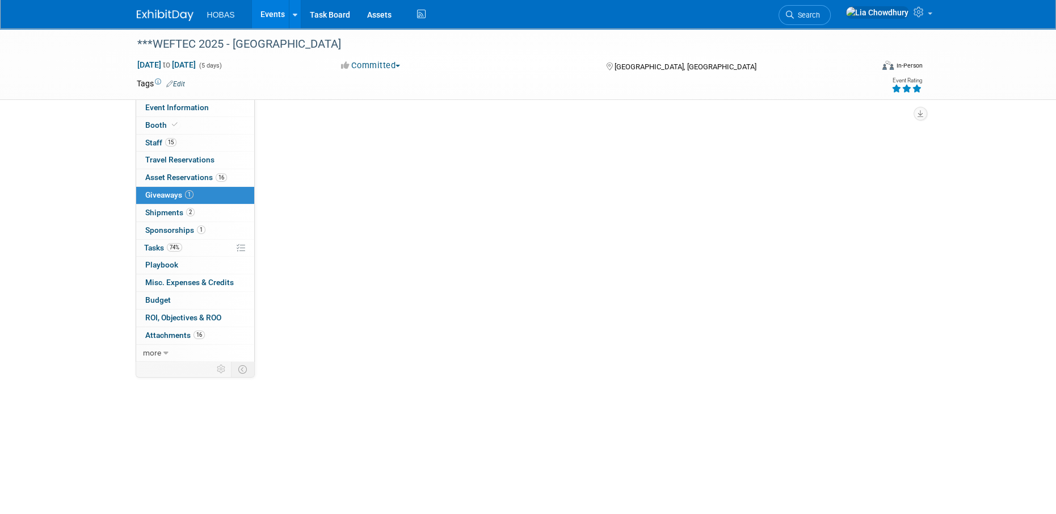
scroll to position [0, 0]
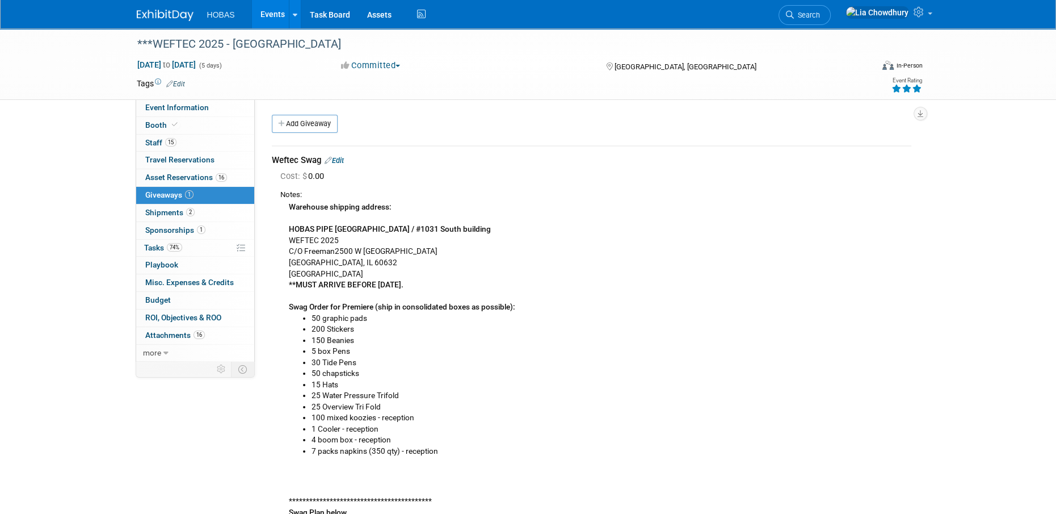
click at [442, 343] on li "150 Beanies" at bounding box center [612, 340] width 600 height 11
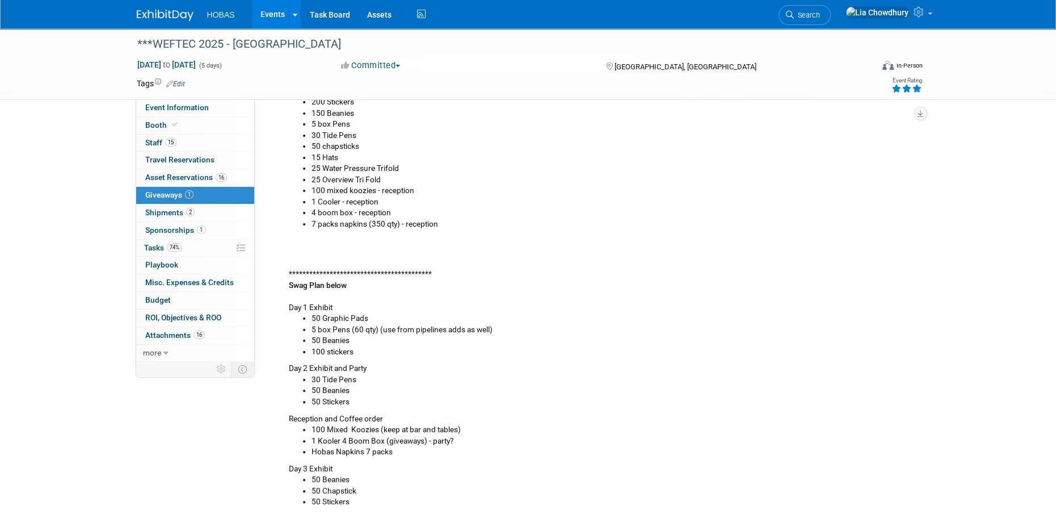
scroll to position [113, 0]
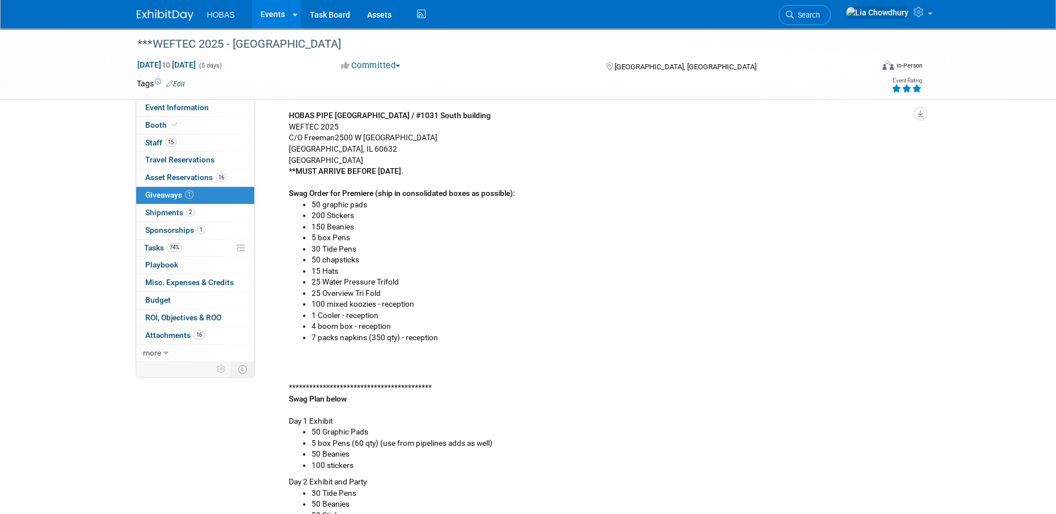
click at [271, 10] on link "Events" at bounding box center [272, 14] width 41 height 28
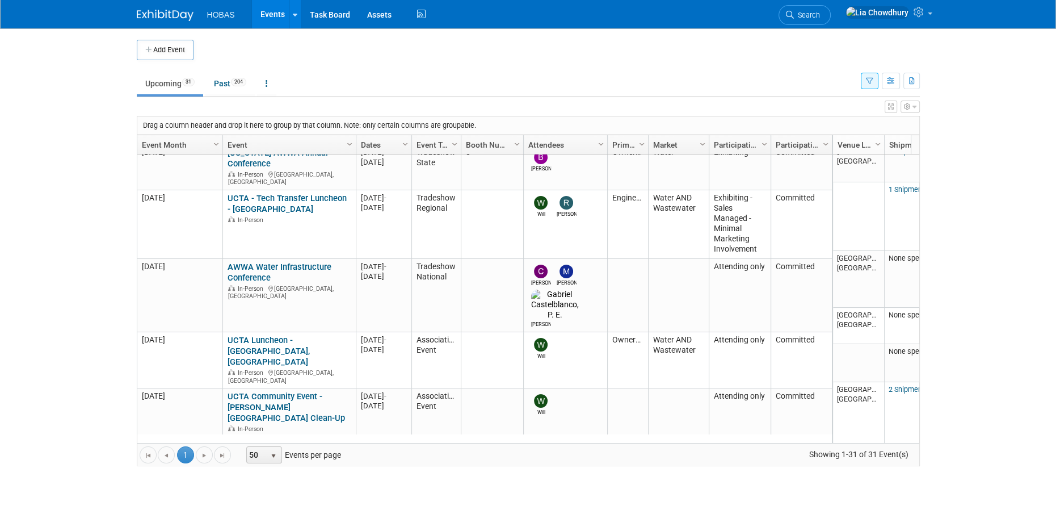
scroll to position [201, 0]
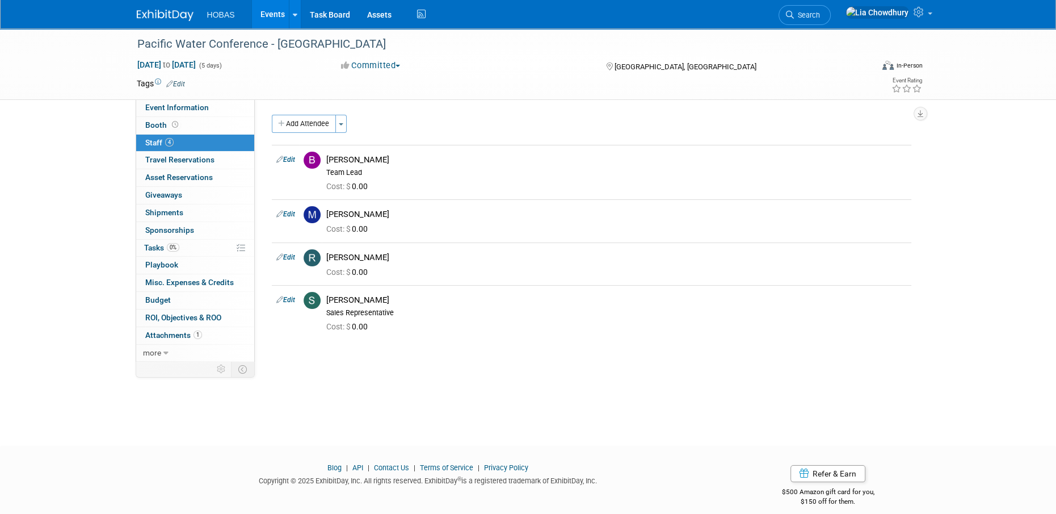
click at [277, 21] on link "Events" at bounding box center [272, 14] width 41 height 28
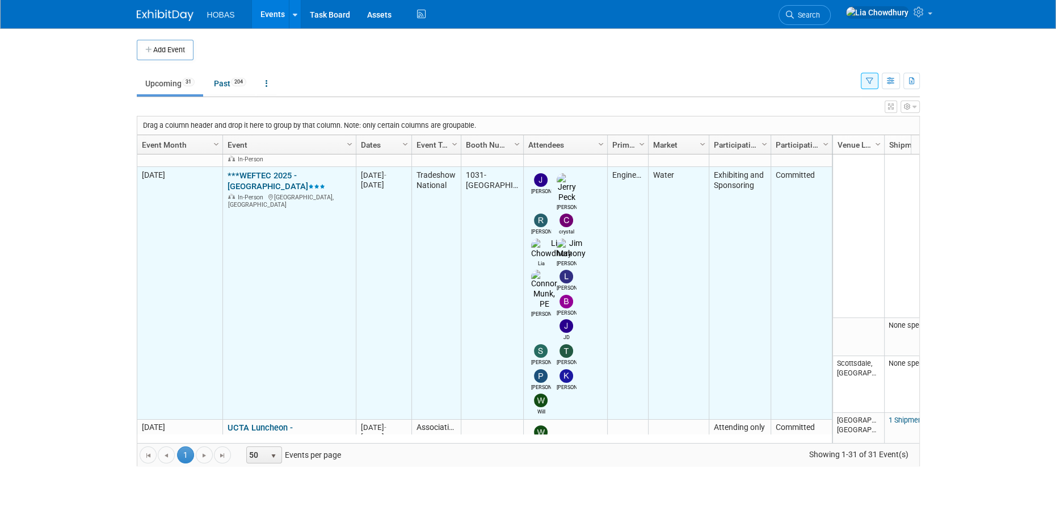
scroll to position [538, 0]
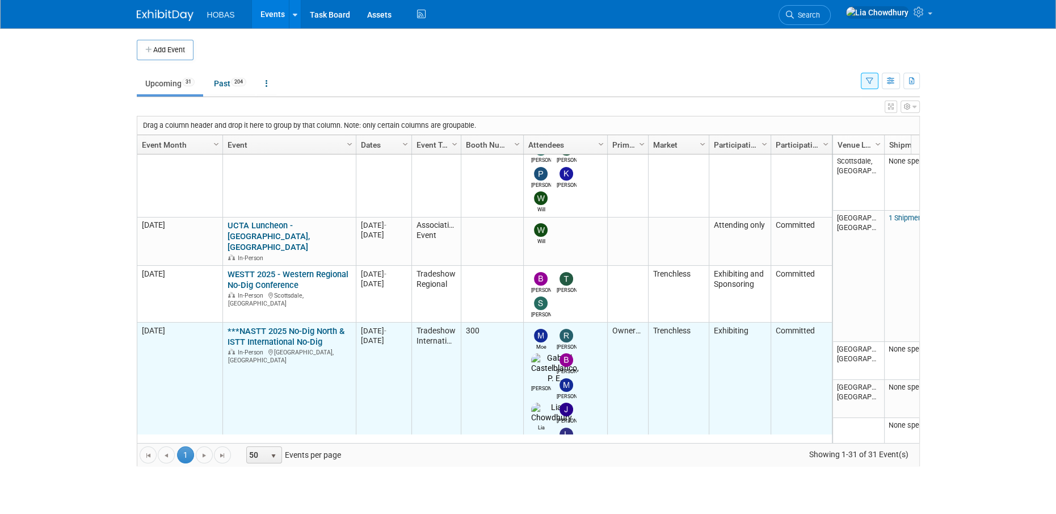
click at [281, 326] on link "***NASTT 2025 No-Dig North & ISTT International No-Dig" at bounding box center [286, 336] width 117 height 21
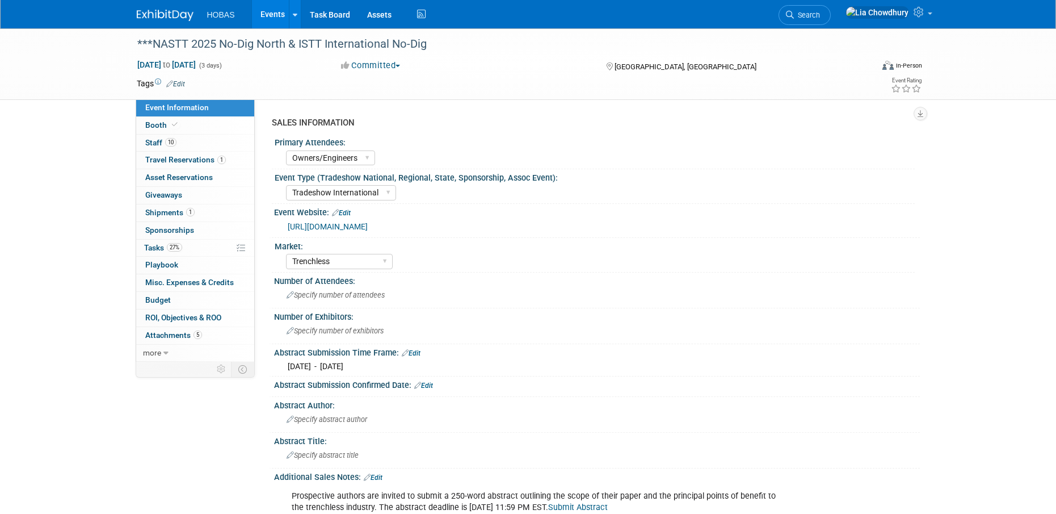
select select "Owners/Engineers"
select select "Tradeshow International"
select select "Trenchless"
select select "Exhibiting"
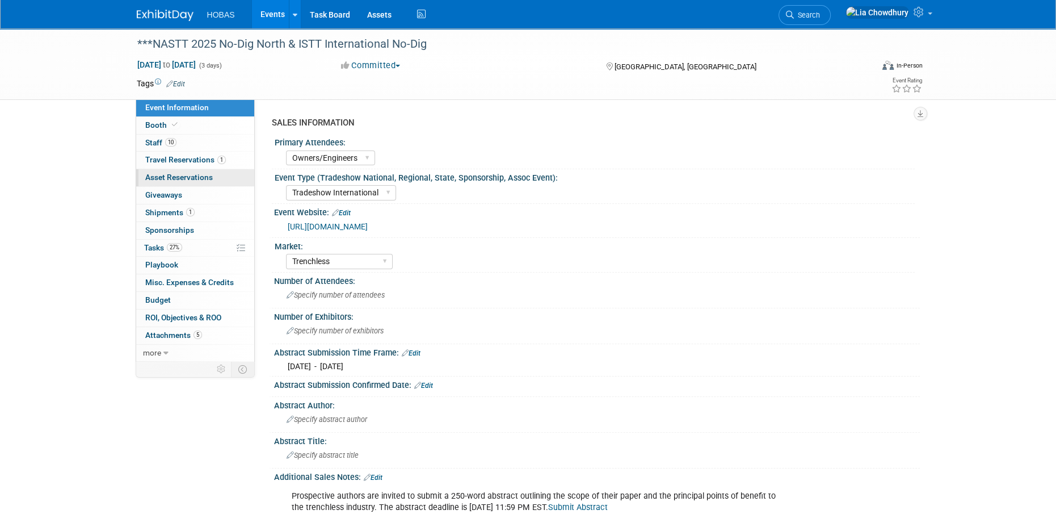
click at [208, 173] on span "Asset Reservations 0" at bounding box center [179, 176] width 68 height 9
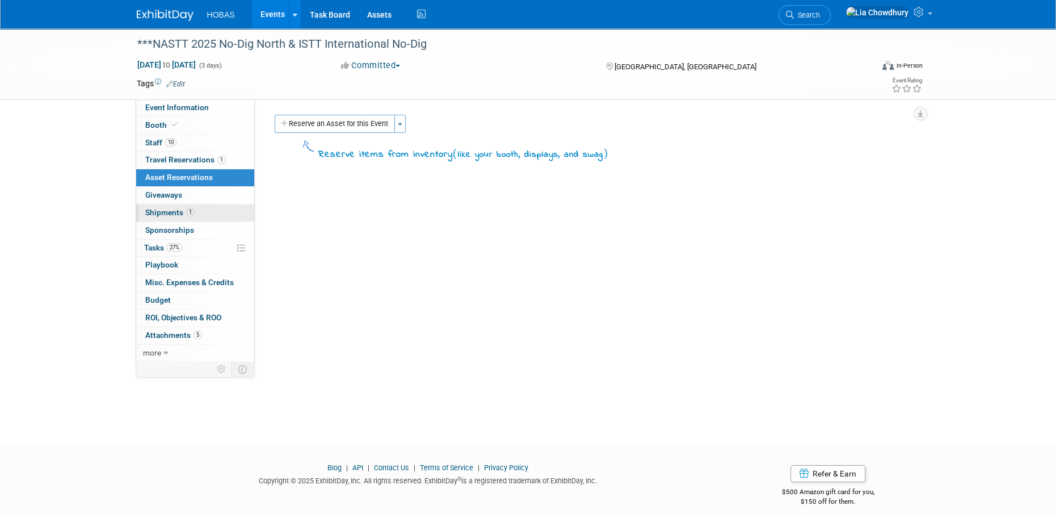
click at [167, 214] on span "Shipments 1" at bounding box center [169, 212] width 49 height 9
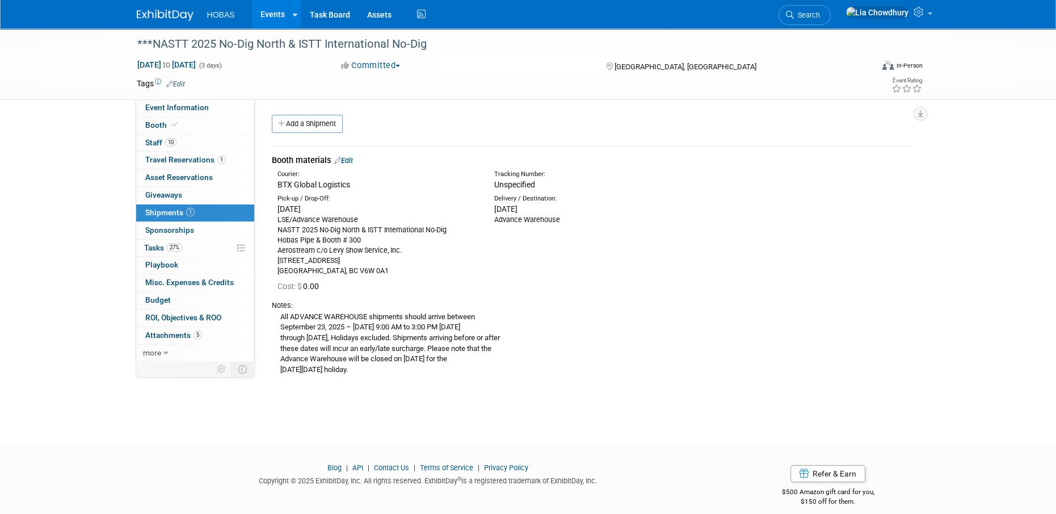
drag, startPoint x: 343, startPoint y: 322, endPoint x: 385, endPoint y: 323, distance: 41.5
click at [385, 323] on div "All ADVANCE WAREHOUSE shipments should arrive between September 23, 2025 – Octo…" at bounding box center [591, 342] width 639 height 65
drag, startPoint x: 402, startPoint y: 322, endPoint x: 313, endPoint y: 327, distance: 89.2
click at [313, 327] on div "All ADVANCE WAREHOUSE shipments should arrive between September 23, 2025 – Octo…" at bounding box center [591, 342] width 639 height 65
click at [409, 335] on div "All ADVANCE WAREHOUSE shipments should arrive between September 23, 2025 – Octo…" at bounding box center [591, 342] width 639 height 65
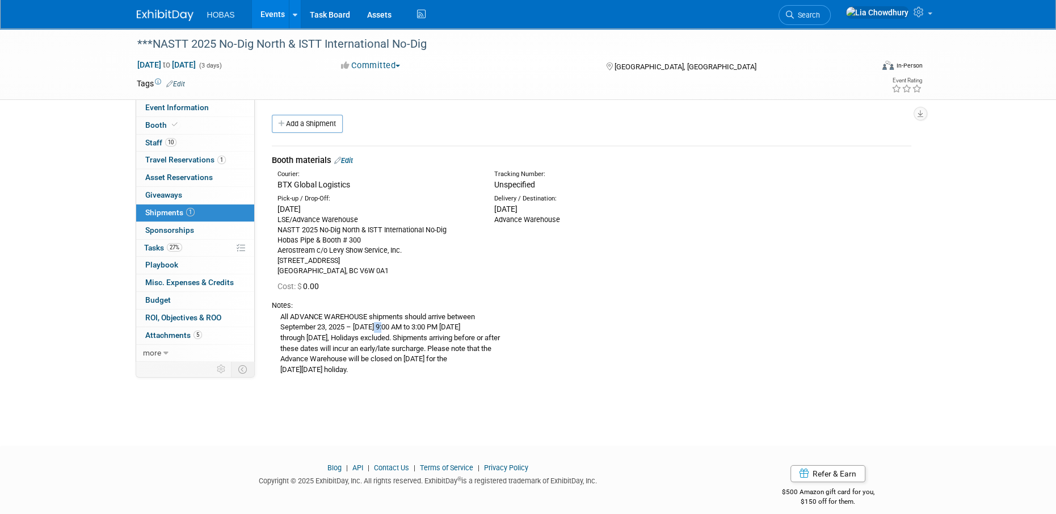
drag, startPoint x: 377, startPoint y: 329, endPoint x: 388, endPoint y: 332, distance: 11.3
click at [388, 332] on div "All ADVANCE WAREHOUSE shipments should arrive between September 23, 2025 – Octo…" at bounding box center [591, 342] width 639 height 65
click at [145, 126] on span "Booth" at bounding box center [162, 124] width 35 height 9
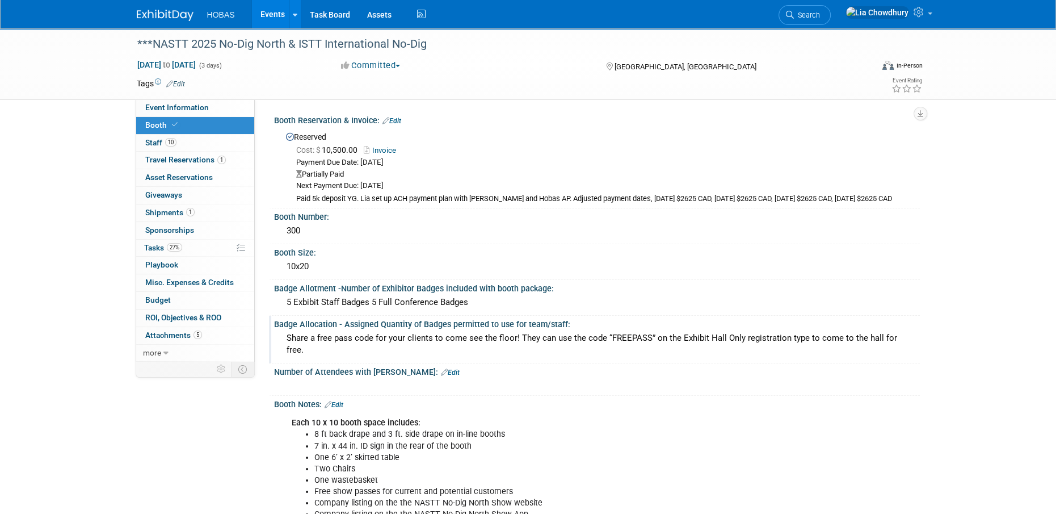
drag, startPoint x: 726, startPoint y: 324, endPoint x: 733, endPoint y: 328, distance: 8.4
click at [733, 328] on div "Booth Reservation & Invoice: Edit Reserved Cost: $ 10,500.00 Invoice Payment Du…" at bounding box center [591, 464] width 639 height 704
drag, startPoint x: 733, startPoint y: 328, endPoint x: 677, endPoint y: 377, distance: 74.4
click at [677, 377] on div "Number of Attendees with Booth: Edit" at bounding box center [597, 370] width 646 height 15
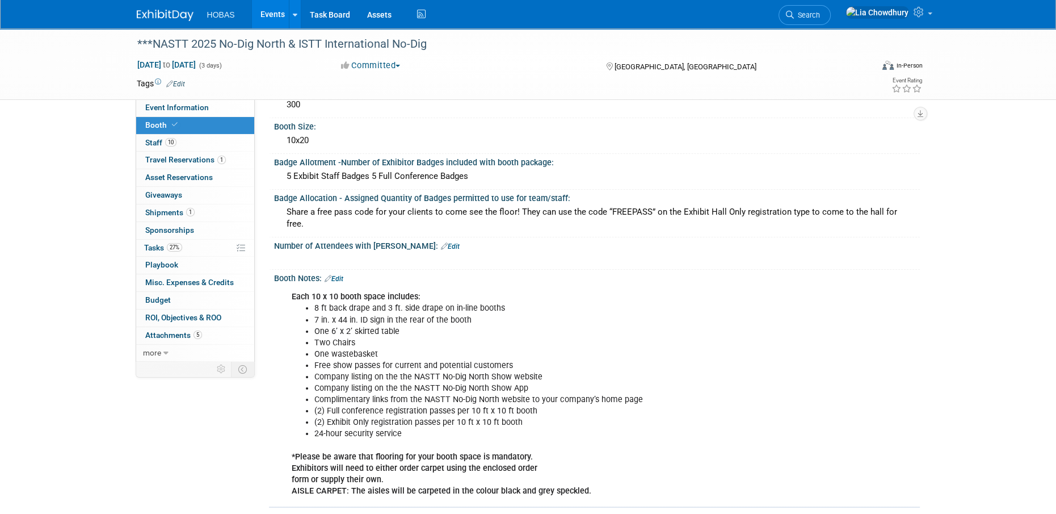
scroll to position [227, 0]
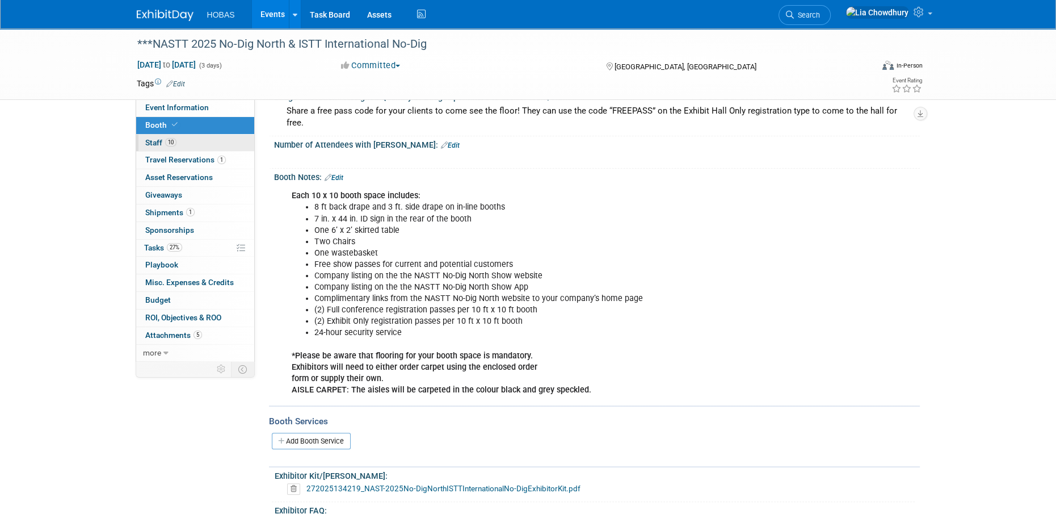
click at [173, 145] on span "10" at bounding box center [170, 142] width 11 height 9
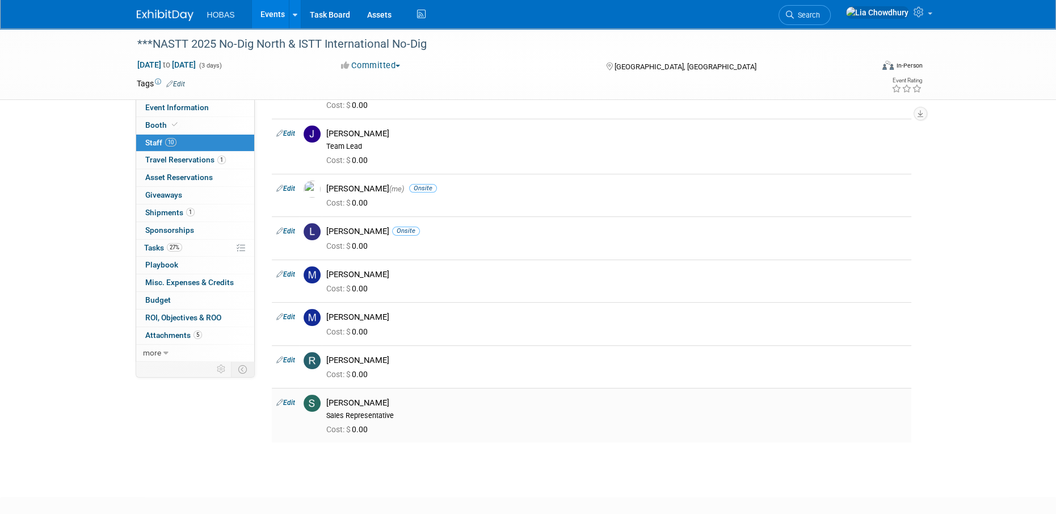
scroll to position [139, 0]
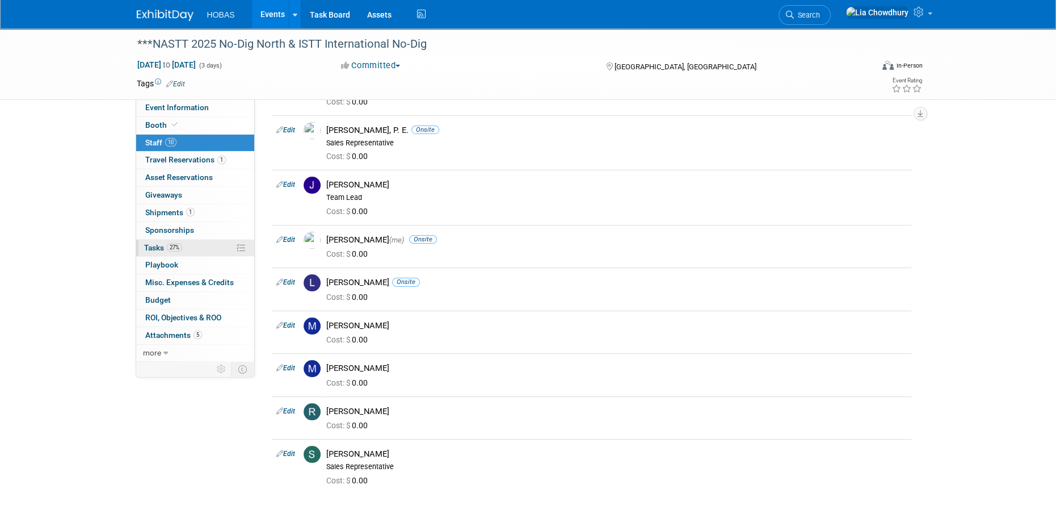
click at [155, 243] on span "Tasks 27%" at bounding box center [163, 247] width 38 height 9
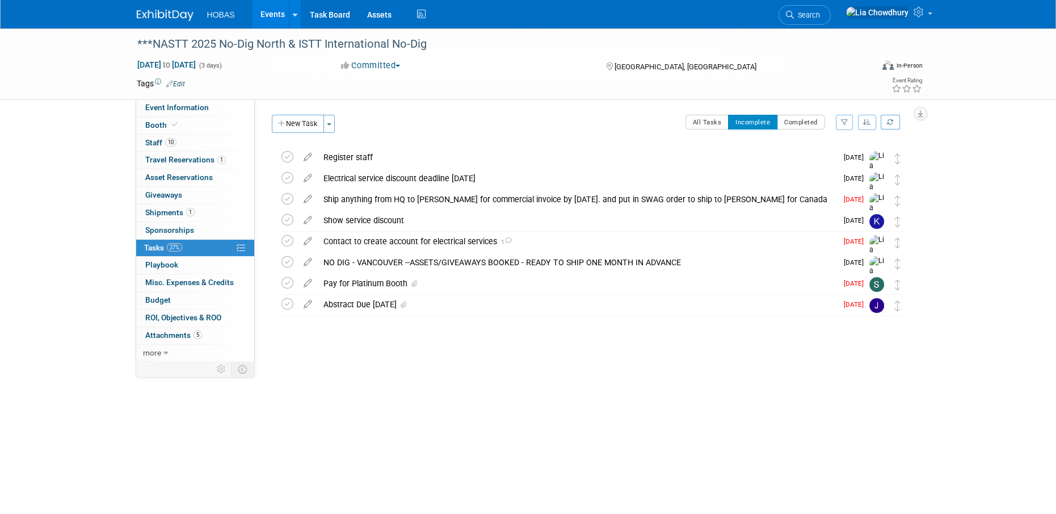
click at [282, 11] on link "Events" at bounding box center [272, 14] width 41 height 28
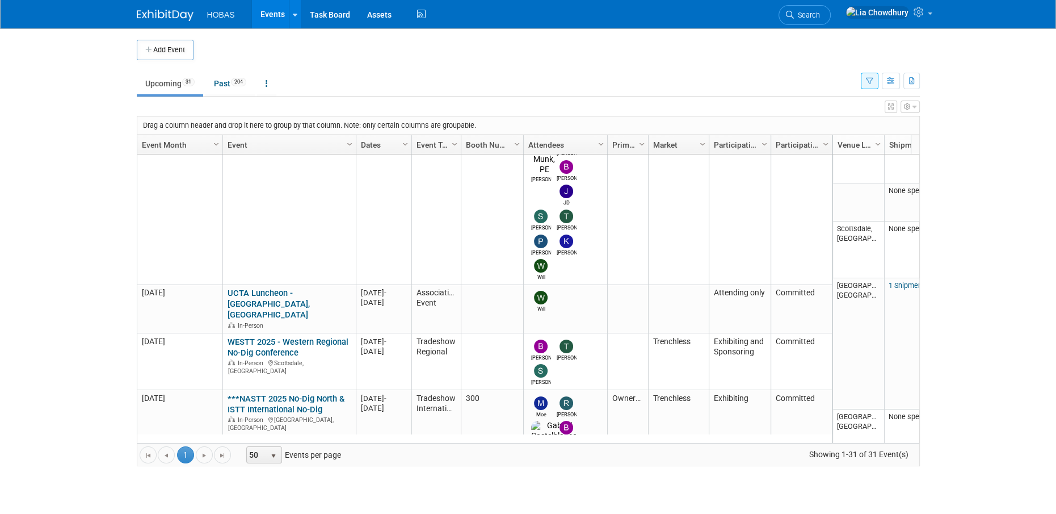
scroll to position [538, 0]
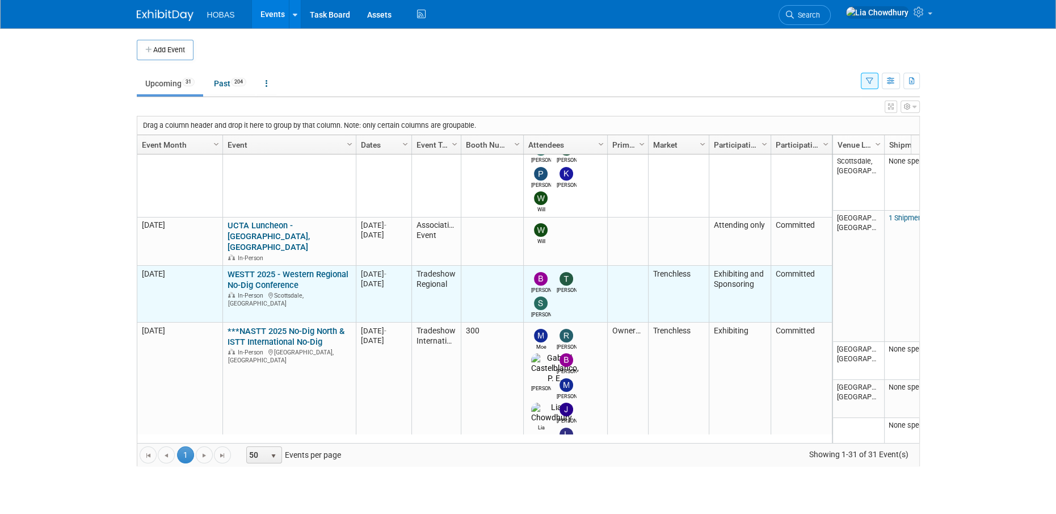
click at [281, 269] on link "WESTT 2025 - Western Regional No-Dig Conference" at bounding box center [288, 279] width 121 height 21
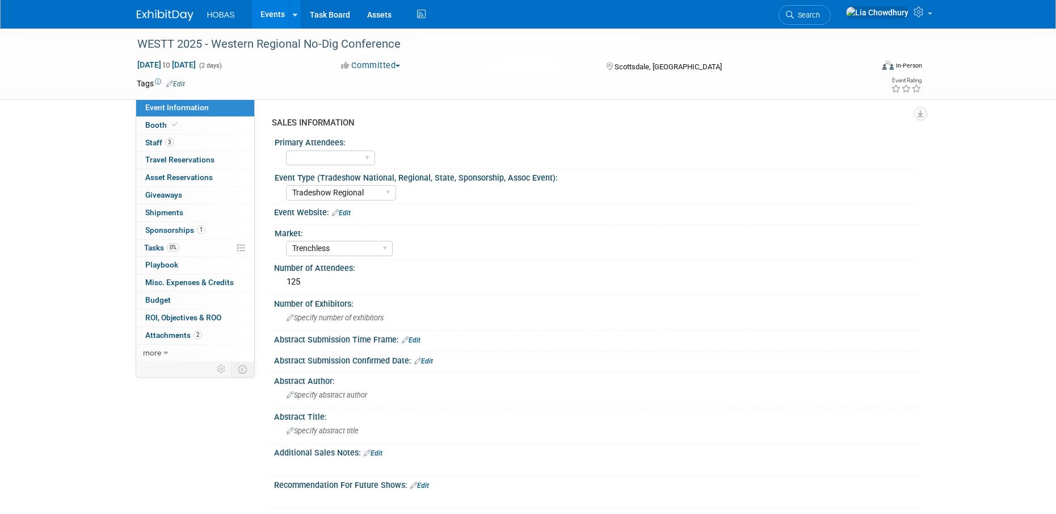
select select "Tradeshow Regional"
select select "Trenchless"
select select "Exhibiting and Sponsoring"
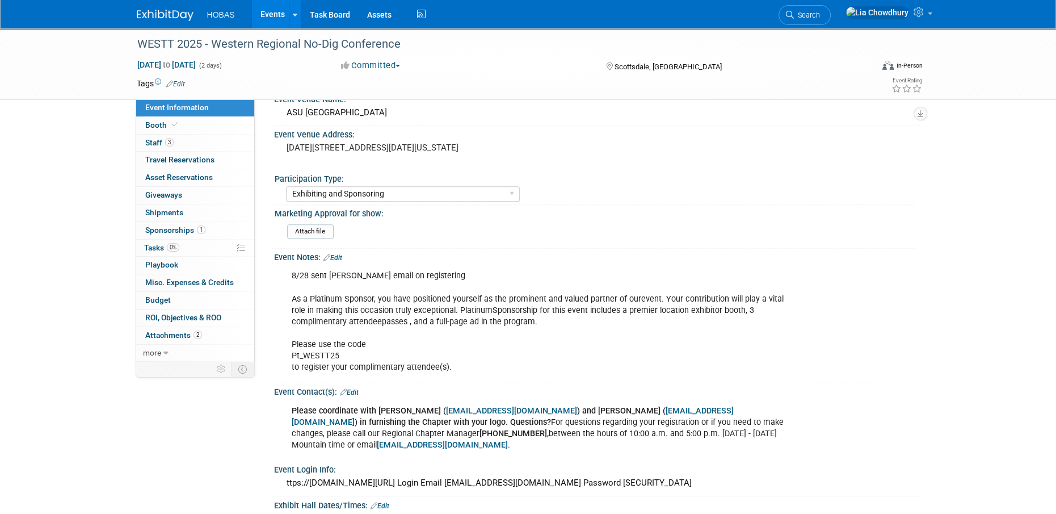
scroll to position [567, 0]
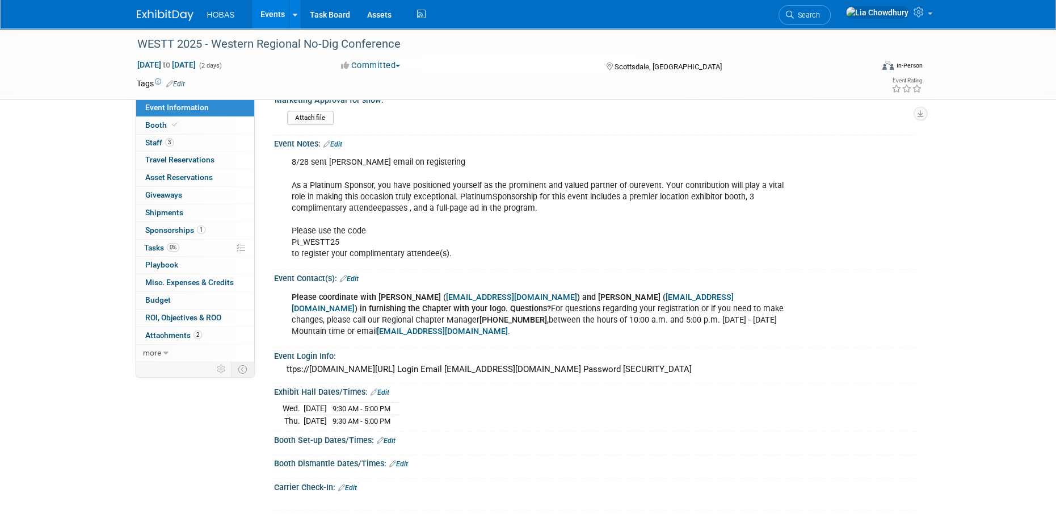
click at [270, 18] on link "Events" at bounding box center [272, 14] width 41 height 28
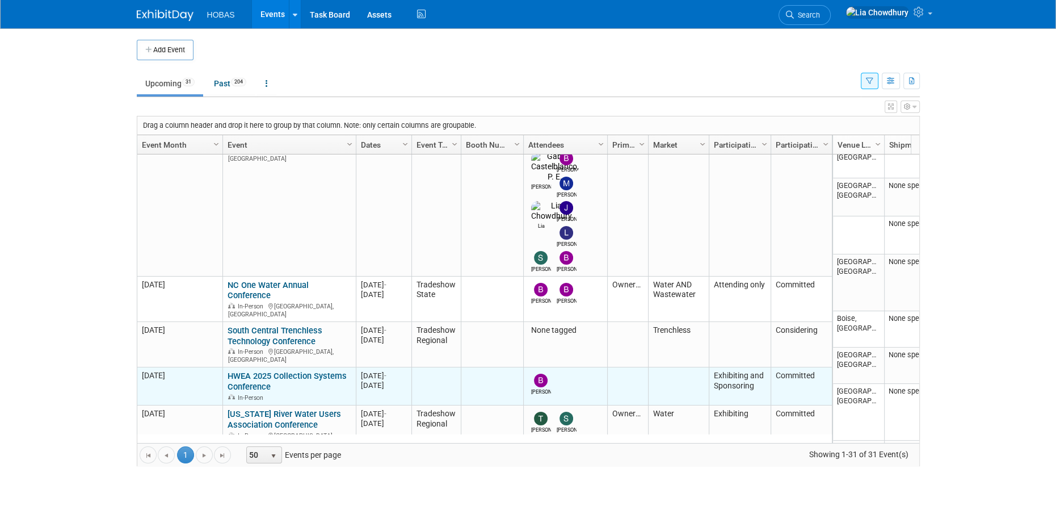
scroll to position [807, 0]
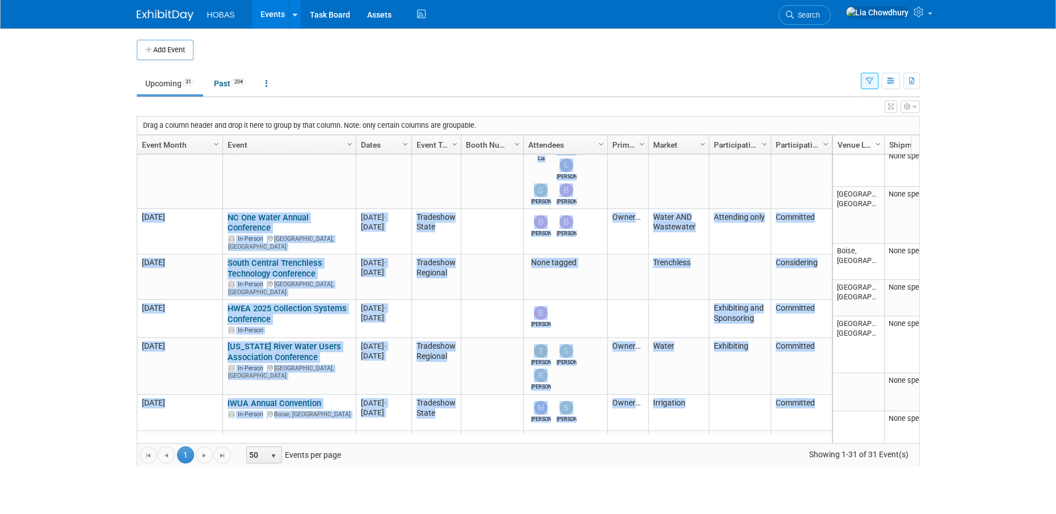
click at [98, 329] on body "HOBAS Events Add Event Bulk Upload Events Shareable Event Boards Recently Viewe…" at bounding box center [528, 257] width 1056 height 514
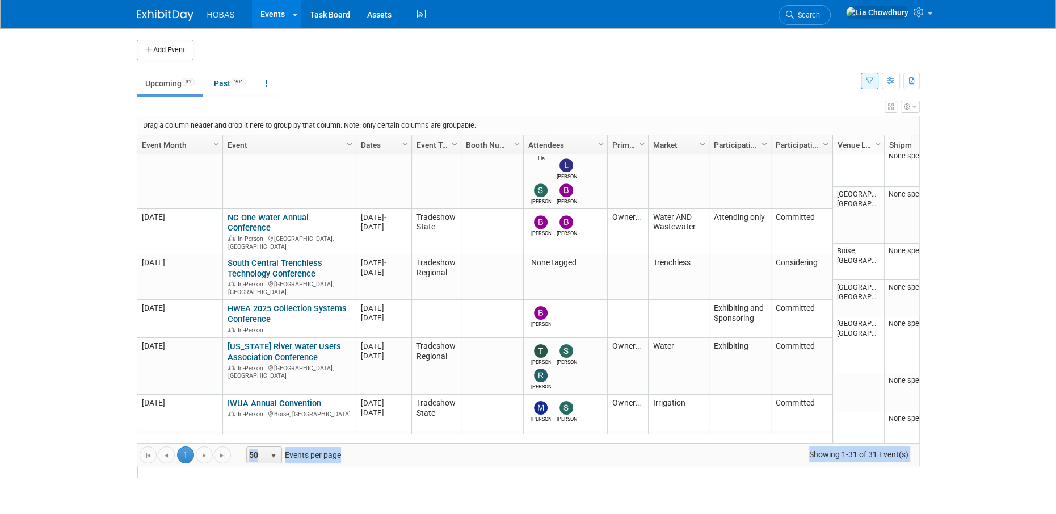
drag, startPoint x: 98, startPoint y: 329, endPoint x: 128, endPoint y: 487, distance: 160.7
click at [128, 487] on body "HOBAS Events Add Event Bulk Upload Events Shareable Event Boards Recently Viewe…" at bounding box center [528, 257] width 1056 height 514
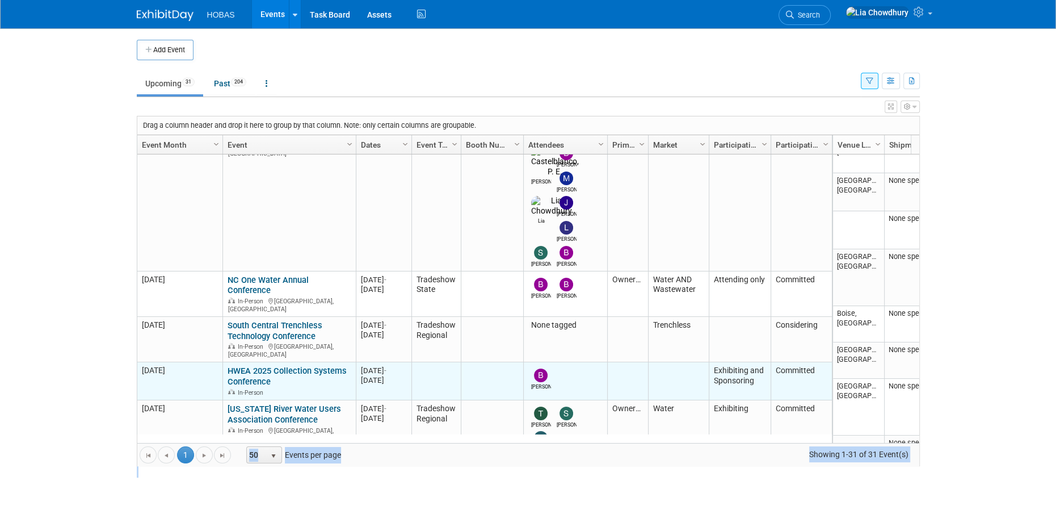
scroll to position [611, 0]
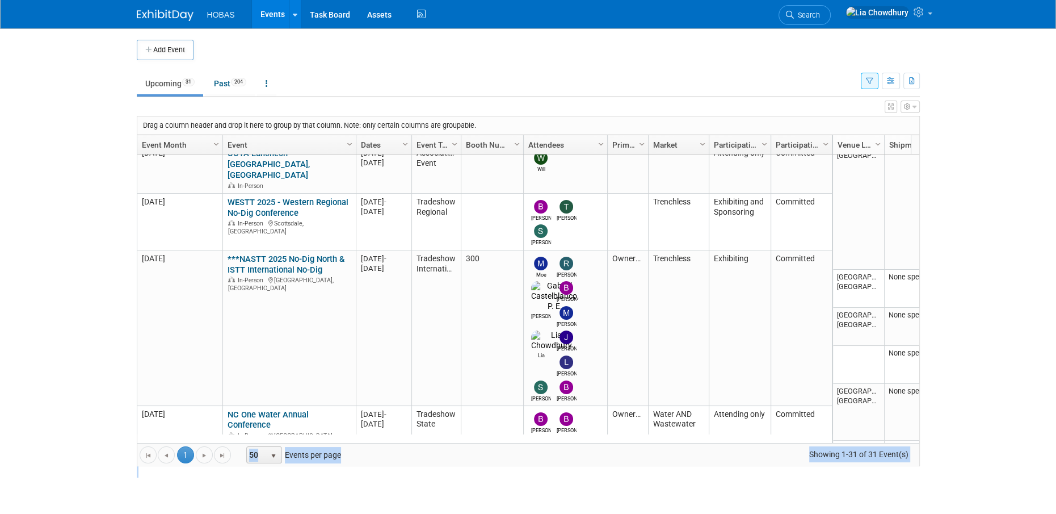
click at [275, 9] on link "Events" at bounding box center [272, 14] width 41 height 28
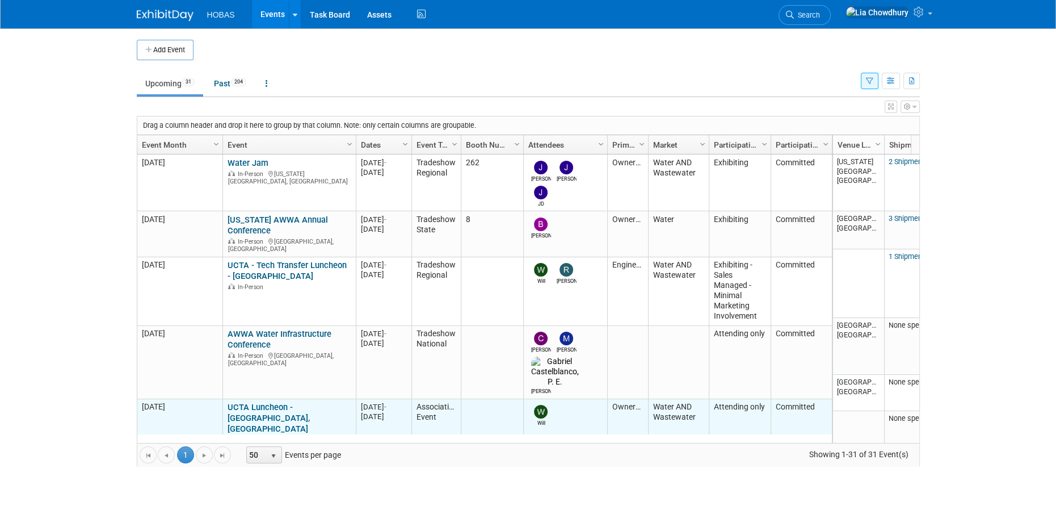
click at [682, 399] on td "Water AND Wastewater" at bounding box center [678, 427] width 61 height 56
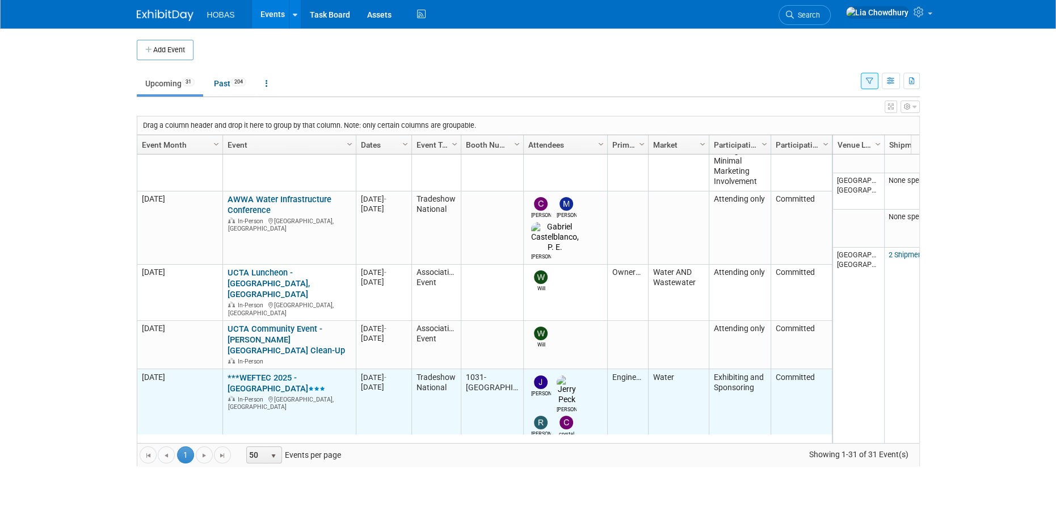
scroll to position [201, 0]
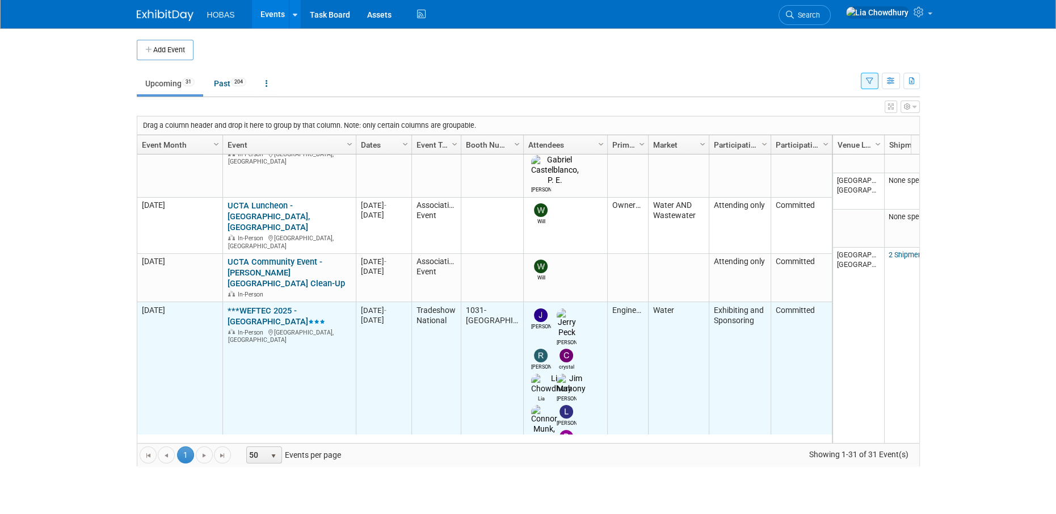
click at [277, 305] on link "***WEFTEC 2025 - [GEOGRAPHIC_DATA]" at bounding box center [277, 315] width 98 height 21
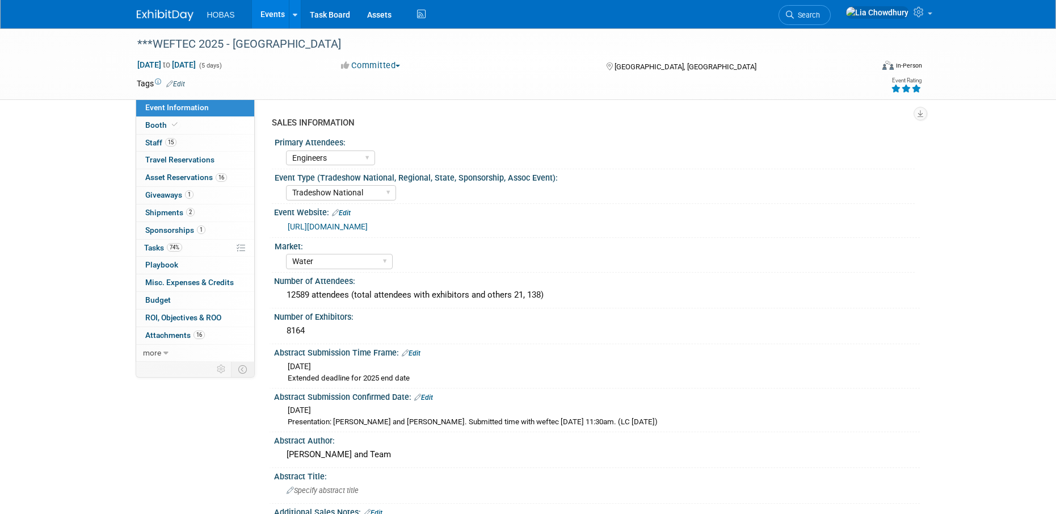
select select "Engineers"
select select "Tradeshow National"
select select "Water"
select select "Exhibiting and Sponsoring"
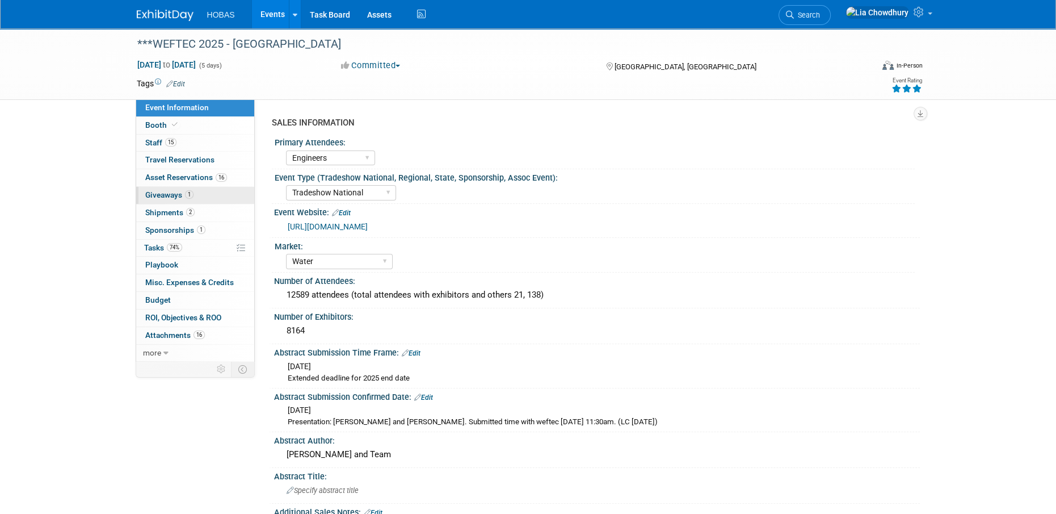
click at [149, 190] on link "1 Giveaways 1" at bounding box center [195, 195] width 118 height 17
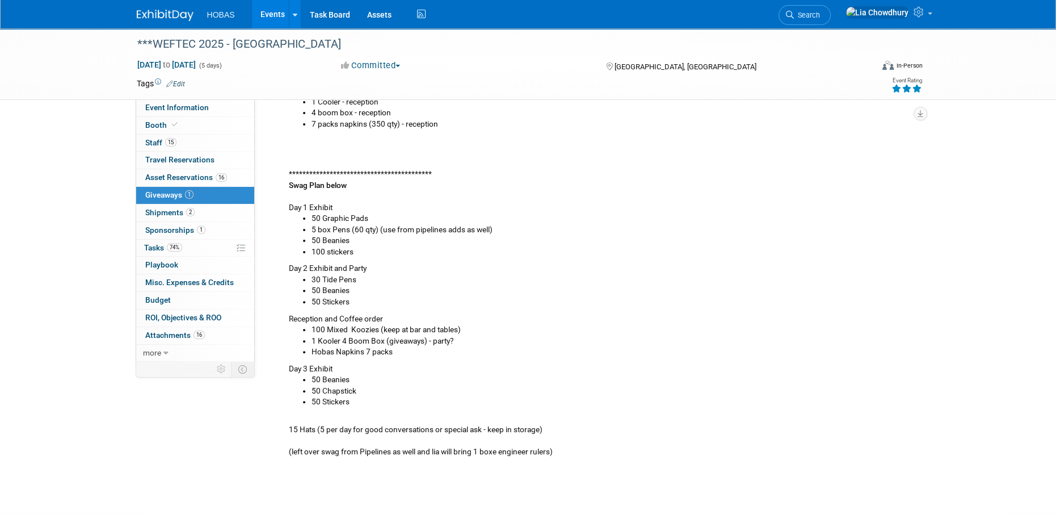
scroll to position [340, 0]
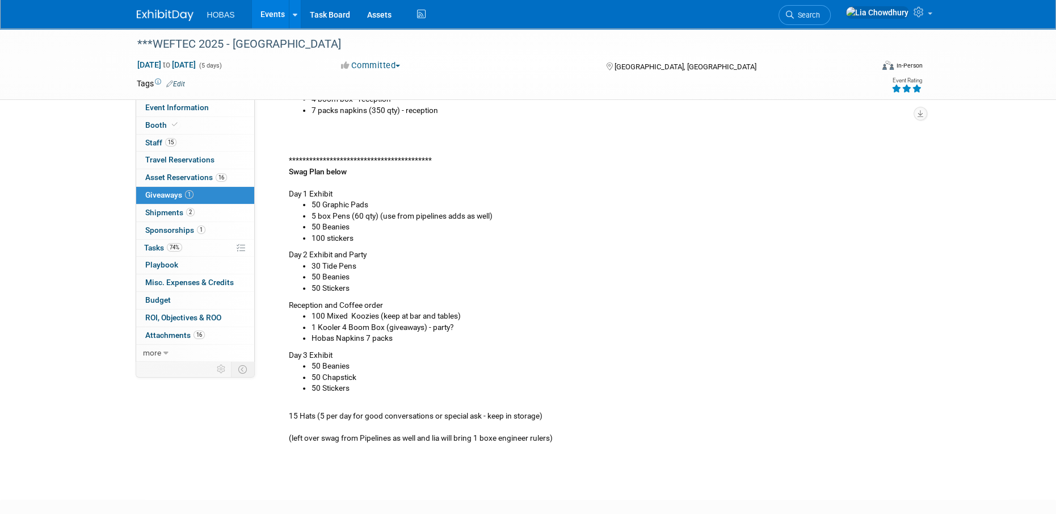
click at [505, 406] on div "**********" at bounding box center [595, 152] width 631 height 584
click at [567, 436] on div "**********" at bounding box center [595, 152] width 631 height 584
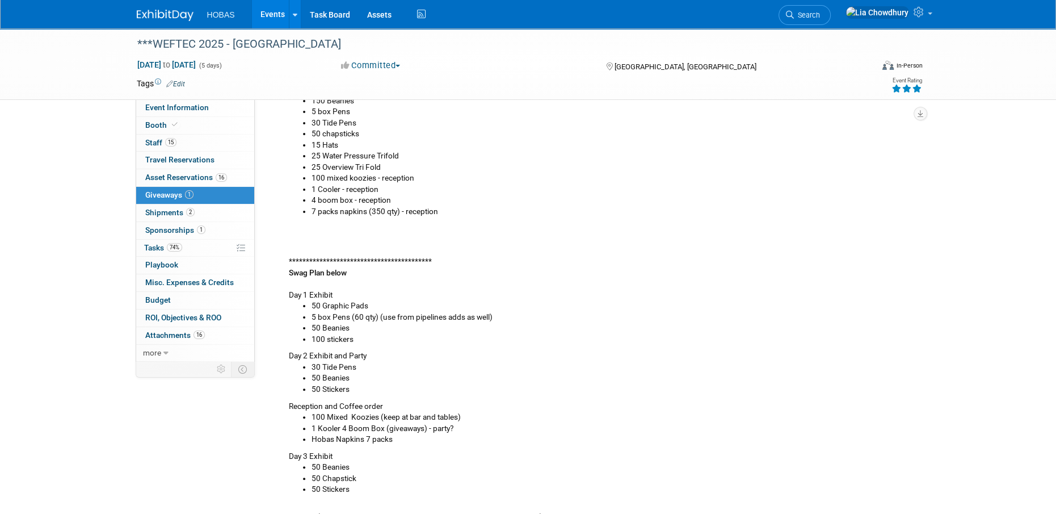
scroll to position [170, 0]
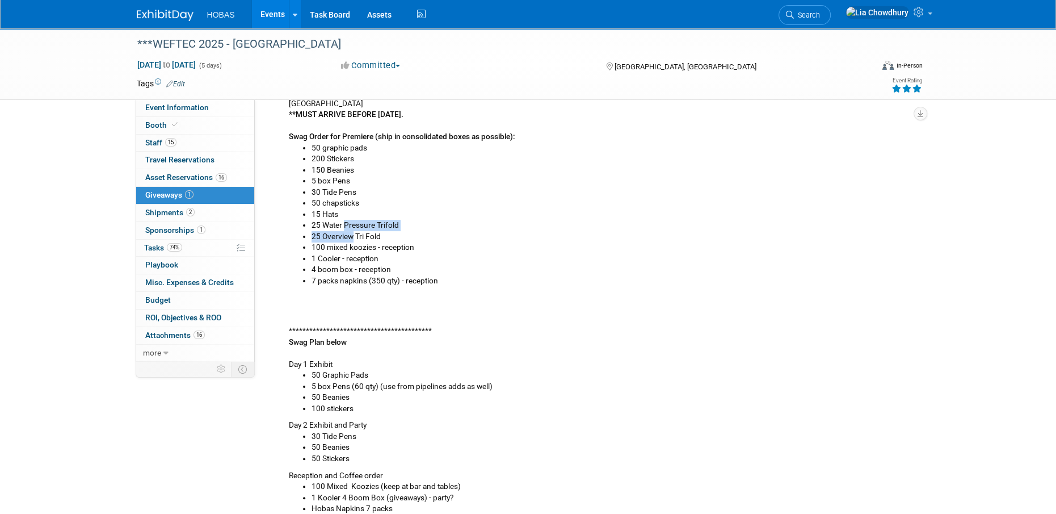
drag, startPoint x: 344, startPoint y: 222, endPoint x: 353, endPoint y: 238, distance: 18.3
click at [353, 238] on ul "50 graphic pads 200 Stickers 150 Beanies 5 box Pens 30 Tide Pens 50 chapsticks …" at bounding box center [600, 214] width 622 height 144
drag, startPoint x: 353, startPoint y: 238, endPoint x: 430, endPoint y: 269, distance: 82.0
click at [427, 267] on li "4 boom box - reception" at bounding box center [612, 269] width 600 height 11
drag, startPoint x: 310, startPoint y: 219, endPoint x: 336, endPoint y: 225, distance: 26.7
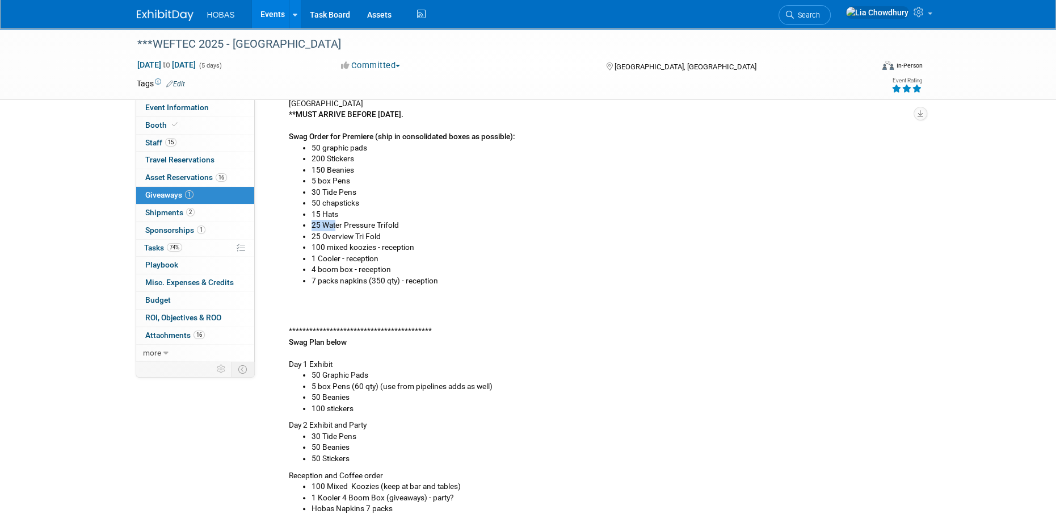
click at [336, 225] on ul "50 graphic pads 200 Stickers 150 Beanies 5 box Pens 30 Tide Pens 50 chapsticks …" at bounding box center [600, 214] width 622 height 144
drag, startPoint x: 336, startPoint y: 225, endPoint x: 305, endPoint y: 222, distance: 31.9
click at [305, 222] on ul "50 graphic pads 200 Stickers 150 Beanies 5 box Pens 30 Tide Pens 50 chapsticks …" at bounding box center [600, 214] width 622 height 144
drag, startPoint x: 305, startPoint y: 222, endPoint x: 354, endPoint y: 239, distance: 52.4
click at [354, 239] on li "25 Overview Tri Fold" at bounding box center [612, 236] width 600 height 11
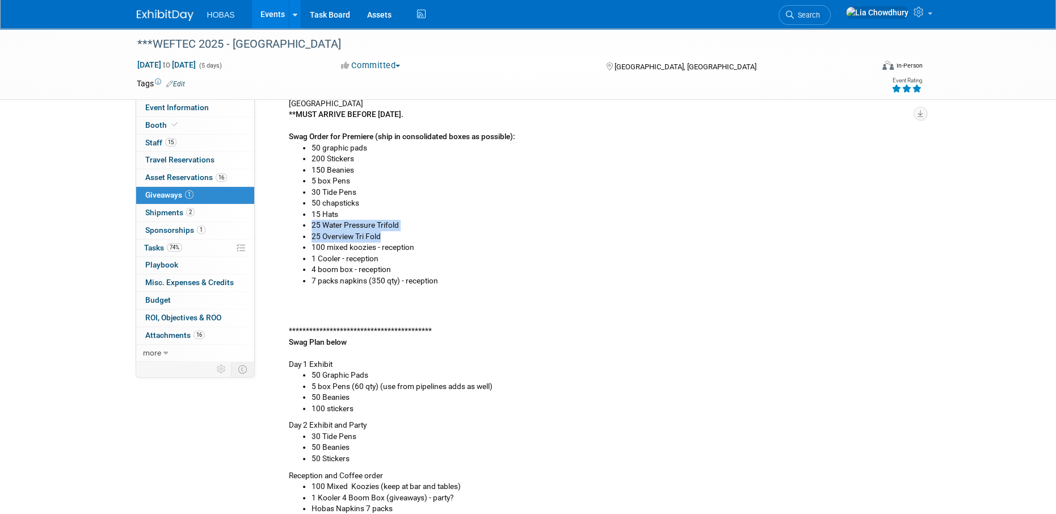
click at [354, 239] on li "25 Overview Tri Fold" at bounding box center [612, 236] width 600 height 11
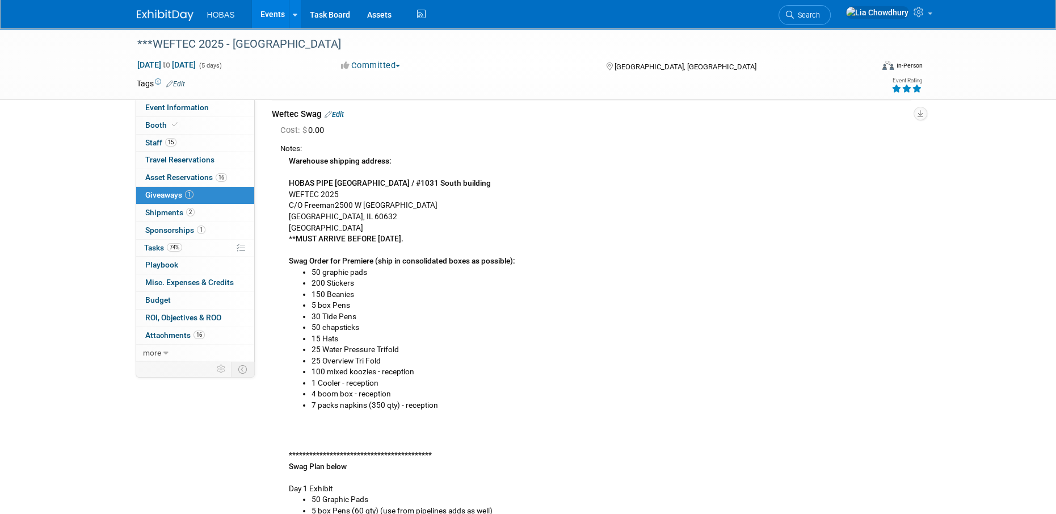
scroll to position [0, 0]
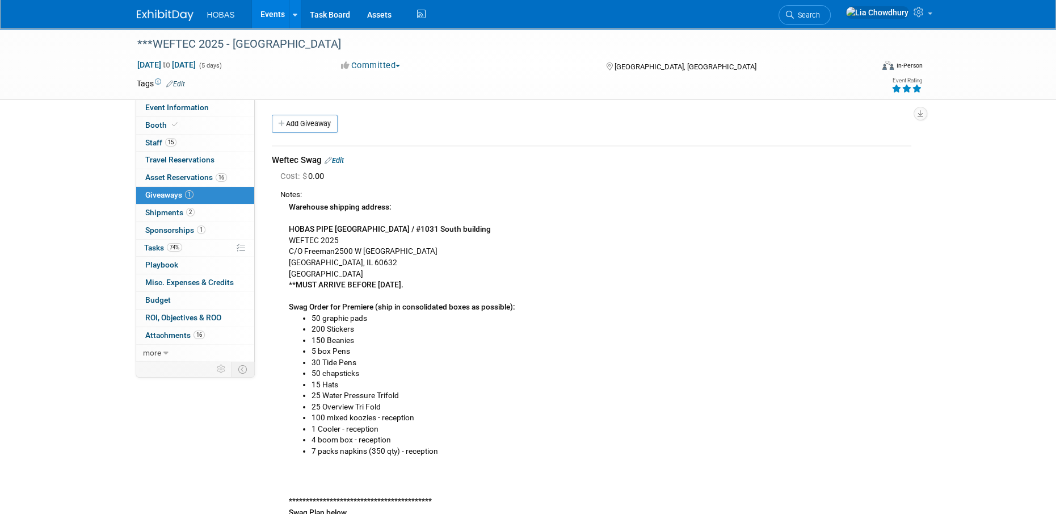
click at [275, 11] on link "Events" at bounding box center [272, 14] width 41 height 28
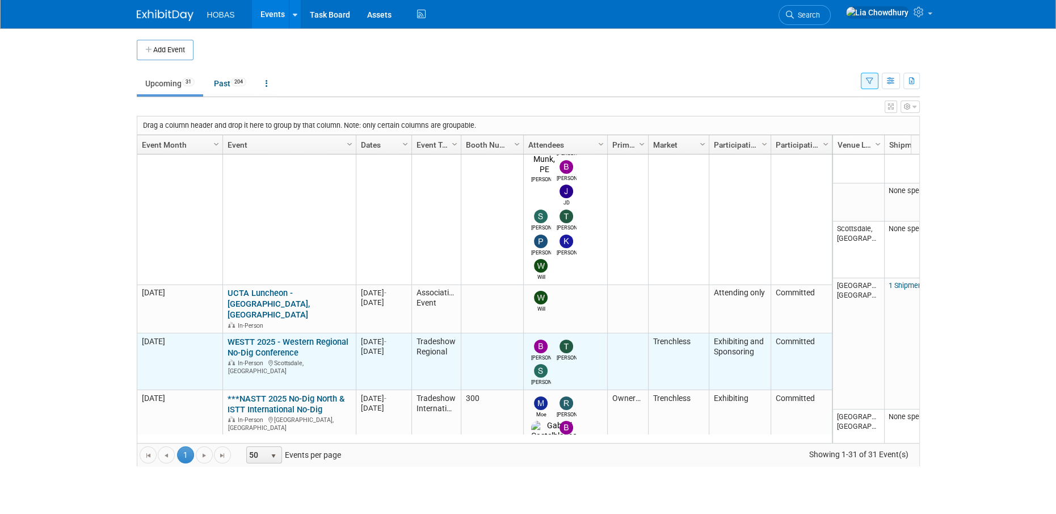
scroll to position [538, 0]
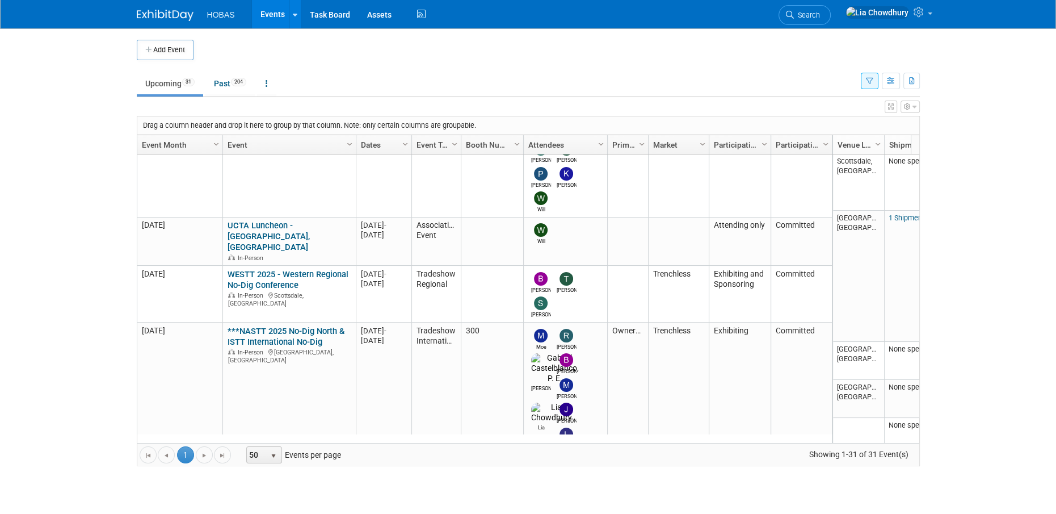
click at [272, 326] on link "***NASTT 2025 No-Dig North & ISTT International No-Dig" at bounding box center [286, 336] width 117 height 21
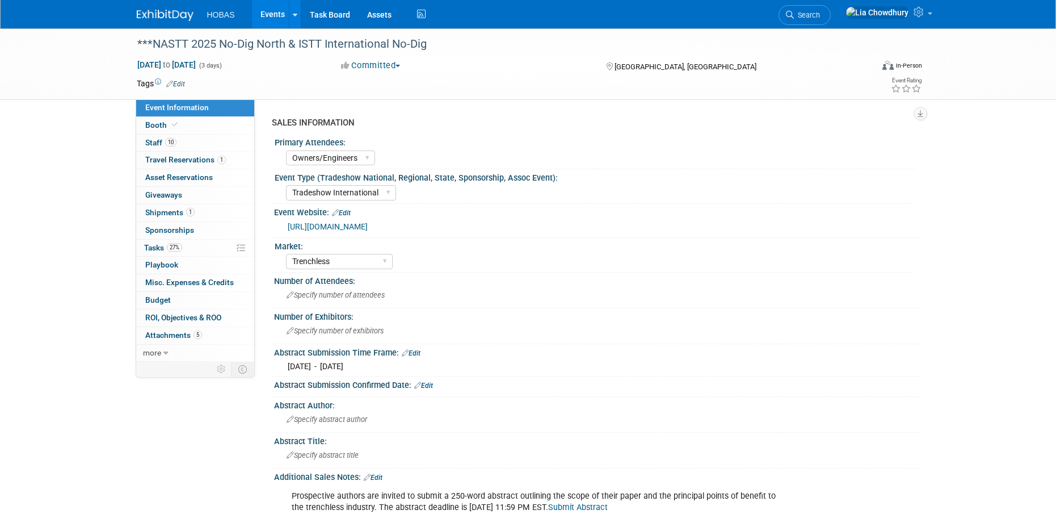
select select "Owners/Engineers"
select select "Tradeshow International"
select select "Trenchless"
select select "Exhibiting"
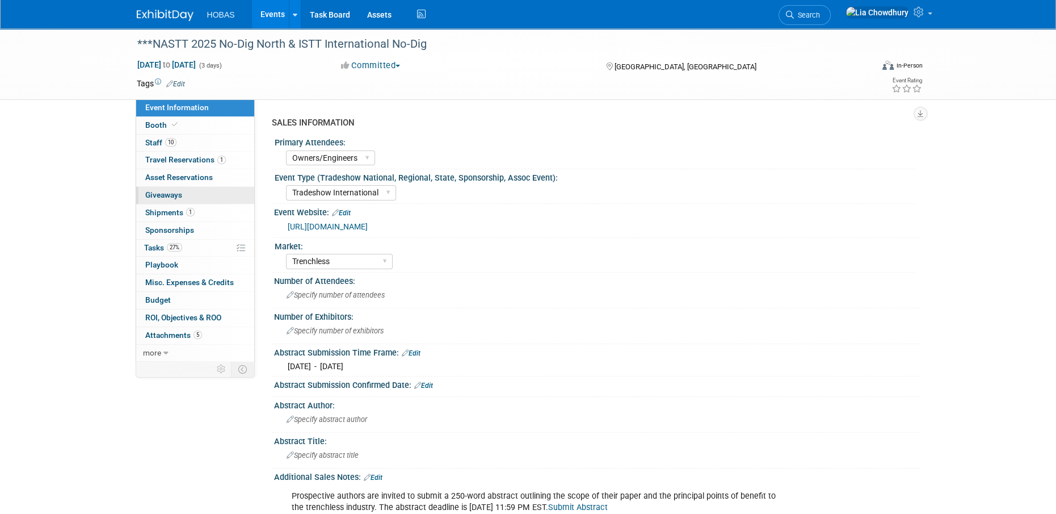
click at [180, 191] on span "Giveaways 0" at bounding box center [163, 194] width 37 height 9
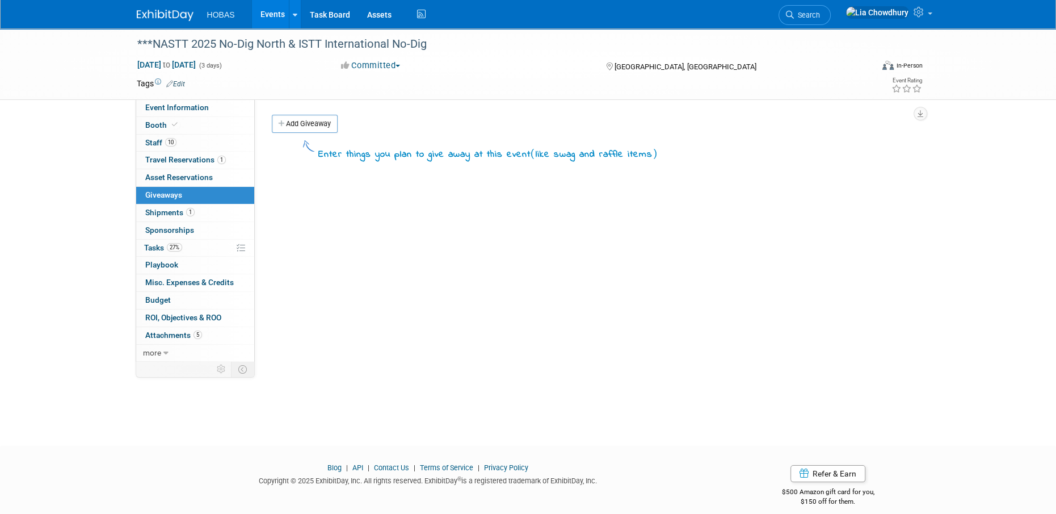
click at [275, 11] on link "Events" at bounding box center [272, 14] width 41 height 28
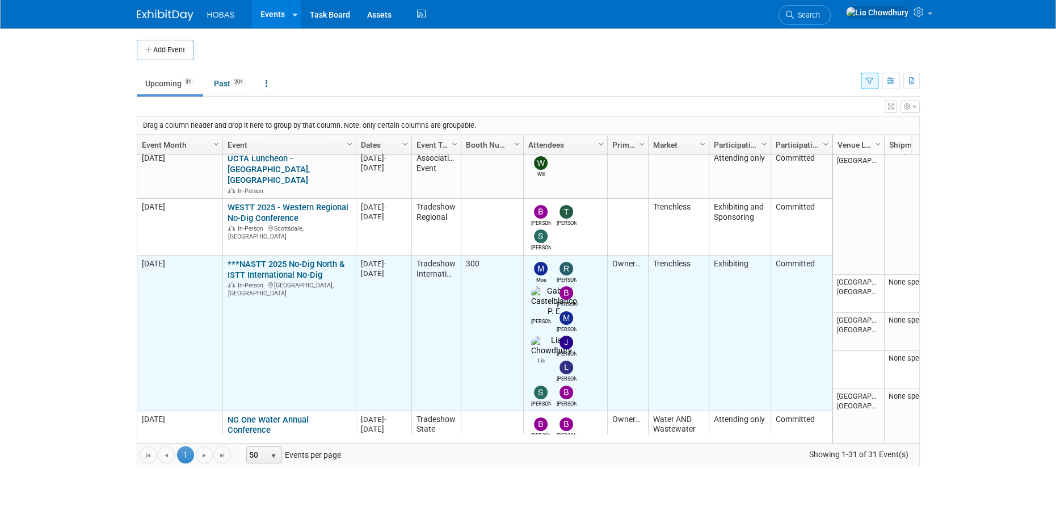
scroll to position [538, 0]
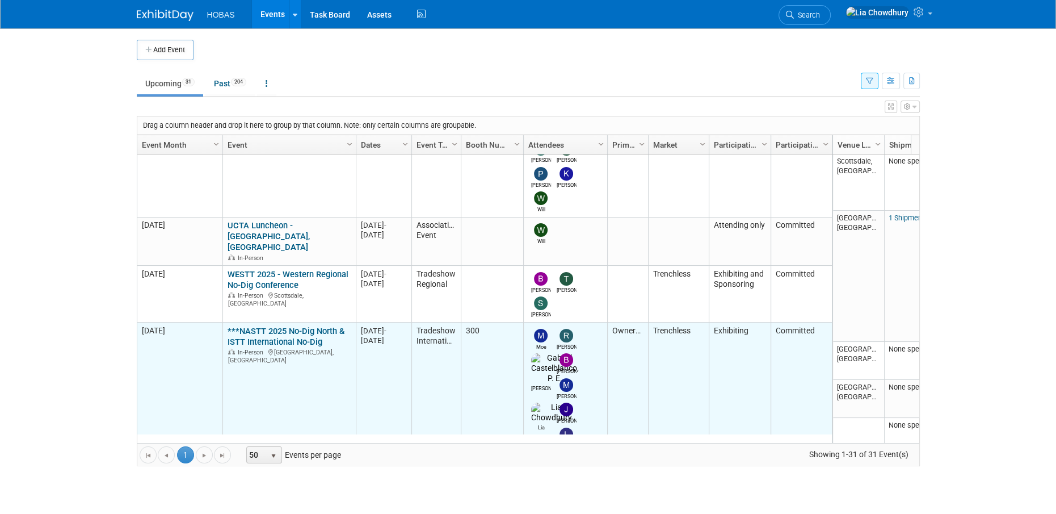
click at [301, 326] on link "***NASTT 2025 No-Dig North & ISTT International No-Dig" at bounding box center [286, 336] width 117 height 21
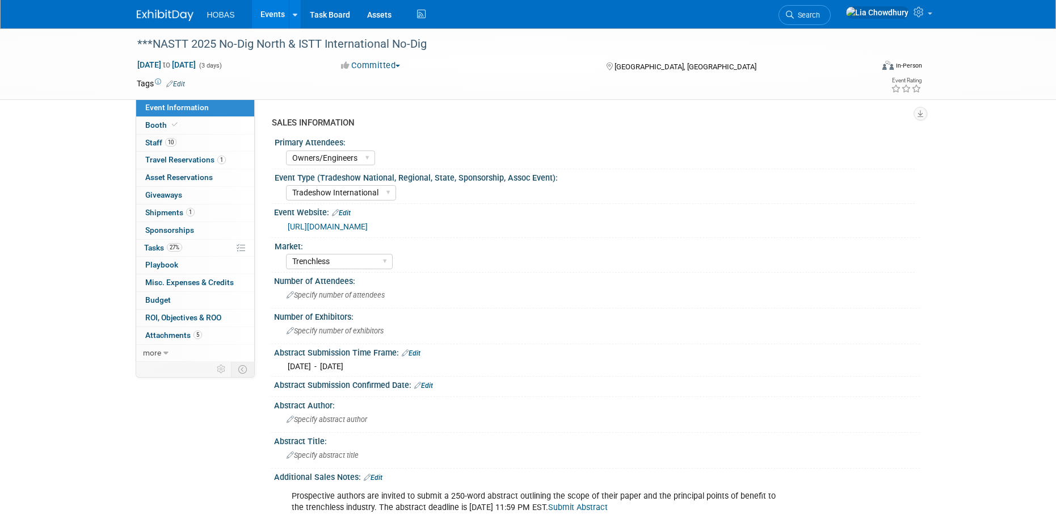
select select "Owners/Engineers"
select select "Tradeshow International"
select select "Trenchless"
select select "Exhibiting"
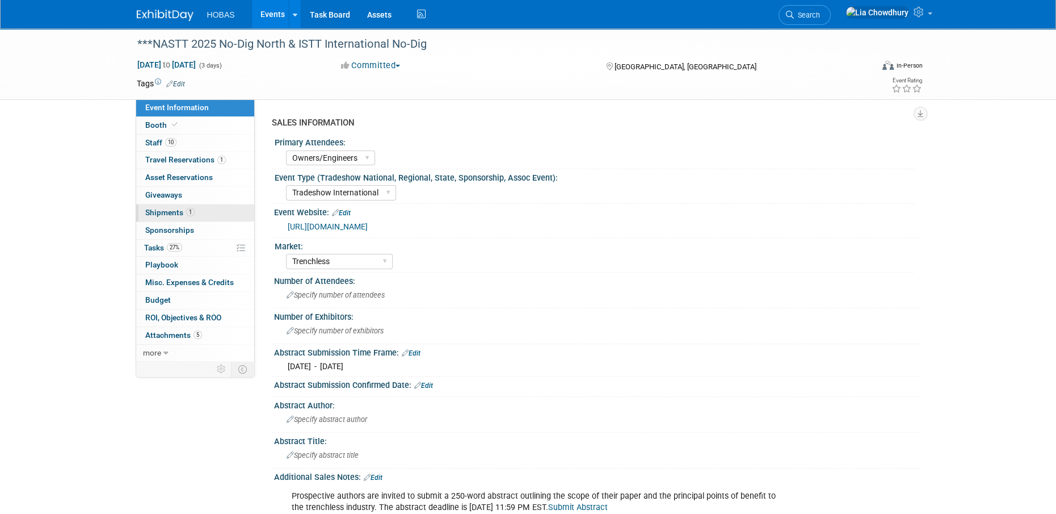
click at [157, 214] on span "Shipments 1" at bounding box center [169, 212] width 49 height 9
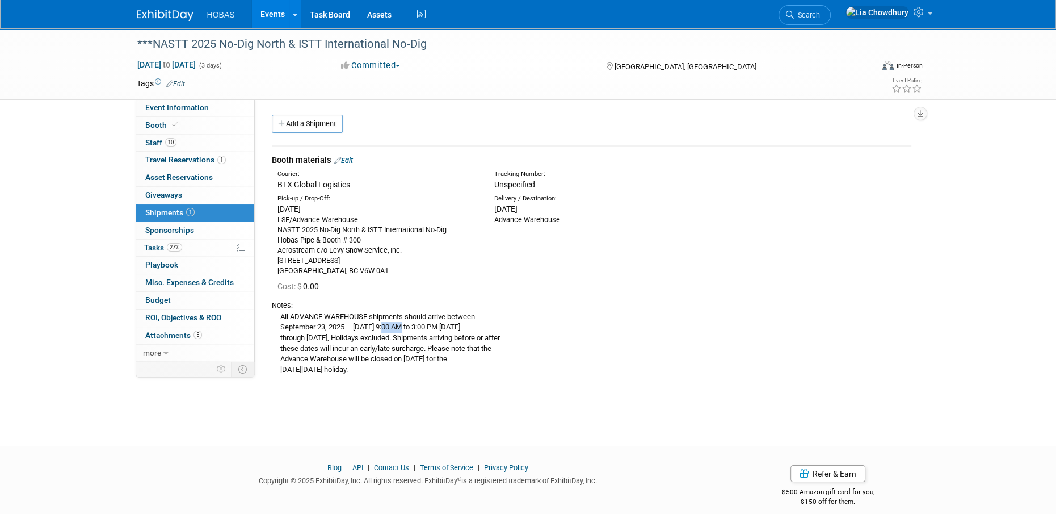
drag, startPoint x: 389, startPoint y: 330, endPoint x: 403, endPoint y: 322, distance: 16.0
click at [403, 322] on div "All ADVANCE WAREHOUSE shipments should arrive between September 23, 2025 – Octo…" at bounding box center [591, 342] width 639 height 65
drag, startPoint x: 403, startPoint y: 322, endPoint x: 532, endPoint y: 363, distance: 135.0
click at [532, 363] on div "All ADVANCE WAREHOUSE shipments should arrive between September 23, 2025 – Octo…" at bounding box center [591, 342] width 639 height 65
click at [350, 348] on div "All ADVANCE WAREHOUSE shipments should arrive between September 23, 2025 – Octo…" at bounding box center [591, 342] width 639 height 65
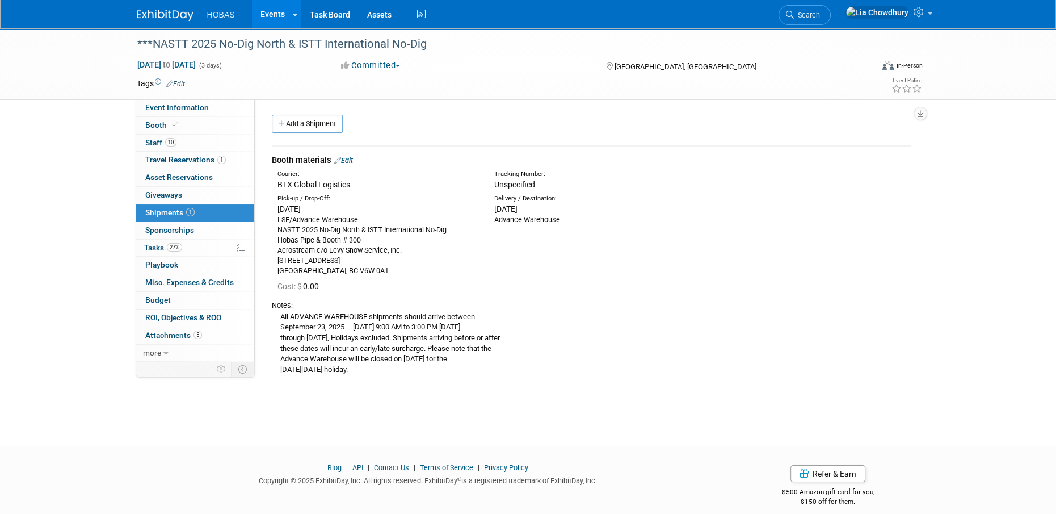
drag, startPoint x: 367, startPoint y: 350, endPoint x: 363, endPoint y: 335, distance: 15.8
click at [369, 348] on div "All ADVANCE WAREHOUSE shipments should arrive between September 23, 2025 – Octo…" at bounding box center [591, 342] width 639 height 65
click at [260, 6] on link "Events" at bounding box center [272, 14] width 41 height 28
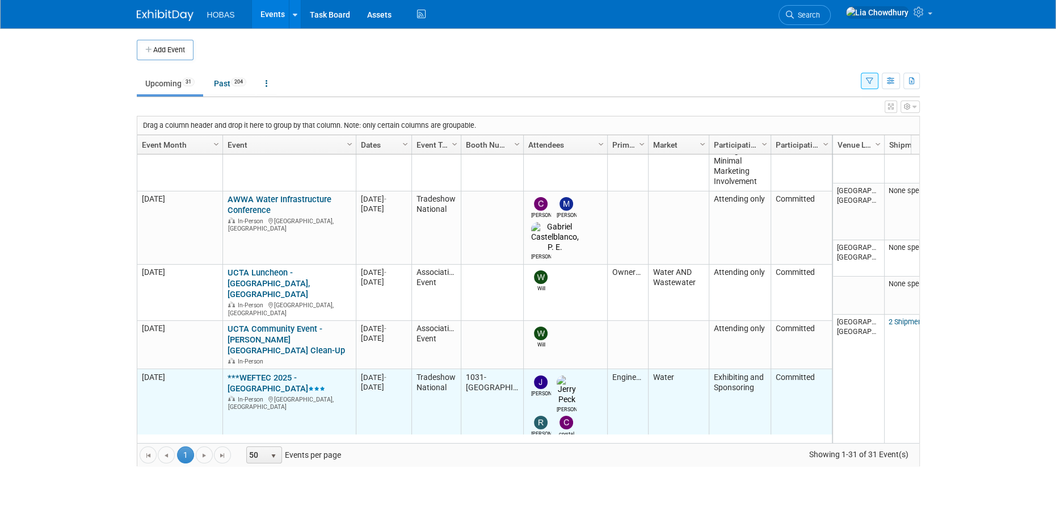
scroll to position [201, 0]
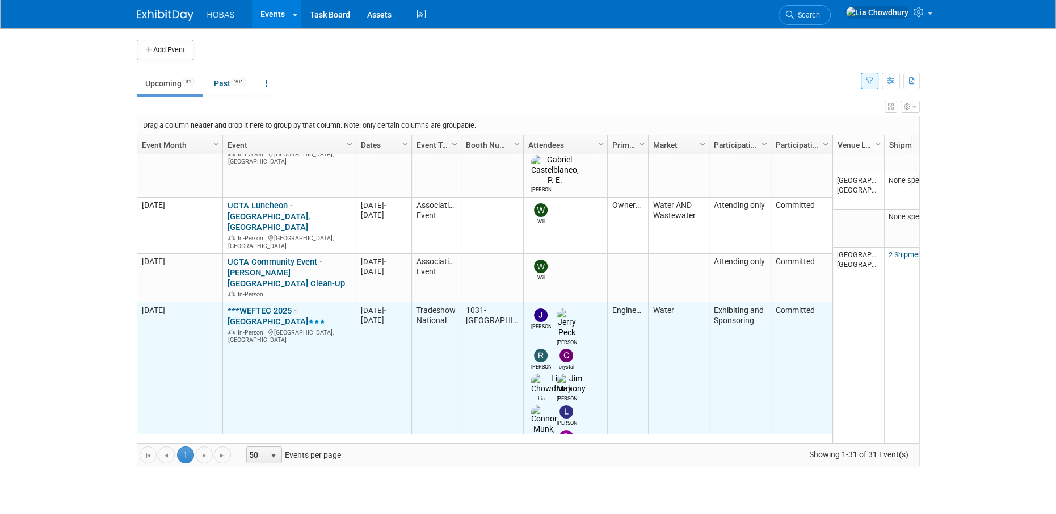
click at [254, 305] on link "***WEFTEC 2025 - [GEOGRAPHIC_DATA]" at bounding box center [277, 315] width 98 height 21
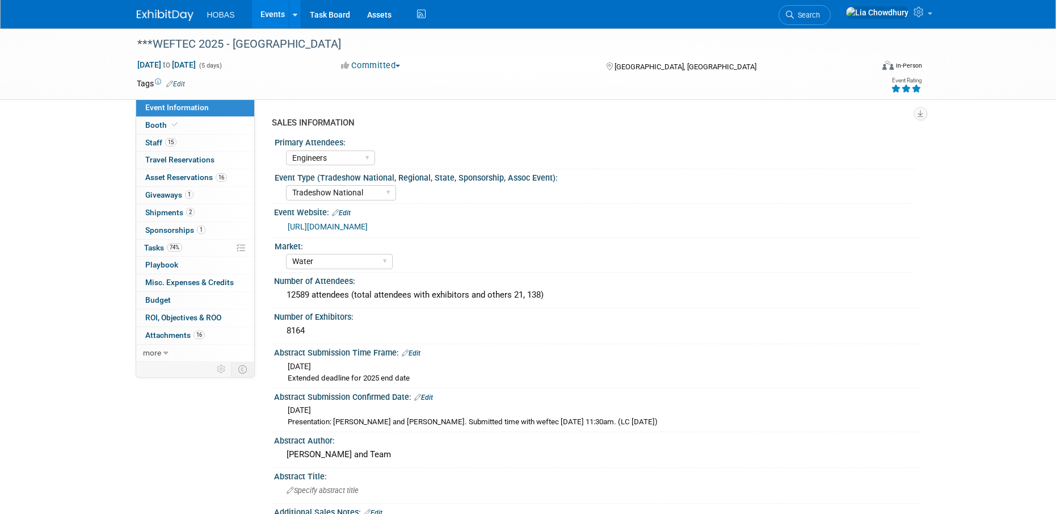
select select "Engineers"
select select "Tradeshow National"
select select "Water"
select select "Exhibiting and Sponsoring"
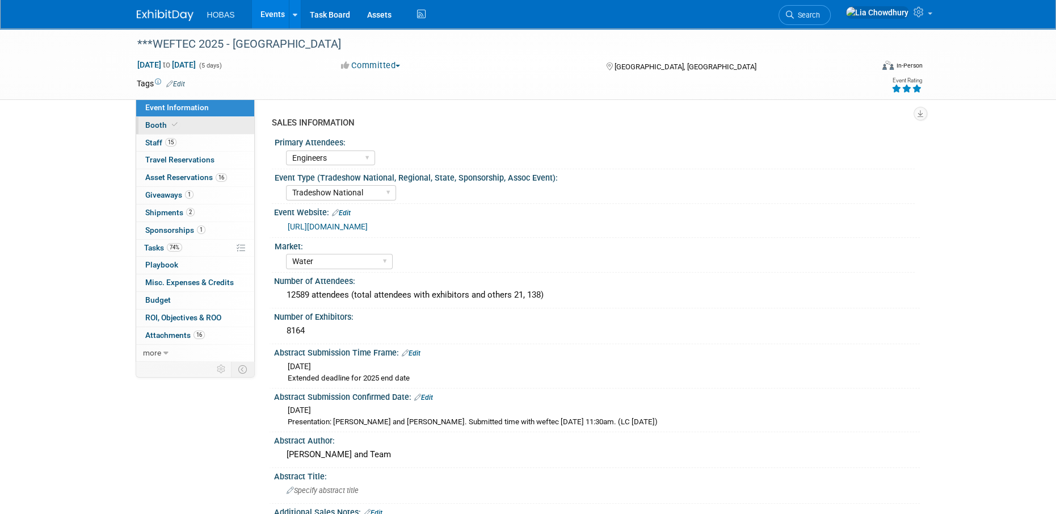
click at [167, 124] on span "Booth" at bounding box center [162, 124] width 35 height 9
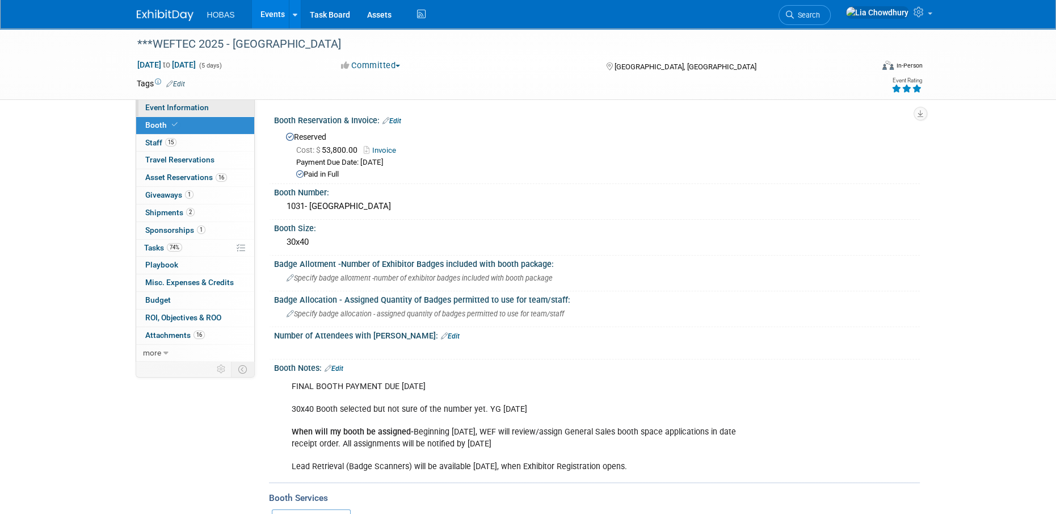
click at [160, 110] on span "Event Information" at bounding box center [177, 107] width 64 height 9
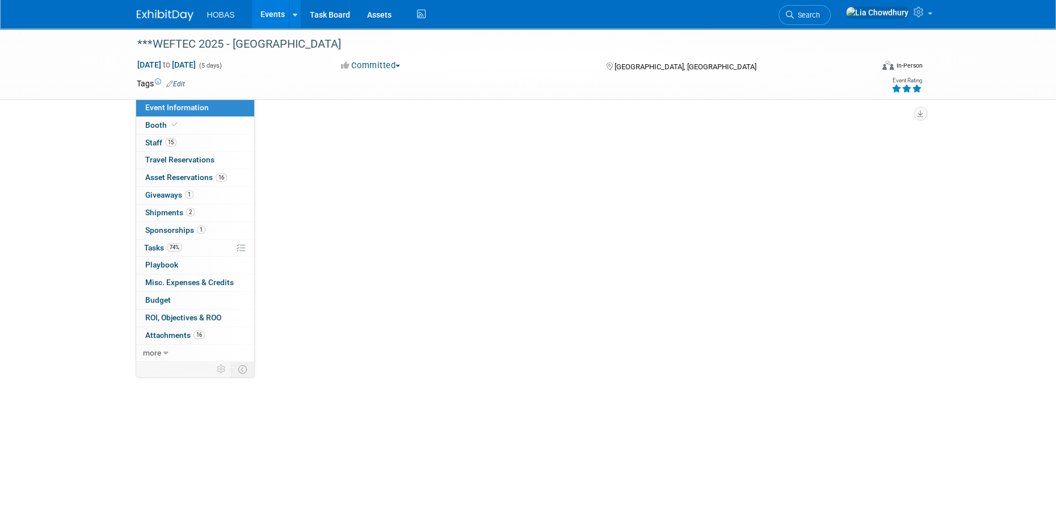
select select "Engineers"
select select "Tradeshow National"
select select "Water"
select select "Exhibiting and Sponsoring"
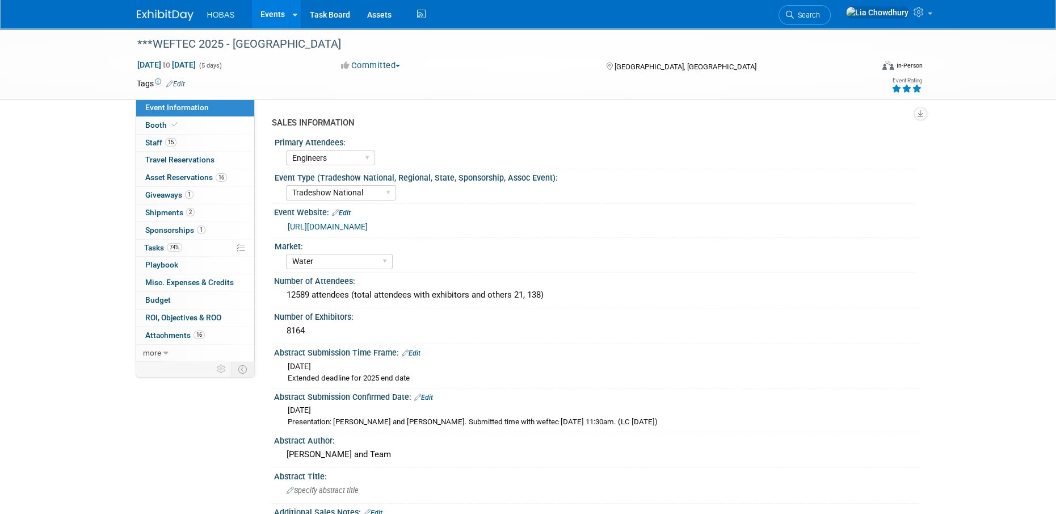
click at [348, 222] on link "[URL][DOMAIN_NAME]" at bounding box center [328, 226] width 80 height 9
